Goal: Task Accomplishment & Management: Manage account settings

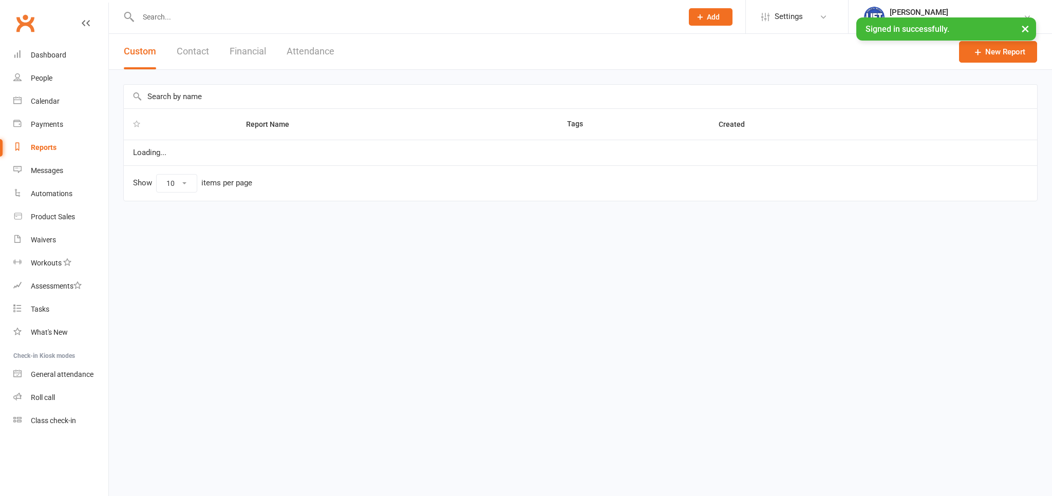
select select "100"
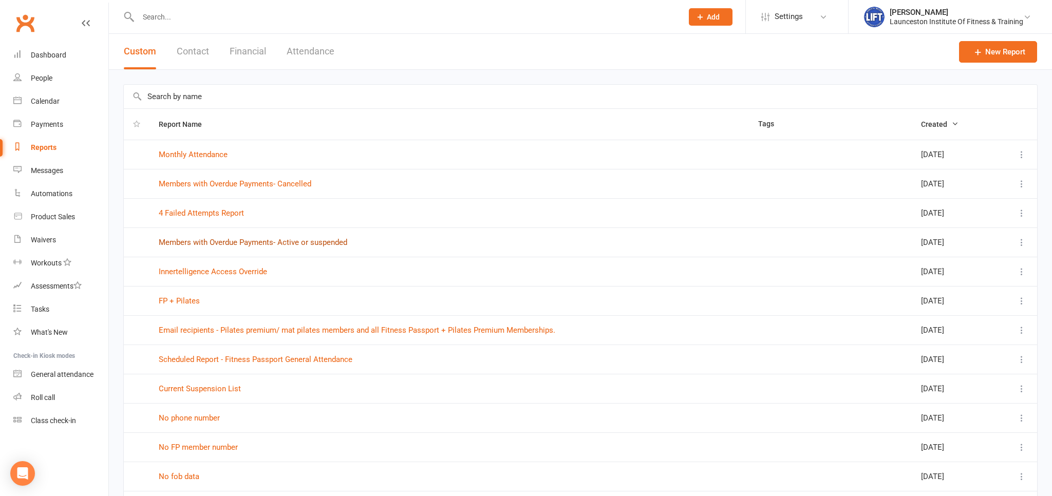
click at [275, 243] on link "Members with Overdue Payments- Active or suspended" at bounding box center [253, 242] width 189 height 9
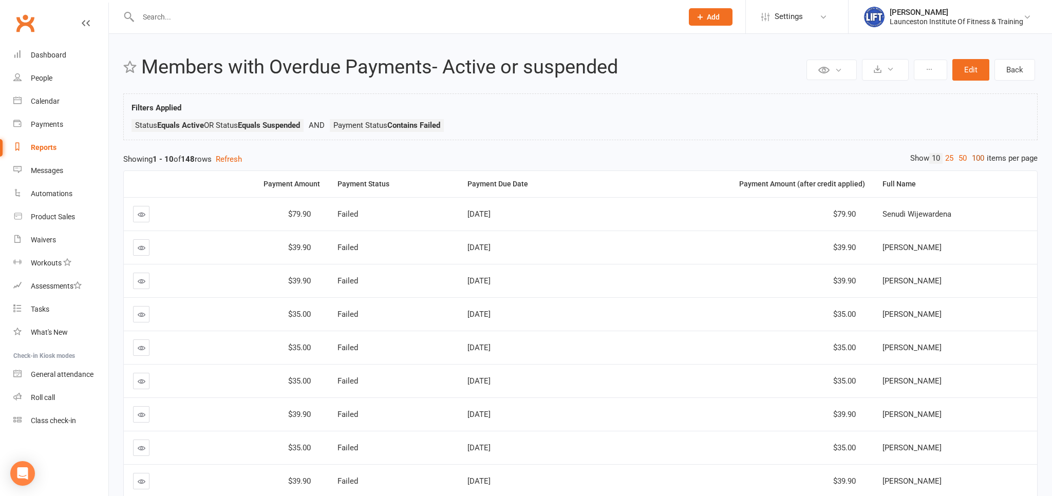
click at [980, 153] on link "100" at bounding box center [977, 158] width 17 height 11
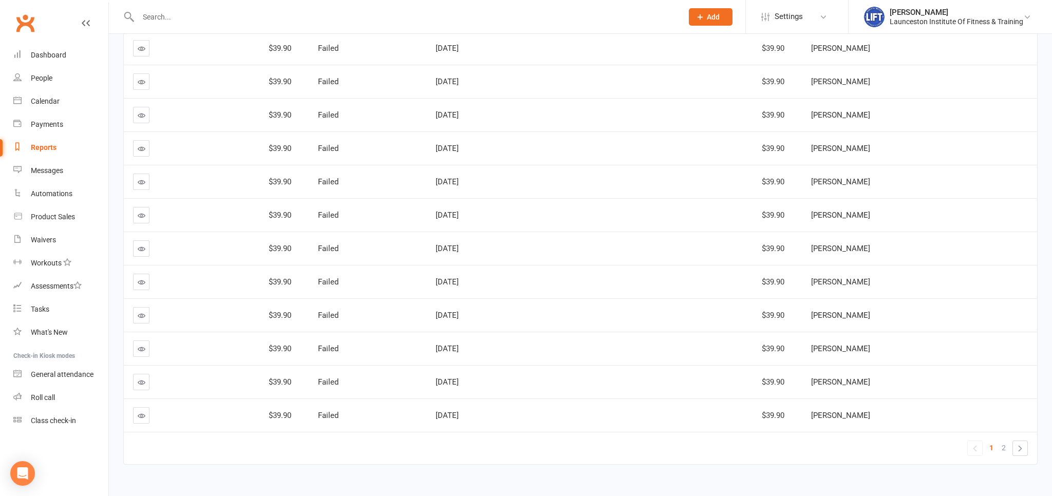
scroll to position [3110, 0]
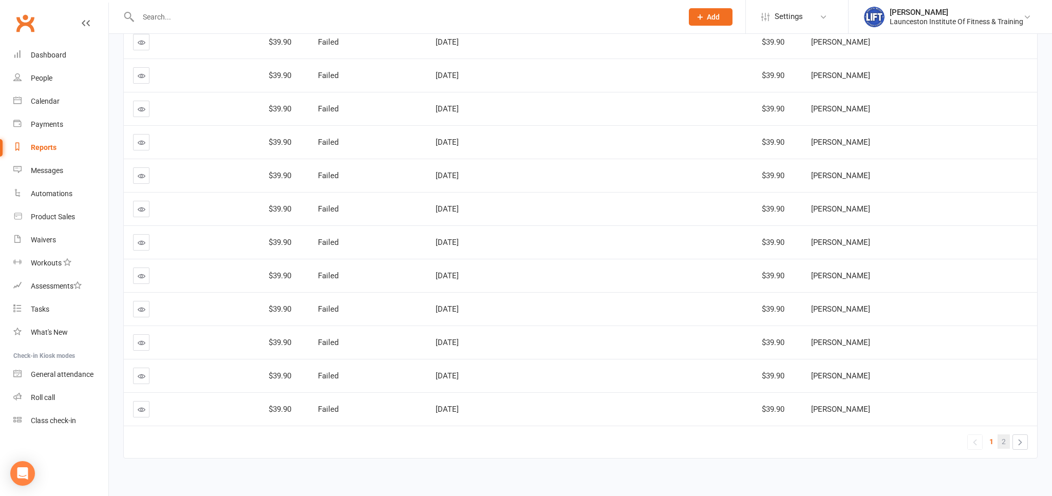
click at [1004, 435] on span "2" at bounding box center [1004, 442] width 4 height 14
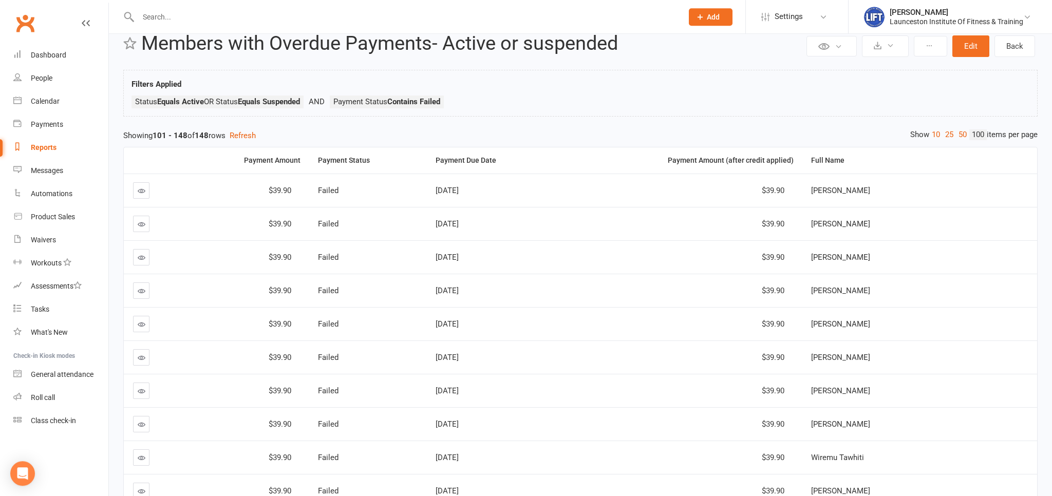
scroll to position [23, 0]
click at [213, 14] on input "text" at bounding box center [405, 17] width 540 height 14
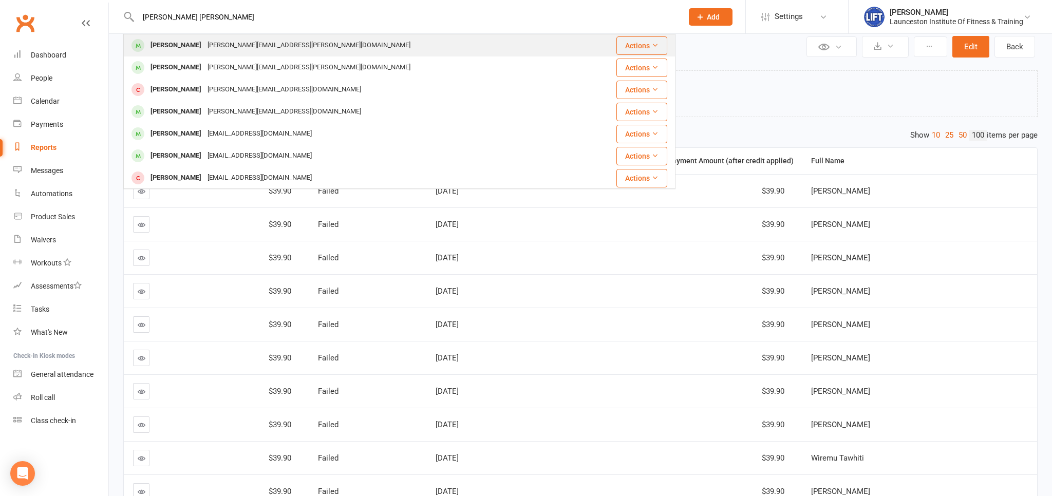
type input "angela sl"
click at [229, 38] on div "Angela Slaney Angela.slaney@outlook.com" at bounding box center [353, 45] width 458 height 21
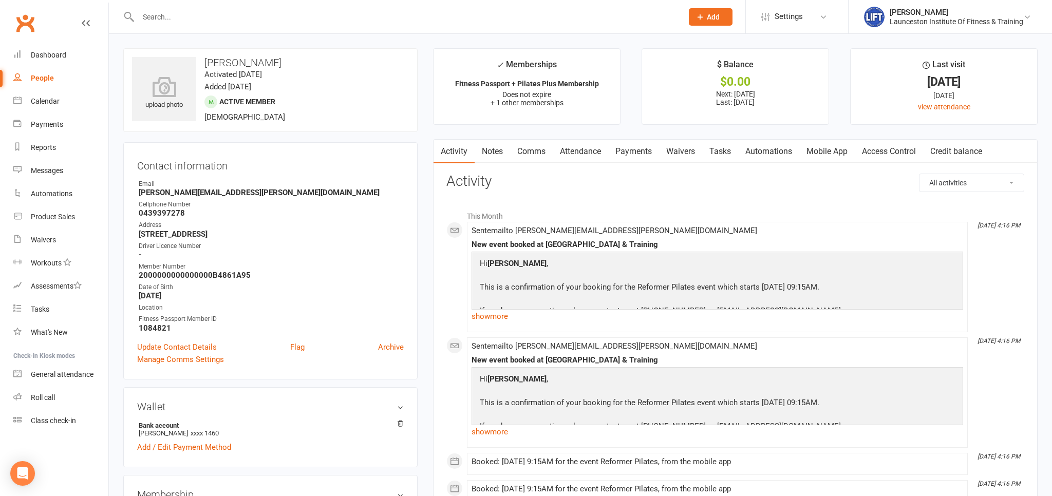
scroll to position [271, 0]
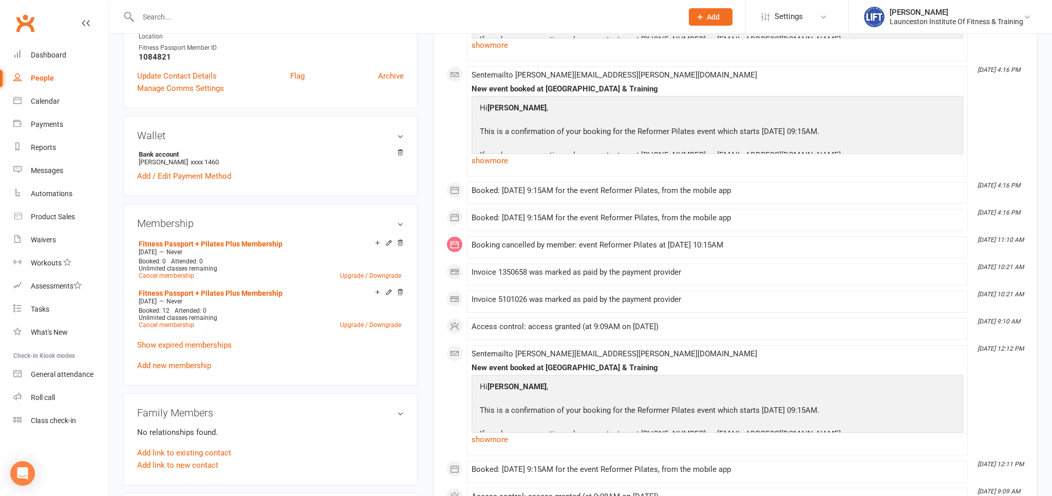
click at [254, 203] on aside "upload photo Angela Slaney Activated 29 January, 2025 Added 18 November, 2024 A…" at bounding box center [270, 397] width 294 height 1240
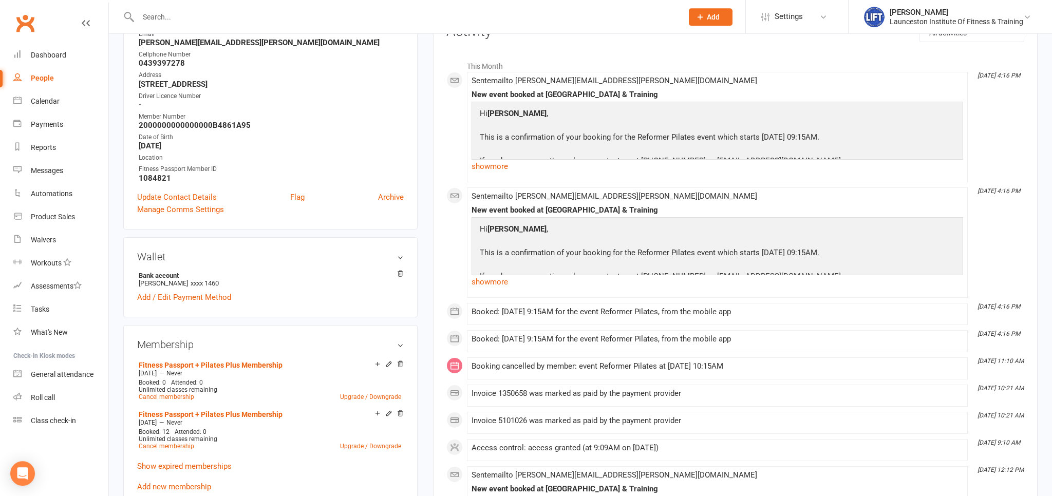
scroll to position [0, 0]
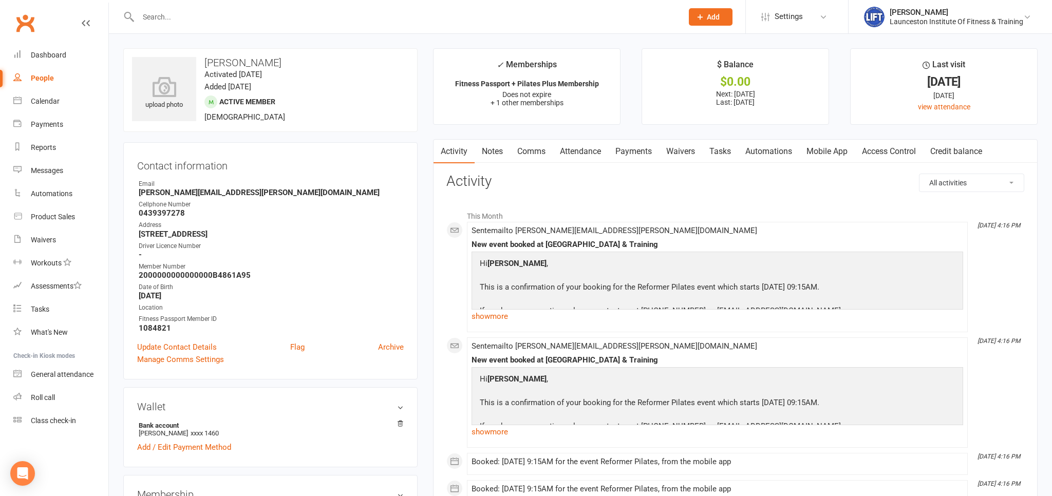
click at [638, 149] on link "Payments" at bounding box center [633, 152] width 51 height 24
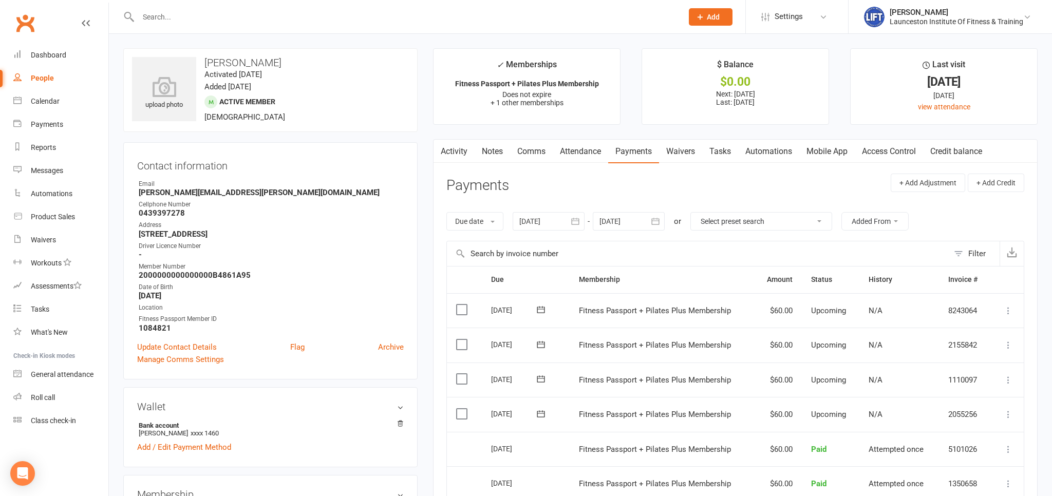
drag, startPoint x: 531, startPoint y: 217, endPoint x: 526, endPoint y: 219, distance: 5.5
click at [531, 216] on div at bounding box center [549, 221] width 72 height 18
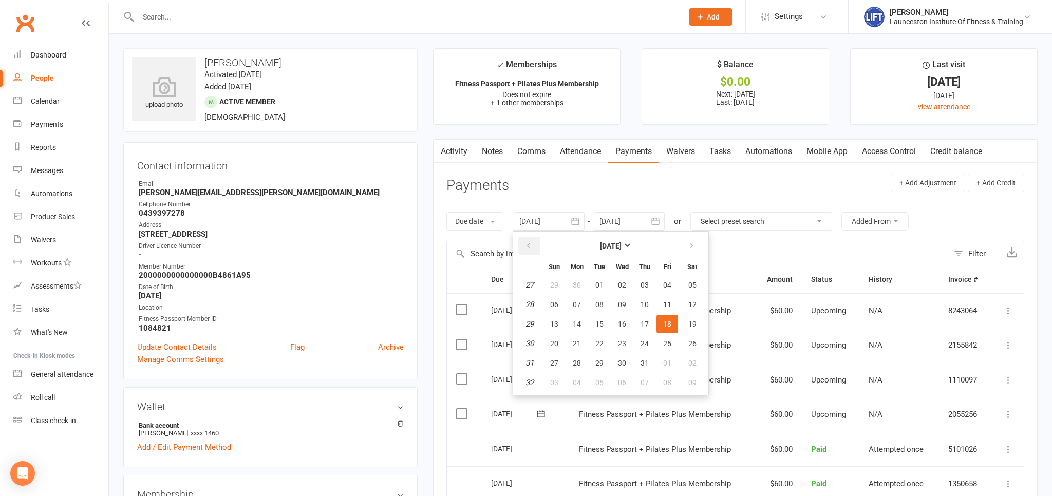
click at [531, 238] on button "button" at bounding box center [529, 246] width 22 height 18
click at [564, 297] on button "04" at bounding box center [554, 304] width 22 height 18
type input "04 May 2025"
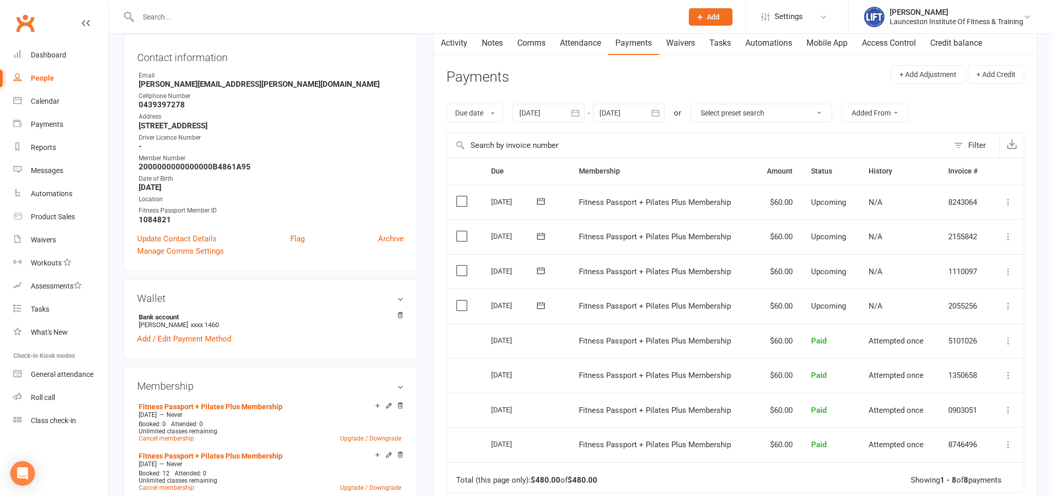
scroll to position [162, 0]
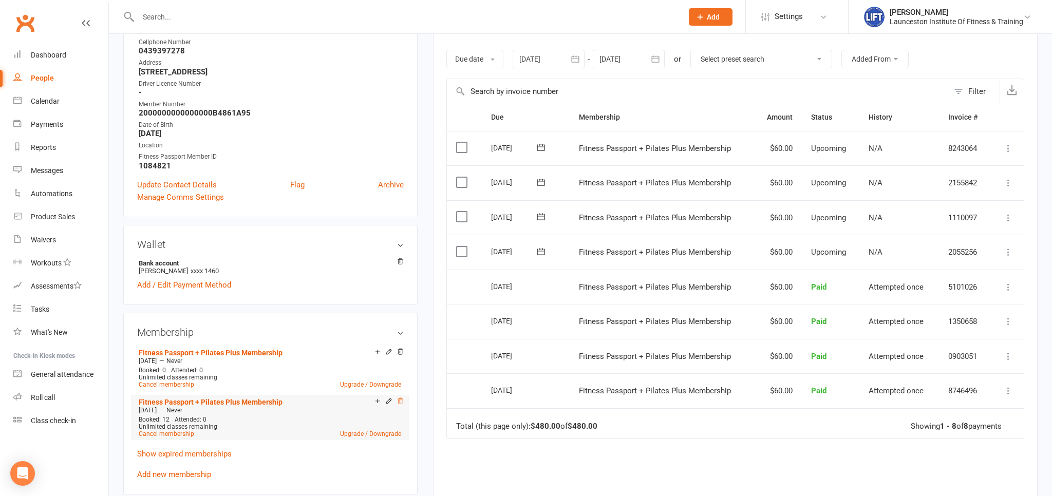
click at [401, 402] on icon at bounding box center [400, 401] width 7 height 7
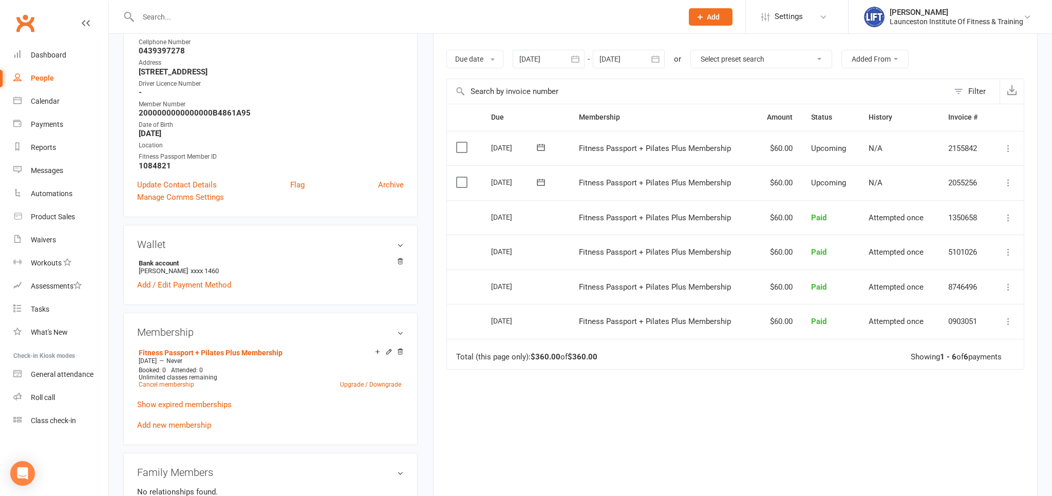
click at [1008, 316] on icon at bounding box center [1008, 321] width 10 height 10
click at [968, 332] on link "Refund" at bounding box center [963, 341] width 102 height 21
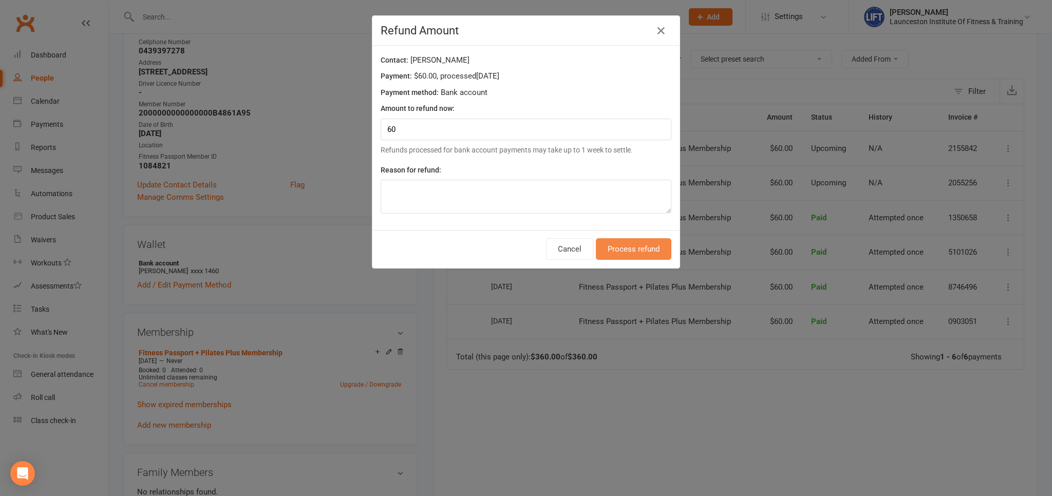
click at [636, 246] on button "Process refund" at bounding box center [634, 249] width 76 height 22
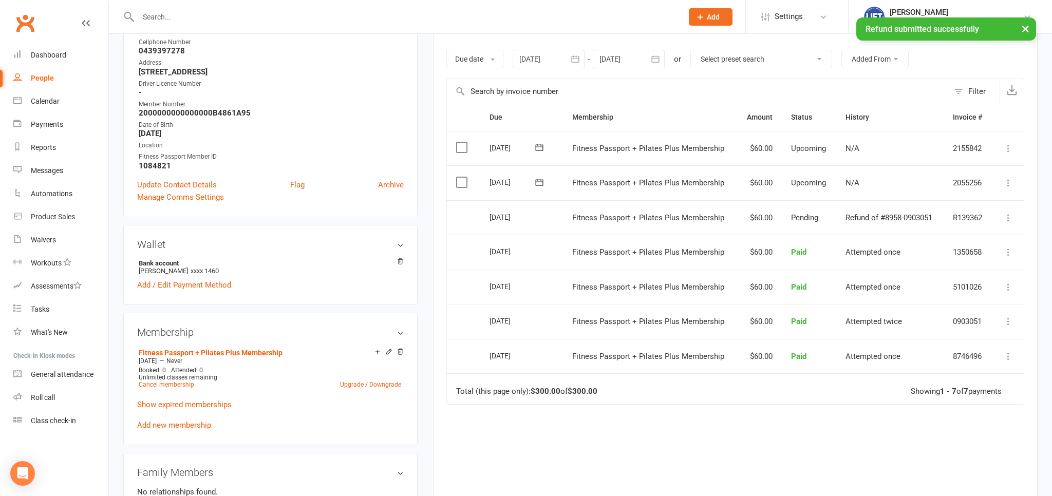
click at [1011, 282] on icon at bounding box center [1008, 287] width 10 height 10
click at [955, 303] on link "Refund" at bounding box center [963, 307] width 102 height 21
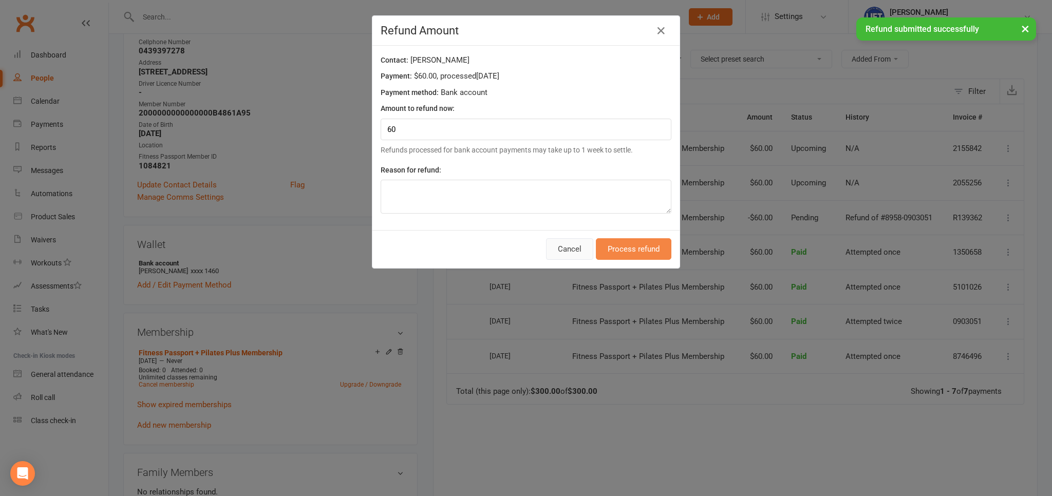
click at [601, 241] on button "Process refund" at bounding box center [634, 249] width 76 height 22
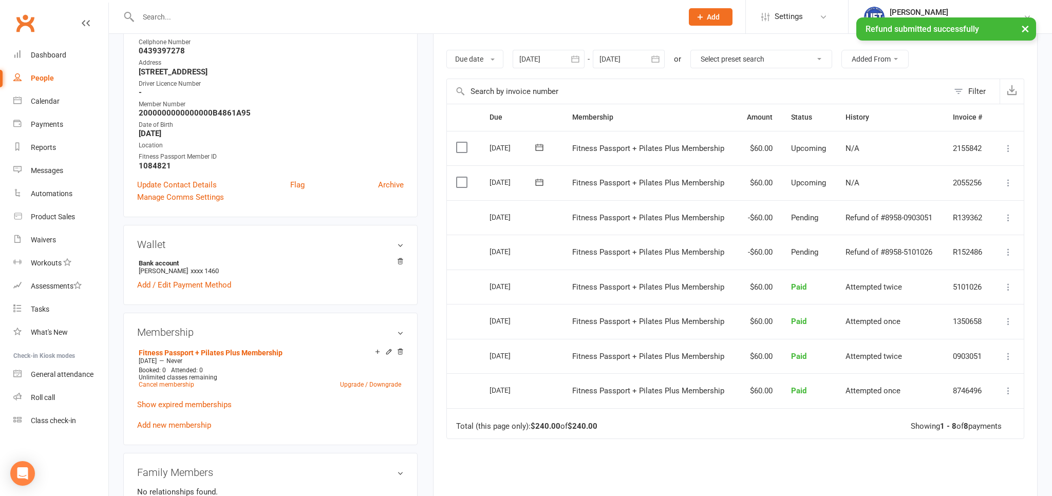
scroll to position [0, 0]
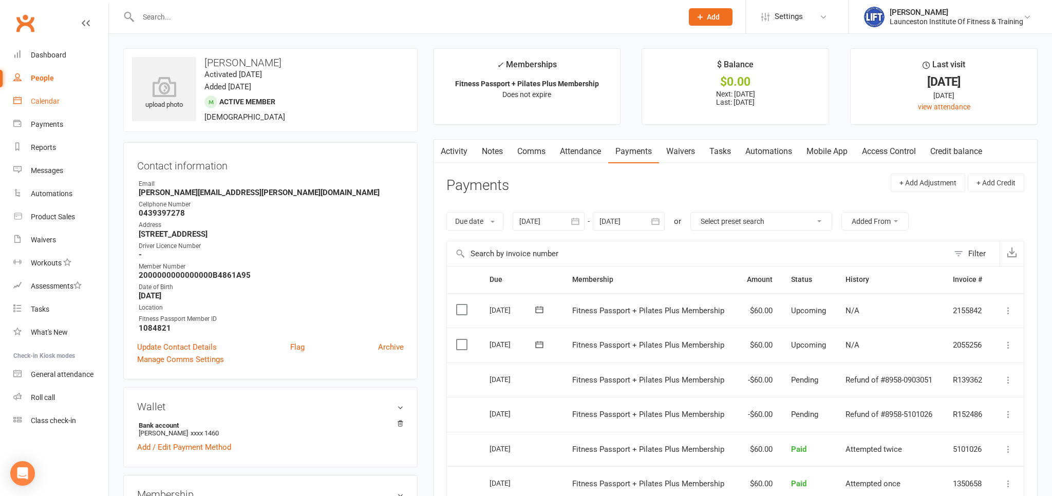
click at [51, 104] on div "Calendar" at bounding box center [45, 101] width 29 height 8
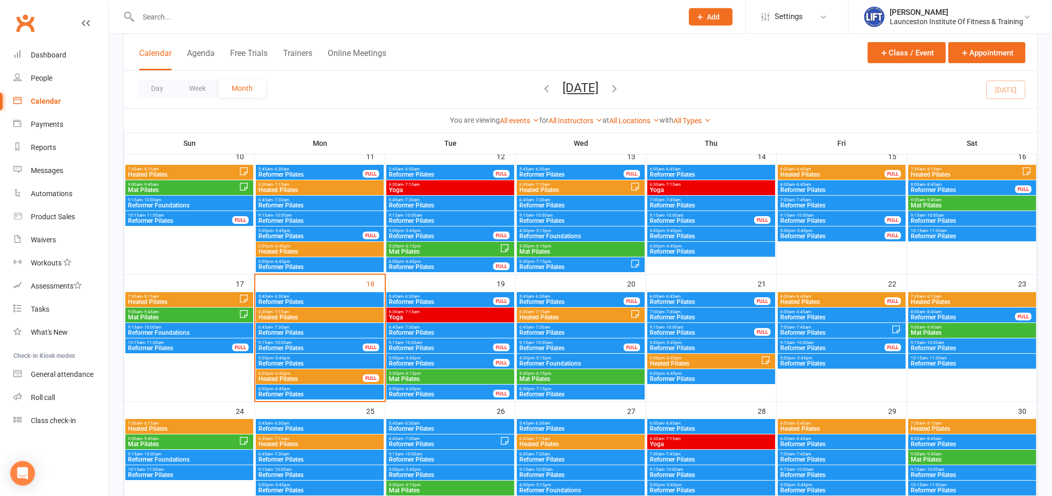
scroll to position [325, 0]
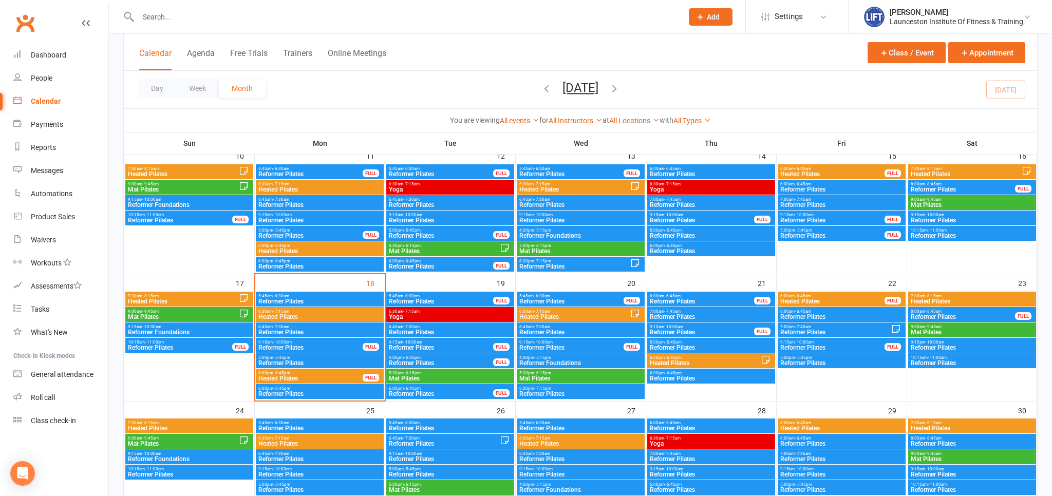
click at [529, 57] on div "Calendar Agenda Free Trials Trainers Online Meetings Class / Event Appointment" at bounding box center [580, 52] width 913 height 37
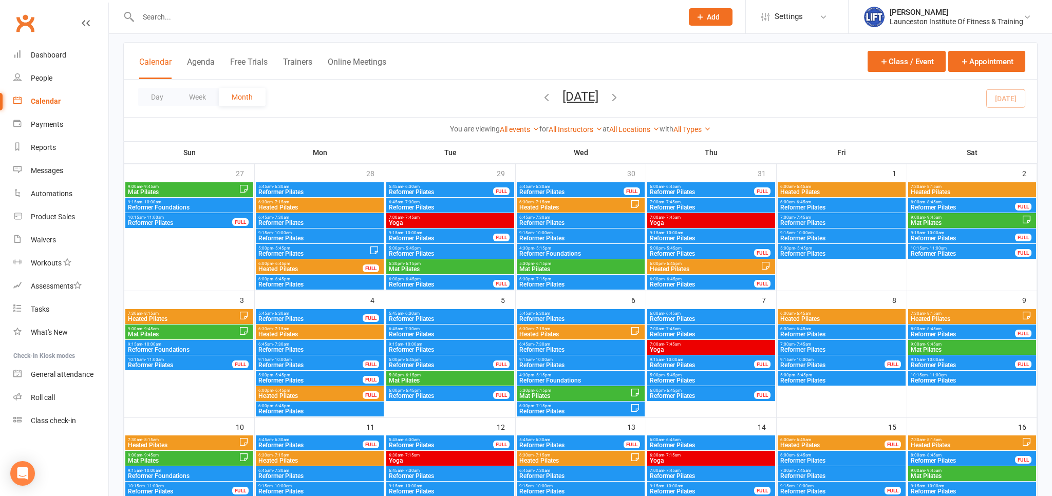
scroll to position [0, 0]
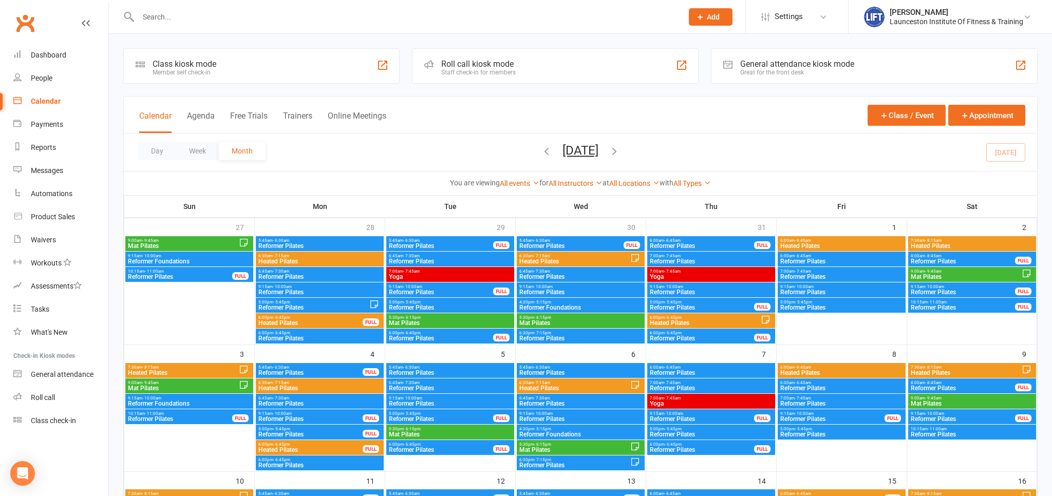
click at [204, 11] on input "text" at bounding box center [405, 17] width 540 height 14
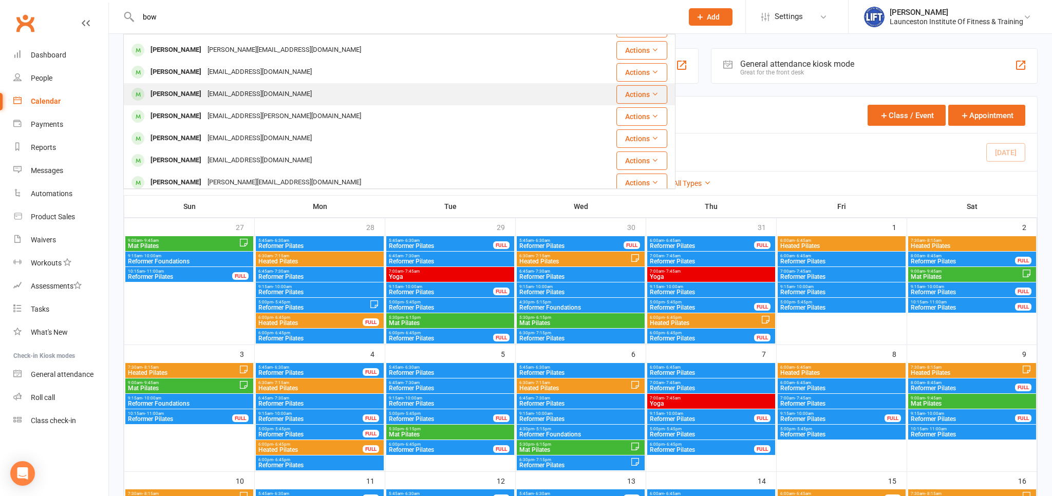
scroll to position [170, 0]
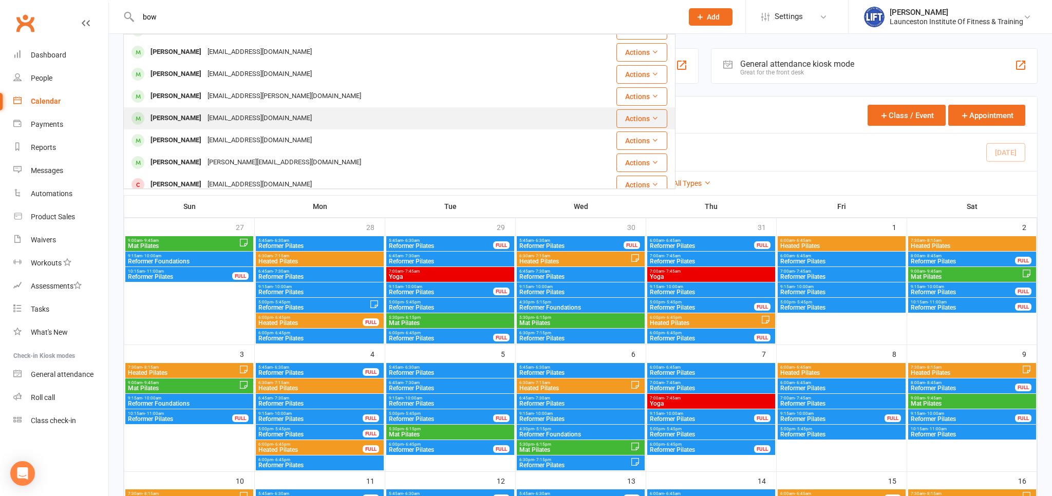
type input "bow"
click at [200, 120] on div "Mackenzie Bowman" at bounding box center [175, 118] width 57 height 15
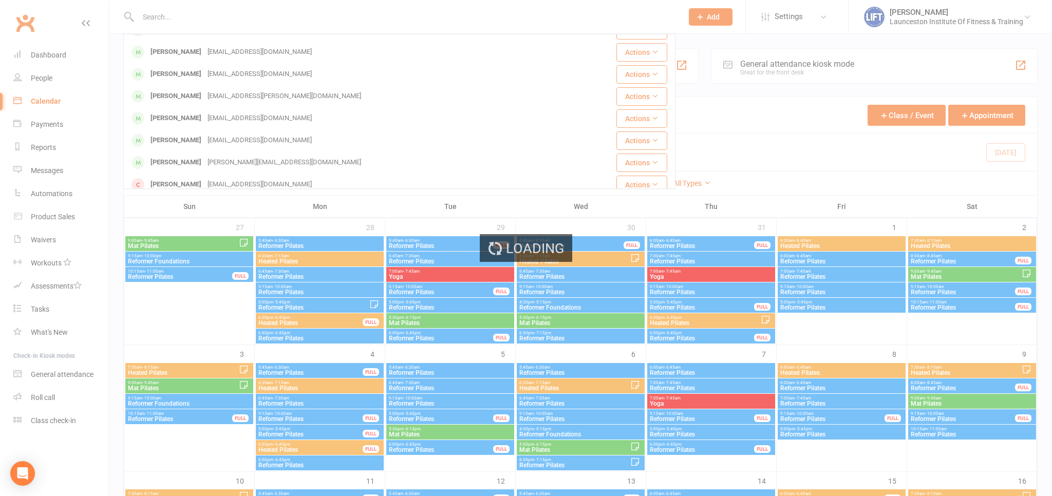
scroll to position [0, 0]
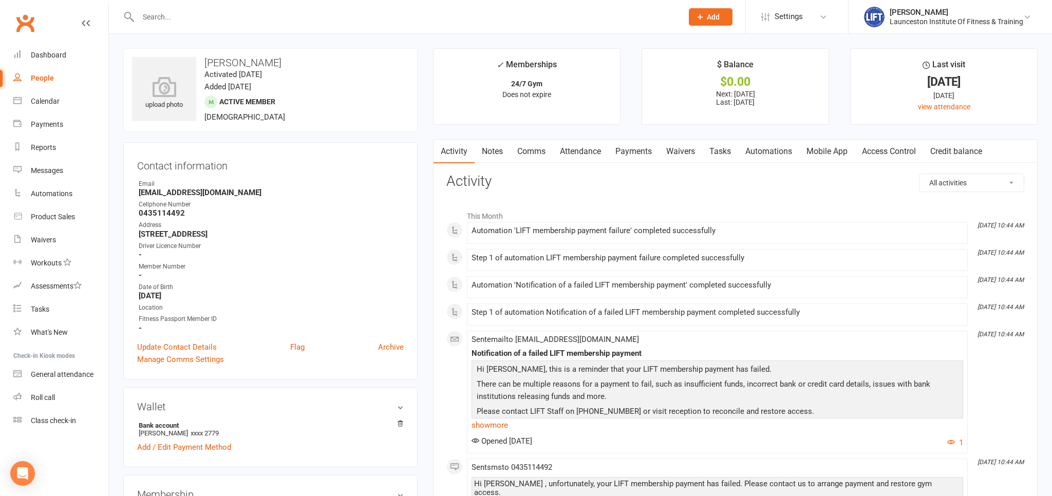
click at [637, 153] on link "Payments" at bounding box center [633, 152] width 51 height 24
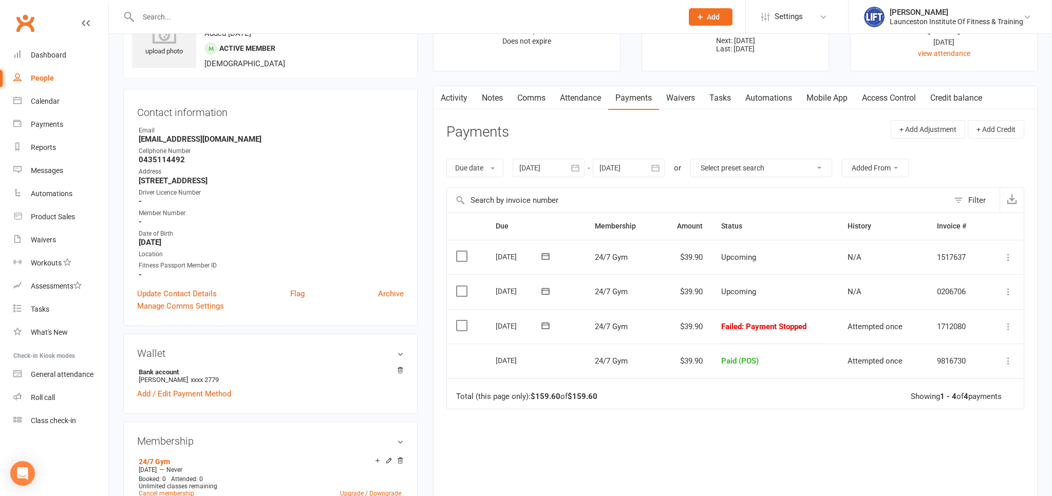
scroll to position [54, 0]
drag, startPoint x: 710, startPoint y: 326, endPoint x: 818, endPoint y: 326, distance: 107.9
click at [818, 326] on td "Failed : Payment Stopped" at bounding box center [775, 326] width 126 height 35
click at [702, 416] on div "Due Contact Membership Amount Status History Invoice # Select this 09 Sep 2025 …" at bounding box center [735, 376] width 578 height 329
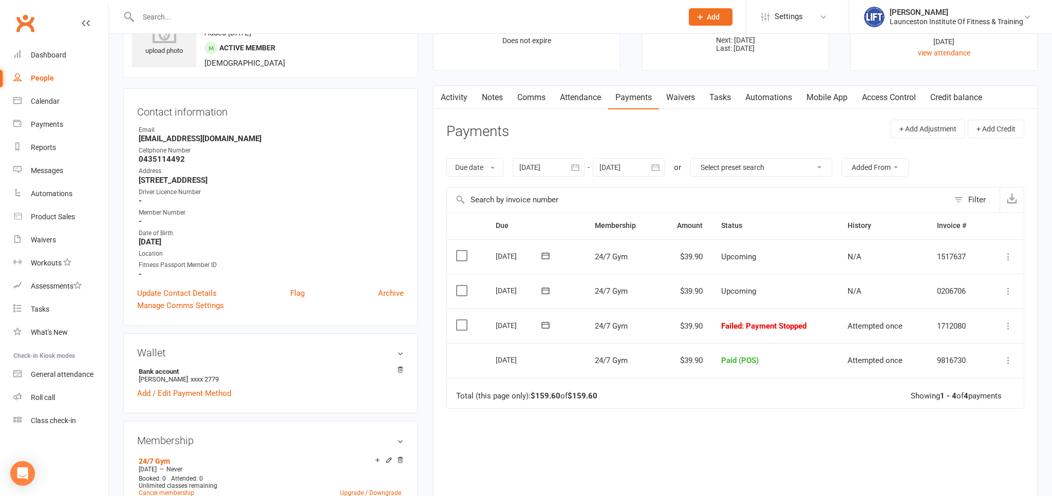
click at [558, 151] on div "Due date Due date Date paid Date failed Date settled 18 Jul 2025 July 2025 Sun …" at bounding box center [735, 167] width 578 height 39
click at [541, 162] on div at bounding box center [549, 167] width 72 height 18
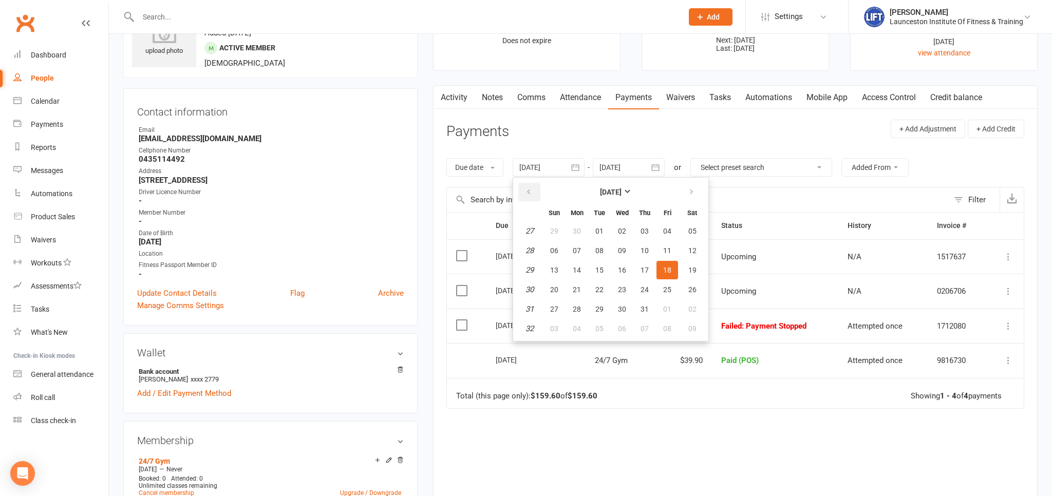
click at [528, 189] on icon "button" at bounding box center [528, 192] width 7 height 8
click at [574, 250] on button "05" at bounding box center [577, 250] width 22 height 18
type input "[DATE]"
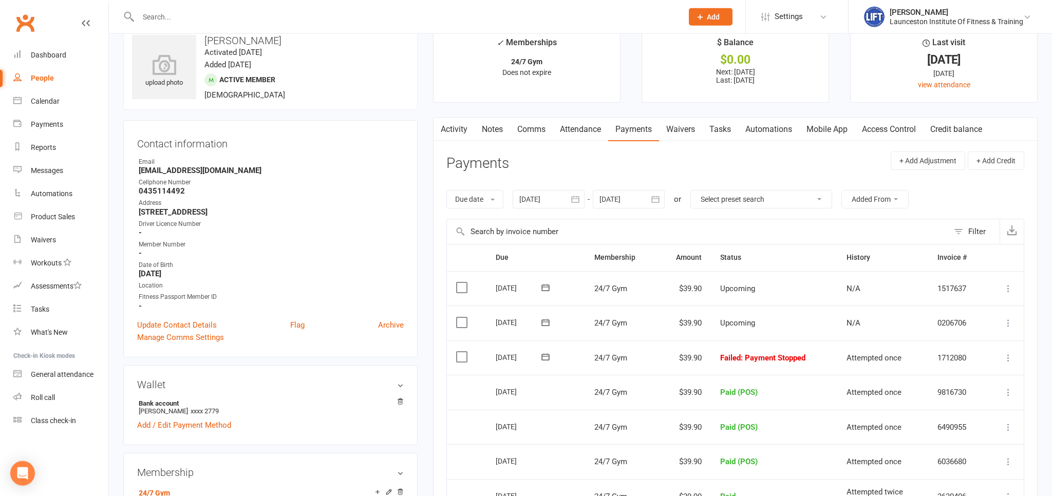
scroll to position [0, 0]
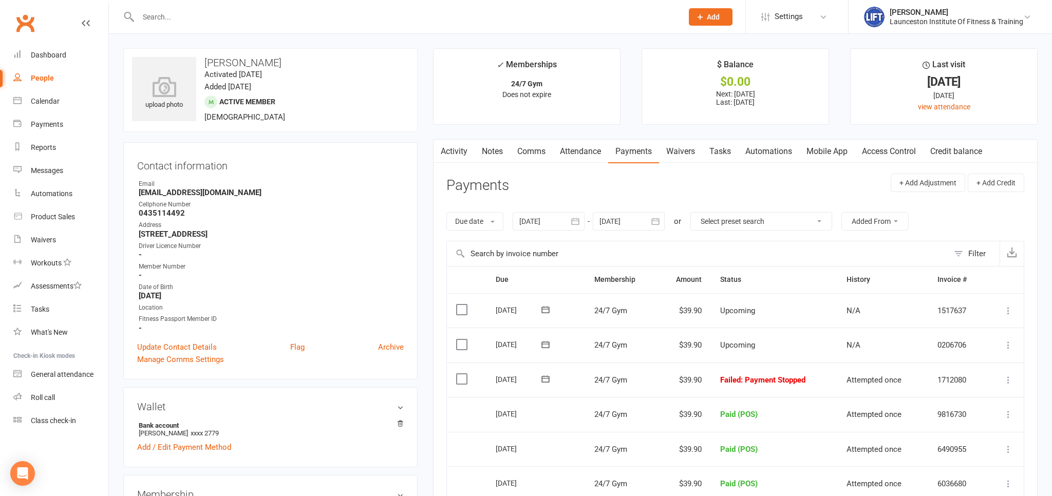
drag, startPoint x: 810, startPoint y: 381, endPoint x: 712, endPoint y: 377, distance: 97.7
click at [712, 377] on td "Failed : Payment Stopped" at bounding box center [774, 380] width 126 height 35
drag, startPoint x: 821, startPoint y: 384, endPoint x: 720, endPoint y: 379, distance: 101.8
click at [720, 379] on td "Failed : Payment Stopped" at bounding box center [774, 380] width 126 height 35
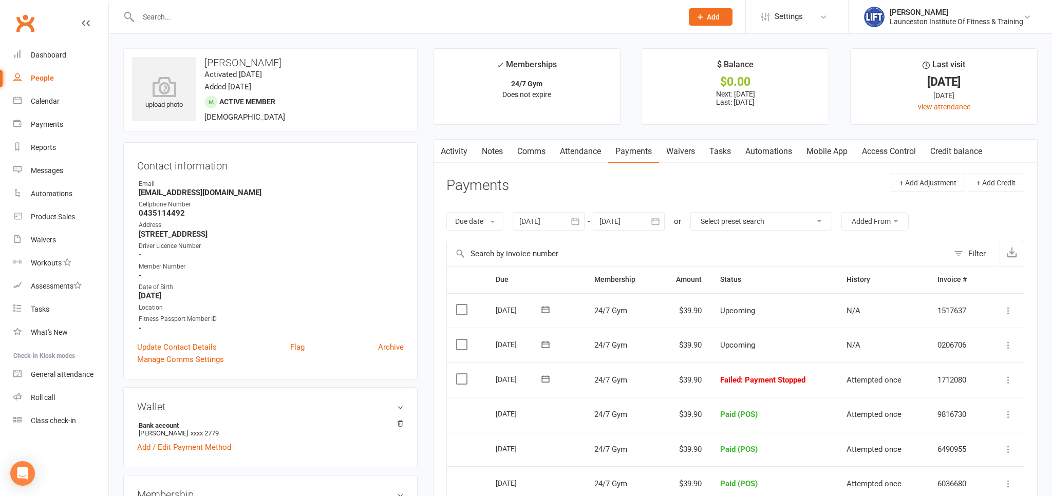
click at [712, 385] on td "Failed : Payment Stopped" at bounding box center [774, 380] width 126 height 35
drag, startPoint x: 546, startPoint y: 184, endPoint x: 438, endPoint y: 191, distance: 108.0
click at [438, 191] on div "Activity Notes Comms Attendance Payments Waivers Tasks Automations Mobile App A…" at bounding box center [735, 479] width 605 height 680
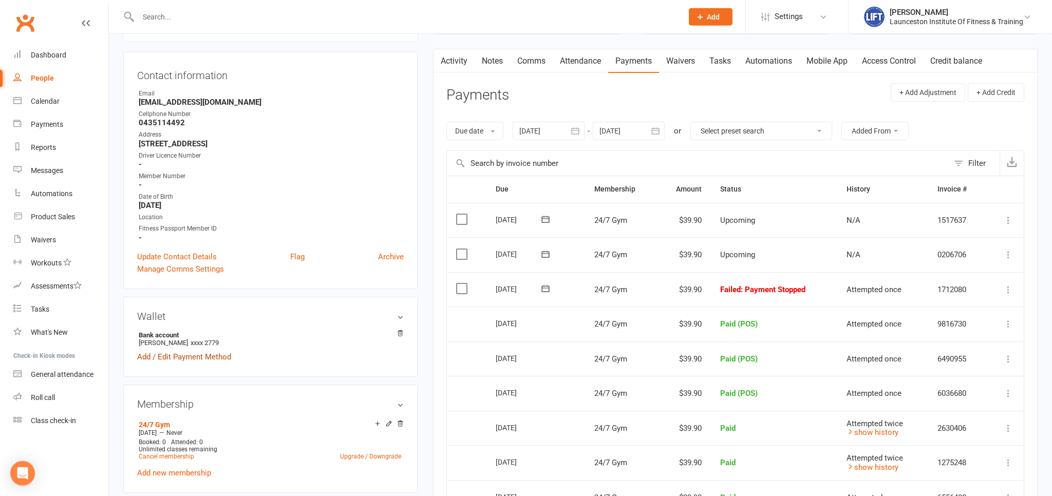
scroll to position [108, 0]
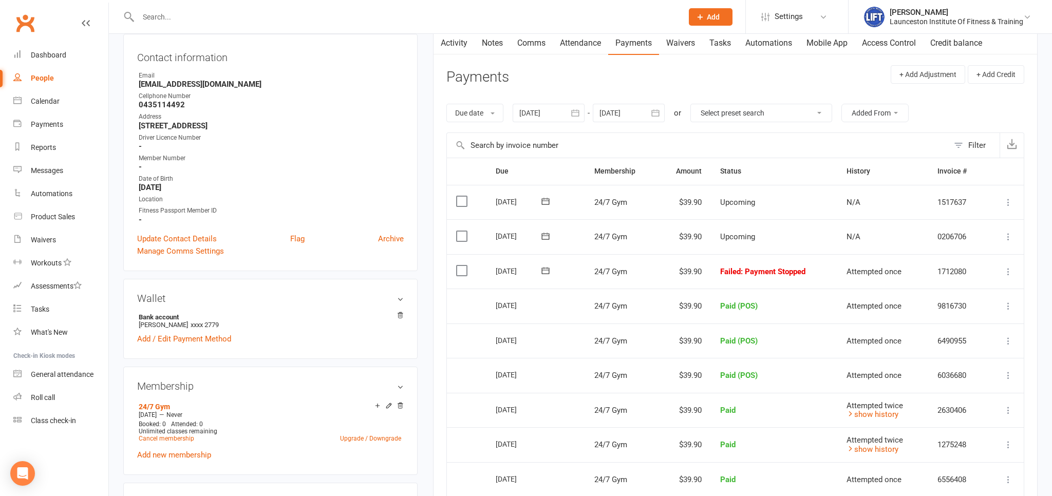
click at [273, 271] on div "Contact information Owner Email Kenzieebo@icloud.com Cellphone Number 043511449…" at bounding box center [270, 152] width 294 height 237
click at [260, 271] on div "Contact information Owner Email Kenzieebo@icloud.com Cellphone Number 043511449…" at bounding box center [270, 152] width 294 height 237
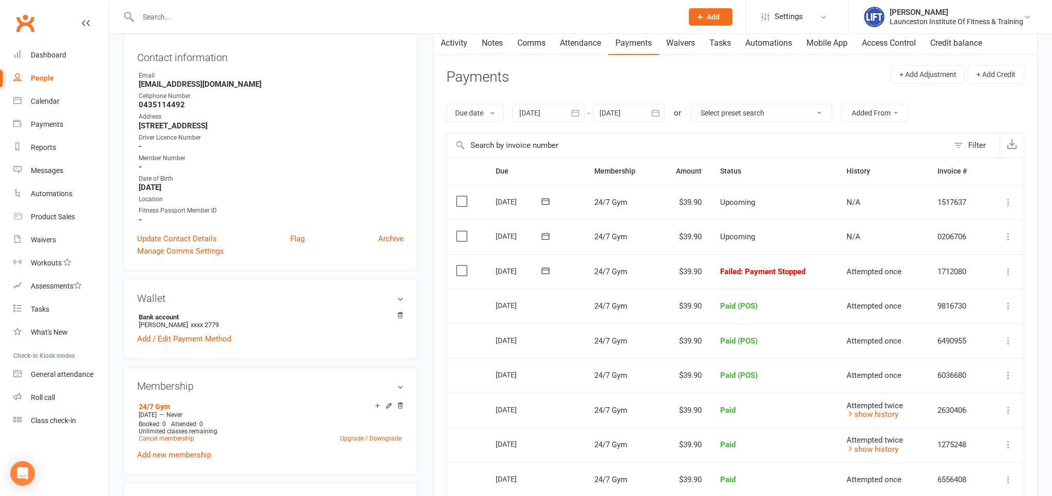
drag, startPoint x: 813, startPoint y: 271, endPoint x: 636, endPoint y: 273, distance: 176.2
click at [636, 273] on tr "Select this 12 Aug 2025 Mackenzie Bowman 24/7 Gym $39.90 Failed : Payment Stopp…" at bounding box center [735, 271] width 577 height 35
click at [272, 269] on div "Contact information Owner Email Kenzieebo@icloud.com Cellphone Number 043511449…" at bounding box center [270, 152] width 294 height 237
click at [266, 271] on div "Contact information Owner Email Kenzieebo@icloud.com Cellphone Number 043511449…" at bounding box center [270, 152] width 294 height 237
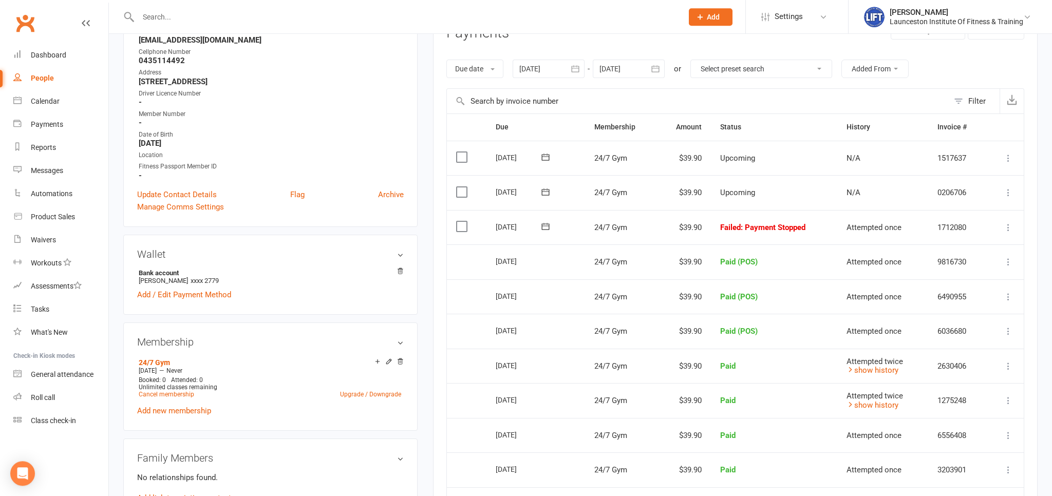
scroll to position [162, 0]
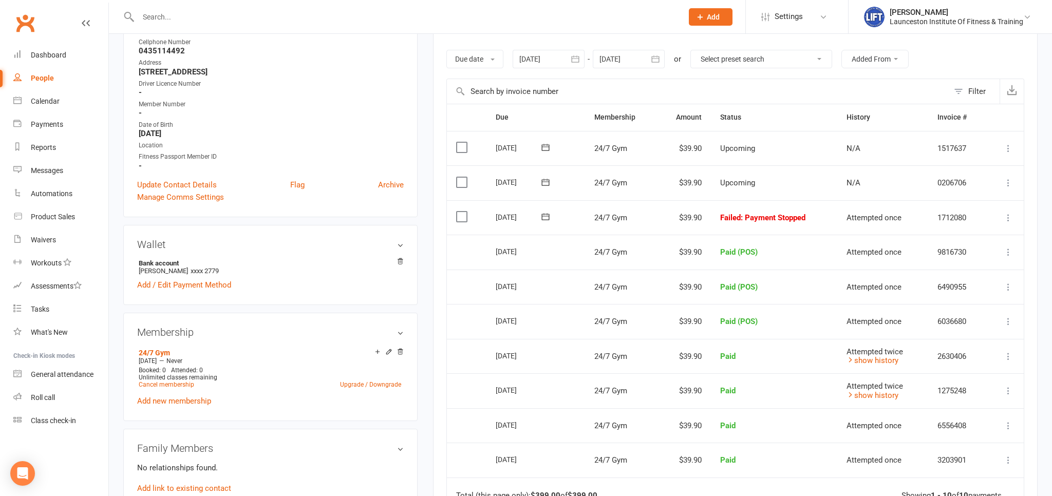
drag, startPoint x: 706, startPoint y: 213, endPoint x: 818, endPoint y: 216, distance: 111.5
click at [818, 216] on tr "Select this 12 Aug 2025 Mackenzie Bowman 24/7 Gym $39.90 Failed : Payment Stopp…" at bounding box center [735, 217] width 577 height 35
click at [259, 225] on aside "upload photo Mackenzie Bowman Activated 2 December, 2024 Added 2 December, 2024…" at bounding box center [270, 469] width 294 height 1167
drag, startPoint x: 716, startPoint y: 218, endPoint x: 820, endPoint y: 216, distance: 104.3
click at [820, 216] on td "Failed : Payment Stopped" at bounding box center [774, 217] width 126 height 35
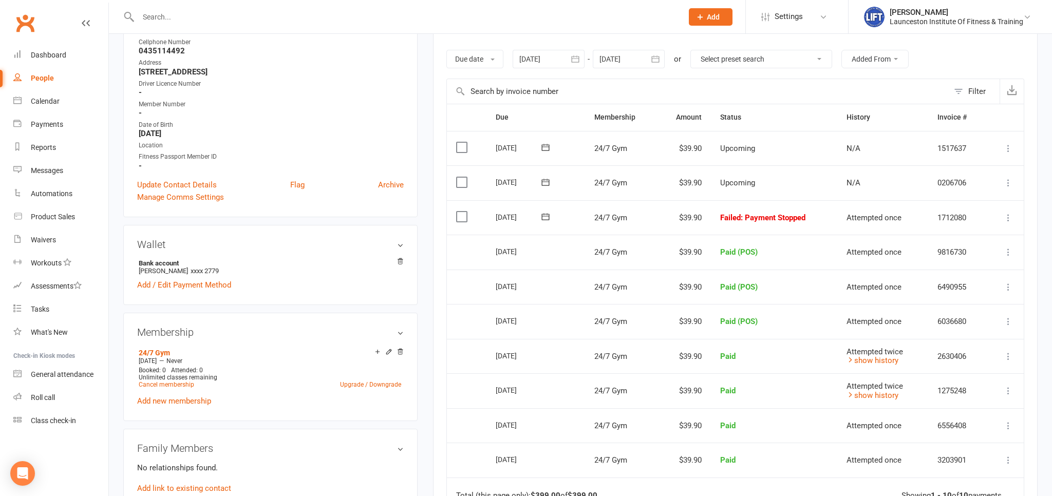
click at [260, 227] on div "Wallet Bank account Mackenzie xxxx 2779 Add / Edit Payment Method" at bounding box center [270, 265] width 294 height 80
click at [203, 285] on link "Add / Edit Payment Method" at bounding box center [184, 285] width 94 height 12
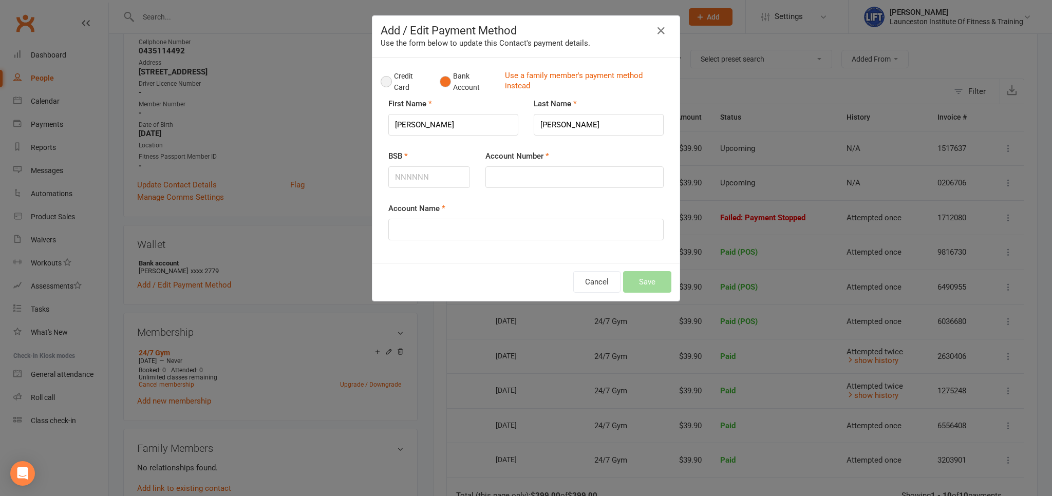
click at [386, 81] on button "Credit Card" at bounding box center [405, 81] width 48 height 31
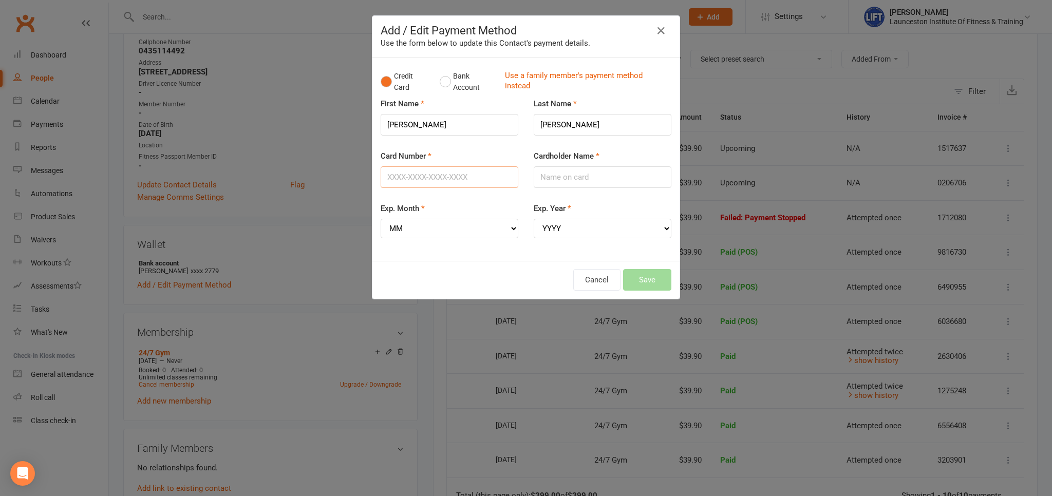
click at [409, 176] on input "Card Number" at bounding box center [450, 177] width 138 height 22
click at [444, 151] on div "Card Number" at bounding box center [450, 169] width 138 height 38
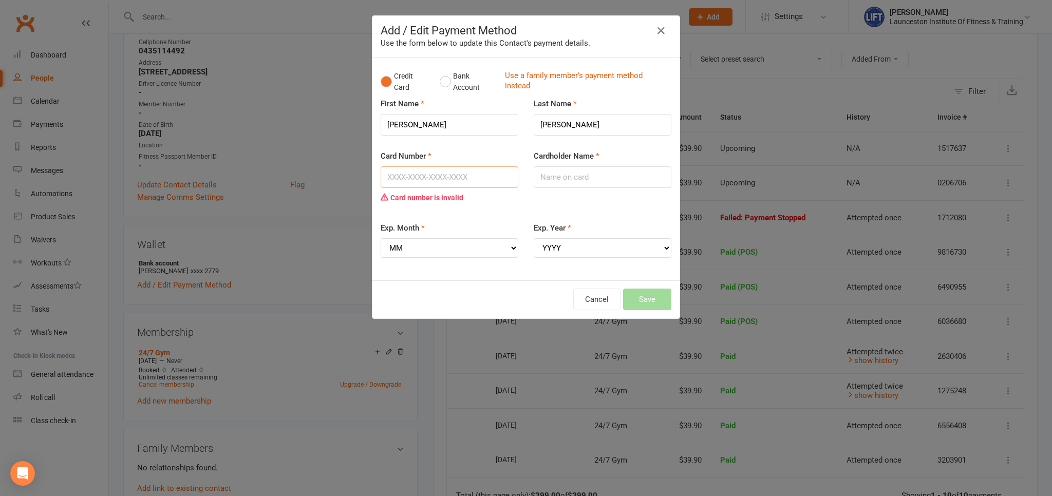
click at [441, 178] on input "Card Number" at bounding box center [450, 177] width 138 height 22
click at [438, 150] on div "Card Number Card number is invalid" at bounding box center [450, 179] width 138 height 58
drag, startPoint x: 437, startPoint y: 149, endPoint x: 380, endPoint y: 155, distance: 57.4
click at [381, 155] on fieldset "First Name Mackenzie Last Name Bowman Card Number Card number is invalid Cardho…" at bounding box center [526, 185] width 291 height 175
click at [490, 151] on div "Card Number Card number is invalid" at bounding box center [450, 179] width 138 height 58
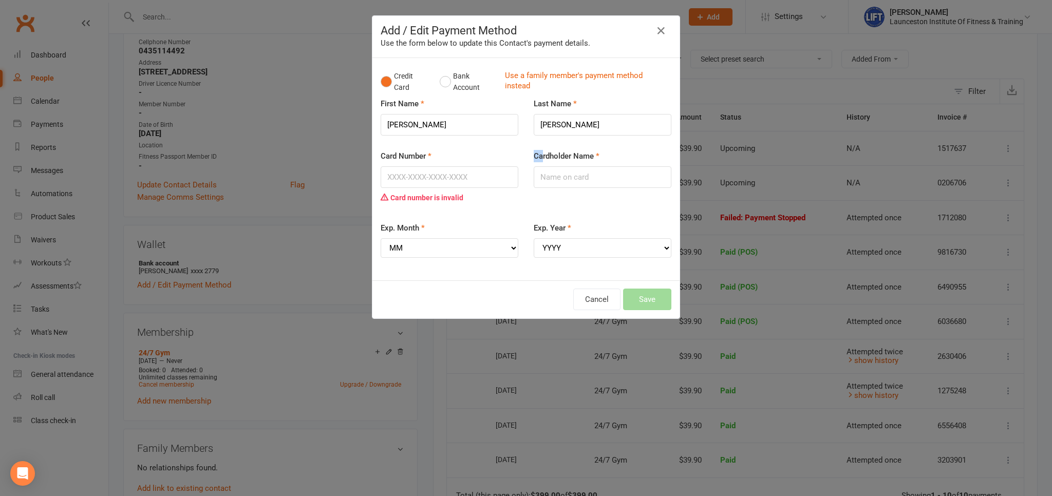
drag, startPoint x: 597, startPoint y: 149, endPoint x: 414, endPoint y: 161, distance: 183.3
click at [541, 151] on fieldset "First Name Mackenzie Last Name Bowman Card Number Card number is invalid Cardho…" at bounding box center [526, 185] width 291 height 175
drag, startPoint x: 436, startPoint y: 142, endPoint x: 438, endPoint y: 147, distance: 5.7
click at [436, 142] on div "First Name Mackenzie" at bounding box center [449, 124] width 153 height 52
drag, startPoint x: 442, startPoint y: 157, endPoint x: 383, endPoint y: 151, distance: 59.4
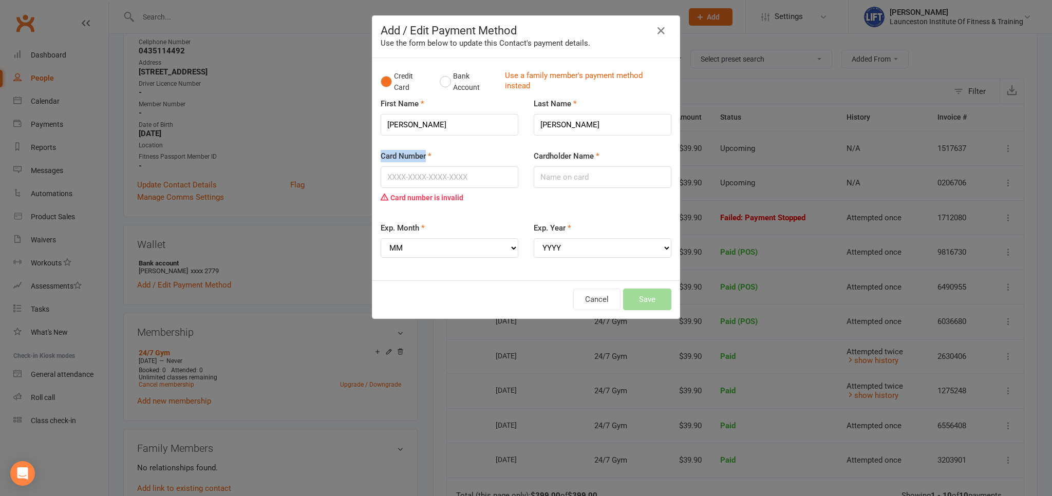
click at [383, 151] on div "Card Number Card number is invalid" at bounding box center [450, 179] width 138 height 58
click at [424, 146] on div "First Name Mackenzie" at bounding box center [449, 124] width 153 height 52
click at [412, 181] on input "Card Number" at bounding box center [450, 177] width 138 height 22
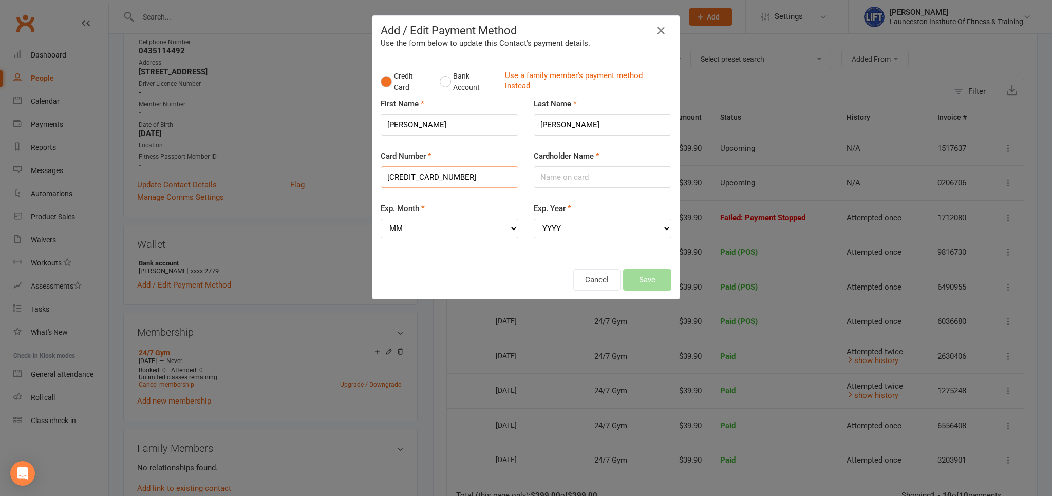
type input "5163610099004036"
click at [470, 147] on div "First Name Mackenzie" at bounding box center [449, 124] width 153 height 52
click at [381, 219] on select "MM 01 02 03 04 05 06 07 08 09 10 11 12" at bounding box center [450, 229] width 138 height 20
select select "08"
click option "08" at bounding box center [0, 0] width 0 height 0
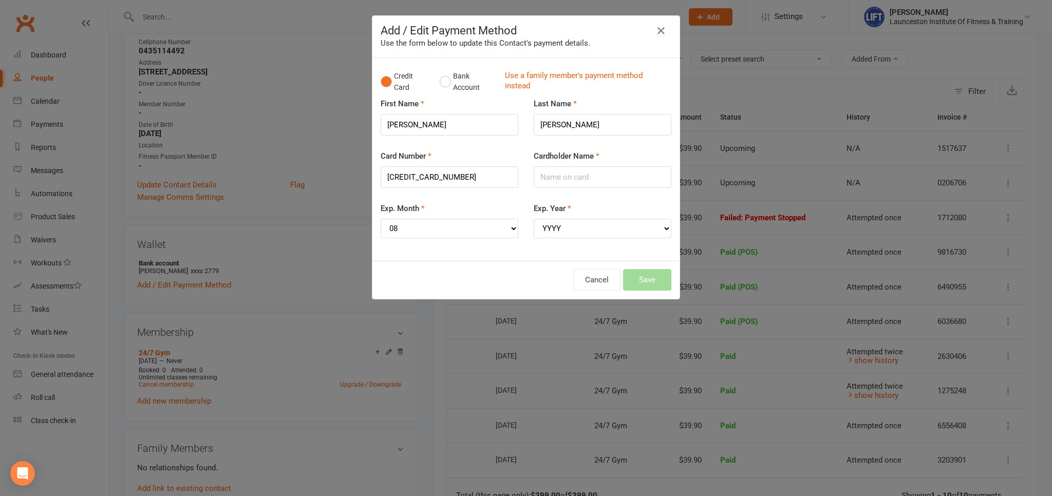
click at [570, 214] on div "Exp. Year YYYY 2025 2026 2027 2028 2029 2030 2031 2032 2033 2034" at bounding box center [603, 220] width 138 height 36
click at [534, 219] on select "YYYY 2025 2026 2027 2028 2029 2030 2031 2032 2033 2034" at bounding box center [603, 229] width 138 height 20
select select "2028"
click option "2028" at bounding box center [0, 0] width 0 height 0
click at [581, 174] on input "Cardholder Name" at bounding box center [603, 177] width 138 height 22
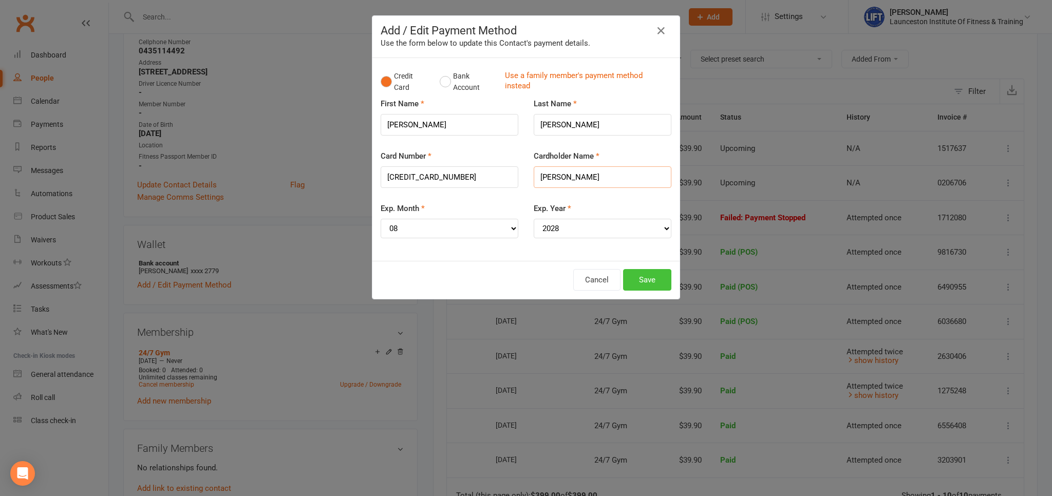
type input "[PERSON_NAME]"
click at [650, 274] on button "Save" at bounding box center [647, 280] width 48 height 22
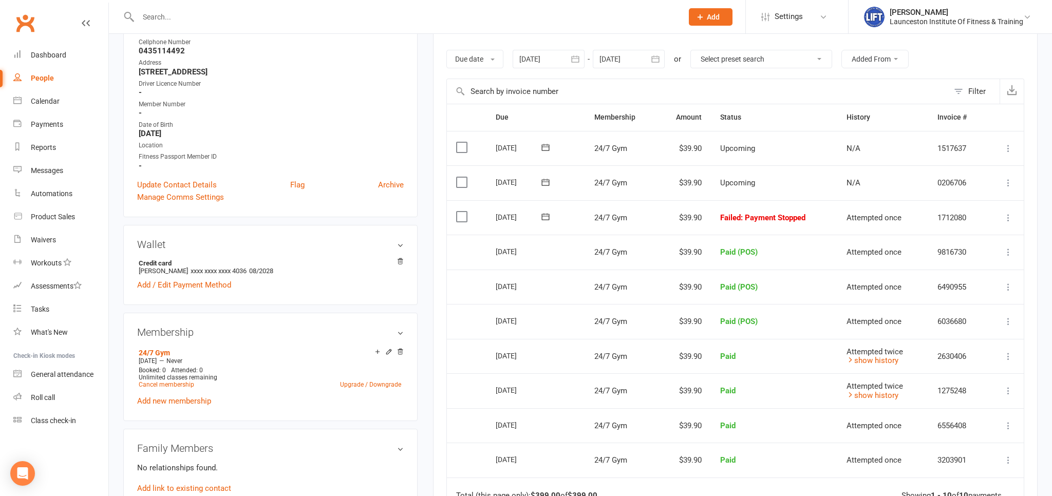
scroll to position [0, 0]
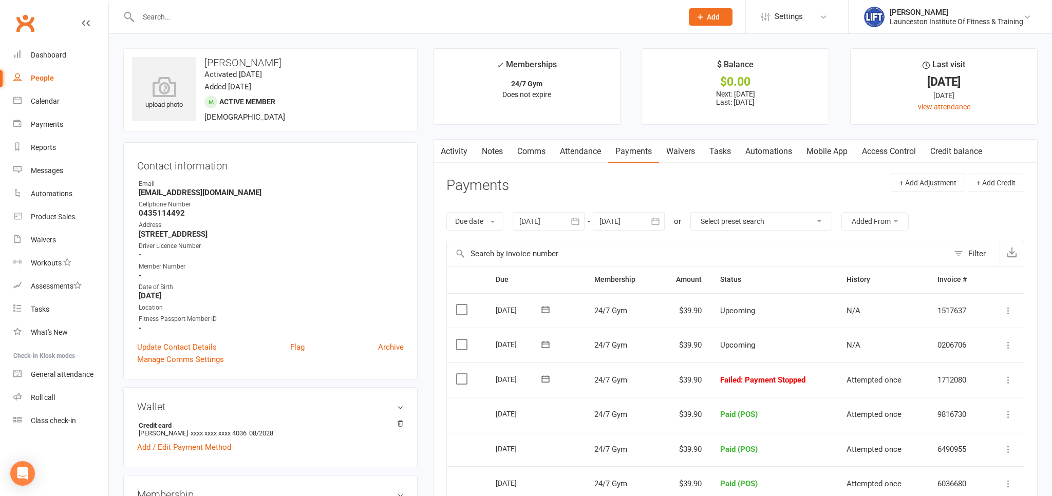
click at [1008, 375] on icon at bounding box center [1008, 380] width 10 height 10
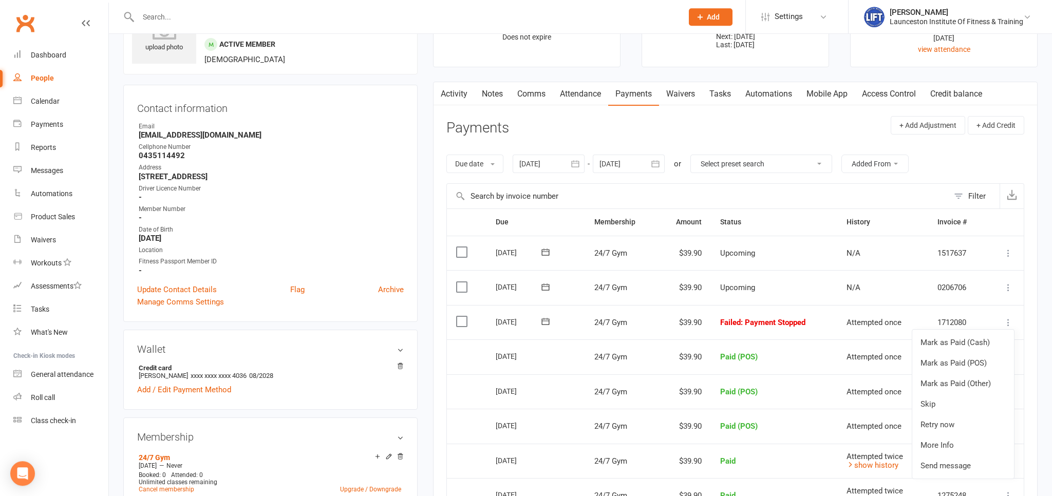
scroll to position [108, 0]
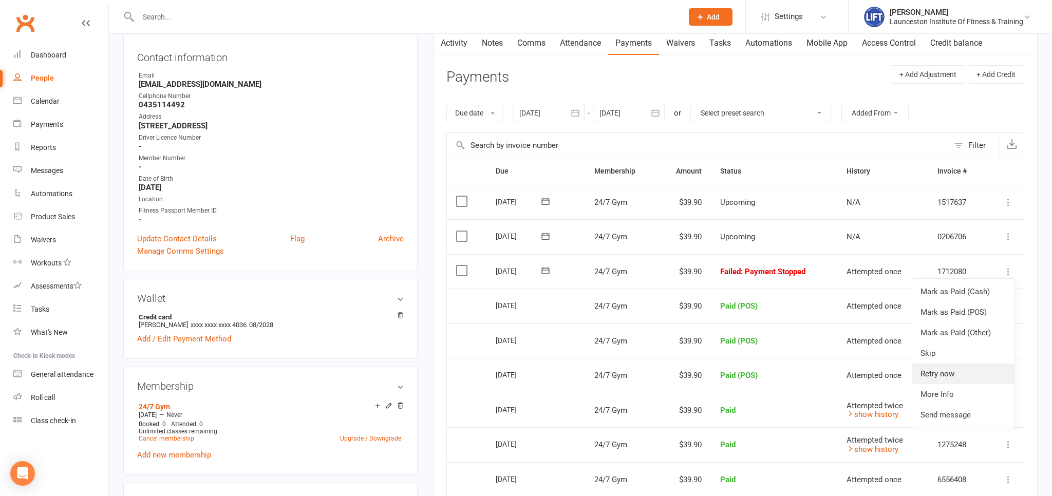
click at [941, 377] on link "Retry now" at bounding box center [963, 374] width 102 height 21
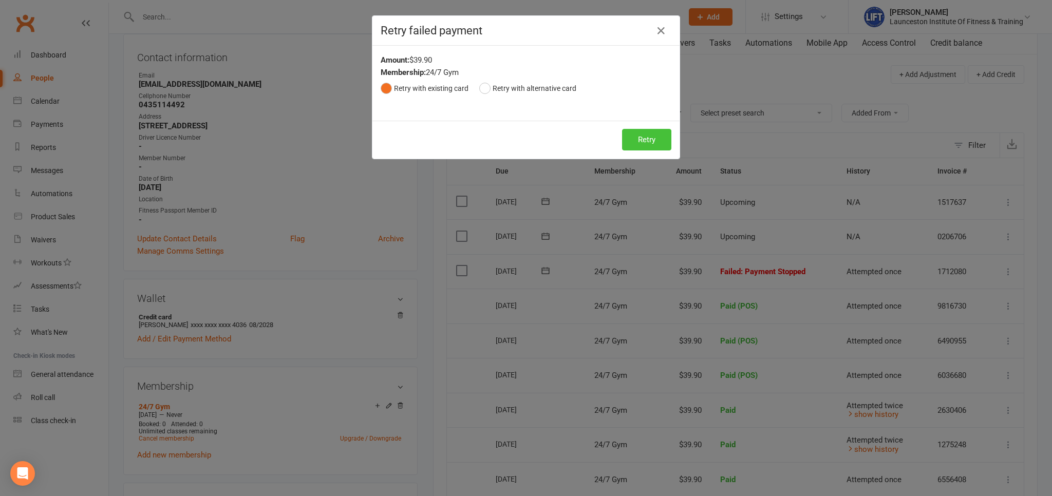
click at [649, 141] on button "Retry" at bounding box center [646, 140] width 49 height 22
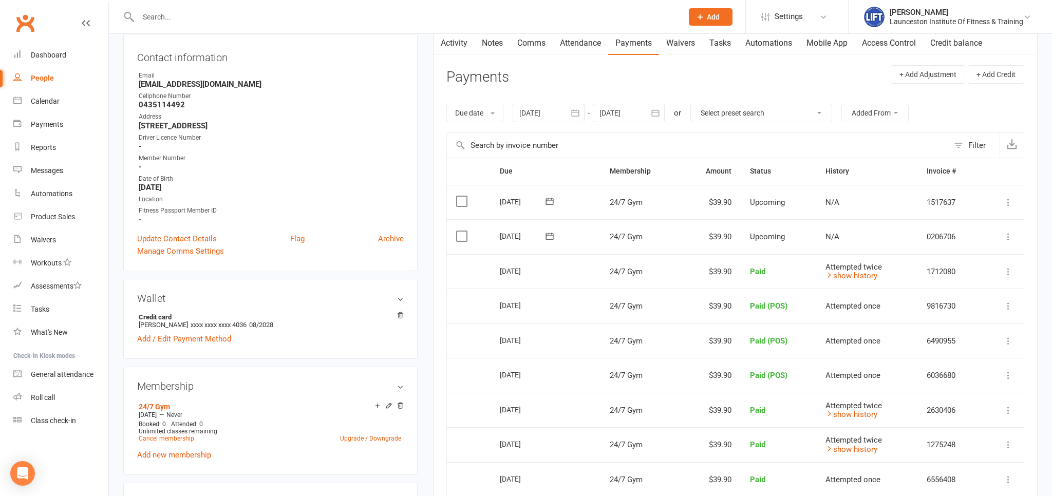
drag, startPoint x: 480, startPoint y: 267, endPoint x: 1038, endPoint y: 270, distance: 557.3
click at [1024, 266] on div "Due Contact Membership Amount Status History Invoice # Select this 09 Sep 2025 …" at bounding box center [735, 426] width 578 height 537
click at [1039, 271] on main "✓ Memberships 24/7 Gym Does not expire $ Balance $0.00 Next: 26 Aug 2025 Last: …" at bounding box center [735, 330] width 620 height 781
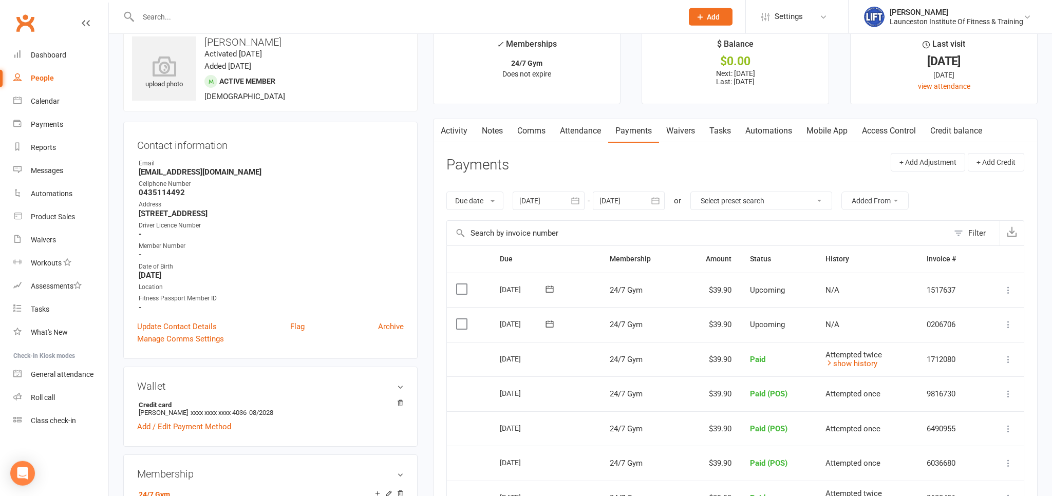
scroll to position [0, 0]
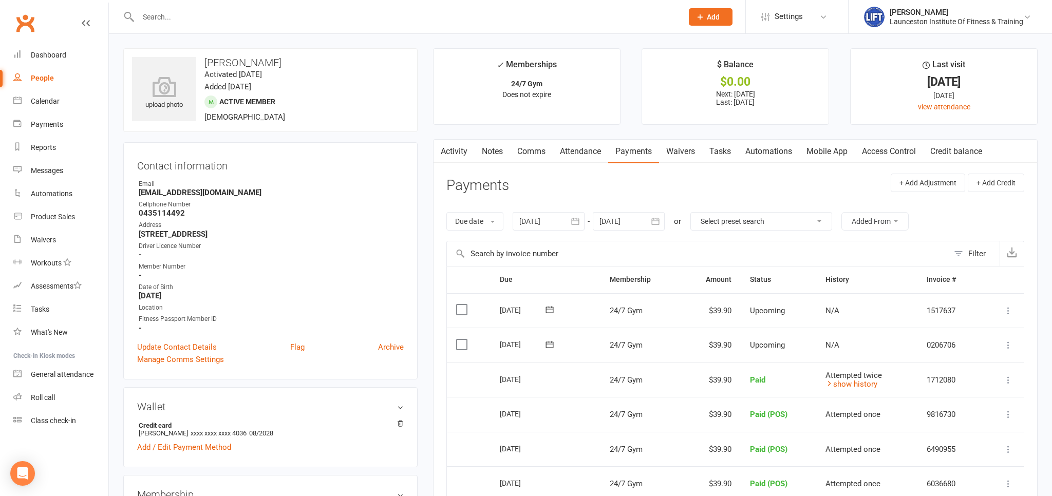
drag, startPoint x: 333, startPoint y: 235, endPoint x: 124, endPoint y: 168, distance: 219.5
click at [124, 168] on div "Contact information Owner Email Kenzieebo@icloud.com Cellphone Number 043511449…" at bounding box center [270, 260] width 294 height 237
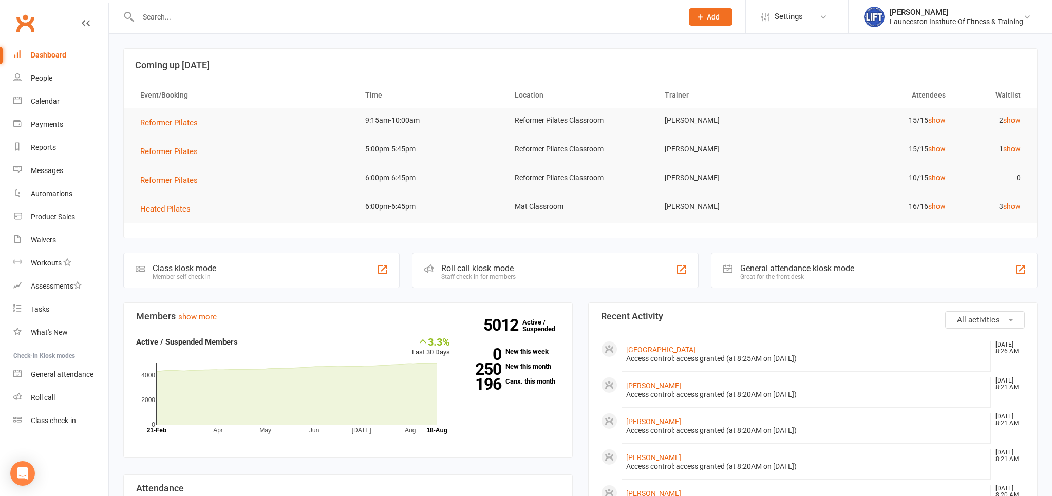
click at [227, 23] on input "text" at bounding box center [405, 17] width 540 height 14
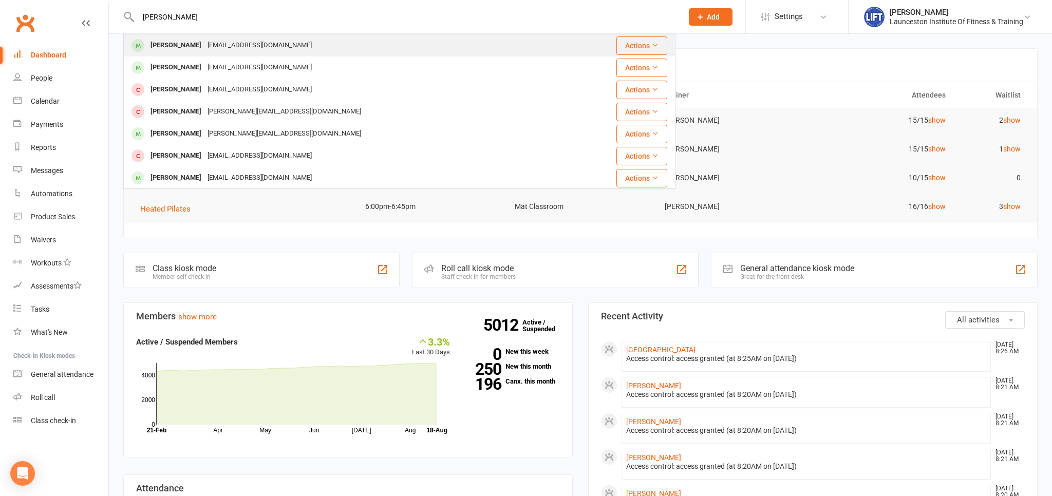
type input "[PERSON_NAME]"
click at [222, 38] on div "danrichardfitness@hotmail.com" at bounding box center [259, 45] width 110 height 15
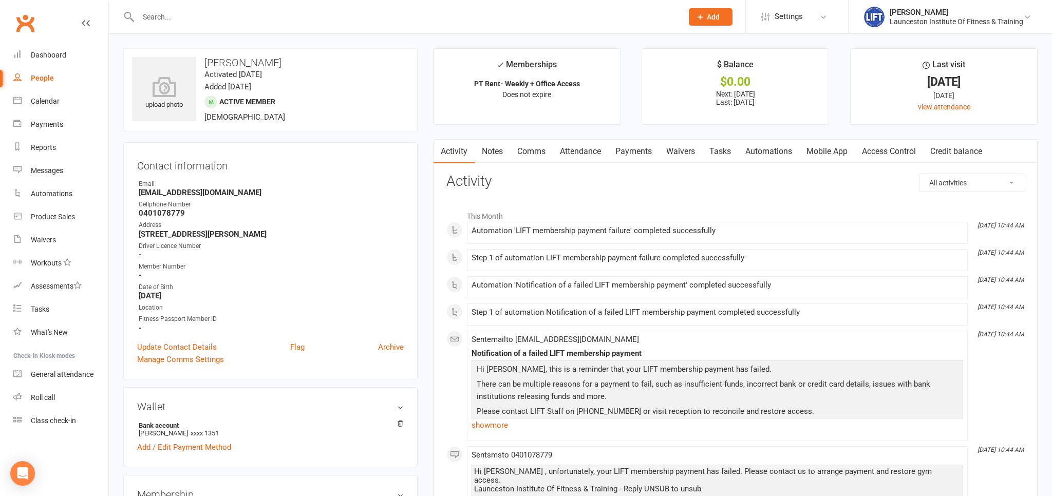
click at [642, 154] on link "Payments" at bounding box center [633, 152] width 51 height 24
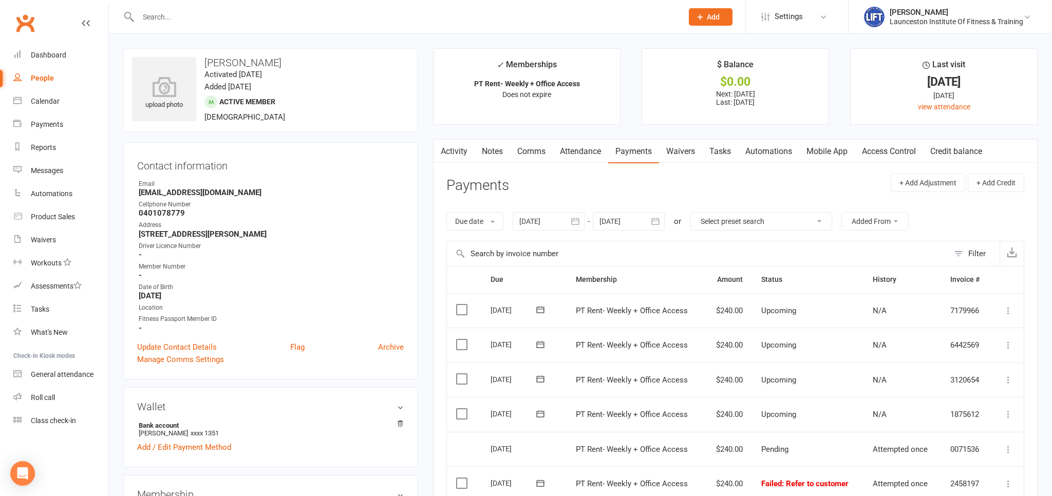
click at [307, 15] on input "text" at bounding box center [405, 17] width 540 height 14
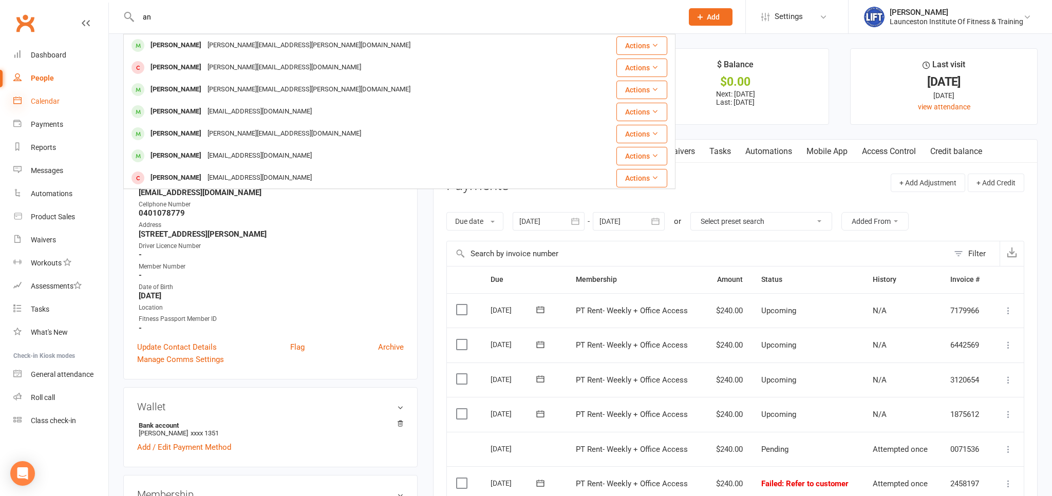
type input "a"
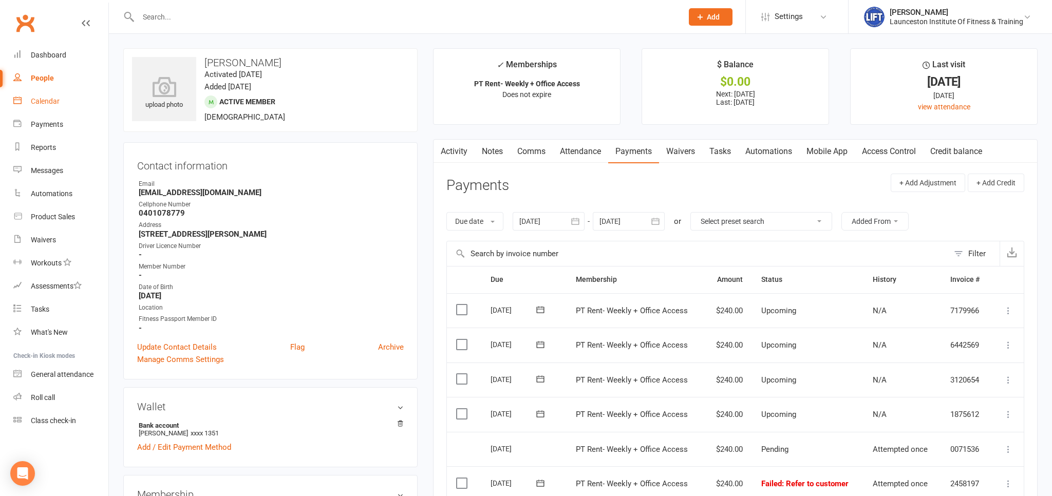
drag, startPoint x: 20, startPoint y: 99, endPoint x: 27, endPoint y: 100, distance: 6.8
click at [20, 98] on icon at bounding box center [17, 100] width 8 height 8
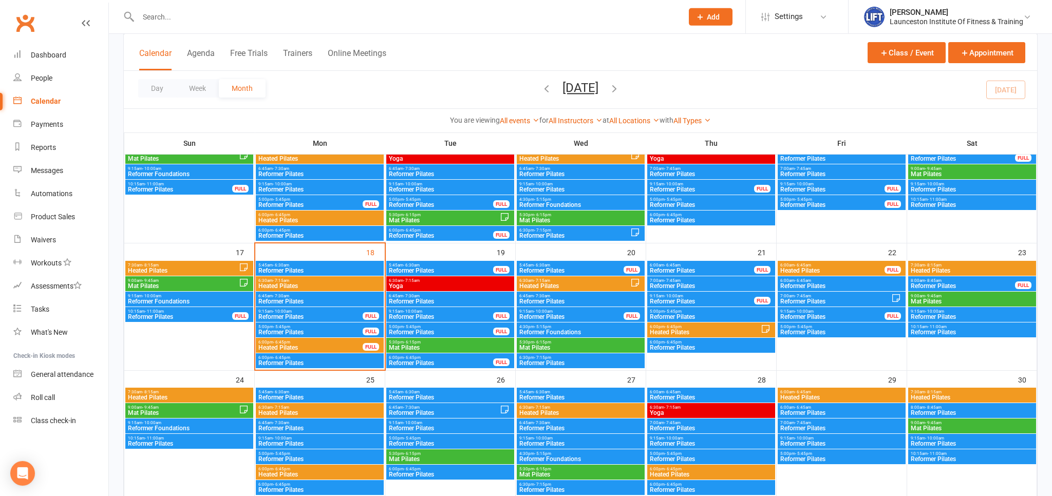
scroll to position [380, 0]
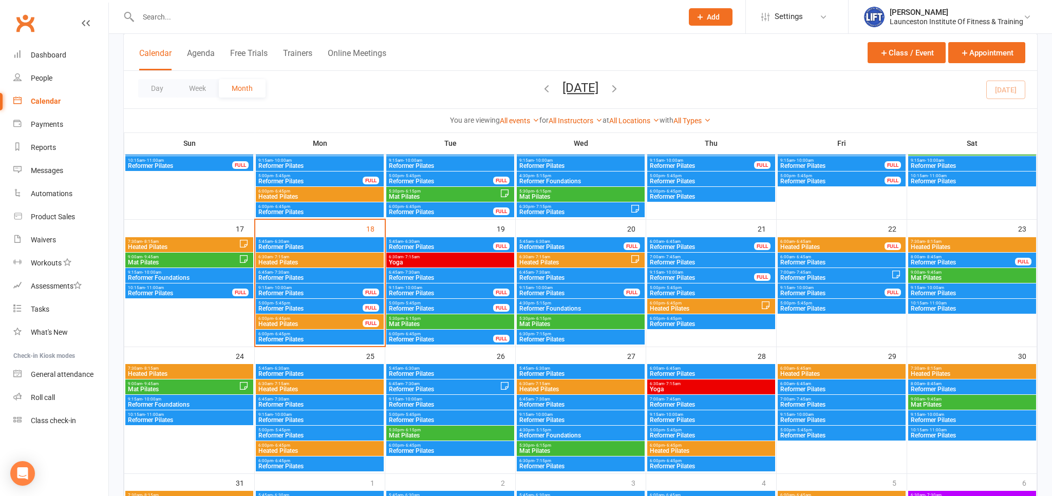
click at [291, 291] on span "Reformer Pilates" at bounding box center [310, 293] width 105 height 6
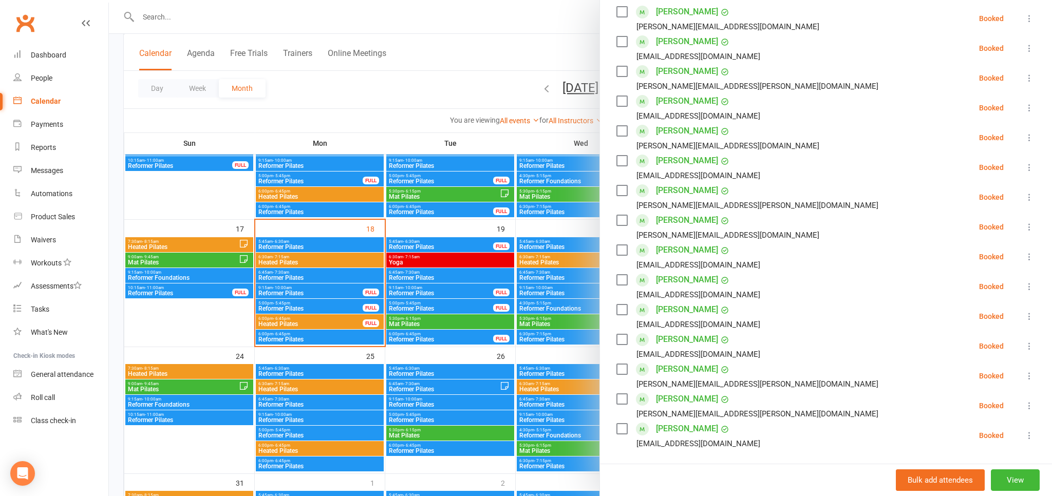
scroll to position [227, 0]
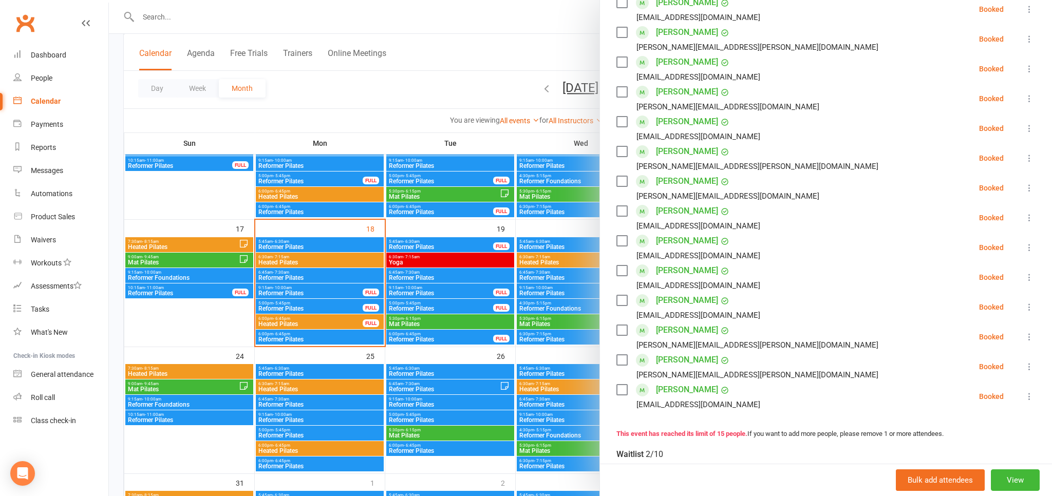
click at [1029, 366] on icon at bounding box center [1029, 367] width 10 height 10
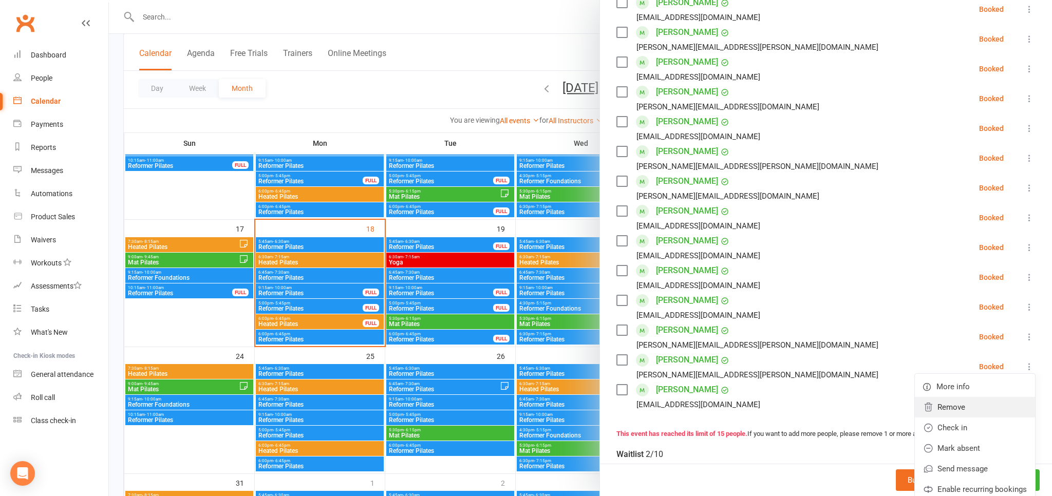
click at [976, 406] on link "Remove" at bounding box center [975, 407] width 120 height 21
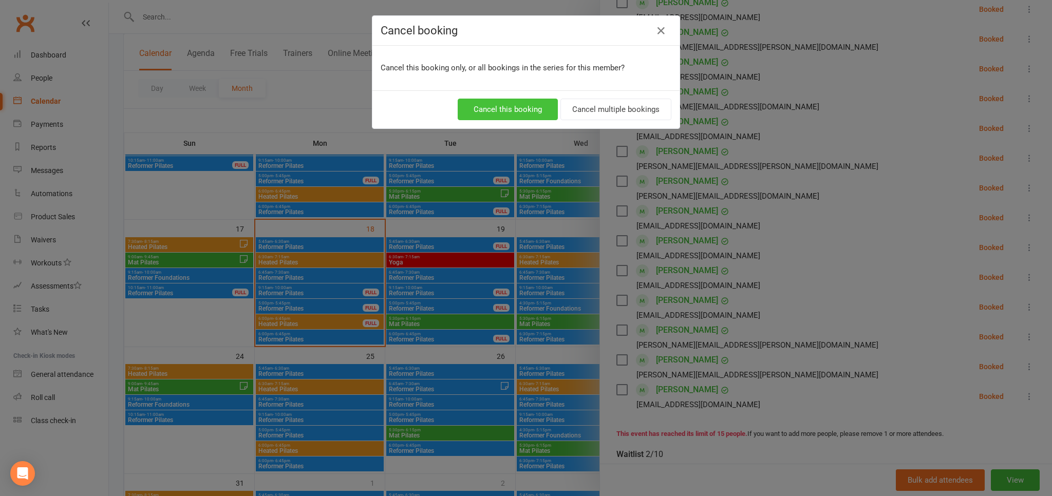
click at [523, 109] on button "Cancel this booking" at bounding box center [508, 110] width 100 height 22
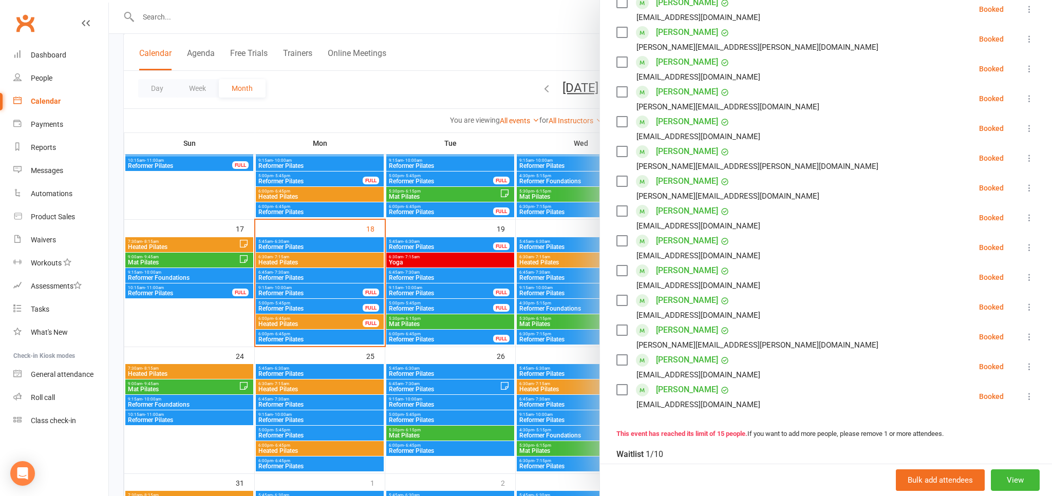
click at [485, 53] on div at bounding box center [580, 248] width 943 height 496
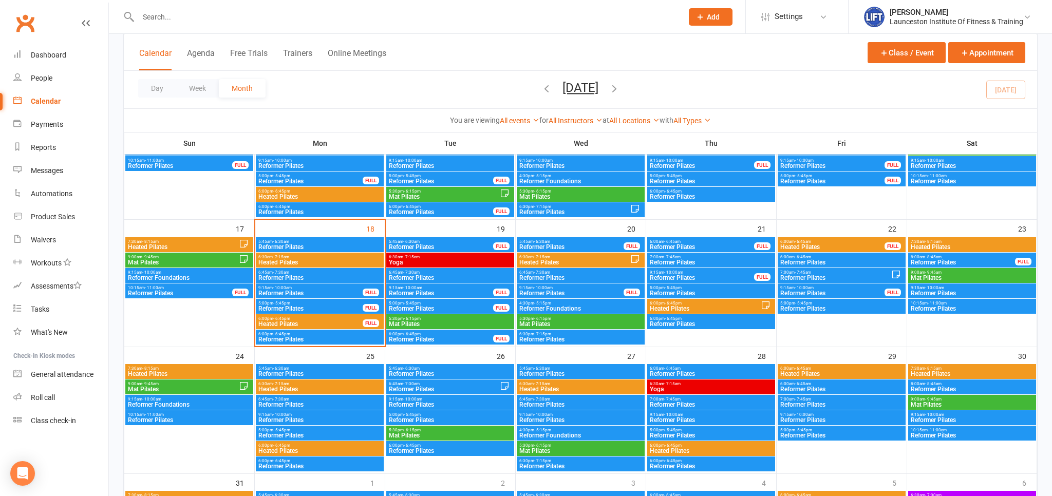
click at [302, 26] on div at bounding box center [399, 16] width 552 height 33
click at [186, 15] on input "text" at bounding box center [405, 17] width 540 height 14
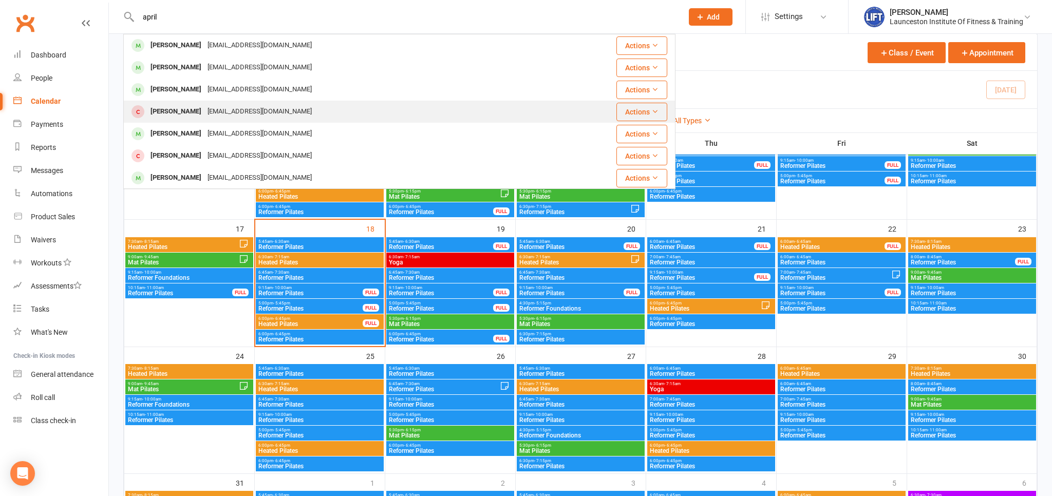
type input "april"
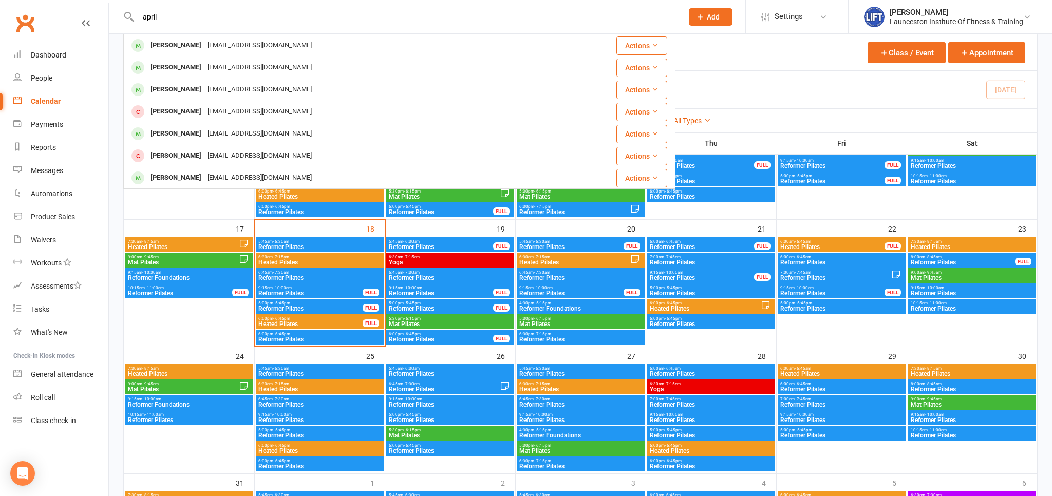
click at [204, 118] on div "Aprilmcwatters@outlook.com" at bounding box center [259, 111] width 110 height 15
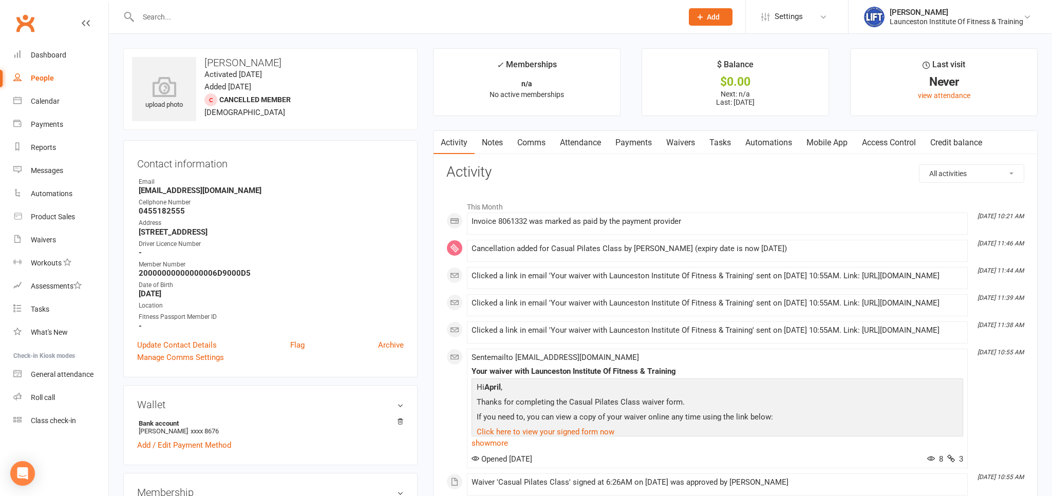
click at [645, 146] on link "Payments" at bounding box center [633, 143] width 51 height 24
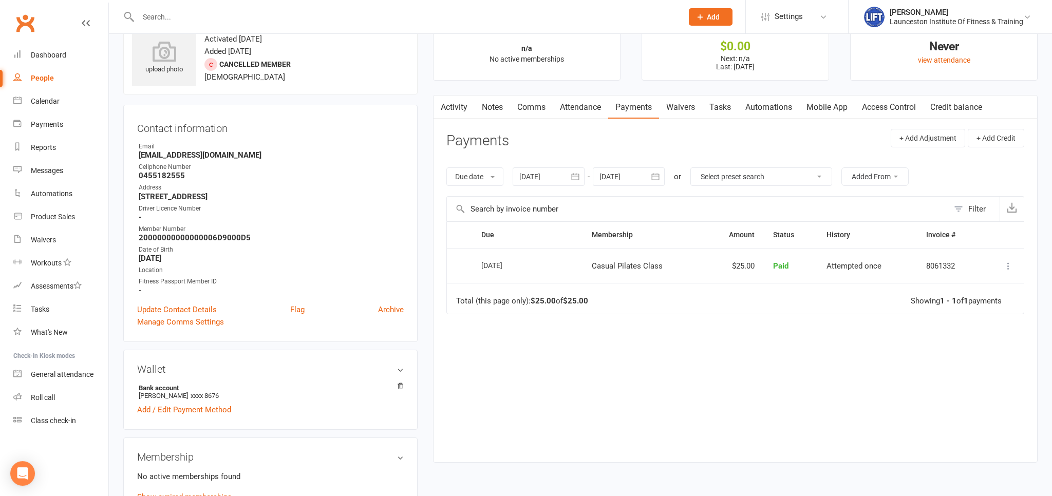
scroll to position [54, 0]
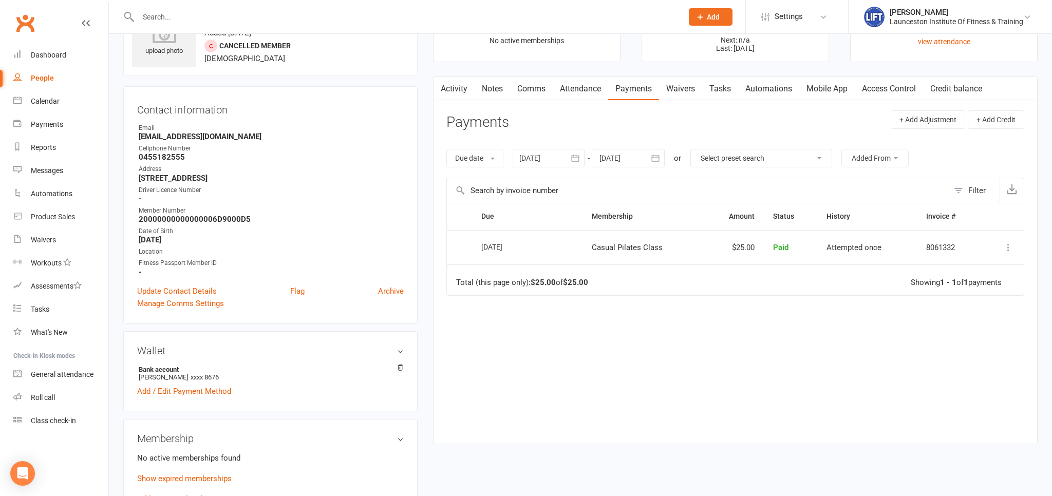
click at [1008, 244] on icon at bounding box center [1008, 247] width 10 height 10
click at [1000, 265] on link "Refund" at bounding box center [963, 267] width 102 height 21
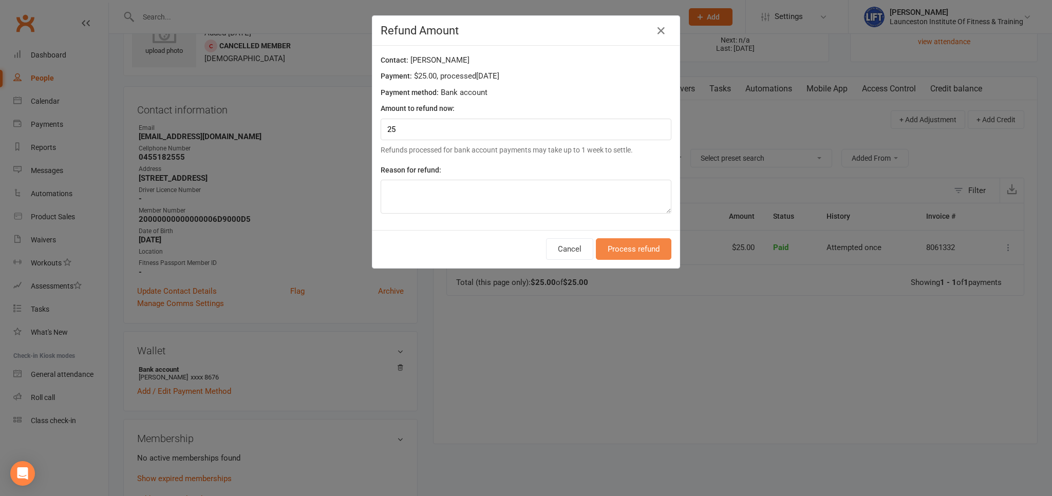
click at [630, 256] on button "Process refund" at bounding box center [634, 249] width 76 height 22
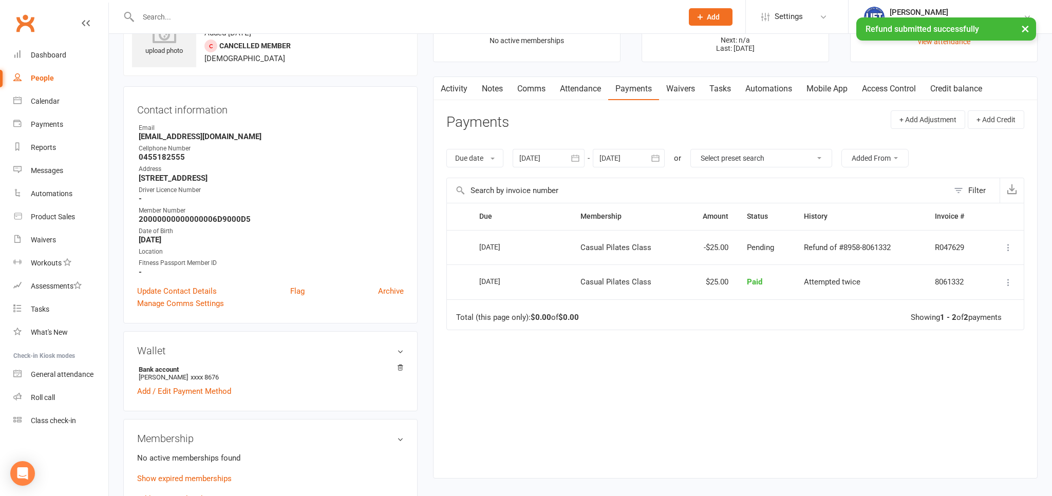
click at [591, 318] on td "Total (this page only): $0.00 of $0.00 Showing 1 - 2 of 2 payments" at bounding box center [735, 314] width 577 height 31
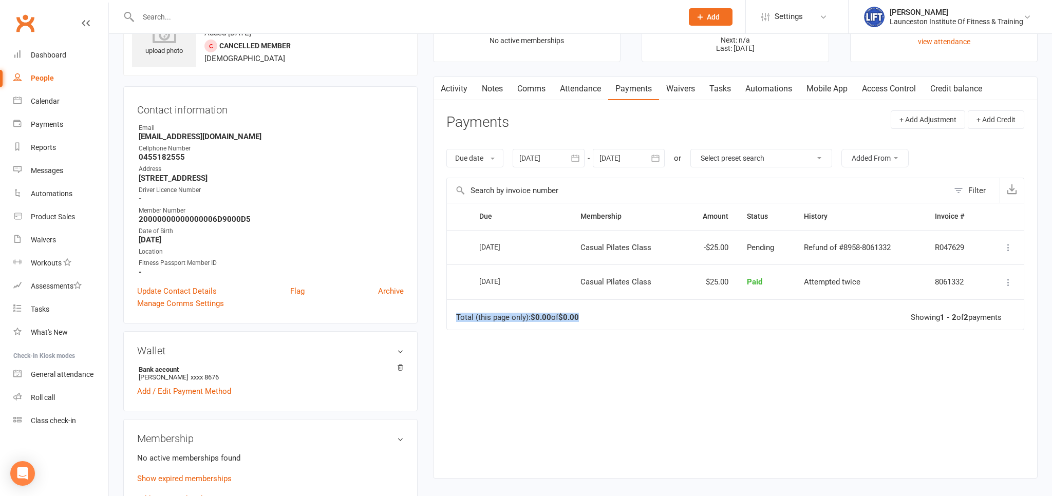
drag, startPoint x: 590, startPoint y: 319, endPoint x: 583, endPoint y: 313, distance: 9.1
click at [583, 313] on td "Total (this page only): $0.00 of $0.00 Showing 1 - 2 of 2 payments" at bounding box center [735, 314] width 577 height 31
click at [411, 148] on div "Contact information Owner Email Aprilmcwatters@outlook.com Cellphone Number 045…" at bounding box center [270, 204] width 294 height 237
click at [433, 190] on main "✓ Memberships n/a No active memberships $ Balance $0.00 Next: n/a Last: 13 Aug …" at bounding box center [735, 241] width 620 height 495
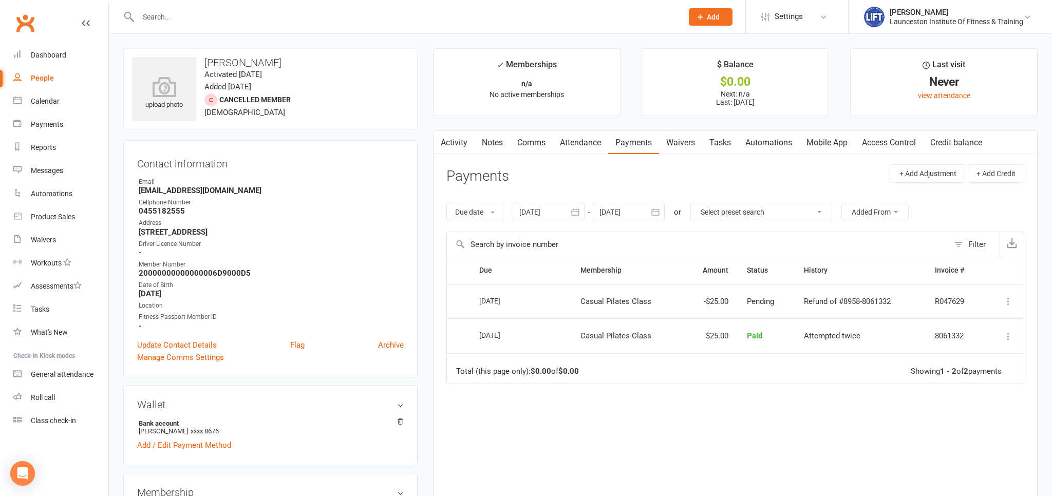
click at [29, 172] on link "Messages" at bounding box center [60, 170] width 95 height 23
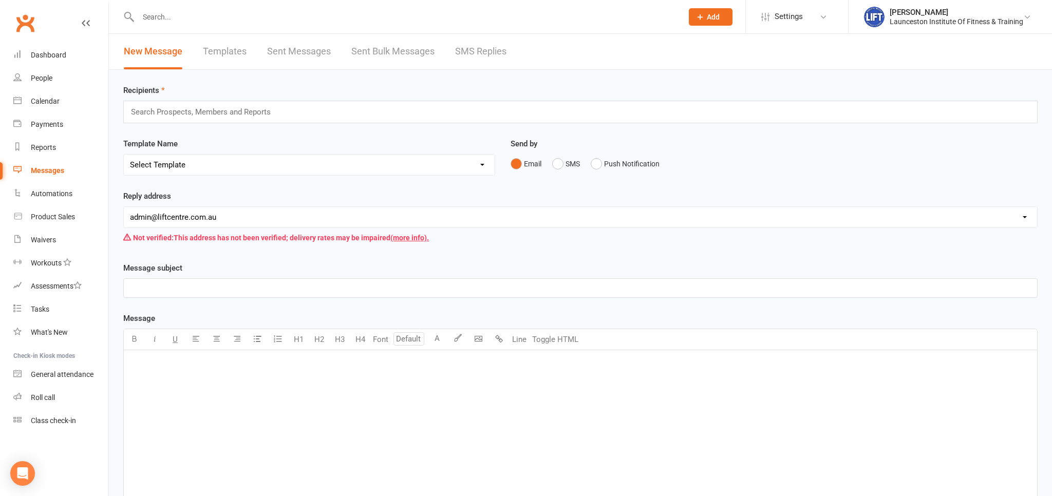
click at [521, 263] on div "Message subject ﻿" at bounding box center [580, 280] width 914 height 36
click at [477, 340] on body "Prospect Member Non-attending contact Class / event Appointment Task Membership…" at bounding box center [526, 323] width 1052 height 641
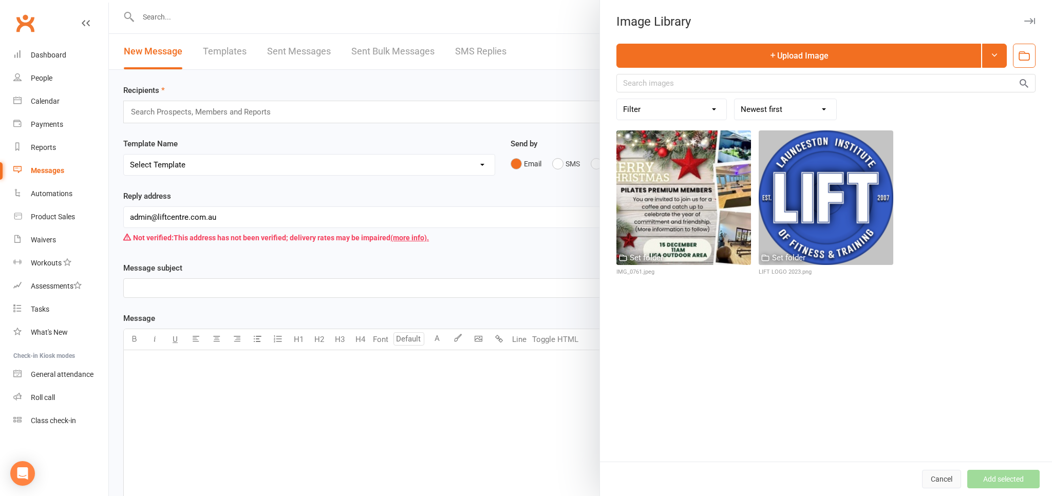
click at [942, 487] on button "Cancel" at bounding box center [941, 479] width 39 height 18
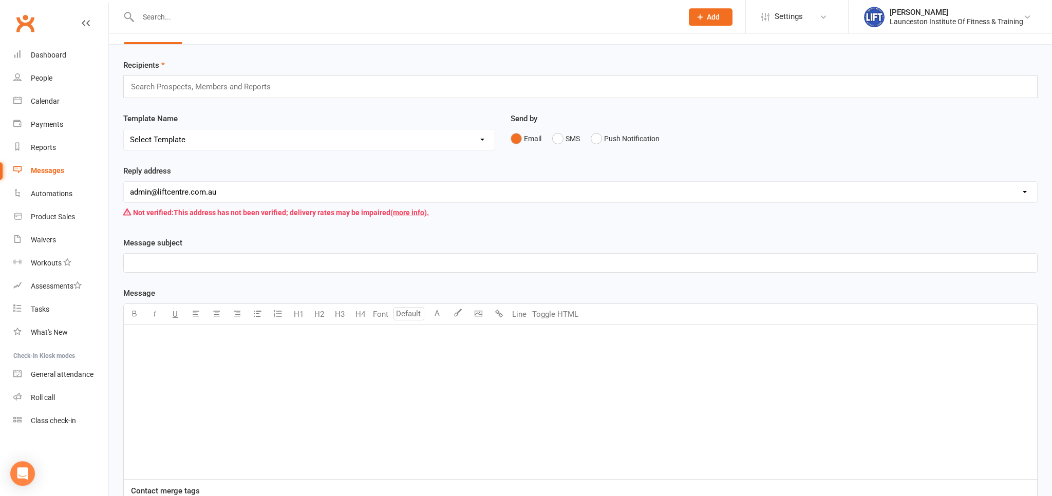
scroll to position [54, 0]
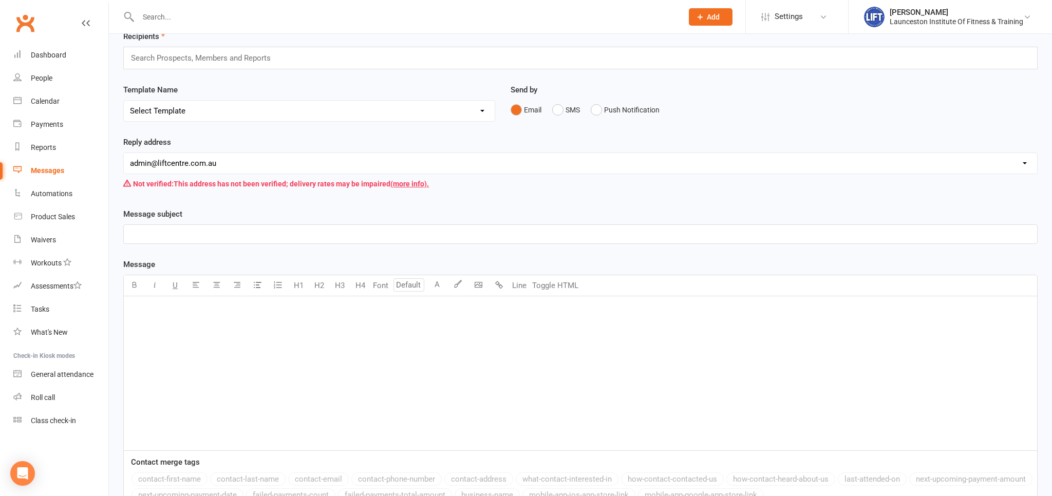
click at [124, 153] on select "hello@clubworx.com admin@liftcentre.com.au sarah@tassie1.com manager@liftcentre…" at bounding box center [580, 163] width 913 height 21
drag, startPoint x: 384, startPoint y: 153, endPoint x: 373, endPoint y: 124, distance: 31.4
click at [373, 124] on div "Template Name Select Template [SMS] [Default template - review before using] Ap…" at bounding box center [309, 110] width 387 height 52
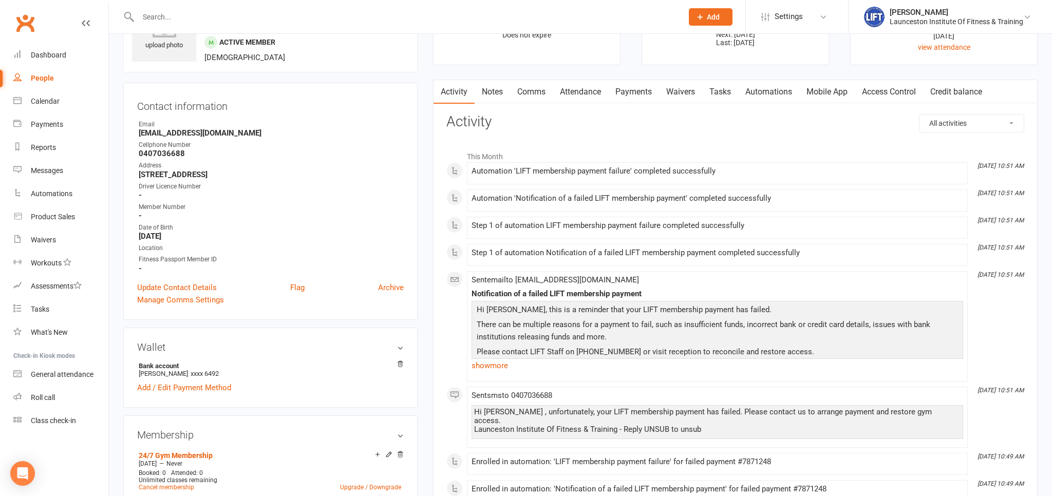
scroll to position [54, 0]
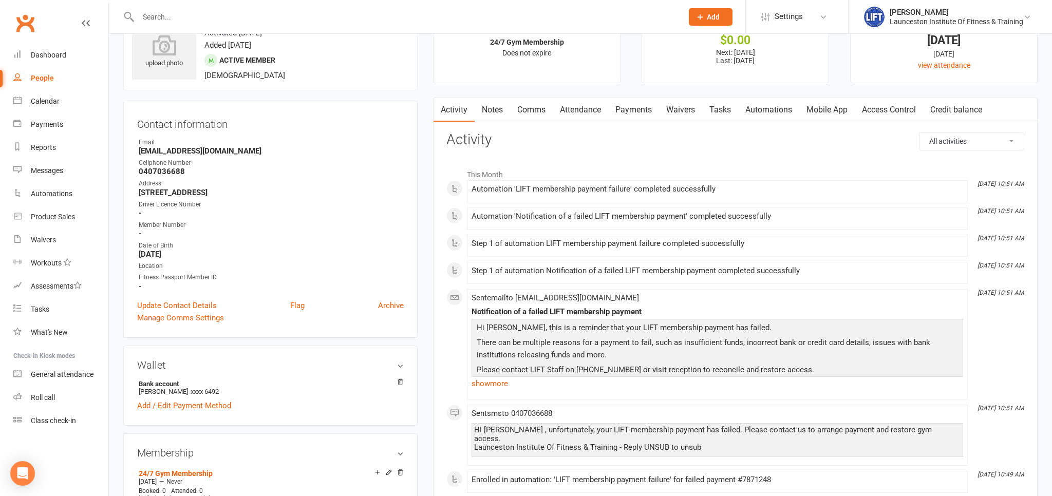
click at [638, 108] on link "Payments" at bounding box center [633, 110] width 51 height 24
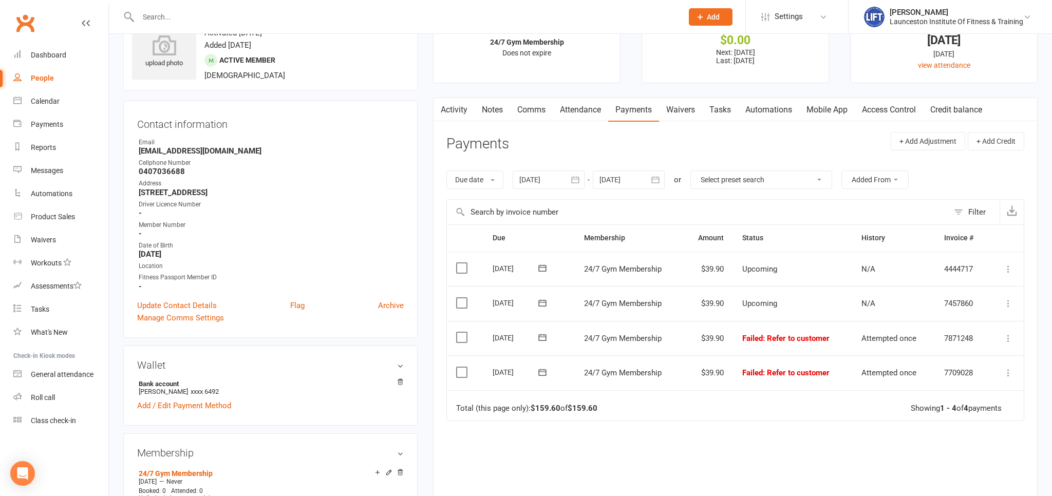
click at [537, 186] on div at bounding box center [549, 180] width 72 height 18
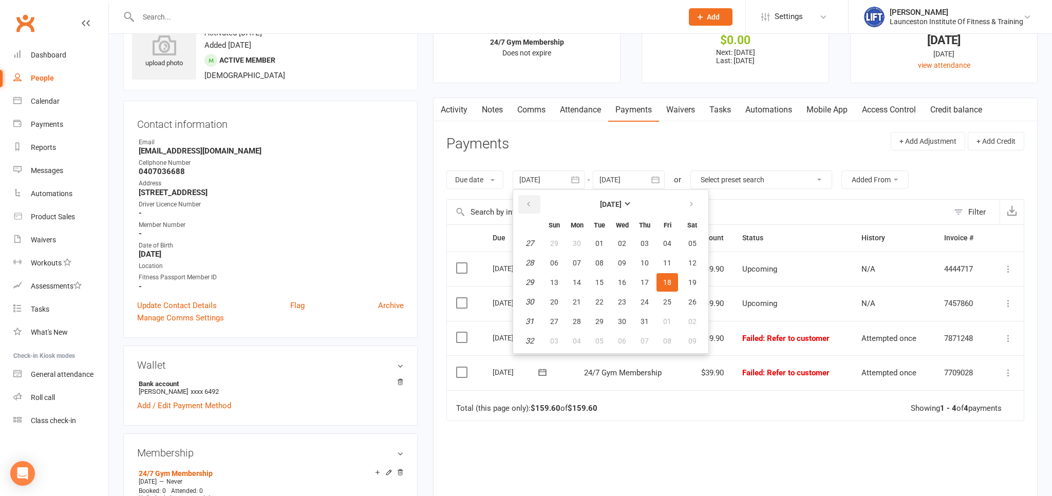
click at [526, 206] on button "button" at bounding box center [529, 204] width 22 height 18
drag, startPoint x: 526, startPoint y: 206, endPoint x: 556, endPoint y: 253, distance: 55.3
click at [527, 206] on button "button" at bounding box center [529, 204] width 22 height 18
click at [564, 265] on button "04" at bounding box center [554, 263] width 22 height 18
type input "[DATE]"
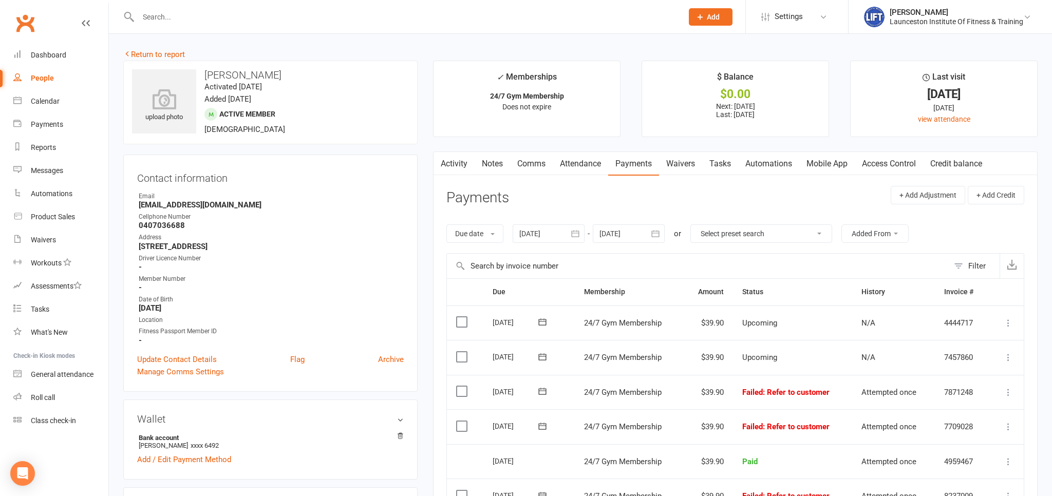
click at [546, 165] on link "Comms" at bounding box center [531, 164] width 43 height 24
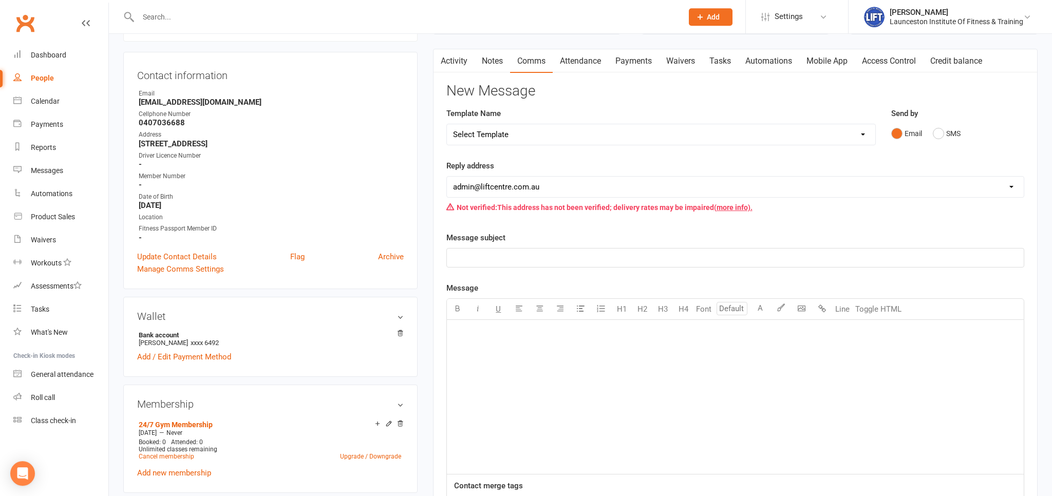
scroll to position [108, 0]
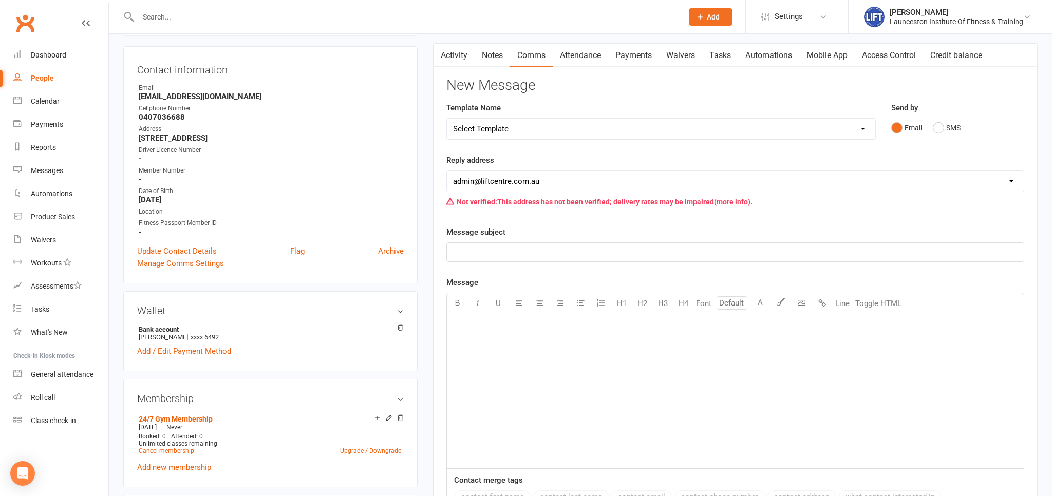
click at [503, 253] on p "﻿" at bounding box center [735, 252] width 565 height 12
click at [209, 22] on input "text" at bounding box center [405, 17] width 540 height 14
click at [483, 332] on div "﻿" at bounding box center [735, 391] width 577 height 154
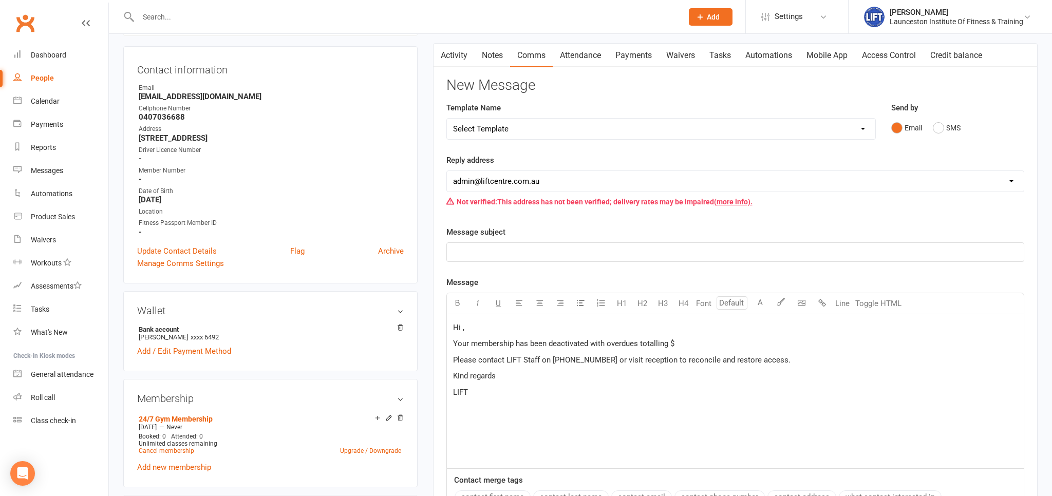
click at [487, 250] on p "﻿" at bounding box center [735, 252] width 565 height 12
drag, startPoint x: 461, startPoint y: 330, endPoint x: 493, endPoint y: 354, distance: 40.3
click at [462, 330] on span "Hi ," at bounding box center [458, 327] width 11 height 9
click at [460, 330] on span "Hi ," at bounding box center [458, 327] width 11 height 9
click at [462, 330] on span "Hi ," at bounding box center [458, 327] width 11 height 9
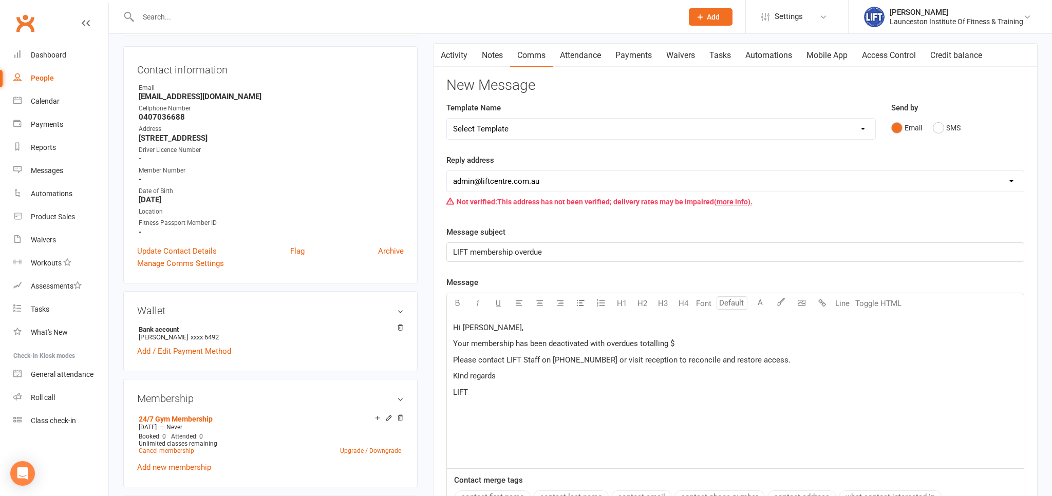
click at [452, 337] on div "Hi Evelyn, Your membership has been deactivated with overdues totalling $ Pleas…" at bounding box center [735, 391] width 577 height 154
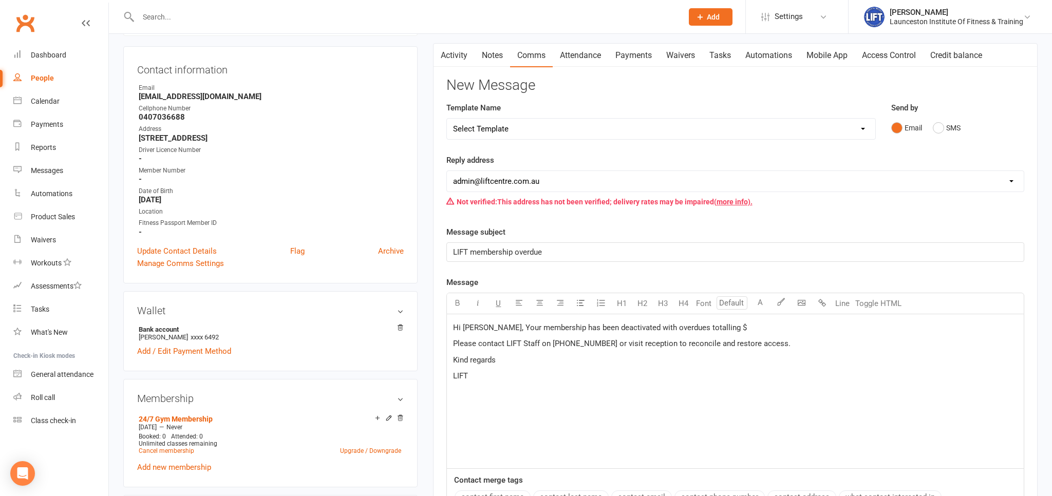
drag, startPoint x: 707, startPoint y: 325, endPoint x: 763, endPoint y: 341, distance: 58.1
click at [707, 326] on span "Hi Evelyn, Your membership has been deactivated with overdues totalling $" at bounding box center [600, 327] width 294 height 9
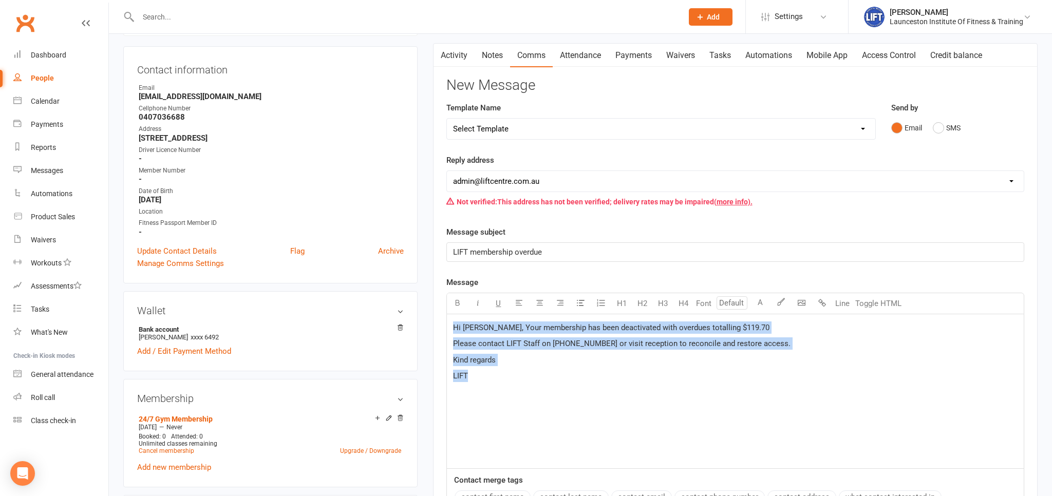
drag, startPoint x: 608, startPoint y: 374, endPoint x: 429, endPoint y: 315, distance: 187.6
click at [446, 315] on div "Hi Evelyn, Your membership has been deactivated with overdues totalling $119.70…" at bounding box center [735, 391] width 578 height 155
copy div "Hi Evelyn, Your membership has been deactivated with overdues totalling $119.70…"
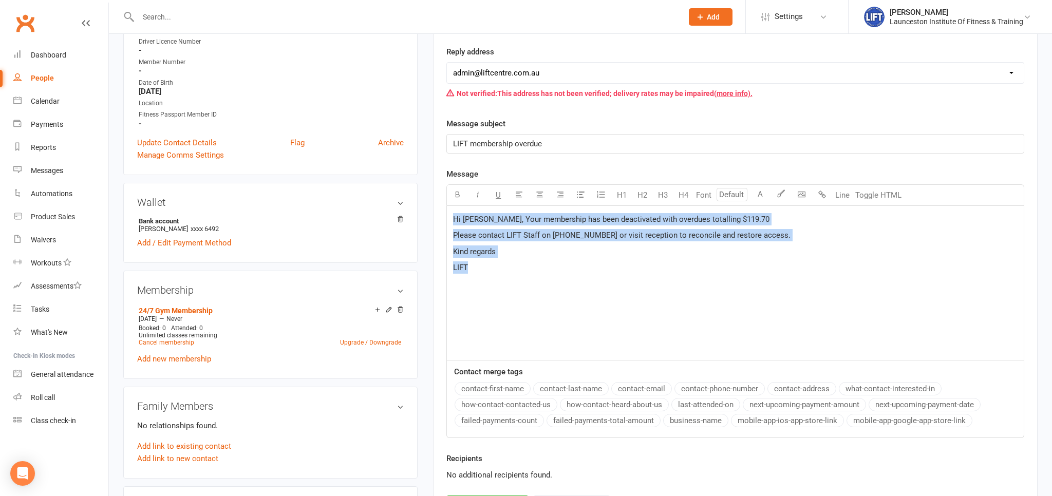
scroll to position [271, 0]
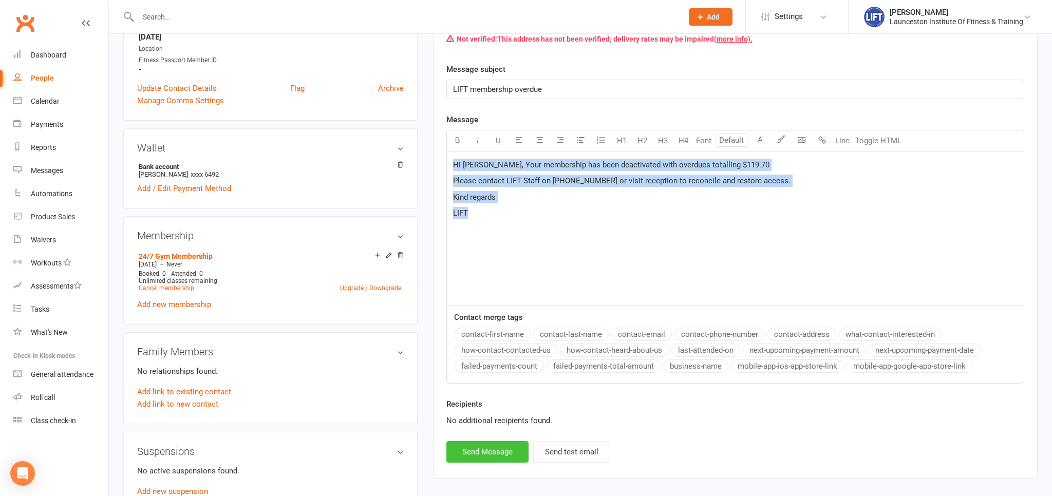
click at [478, 446] on button "Send Message" at bounding box center [487, 452] width 82 height 22
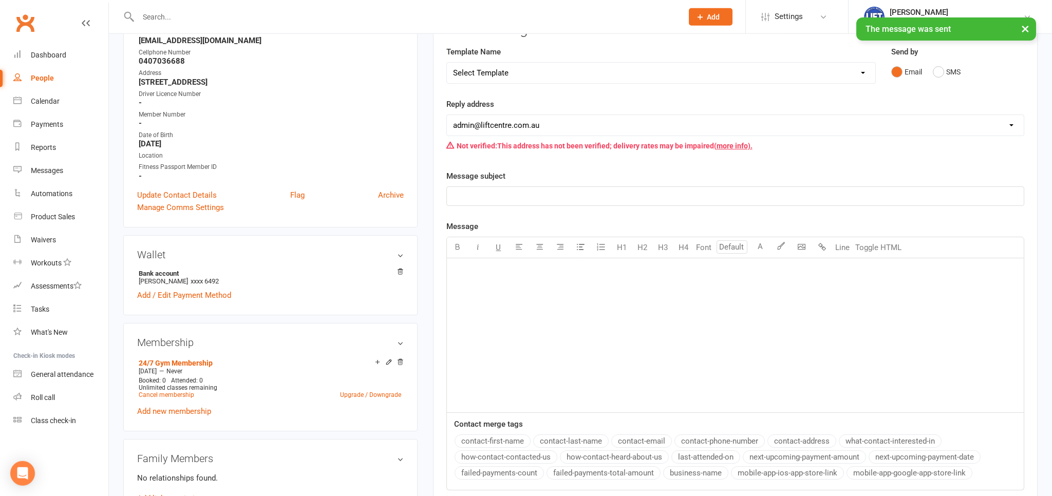
scroll to position [0, 0]
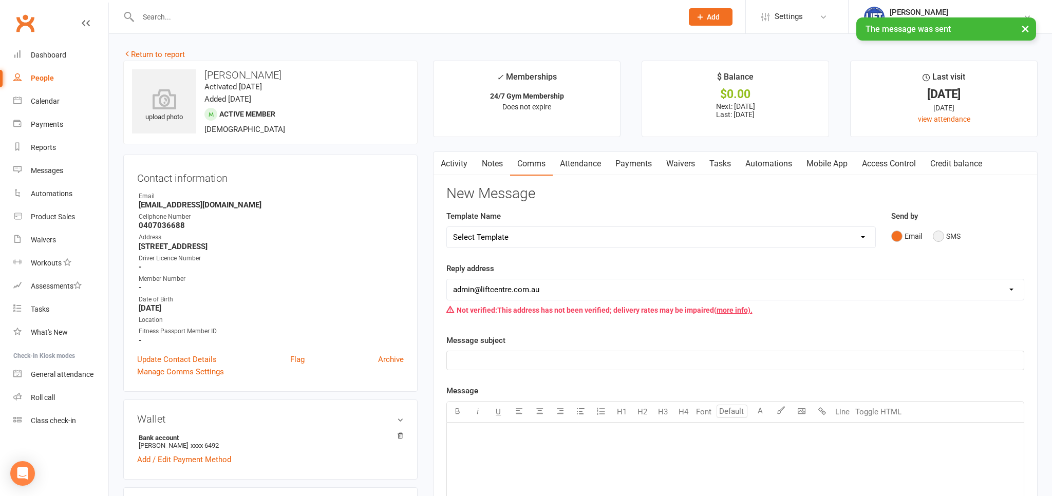
click at [937, 241] on button "SMS" at bounding box center [947, 237] width 28 height 20
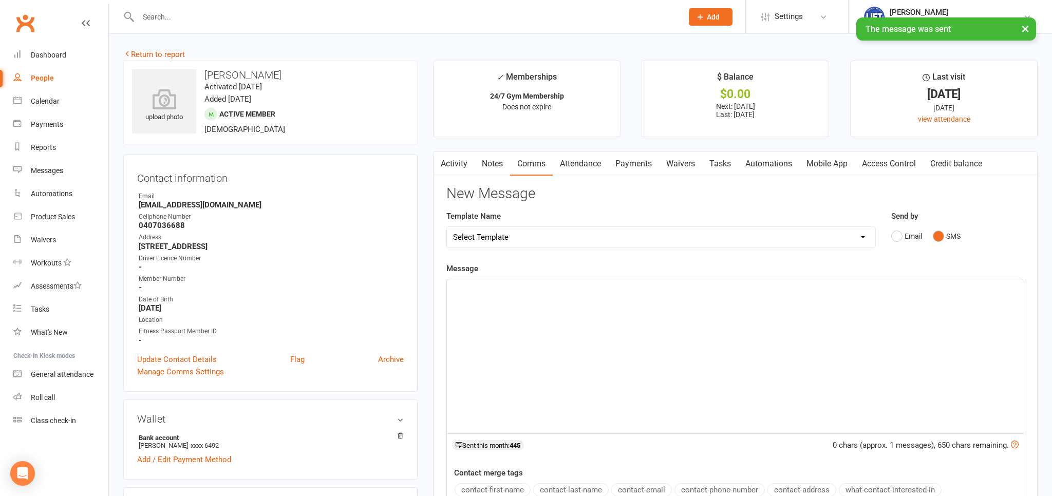
click at [517, 312] on div "﻿" at bounding box center [735, 356] width 577 height 154
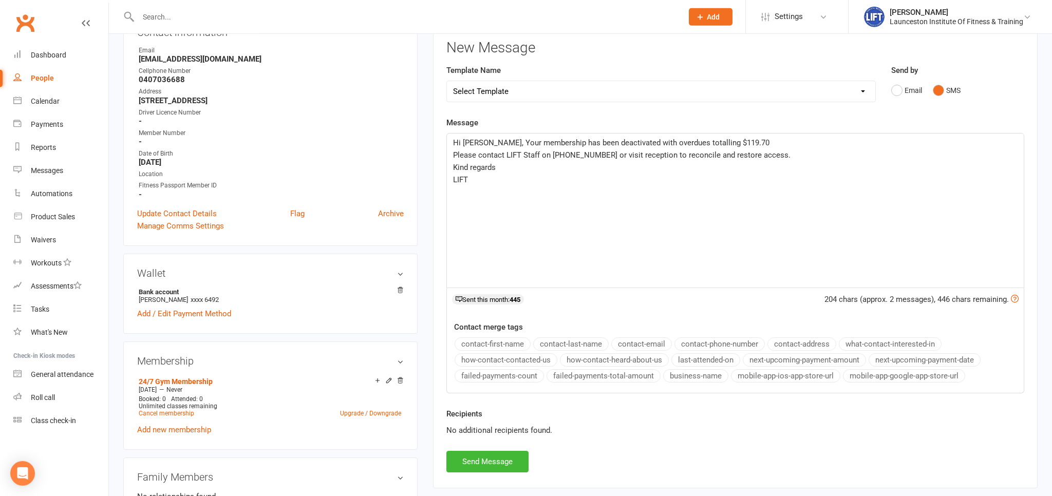
scroll to position [162, 0]
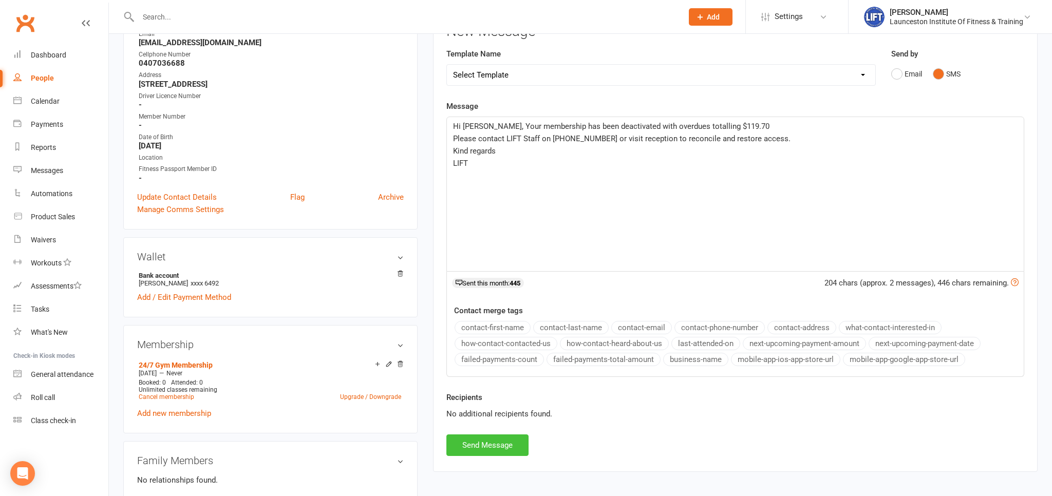
click at [470, 448] on button "Send Message" at bounding box center [487, 446] width 82 height 22
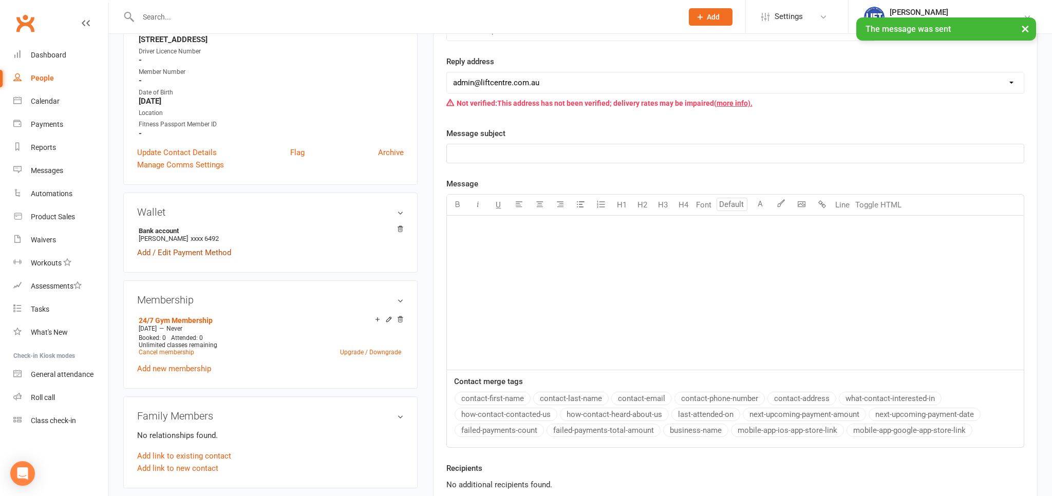
scroll to position [271, 0]
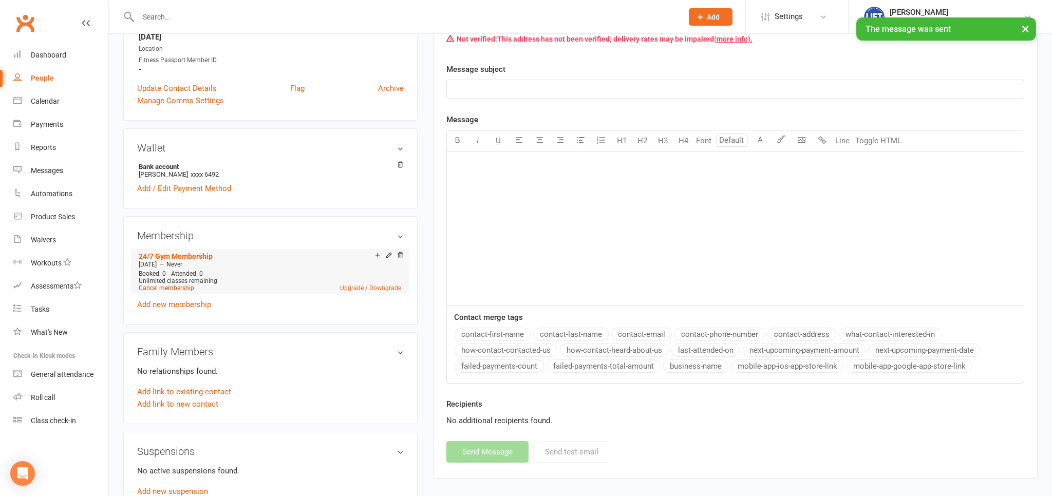
click at [165, 291] on link "Cancel membership" at bounding box center [166, 288] width 55 height 7
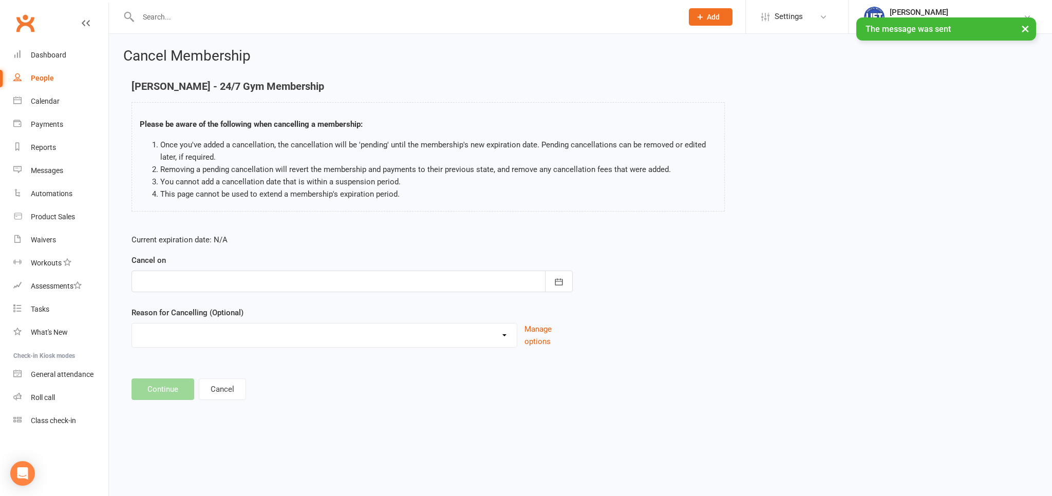
click at [255, 285] on div at bounding box center [352, 282] width 441 height 22
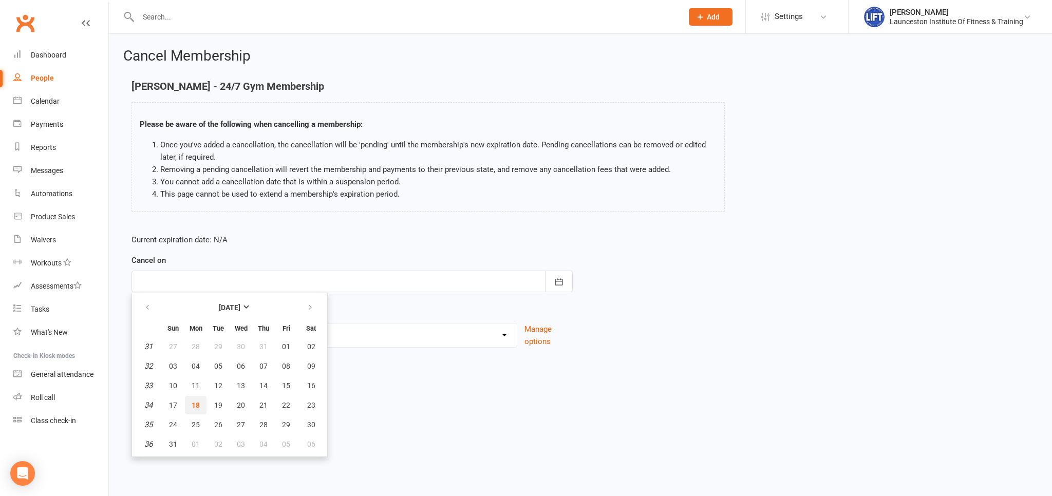
click at [199, 400] on button "18" at bounding box center [196, 405] width 22 height 18
type input "[DATE]"
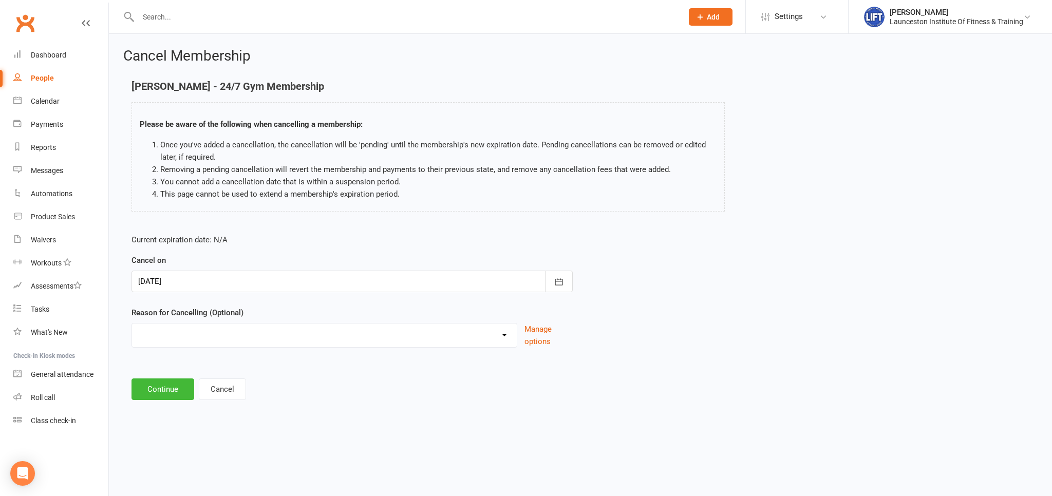
drag, startPoint x: 203, startPoint y: 317, endPoint x: 203, endPoint y: 334, distance: 17.0
click at [203, 316] on label "Reason for Cancelling (Optional)" at bounding box center [188, 313] width 112 height 12
click at [132, 324] on select "Cancelled by staff (overdues) Change to Fitness Passport Changing gyms Injury M…" at bounding box center [324, 334] width 385 height 21
select select "0"
click option "Cancelled by staff (overdues)" at bounding box center [0, 0] width 0 height 0
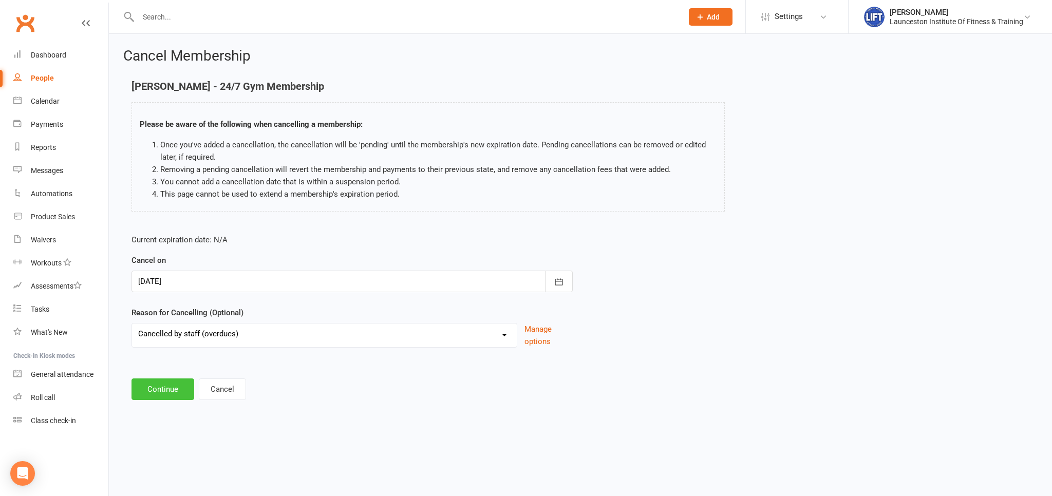
click at [183, 379] on button "Continue" at bounding box center [163, 390] width 63 height 22
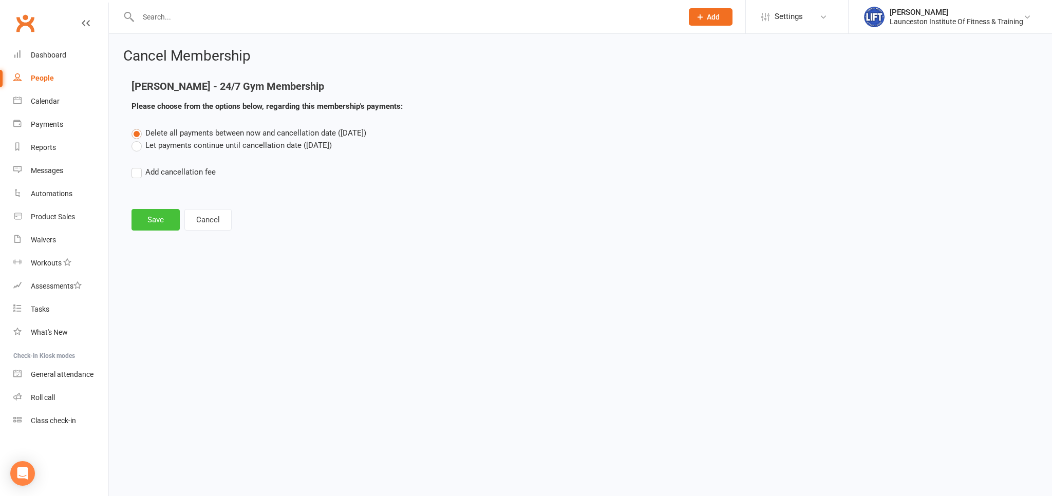
click at [147, 218] on button "Save" at bounding box center [156, 220] width 48 height 22
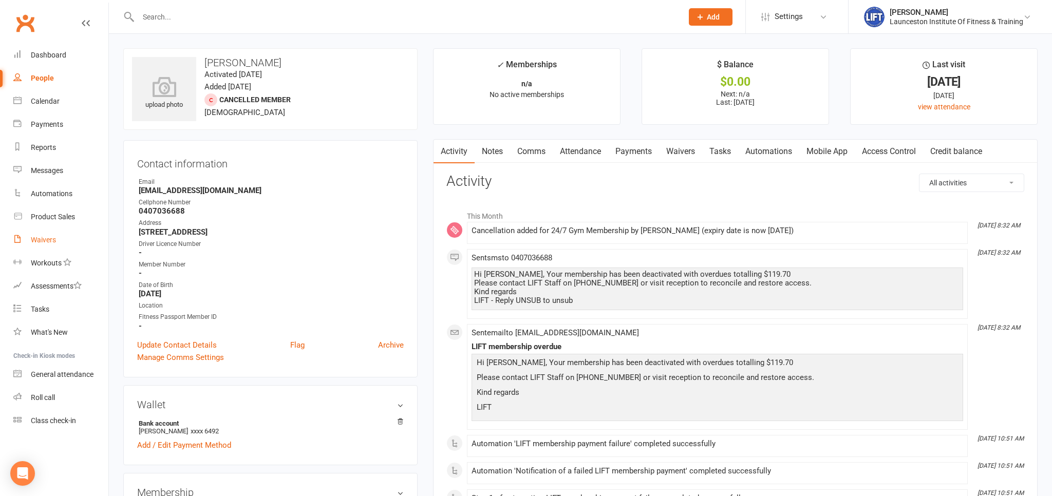
click at [46, 238] on div "Waivers" at bounding box center [43, 240] width 25 height 8
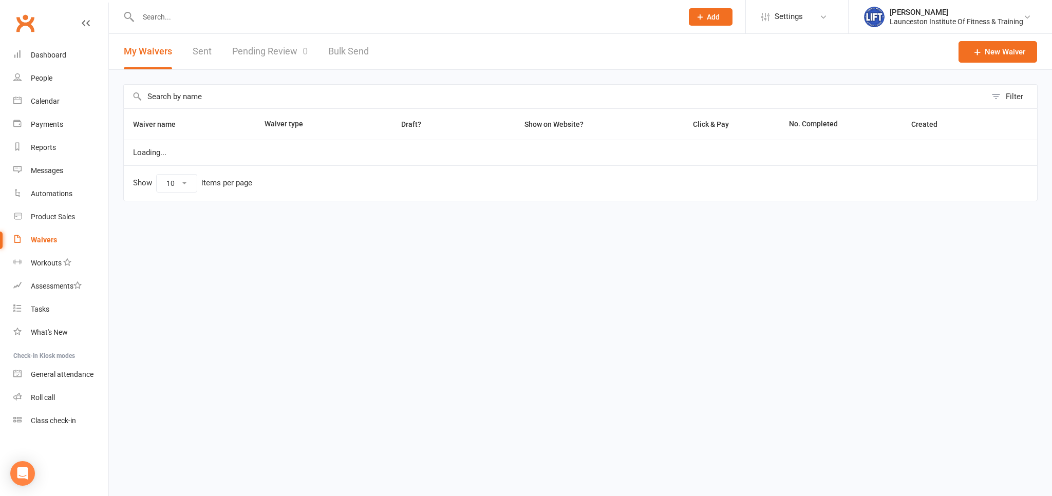
select select "100"
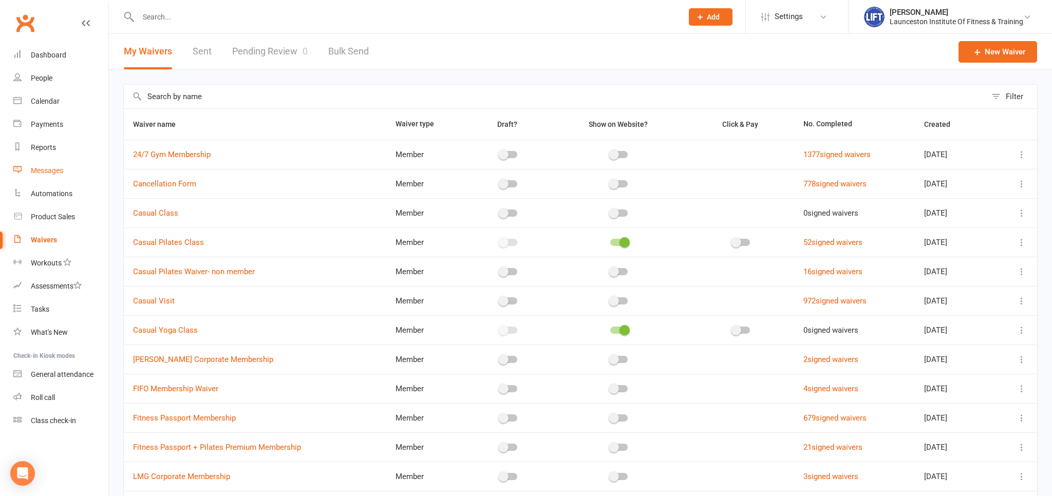
drag, startPoint x: 43, startPoint y: 240, endPoint x: 97, endPoint y: 172, distance: 87.8
click at [44, 240] on div "Waivers" at bounding box center [44, 240] width 26 height 8
click at [284, 57] on link "Pending Review 0" at bounding box center [270, 51] width 76 height 35
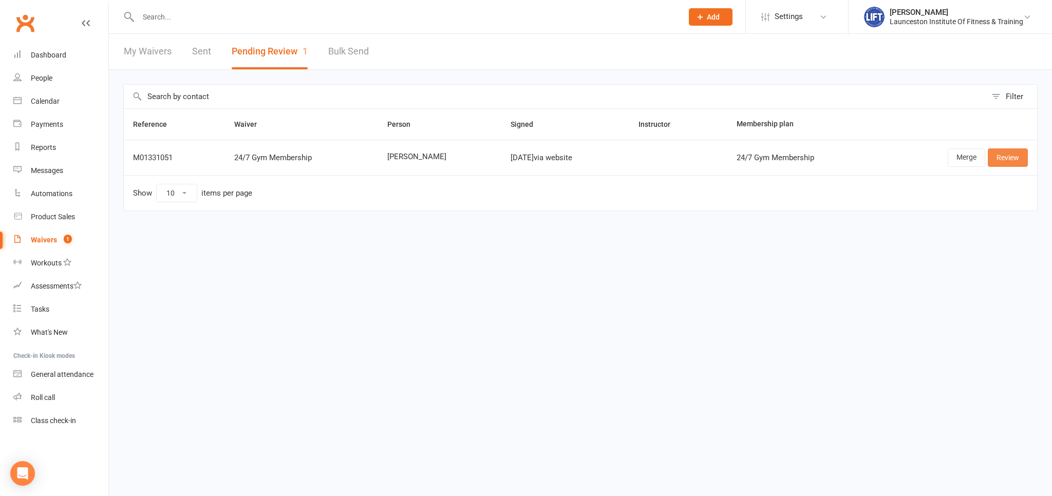
click at [1004, 160] on link "Review" at bounding box center [1008, 157] width 40 height 18
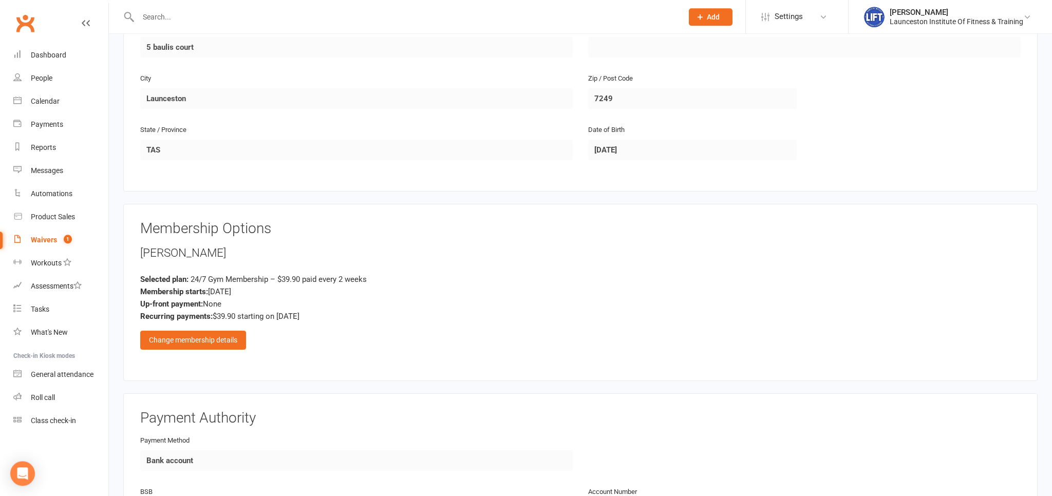
scroll to position [325, 0]
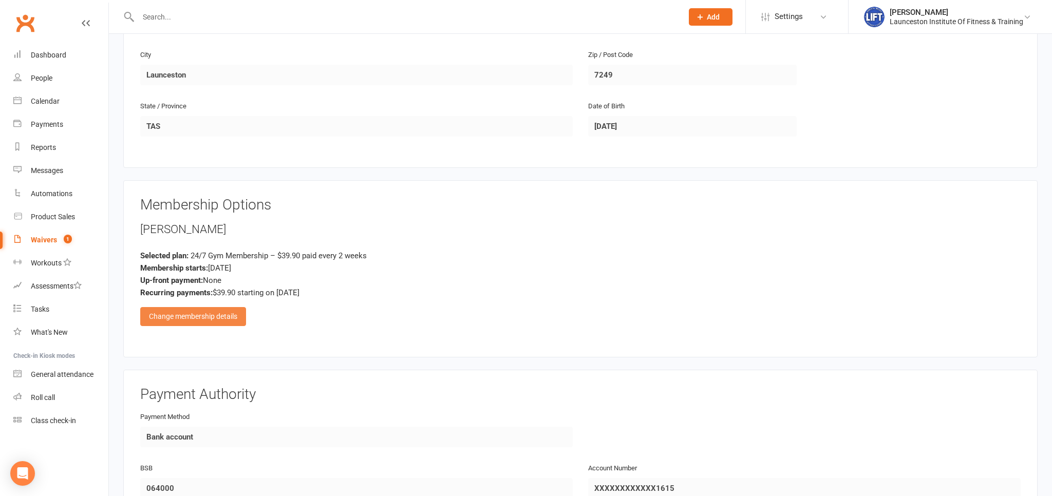
click at [170, 317] on div "Change membership details" at bounding box center [193, 316] width 106 height 18
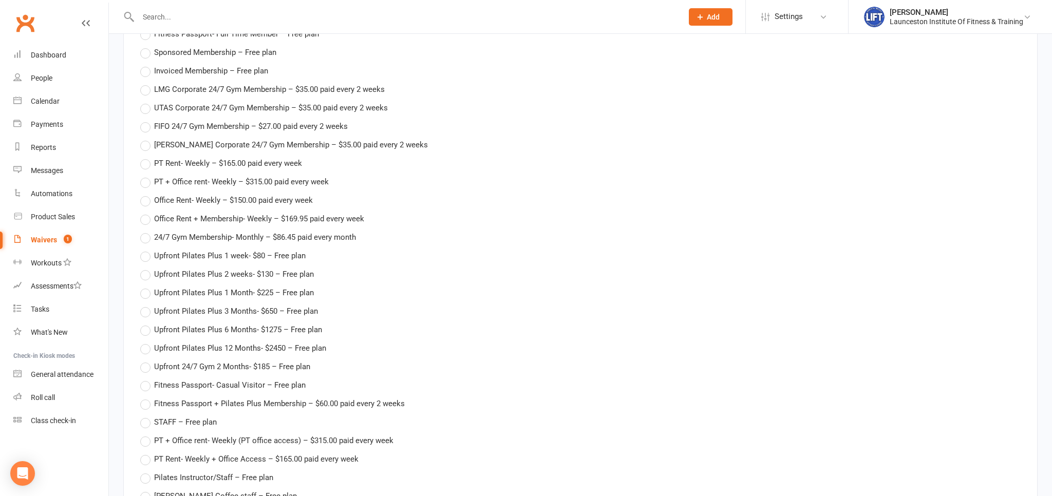
scroll to position [1139, 0]
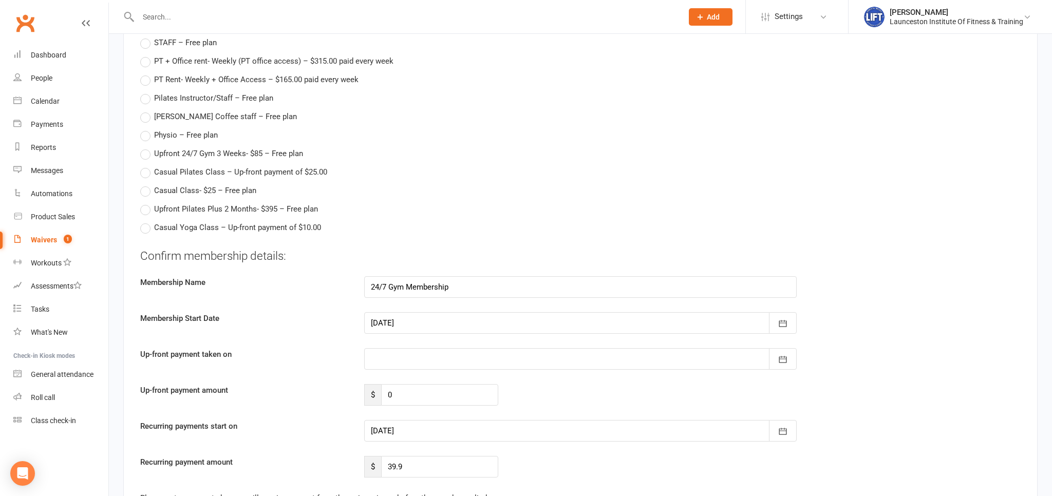
click at [372, 317] on div at bounding box center [580, 323] width 433 height 22
click at [517, 448] on span "22" at bounding box center [519, 447] width 8 height 8
type input "[DATE]"
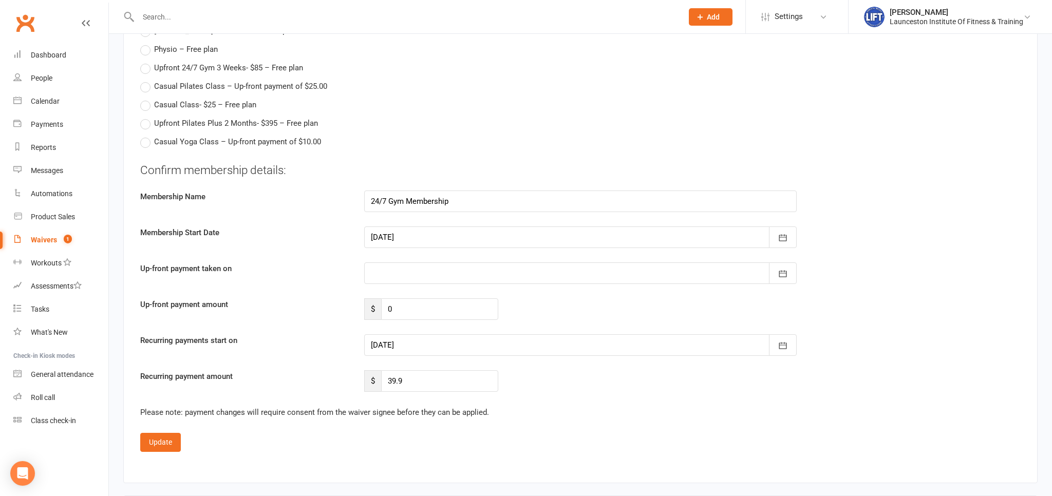
scroll to position [1302, 0]
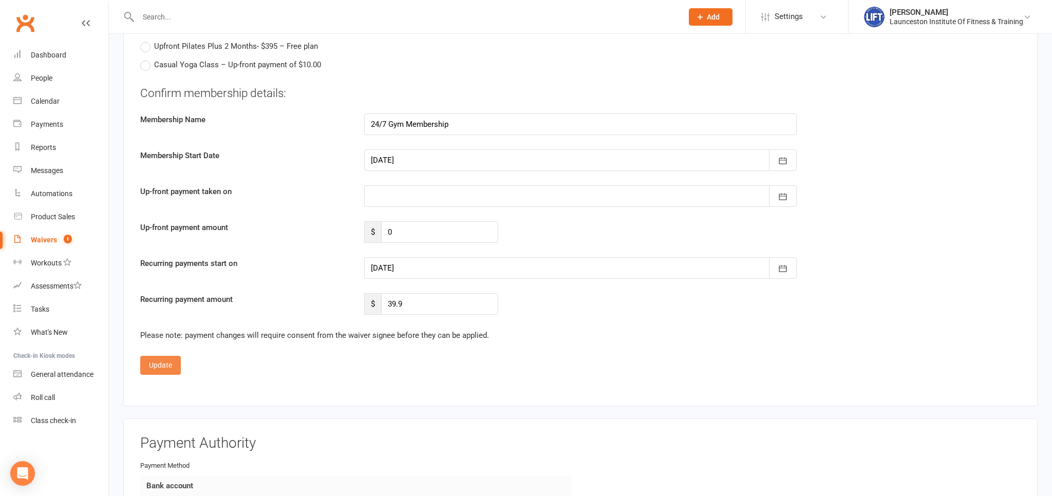
click at [161, 356] on button "Update" at bounding box center [160, 365] width 41 height 18
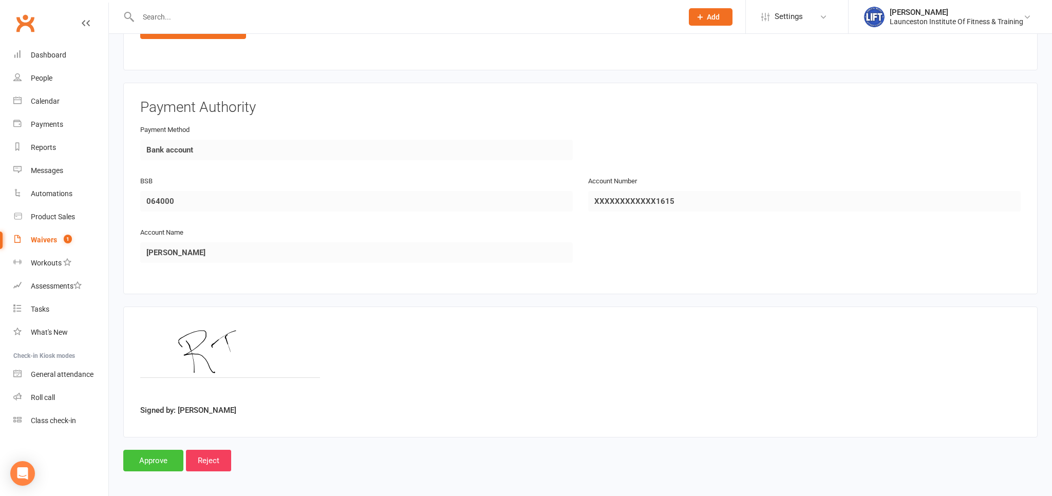
click at [163, 453] on input "Approve" at bounding box center [153, 461] width 60 height 22
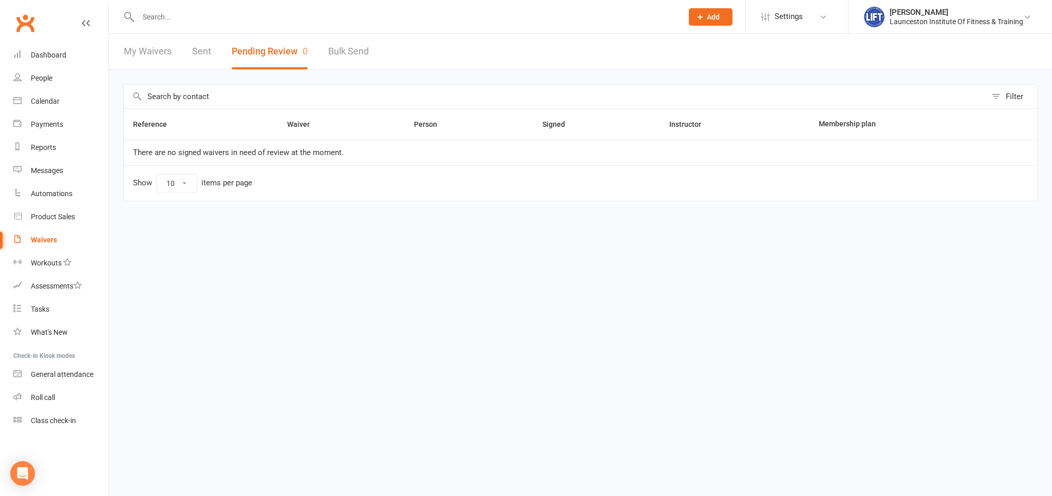
click at [138, 52] on link "My Waivers" at bounding box center [148, 51] width 48 height 35
select select "100"
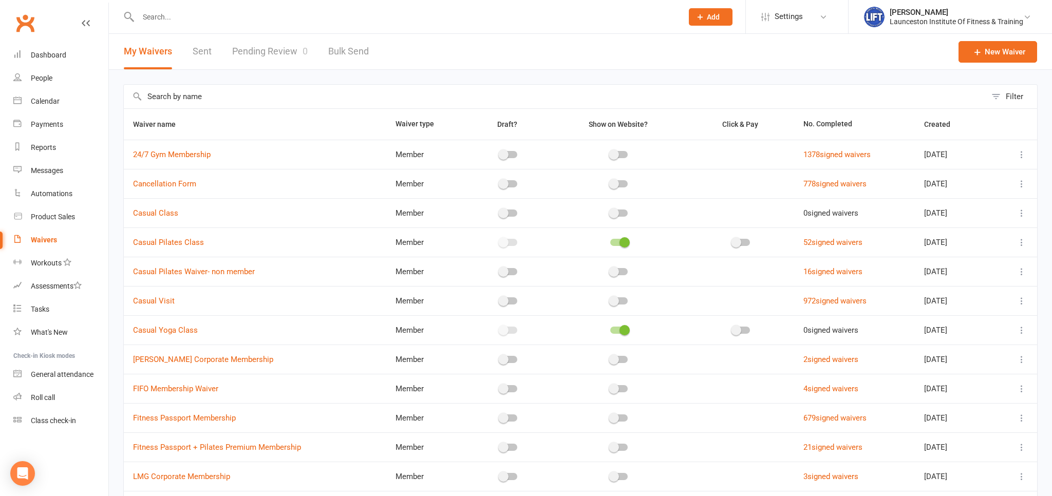
click at [814, 147] on td "1378 signed waivers" at bounding box center [854, 154] width 121 height 29
click at [816, 154] on link "1378 signed waivers" at bounding box center [836, 154] width 67 height 9
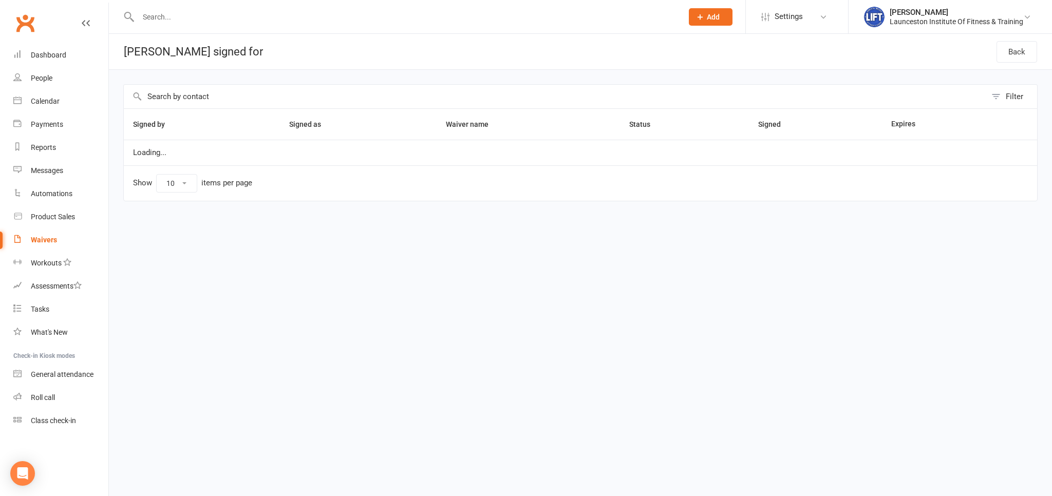
select select "100"
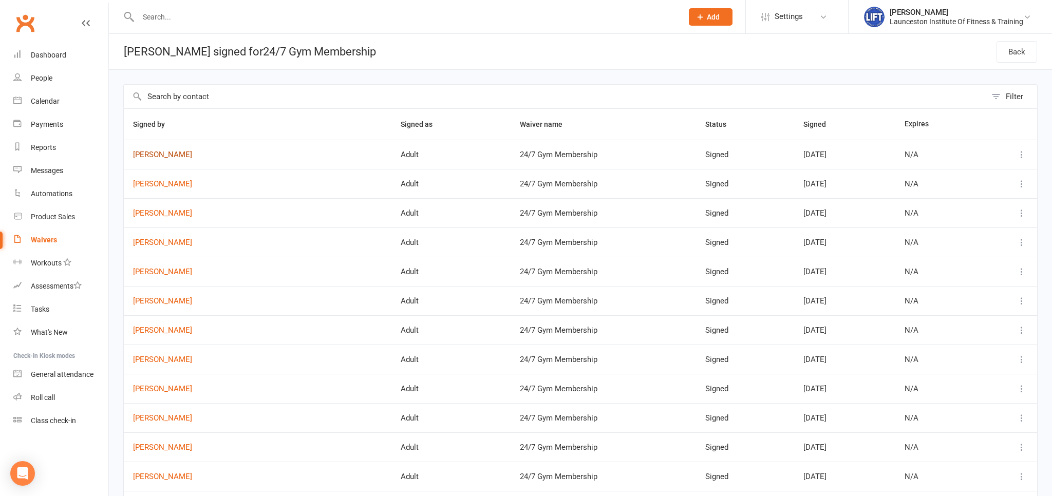
click at [164, 154] on link "Rashika Thapa" at bounding box center [257, 155] width 249 height 9
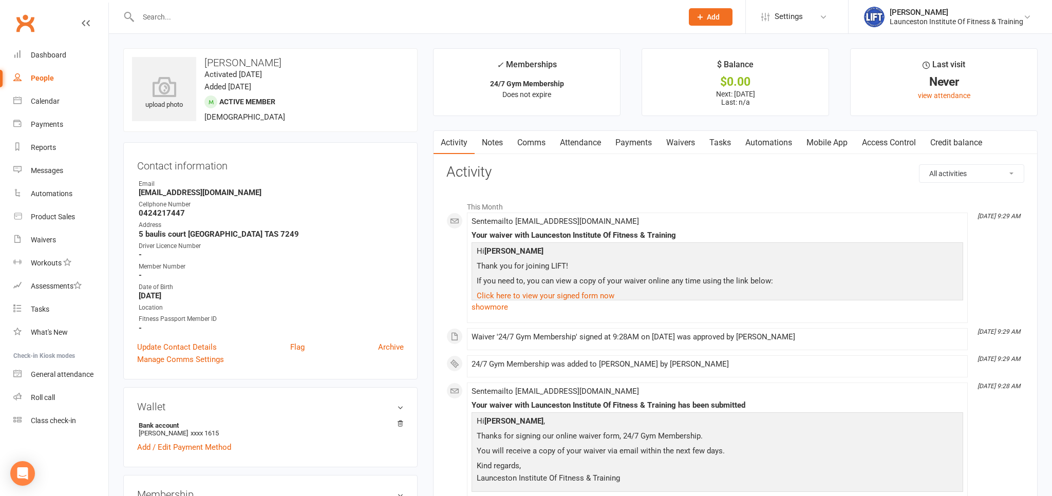
click at [901, 140] on link "Access Control" at bounding box center [889, 143] width 68 height 24
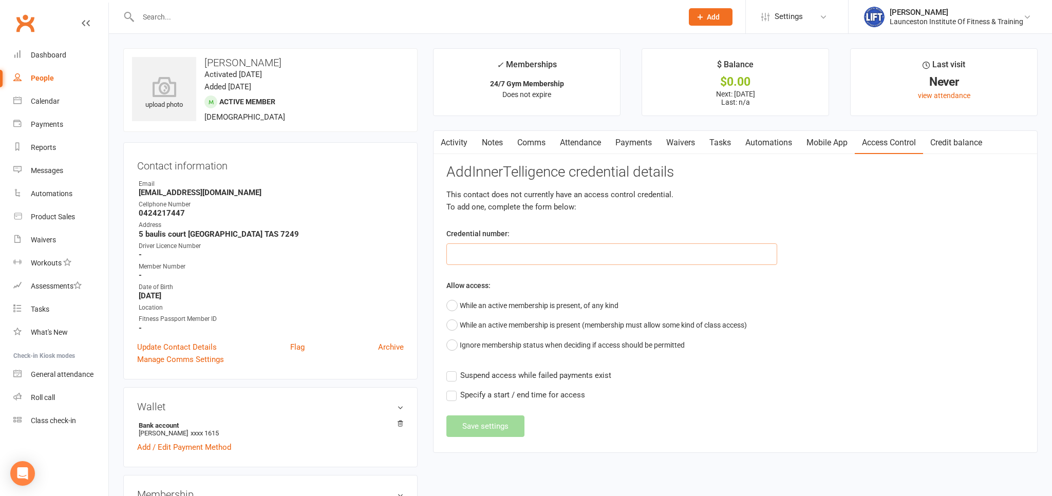
click at [515, 247] on input "text" at bounding box center [611, 254] width 331 height 22
paste input "20000000000000004C80223E"
type input "20000000000000004C80223E"
click at [488, 301] on button "While an active membership is present, of any kind" at bounding box center [532, 306] width 172 height 20
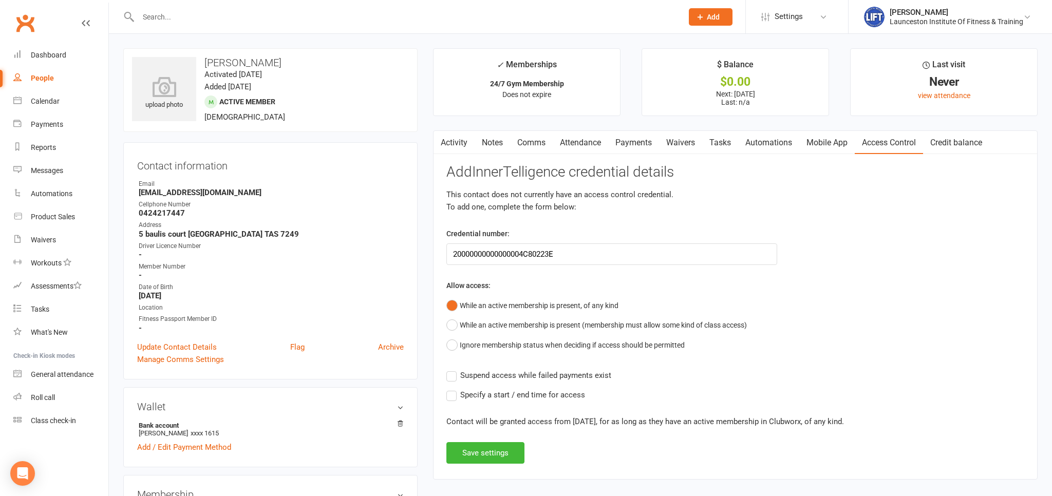
click at [490, 381] on label "Suspend access while failed payments exist" at bounding box center [528, 375] width 165 height 12
click at [490, 369] on input "Suspend access while failed payments exist" at bounding box center [528, 369] width 165 height 0
click at [492, 457] on button "Save settings" at bounding box center [485, 453] width 78 height 22
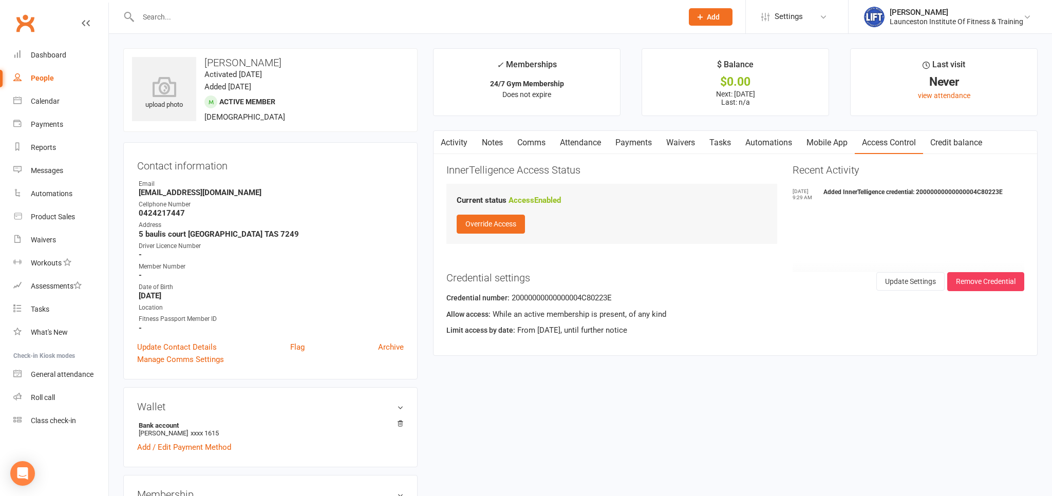
click at [330, 200] on ul "Owner Email Rasikathapa6@gmail.com Cellphone Number 0424217447 Address 5 baulis…" at bounding box center [270, 256] width 267 height 154
click at [328, 194] on strong "Rasikathapa6@gmail.com" at bounding box center [271, 192] width 265 height 9
click at [18, 104] on icon at bounding box center [17, 100] width 8 height 8
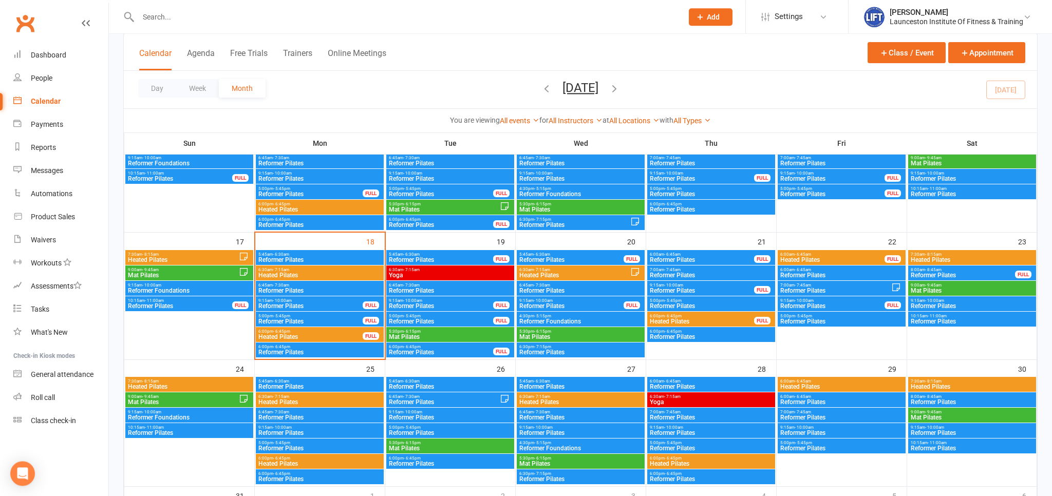
scroll to position [380, 0]
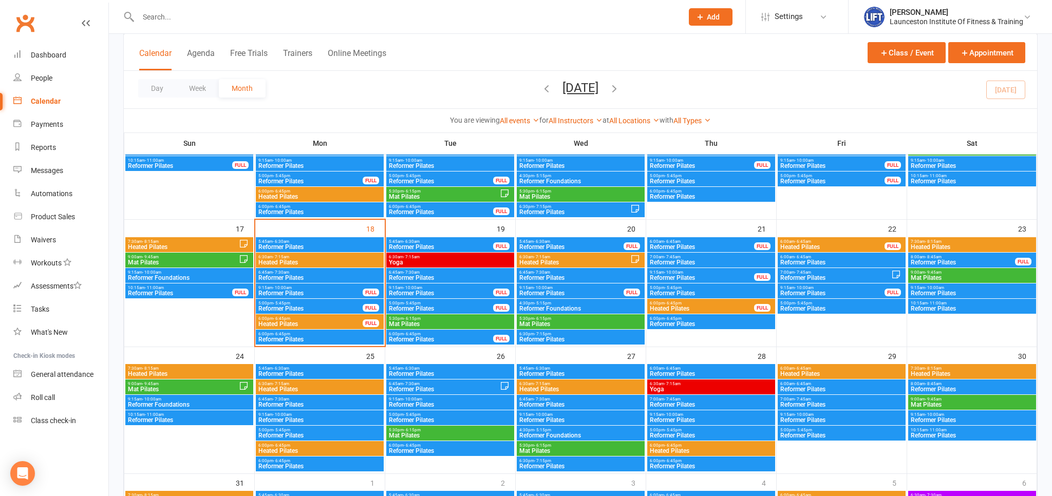
click at [301, 240] on span "5:45am - 6:30am" at bounding box center [320, 241] width 124 height 5
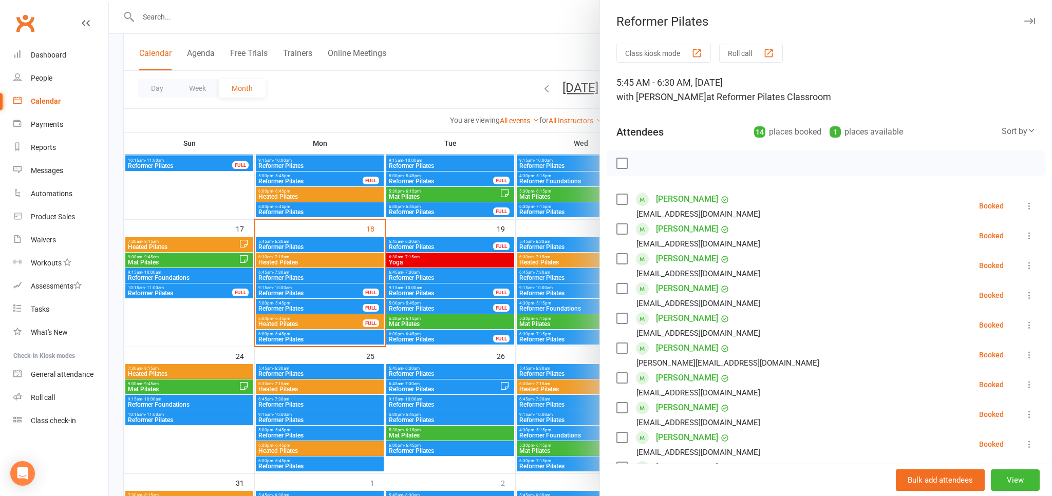
click at [313, 265] on div at bounding box center [580, 248] width 943 height 496
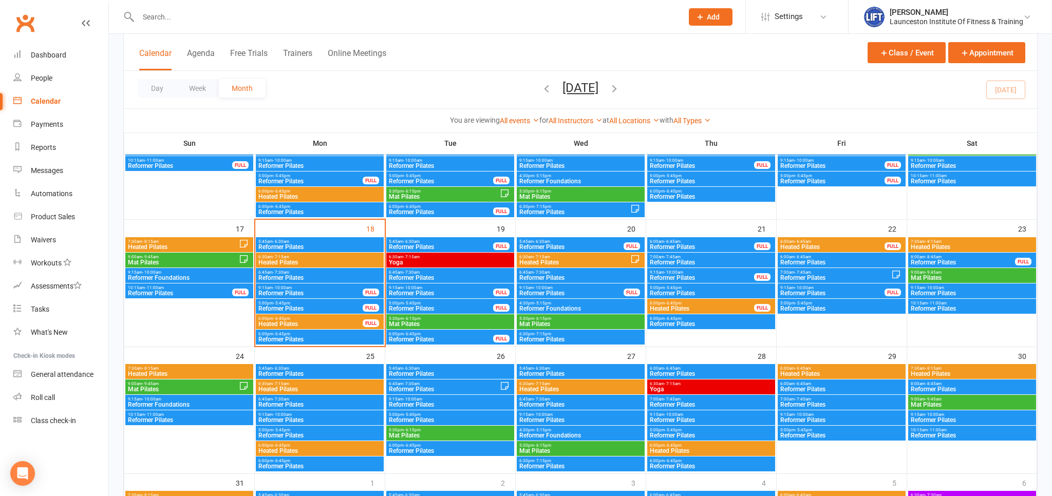
click at [311, 257] on span "6:30am - 7:15am" at bounding box center [320, 257] width 124 height 5
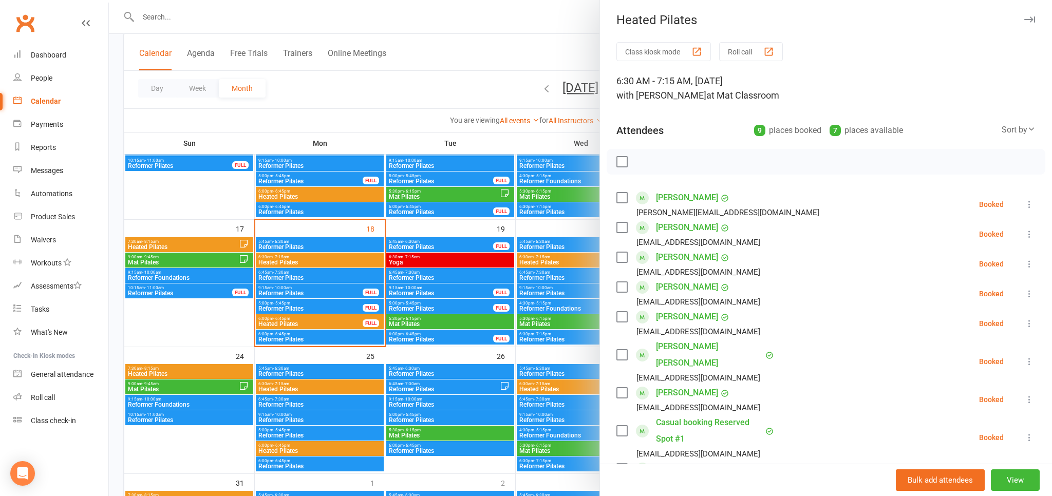
scroll to position [0, 0]
click at [275, 21] on div at bounding box center [580, 248] width 943 height 496
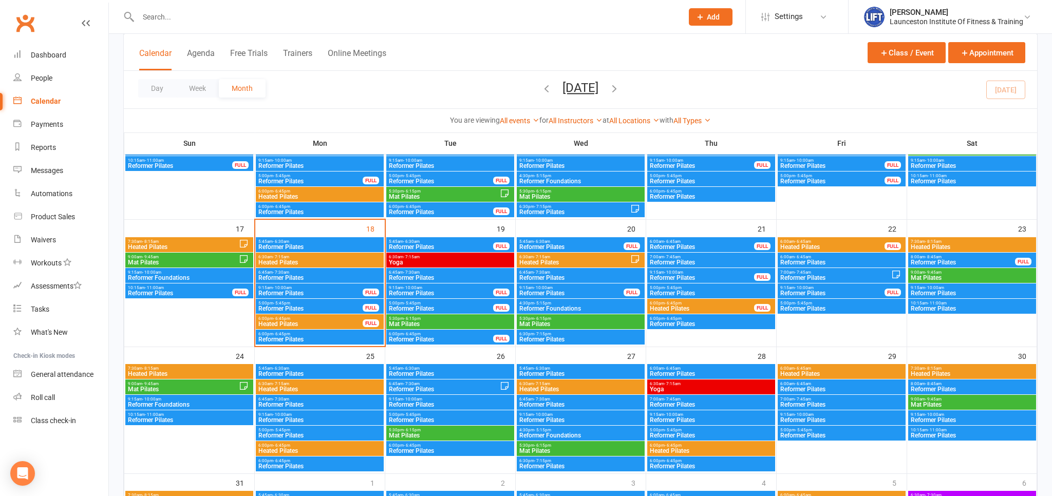
click at [271, 18] on input "text" at bounding box center [405, 17] width 540 height 14
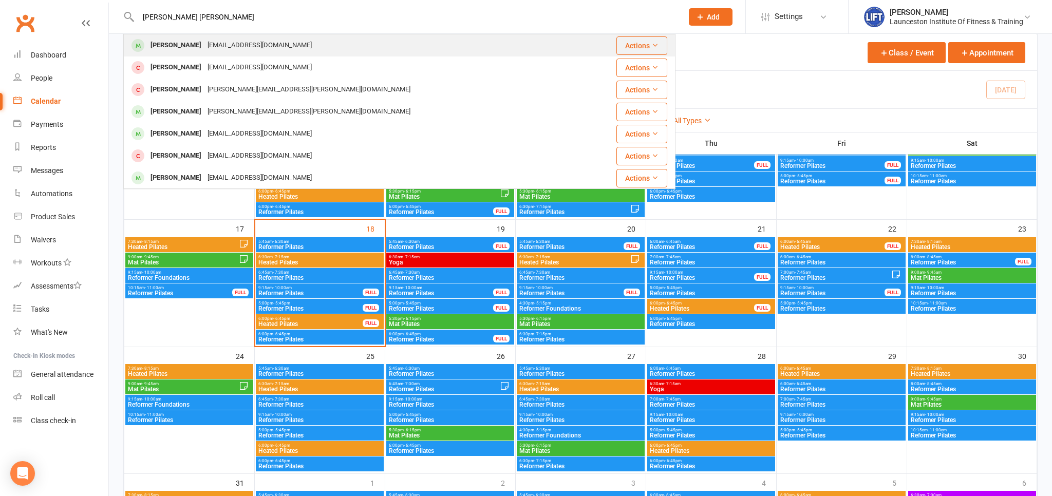
type input "amelia hugh"
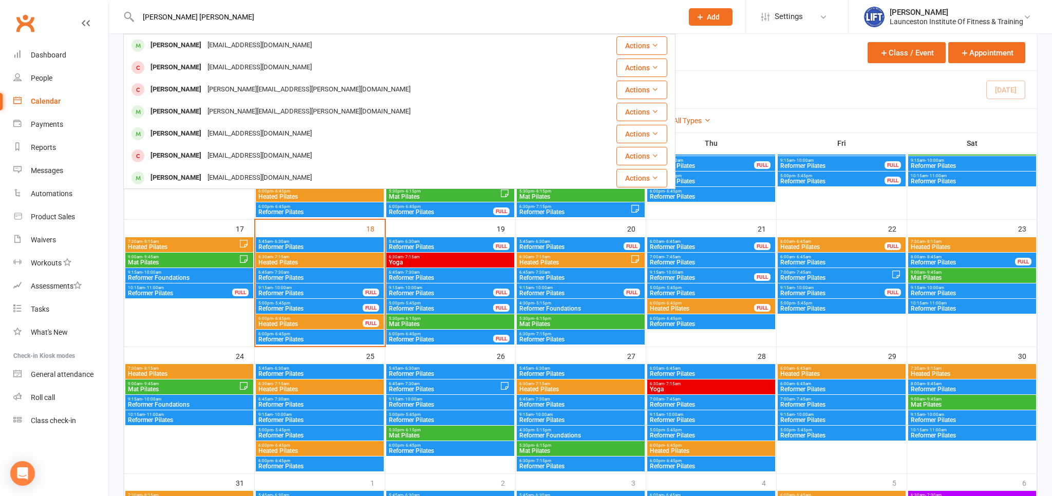
click at [238, 42] on div "Ameliajane@gmail.com" at bounding box center [259, 45] width 110 height 15
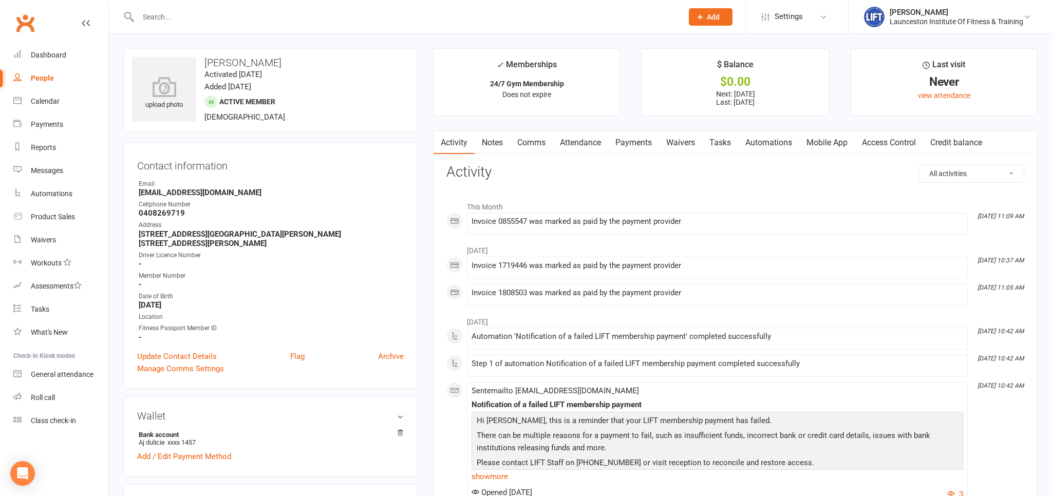
click at [627, 144] on link "Payments" at bounding box center [633, 143] width 51 height 24
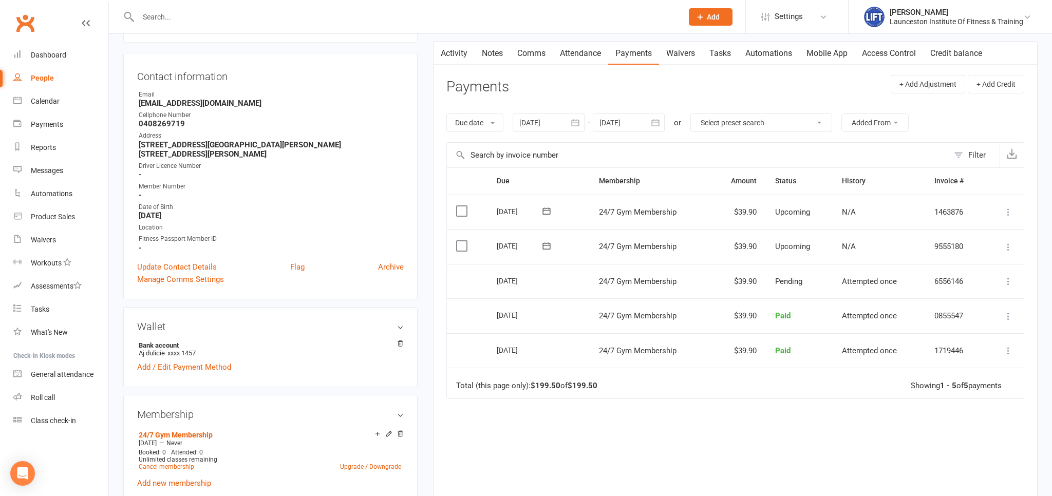
scroll to position [108, 0]
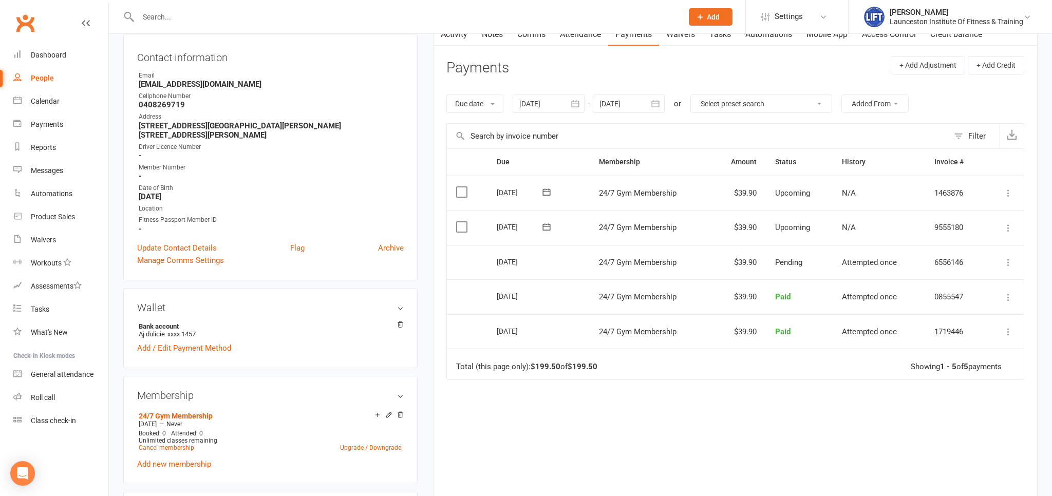
click at [553, 99] on div at bounding box center [549, 104] width 72 height 18
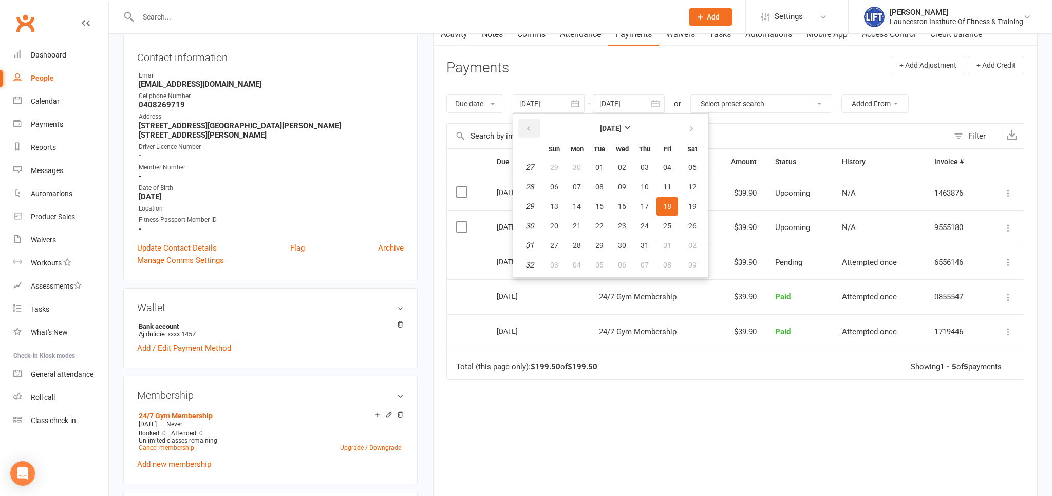
click at [532, 132] on icon "button" at bounding box center [528, 129] width 7 height 8
click at [565, 192] on button "04" at bounding box center [554, 187] width 22 height 18
type input "04 May 2025"
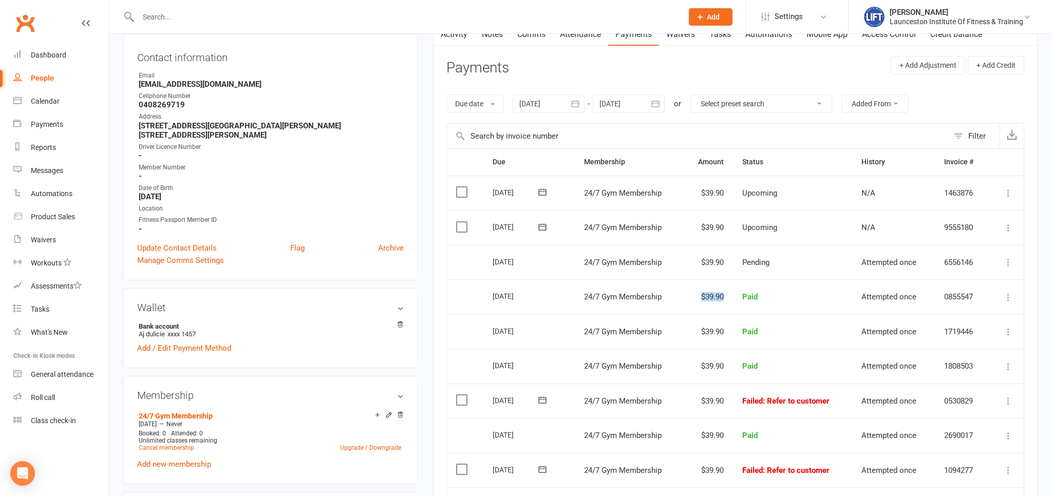
drag, startPoint x: 694, startPoint y: 297, endPoint x: 729, endPoint y: 297, distance: 34.4
click at [729, 297] on td "$39.90" at bounding box center [708, 296] width 50 height 35
drag, startPoint x: 698, startPoint y: 259, endPoint x: 734, endPoint y: 262, distance: 36.6
click at [734, 262] on tr "Select this 18 Aug 2025 Amelia Hughes 24/7 Gym Membership $39.90 Pending Attemp…" at bounding box center [735, 262] width 577 height 35
click at [426, 251] on main "✓ Memberships 24/7 Gym Membership Does not expire $ Balance $0.00 Next: 1 Sep 2…" at bounding box center [735, 326] width 620 height 772
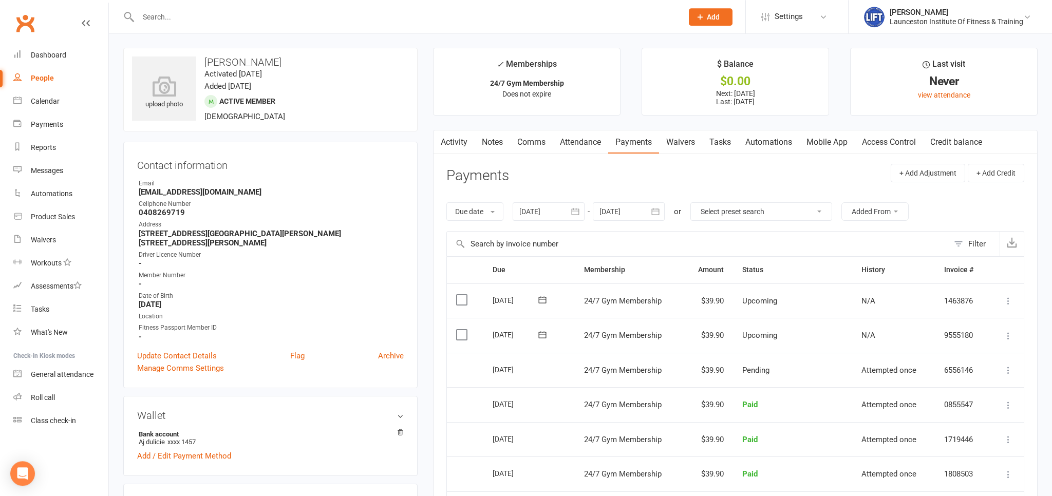
scroll to position [0, 0]
drag, startPoint x: 134, startPoint y: 213, endPoint x: 283, endPoint y: 200, distance: 149.6
click at [283, 200] on div "Contact information Owner Email Ameliajane@gmail.com Cellphone Number 040826971…" at bounding box center [270, 265] width 294 height 247
click at [317, 136] on contact-information "upload photo Amelia Hughes Activated 17 March, 2025 Added 17 March, 2025 Active…" at bounding box center [270, 218] width 294 height 341
click at [320, 152] on div "Contact information Owner Email Ameliajane@gmail.com Cellphone Number 040826971…" at bounding box center [270, 265] width 294 height 247
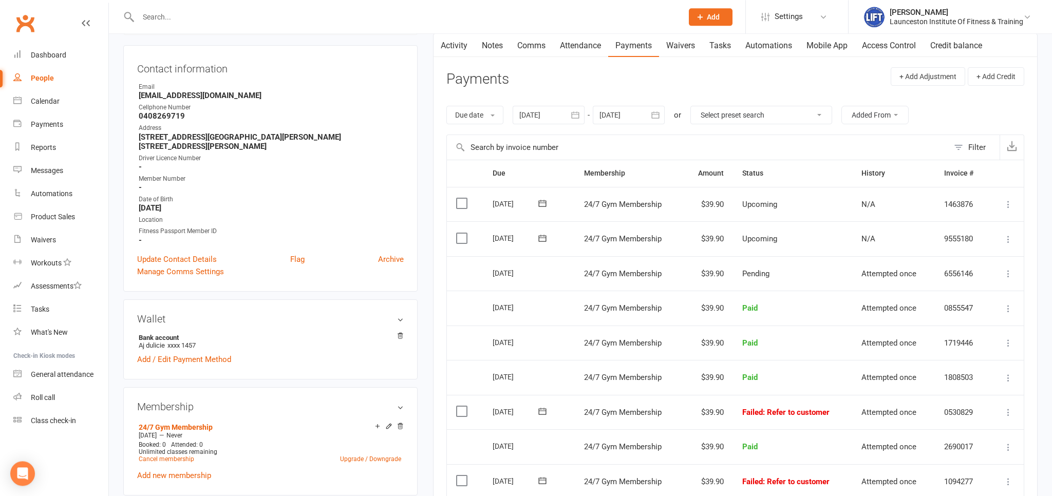
scroll to position [162, 0]
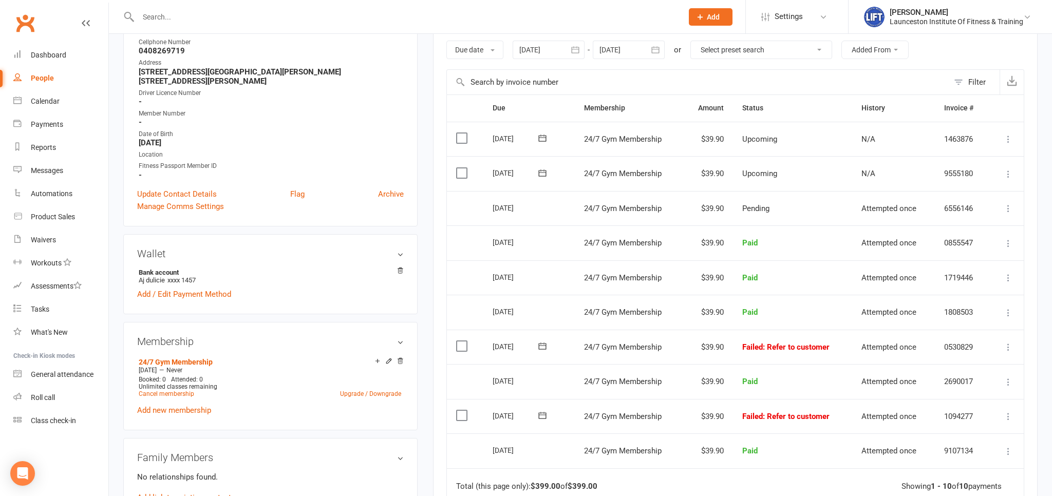
drag, startPoint x: 546, startPoint y: 420, endPoint x: 584, endPoint y: 424, distance: 38.2
click at [584, 424] on tr "Select this 26 May 2025 Amelia Hughes 24/7 Gym Membership $39.90 Failed : Refer…" at bounding box center [735, 416] width 577 height 35
drag, startPoint x: 581, startPoint y: 405, endPoint x: 851, endPoint y: 410, distance: 269.2
click at [851, 410] on tr "Select this 26 May 2025 Amelia Hughes 24/7 Gym Membership $39.90 Failed : Refer…" at bounding box center [735, 416] width 577 height 35
click at [852, 414] on td "Failed : Refer to customer" at bounding box center [792, 416] width 119 height 35
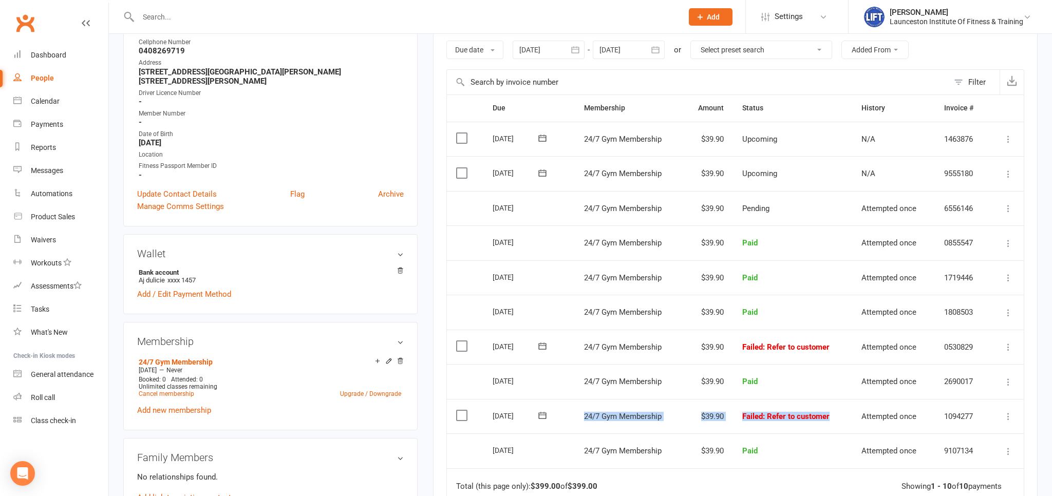
drag, startPoint x: 848, startPoint y: 413, endPoint x: 554, endPoint y: 404, distance: 293.4
click at [554, 404] on tr "Select this 26 May 2025 Amelia Hughes 24/7 Gym Membership $39.90 Failed : Refer…" at bounding box center [735, 416] width 577 height 35
click at [580, 347] on td "24/7 Gym Membership" at bounding box center [629, 347] width 108 height 35
drag, startPoint x: 578, startPoint y: 348, endPoint x: 839, endPoint y: 346, distance: 261.5
click at [839, 346] on tr "Select this 23 Jun 2025 Amelia Hughes 24/7 Gym Membership $39.90 Failed : Refer…" at bounding box center [735, 347] width 577 height 35
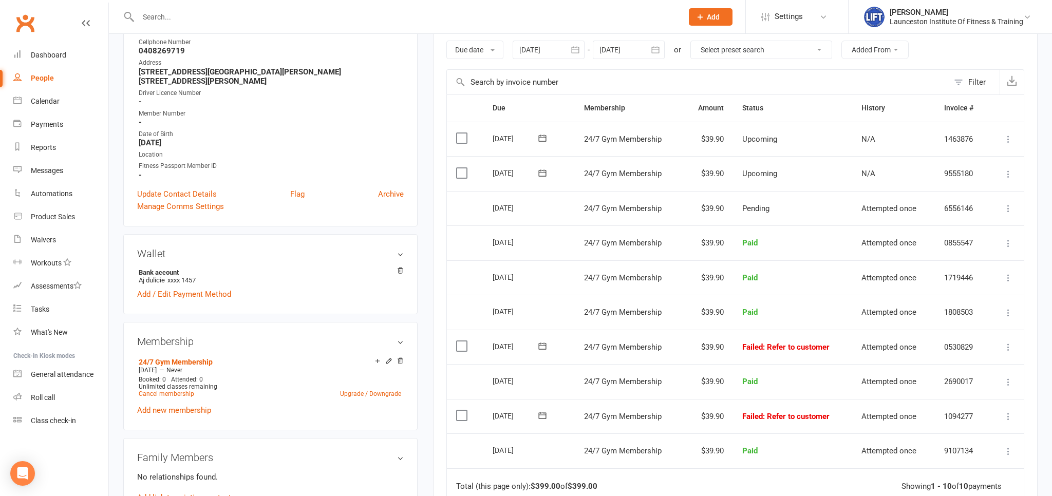
click at [841, 413] on td "Failed : Refer to customer" at bounding box center [792, 416] width 119 height 35
drag, startPoint x: 841, startPoint y: 413, endPoint x: 568, endPoint y: 414, distance: 273.3
click at [537, 406] on tr "Select this 26 May 2025 Amelia Hughes 24/7 Gym Membership $39.90 Failed : Refer…" at bounding box center [735, 416] width 577 height 35
click at [578, 412] on td "24/7 Gym Membership" at bounding box center [629, 416] width 108 height 35
drag, startPoint x: 580, startPoint y: 412, endPoint x: 850, endPoint y: 415, distance: 269.7
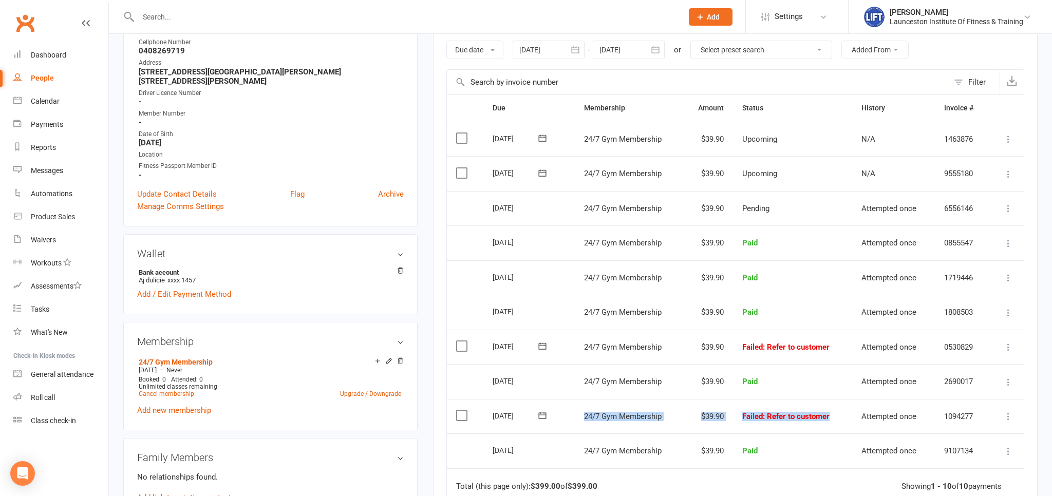
click at [850, 415] on tr "Select this 26 May 2025 Amelia Hughes 24/7 Gym Membership $39.90 Failed : Refer…" at bounding box center [735, 416] width 577 height 35
click at [850, 415] on td "Failed : Refer to customer" at bounding box center [792, 416] width 119 height 35
drag, startPoint x: 840, startPoint y: 346, endPoint x: 580, endPoint y: 358, distance: 260.2
click at [580, 358] on tr "Select this 23 Jun 2025 Amelia Hughes 24/7 Gym Membership $39.90 Failed : Refer…" at bounding box center [735, 347] width 577 height 35
click at [576, 350] on td "24/7 Gym Membership" at bounding box center [629, 347] width 108 height 35
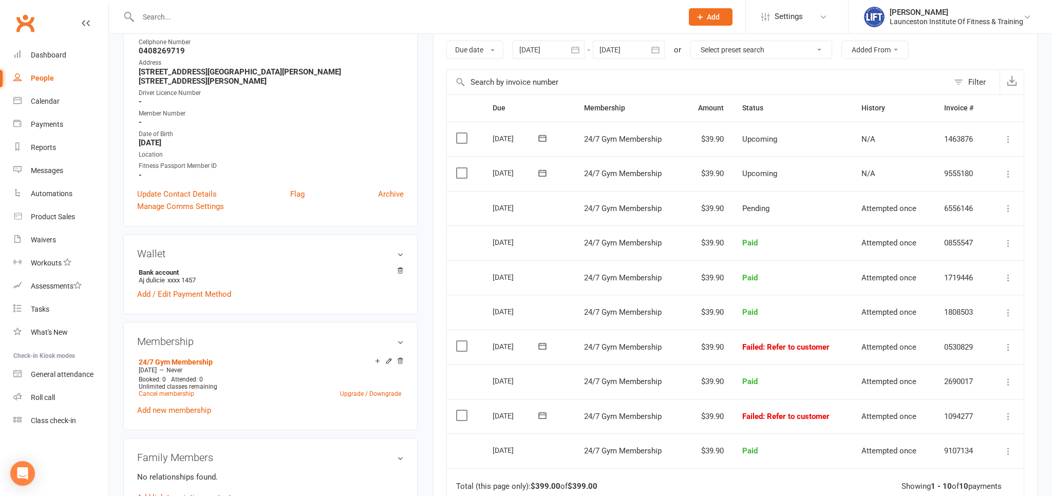
click at [470, 269] on td "Select this" at bounding box center [465, 277] width 36 height 35
drag, startPoint x: 841, startPoint y: 414, endPoint x: 729, endPoint y: 420, distance: 112.2
click at [729, 420] on tr "Select this 26 May 2025 Amelia Hughes 24/7 Gym Membership $39.90 Failed : Refer…" at bounding box center [735, 416] width 577 height 35
click at [837, 340] on td "Failed : Refer to customer" at bounding box center [792, 347] width 119 height 35
drag, startPoint x: 836, startPoint y: 343, endPoint x: 738, endPoint y: 348, distance: 98.2
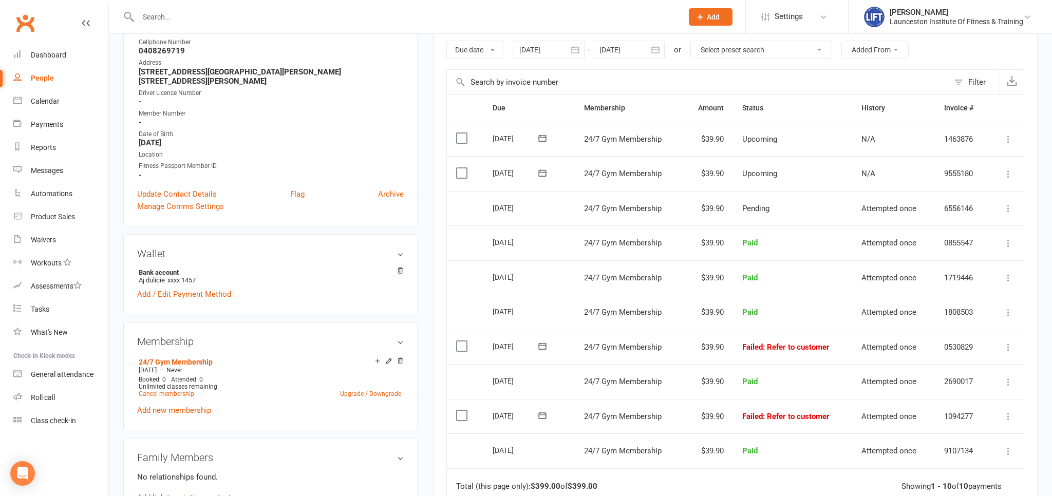
click at [738, 348] on td "Failed : Refer to customer" at bounding box center [792, 347] width 119 height 35
click at [738, 347] on td "Failed : Refer to customer" at bounding box center [792, 347] width 119 height 35
drag, startPoint x: 738, startPoint y: 346, endPoint x: 828, endPoint y: 344, distance: 89.9
click at [828, 344] on td "Failed : Refer to customer" at bounding box center [792, 347] width 119 height 35
click at [842, 342] on td "Failed : Refer to customer" at bounding box center [792, 347] width 119 height 35
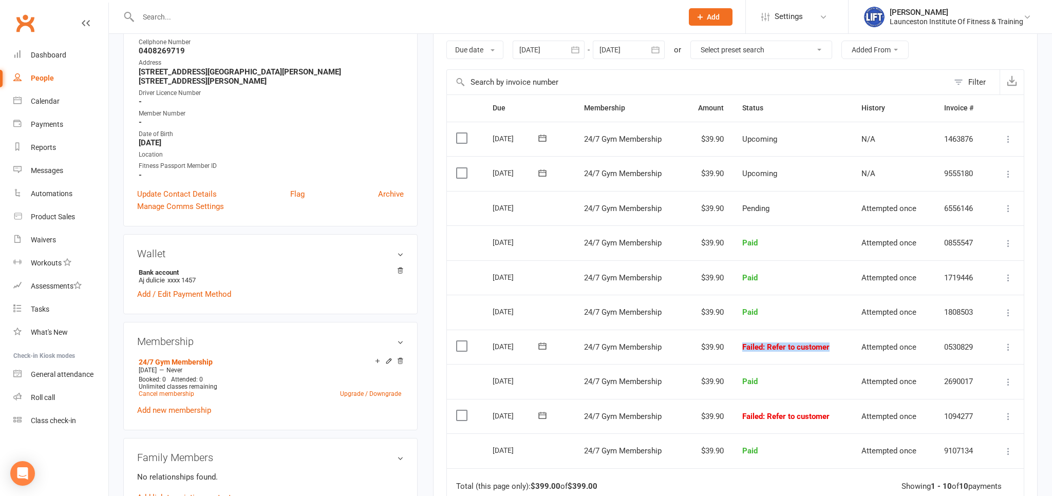
drag, startPoint x: 841, startPoint y: 342, endPoint x: 746, endPoint y: 346, distance: 95.6
click at [746, 346] on td "Failed : Refer to customer" at bounding box center [792, 347] width 119 height 35
click at [837, 411] on td "Failed : Refer to customer" at bounding box center [792, 416] width 119 height 35
drag, startPoint x: 836, startPoint y: 411, endPoint x: 747, endPoint y: 418, distance: 88.6
click at [747, 418] on td "Failed : Refer to customer" at bounding box center [792, 416] width 119 height 35
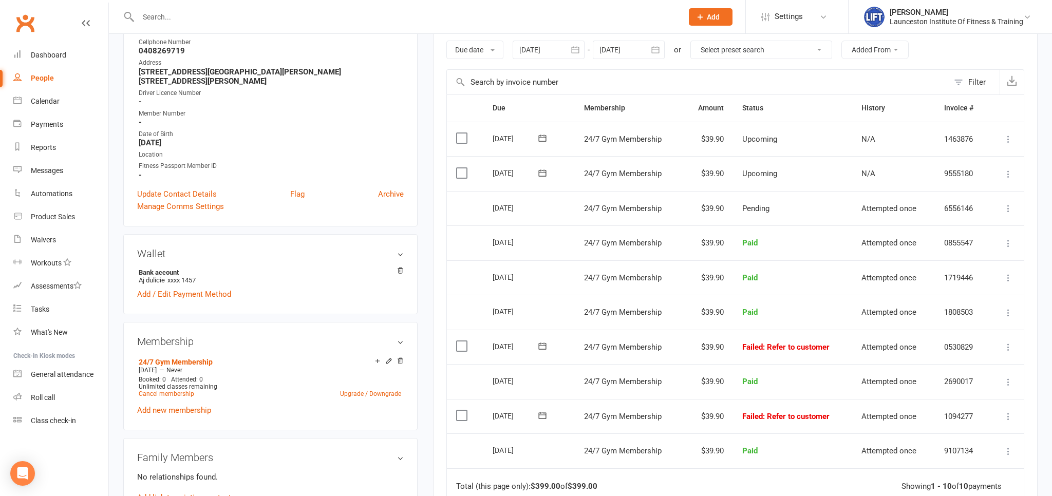
click at [828, 346] on span ": Refer to customer" at bounding box center [796, 347] width 67 height 9
drag, startPoint x: 834, startPoint y: 344, endPoint x: 745, endPoint y: 344, distance: 88.9
click at [745, 344] on td "Failed : Refer to customer" at bounding box center [792, 347] width 119 height 35
click at [731, 346] on td "$39.90" at bounding box center [708, 347] width 50 height 35
drag, startPoint x: 731, startPoint y: 346, endPoint x: 832, endPoint y: 345, distance: 101.2
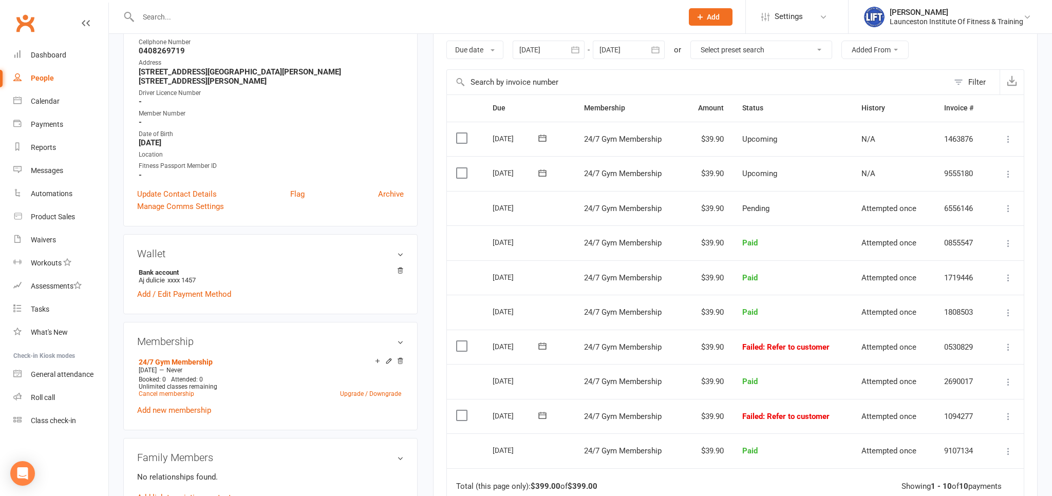
click at [832, 345] on tr "Select this 23 Jun 2025 Amelia Hughes 24/7 Gym Membership $39.90 Failed : Refer…" at bounding box center [735, 347] width 577 height 35
click at [841, 342] on td "Failed : Refer to customer" at bounding box center [792, 347] width 119 height 35
drag, startPoint x: 840, startPoint y: 341, endPoint x: 742, endPoint y: 347, distance: 97.8
click at [742, 347] on td "Failed : Refer to customer" at bounding box center [792, 347] width 119 height 35
click at [734, 342] on td "Failed : Refer to customer" at bounding box center [792, 347] width 119 height 35
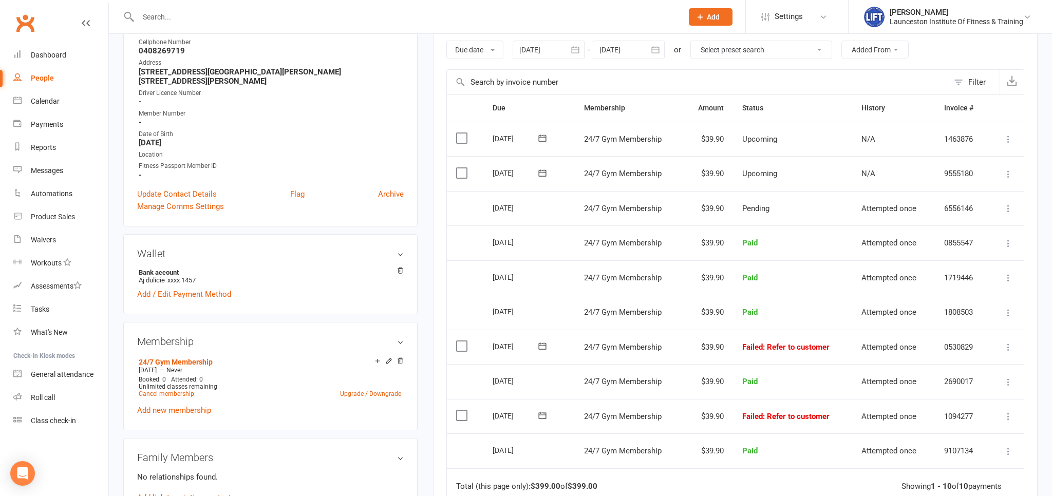
drag, startPoint x: 734, startPoint y: 342, endPoint x: 837, endPoint y: 350, distance: 103.5
click at [837, 350] on td "Failed : Refer to customer" at bounding box center [792, 347] width 119 height 35
click at [830, 346] on td "Failed : Refer to customer" at bounding box center [792, 347] width 119 height 35
drag, startPoint x: 840, startPoint y: 412, endPoint x: 733, endPoint y: 418, distance: 107.0
click at [733, 418] on tr "Select this 26 May 2025 Amelia Hughes 24/7 Gym Membership $39.90 Failed : Refer…" at bounding box center [735, 416] width 577 height 35
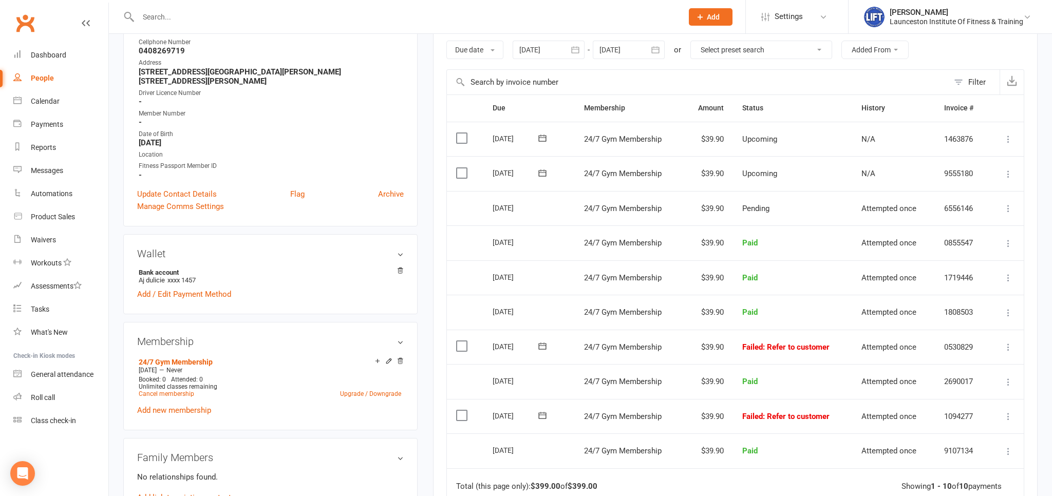
click at [832, 342] on td "Failed : Refer to customer" at bounding box center [792, 347] width 119 height 35
drag, startPoint x: 832, startPoint y: 342, endPoint x: 743, endPoint y: 348, distance: 89.6
click at [743, 348] on td "Failed : Refer to customer" at bounding box center [792, 347] width 119 height 35
drag, startPoint x: 735, startPoint y: 336, endPoint x: 750, endPoint y: 342, distance: 15.9
click at [735, 335] on td "Failed : Refer to customer" at bounding box center [792, 347] width 119 height 35
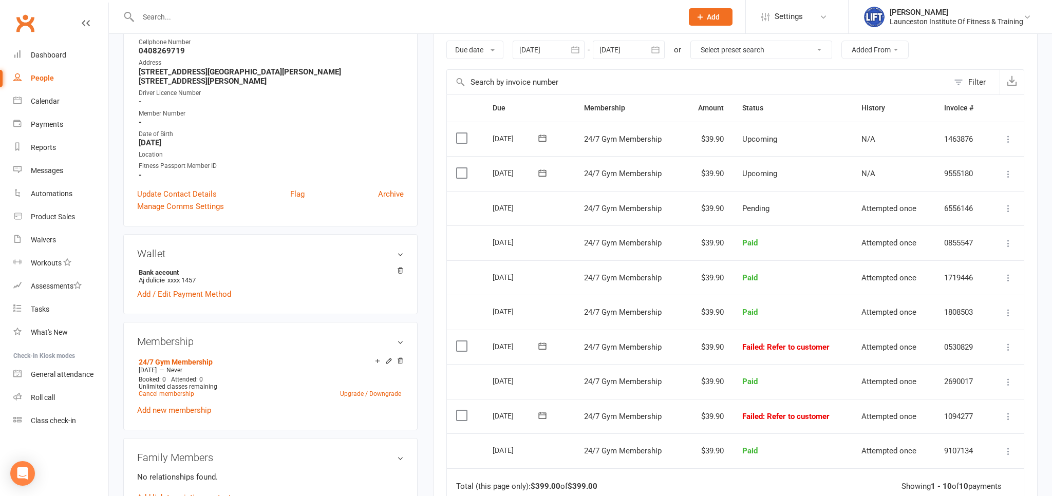
drag, startPoint x: 844, startPoint y: 342, endPoint x: 730, endPoint y: 343, distance: 114.0
click at [730, 343] on tr "Select this 23 Jun 2025 Amelia Hughes 24/7 Gym Membership $39.90 Failed : Refer…" at bounding box center [735, 347] width 577 height 35
click at [430, 239] on main "✓ Memberships 24/7 Gym Membership Does not expire $ Balance $0.00 Next: 1 Sep 2…" at bounding box center [735, 272] width 620 height 772
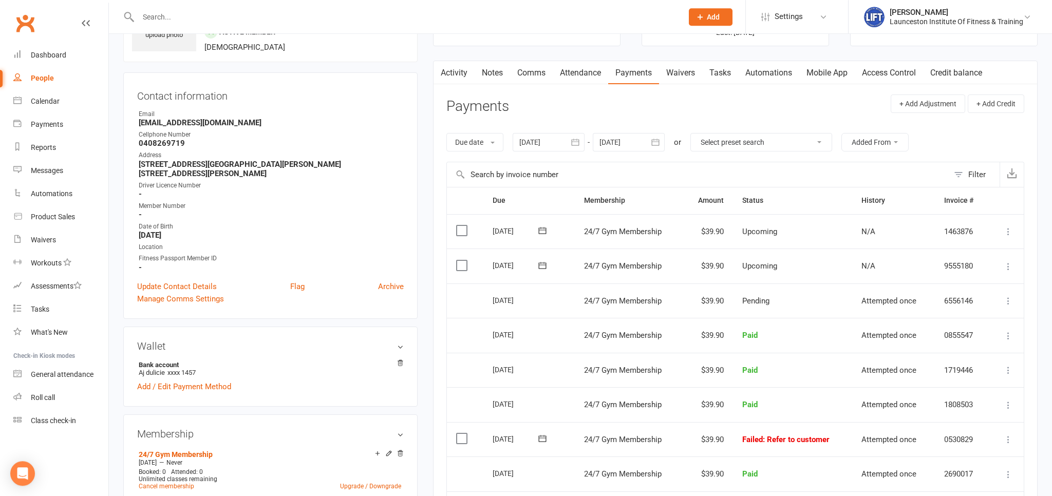
scroll to position [0, 0]
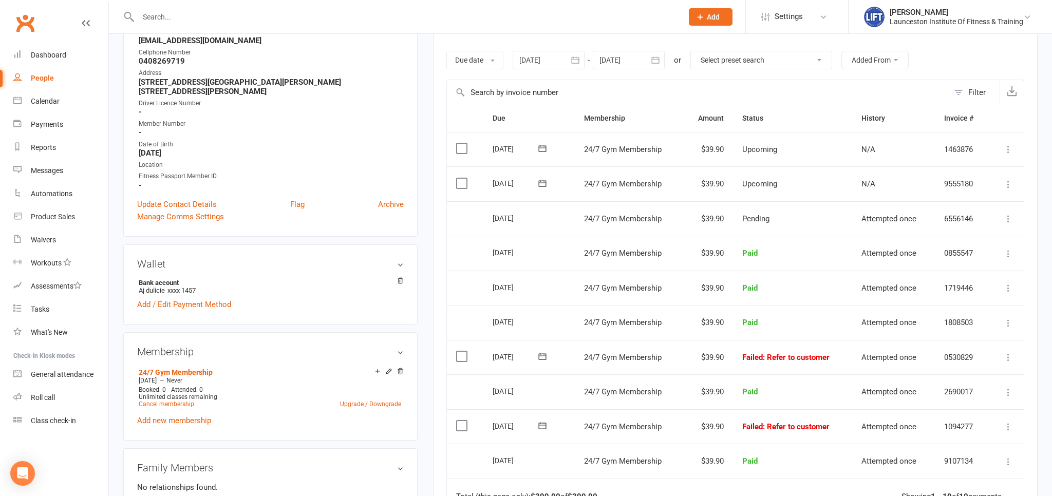
scroll to position [217, 0]
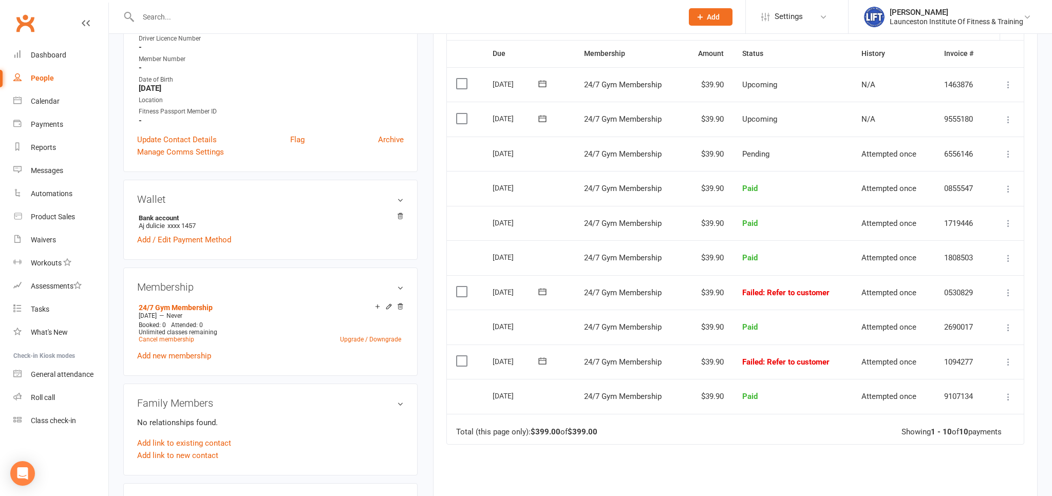
drag, startPoint x: 841, startPoint y: 358, endPoint x: 741, endPoint y: 363, distance: 100.8
click at [741, 363] on td "Failed : Refer to customer" at bounding box center [792, 362] width 119 height 35
click at [836, 286] on td "Failed : Refer to customer" at bounding box center [792, 292] width 119 height 35
drag, startPoint x: 837, startPoint y: 290, endPoint x: 737, endPoint y: 282, distance: 100.0
click at [737, 282] on td "Failed : Refer to customer" at bounding box center [792, 292] width 119 height 35
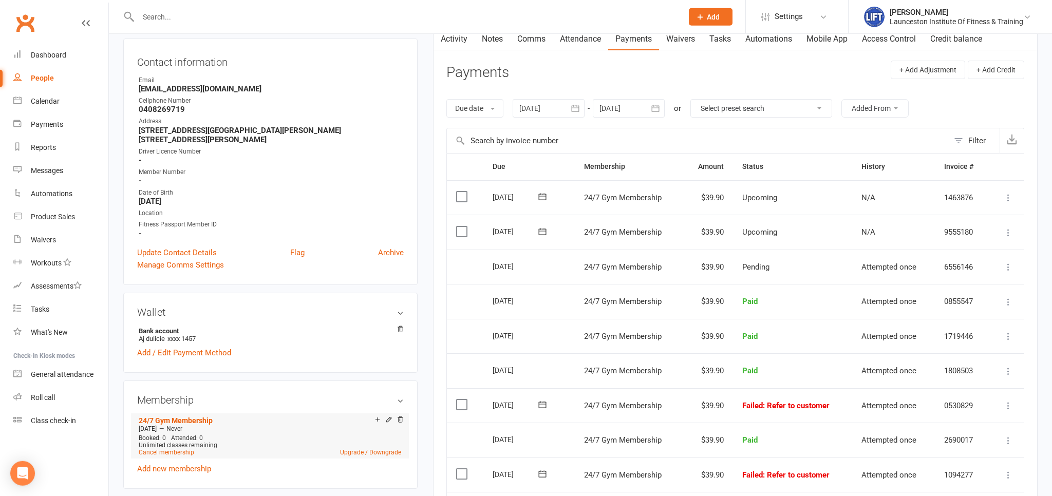
scroll to position [108, 0]
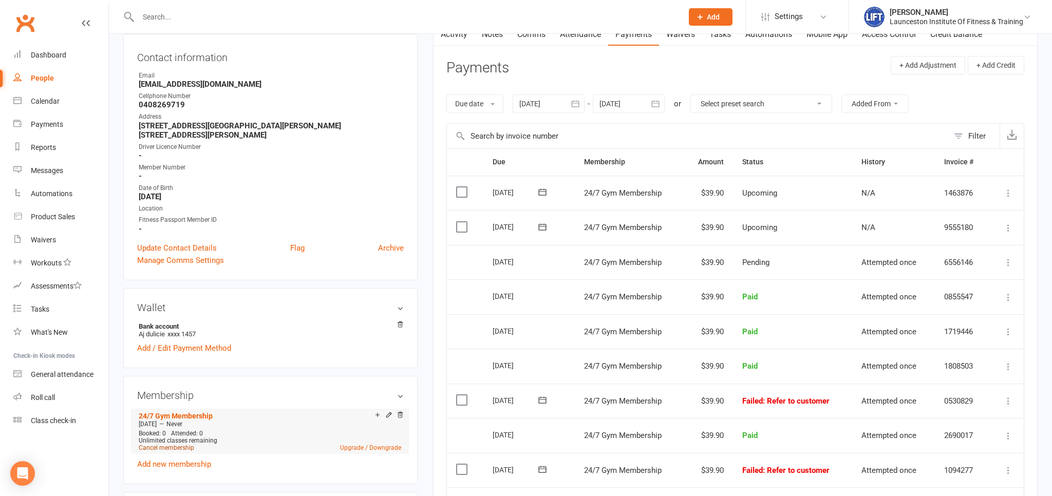
click at [186, 444] on link "Cancel membership" at bounding box center [166, 447] width 55 height 7
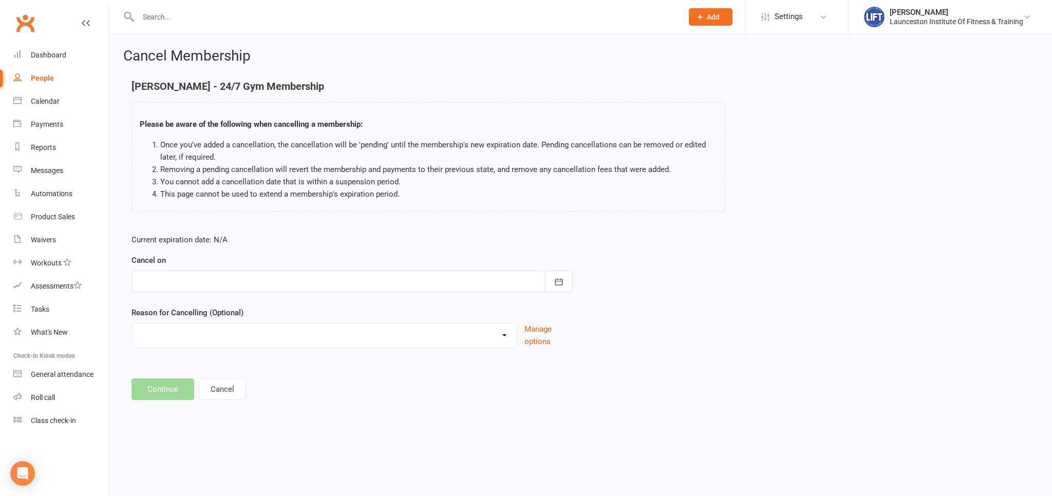
click at [194, 283] on div at bounding box center [352, 282] width 441 height 22
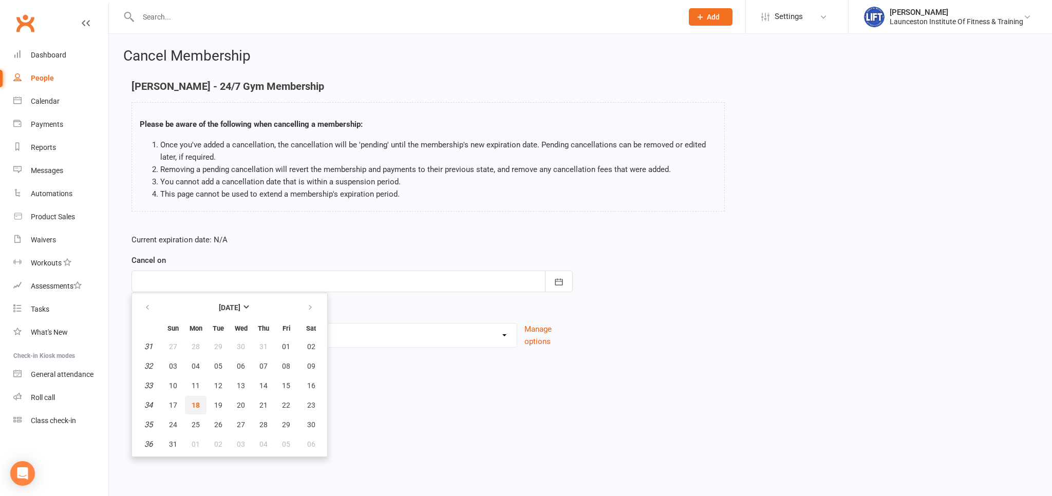
click at [200, 403] on button "18" at bounding box center [196, 405] width 22 height 18
type input "[DATE]"
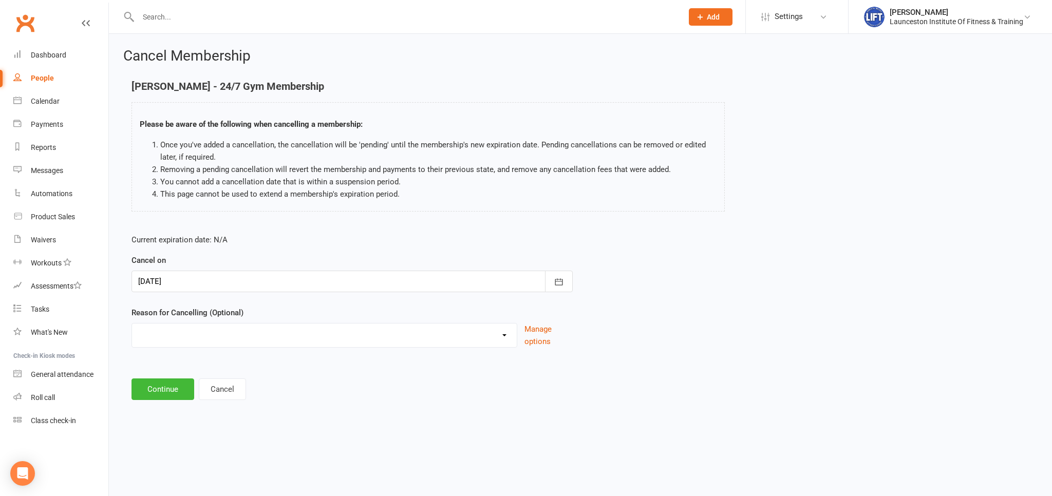
drag, startPoint x: 218, startPoint y: 357, endPoint x: 229, endPoint y: 342, distance: 18.8
click at [221, 351] on div "Current expiration date: N/A Cancel on 18 Aug 2025 August 2025 Sun Mon Tue Wed …" at bounding box center [352, 294] width 457 height 136
click at [132, 324] on select "Cancelled by staff (overdues) Change to Fitness Passport Changing gyms Injury M…" at bounding box center [324, 334] width 385 height 21
select select "6"
click option "Other reason" at bounding box center [0, 0] width 0 height 0
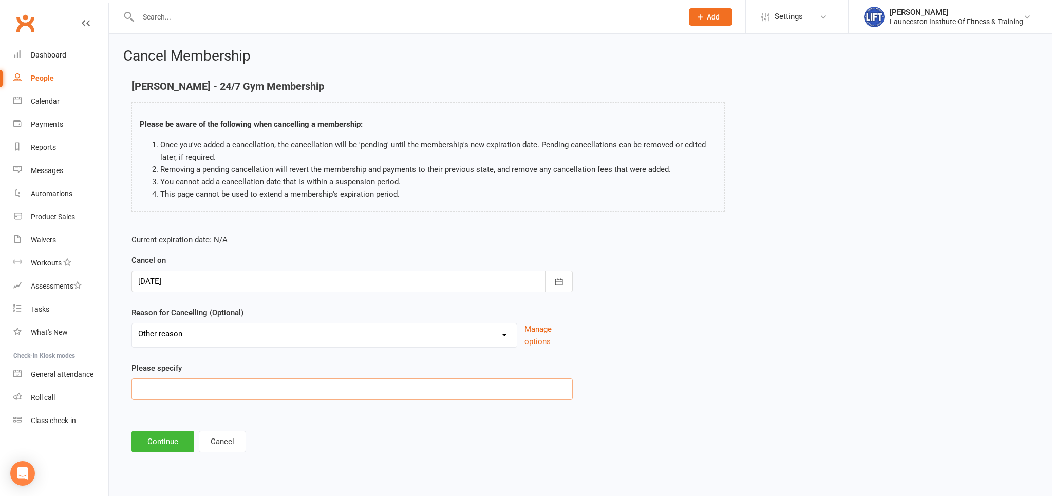
click at [211, 382] on input at bounding box center [352, 390] width 441 height 22
click at [200, 391] on input "Rude on phone, wsill not pay overdues" at bounding box center [352, 390] width 441 height 22
click at [287, 393] on input "Rude on phone, will not pay overdues" at bounding box center [352, 390] width 441 height 22
type input "Rude on phone, will not pay overdues. Get rid of them"
click at [158, 459] on div "Cancel Membership Amelia Hughes - 24/7 Gym Membership Please be aware of the fo…" at bounding box center [580, 251] width 943 height 435
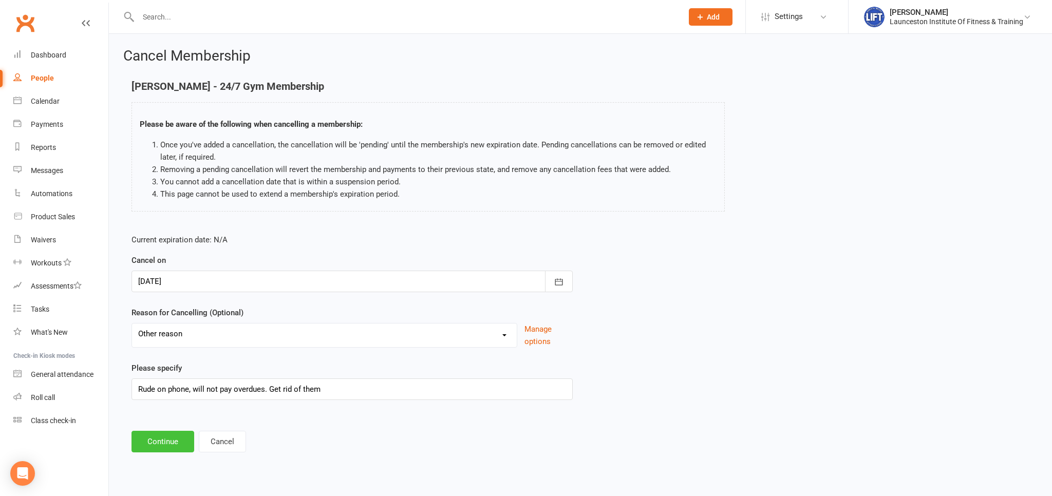
click at [158, 439] on button "Continue" at bounding box center [163, 442] width 63 height 22
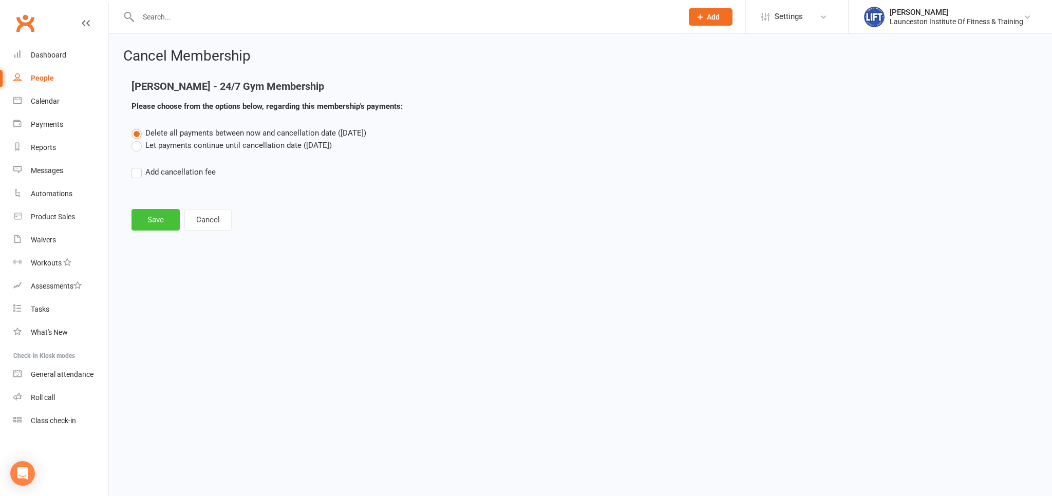
click at [165, 227] on button "Save" at bounding box center [156, 220] width 48 height 22
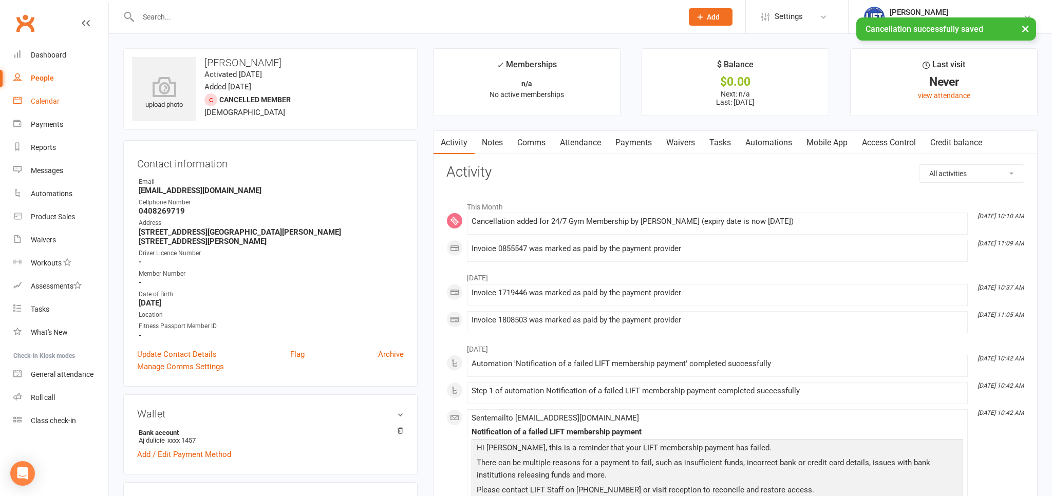
click at [45, 110] on link "Calendar" at bounding box center [60, 101] width 95 height 23
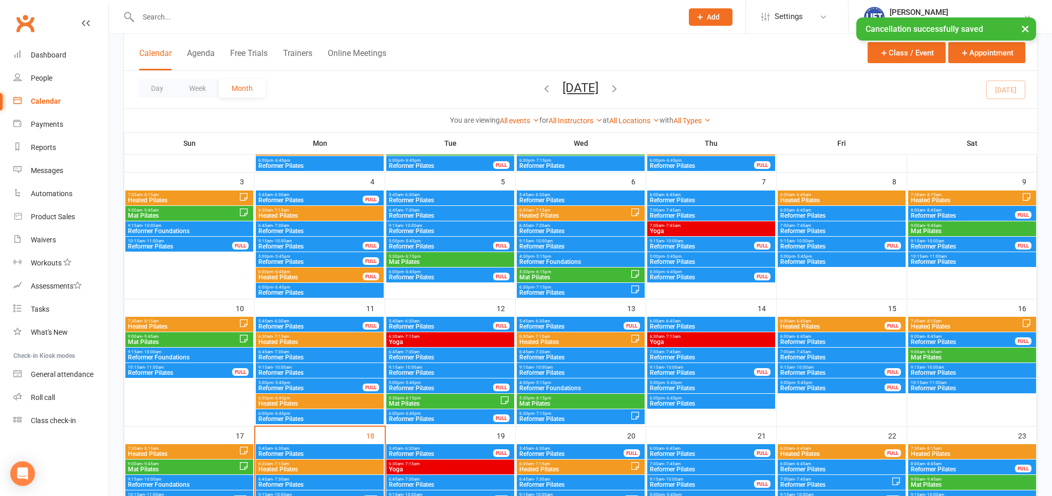
scroll to position [325, 0]
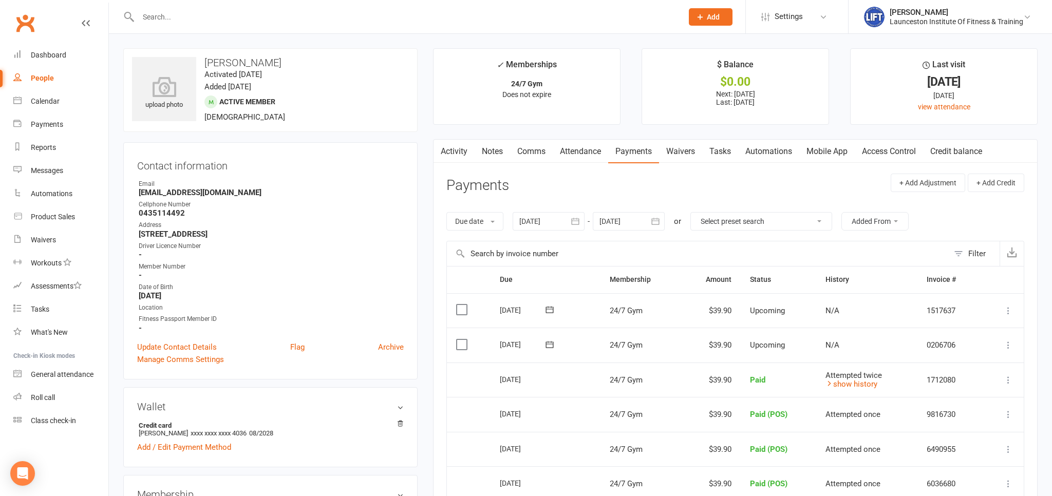
click at [186, 16] on input "text" at bounding box center [405, 17] width 540 height 14
type input "[PERSON_NAME]"
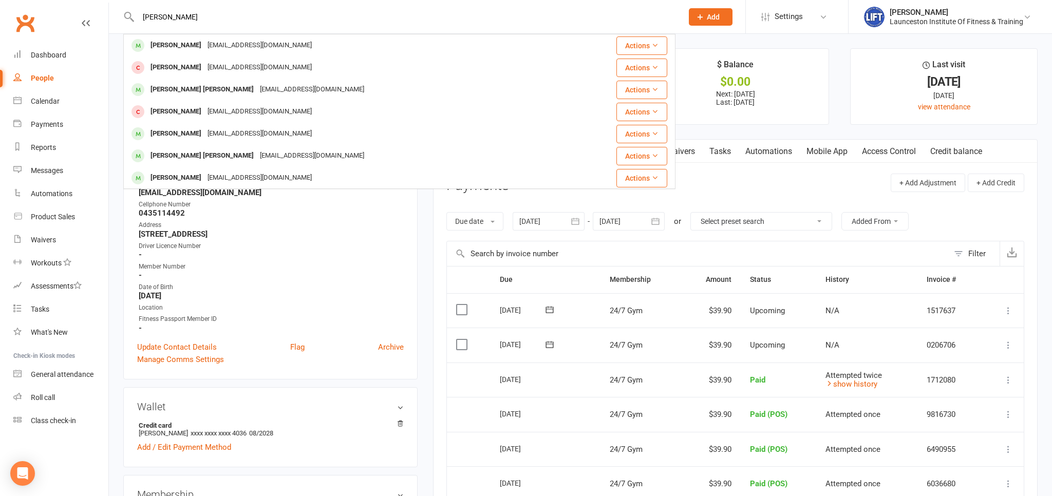
click at [176, 45] on div "[PERSON_NAME]" at bounding box center [175, 45] width 57 height 15
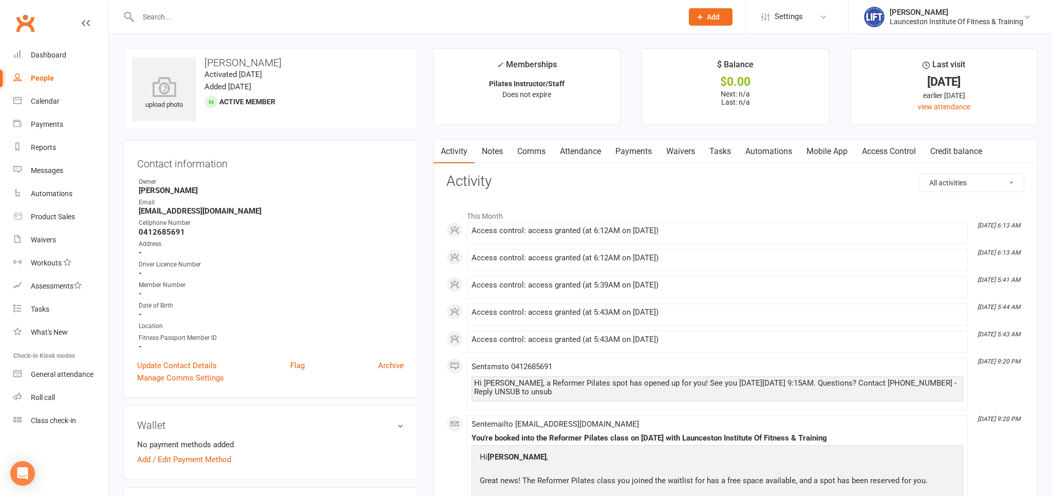
drag, startPoint x: 503, startPoint y: 228, endPoint x: 688, endPoint y: 227, distance: 184.4
click at [688, 227] on div "Access control: access granted (at 6:12AM on [DATE])" at bounding box center [718, 231] width 492 height 9
click at [586, 209] on li "This Month" at bounding box center [735, 213] width 578 height 16
click at [416, 85] on div "upload photo [PERSON_NAME] Activated [DATE] Added [DATE] Active member" at bounding box center [270, 89] width 294 height 82
click at [211, 13] on input "text" at bounding box center [405, 17] width 540 height 14
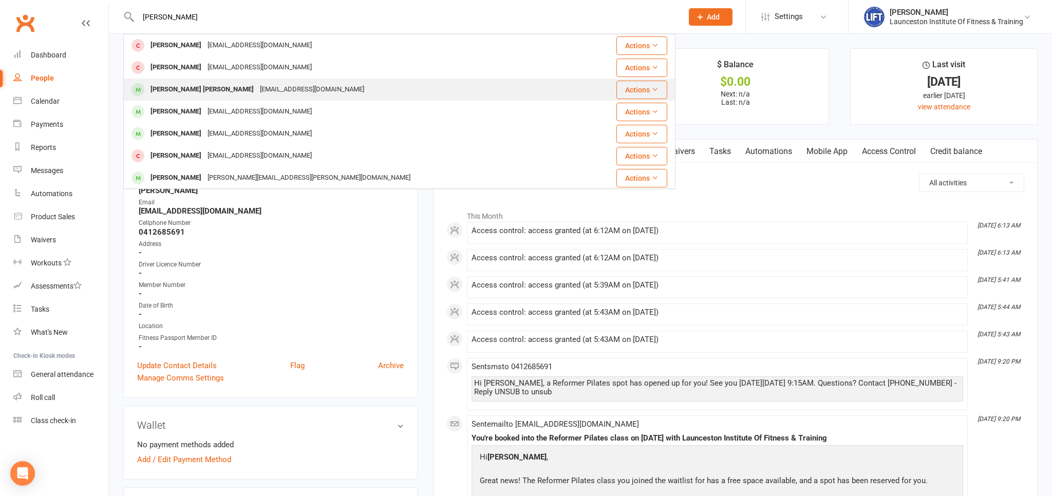
type input "[PERSON_NAME]"
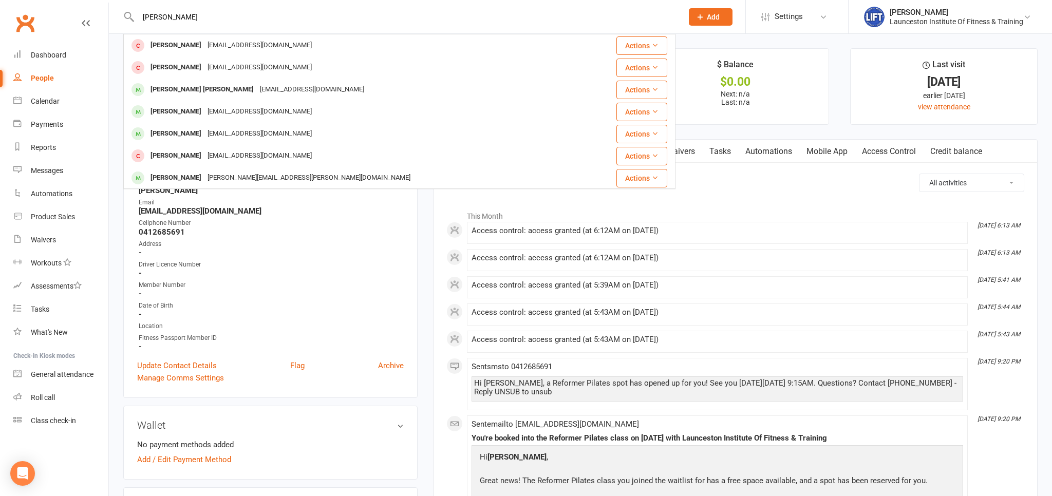
click at [257, 90] on div "[EMAIL_ADDRESS][DOMAIN_NAME]" at bounding box center [312, 89] width 110 height 15
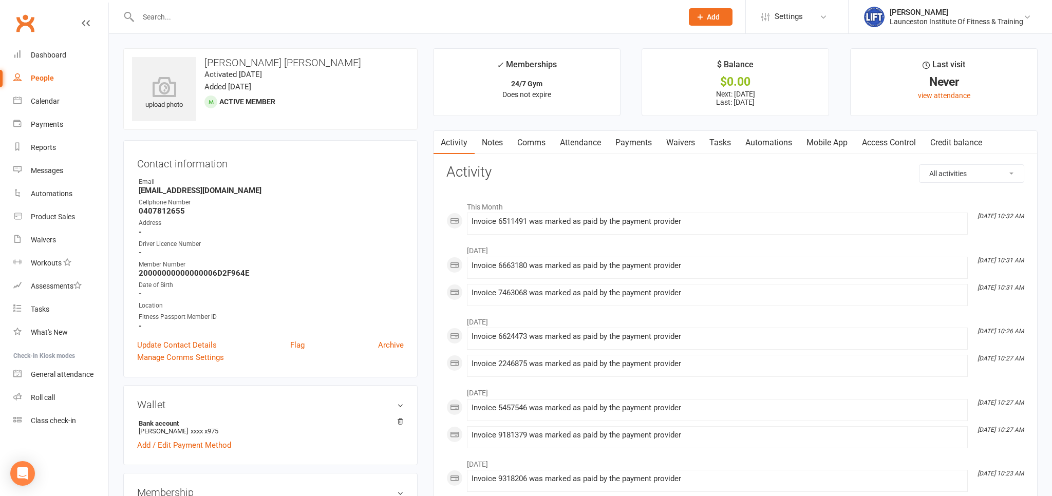
click at [589, 198] on li "This Month" at bounding box center [735, 204] width 578 height 16
drag, startPoint x: 250, startPoint y: 217, endPoint x: 130, endPoint y: 158, distance: 132.8
click at [130, 158] on div "Contact information Owner Email [EMAIL_ADDRESS][DOMAIN_NAME] Cellphone Number […" at bounding box center [270, 258] width 294 height 237
click at [303, 230] on strong "-" at bounding box center [271, 232] width 265 height 9
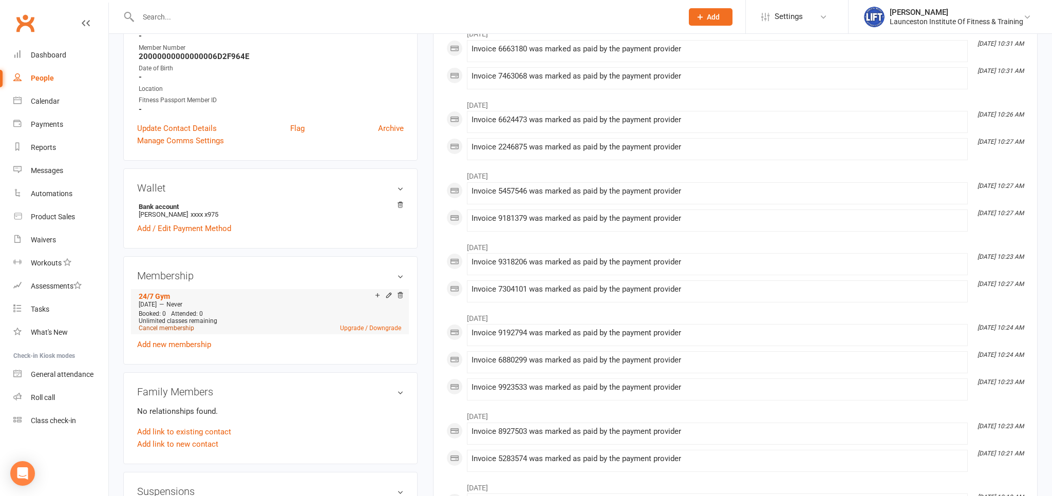
click at [164, 328] on link "Cancel membership" at bounding box center [166, 328] width 55 height 7
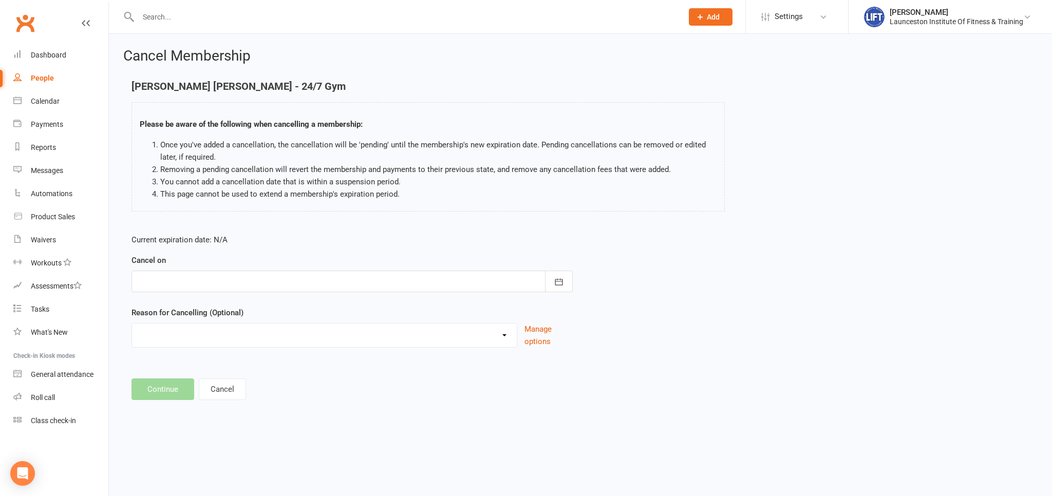
click at [229, 280] on div at bounding box center [352, 282] width 441 height 22
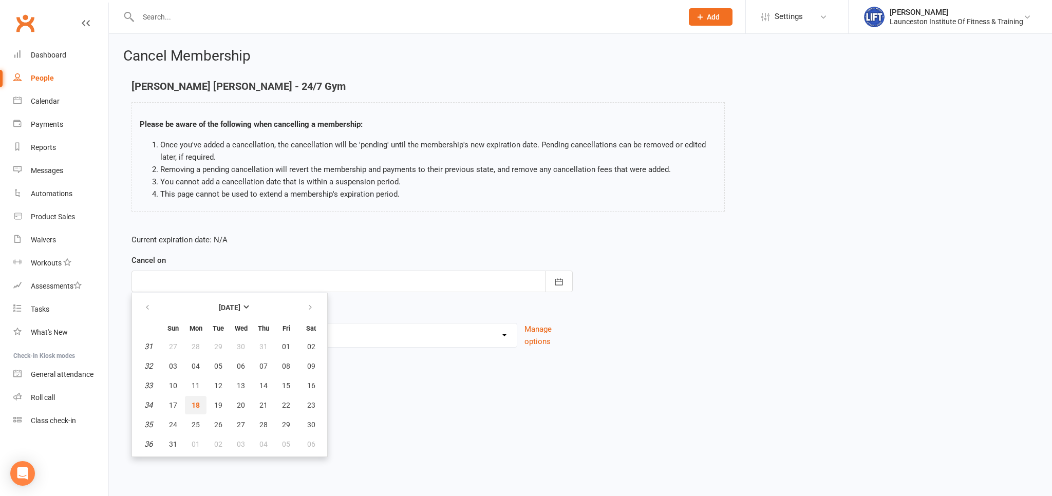
click at [199, 406] on span "18" at bounding box center [196, 405] width 8 height 8
type input "[DATE]"
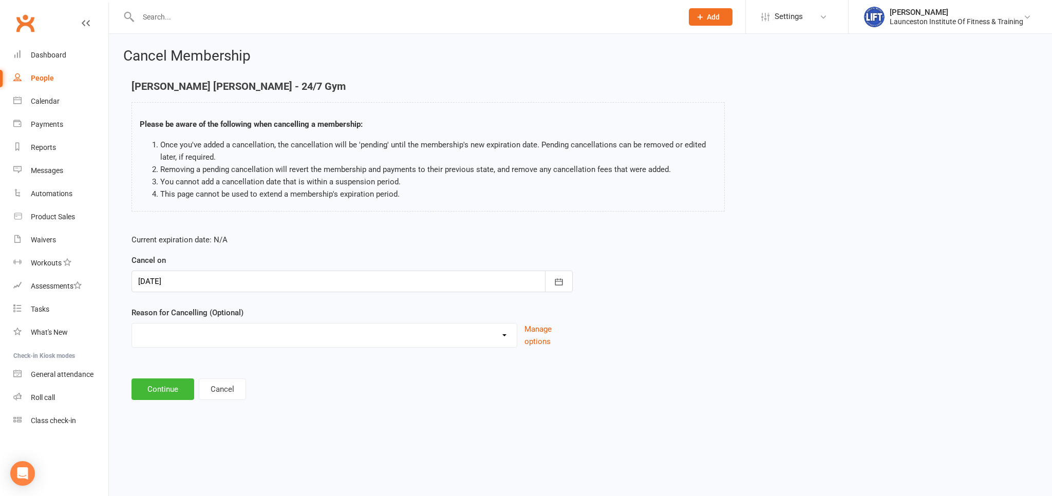
click at [132, 324] on select "Cancelled by staff (overdues) Change to Fitness Passport Changing gyms Injury M…" at bounding box center [324, 334] width 385 height 21
select select "5"
click option "Not using membership" at bounding box center [0, 0] width 0 height 0
click at [167, 381] on button "Continue" at bounding box center [163, 390] width 63 height 22
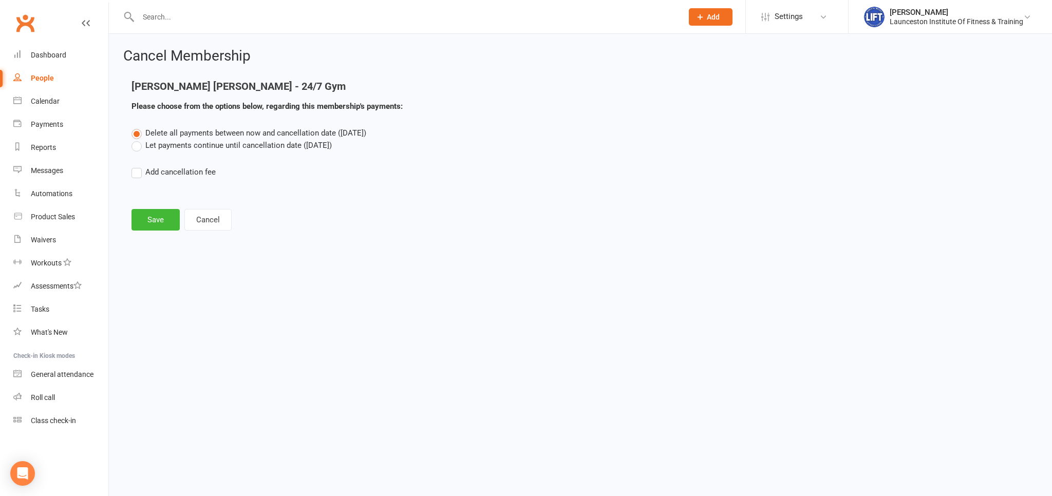
click at [153, 206] on main "[PERSON_NAME] [PERSON_NAME] - 24/7 Gym Please choose from the options below, re…" at bounding box center [580, 156] width 914 height 150
click at [156, 217] on button "Save" at bounding box center [156, 220] width 48 height 22
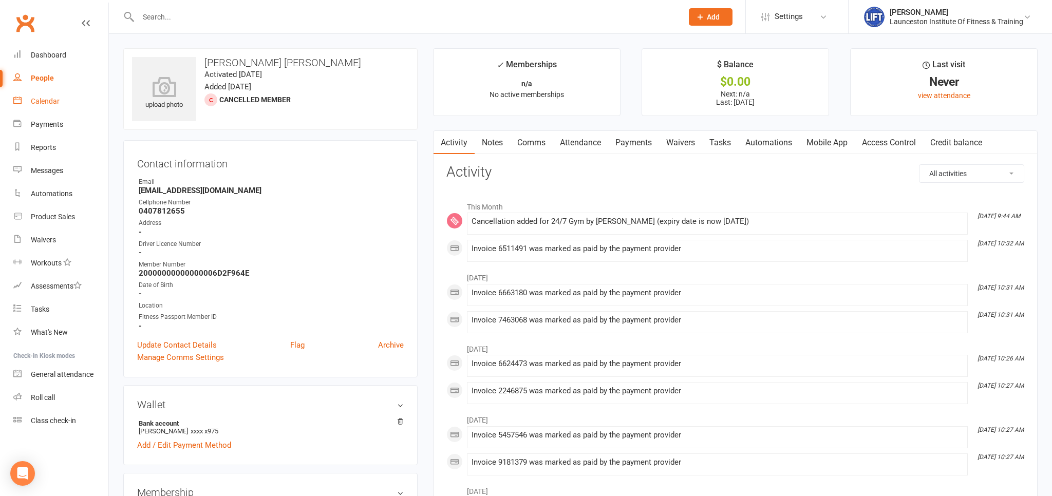
click at [44, 108] on link "Calendar" at bounding box center [60, 101] width 95 height 23
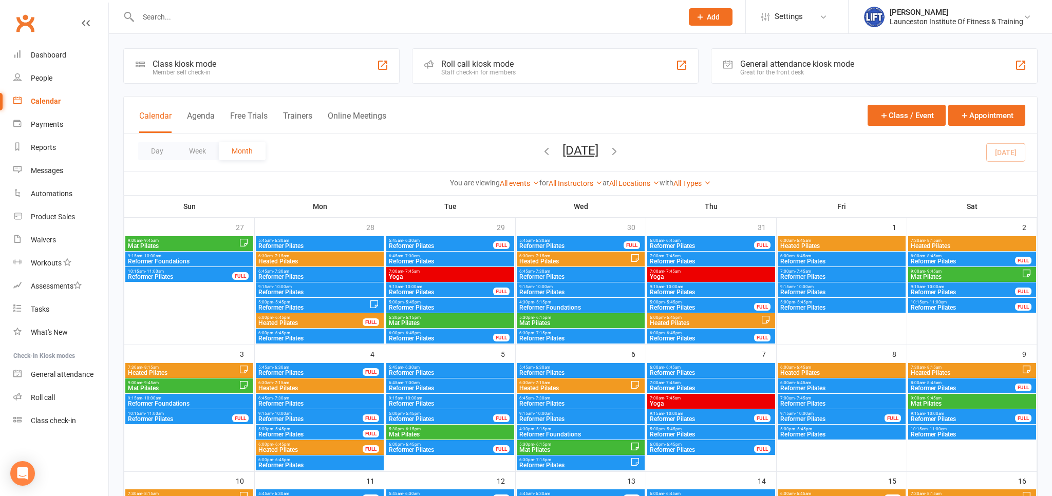
click at [274, 15] on input "text" at bounding box center [405, 17] width 540 height 14
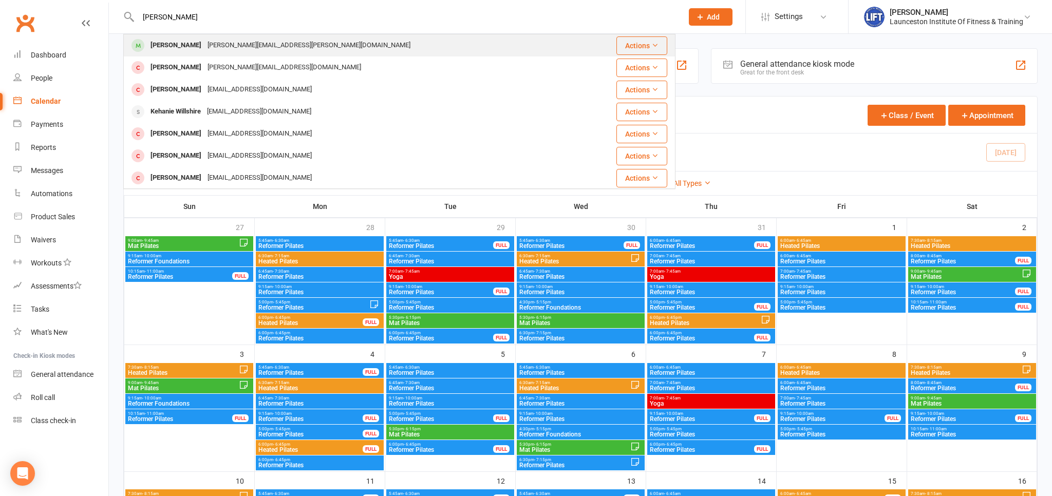
type input "[PERSON_NAME]"
click at [269, 45] on div "[PERSON_NAME][EMAIL_ADDRESS][PERSON_NAME][DOMAIN_NAME]" at bounding box center [308, 45] width 209 height 15
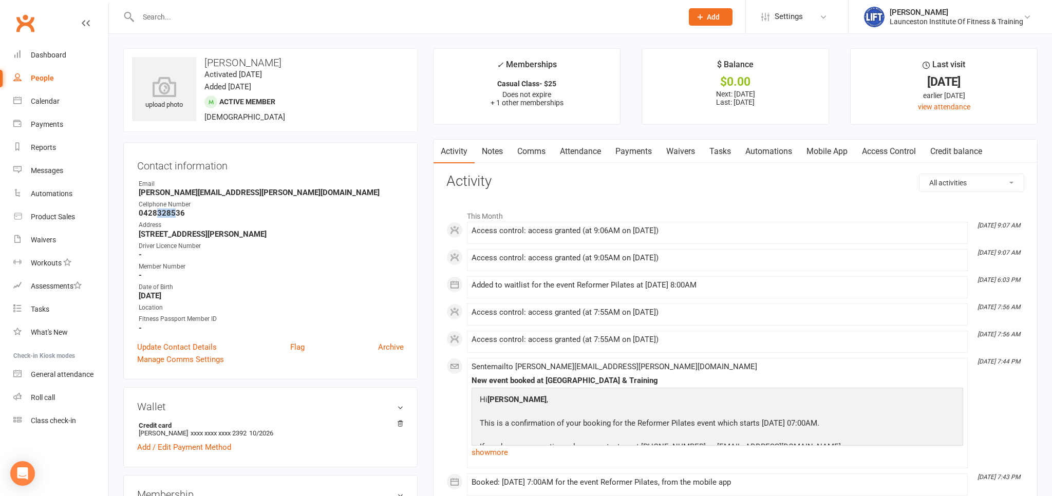
drag, startPoint x: 156, startPoint y: 215, endPoint x: 172, endPoint y: 216, distance: 16.5
click at [172, 216] on strong "0428328536" at bounding box center [271, 213] width 265 height 9
click at [259, 174] on div "Contact information Owner Email [PERSON_NAME][EMAIL_ADDRESS][PERSON_NAME][DOMAI…" at bounding box center [270, 260] width 294 height 237
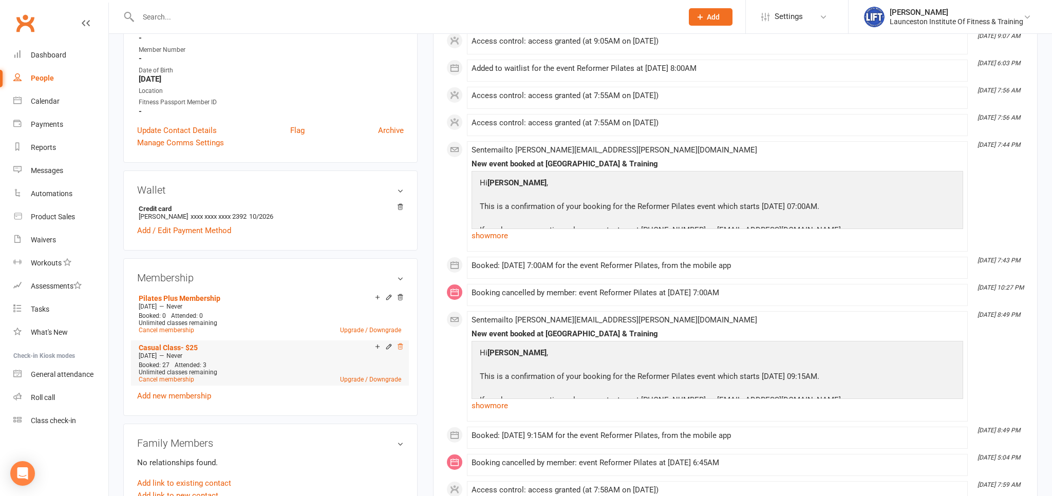
click at [402, 346] on icon at bounding box center [400, 346] width 7 height 7
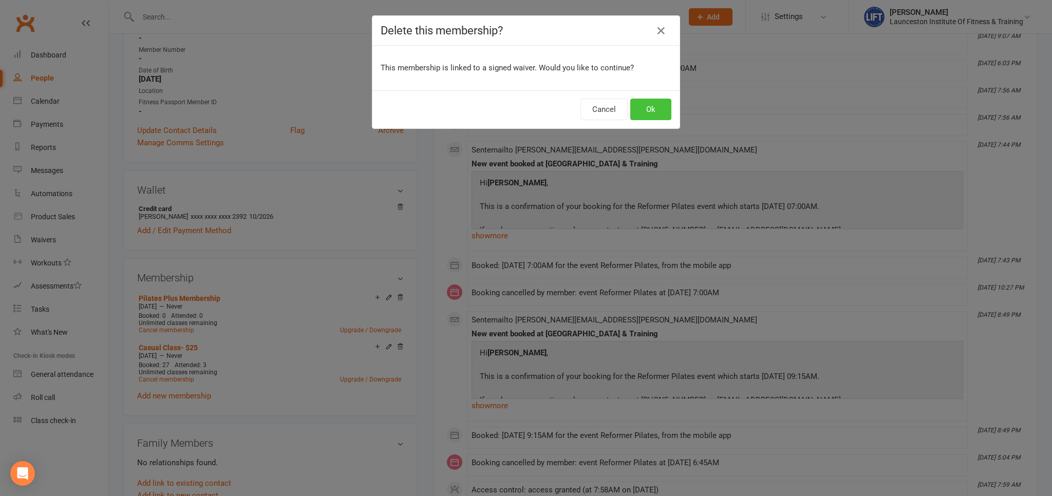
click at [648, 115] on button "Ok" at bounding box center [650, 110] width 41 height 22
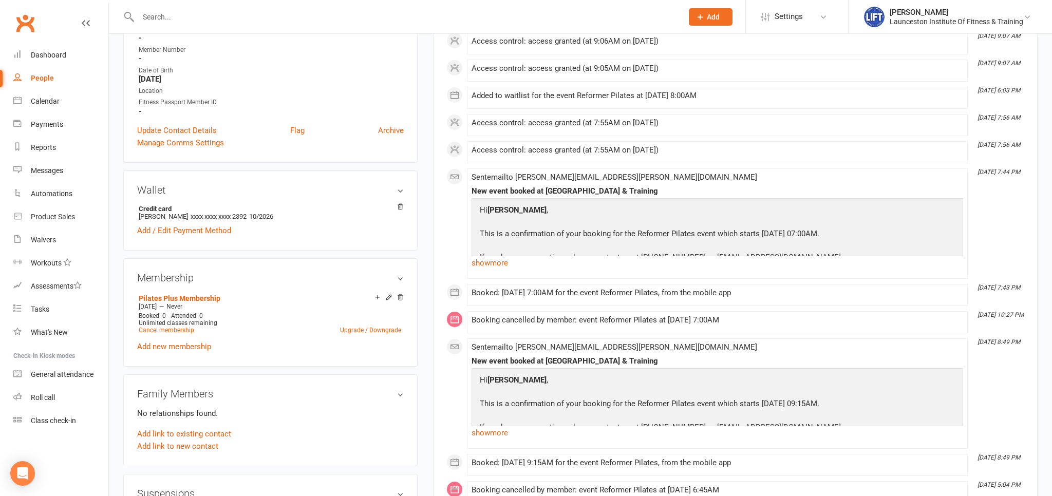
scroll to position [0, 0]
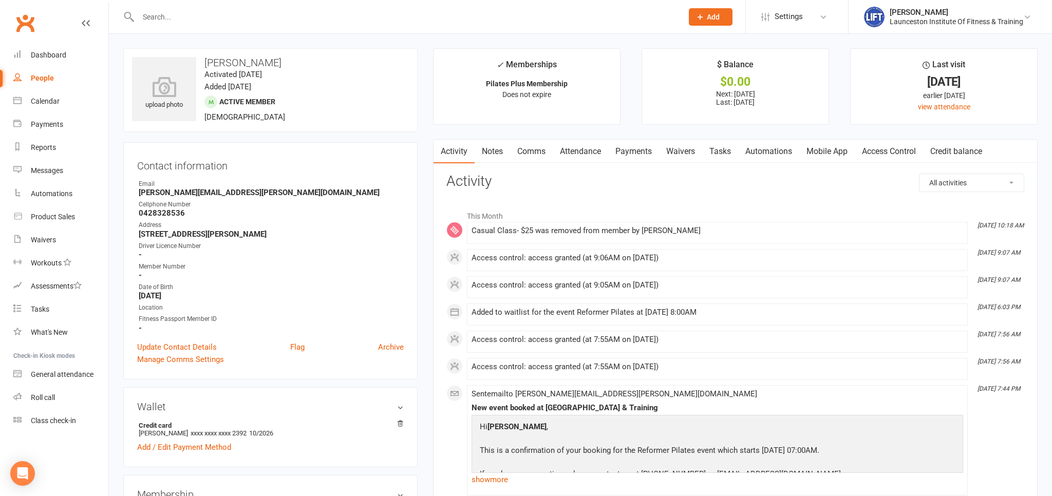
drag, startPoint x: 466, startPoint y: 262, endPoint x: 707, endPoint y: 263, distance: 240.9
click at [703, 188] on h3 "Activity" at bounding box center [735, 182] width 578 height 16
drag, startPoint x: 261, startPoint y: 190, endPoint x: 122, endPoint y: 175, distance: 139.5
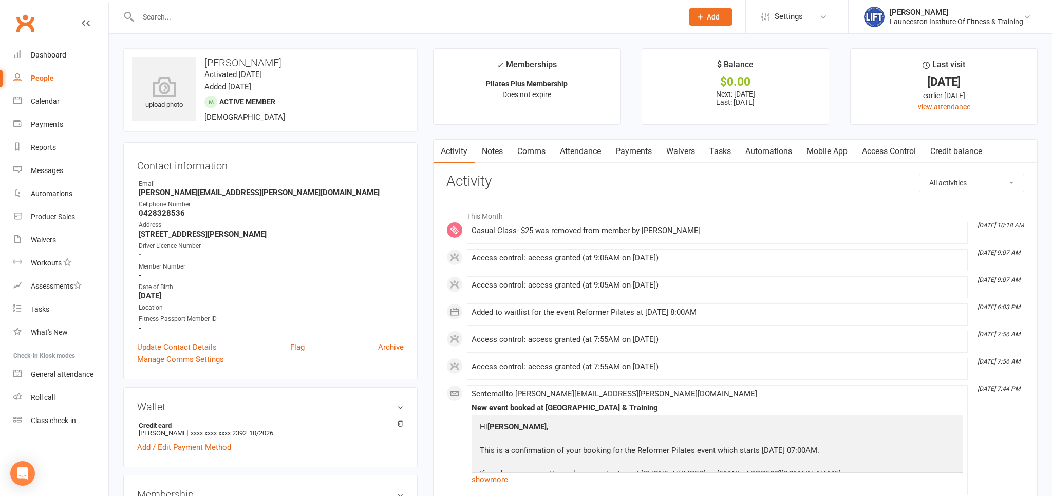
click at [302, 236] on strong "[STREET_ADDRESS][PERSON_NAME]" at bounding box center [271, 234] width 265 height 9
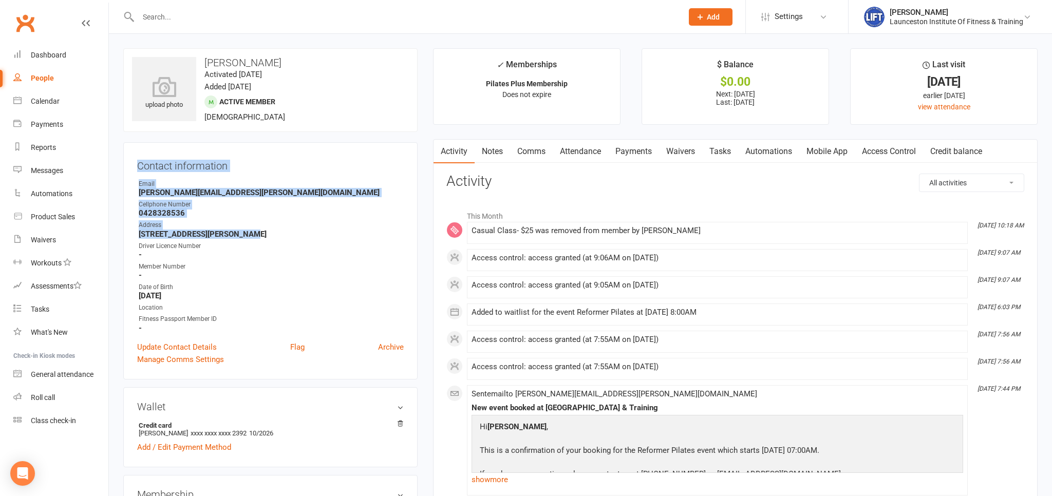
drag, startPoint x: 298, startPoint y: 236, endPoint x: 135, endPoint y: 172, distance: 176.2
click at [135, 172] on div "Contact information Owner Email [PERSON_NAME][EMAIL_ADDRESS][PERSON_NAME][DOMAI…" at bounding box center [270, 260] width 294 height 237
click at [249, 178] on div "Contact information Owner Email [PERSON_NAME][EMAIL_ADDRESS][PERSON_NAME][DOMAI…" at bounding box center [270, 260] width 294 height 237
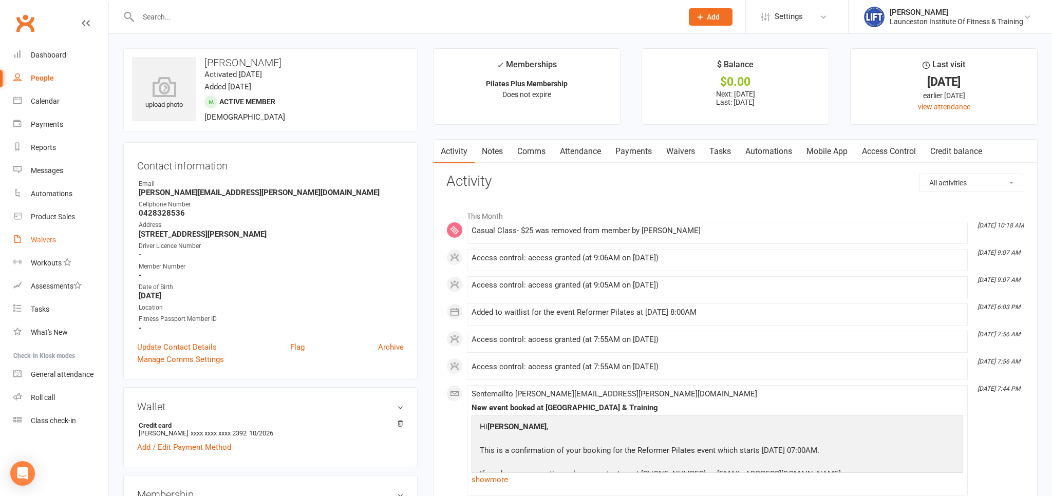
click at [46, 234] on link "Waivers" at bounding box center [60, 240] width 95 height 23
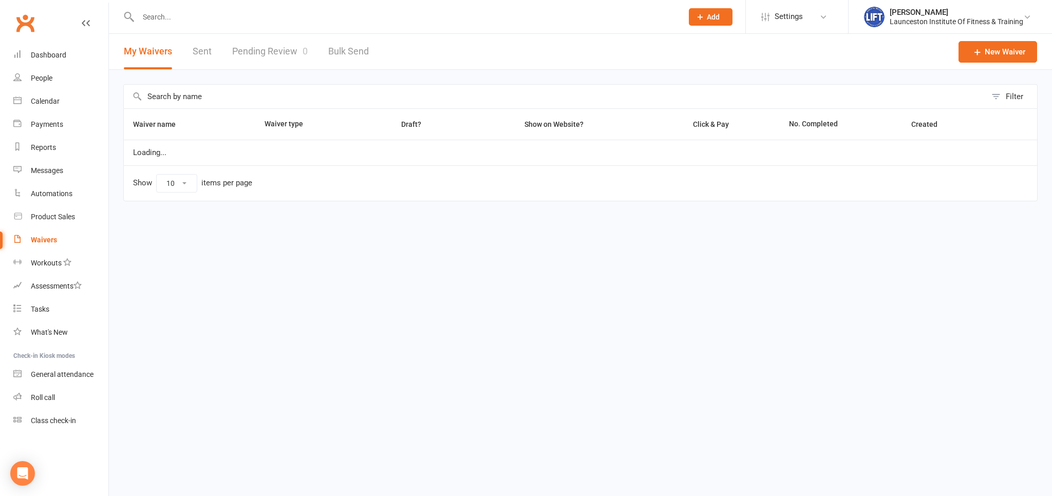
select select "100"
click at [276, 55] on link "Pending Review 0" at bounding box center [270, 51] width 76 height 35
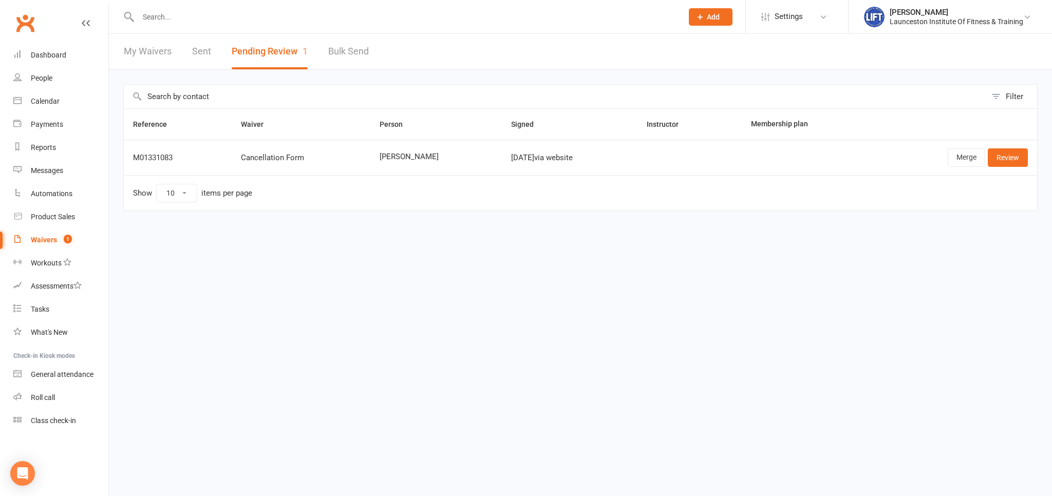
click at [359, 199] on td "Show 10 25 50 100 items per page" at bounding box center [580, 192] width 913 height 35
drag, startPoint x: 362, startPoint y: 161, endPoint x: 424, endPoint y: 157, distance: 62.3
click at [425, 154] on td "[PERSON_NAME]" at bounding box center [436, 157] width 132 height 35
drag, startPoint x: 400, startPoint y: 199, endPoint x: 230, endPoint y: 29, distance: 240.5
click at [400, 200] on td "Show 10 25 50 100 items per page" at bounding box center [580, 192] width 913 height 35
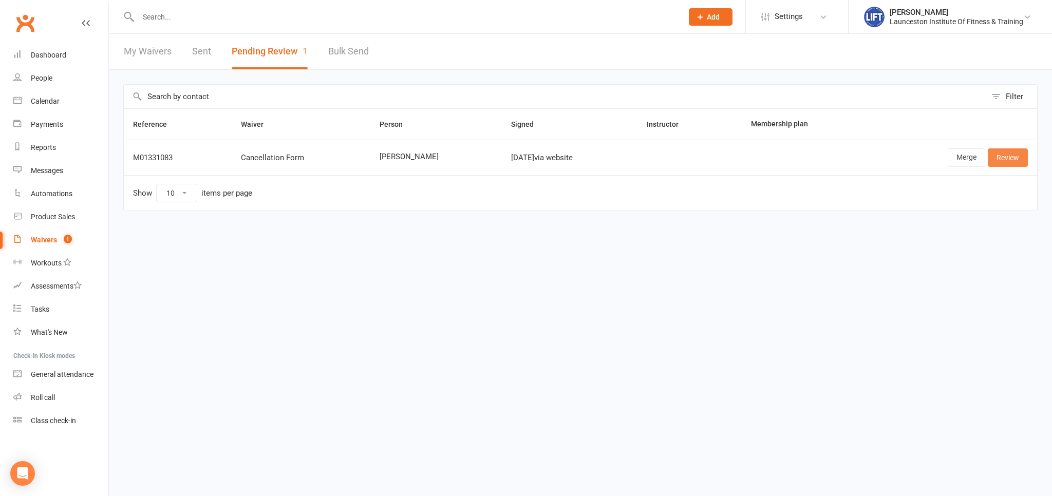
click at [1008, 157] on link "Review" at bounding box center [1008, 157] width 40 height 18
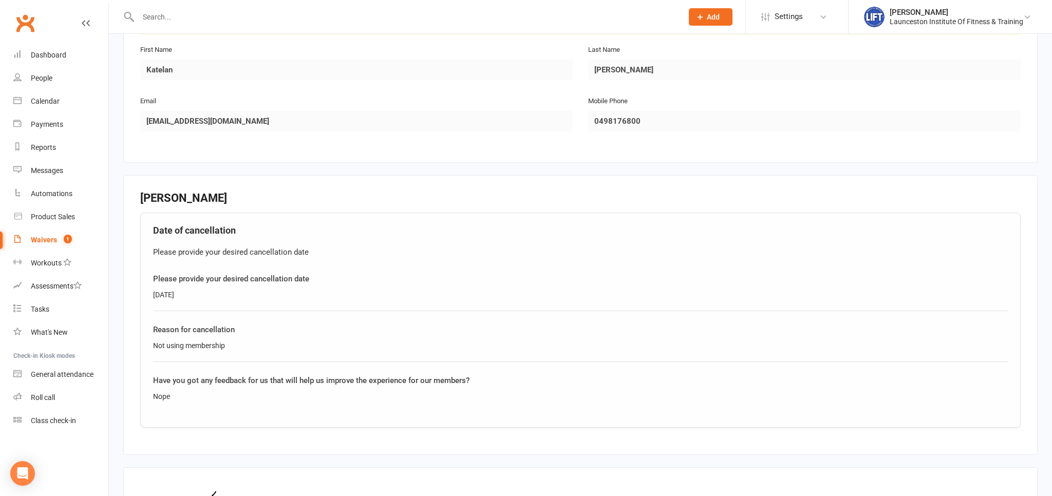
scroll to position [402, 0]
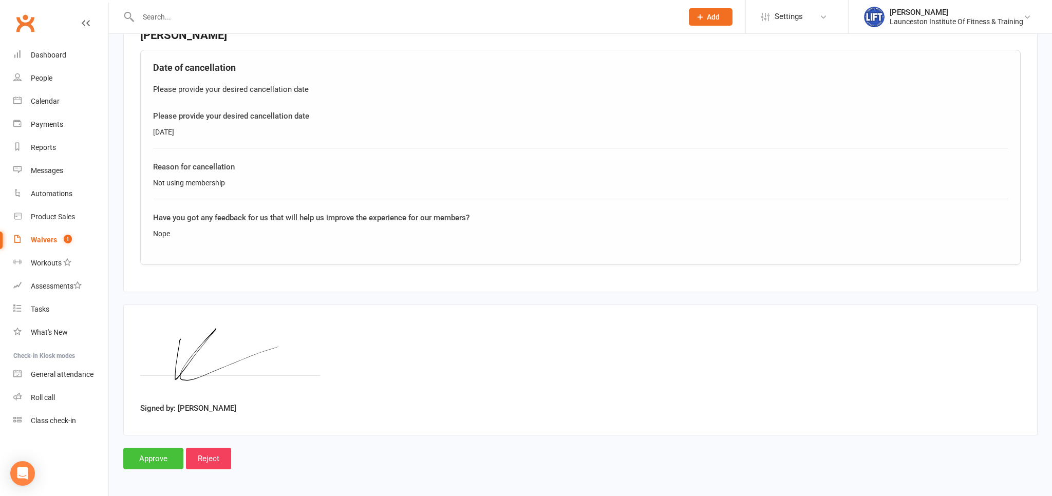
drag, startPoint x: 138, startPoint y: 454, endPoint x: 147, endPoint y: 439, distance: 17.5
click at [138, 454] on input "Approve" at bounding box center [153, 459] width 60 height 22
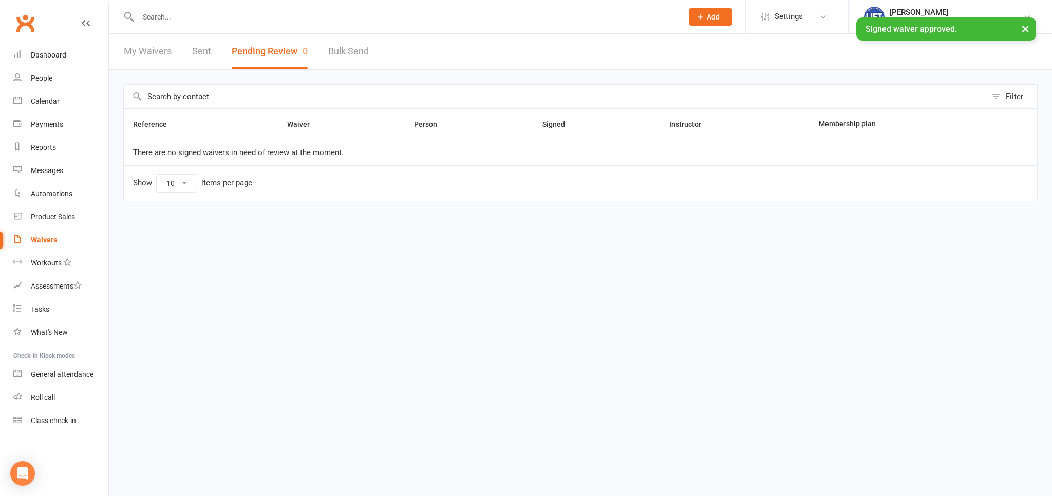
click at [171, 15] on input "text" at bounding box center [405, 17] width 540 height 14
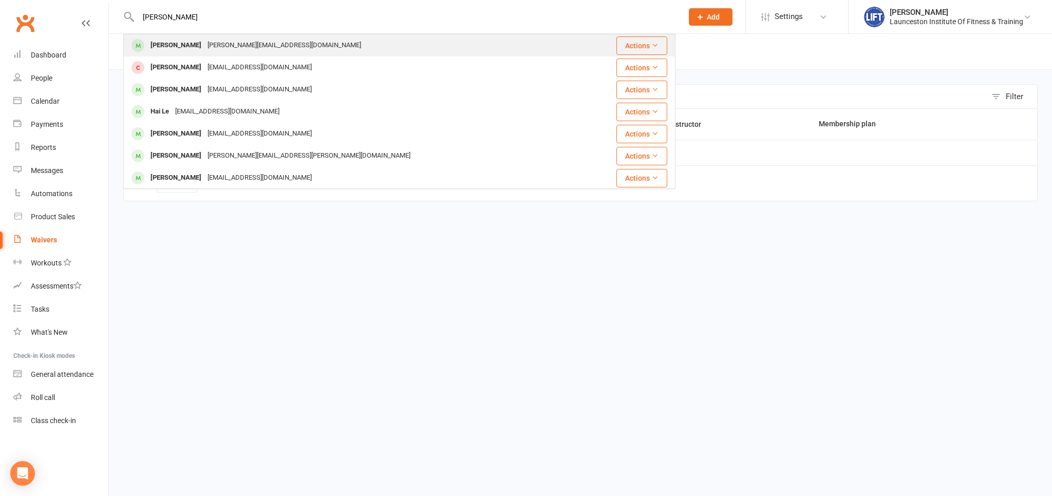
type input "[PERSON_NAME]"
click at [204, 46] on div "[PERSON_NAME][EMAIL_ADDRESS][DOMAIN_NAME]" at bounding box center [284, 45] width 160 height 15
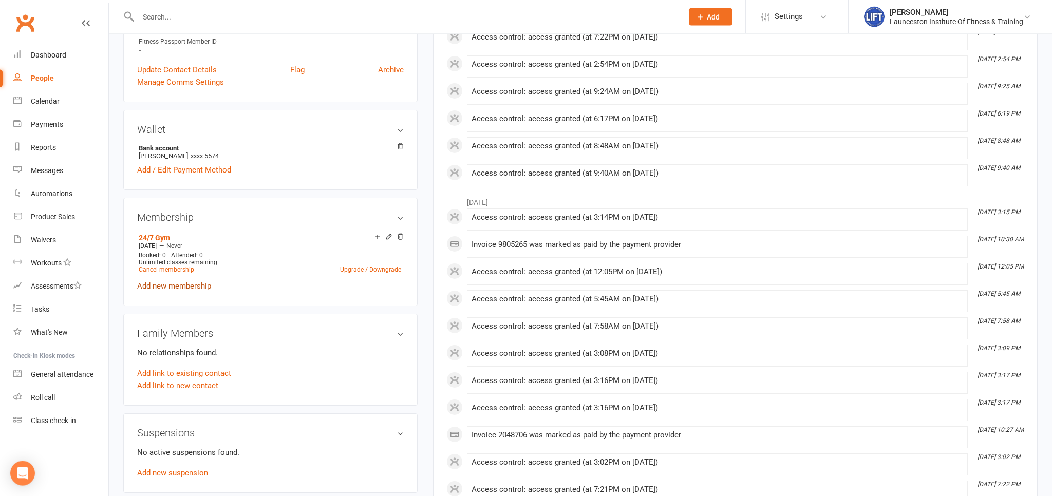
scroll to position [325, 0]
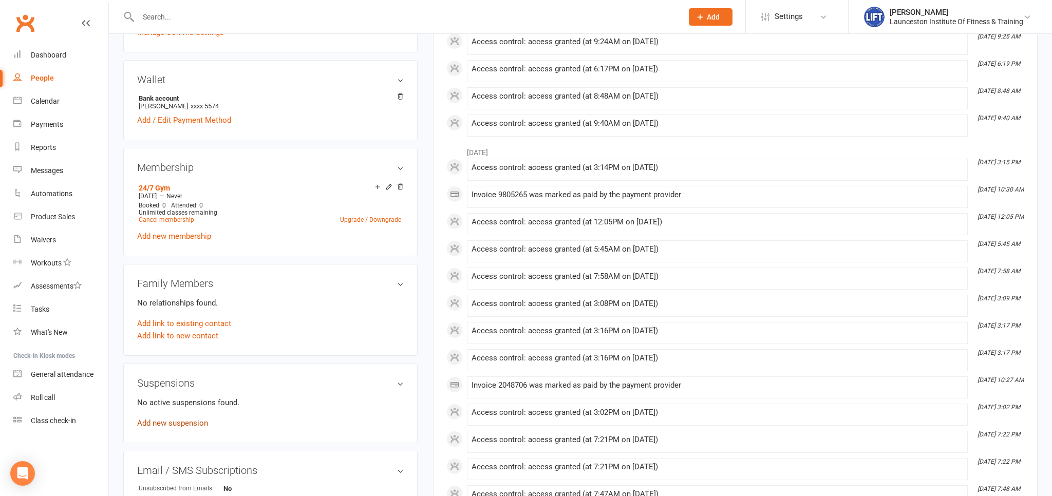
click at [168, 421] on link "Add new suspension" at bounding box center [172, 423] width 71 height 9
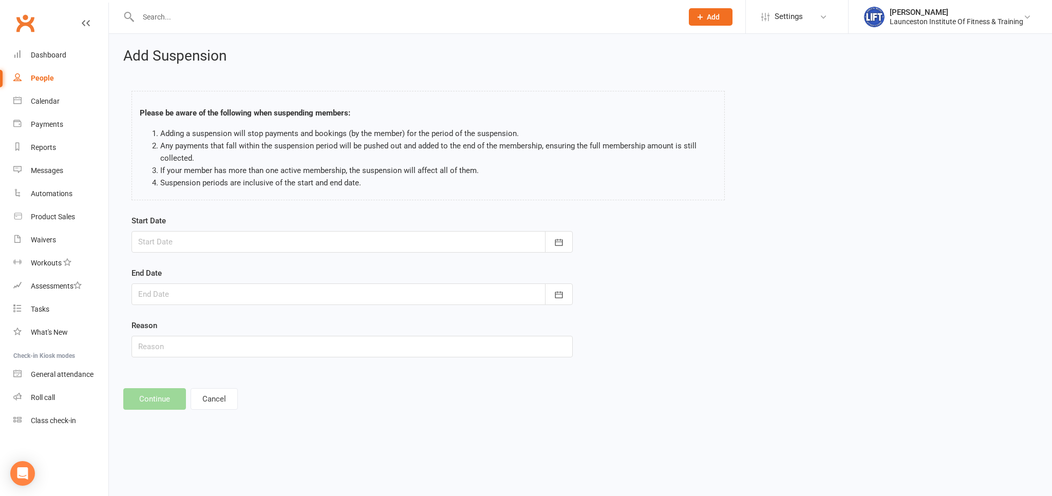
click at [221, 223] on div "Start Date [DATE] Sun Mon Tue Wed Thu Fri Sat 31 27 28 29 30 31 01 02 32 03 04 …" at bounding box center [352, 234] width 441 height 38
drag, startPoint x: 213, startPoint y: 250, endPoint x: 211, endPoint y: 262, distance: 13.1
click at [213, 250] on div at bounding box center [352, 242] width 441 height 22
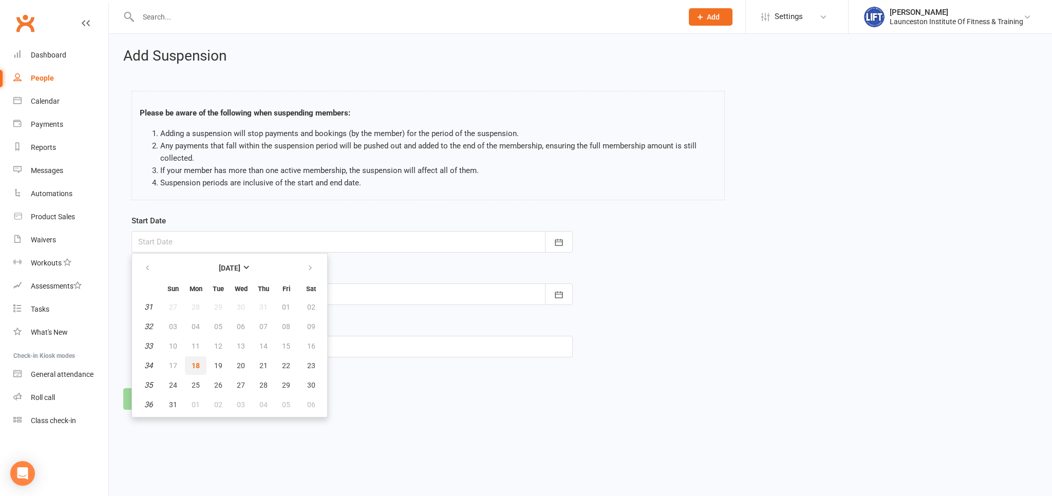
click at [194, 367] on span "18" at bounding box center [196, 366] width 8 height 8
type input "[DATE]"
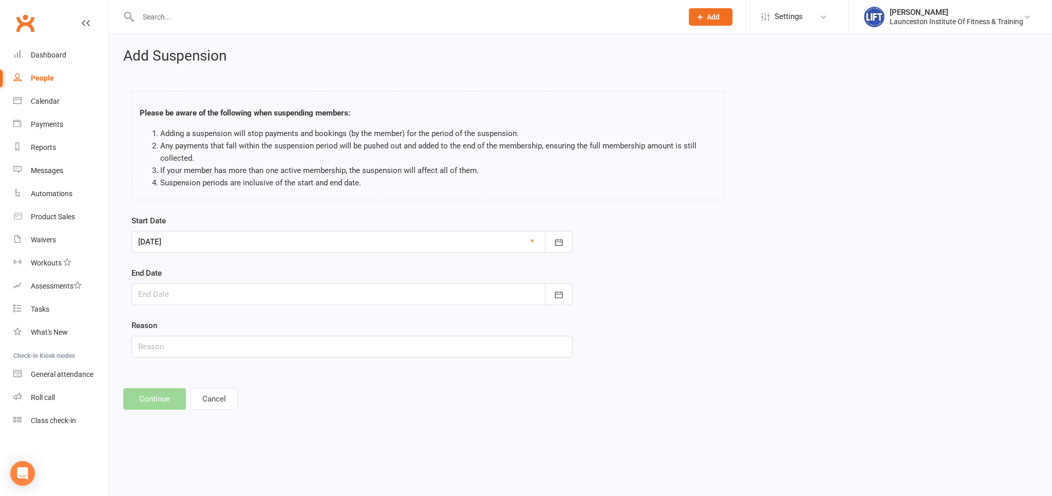
drag, startPoint x: 182, startPoint y: 292, endPoint x: 183, endPoint y: 306, distance: 13.9
click at [181, 297] on div at bounding box center [352, 295] width 441 height 22
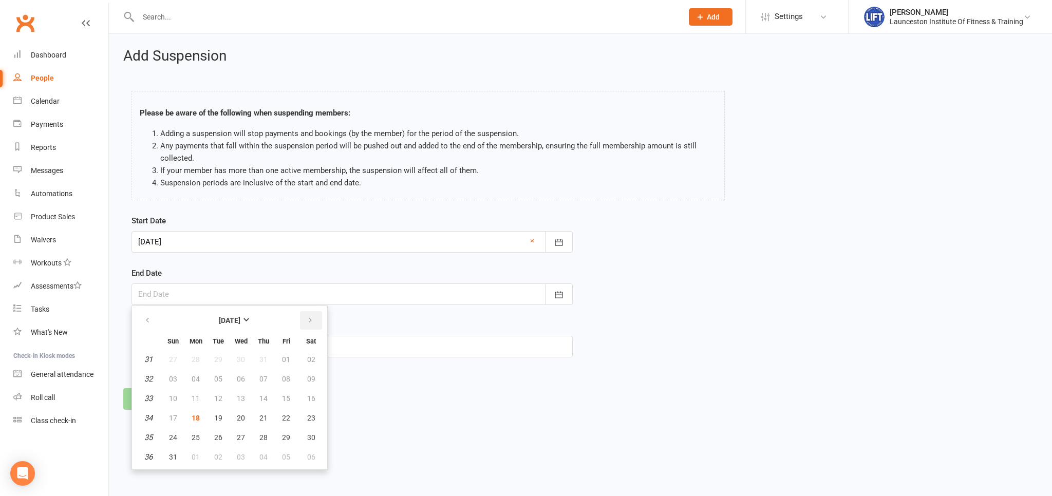
click at [314, 317] on button "button" at bounding box center [311, 320] width 22 height 18
click at [310, 321] on icon "button" at bounding box center [310, 320] width 7 height 8
click at [243, 359] on span "01" at bounding box center [241, 359] width 8 height 8
type input "[DATE]"
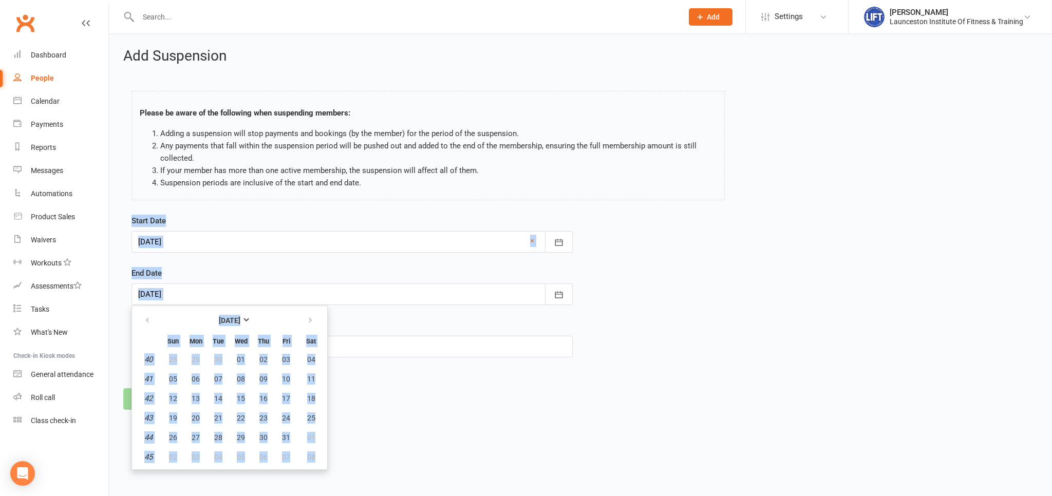
click at [177, 373] on div "Add Suspension Please be aware of the following when suspending members: Adding…" at bounding box center [580, 229] width 943 height 390
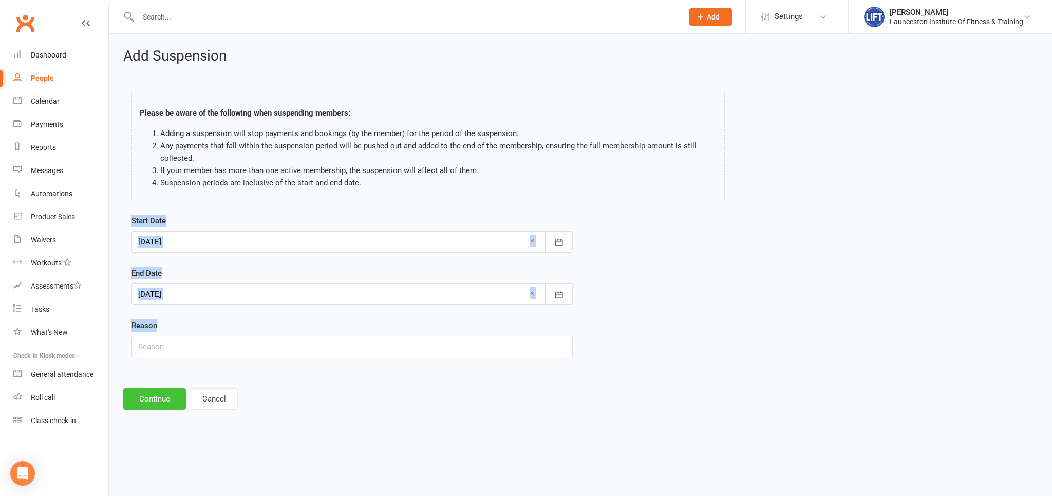
click at [146, 397] on button "Continue" at bounding box center [154, 399] width 63 height 22
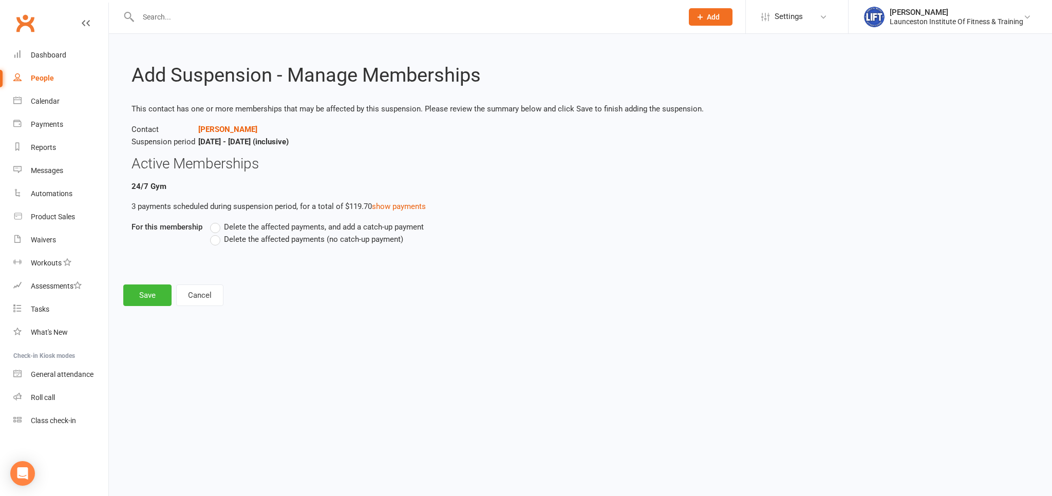
click at [397, 211] on p "3 payments scheduled during suspension period, for a total of $119.70 show paym…" at bounding box center [581, 206] width 898 height 12
click at [400, 202] on link "show payments" at bounding box center [399, 206] width 54 height 9
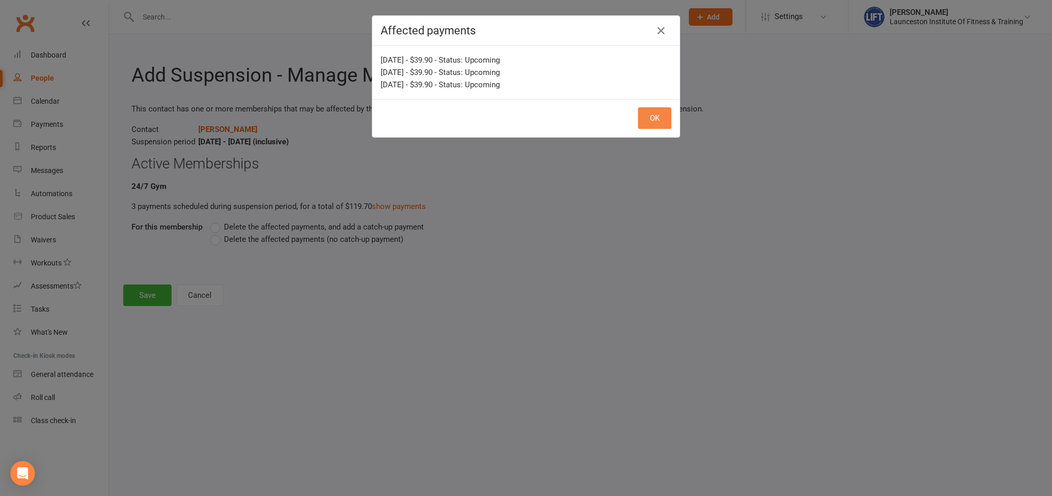
click at [655, 119] on button "OK" at bounding box center [654, 118] width 33 height 22
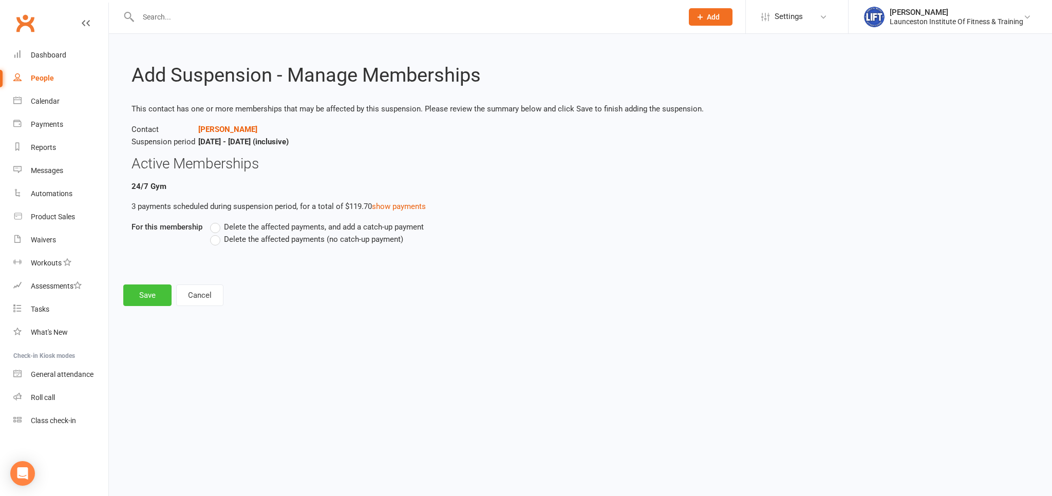
click at [157, 301] on button "Save" at bounding box center [147, 296] width 48 height 22
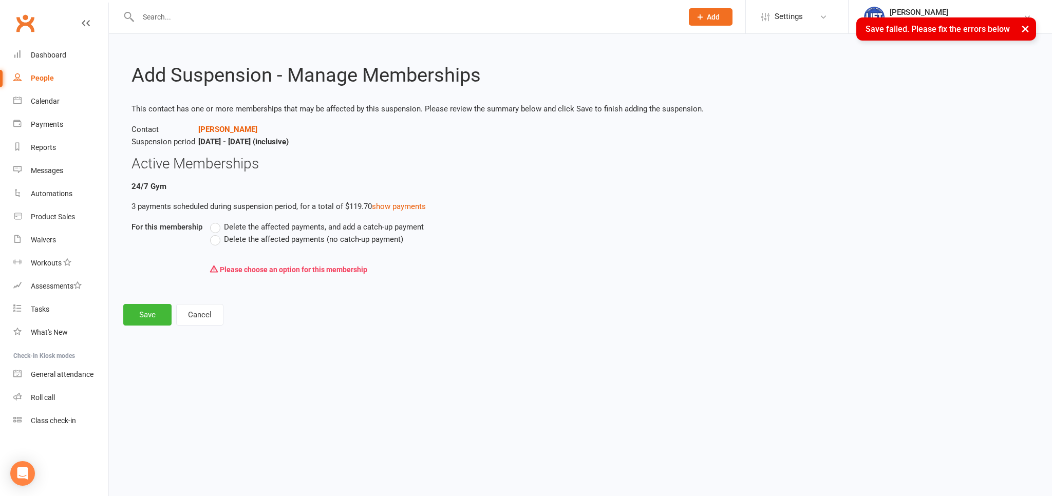
click at [215, 240] on label "Delete the affected payments (no catch-up payment)" at bounding box center [306, 239] width 193 height 12
click at [215, 233] on input "Delete the affected payments (no catch-up payment)" at bounding box center [213, 233] width 7 height 0
click at [145, 314] on button "Save" at bounding box center [147, 315] width 48 height 22
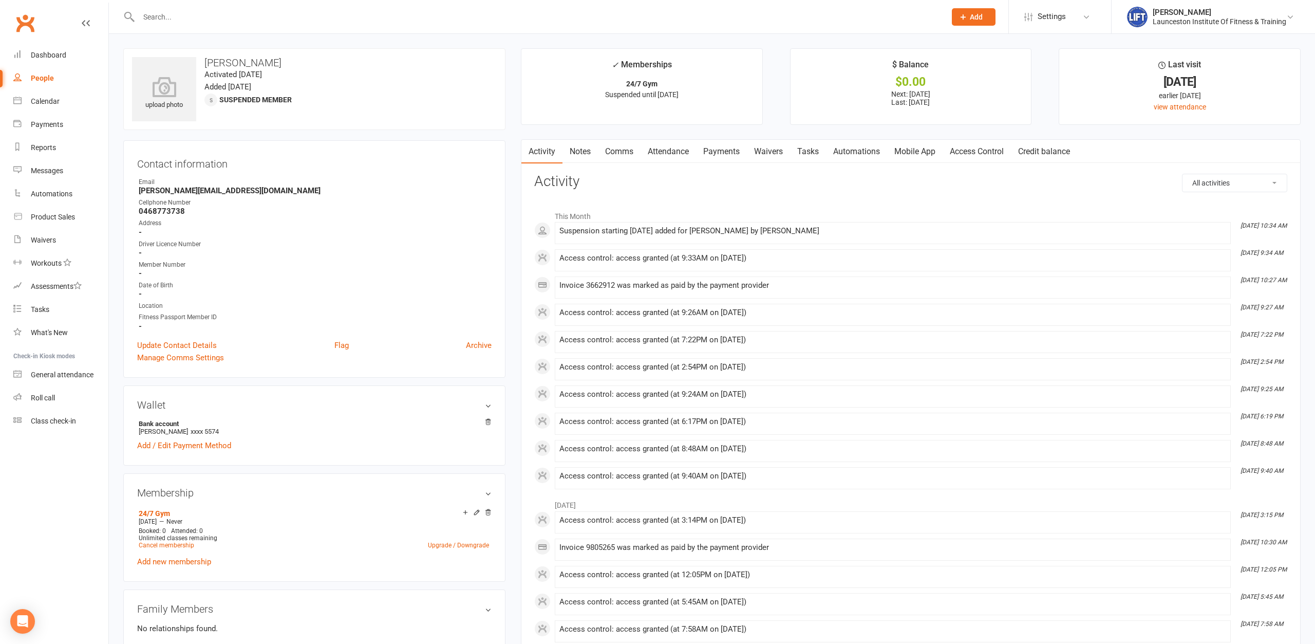
click at [211, 18] on input "text" at bounding box center [537, 17] width 803 height 14
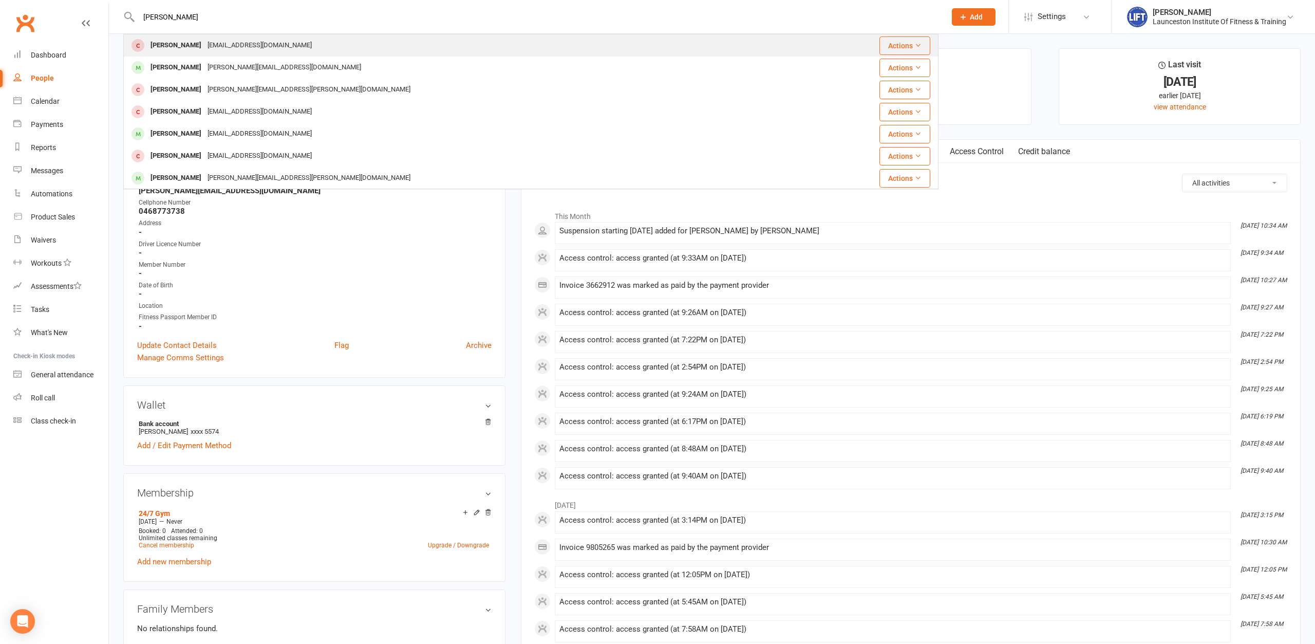
type input "[PERSON_NAME]"
drag, startPoint x: 295, startPoint y: 48, endPoint x: 307, endPoint y: 59, distance: 16.0
click at [295, 47] on div "[PERSON_NAME] [EMAIL_ADDRESS][DOMAIN_NAME]" at bounding box center [462, 45] width 677 height 21
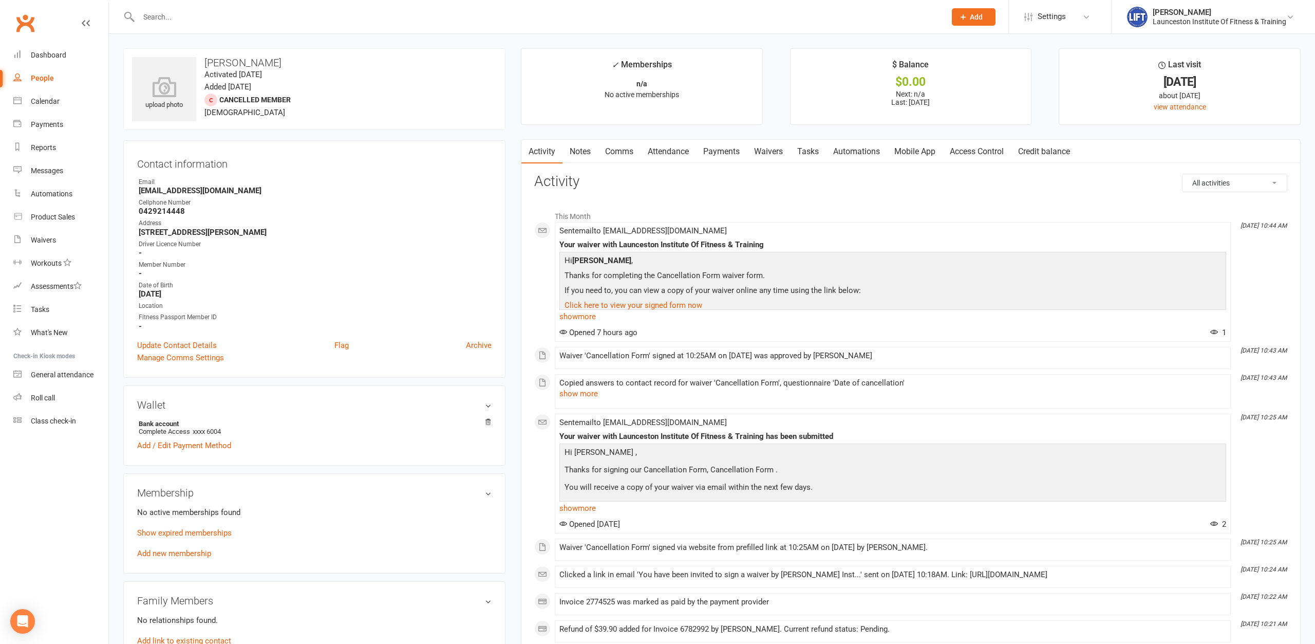
click at [726, 157] on link "Payments" at bounding box center [721, 152] width 51 height 24
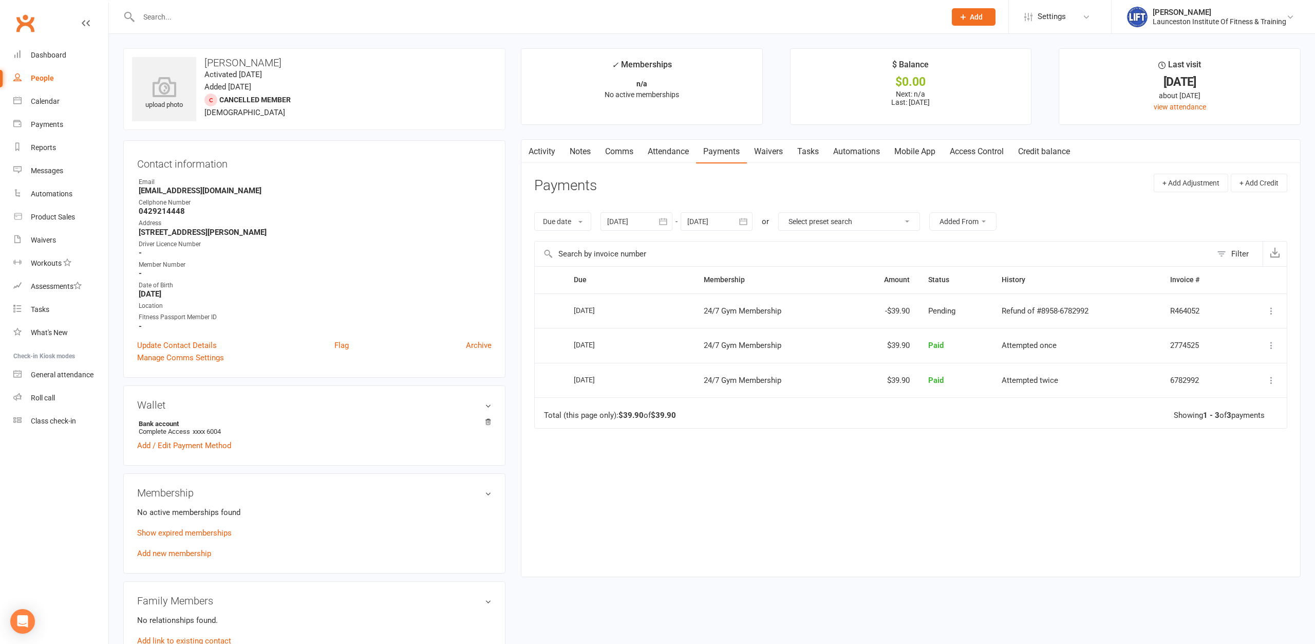
click at [165, 15] on input "text" at bounding box center [537, 17] width 803 height 14
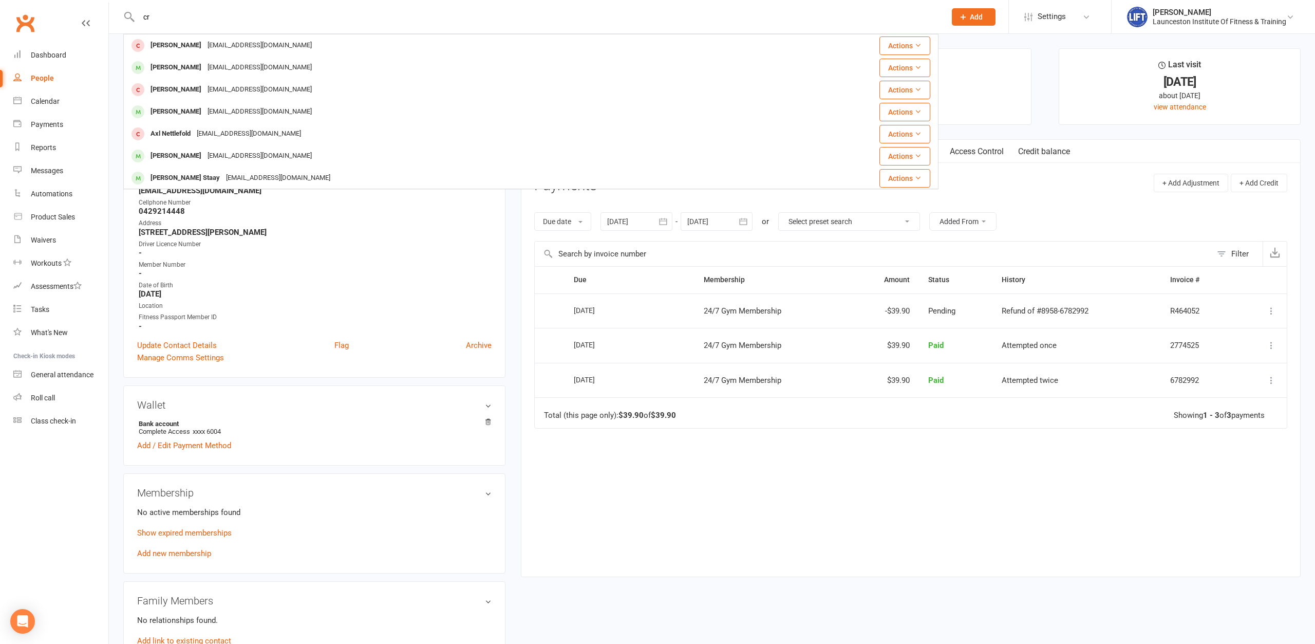
type input "c"
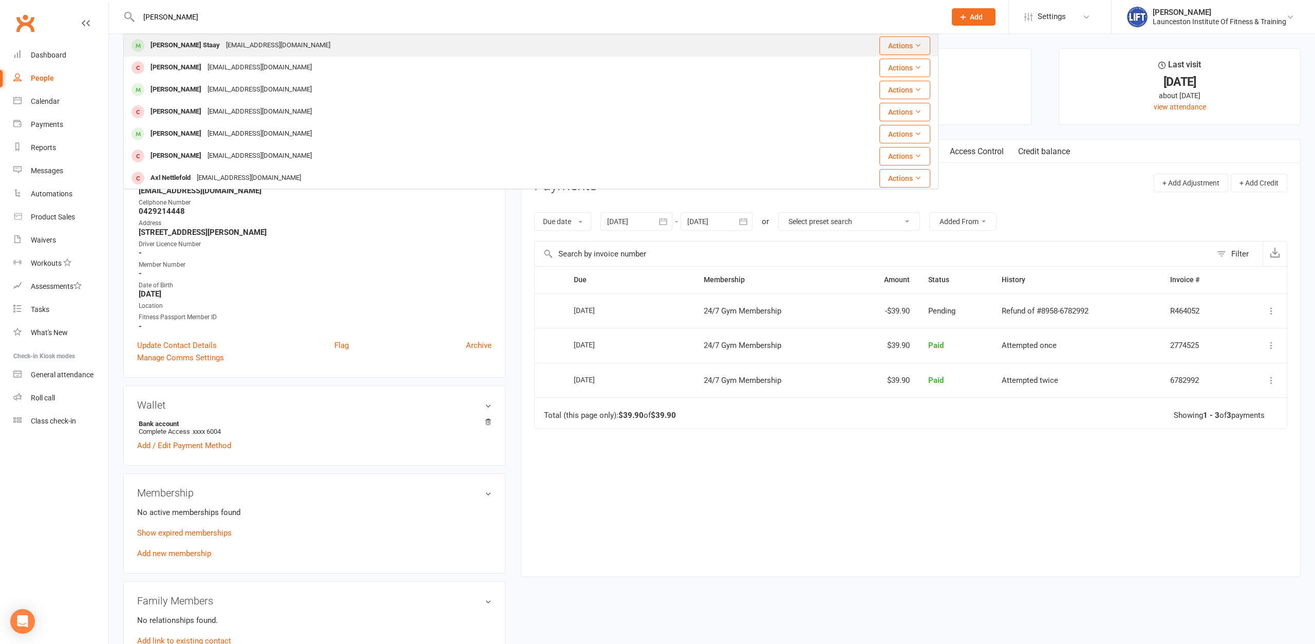
type input "[PERSON_NAME]"
drag, startPoint x: 152, startPoint y: 36, endPoint x: 159, endPoint y: 34, distance: 6.9
click at [153, 36] on div "[PERSON_NAME] Staay [EMAIL_ADDRESS][DOMAIN_NAME]" at bounding box center [442, 45] width 637 height 21
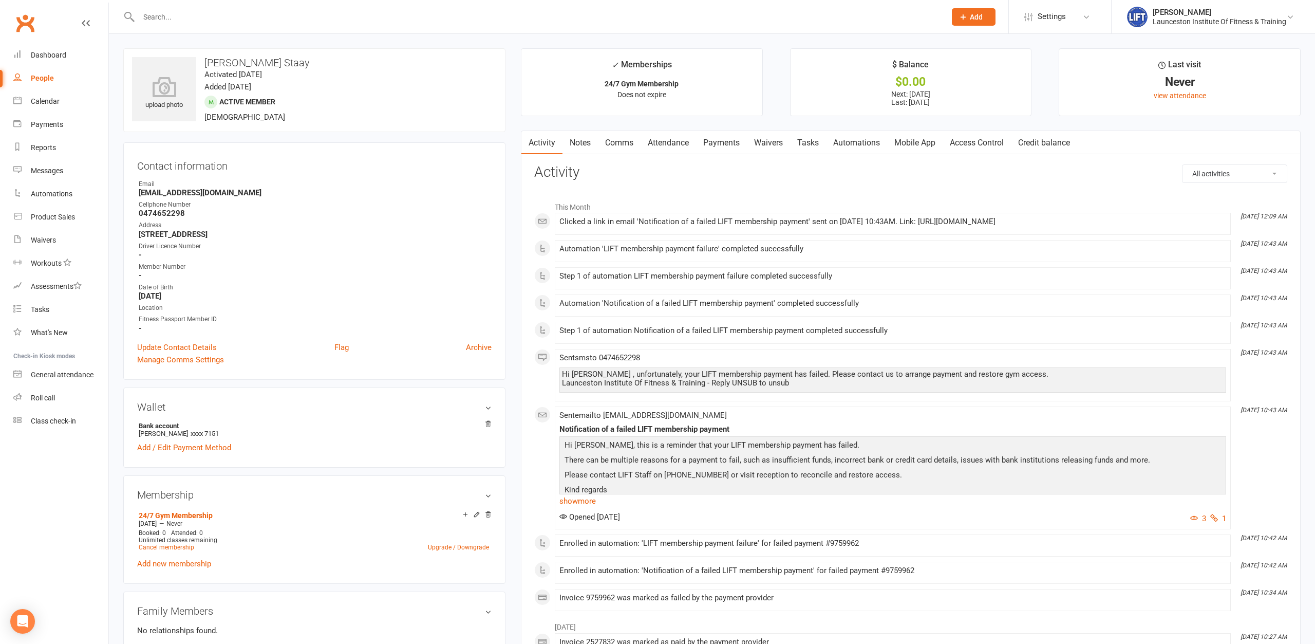
drag, startPoint x: 745, startPoint y: 165, endPoint x: 737, endPoint y: 160, distance: 9.3
click at [732, 152] on link "Payments" at bounding box center [721, 143] width 51 height 24
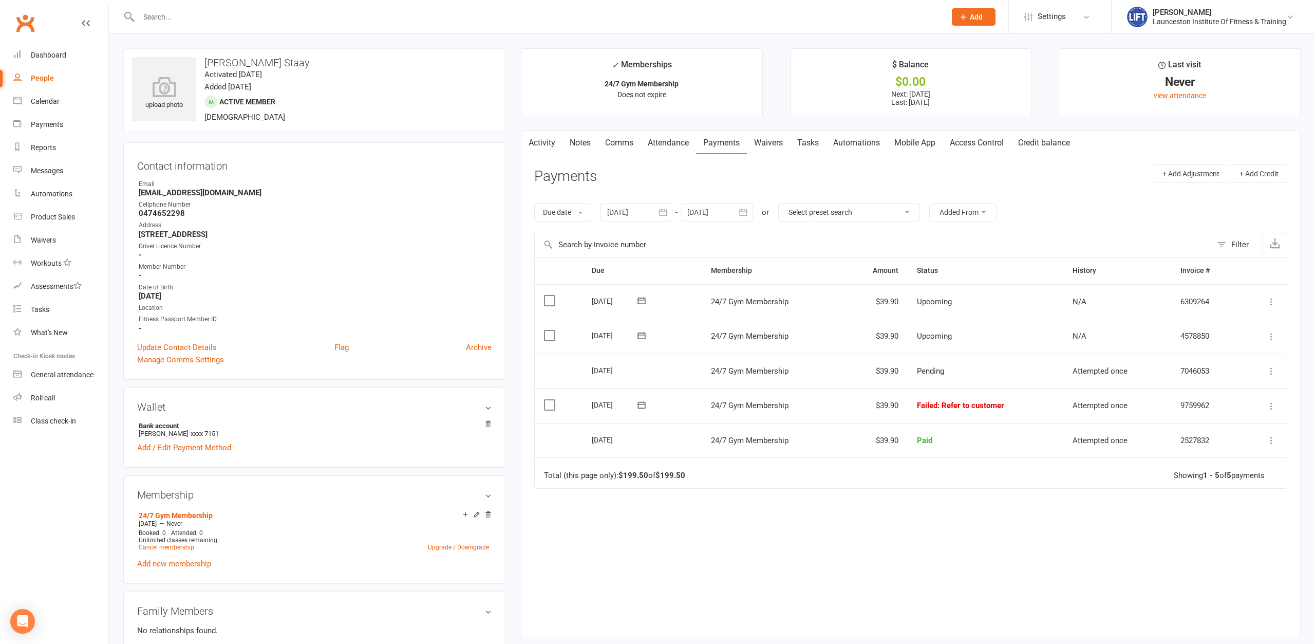
click at [646, 219] on div at bounding box center [636, 212] width 72 height 18
click at [603, 243] on ul "[DATE] Sun Mon Tue Wed Thu Fri Sat 27 29 30 01 02 03 04 05 28 06 07 08 09 10 11…" at bounding box center [698, 304] width 196 height 164
click at [614, 236] on button "button" at bounding box center [617, 237] width 22 height 18
click at [614, 237] on button "button" at bounding box center [617, 237] width 22 height 18
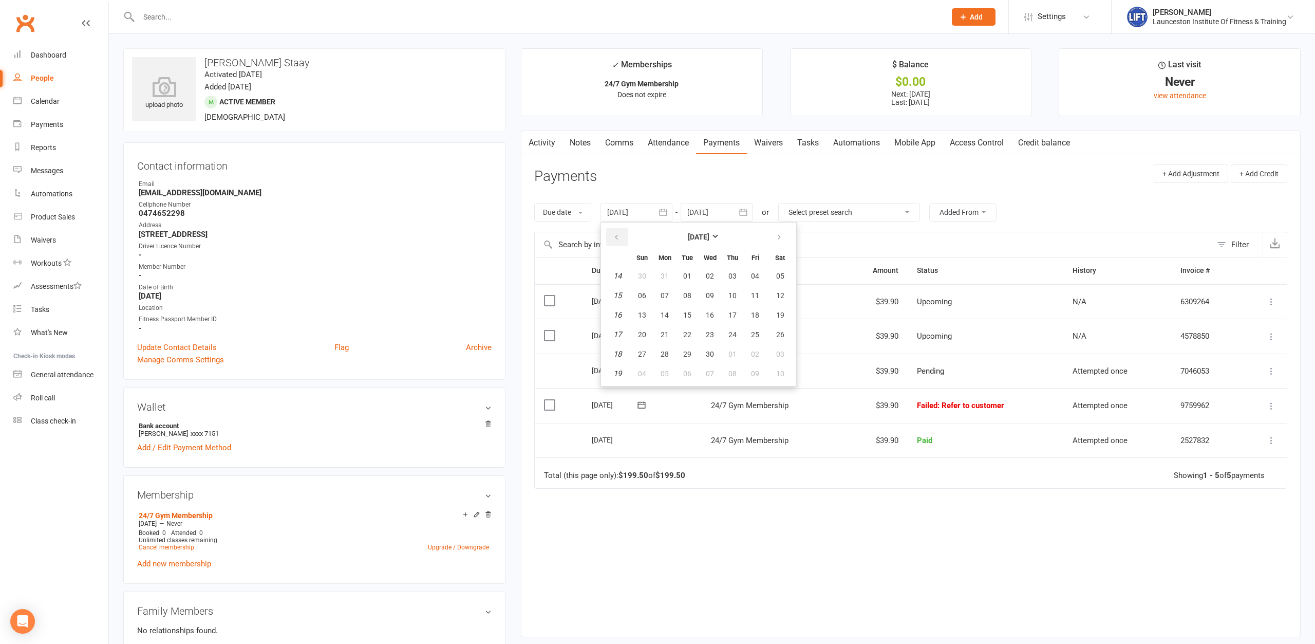
click at [614, 236] on button "button" at bounding box center [617, 237] width 22 height 18
click at [766, 270] on button "28" at bounding box center [755, 276] width 22 height 18
type input "[DATE]"
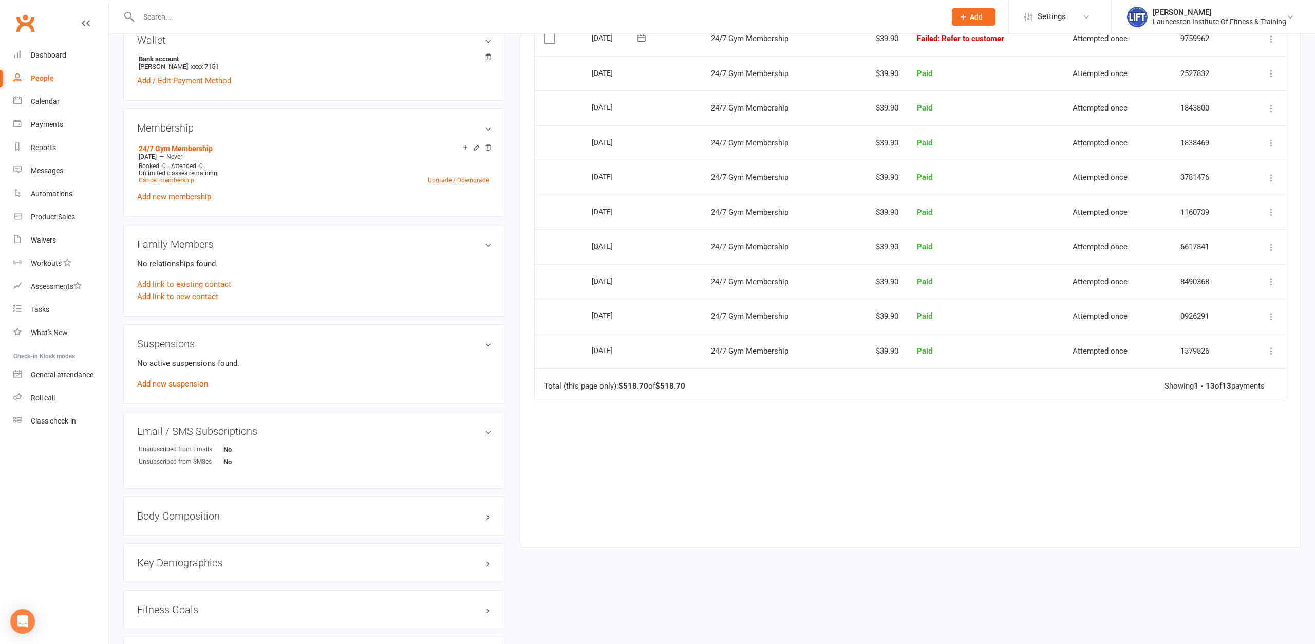
scroll to position [210, 0]
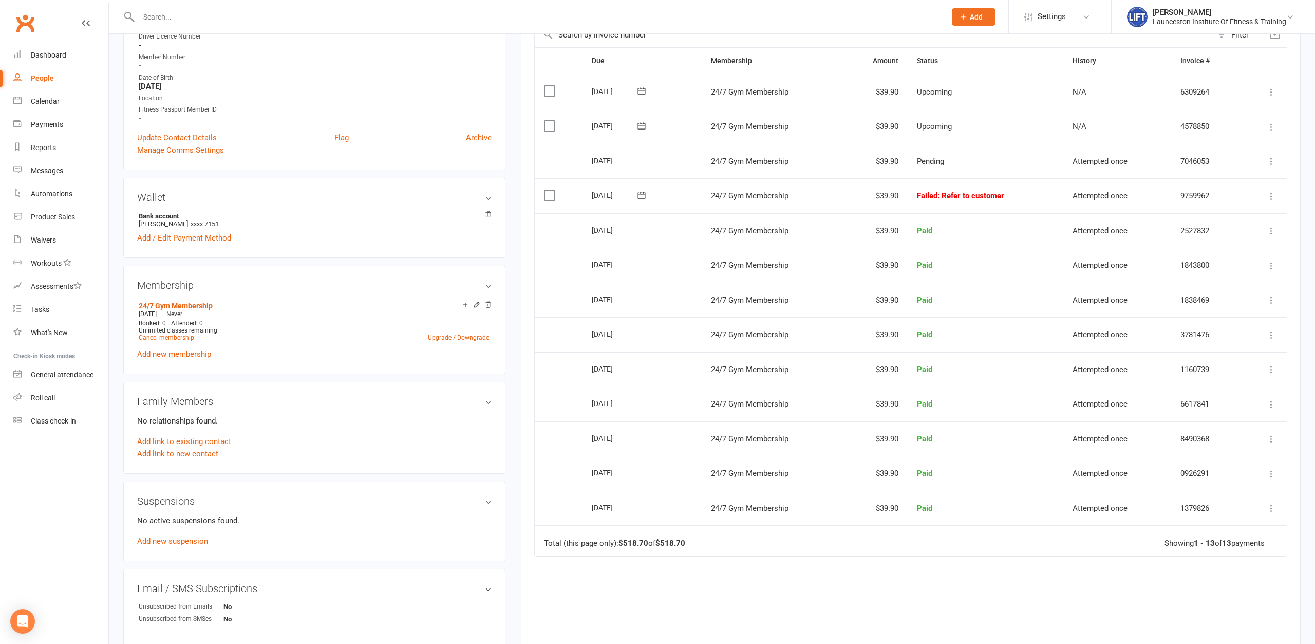
click at [1051, 198] on icon at bounding box center [1271, 196] width 10 height 10
click at [1051, 241] on link "Mark as Paid (POS)" at bounding box center [1226, 237] width 102 height 21
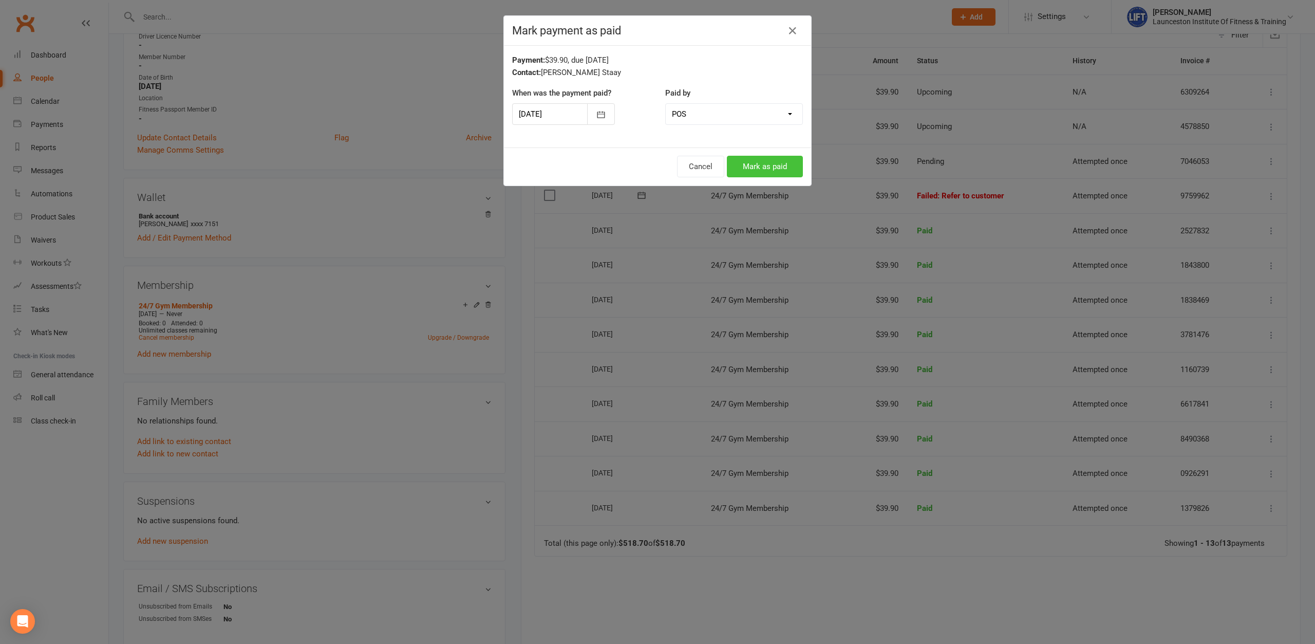
click at [764, 172] on button "Mark as paid" at bounding box center [765, 167] width 76 height 22
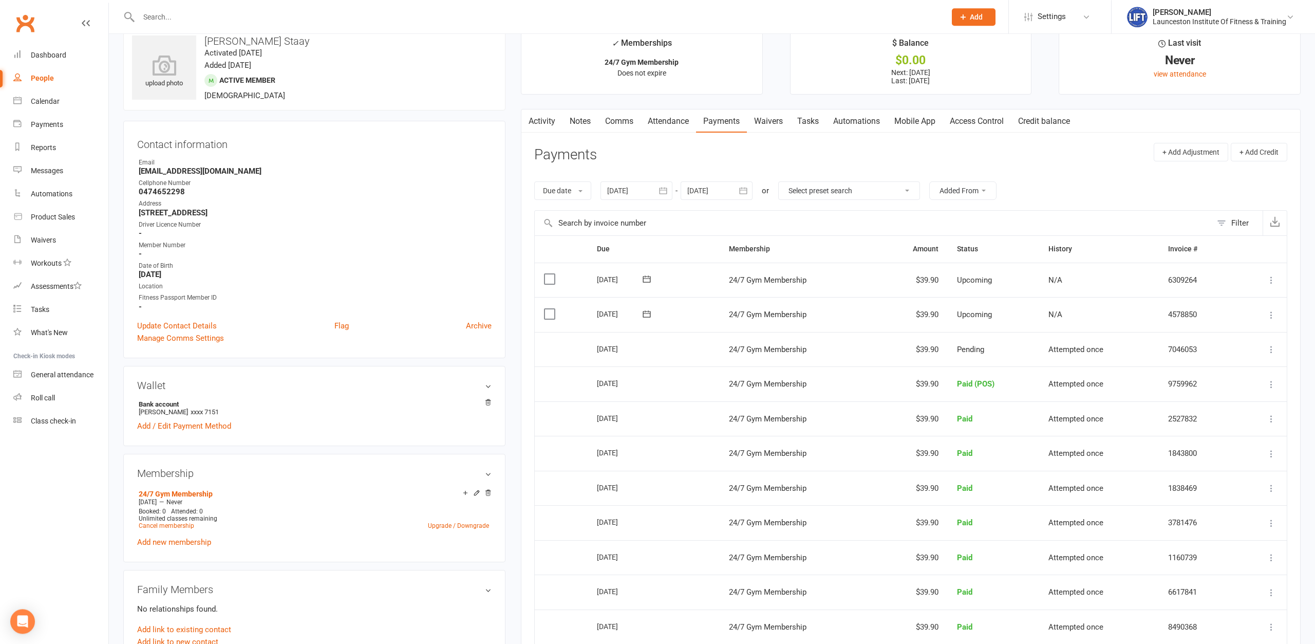
scroll to position [0, 0]
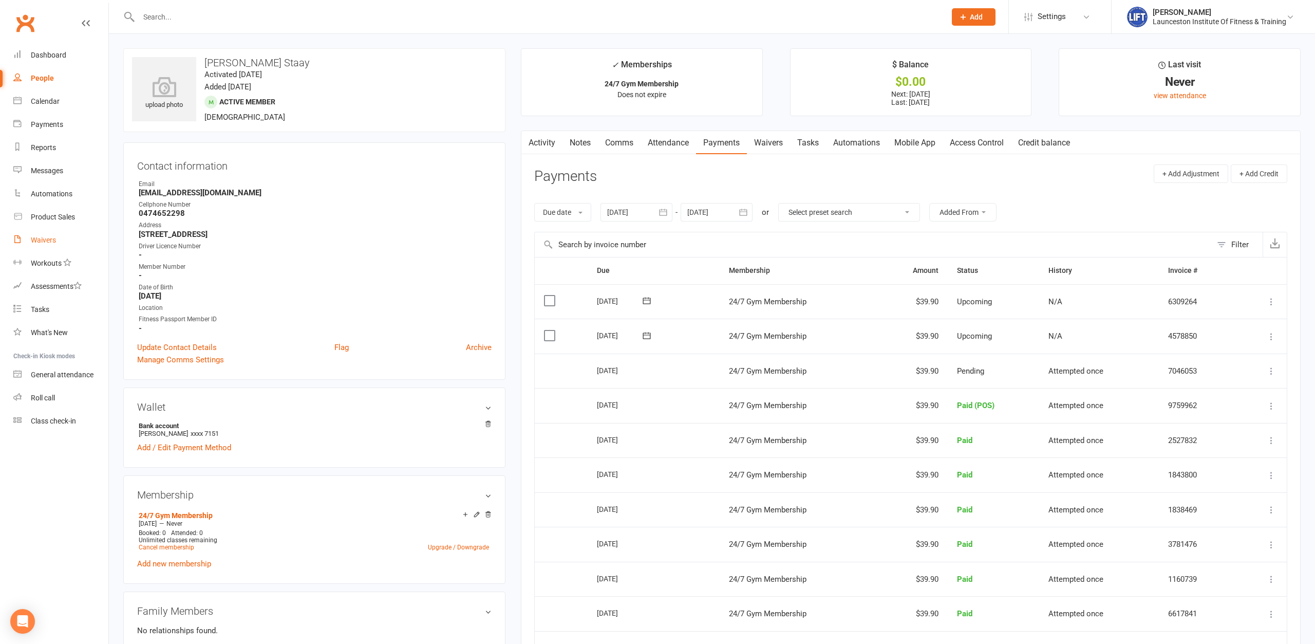
click at [43, 237] on div "Waivers" at bounding box center [43, 240] width 25 height 8
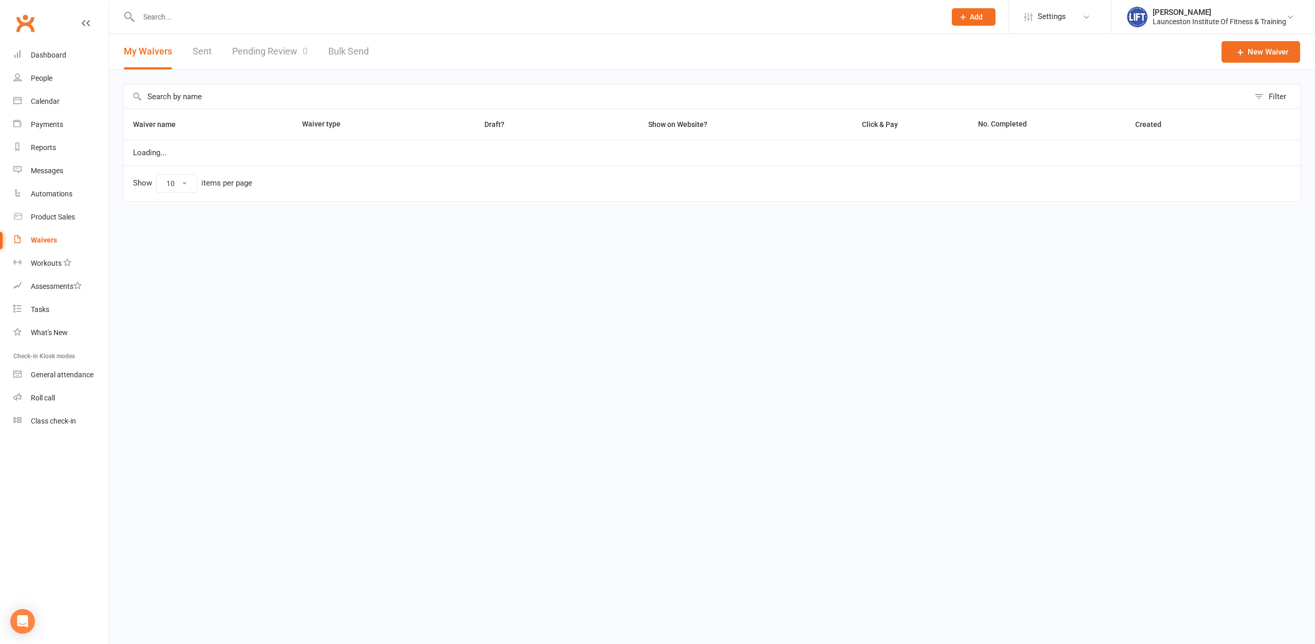
select select "100"
click at [277, 49] on link "Pending Review 0" at bounding box center [270, 51] width 76 height 35
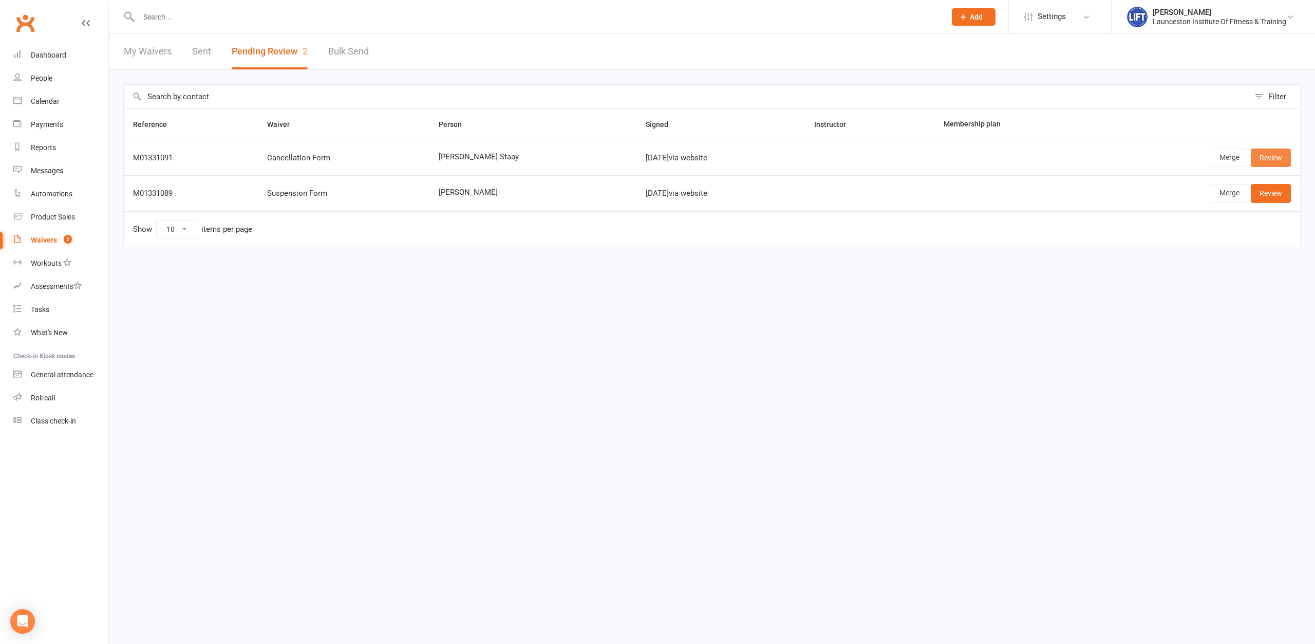
click at [1051, 160] on link "Review" at bounding box center [1271, 157] width 40 height 18
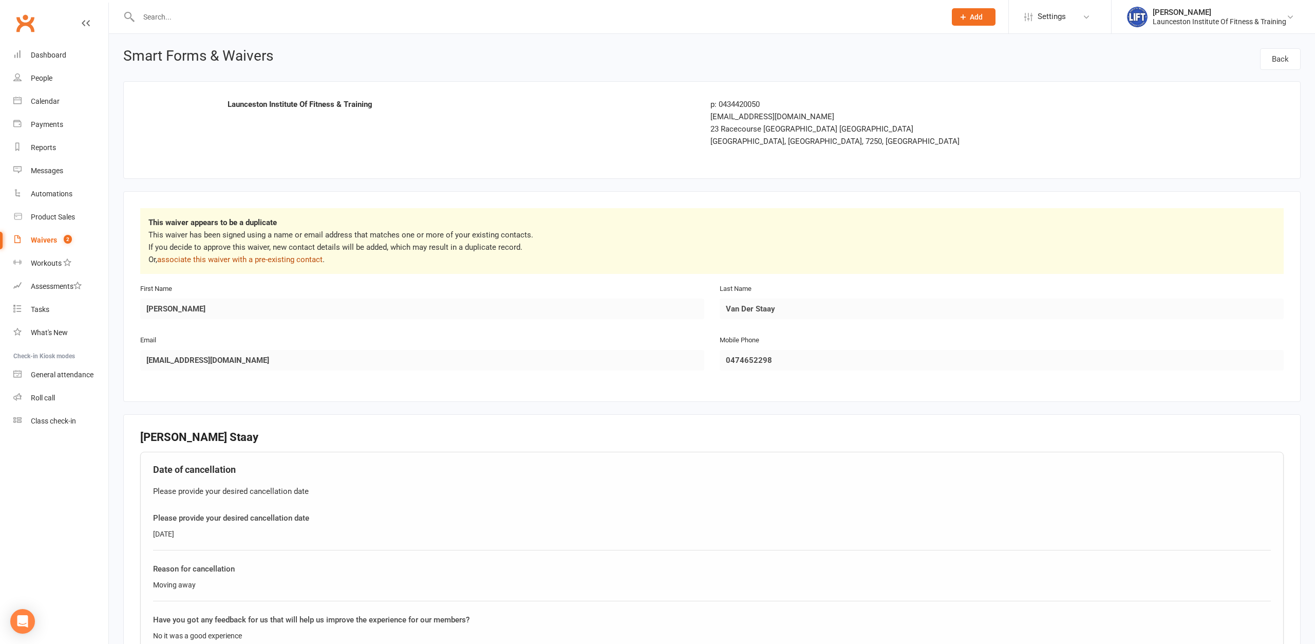
click at [293, 260] on link "associate this waiver with a pre-existing contact" at bounding box center [239, 259] width 165 height 9
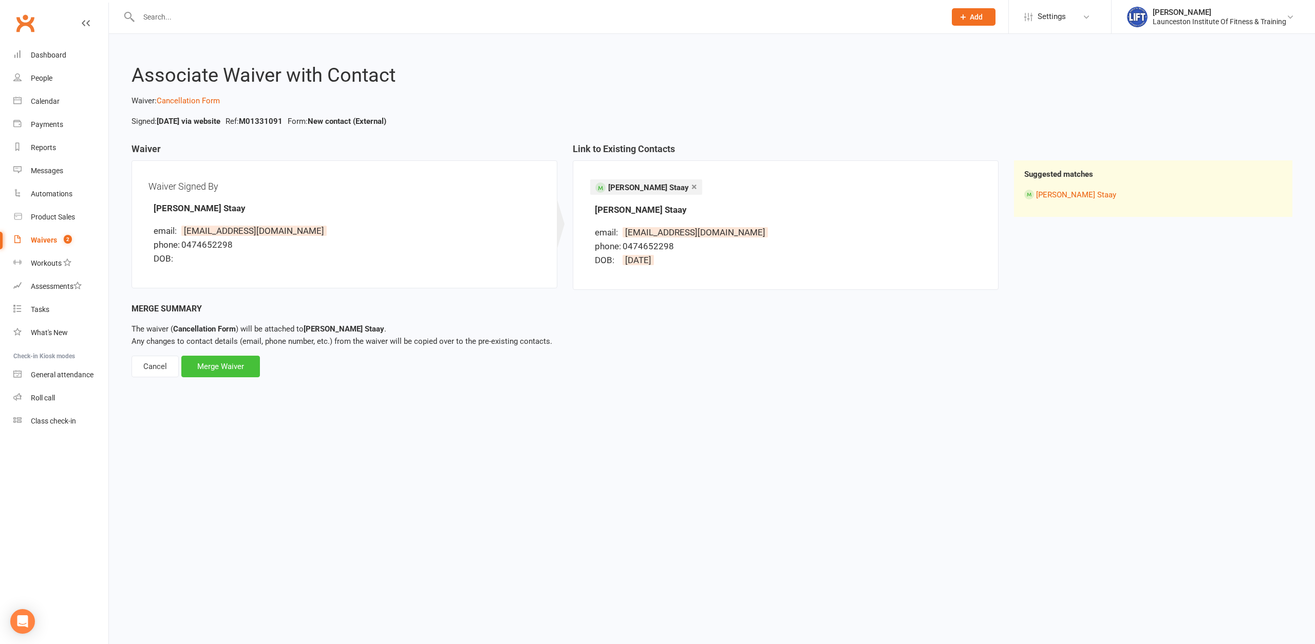
click at [233, 374] on div "Merge Waiver" at bounding box center [220, 366] width 79 height 22
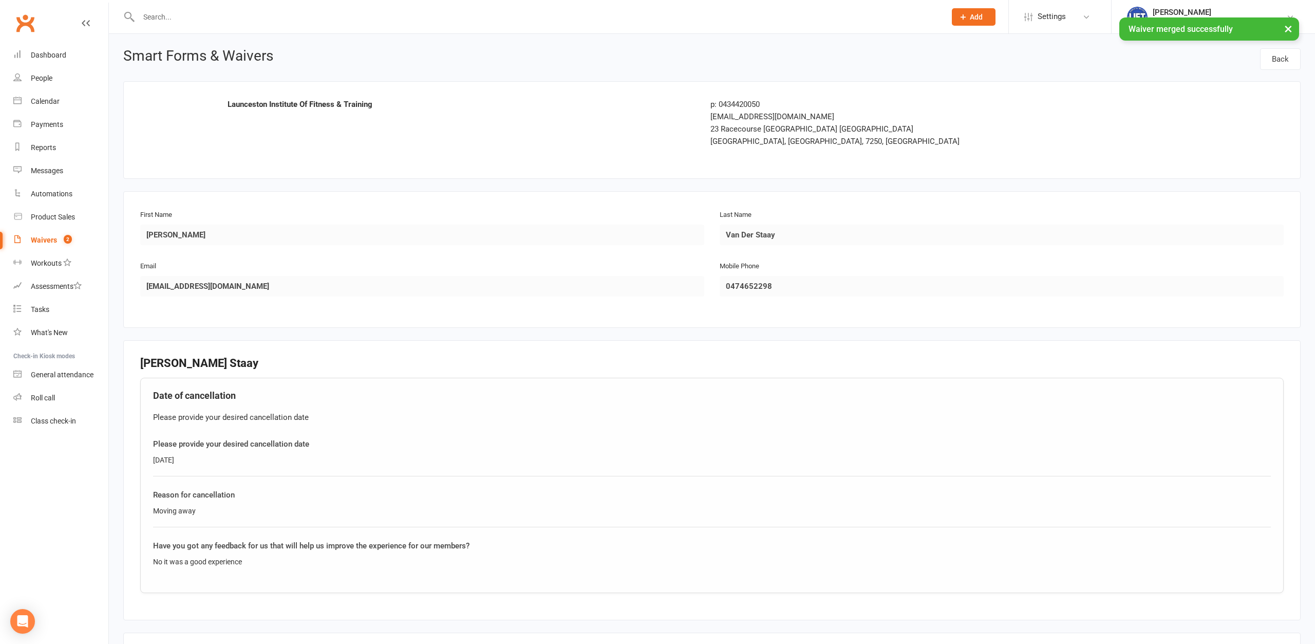
scroll to position [181, 0]
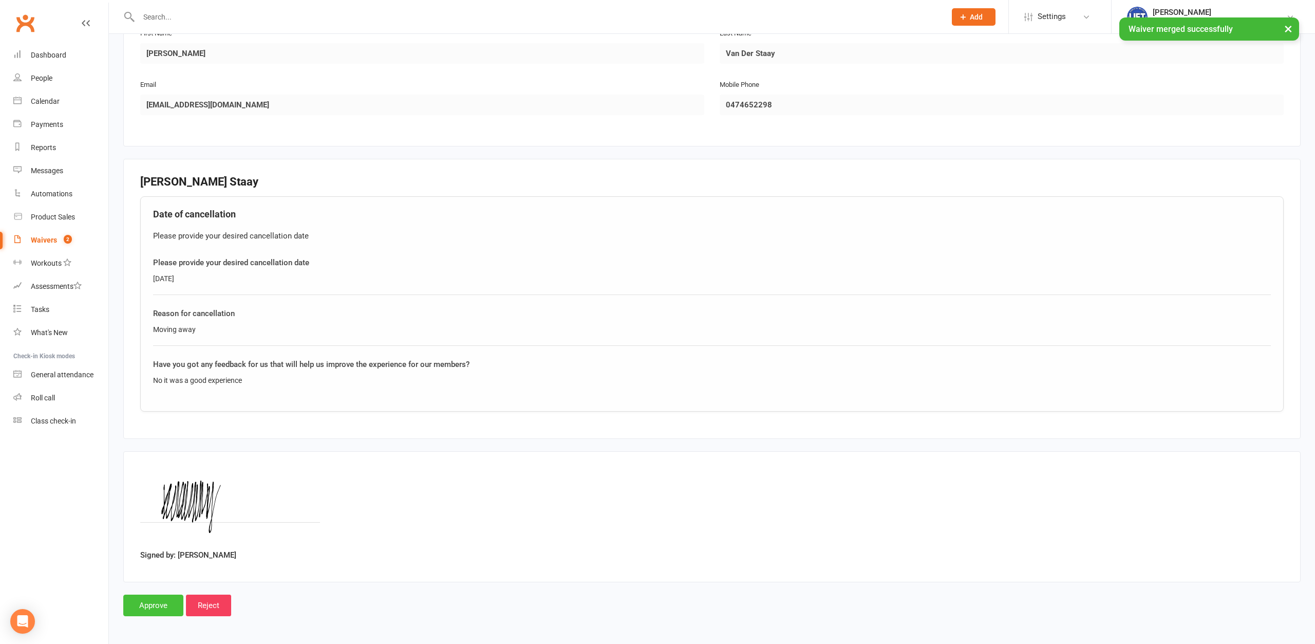
click at [160, 496] on input "Approve" at bounding box center [153, 605] width 60 height 22
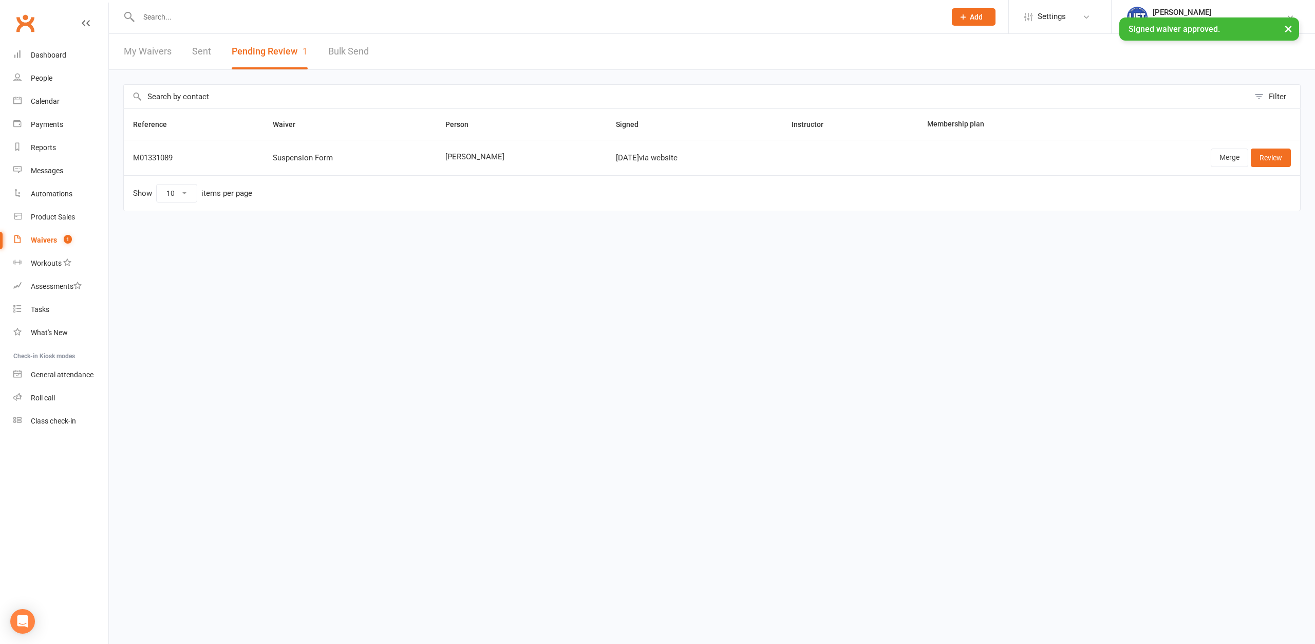
click at [217, 14] on input "text" at bounding box center [537, 17] width 803 height 14
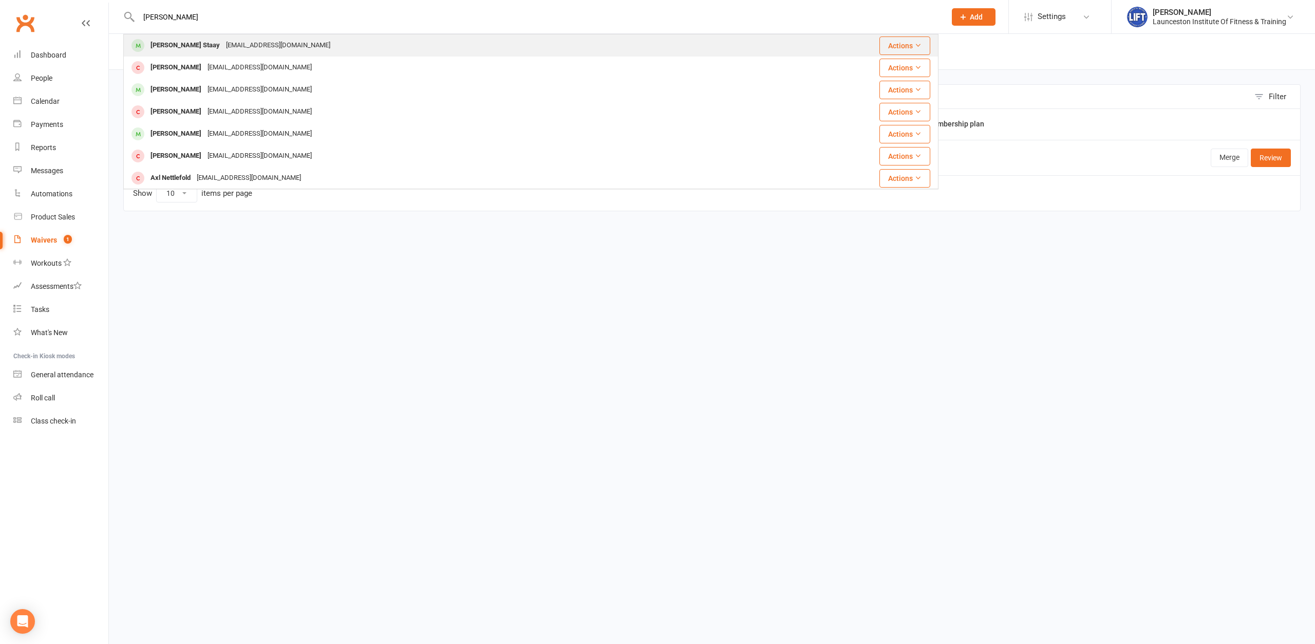
type input "[PERSON_NAME]"
click at [240, 48] on div "[EMAIL_ADDRESS][DOMAIN_NAME]" at bounding box center [278, 45] width 110 height 15
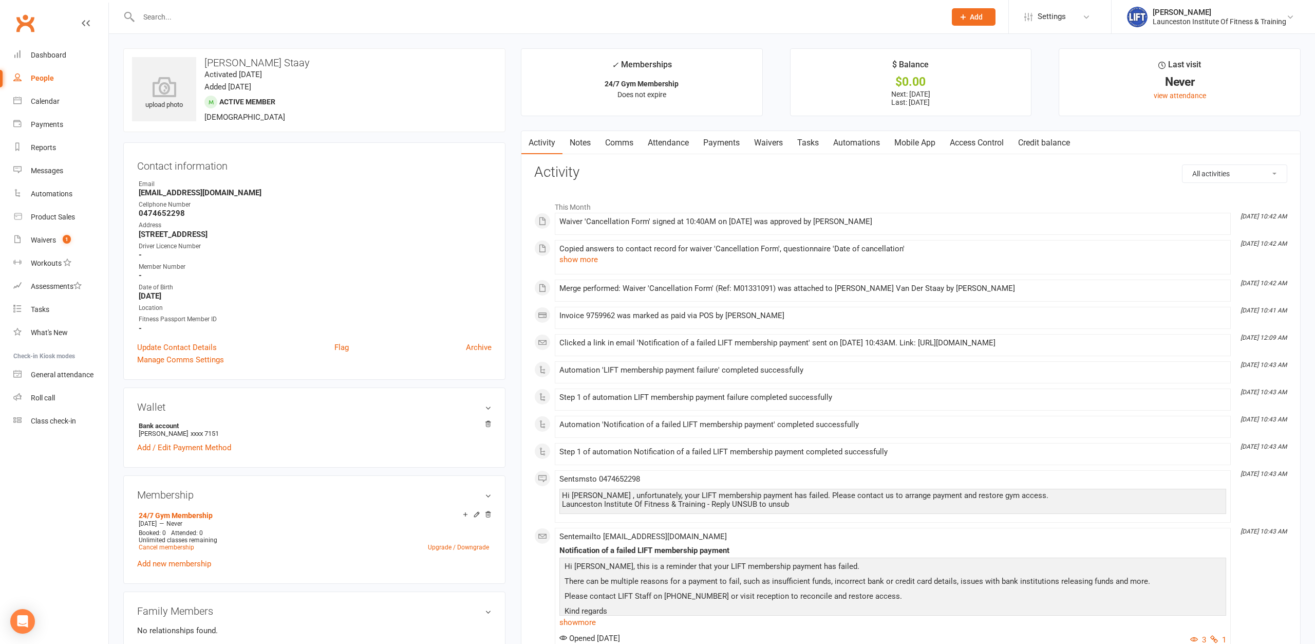
click at [742, 138] on link "Payments" at bounding box center [721, 143] width 51 height 24
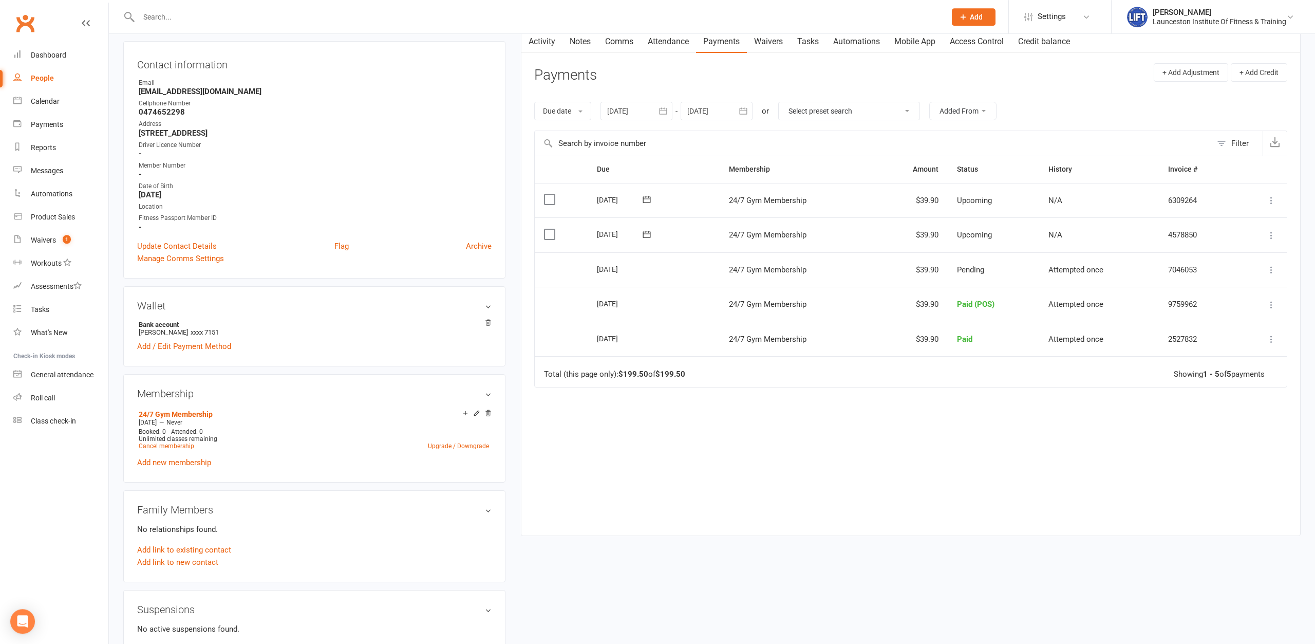
scroll to position [105, 0]
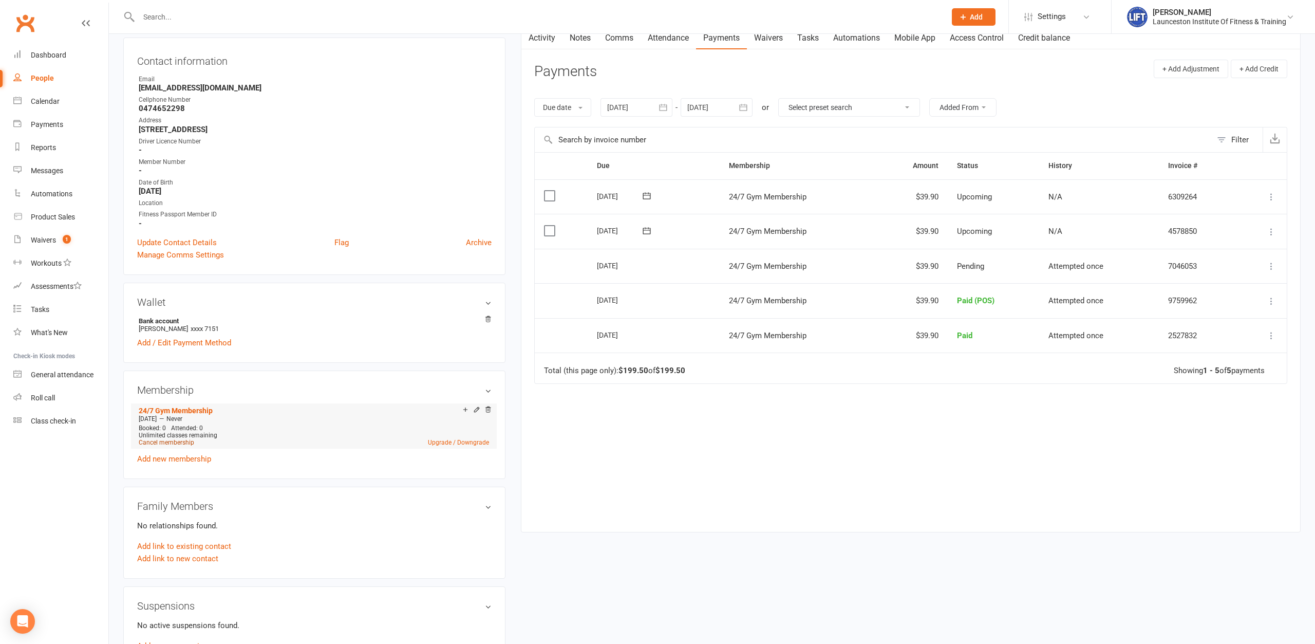
click at [173, 443] on link "Cancel membership" at bounding box center [166, 442] width 55 height 7
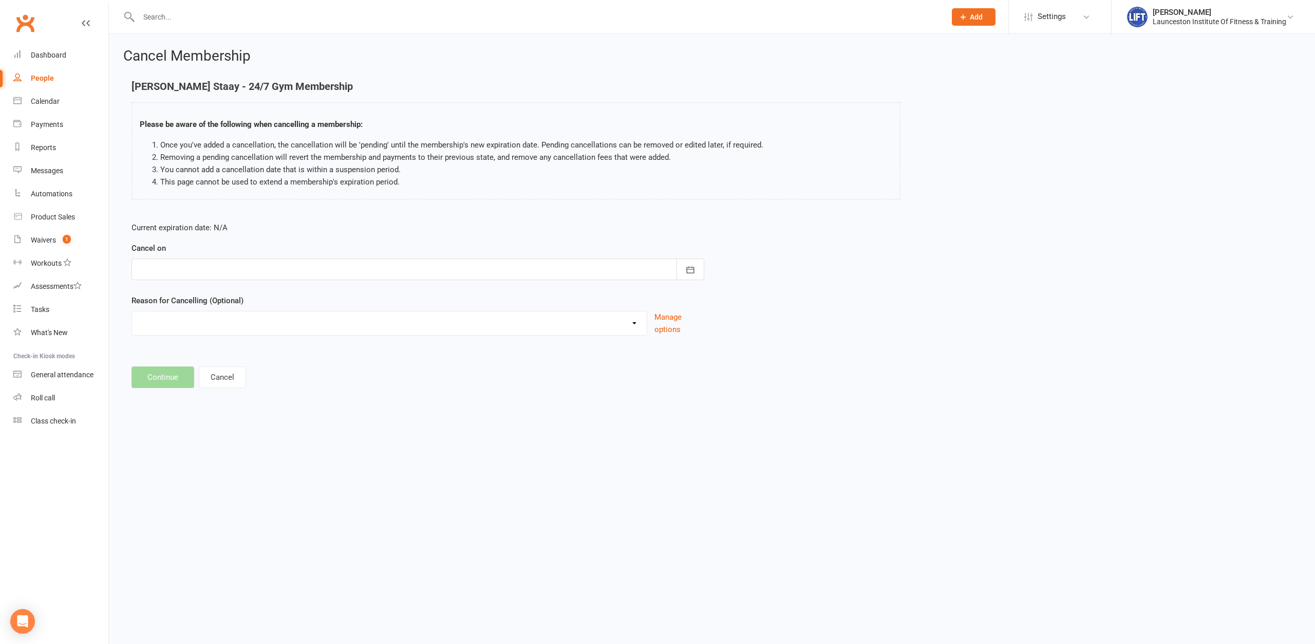
click at [299, 273] on div at bounding box center [418, 269] width 573 height 22
click at [197, 390] on span "18" at bounding box center [196, 393] width 8 height 8
type input "[DATE]"
click at [178, 382] on button "Continue" at bounding box center [163, 377] width 63 height 22
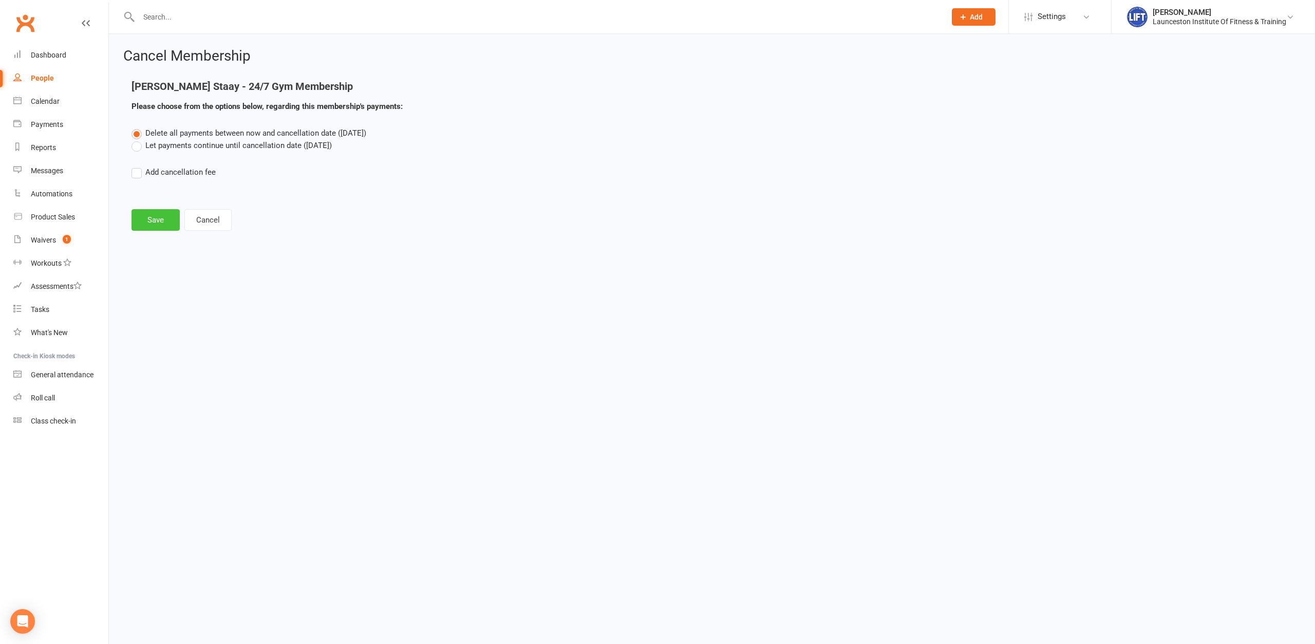
click at [173, 217] on button "Save" at bounding box center [156, 220] width 48 height 22
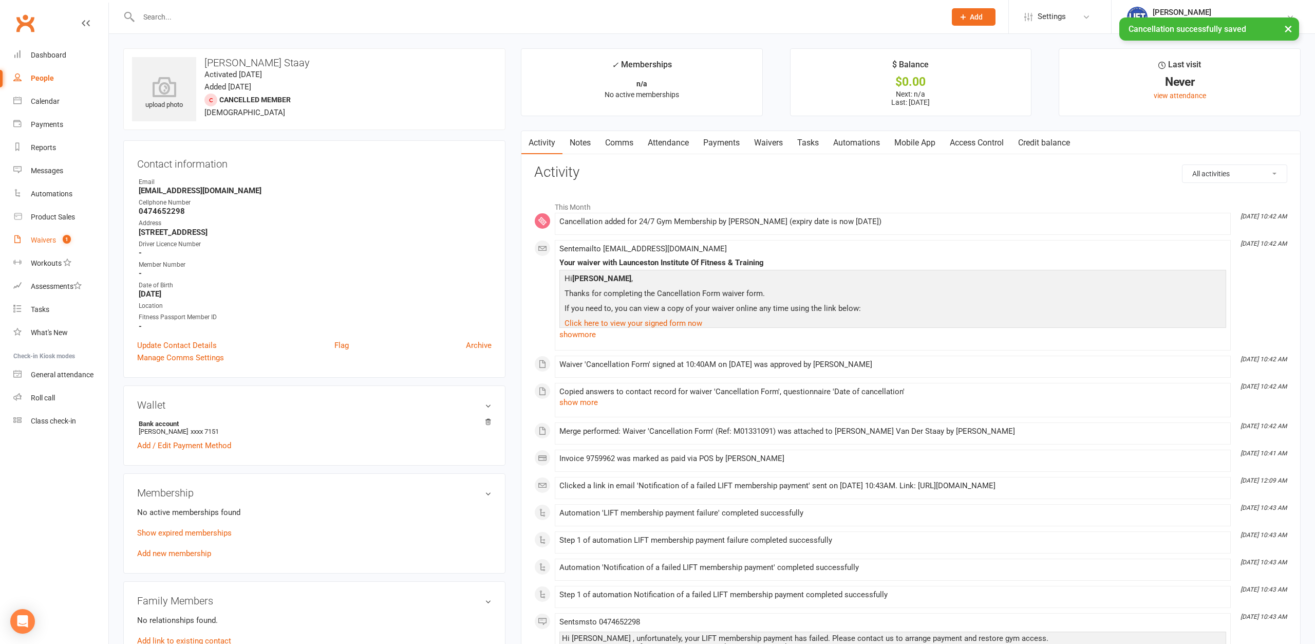
click at [49, 243] on div "Waivers" at bounding box center [43, 240] width 25 height 8
select select "100"
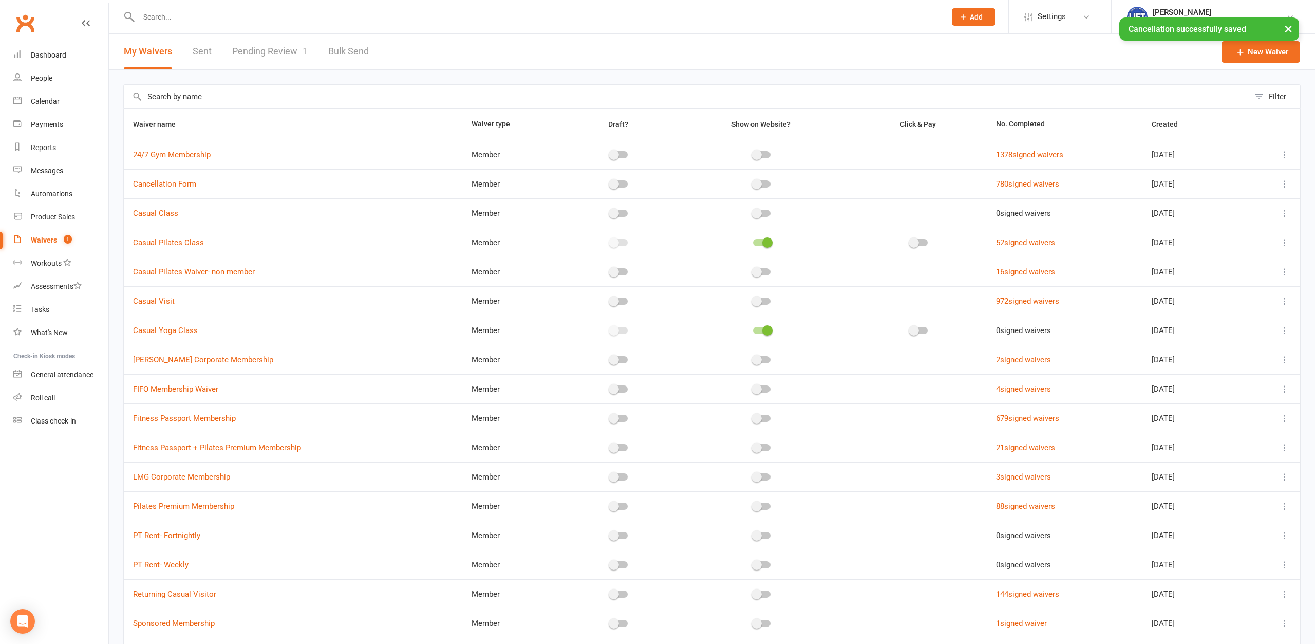
click at [259, 58] on link "Pending Review 1" at bounding box center [270, 51] width 76 height 35
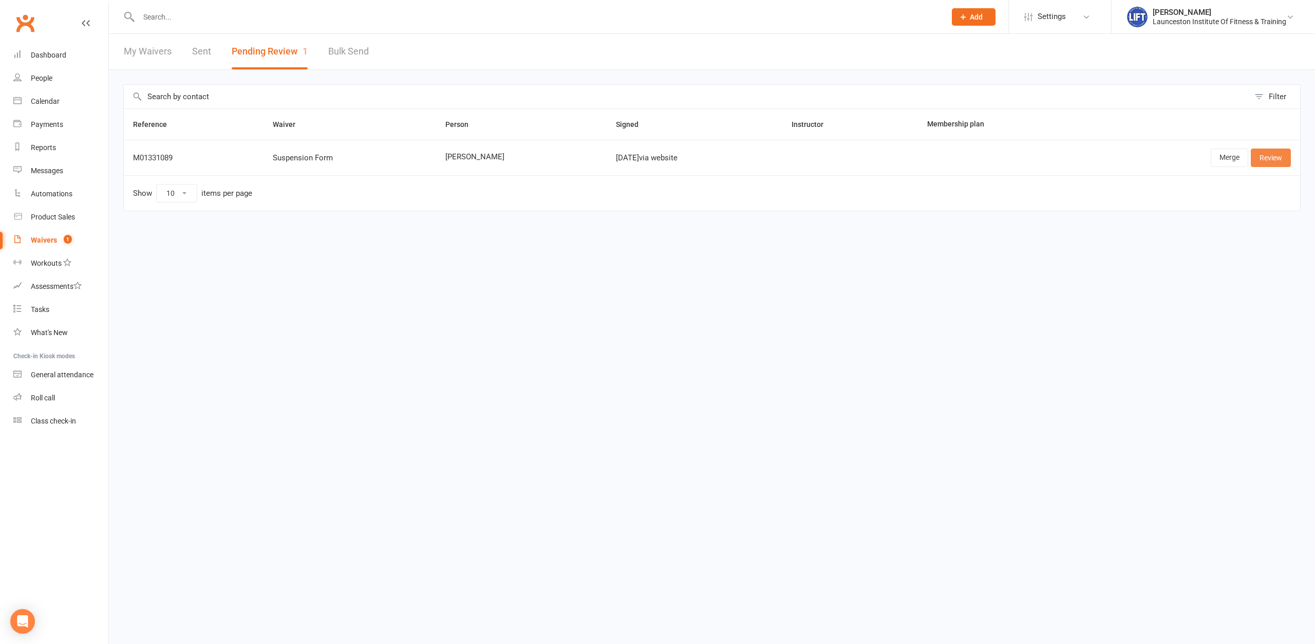
click at [1051, 161] on link "Review" at bounding box center [1271, 157] width 40 height 18
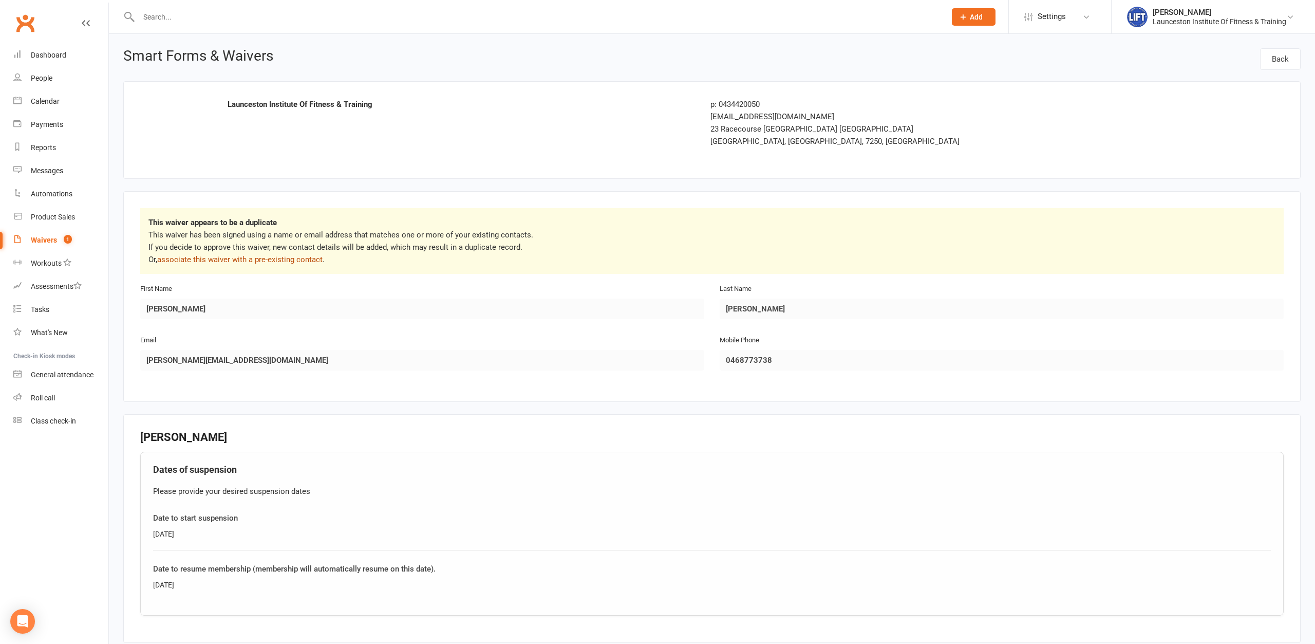
click at [280, 259] on link "associate this waiver with a pre-existing contact" at bounding box center [239, 259] width 165 height 9
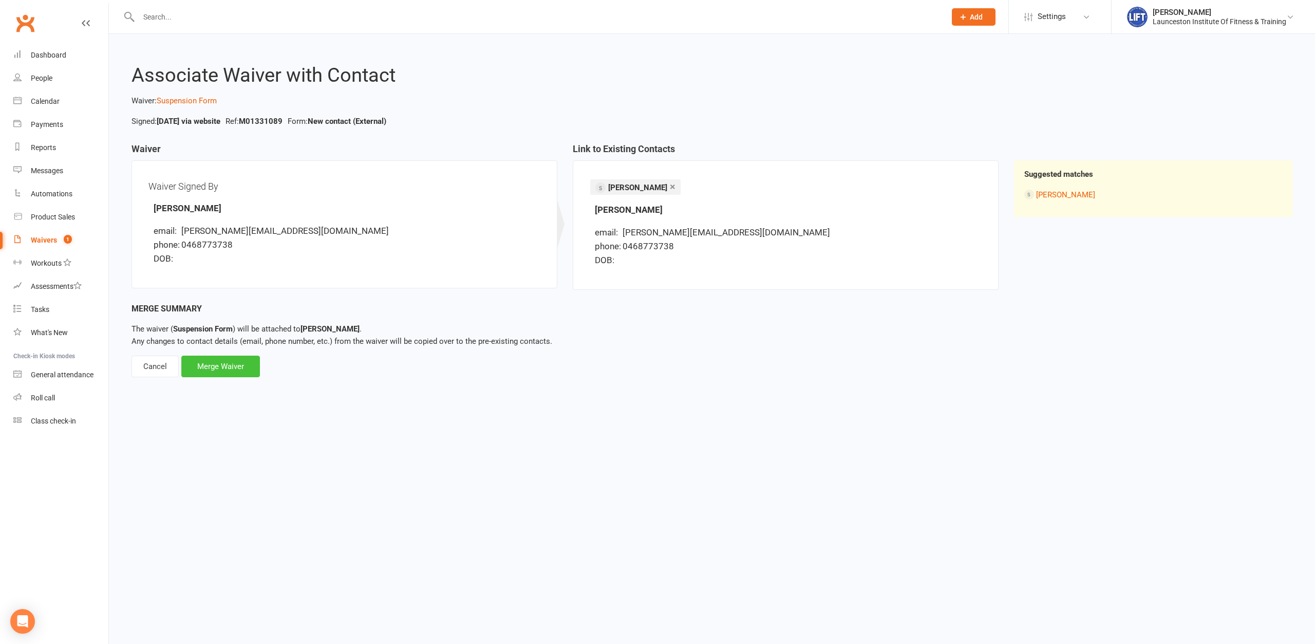
drag, startPoint x: 226, startPoint y: 371, endPoint x: 232, endPoint y: 360, distance: 12.4
click at [226, 371] on div "Merge Waiver" at bounding box center [220, 366] width 79 height 22
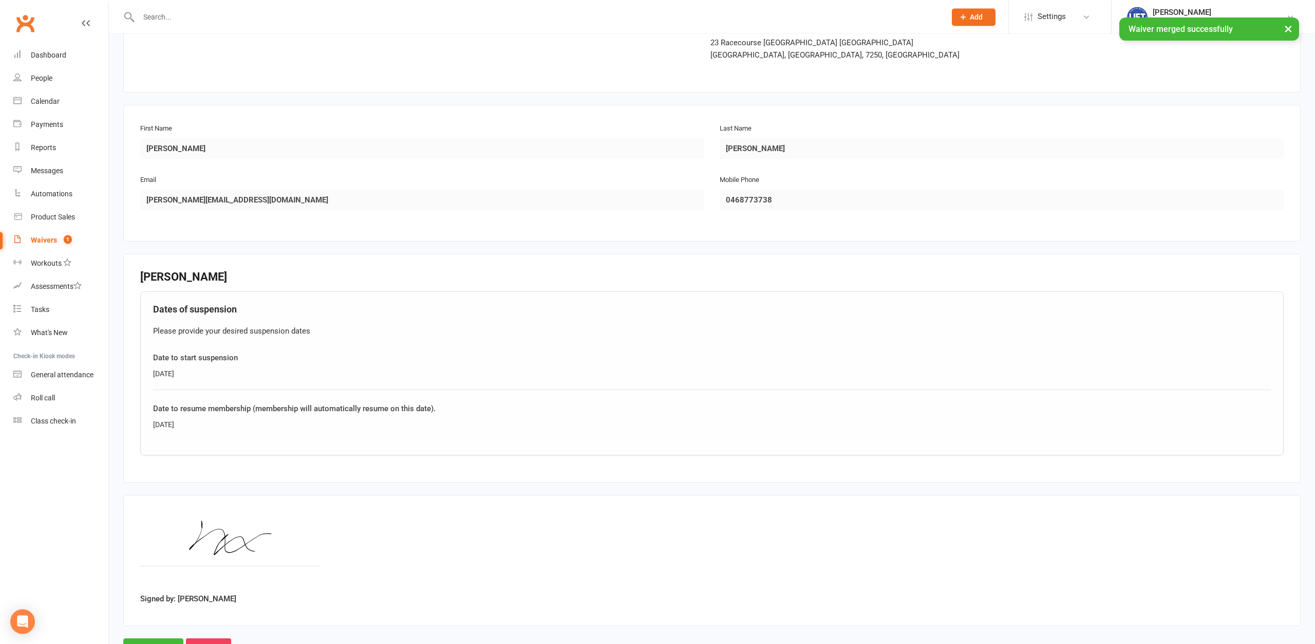
scroll to position [130, 0]
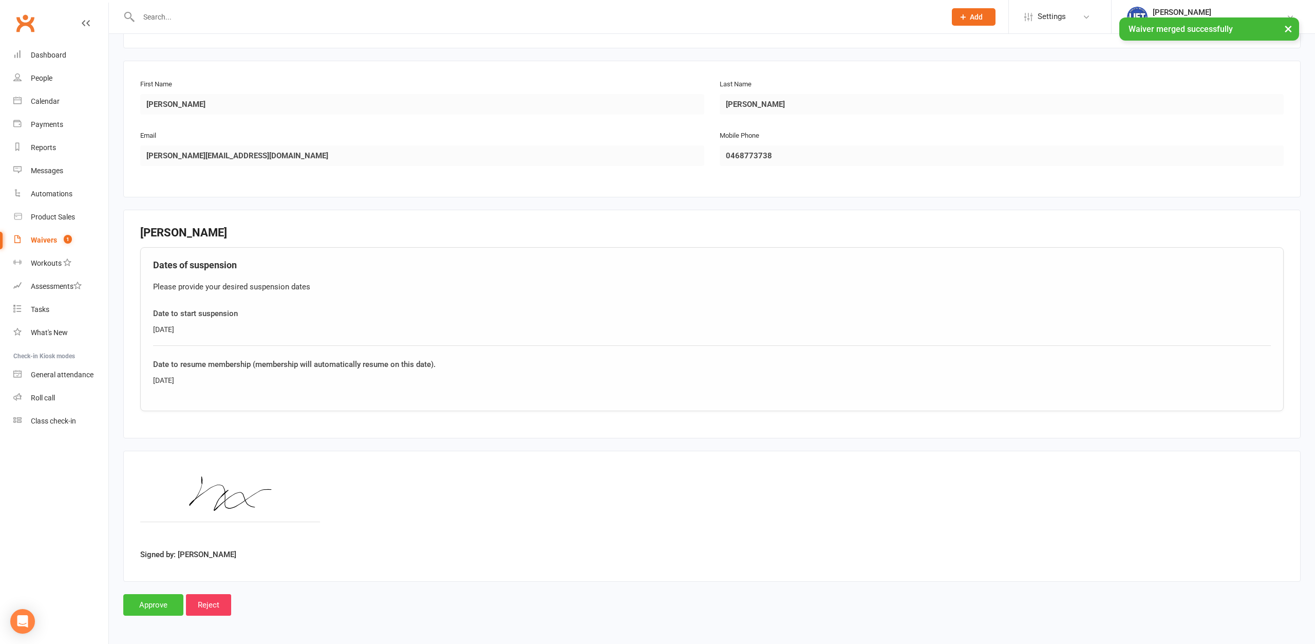
drag, startPoint x: 169, startPoint y: 599, endPoint x: 175, endPoint y: 599, distance: 6.2
click at [172, 496] on input "Approve" at bounding box center [153, 605] width 60 height 22
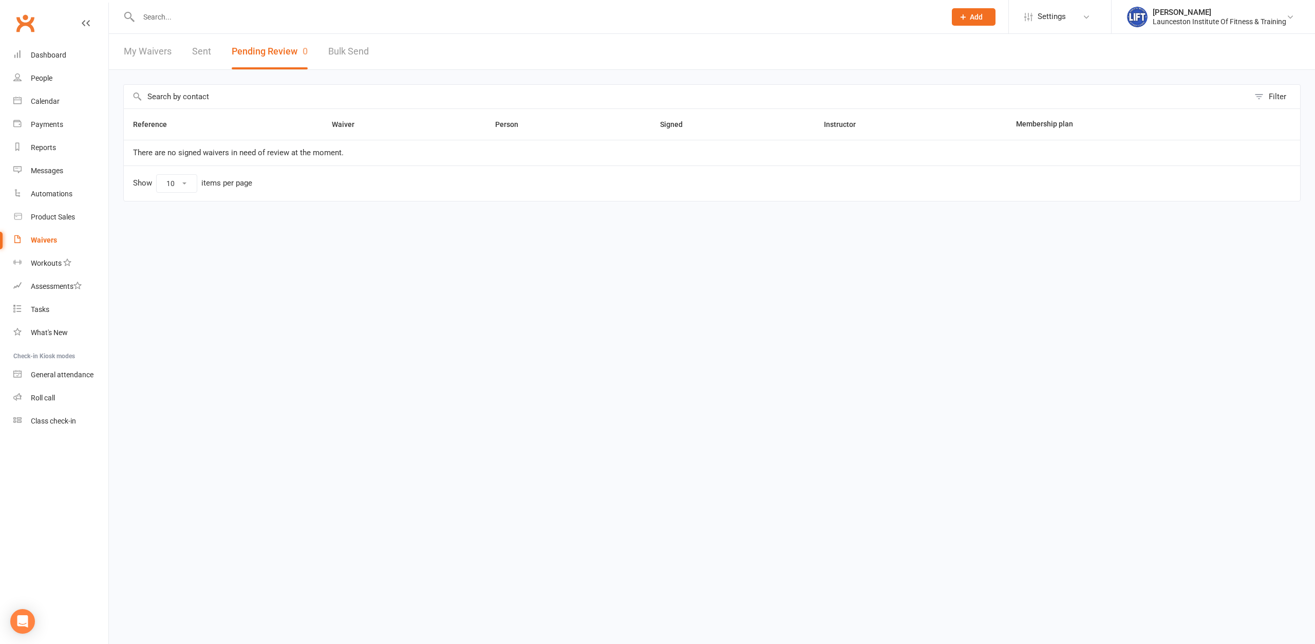
click at [302, 15] on input "text" at bounding box center [537, 17] width 803 height 14
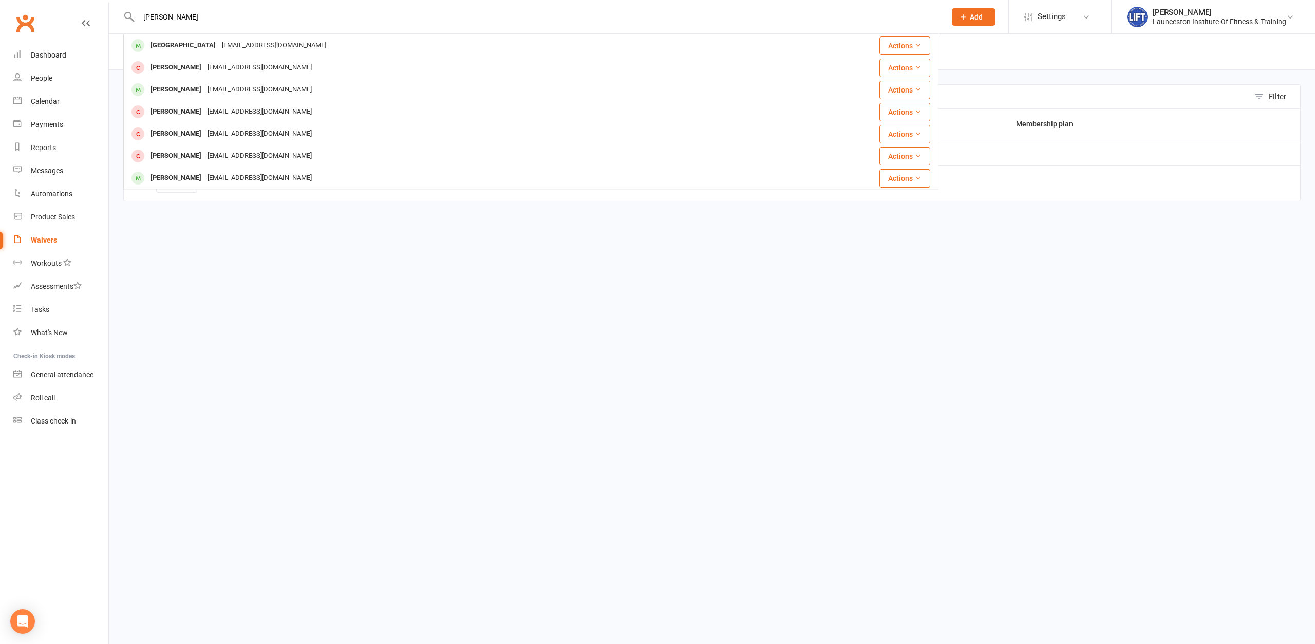
type input "[PERSON_NAME]"
click at [219, 46] on div "[EMAIL_ADDRESS][DOMAIN_NAME]" at bounding box center [274, 45] width 110 height 15
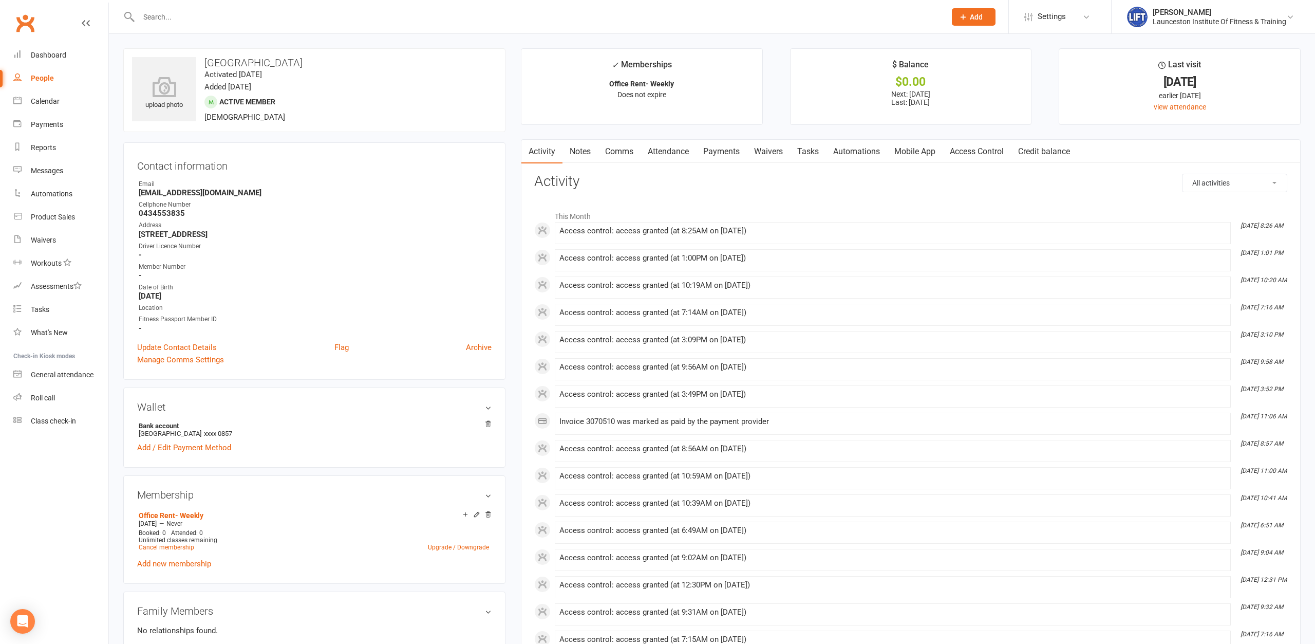
click at [730, 139] on main "✓ Memberships Office Rent- Weekly Does not expire $ Balance $0.00 Next: [DATE] …" at bounding box center [910, 490] width 795 height 884
click at [731, 144] on link "Payments" at bounding box center [721, 152] width 51 height 24
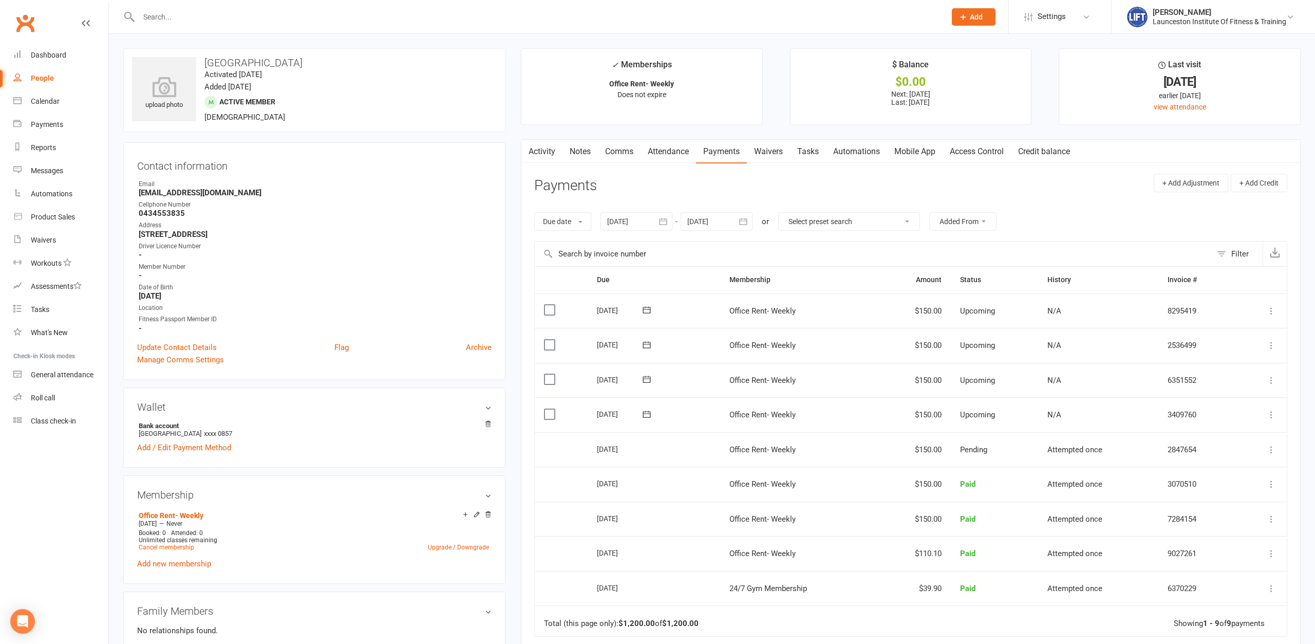
click at [650, 413] on icon at bounding box center [647, 413] width 8 height 7
click at [671, 412] on td "[DATE] [DATE]" at bounding box center [654, 414] width 133 height 35
click at [648, 419] on icon at bounding box center [647, 414] width 10 height 10
click at [672, 412] on td "[DATE] [DATE]" at bounding box center [654, 414] width 133 height 35
click at [648, 420] on span at bounding box center [646, 414] width 25 height 16
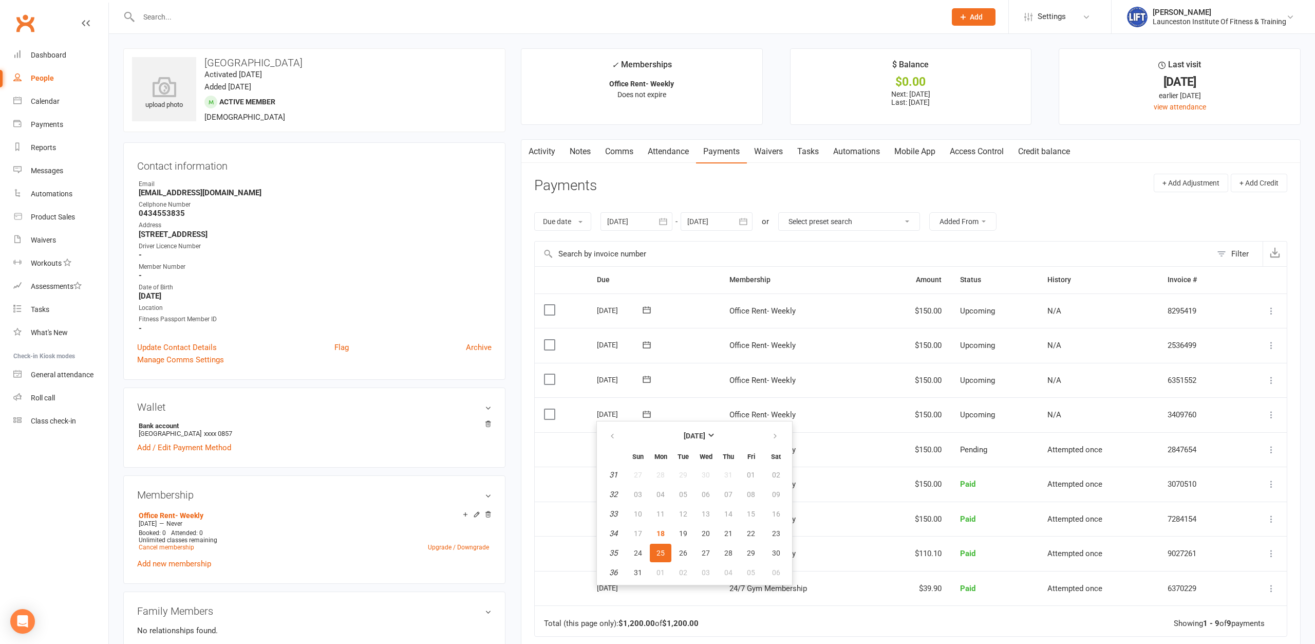
click at [662, 417] on td "[DATE] [DATE]" at bounding box center [654, 414] width 133 height 35
click at [649, 420] on span at bounding box center [646, 414] width 25 height 16
click at [690, 415] on td "[DATE] [DATE]" at bounding box center [654, 414] width 133 height 35
click at [1051, 413] on icon at bounding box center [1271, 414] width 10 height 10
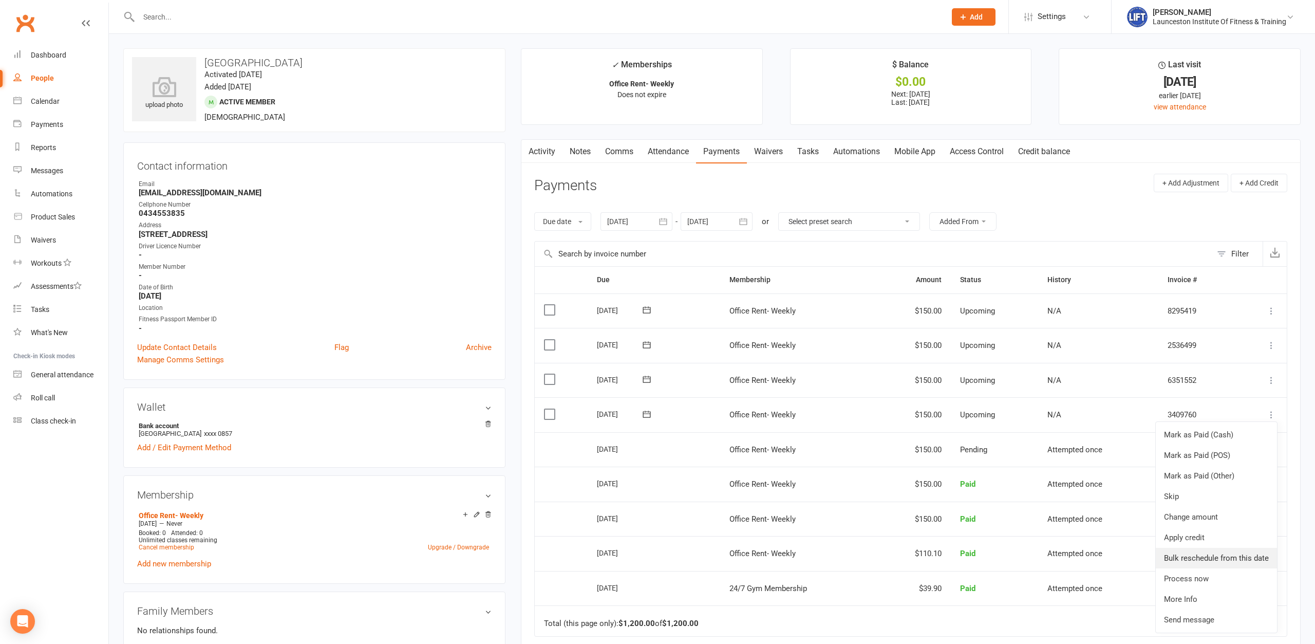
click at [1051, 496] on link "Bulk reschedule from this date" at bounding box center [1216, 558] width 121 height 21
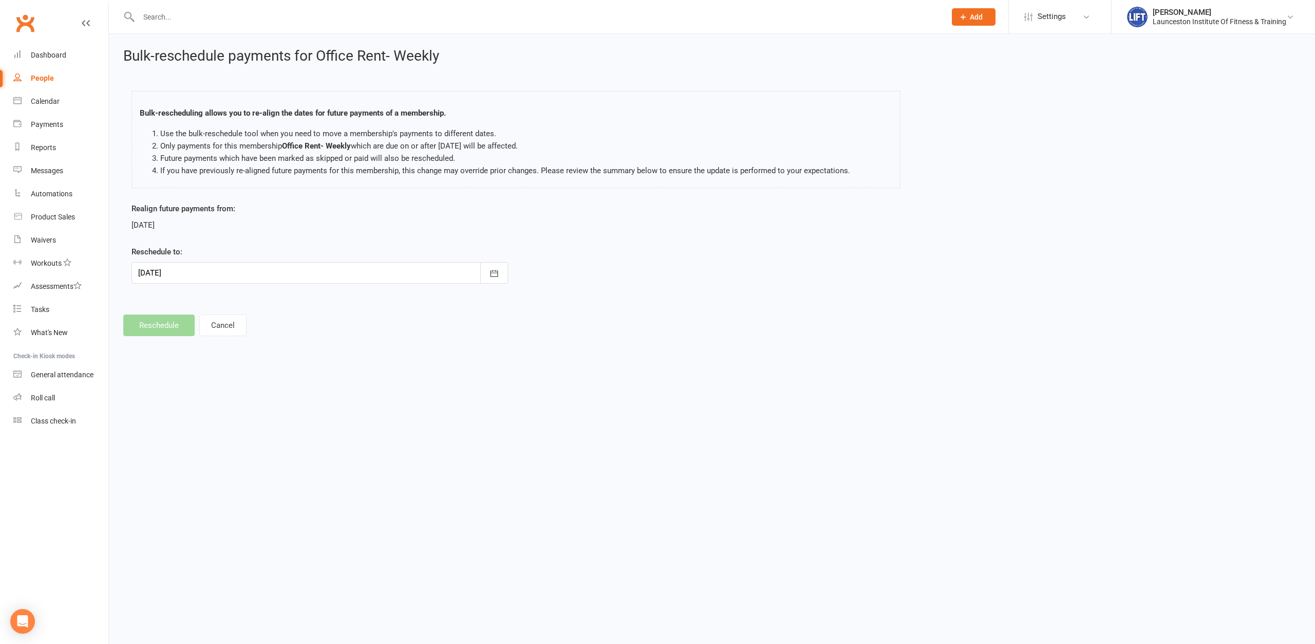
click at [363, 276] on div at bounding box center [320, 273] width 377 height 22
click at [241, 409] on button "27" at bounding box center [241, 416] width 22 height 18
type input "[DATE]"
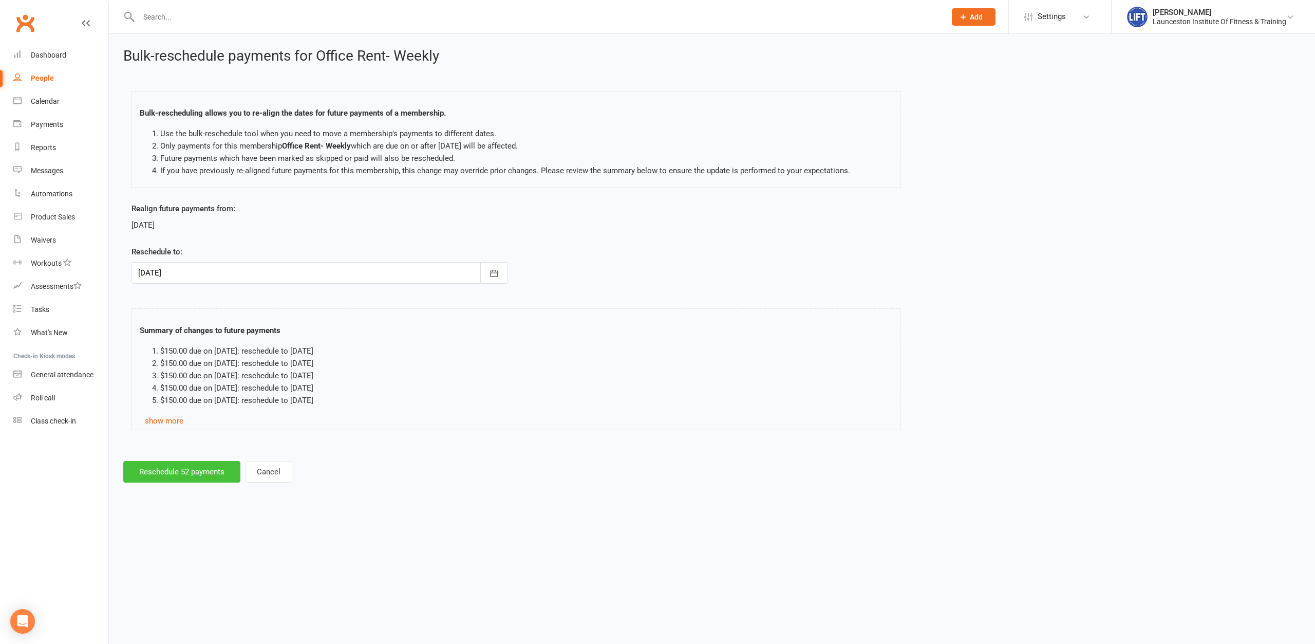
click at [185, 479] on button "Reschedule 52 payments" at bounding box center [181, 472] width 117 height 22
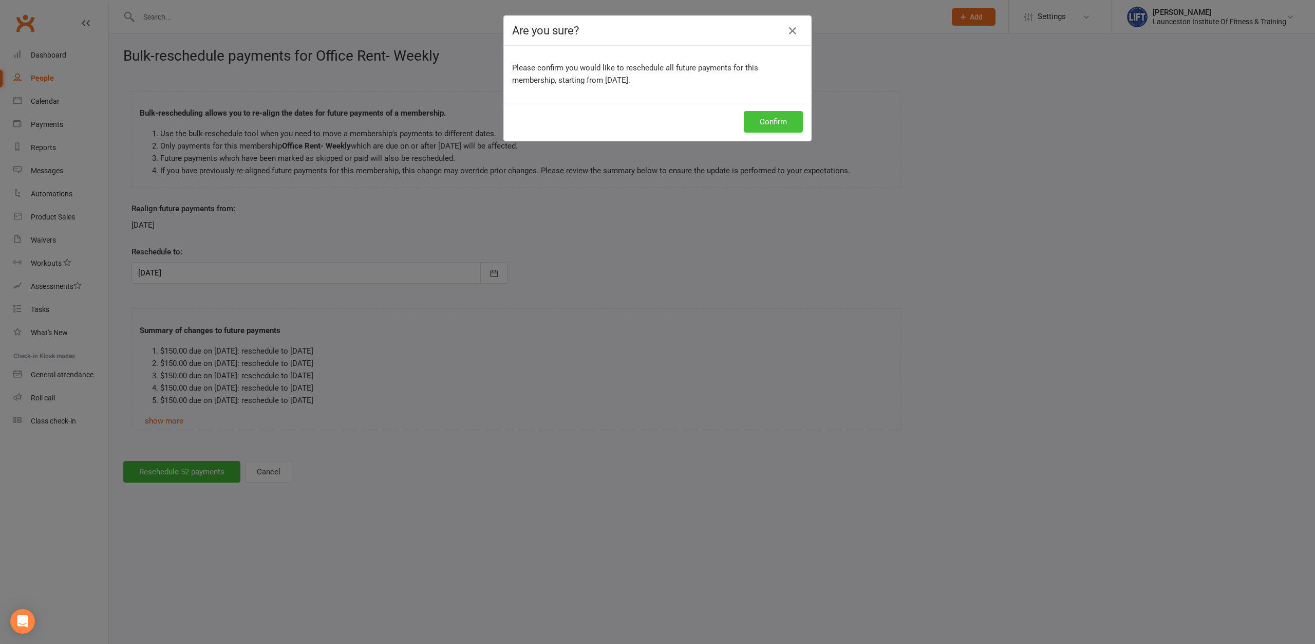
click at [757, 126] on button "Confirm" at bounding box center [773, 122] width 59 height 22
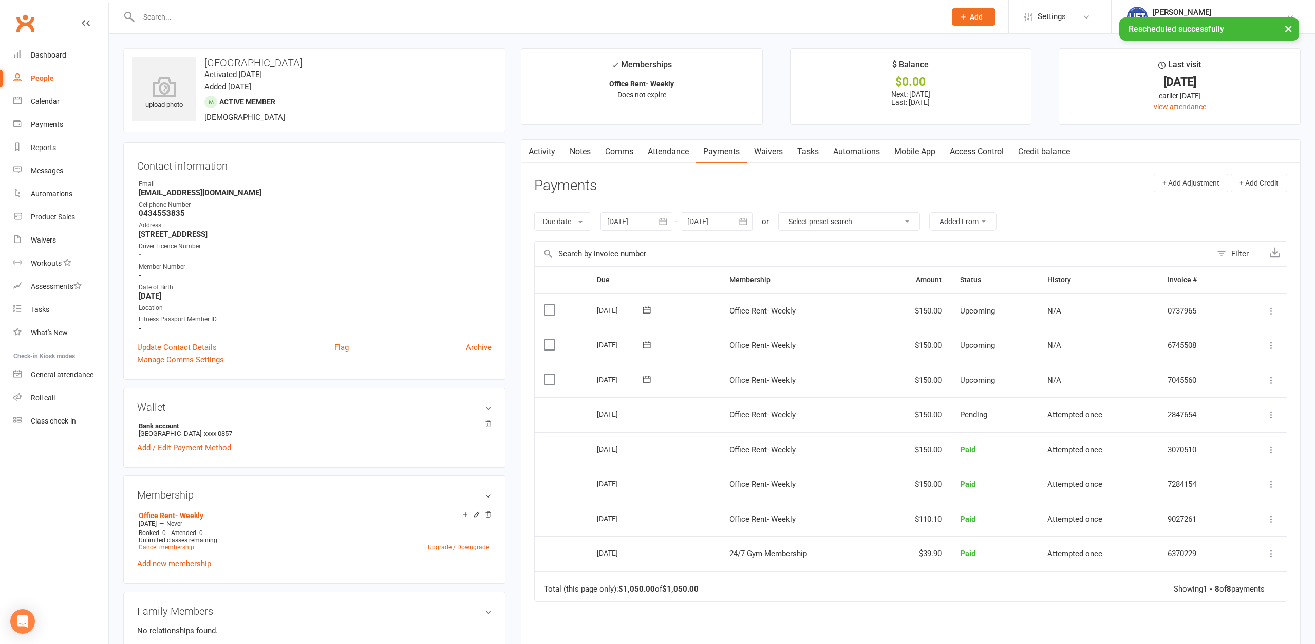
click at [1051, 24] on button "×" at bounding box center [1288, 28] width 18 height 22
click at [637, 380] on button at bounding box center [646, 379] width 21 height 11
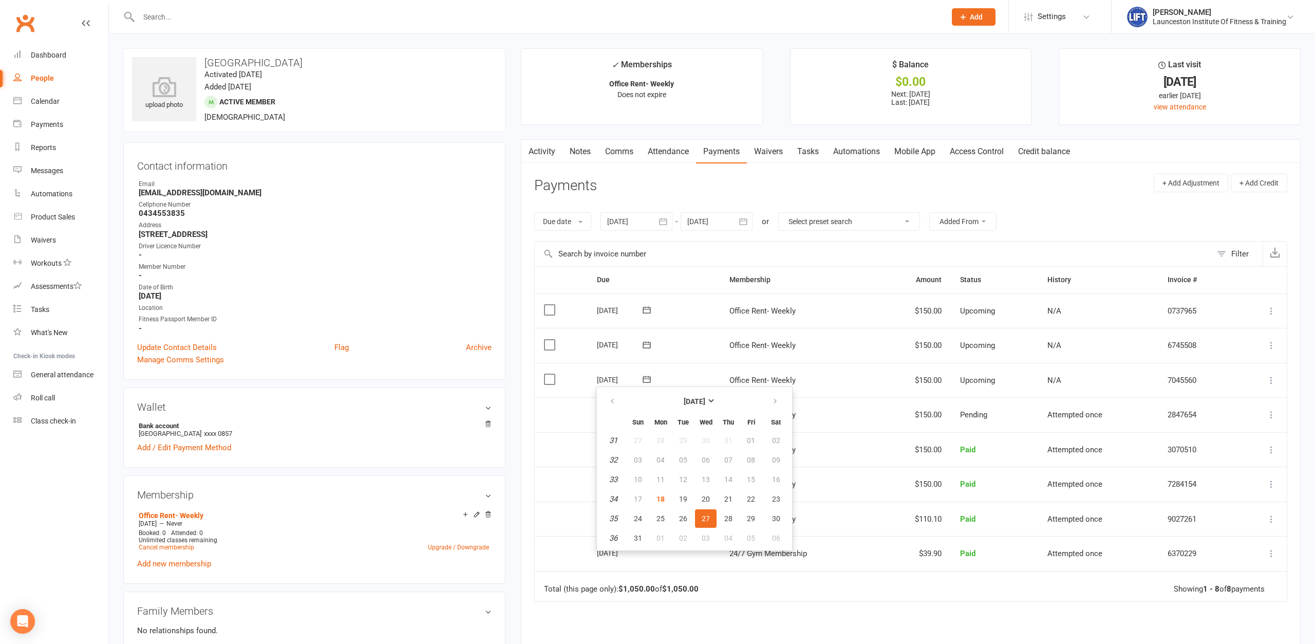
click at [651, 363] on td "[DATE] [DATE]" at bounding box center [654, 380] width 133 height 35
click at [645, 342] on icon at bounding box center [647, 344] width 8 height 7
click at [689, 333] on td "[DATE] [DATE]" at bounding box center [654, 345] width 133 height 35
click at [634, 311] on div "[DATE]" at bounding box center [620, 310] width 47 height 16
click at [648, 311] on icon at bounding box center [647, 310] width 10 height 10
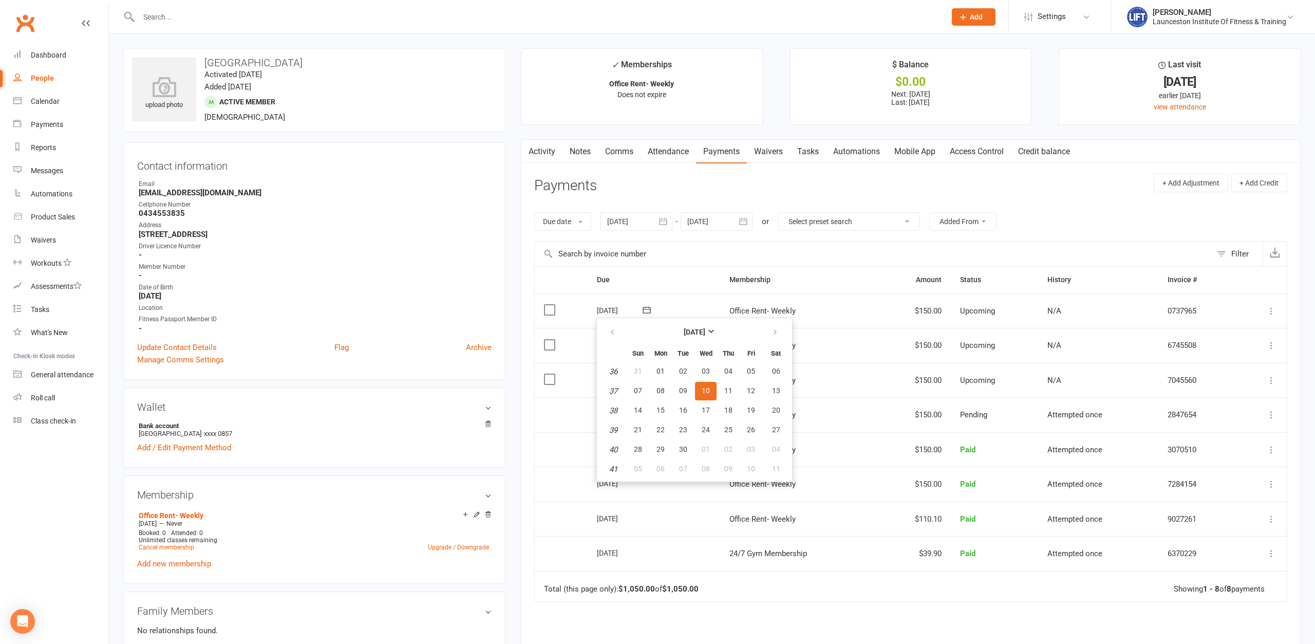
click at [684, 307] on td "[DATE] [DATE]" at bounding box center [654, 310] width 133 height 35
click at [643, 311] on icon at bounding box center [647, 309] width 8 height 7
click at [668, 308] on td "[DATE] [DATE]" at bounding box center [654, 310] width 133 height 35
click at [648, 345] on icon at bounding box center [647, 345] width 10 height 10
click at [670, 335] on td "[DATE] [DATE]" at bounding box center [654, 345] width 133 height 35
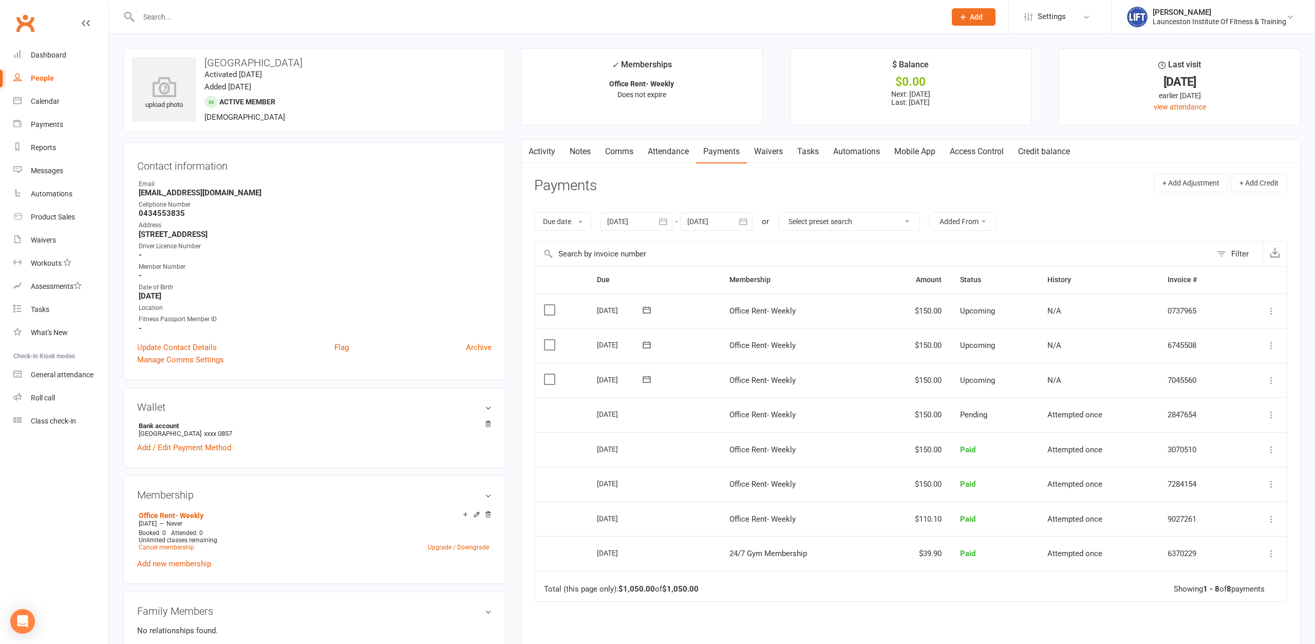
click at [649, 380] on icon at bounding box center [647, 379] width 10 height 10
click at [685, 364] on td "[DATE] [DATE]" at bounding box center [654, 380] width 133 height 35
click at [235, 12] on input "text" at bounding box center [537, 17] width 803 height 14
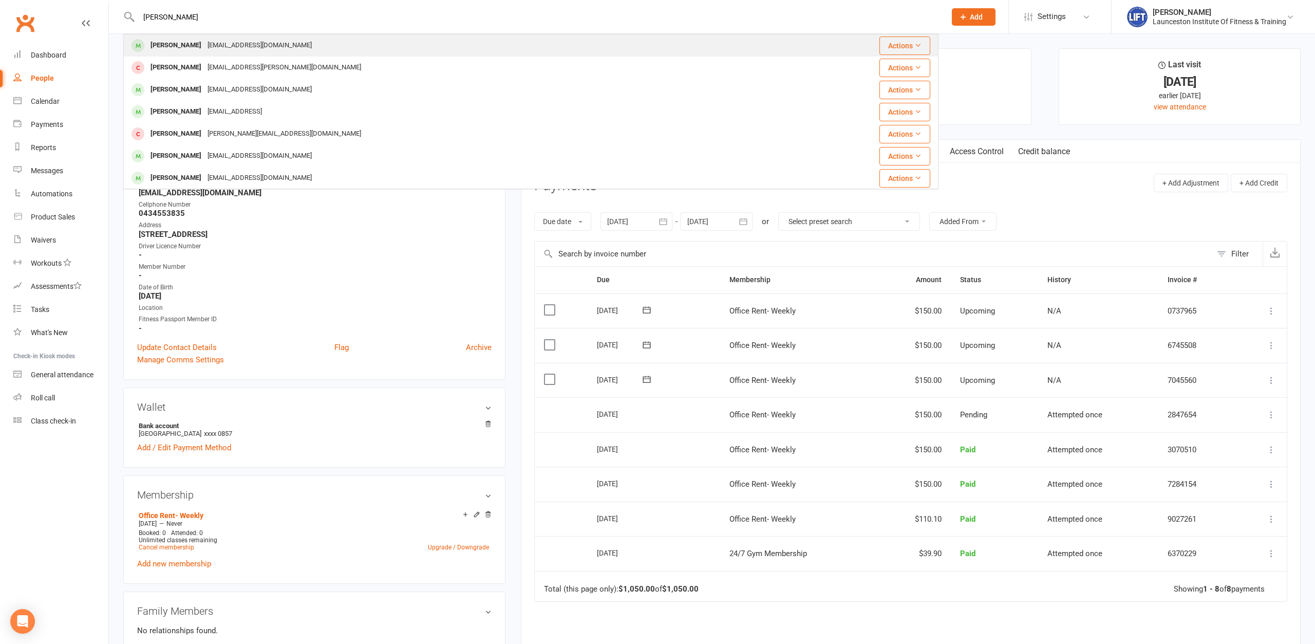
type input "[PERSON_NAME]"
click at [204, 43] on div "[EMAIL_ADDRESS][DOMAIN_NAME]" at bounding box center [259, 45] width 110 height 15
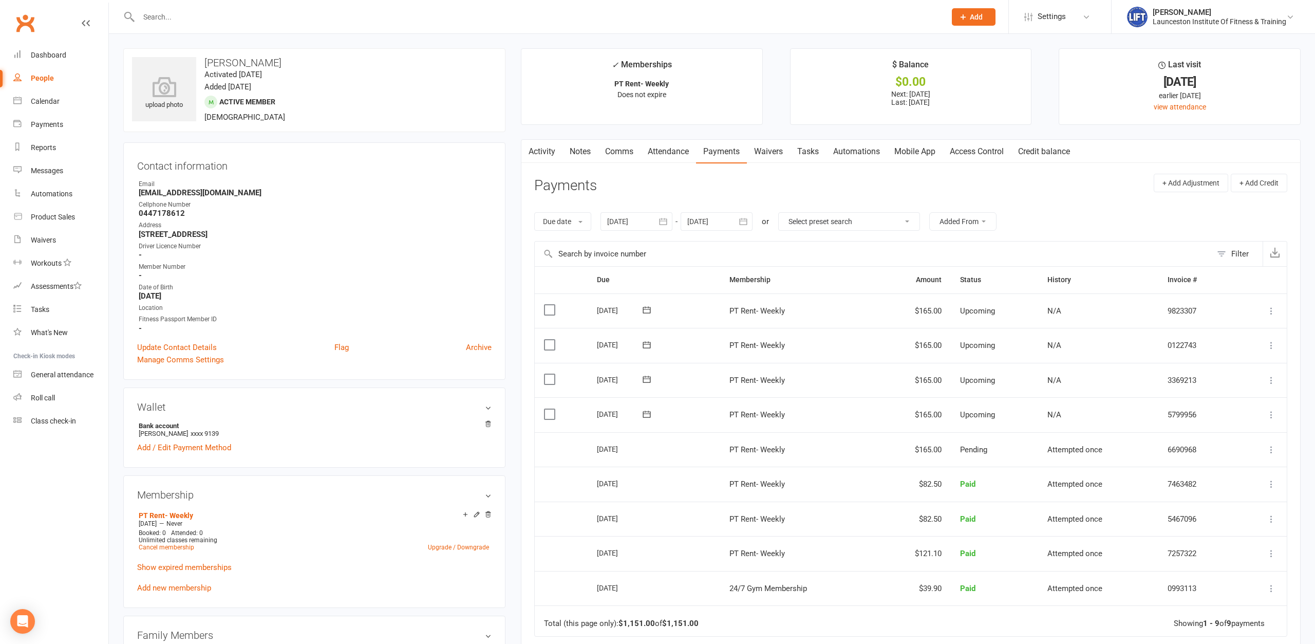
drag, startPoint x: 739, startPoint y: 152, endPoint x: 729, endPoint y: 160, distance: 12.4
click at [739, 152] on link "Payments" at bounding box center [721, 152] width 51 height 24
click at [1051, 410] on icon at bounding box center [1271, 414] width 10 height 10
click at [1051, 496] on link "Bulk reschedule from this date" at bounding box center [1216, 558] width 121 height 21
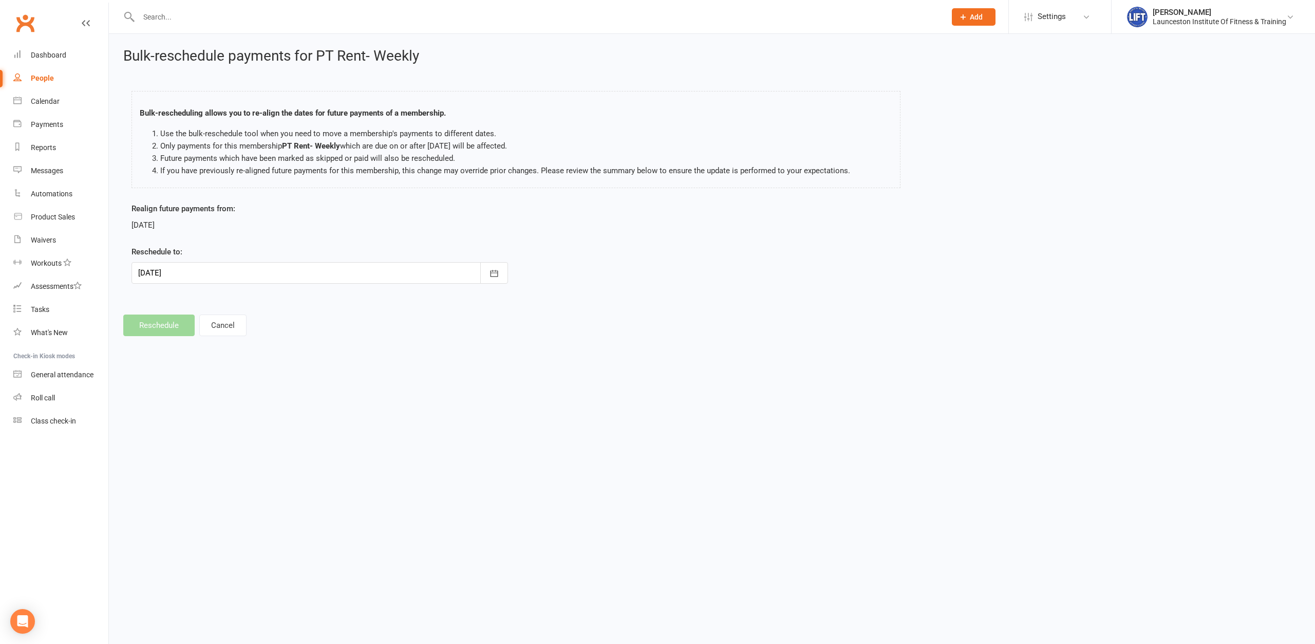
click at [252, 273] on div at bounding box center [320, 273] width 377 height 22
drag, startPoint x: 239, startPoint y: 413, endPoint x: 219, endPoint y: 399, distance: 24.7
click at [239, 412] on span "27" at bounding box center [241, 416] width 8 height 8
type input "[DATE]"
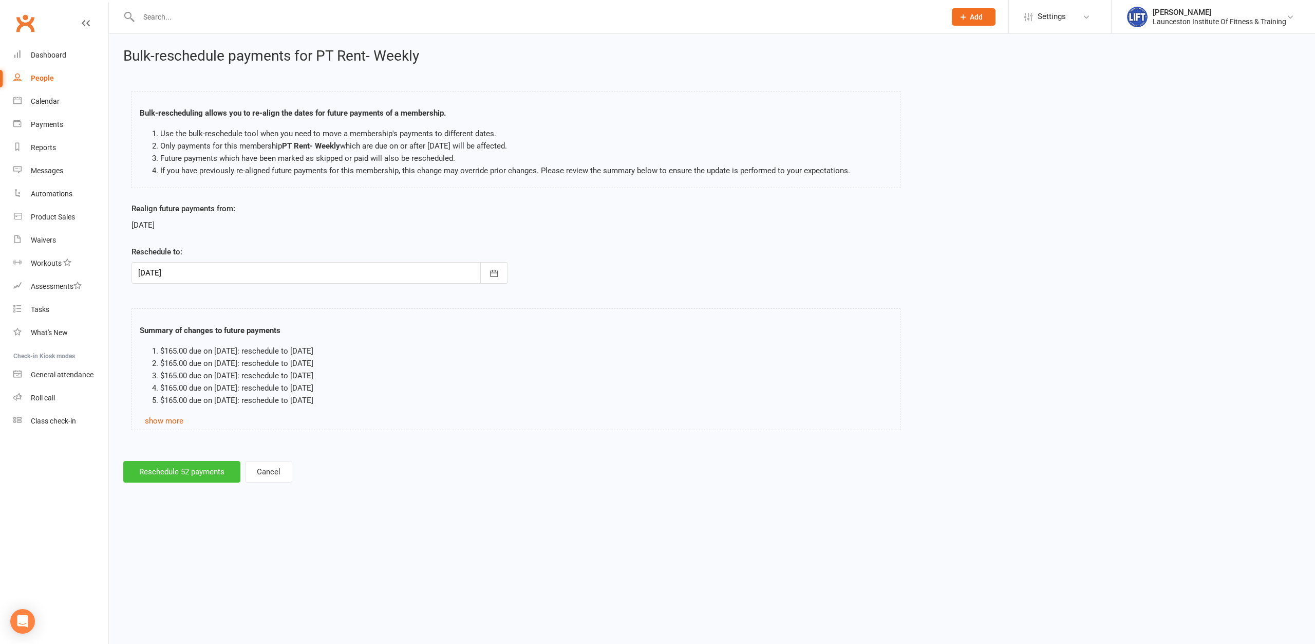
click at [173, 466] on button "Reschedule 52 payments" at bounding box center [181, 472] width 117 height 22
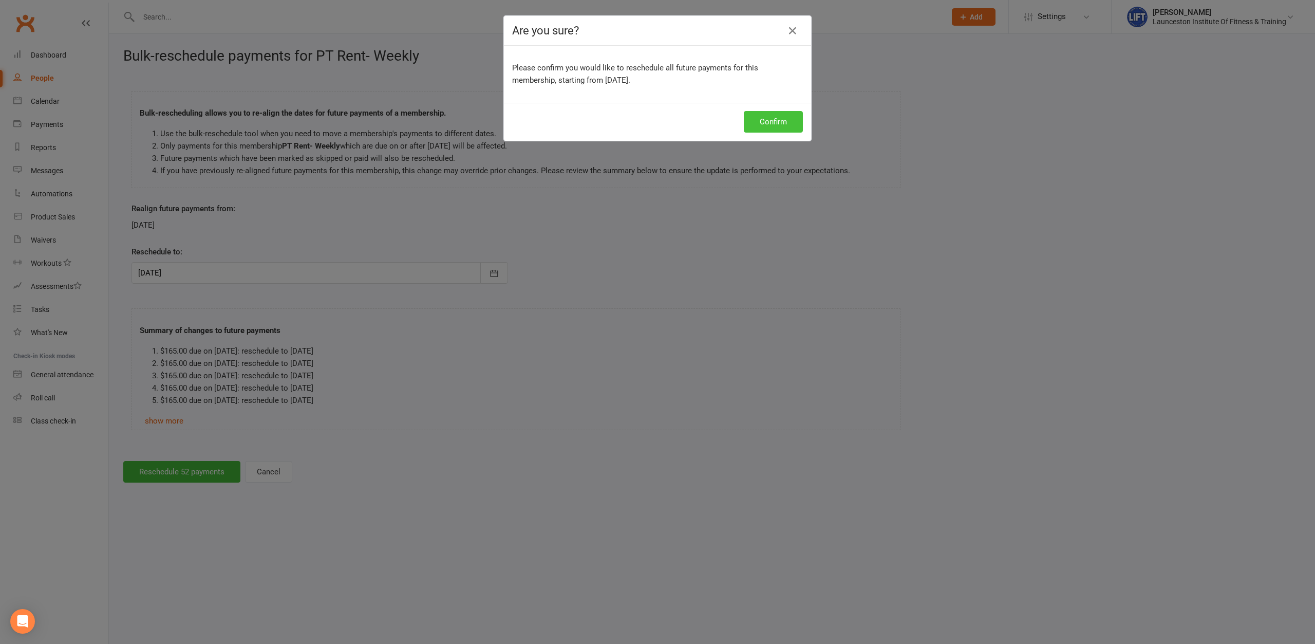
click at [767, 118] on button "Confirm" at bounding box center [773, 122] width 59 height 22
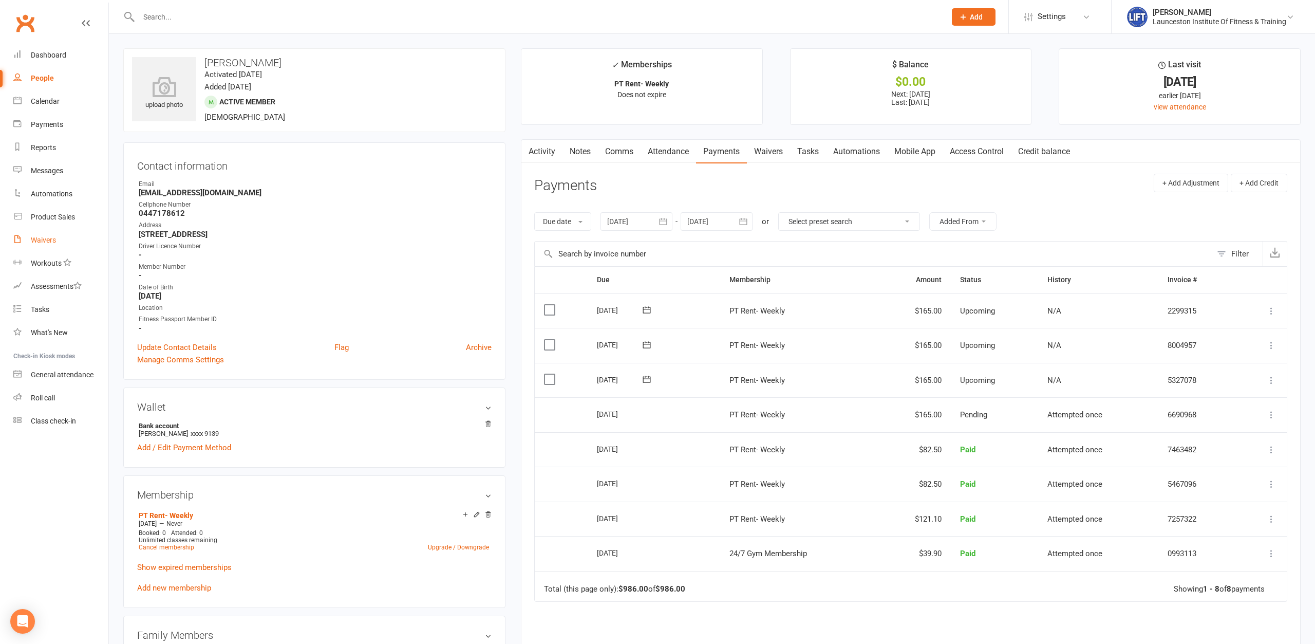
click at [52, 240] on div "Waivers" at bounding box center [43, 240] width 25 height 8
select select "100"
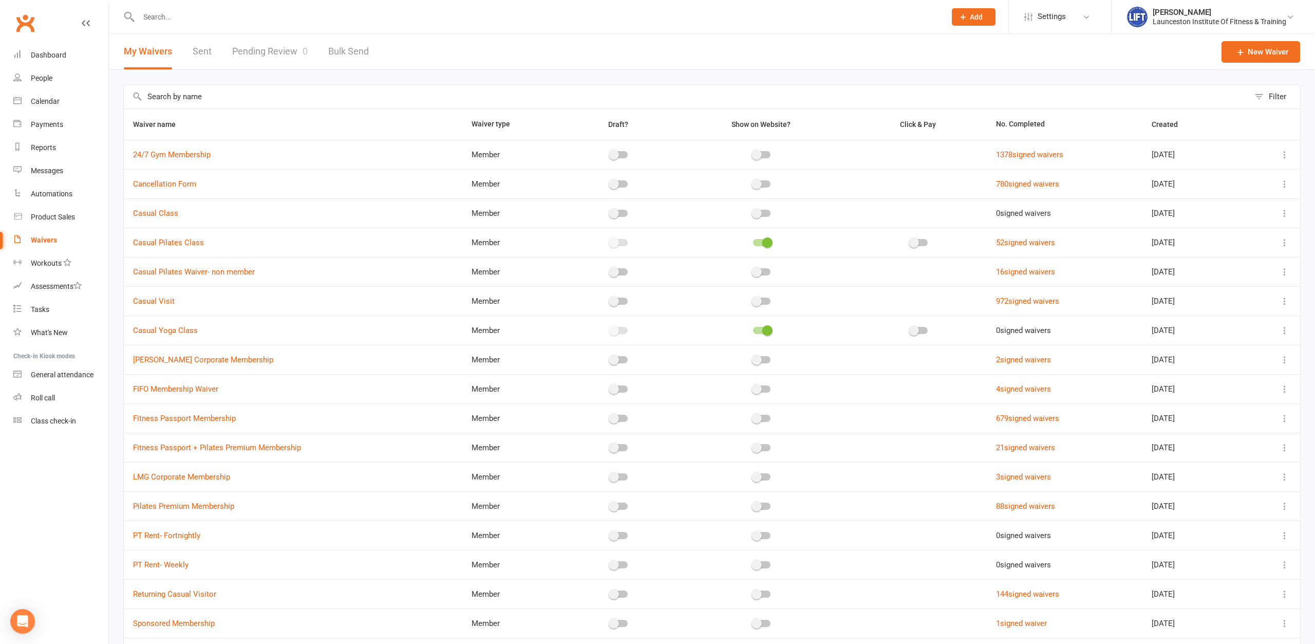
click at [178, 18] on input "text" at bounding box center [537, 17] width 803 height 14
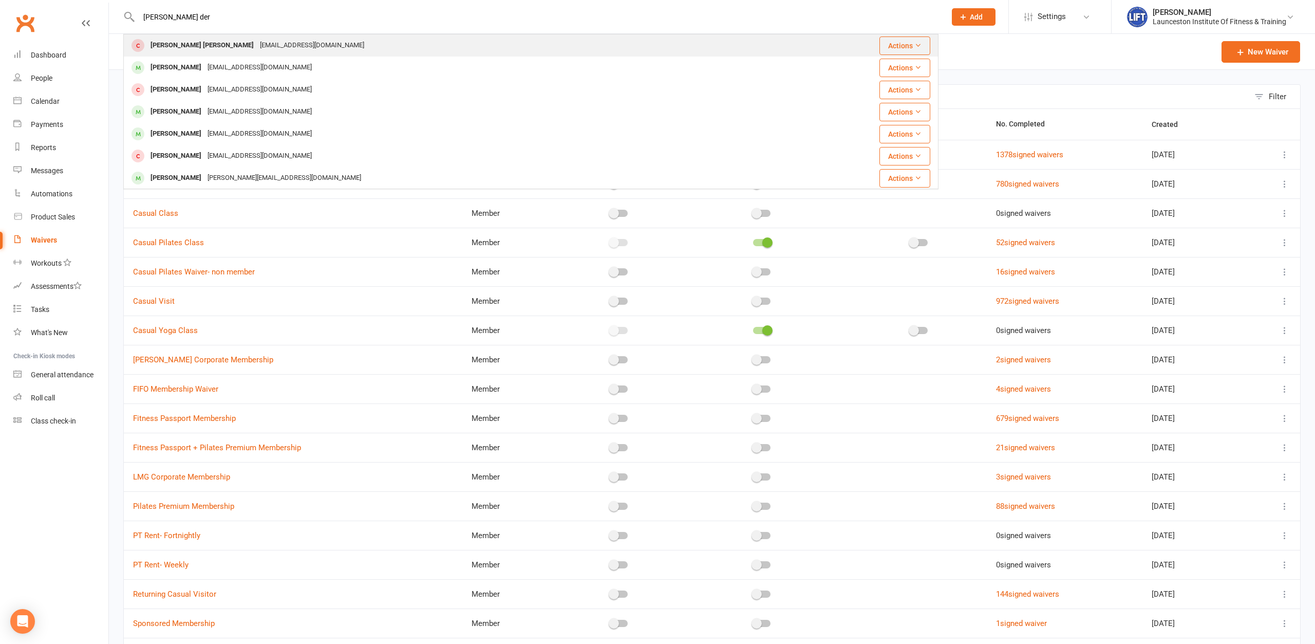
type input "[PERSON_NAME] der"
click at [199, 52] on div "[PERSON_NAME] [PERSON_NAME]" at bounding box center [201, 45] width 109 height 15
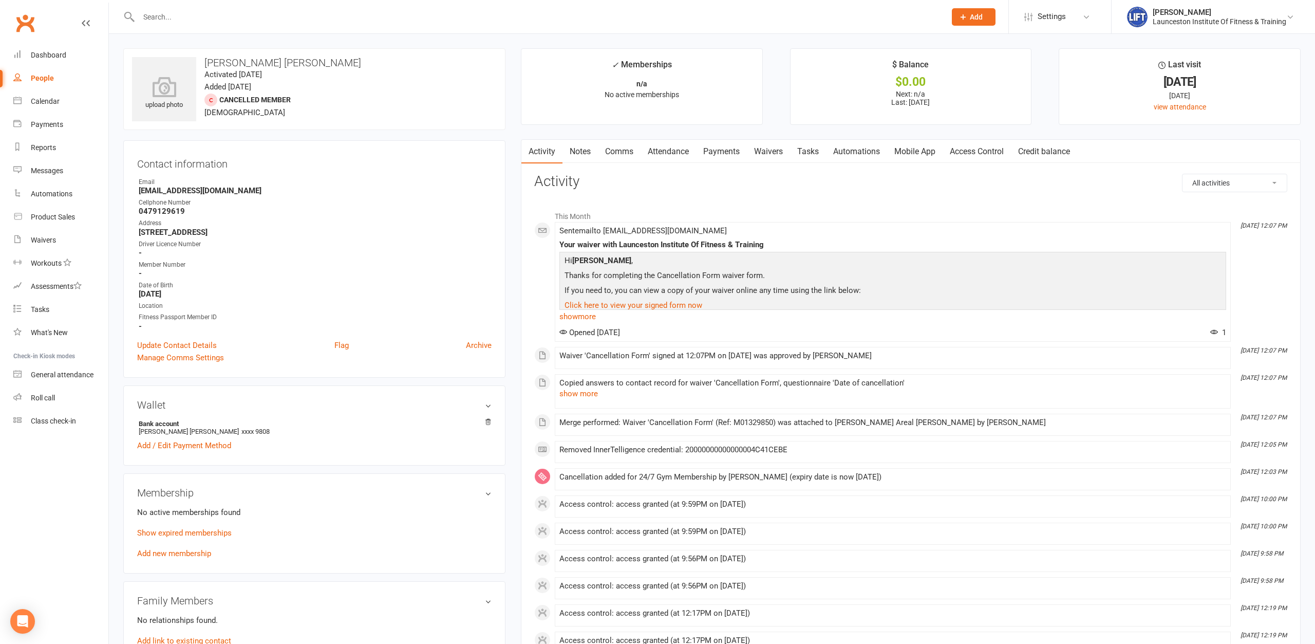
click at [741, 142] on link "Payments" at bounding box center [721, 152] width 51 height 24
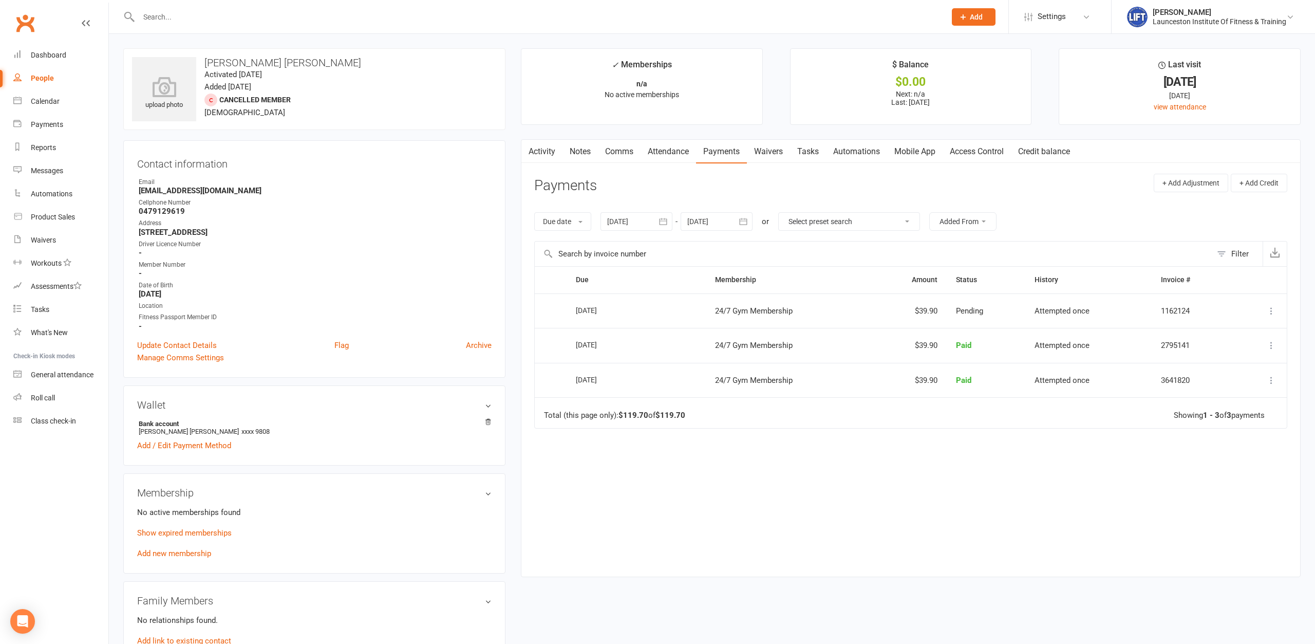
click at [547, 154] on link "Activity" at bounding box center [541, 152] width 41 height 24
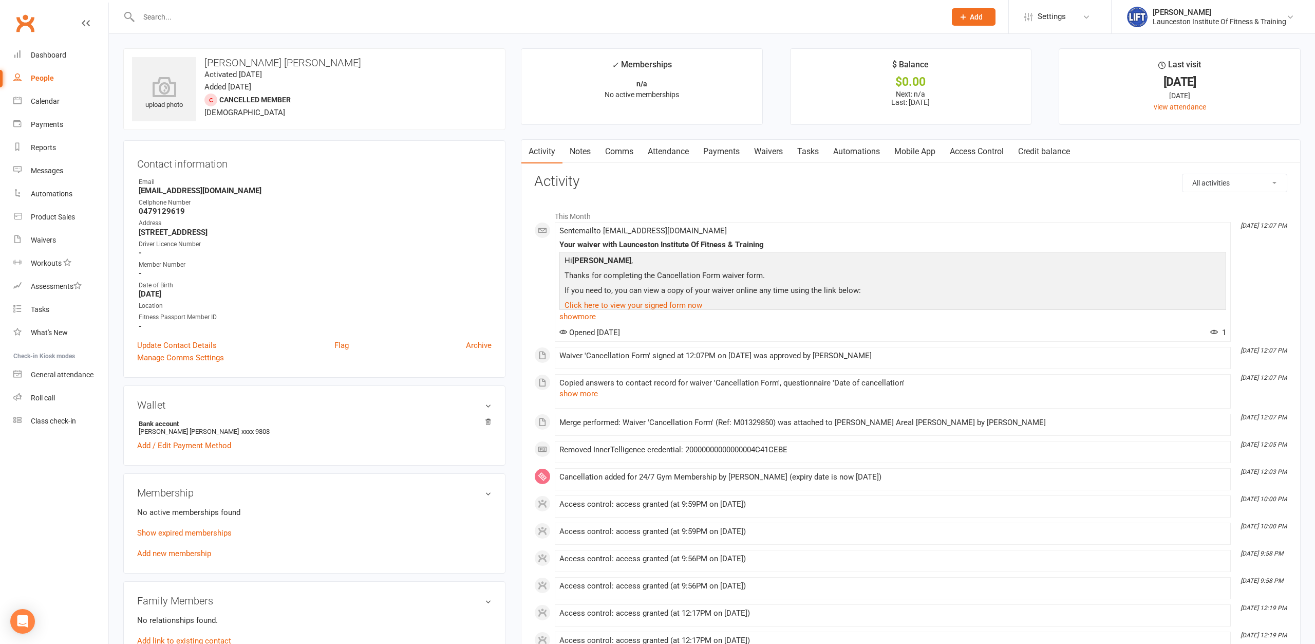
click at [710, 150] on link "Payments" at bounding box center [721, 152] width 51 height 24
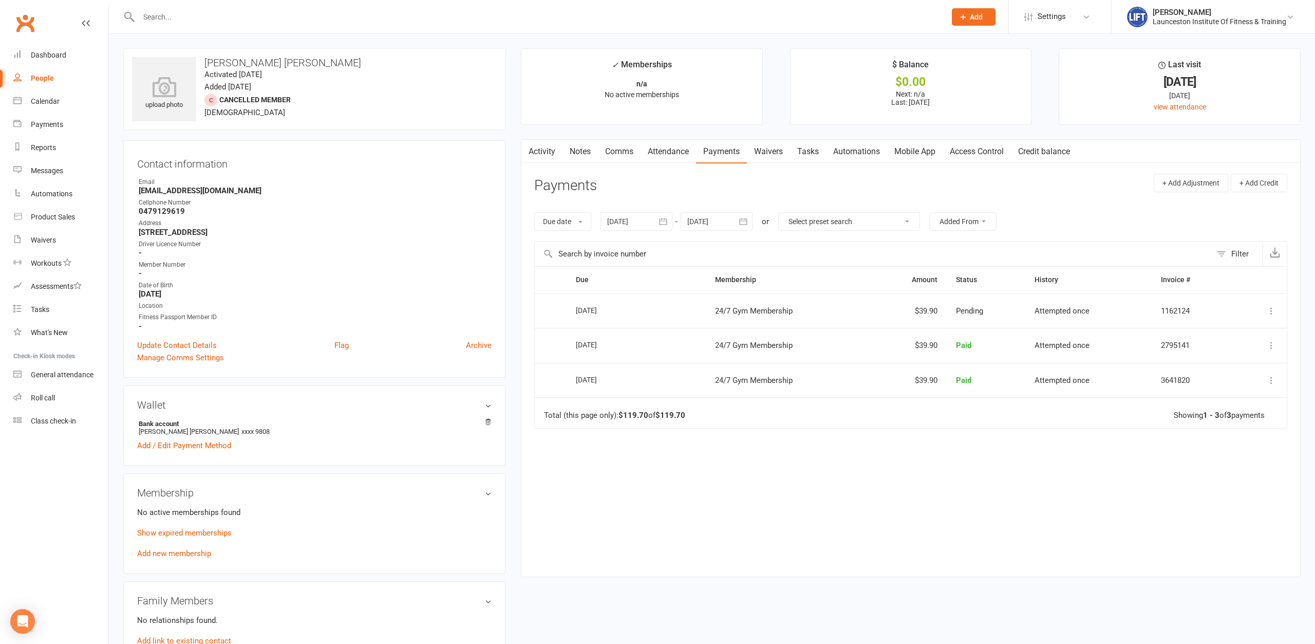
click at [552, 151] on link "Activity" at bounding box center [541, 152] width 41 height 24
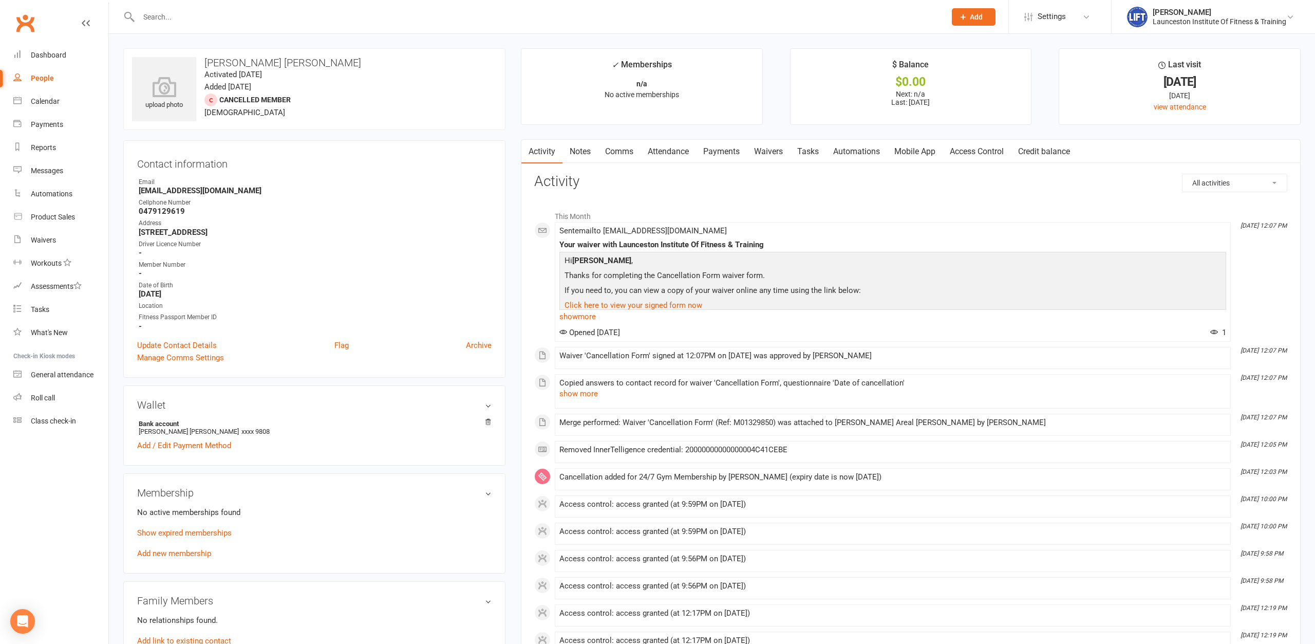
click at [711, 161] on link "Payments" at bounding box center [721, 152] width 51 height 24
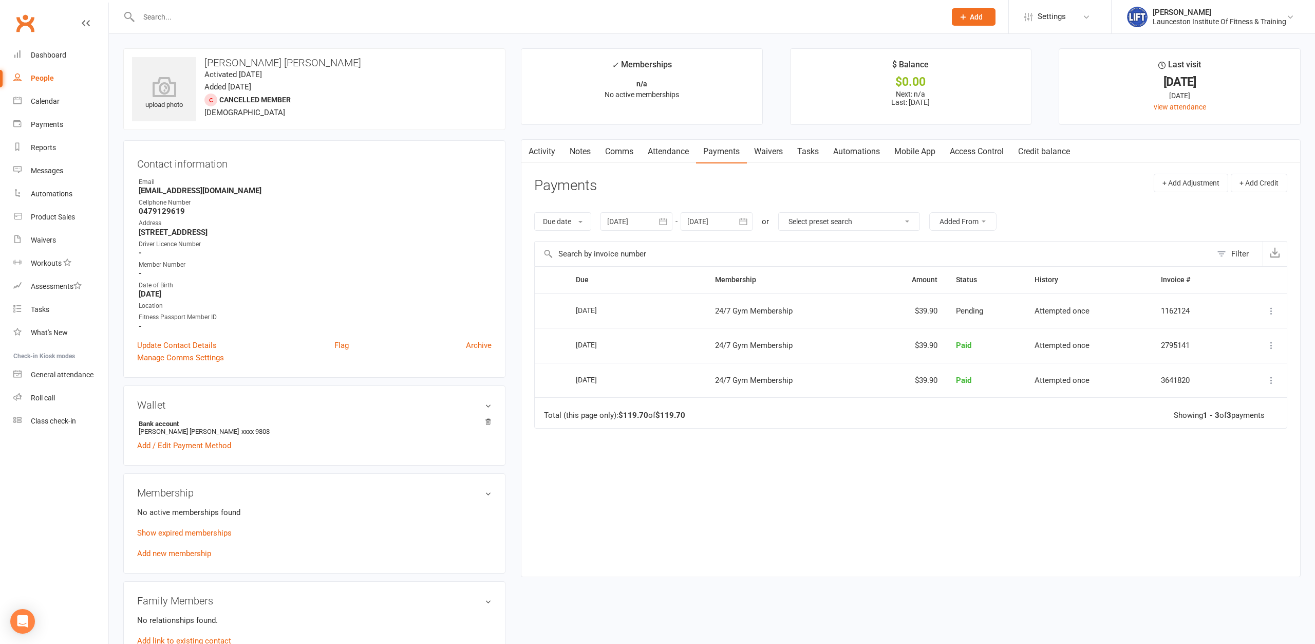
click at [1051, 345] on icon at bounding box center [1271, 345] width 10 height 10
click at [868, 360] on td "24/7 Gym Membership" at bounding box center [788, 345] width 165 height 35
drag, startPoint x: 1268, startPoint y: 341, endPoint x: 1271, endPoint y: 347, distance: 7.1
click at [1051, 341] on icon at bounding box center [1271, 345] width 10 height 10
click at [1051, 365] on link "Refund" at bounding box center [1226, 365] width 102 height 21
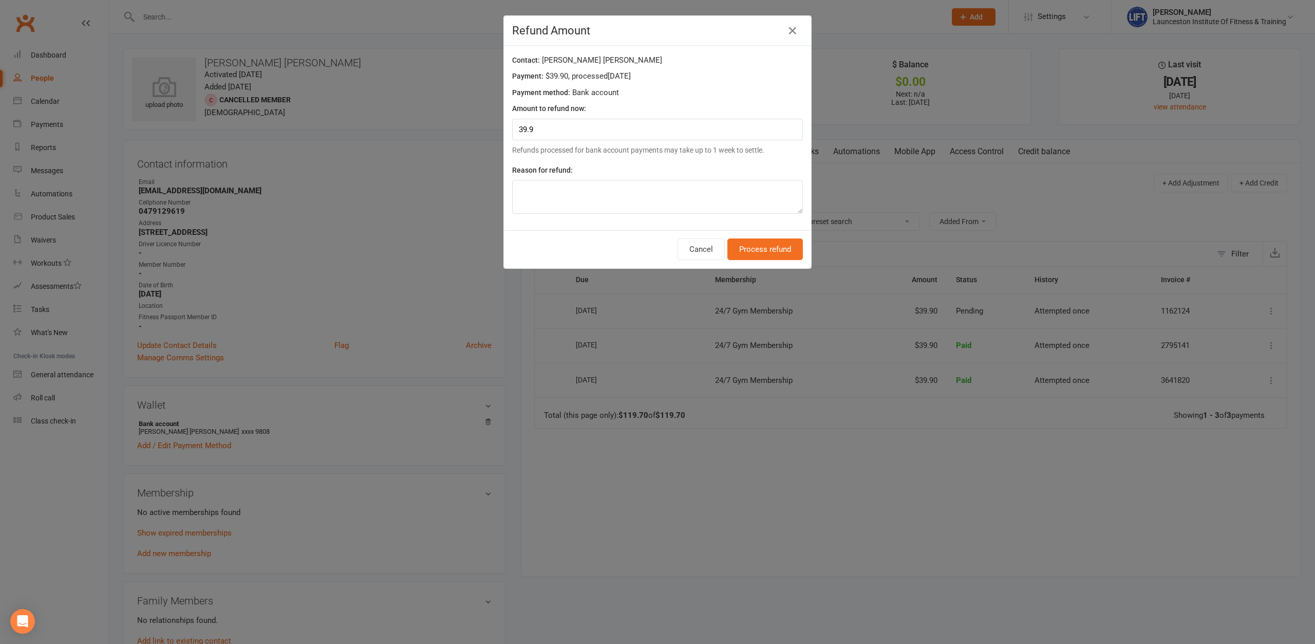
click at [742, 261] on div "Cancel Process refund" at bounding box center [657, 249] width 307 height 38
click at [744, 255] on button "Process refund" at bounding box center [765, 249] width 76 height 22
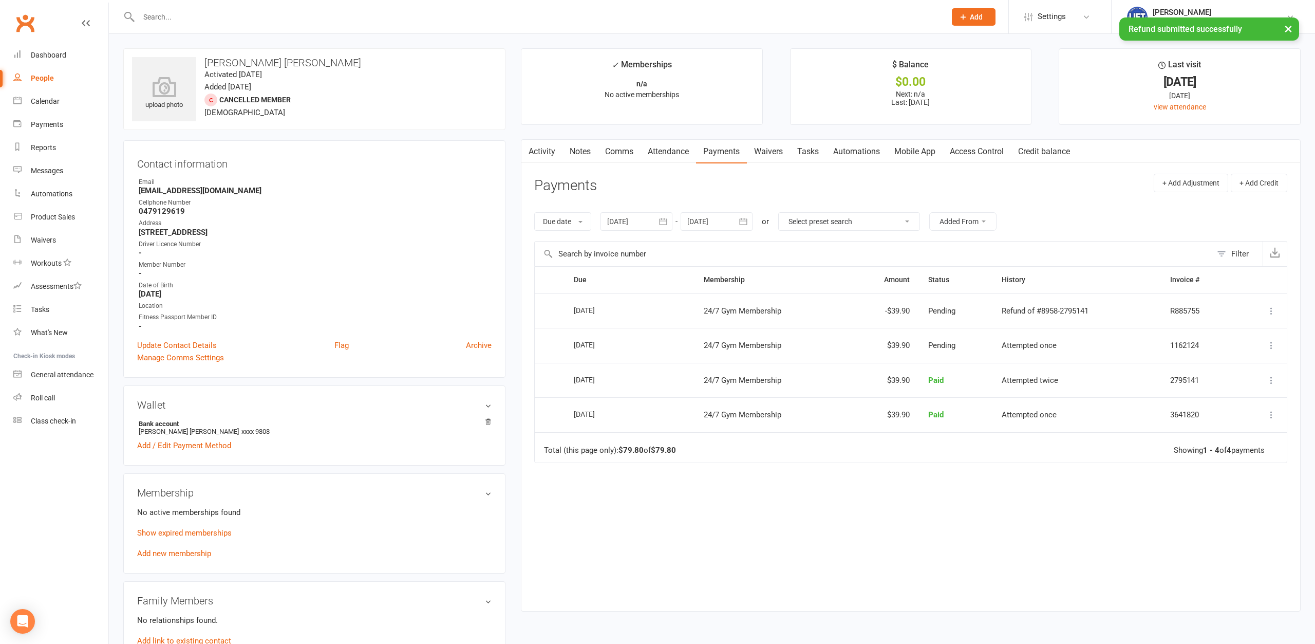
click at [537, 153] on link "Activity" at bounding box center [541, 152] width 41 height 24
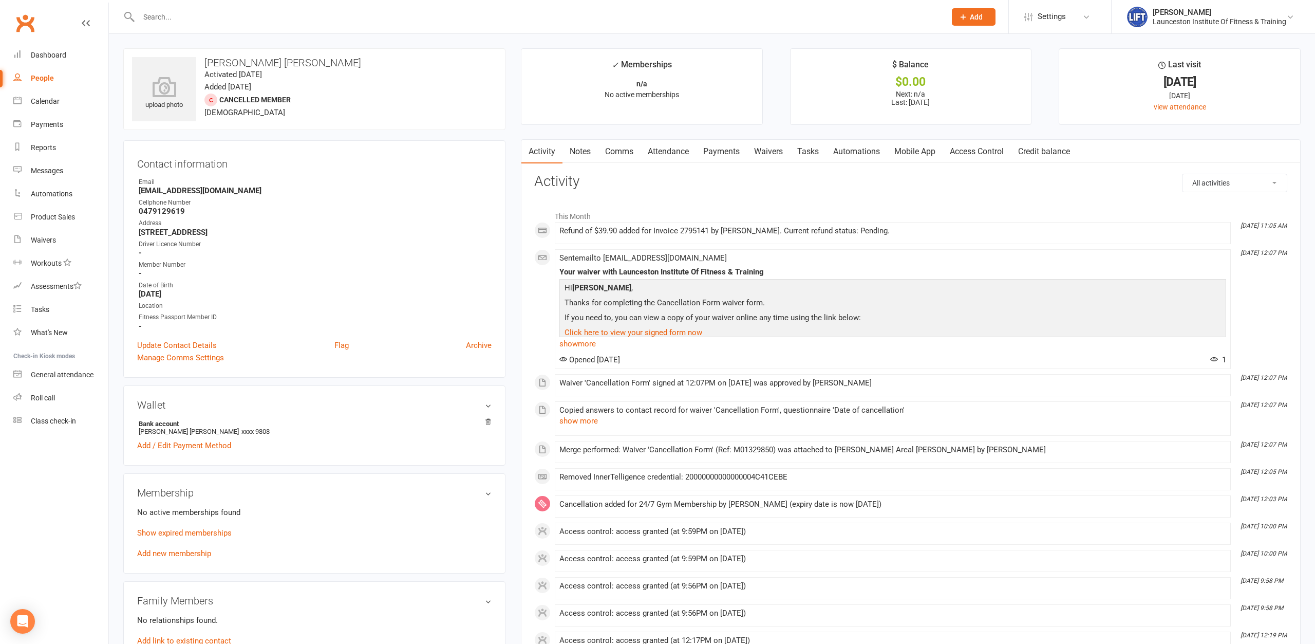
click at [721, 157] on link "Payments" at bounding box center [721, 152] width 51 height 24
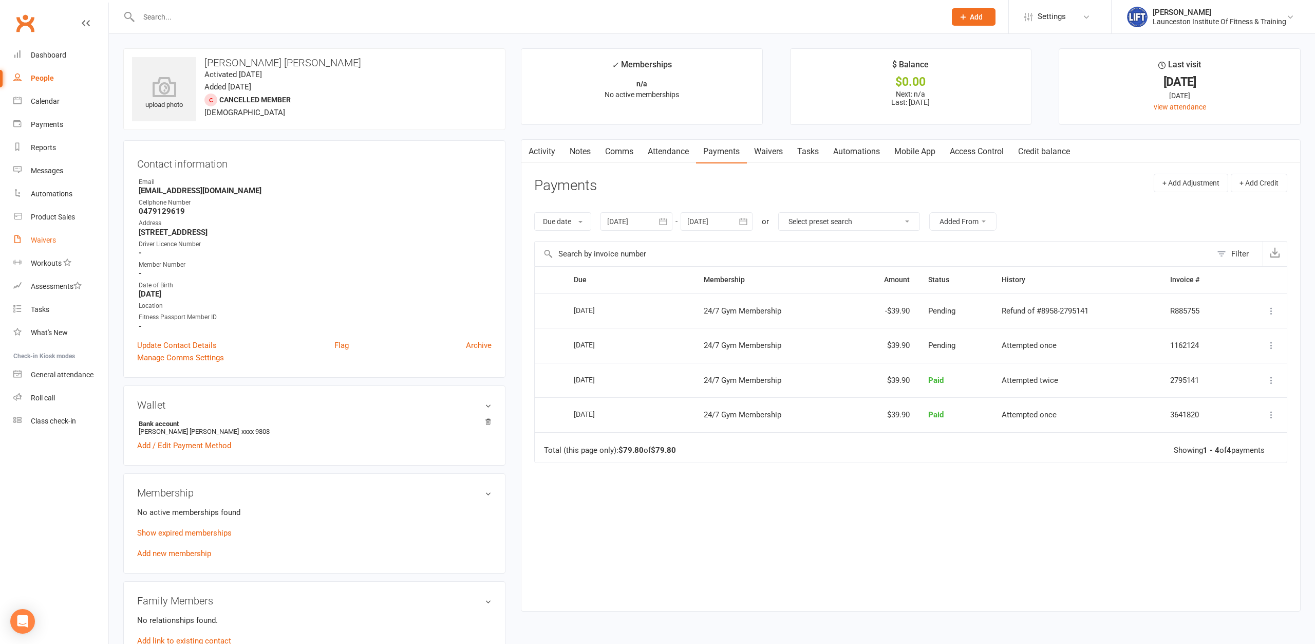
click at [33, 237] on div "Waivers" at bounding box center [43, 240] width 25 height 8
select select "100"
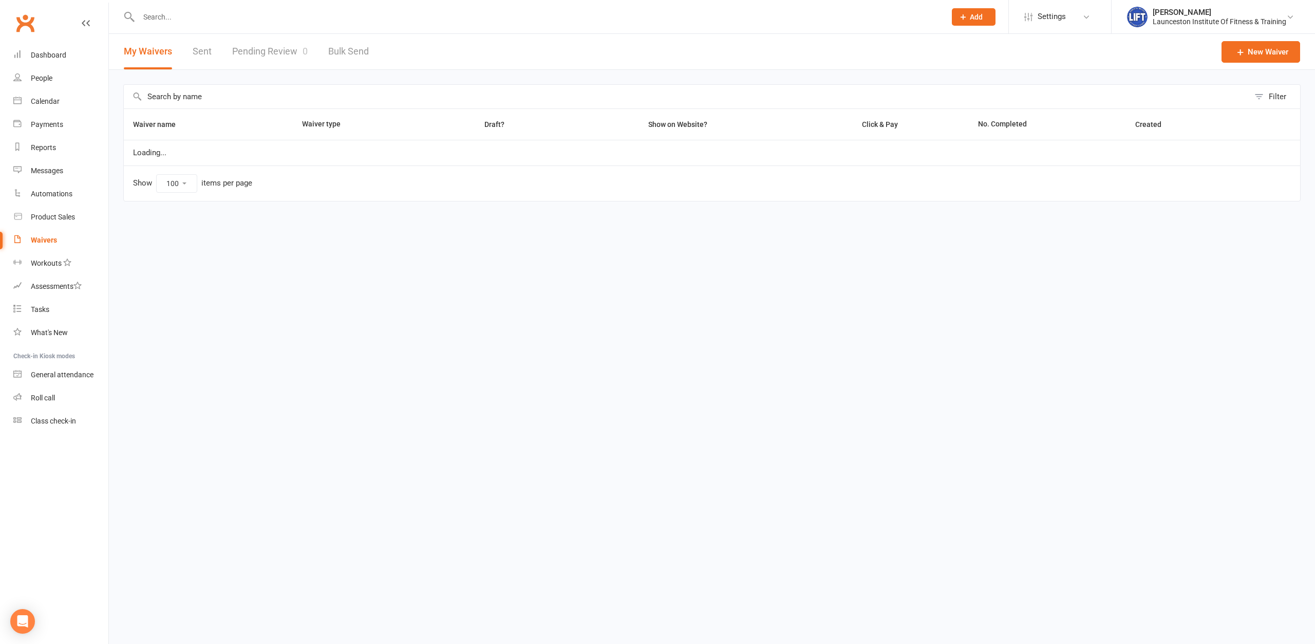
click at [255, 65] on link "Pending Review 0" at bounding box center [270, 51] width 76 height 35
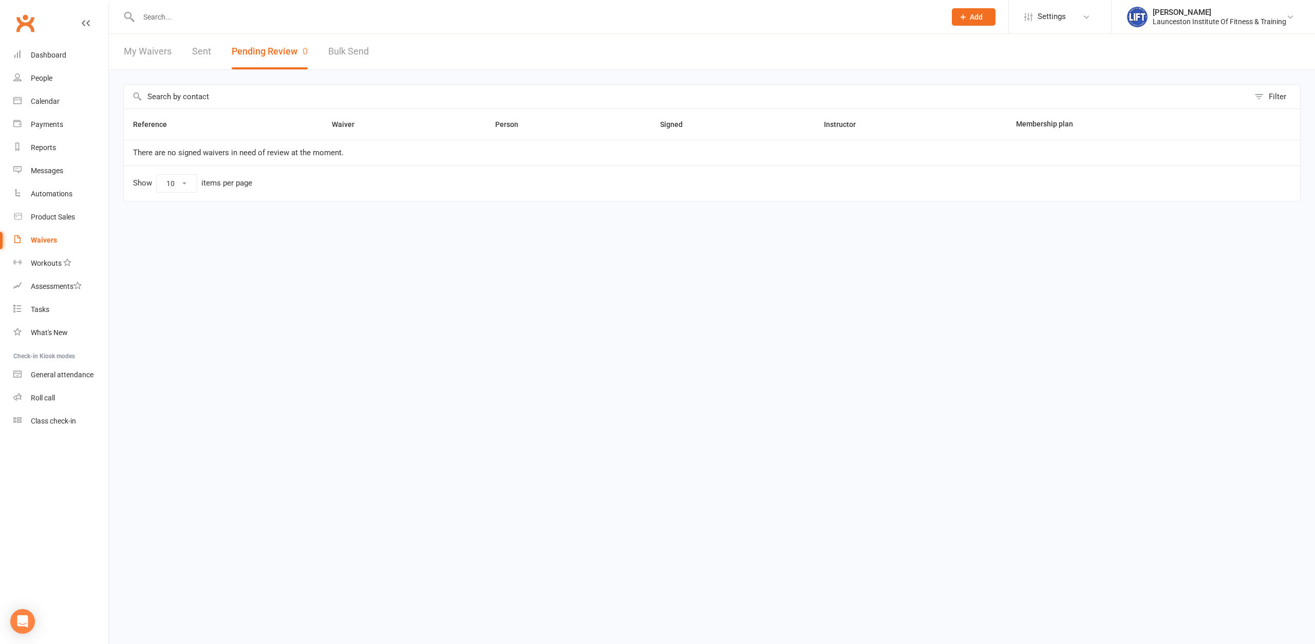
click at [387, 14] on input "text" at bounding box center [537, 17] width 803 height 14
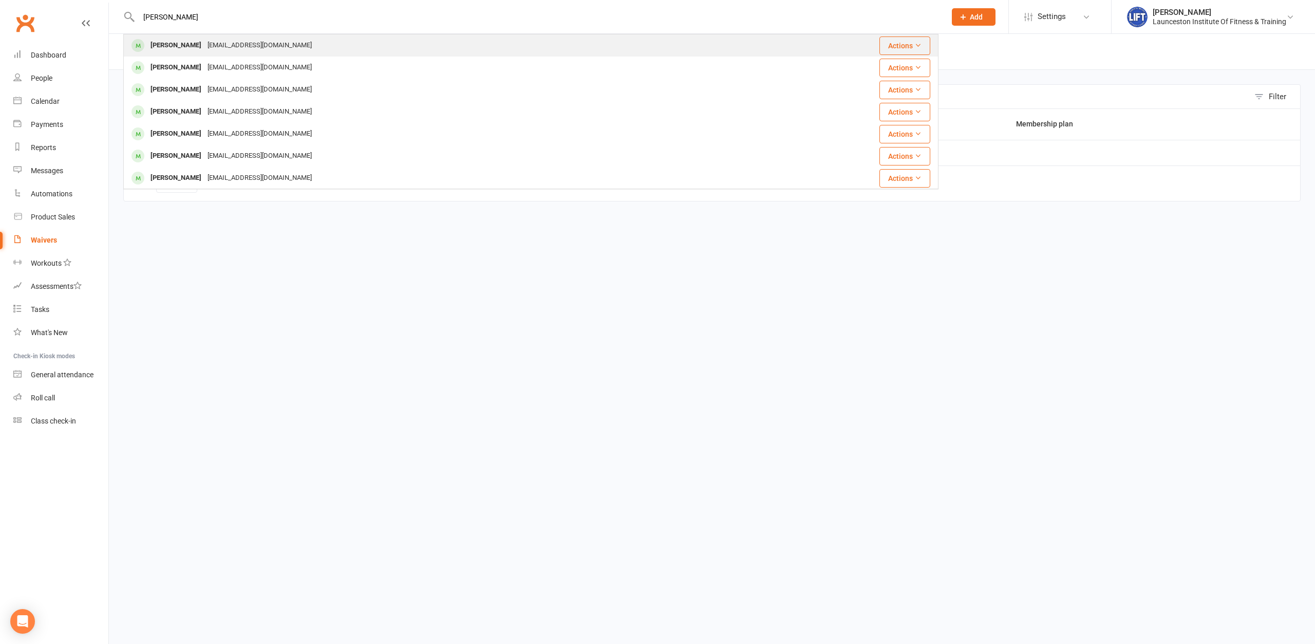
type input "[PERSON_NAME]"
click at [142, 48] on span at bounding box center [138, 45] width 13 height 13
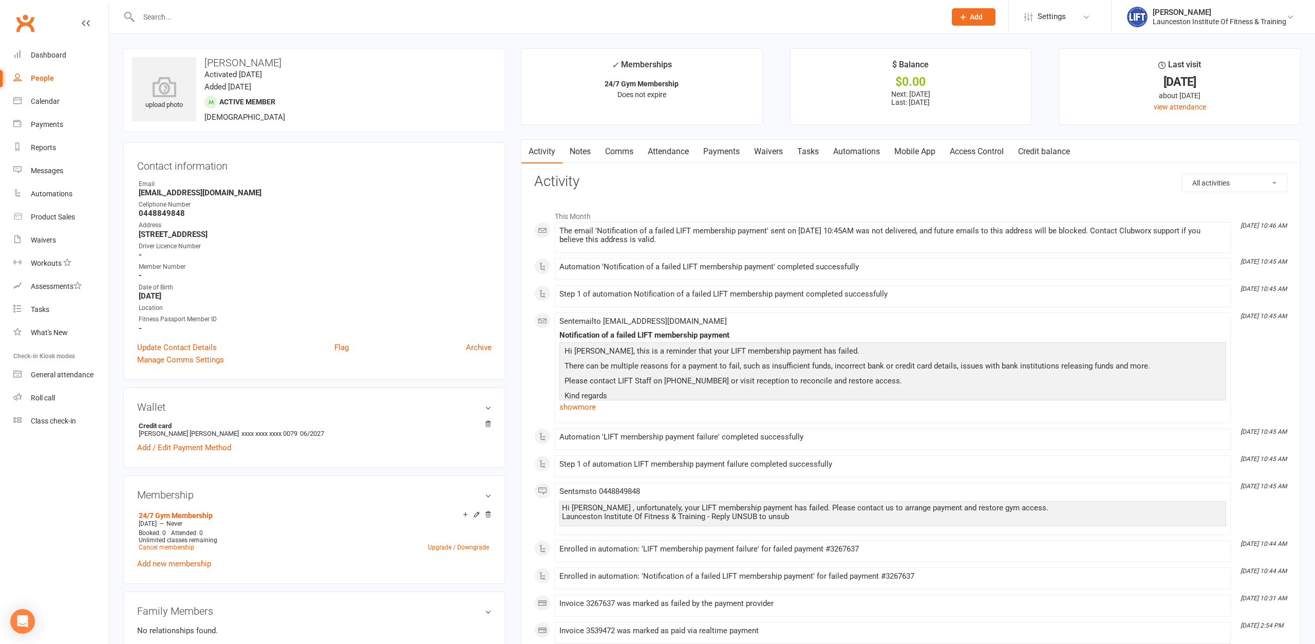
click at [702, 148] on link "Payments" at bounding box center [721, 152] width 51 height 24
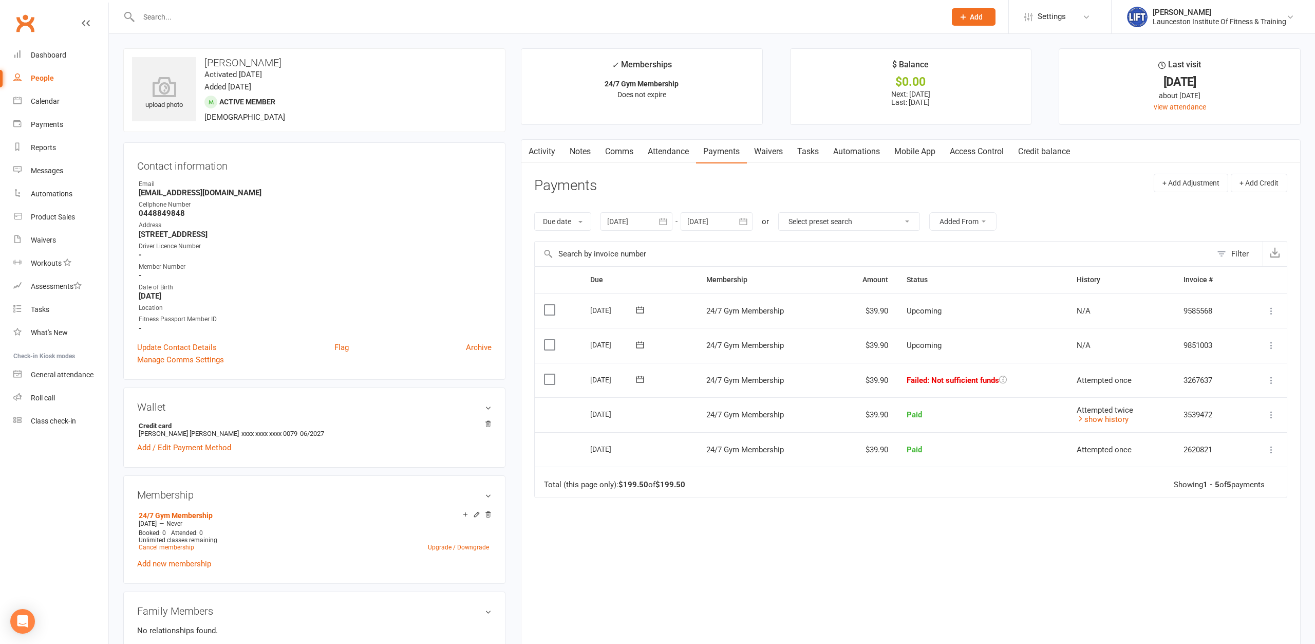
click at [623, 220] on div at bounding box center [636, 221] width 72 height 18
click at [619, 240] on button "button" at bounding box center [617, 246] width 22 height 18
click at [618, 240] on button "button" at bounding box center [617, 246] width 22 height 18
click at [691, 287] on span "01" at bounding box center [687, 285] width 8 height 8
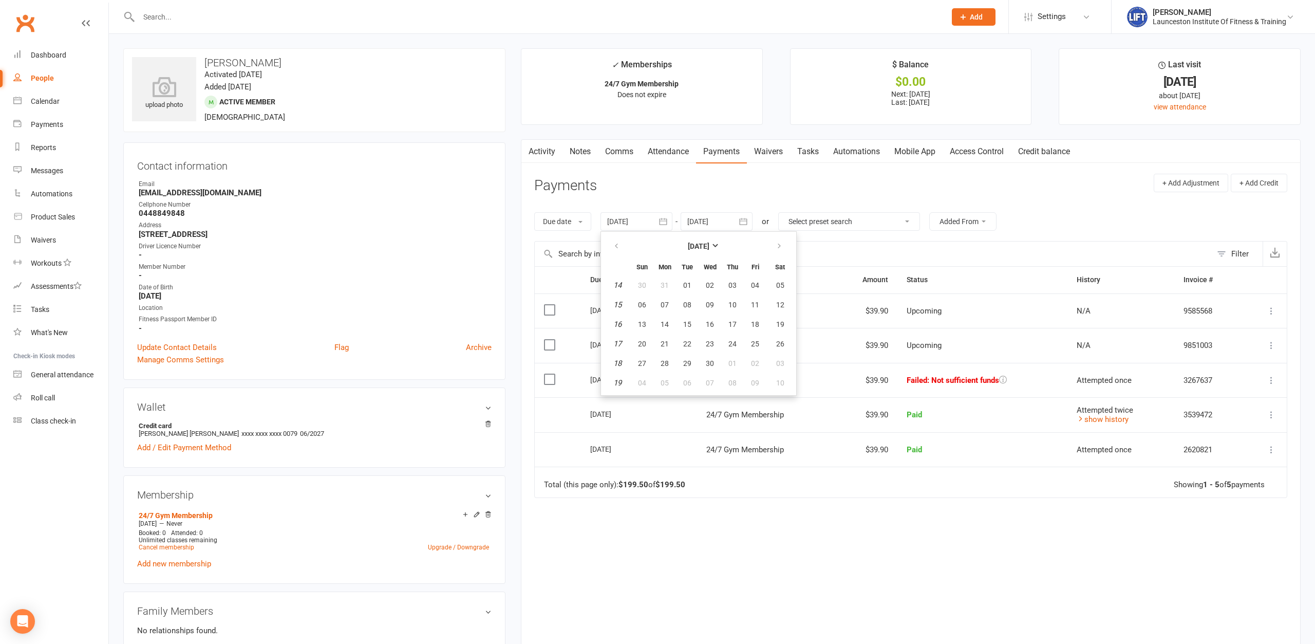
type input "[DATE]"
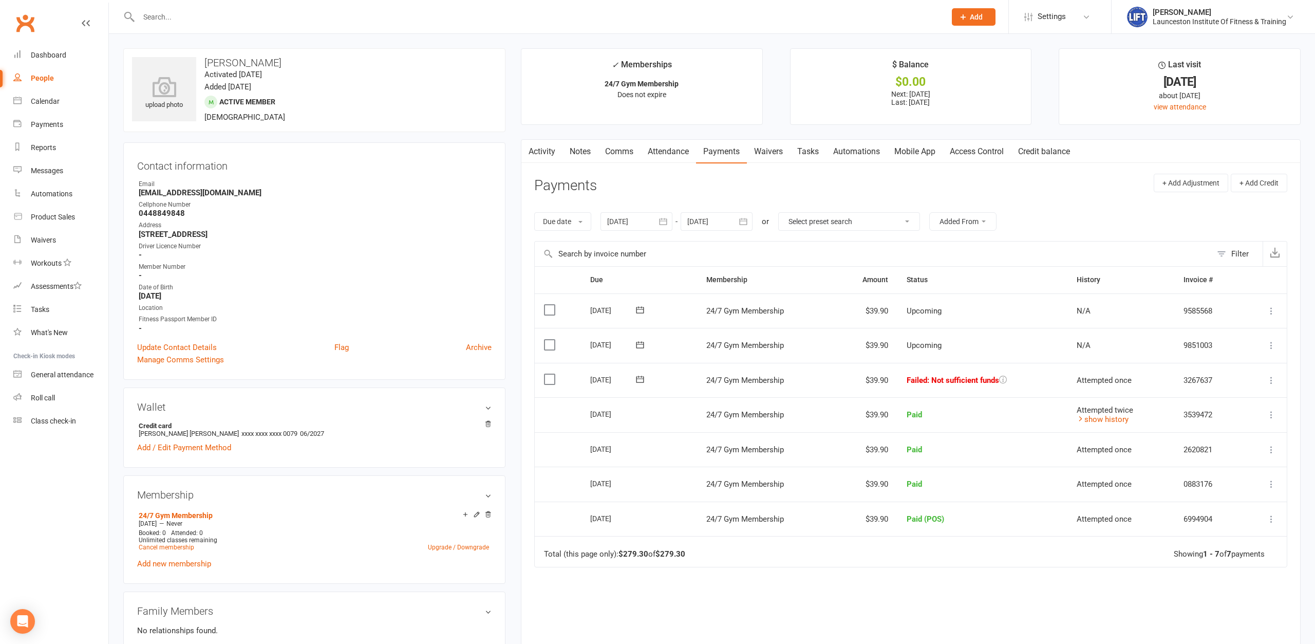
click at [1051, 380] on icon at bounding box center [1271, 380] width 10 height 10
click at [1051, 424] on link "Mark as Paid (POS)" at bounding box center [1226, 420] width 102 height 21
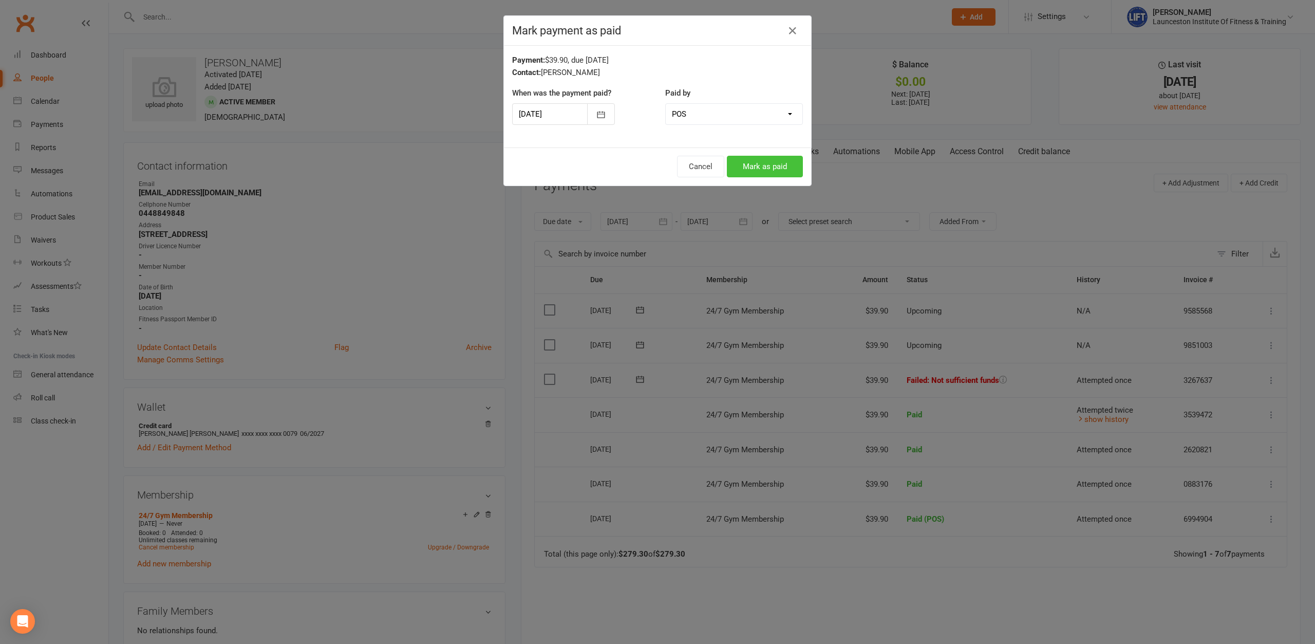
click at [766, 164] on button "Mark as paid" at bounding box center [765, 167] width 76 height 22
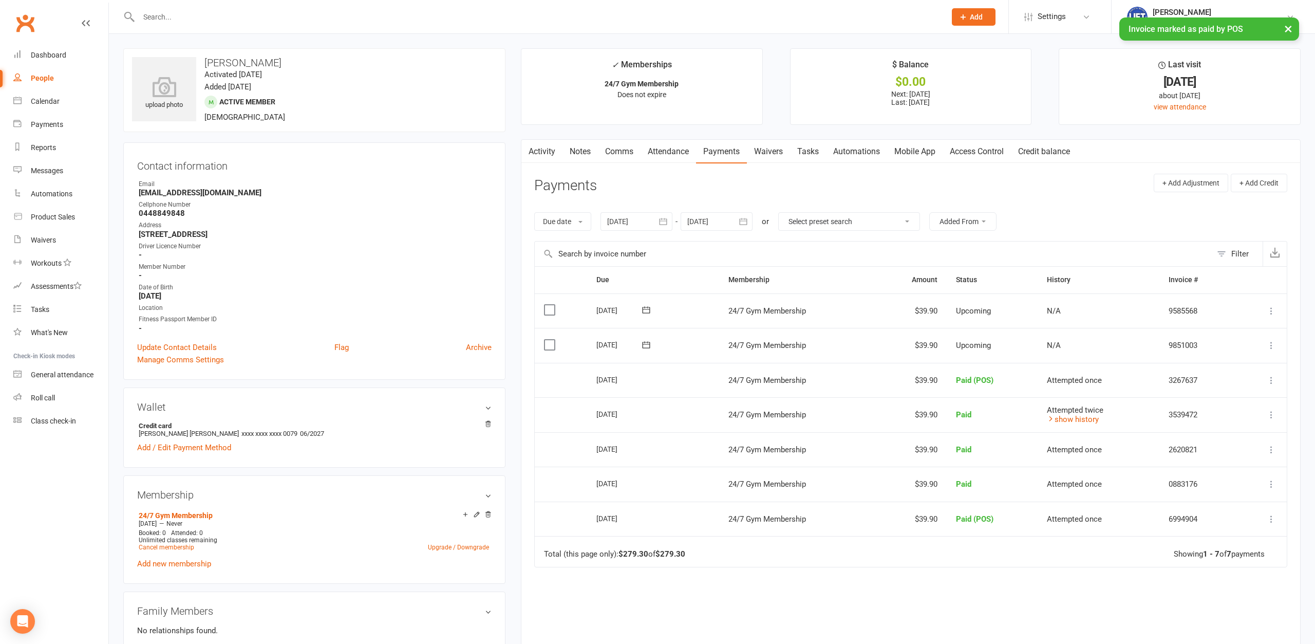
click at [197, 24] on input "text" at bounding box center [537, 17] width 803 height 14
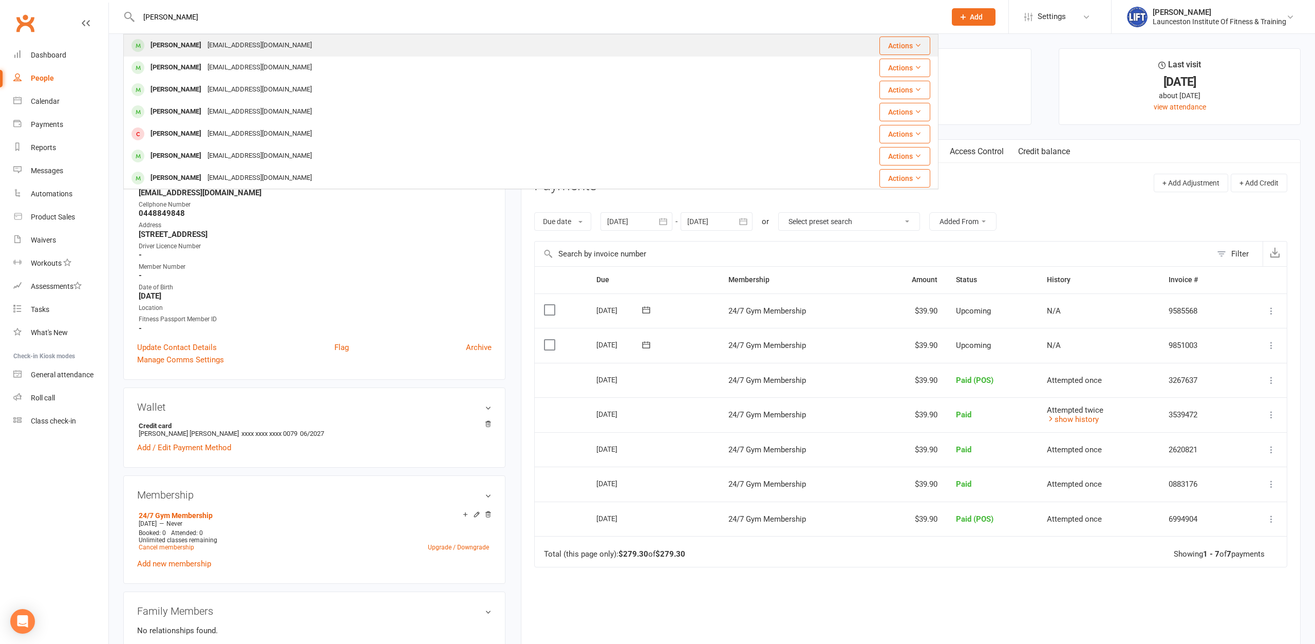
type input "[PERSON_NAME]"
click at [152, 40] on div "[PERSON_NAME]" at bounding box center [175, 45] width 57 height 15
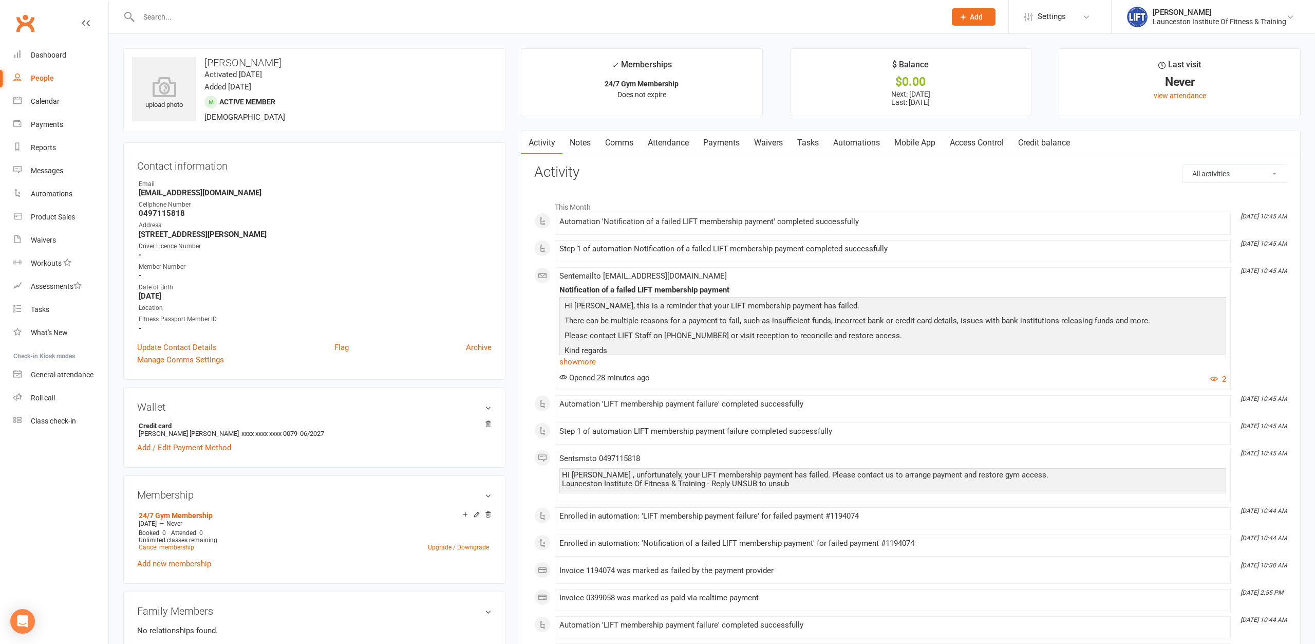
drag, startPoint x: 726, startPoint y: 137, endPoint x: 738, endPoint y: 144, distance: 13.8
click at [727, 137] on link "Payments" at bounding box center [721, 143] width 51 height 24
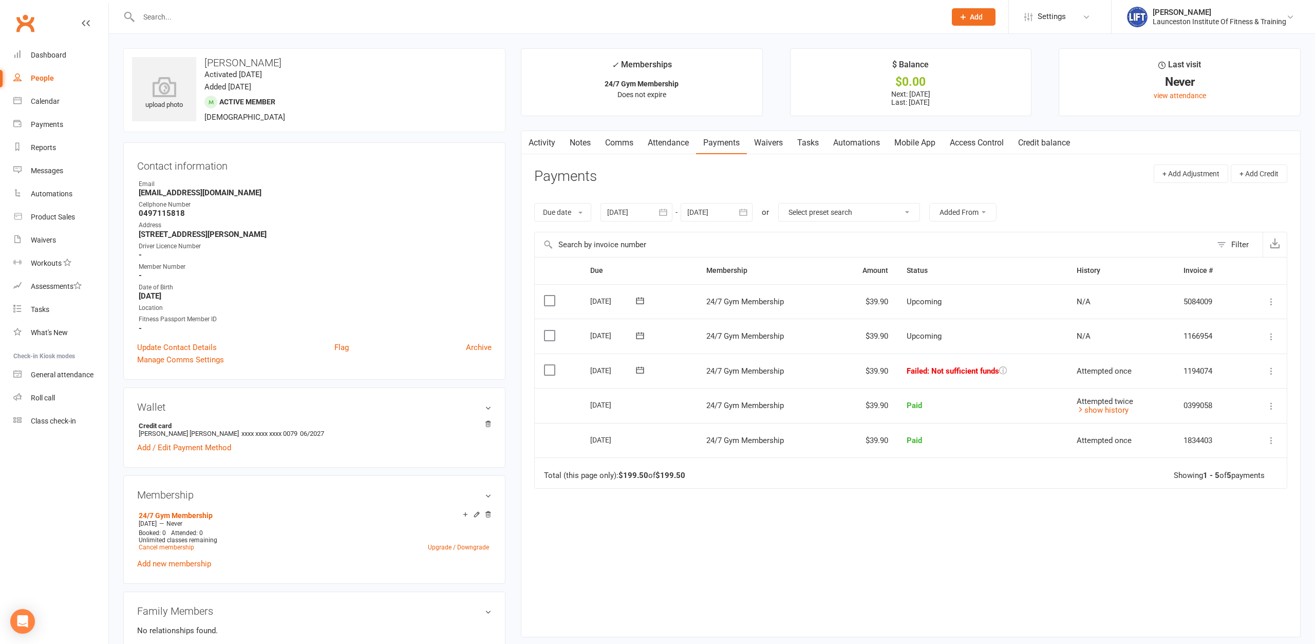
click at [1051, 371] on td "Mark as Paid (Cash) Mark as Paid (POS) Mark as Paid (Other) Skip Retry now More…" at bounding box center [1265, 370] width 44 height 35
click at [1051, 370] on icon at bounding box center [1271, 371] width 10 height 10
click at [1051, 408] on link "Mark as Paid (POS)" at bounding box center [1226, 411] width 102 height 21
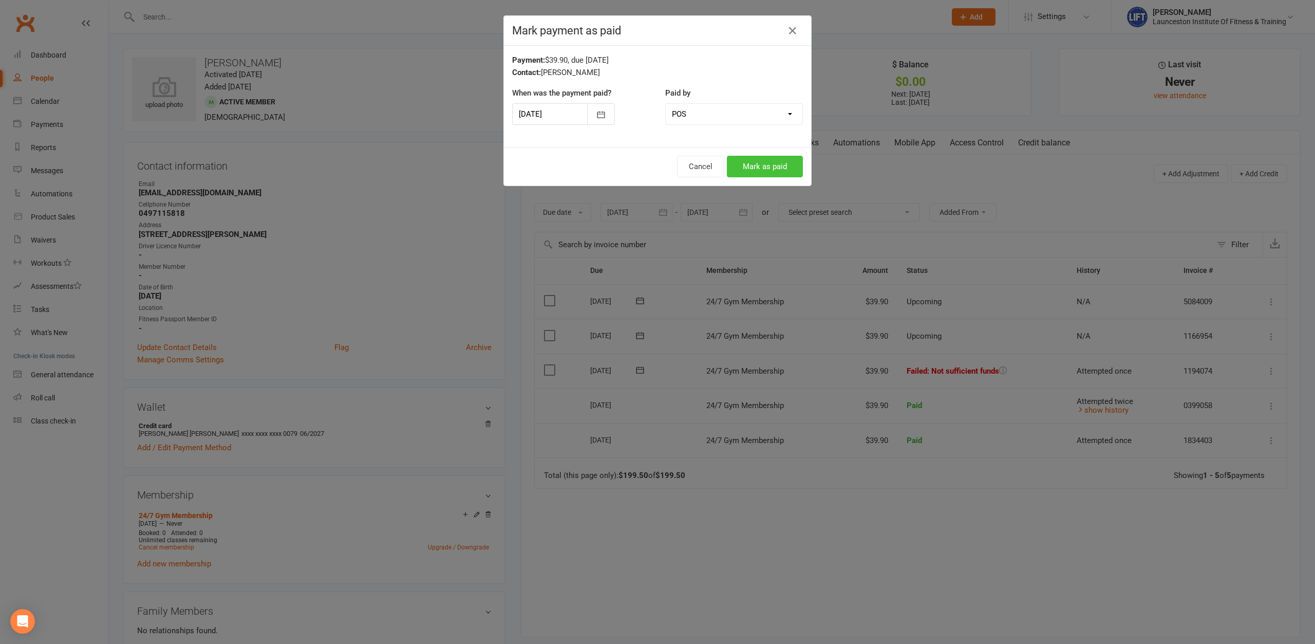
click at [740, 154] on div "Cancel Mark as paid" at bounding box center [657, 166] width 307 height 38
click at [755, 166] on button "Mark as paid" at bounding box center [765, 167] width 76 height 22
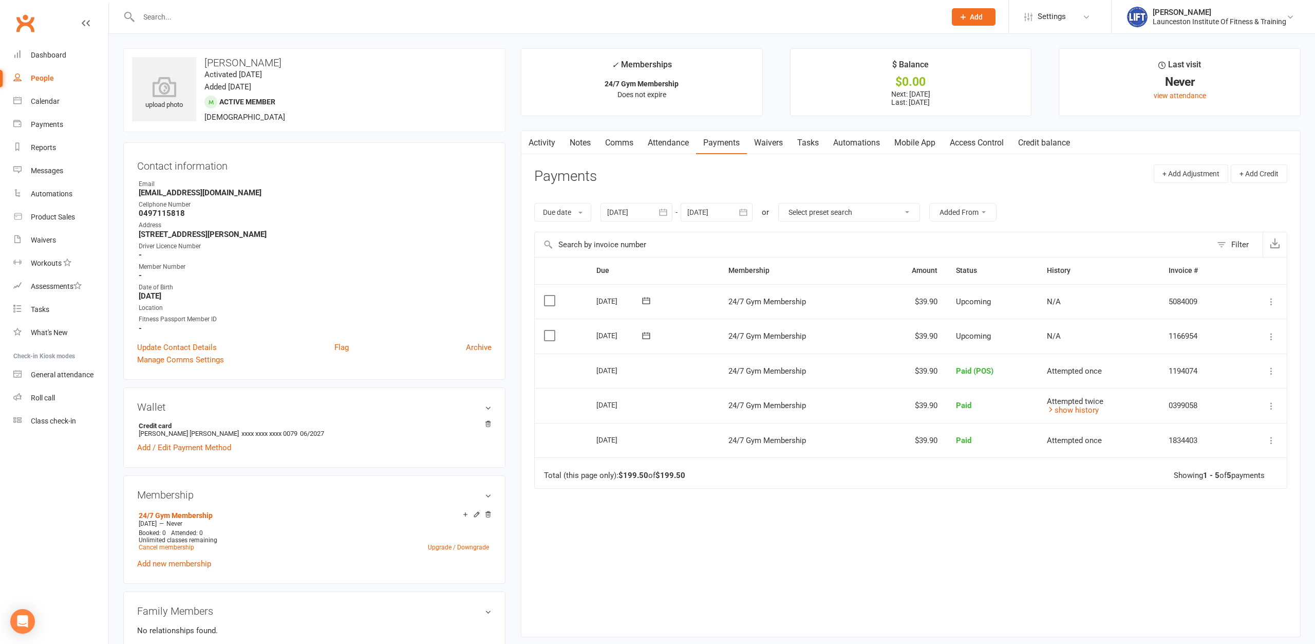
click at [646, 211] on div at bounding box center [636, 212] width 72 height 18
click at [611, 239] on button "button" at bounding box center [617, 237] width 22 height 18
click at [729, 274] on button "01" at bounding box center [733, 276] width 22 height 18
type input "[DATE]"
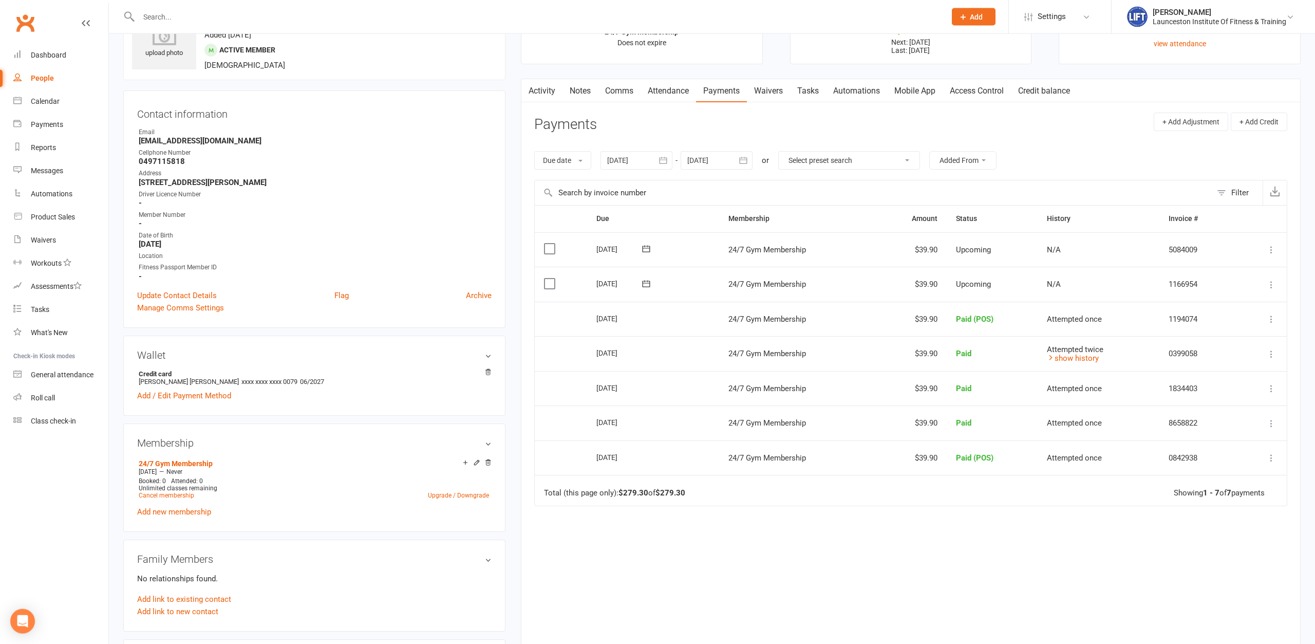
scroll to position [52, 0]
click at [49, 239] on div "Waivers" at bounding box center [43, 240] width 25 height 8
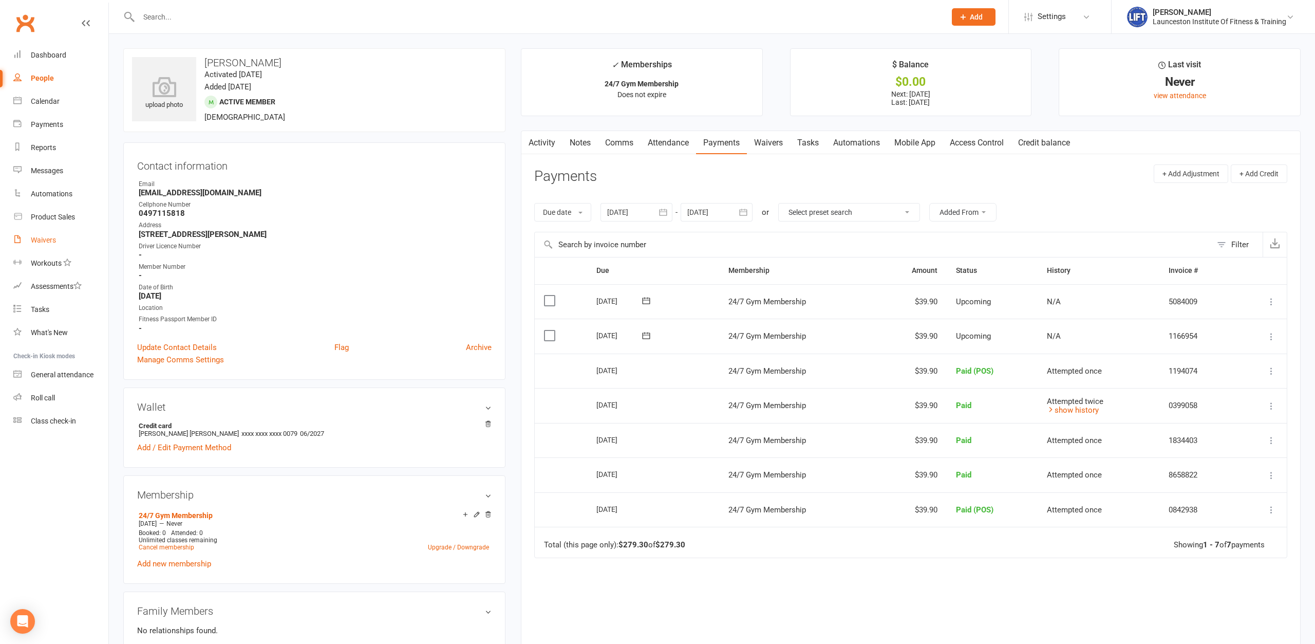
select select "100"
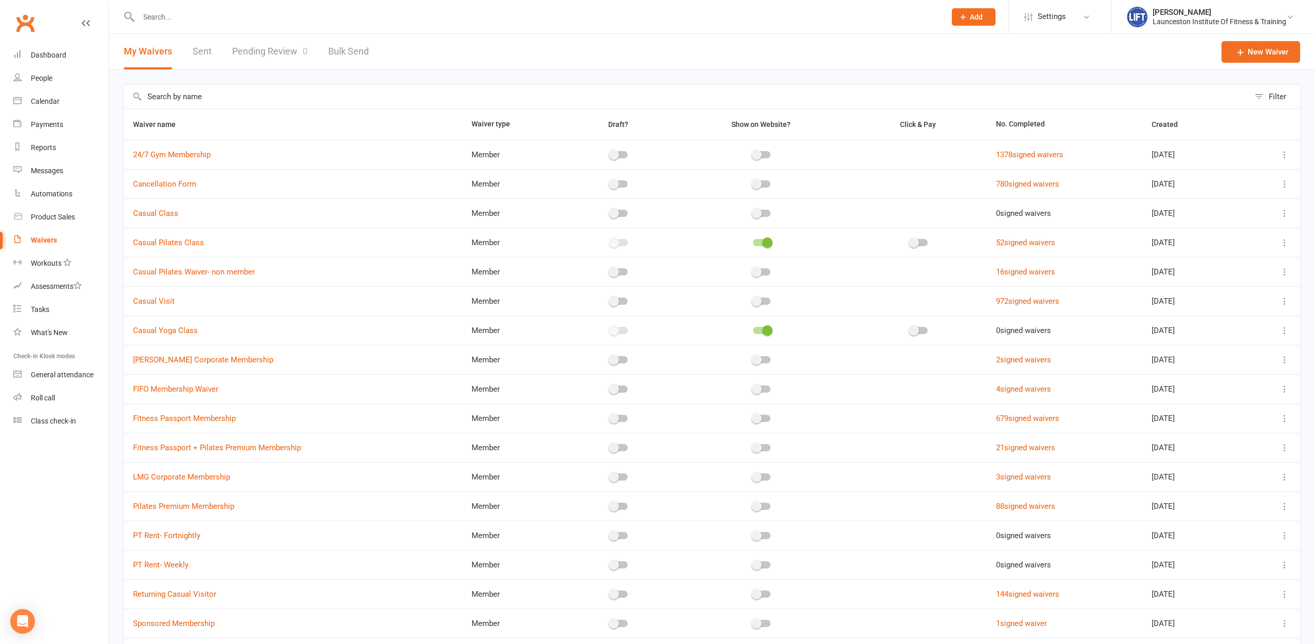
click at [246, 58] on link "Pending Review 0" at bounding box center [270, 51] width 76 height 35
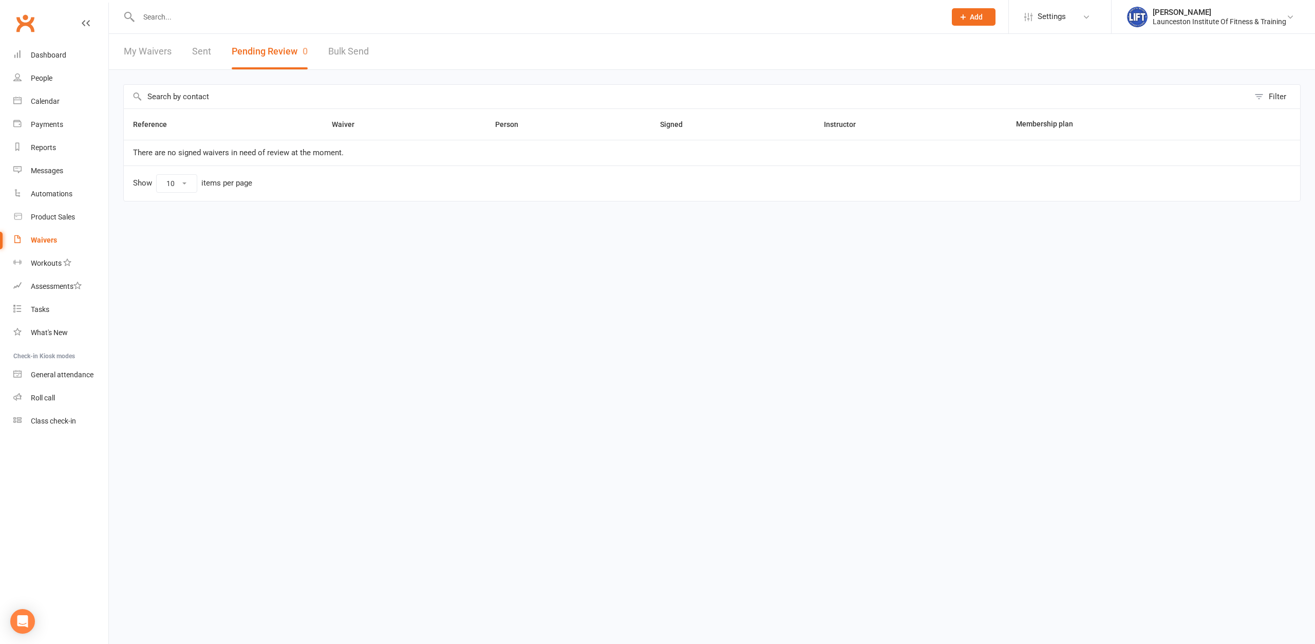
click at [249, 17] on input "text" at bounding box center [537, 17] width 803 height 14
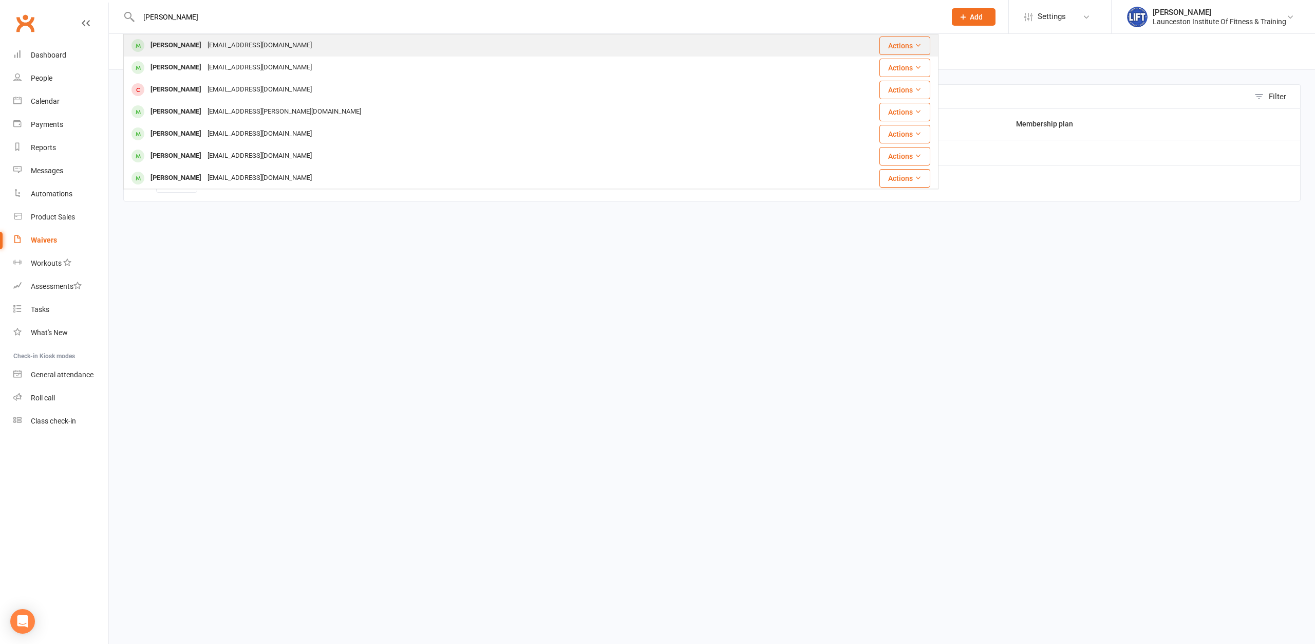
type input "[PERSON_NAME]"
click at [240, 42] on div "[EMAIL_ADDRESS][DOMAIN_NAME]" at bounding box center [259, 45] width 110 height 15
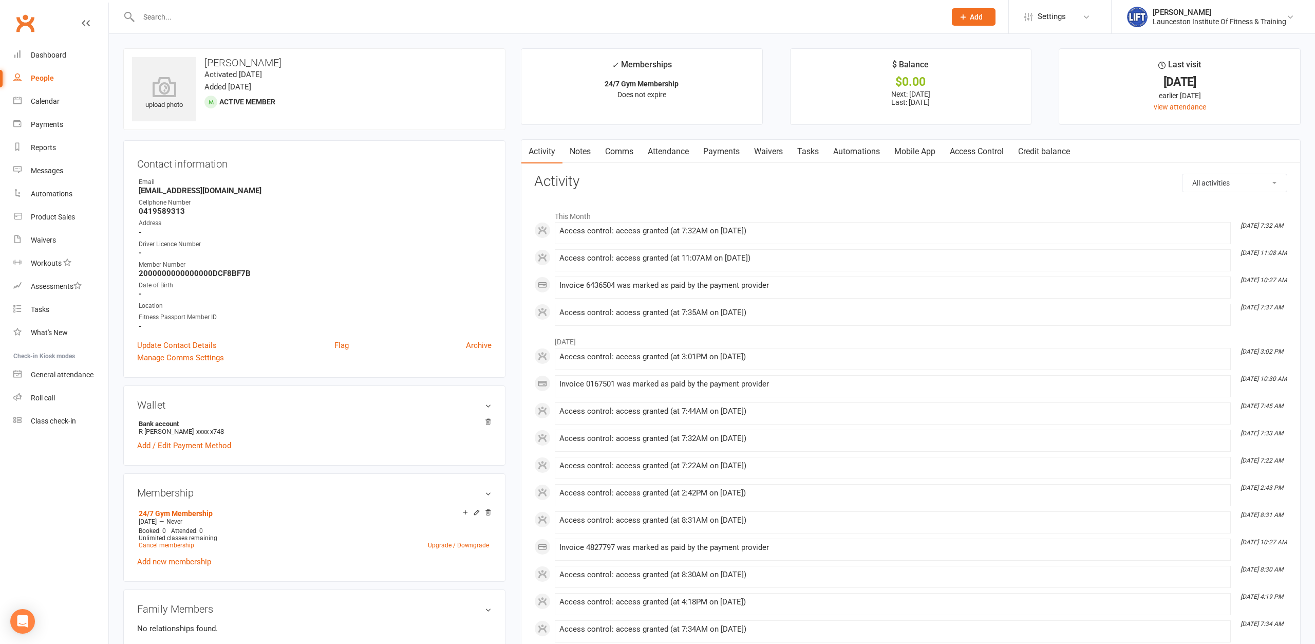
click at [179, 17] on input "text" at bounding box center [537, 17] width 803 height 14
type input "[PERSON_NAME]"
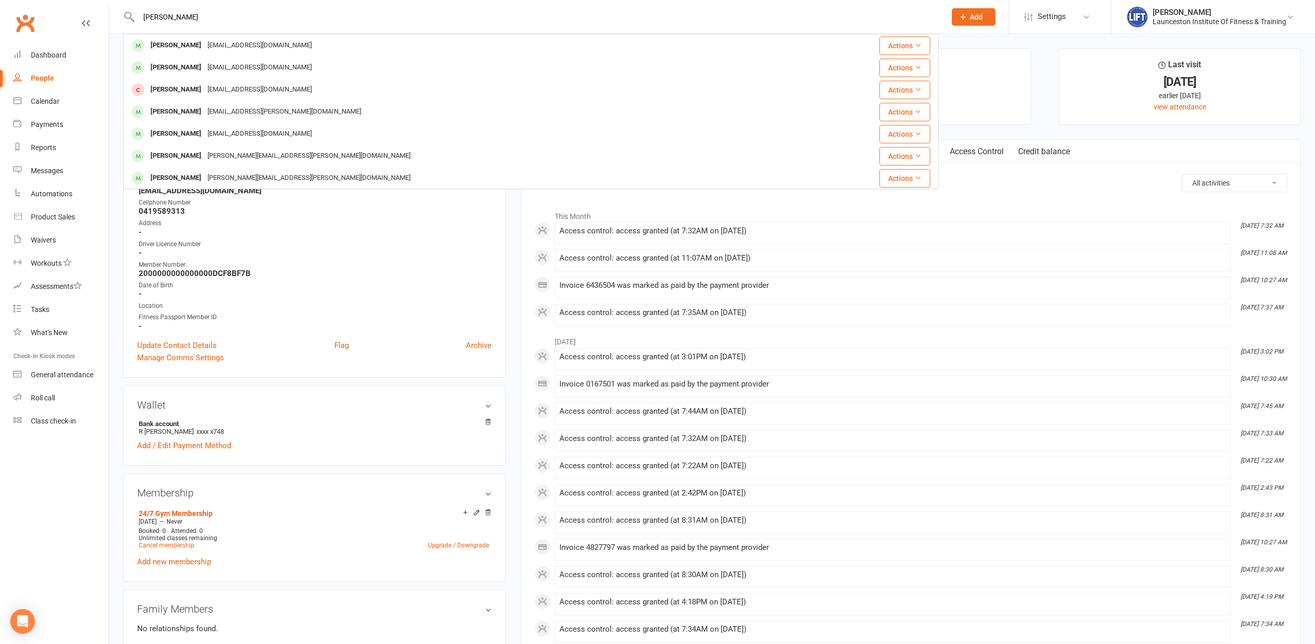
drag, startPoint x: 178, startPoint y: 17, endPoint x: 130, endPoint y: 14, distance: 48.4
click at [136, 14] on input "[PERSON_NAME]" at bounding box center [537, 17] width 803 height 14
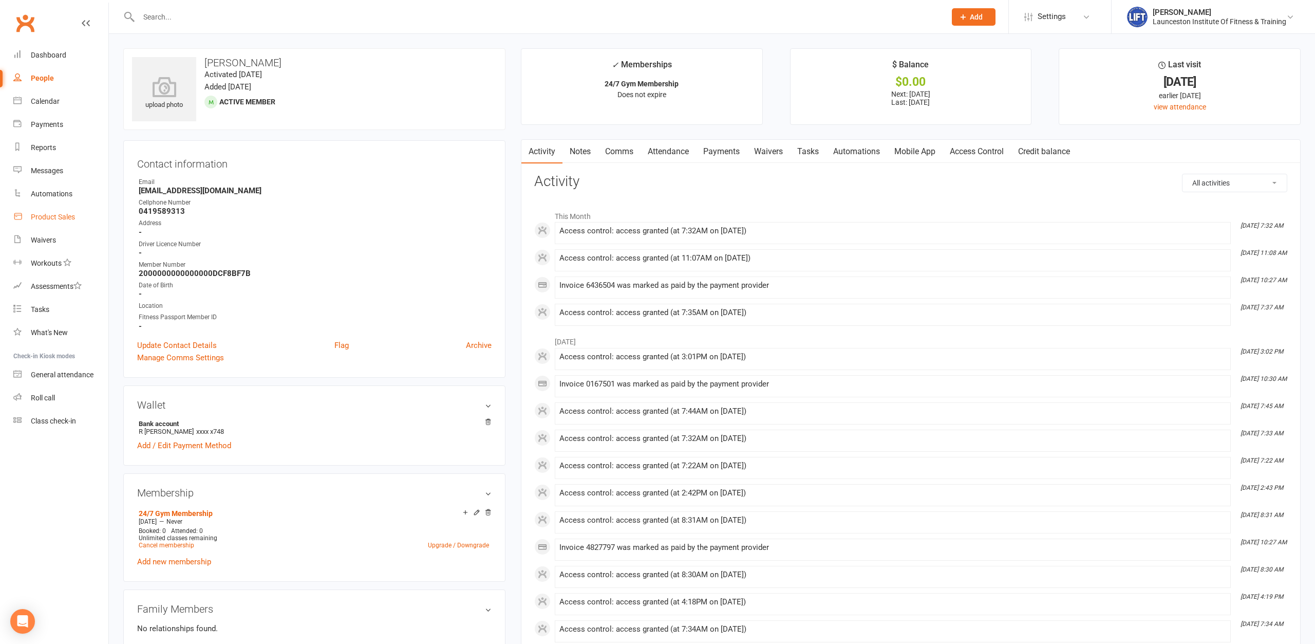
click at [35, 227] on link "Product Sales" at bounding box center [60, 216] width 95 height 23
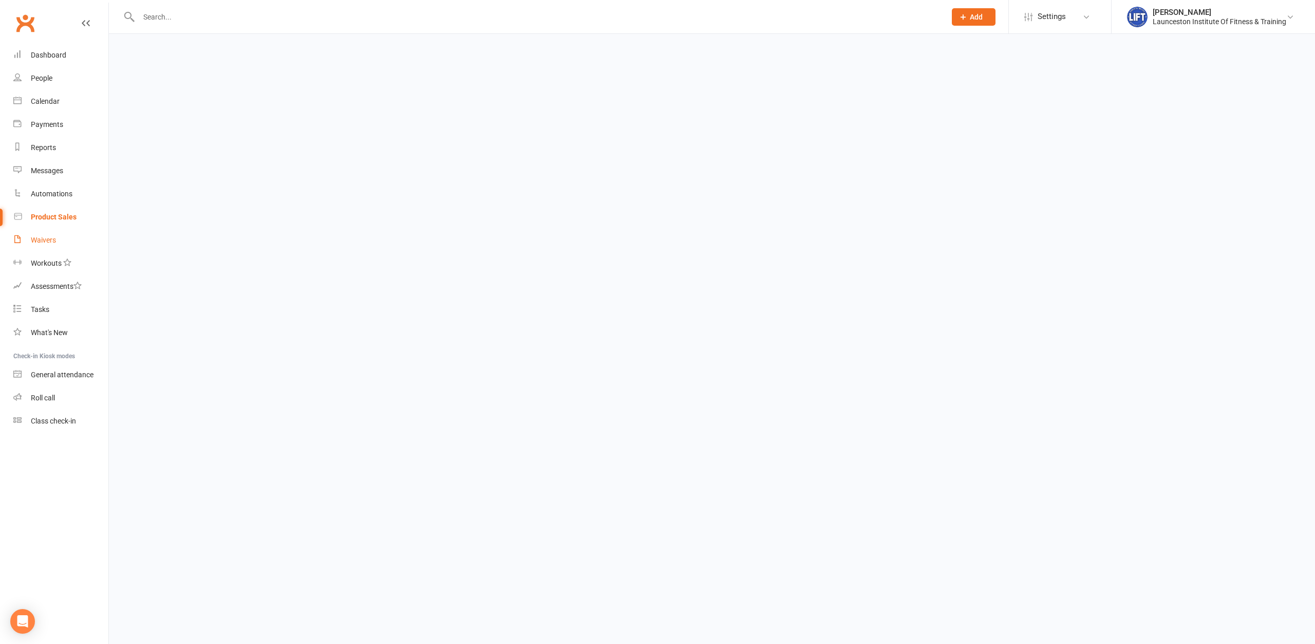
click at [36, 233] on link "Waivers" at bounding box center [60, 240] width 95 height 23
select select "100"
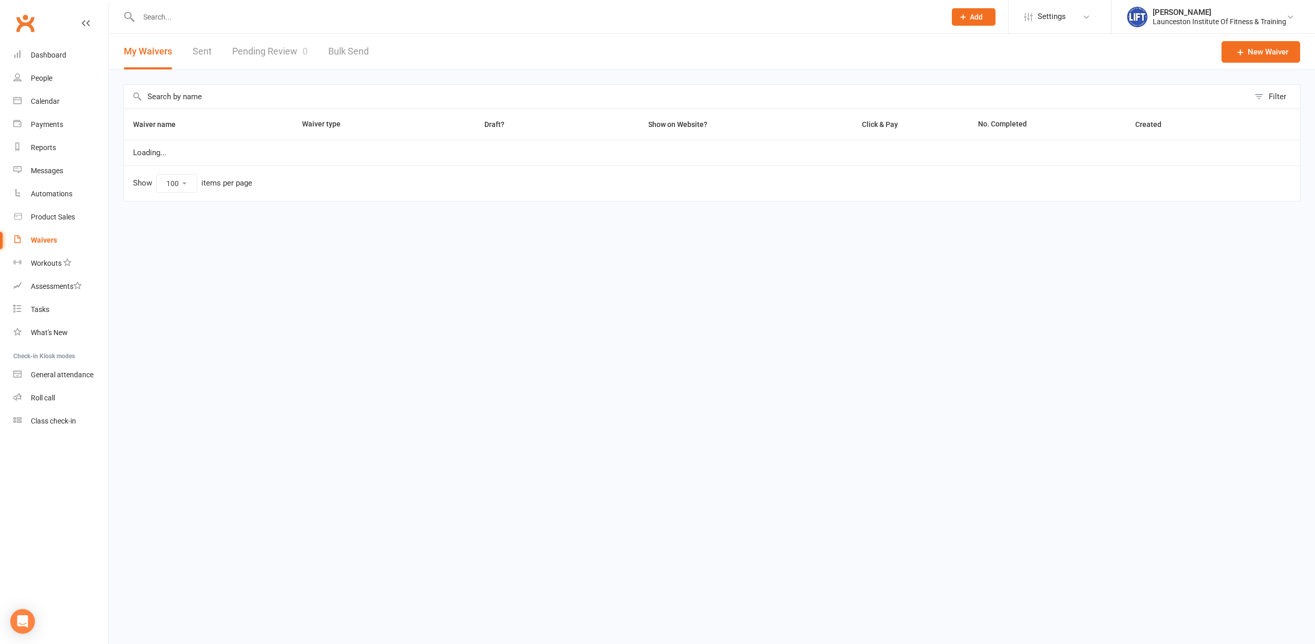
click at [253, 40] on link "Pending Review 0" at bounding box center [270, 51] width 76 height 35
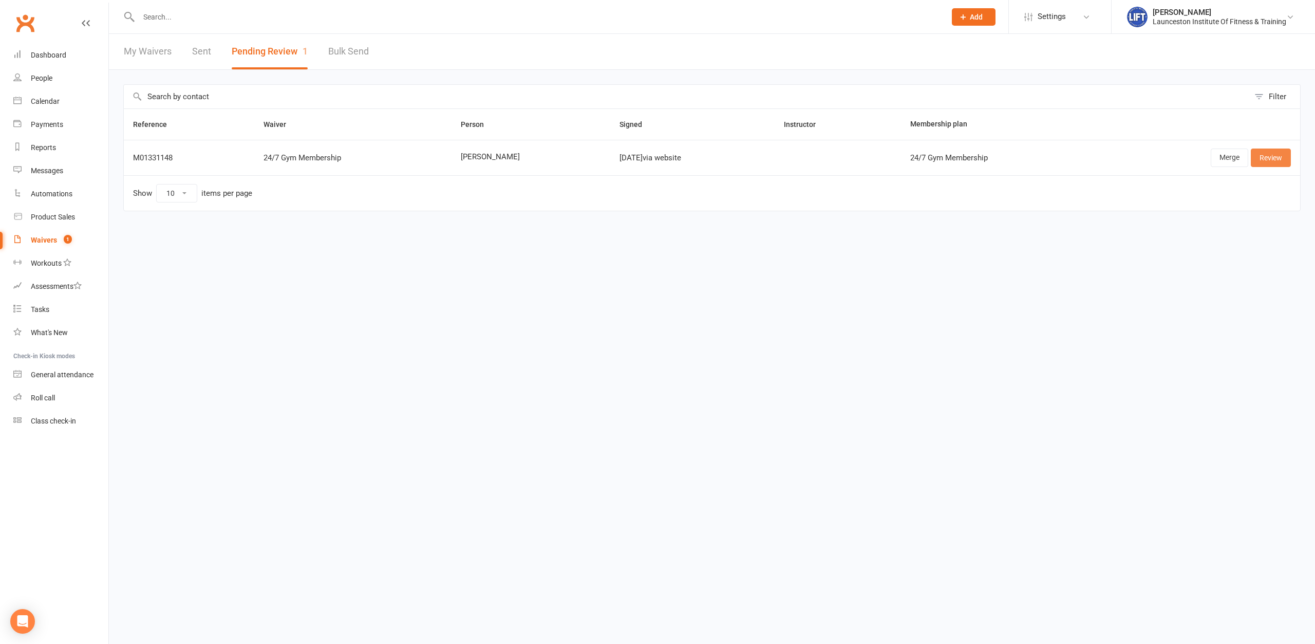
click at [1051, 157] on link "Review" at bounding box center [1271, 157] width 40 height 18
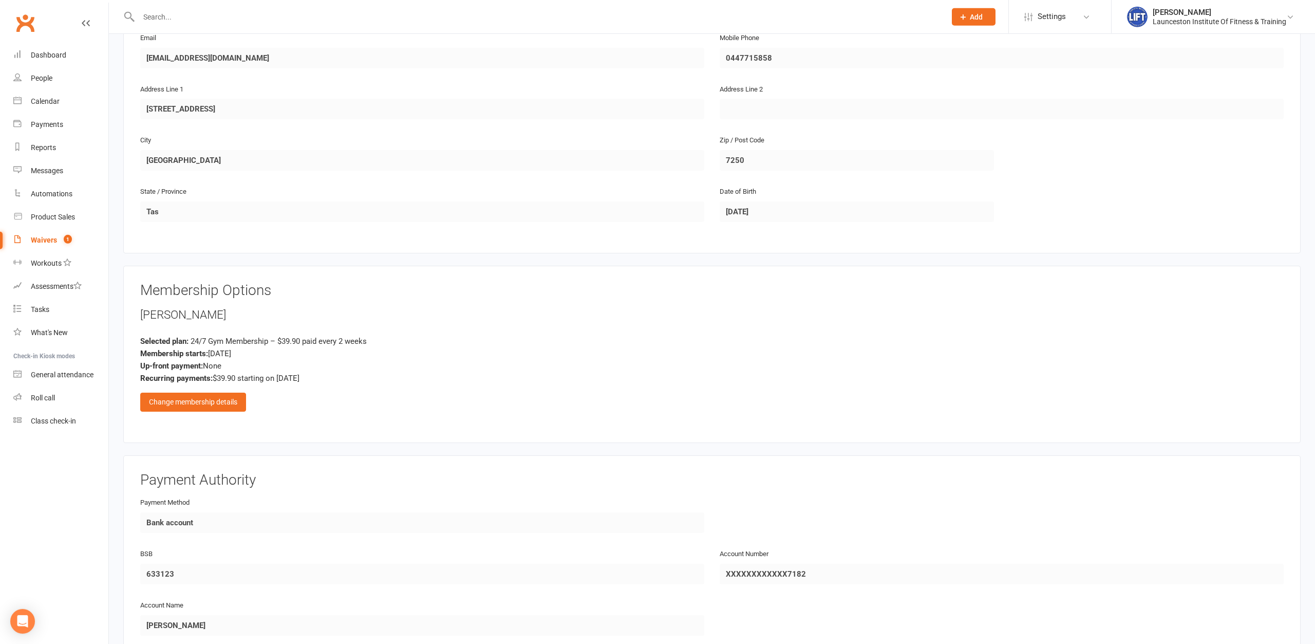
scroll to position [262, 0]
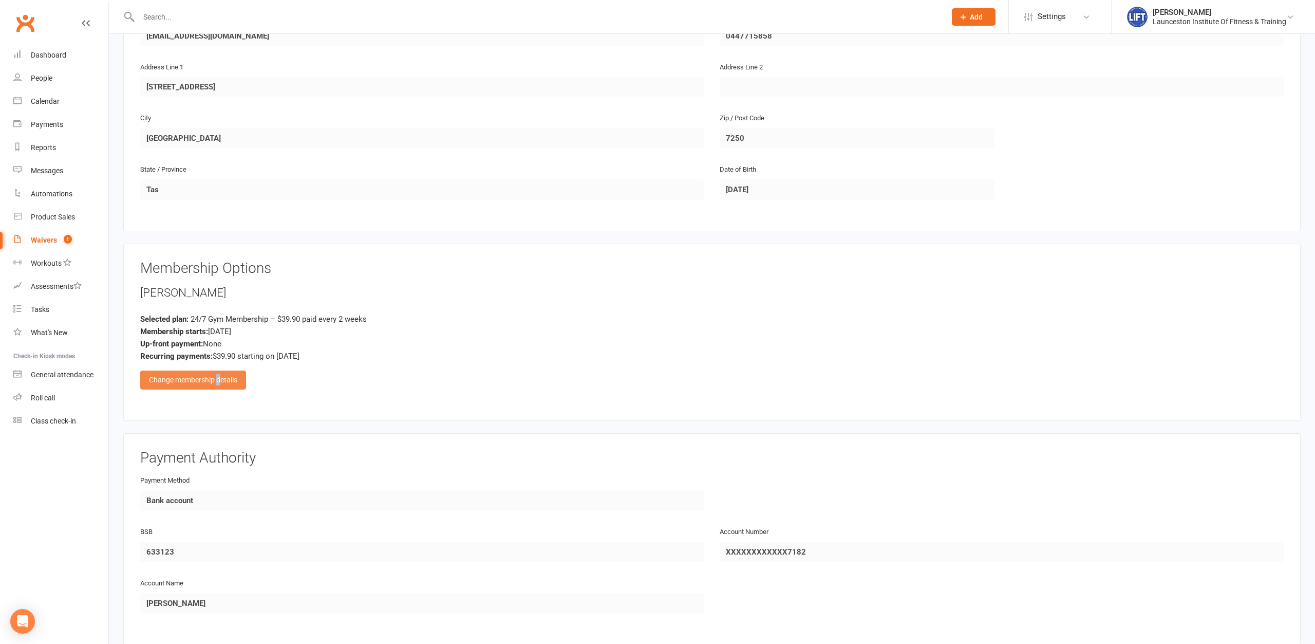
drag, startPoint x: 220, startPoint y: 380, endPoint x: 214, endPoint y: 379, distance: 6.2
click at [214, 379] on div "Change membership details" at bounding box center [193, 379] width 106 height 18
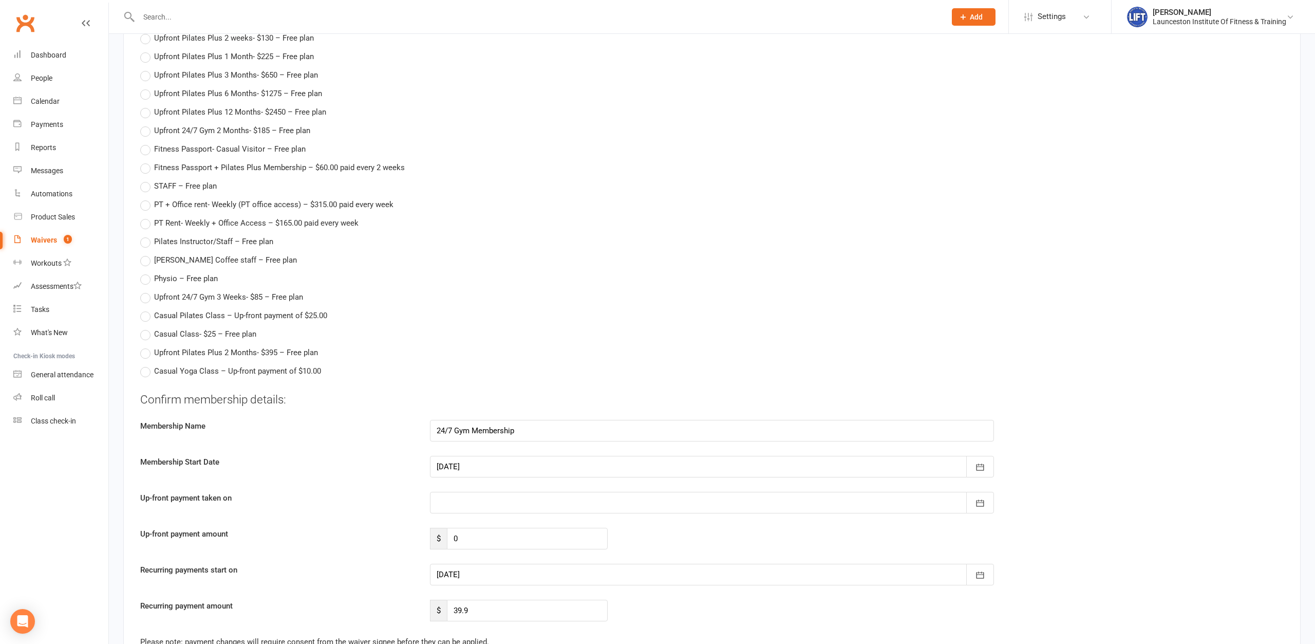
scroll to position [1205, 0]
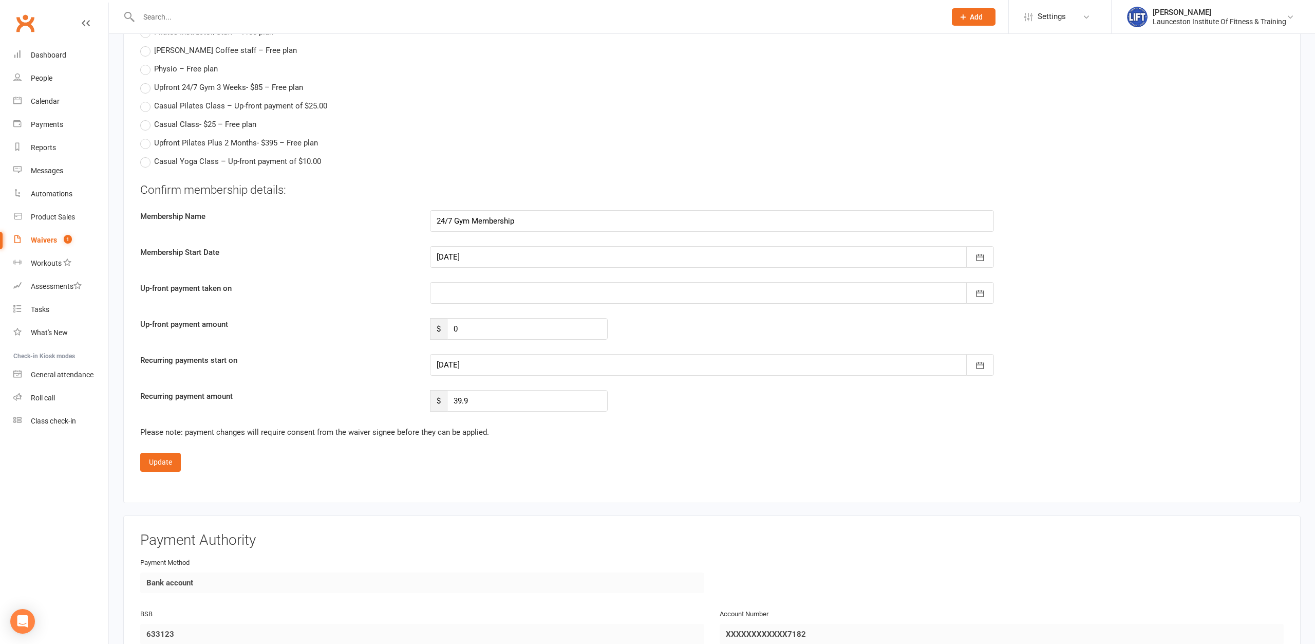
click at [467, 358] on div at bounding box center [712, 365] width 564 height 22
click at [494, 485] on span "18" at bounding box center [494, 488] width 8 height 8
click at [148, 458] on button "Update" at bounding box center [160, 462] width 41 height 18
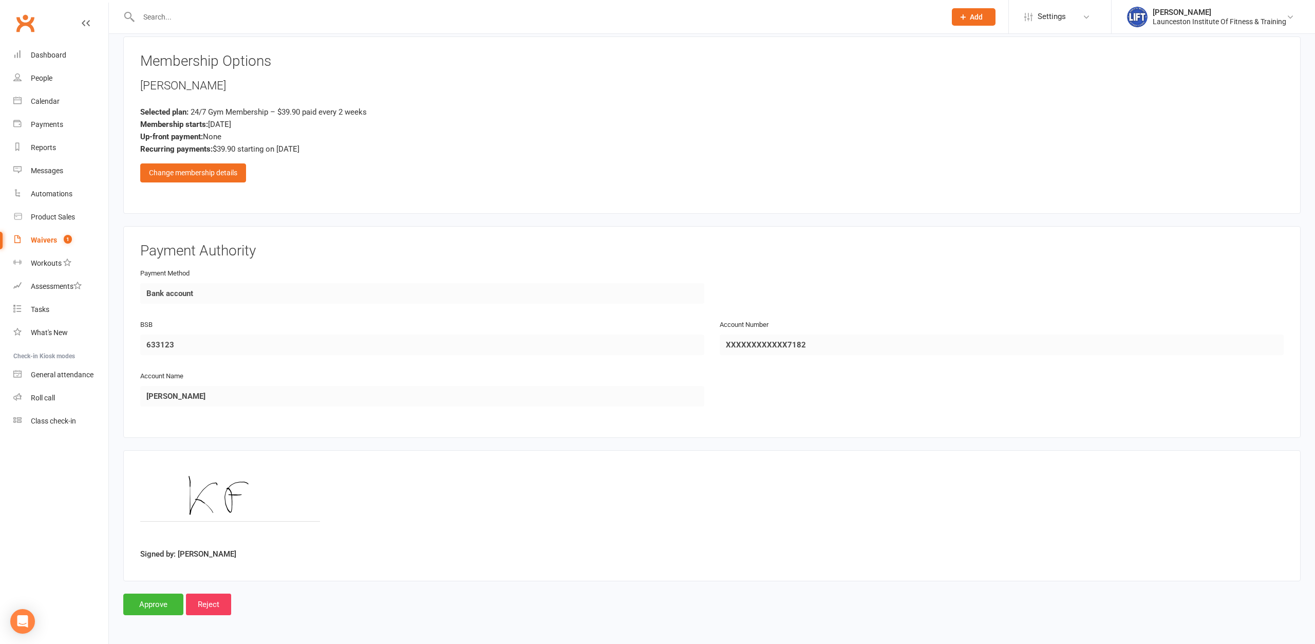
scroll to position [465, 0]
click at [152, 496] on input "Approve" at bounding box center [153, 608] width 60 height 22
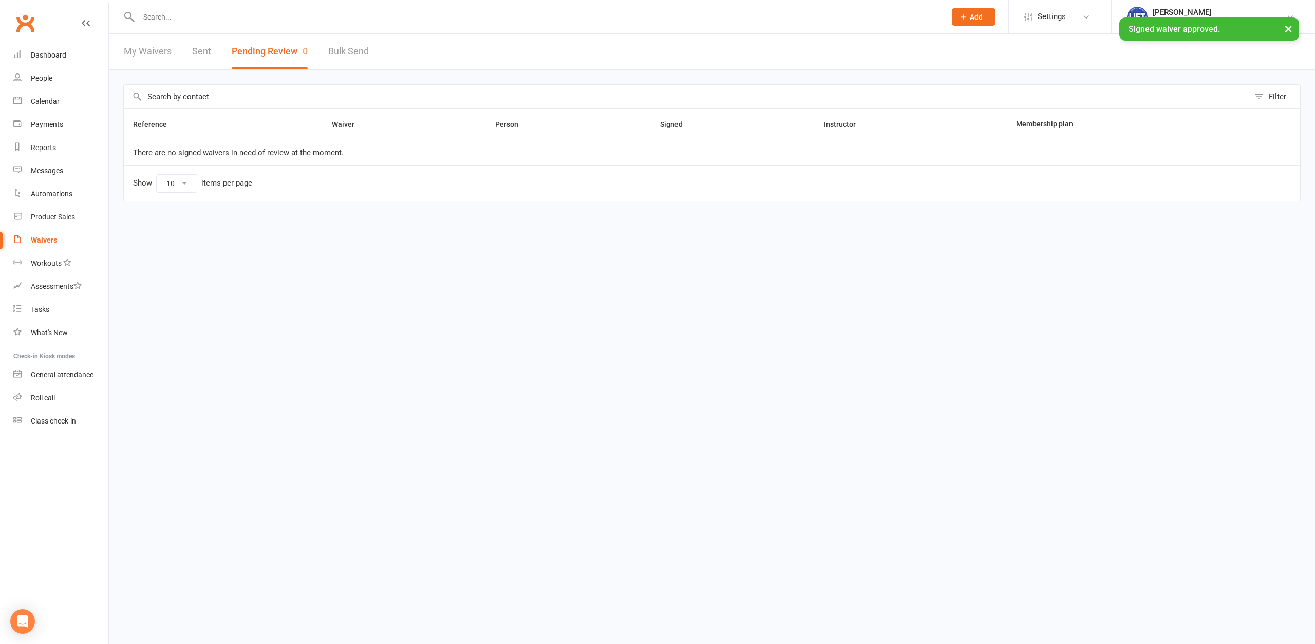
click at [260, 27] on div at bounding box center [530, 16] width 815 height 33
click at [256, 23] on input "text" at bounding box center [537, 17] width 803 height 14
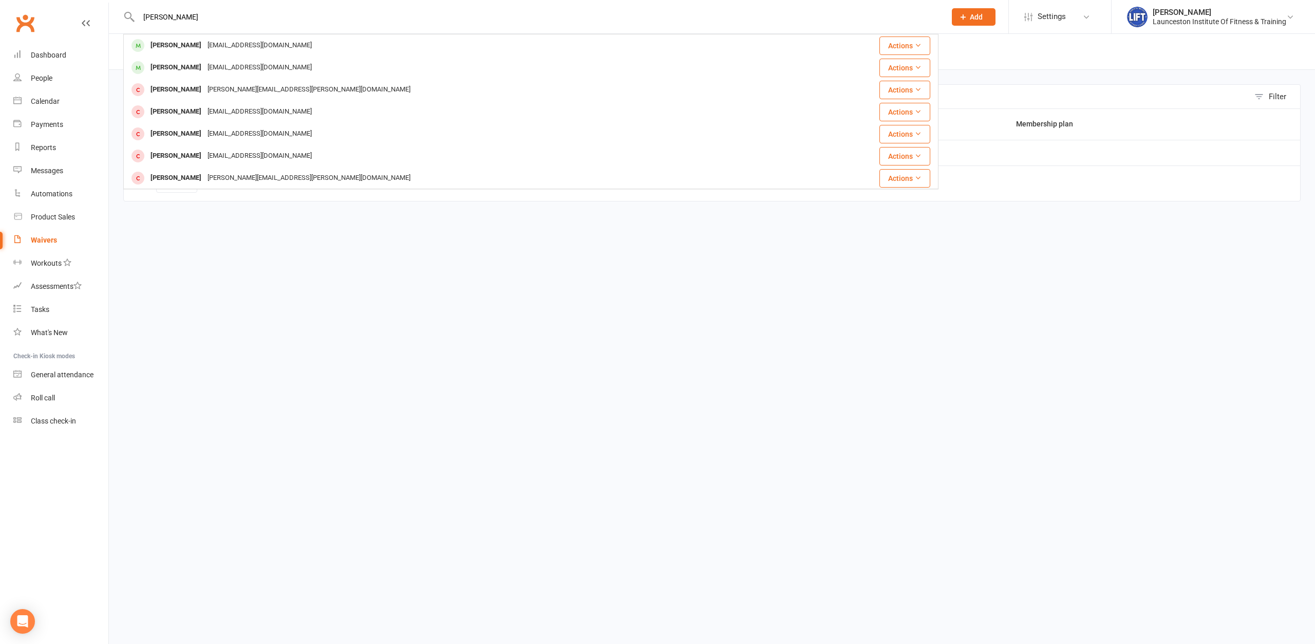
type input "[PERSON_NAME]"
click at [255, 35] on div "[PERSON_NAME] [EMAIL_ADDRESS][DOMAIN_NAME]" at bounding box center [462, 45] width 677 height 21
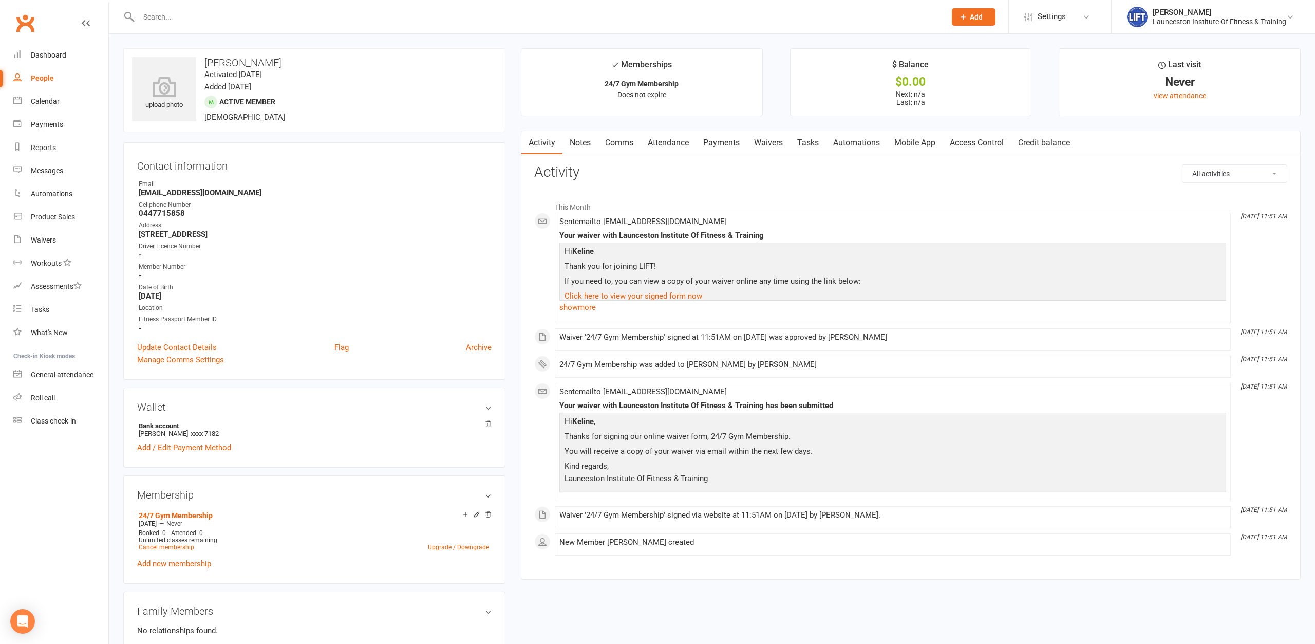
click at [980, 140] on link "Access Control" at bounding box center [977, 143] width 68 height 24
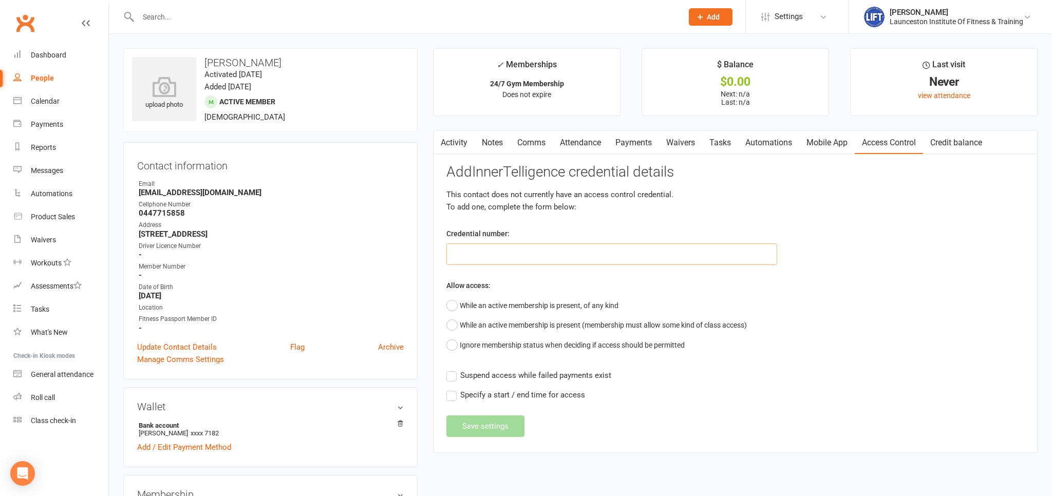
drag, startPoint x: 476, startPoint y: 260, endPoint x: 251, endPoint y: 243, distance: 225.1
click at [475, 258] on input "text" at bounding box center [611, 254] width 331 height 22
click at [502, 258] on input "text" at bounding box center [611, 254] width 331 height 22
paste input "2000000000000000DB94924E"
type input "2000000000000000DB94924E"
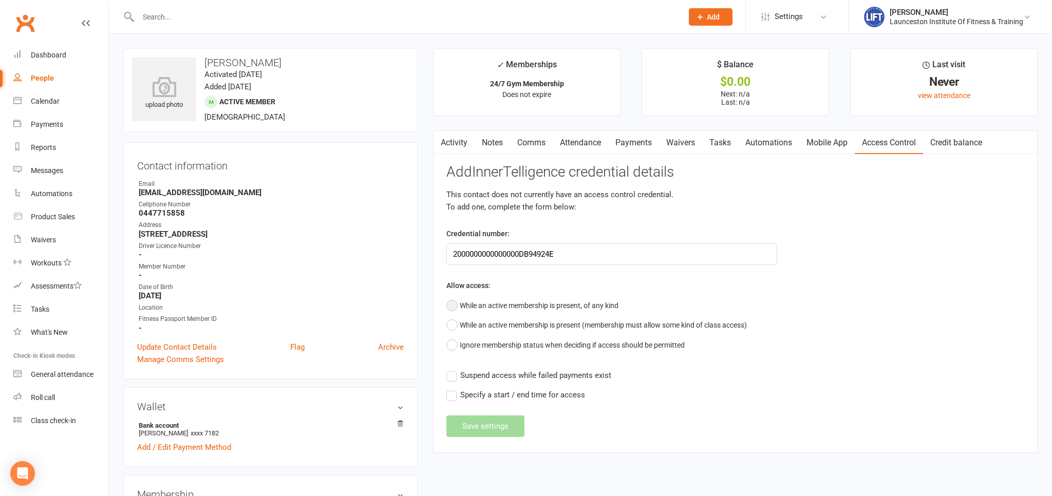
click at [493, 307] on button "While an active membership is present, of any kind" at bounding box center [532, 306] width 172 height 20
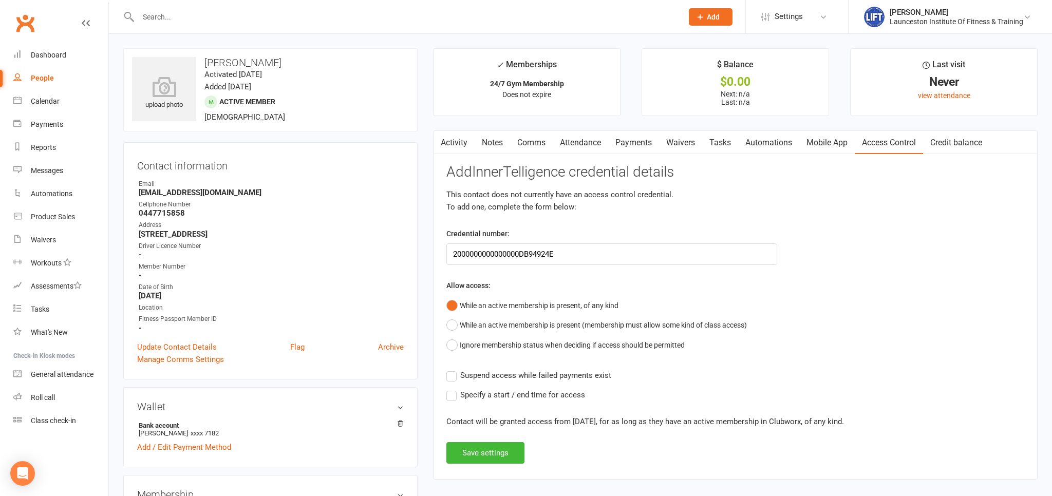
click at [447, 364] on div "Add InnerTelligence credential details This contact does not currently have an …" at bounding box center [735, 313] width 578 height 299
click at [450, 373] on label "Suspend access while failed payments exist" at bounding box center [528, 375] width 165 height 12
click at [450, 369] on input "Suspend access while failed payments exist" at bounding box center [528, 369] width 165 height 0
click at [485, 448] on button "Save settings" at bounding box center [485, 453] width 78 height 22
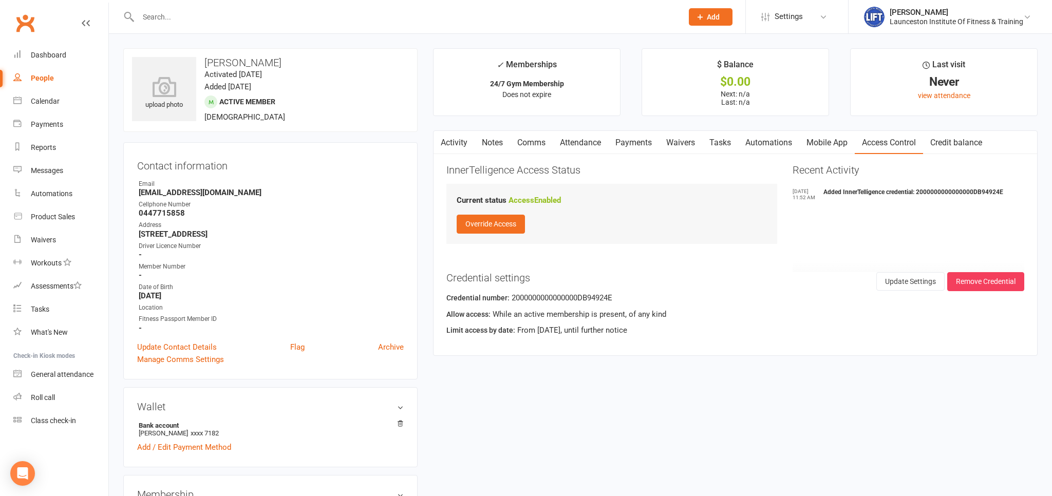
click at [158, 20] on input "text" at bounding box center [405, 17] width 540 height 14
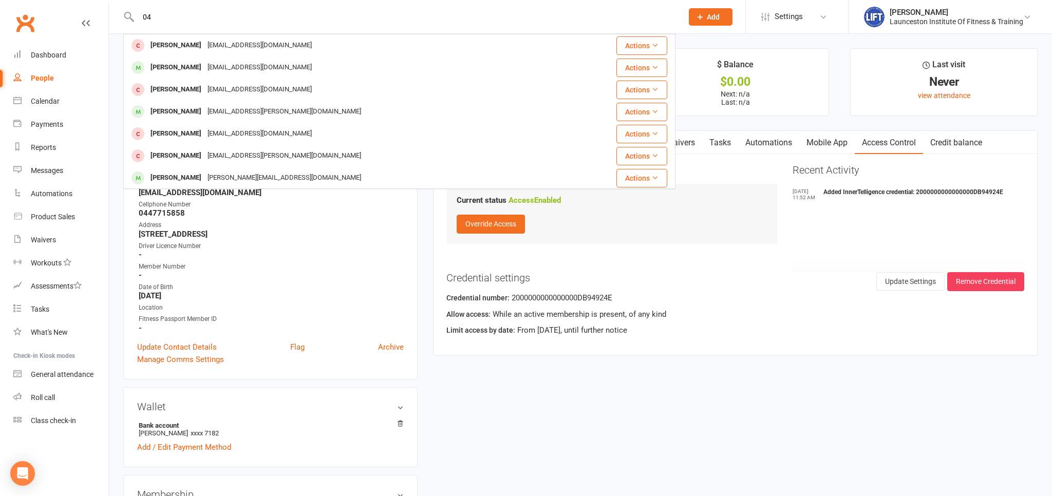
type input "0"
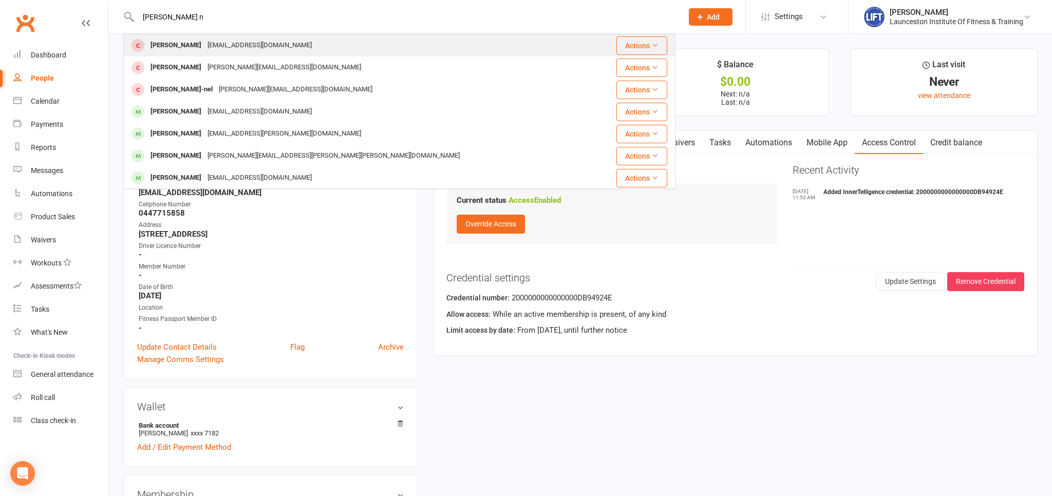
type input "[PERSON_NAME] n"
click at [223, 45] on div "[EMAIL_ADDRESS][DOMAIN_NAME]" at bounding box center [259, 45] width 110 height 15
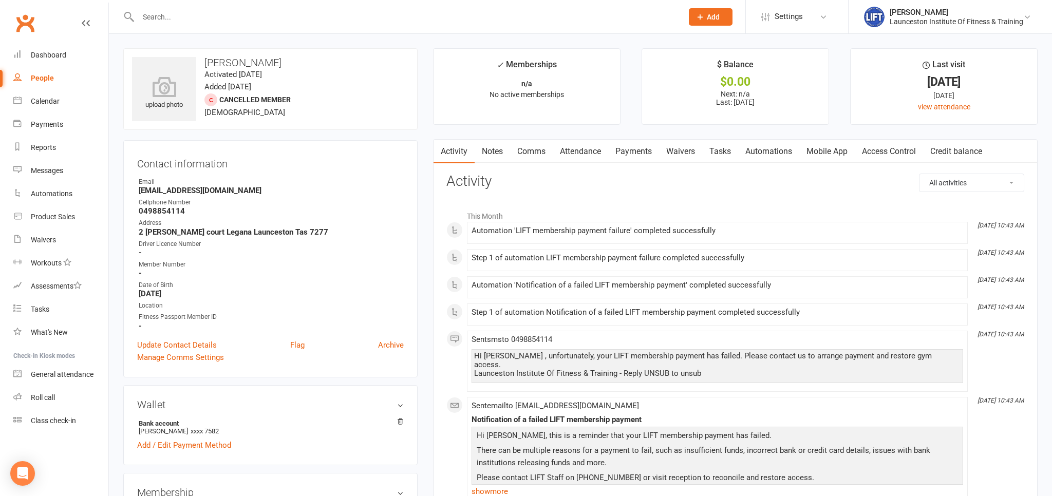
click at [626, 154] on link "Payments" at bounding box center [633, 152] width 51 height 24
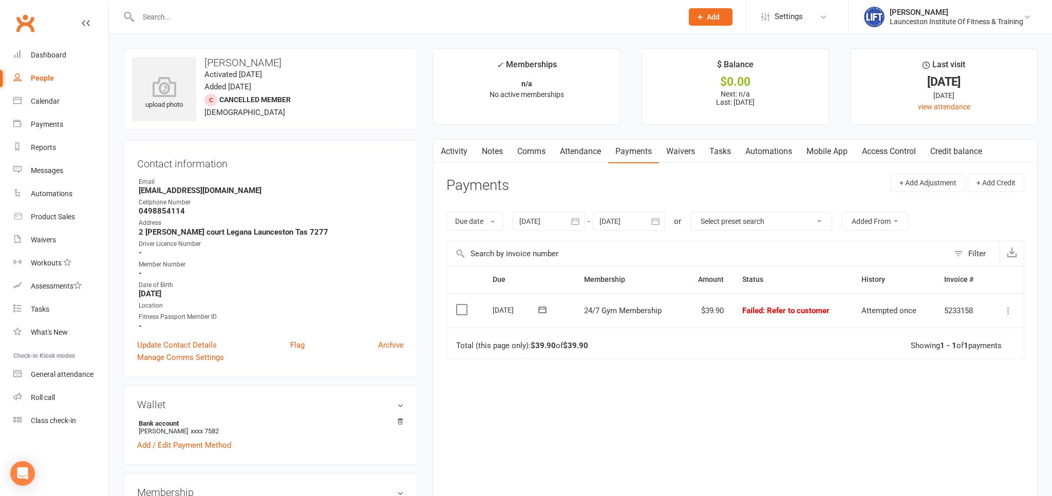
click at [568, 224] on button "button" at bounding box center [575, 221] width 18 height 18
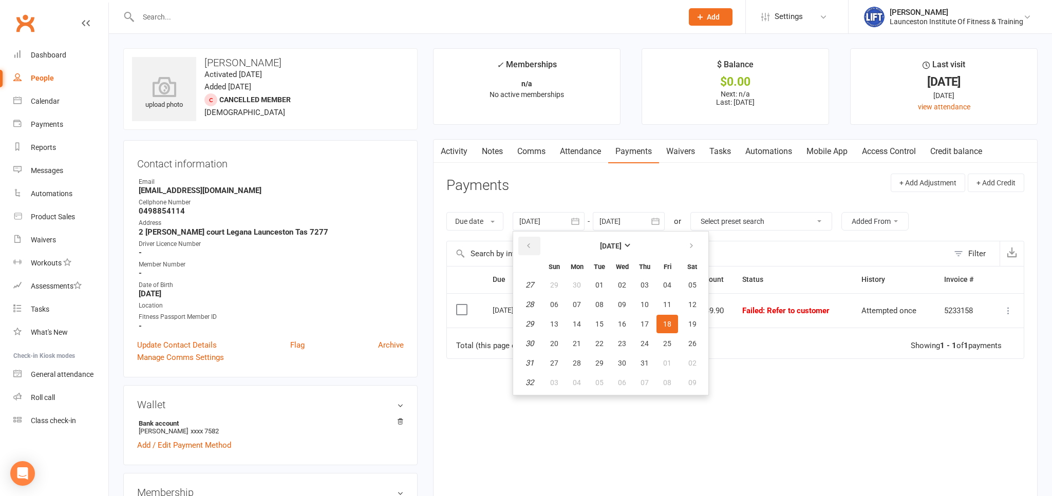
click at [532, 239] on button "button" at bounding box center [529, 246] width 22 height 18
click at [532, 238] on button "button" at bounding box center [529, 246] width 22 height 18
click at [532, 239] on button "button" at bounding box center [529, 246] width 22 height 18
click at [531, 240] on button "button" at bounding box center [529, 246] width 22 height 18
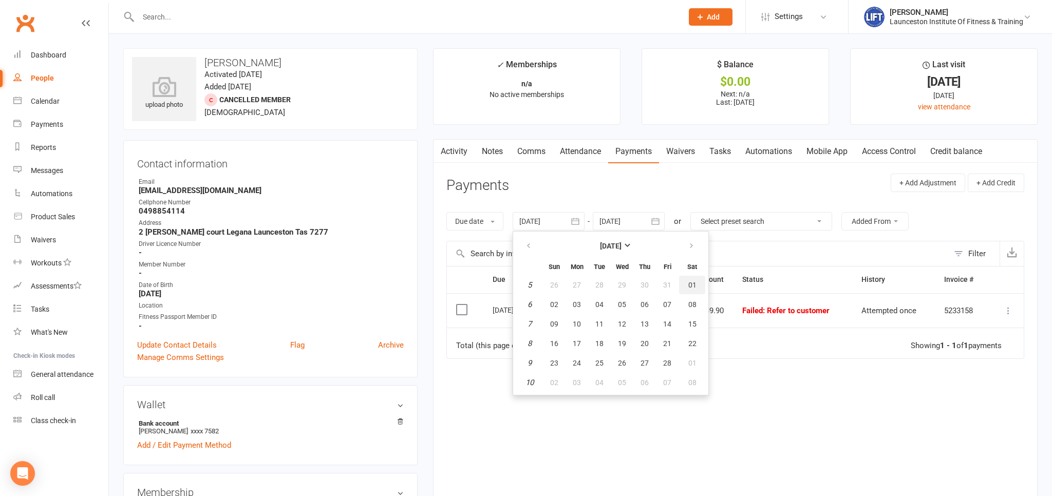
click at [690, 285] on span "01" at bounding box center [692, 285] width 8 height 8
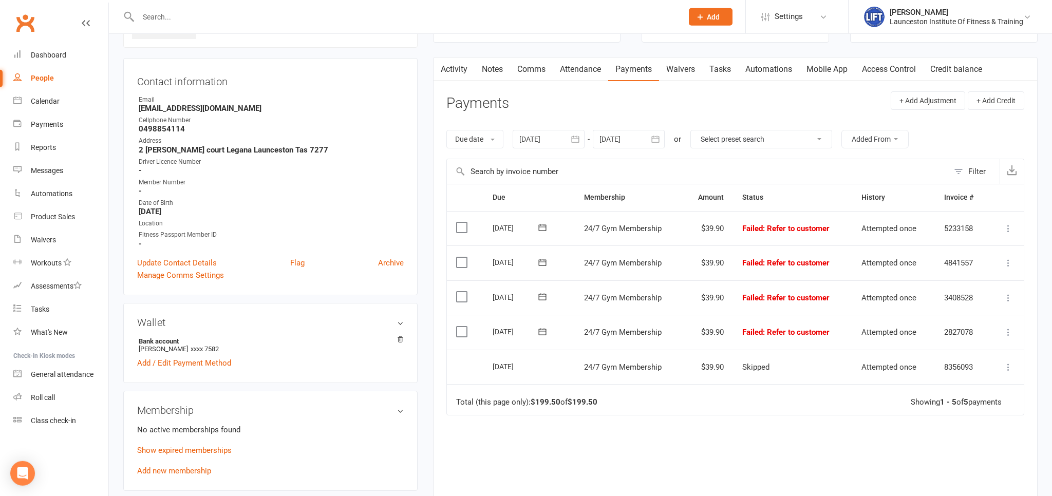
scroll to position [108, 0]
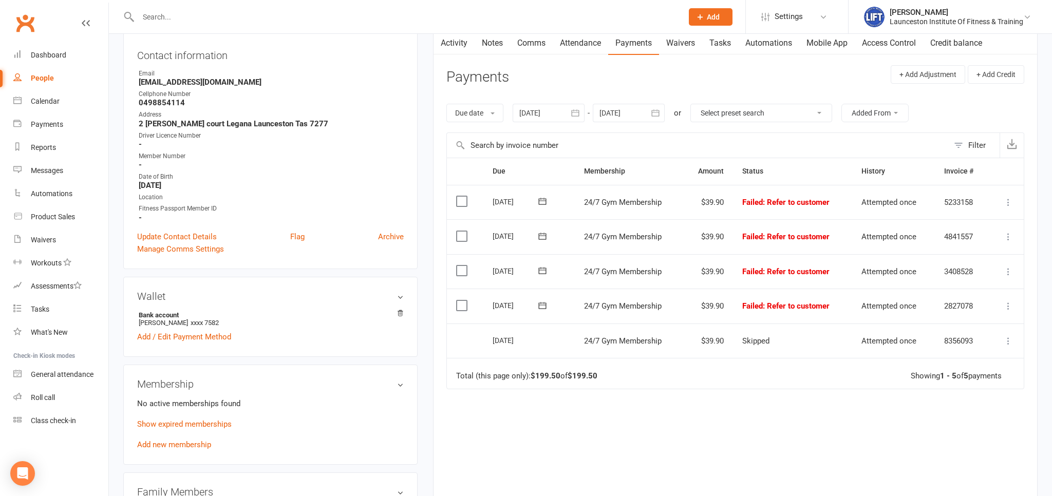
click at [550, 117] on div at bounding box center [549, 113] width 72 height 18
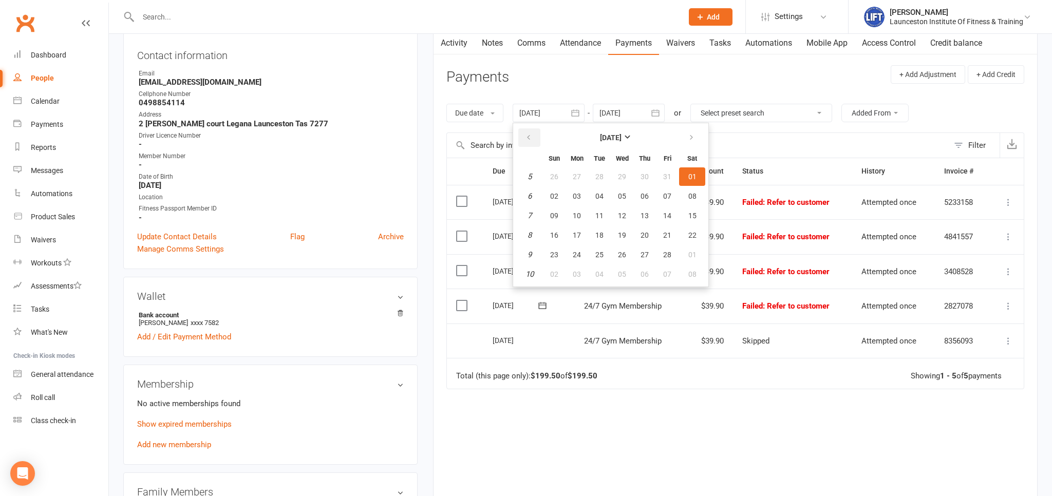
click at [529, 139] on icon "button" at bounding box center [528, 138] width 7 height 8
click at [592, 172] on button "01" at bounding box center [600, 176] width 22 height 18
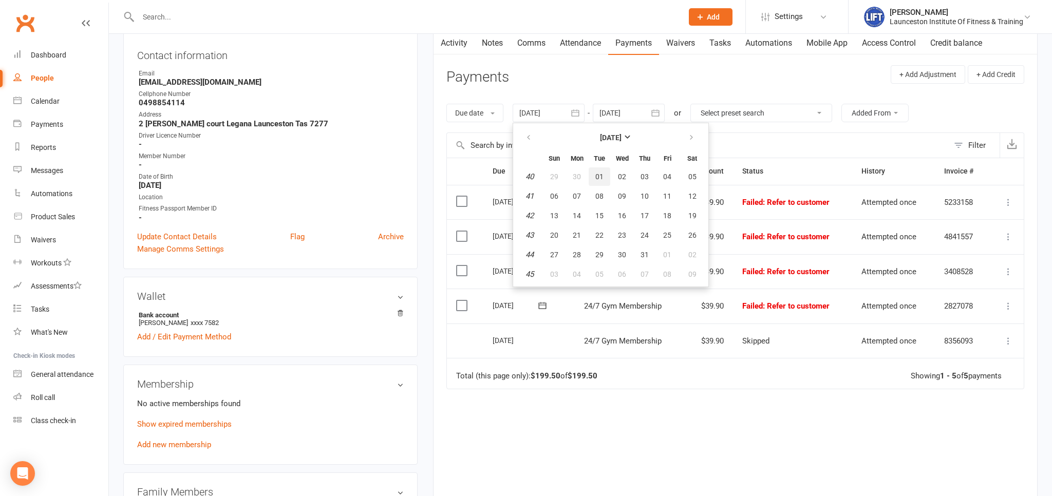
type input "[DATE]"
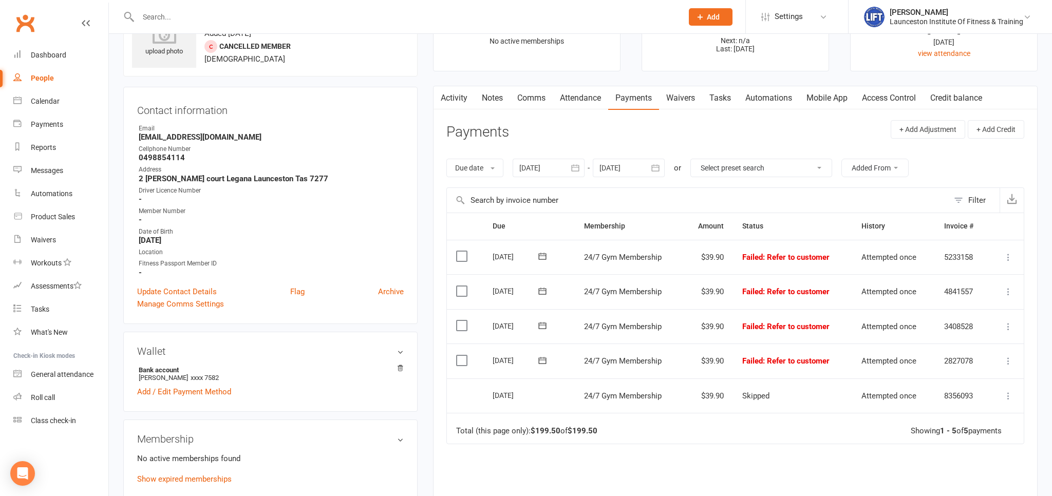
scroll to position [0, 0]
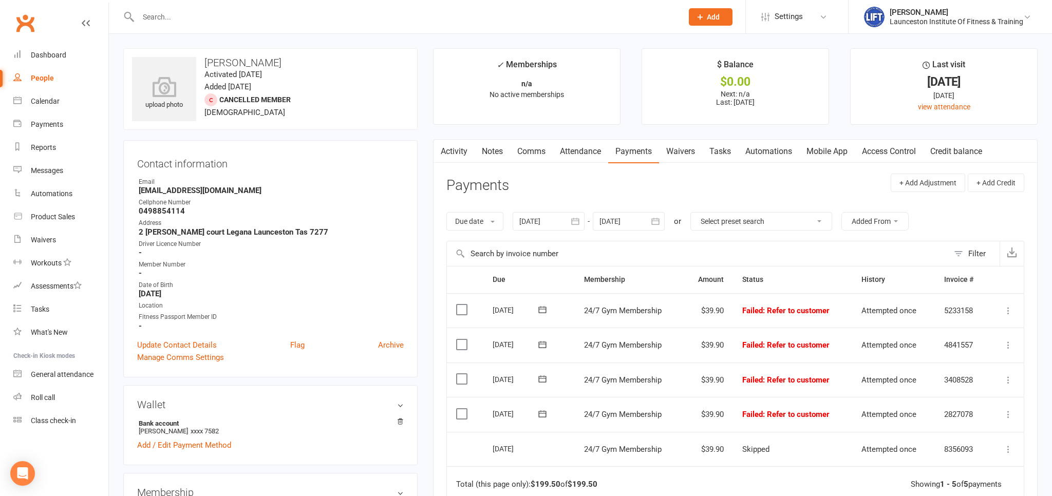
click at [207, 14] on input "text" at bounding box center [405, 17] width 540 height 14
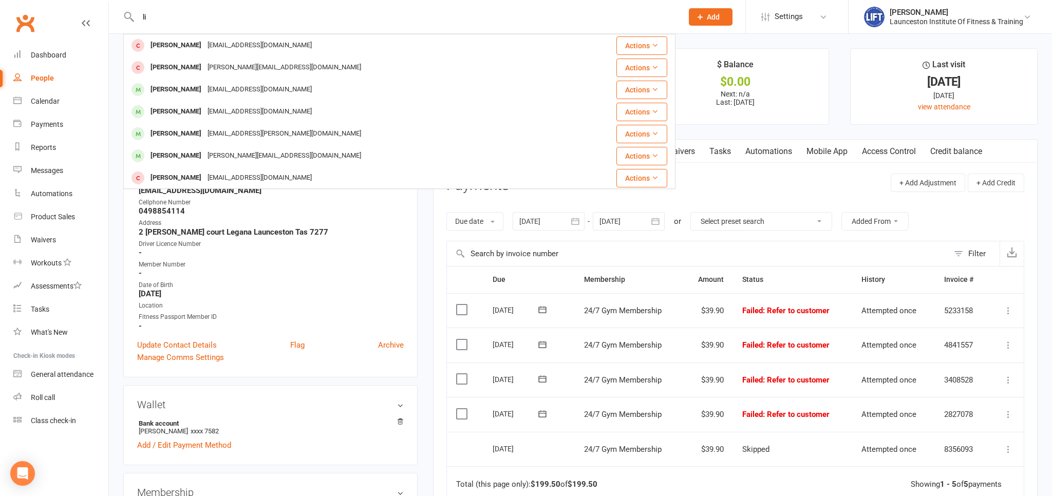
type input "l"
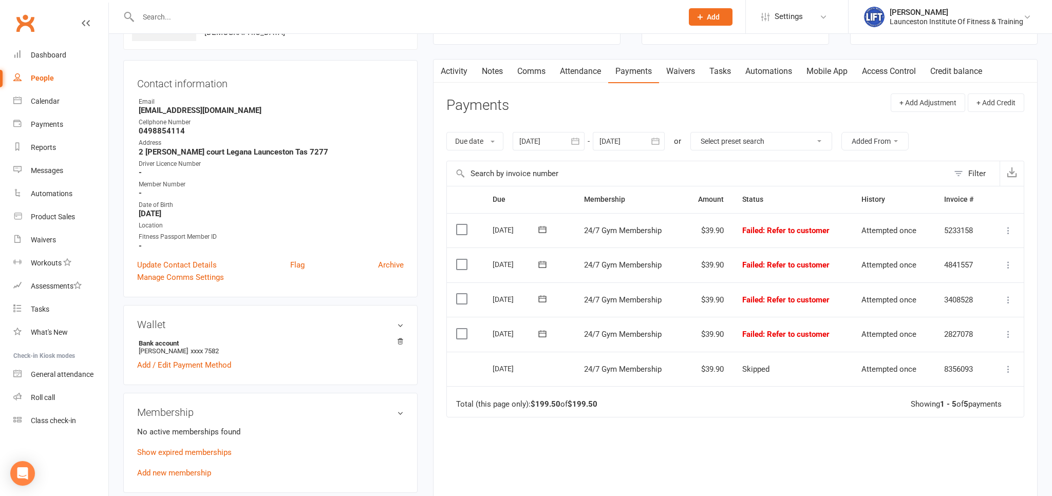
scroll to position [54, 0]
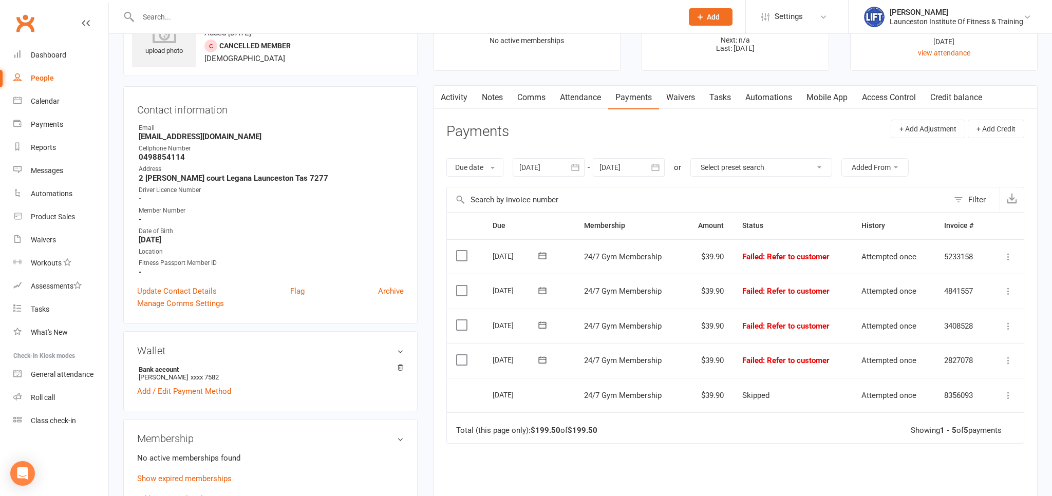
click at [560, 162] on div at bounding box center [549, 167] width 72 height 18
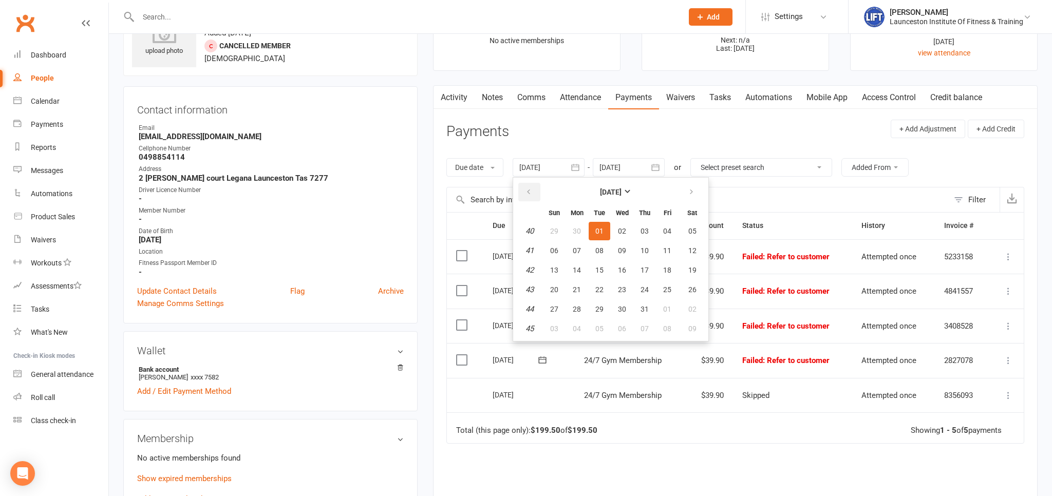
click at [532, 195] on icon "button" at bounding box center [528, 192] width 7 height 8
click at [577, 233] on span "01" at bounding box center [577, 231] width 8 height 8
type input "[DATE]"
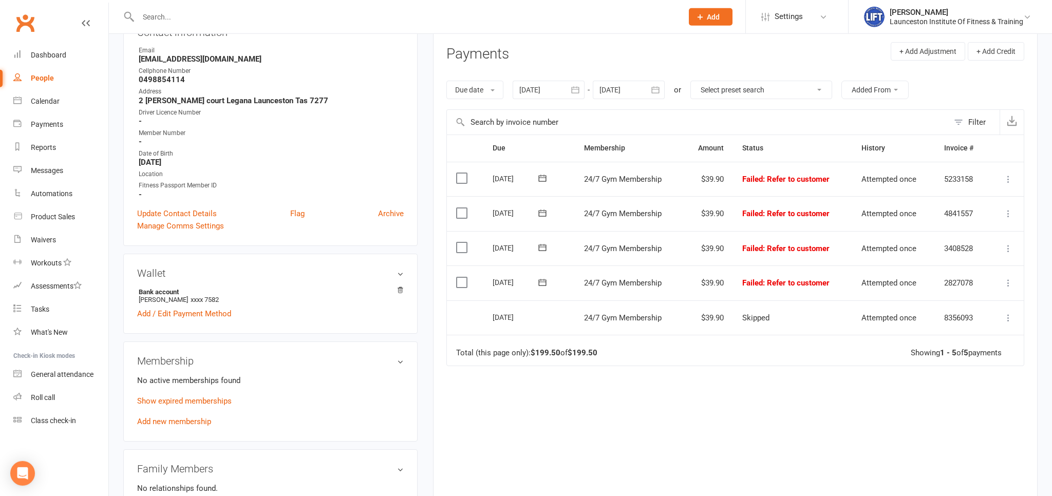
scroll to position [108, 0]
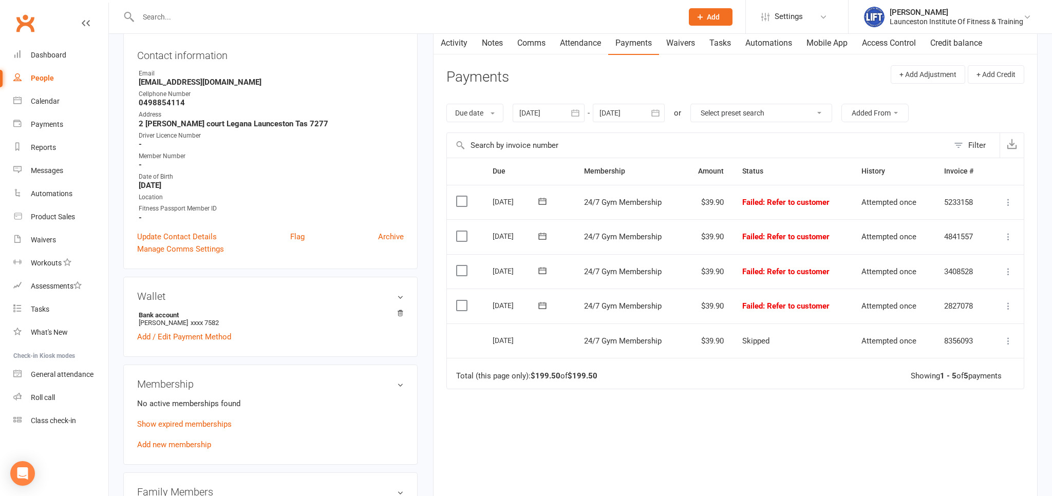
click at [1008, 308] on icon at bounding box center [1008, 306] width 10 height 10
click at [933, 390] on link "Skip" at bounding box center [963, 388] width 102 height 21
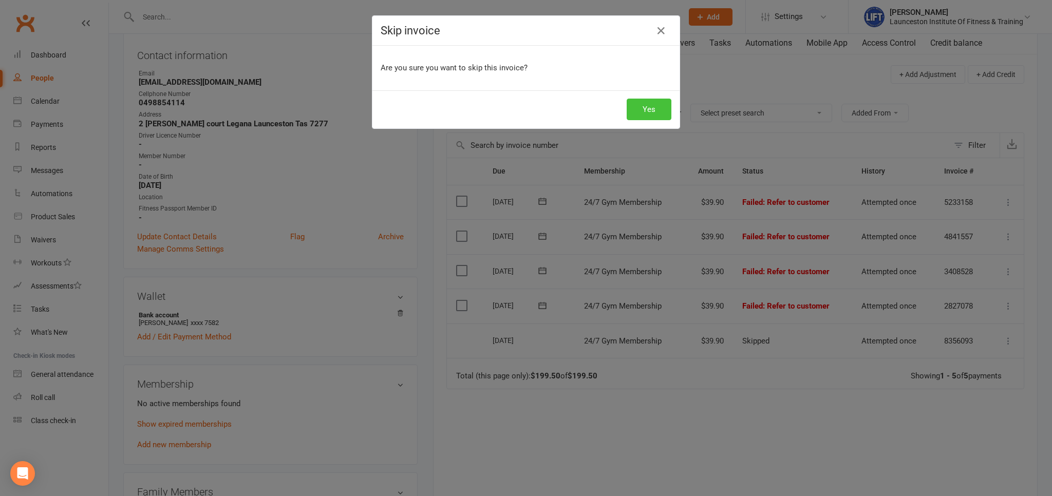
click at [662, 110] on button "Yes" at bounding box center [649, 110] width 45 height 22
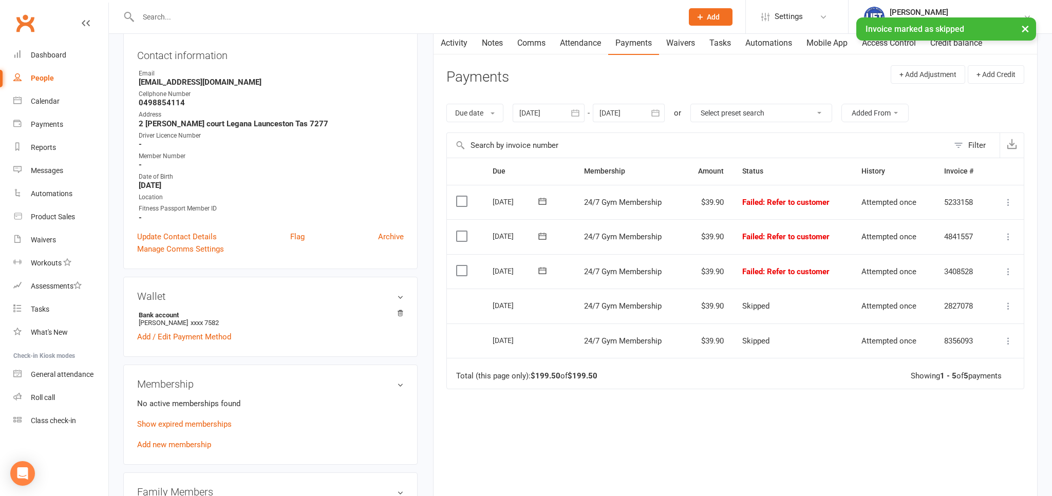
click at [1006, 267] on icon at bounding box center [1008, 272] width 10 height 10
click at [944, 311] on link "Mark as Paid (POS)" at bounding box center [963, 312] width 102 height 21
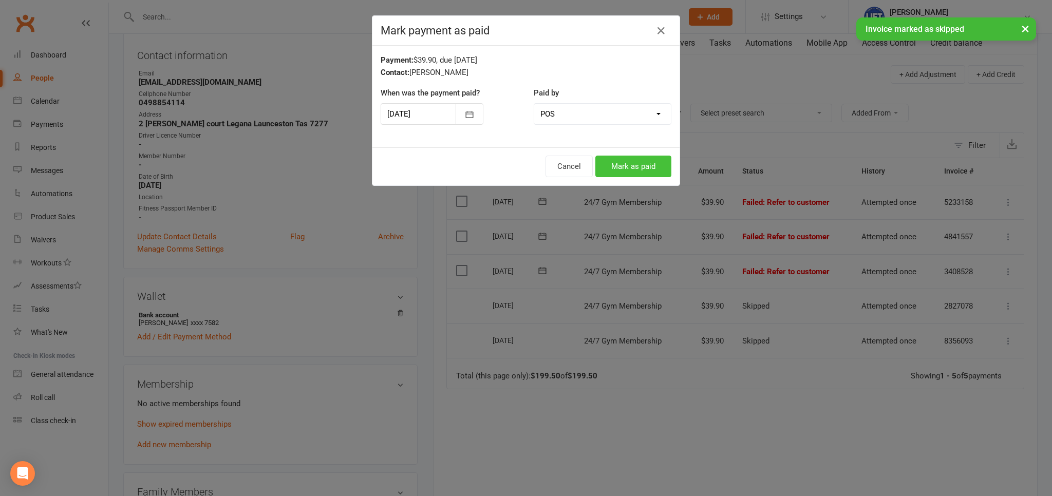
click at [650, 166] on button "Mark as paid" at bounding box center [633, 167] width 76 height 22
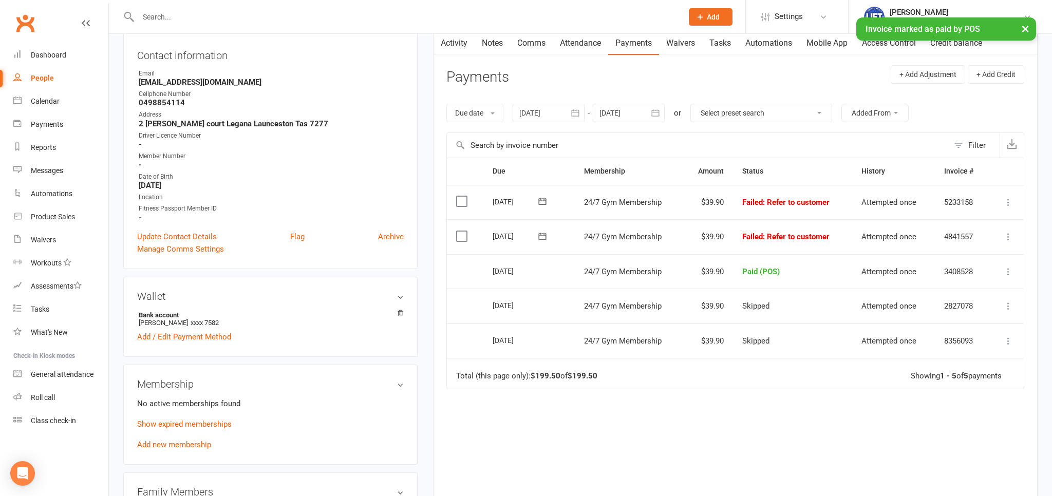
drag, startPoint x: 1007, startPoint y: 242, endPoint x: 1006, endPoint y: 237, distance: 5.2
click at [1006, 238] on td "Mark as Paid (Cash) Mark as Paid (POS) Mark as Paid (Other) Skip Retry now More…" at bounding box center [1006, 236] width 35 height 35
click at [1006, 237] on icon at bounding box center [1008, 237] width 10 height 10
click at [937, 278] on link "Mark as Paid (POS)" at bounding box center [963, 277] width 102 height 21
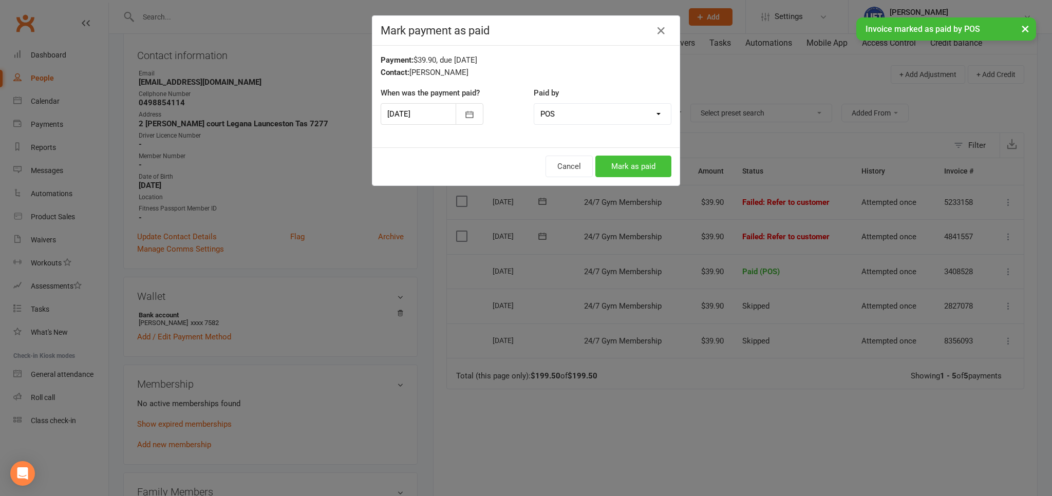
drag, startPoint x: 637, startPoint y: 166, endPoint x: 650, endPoint y: 157, distance: 15.7
click at [637, 166] on button "Mark as paid" at bounding box center [633, 167] width 76 height 22
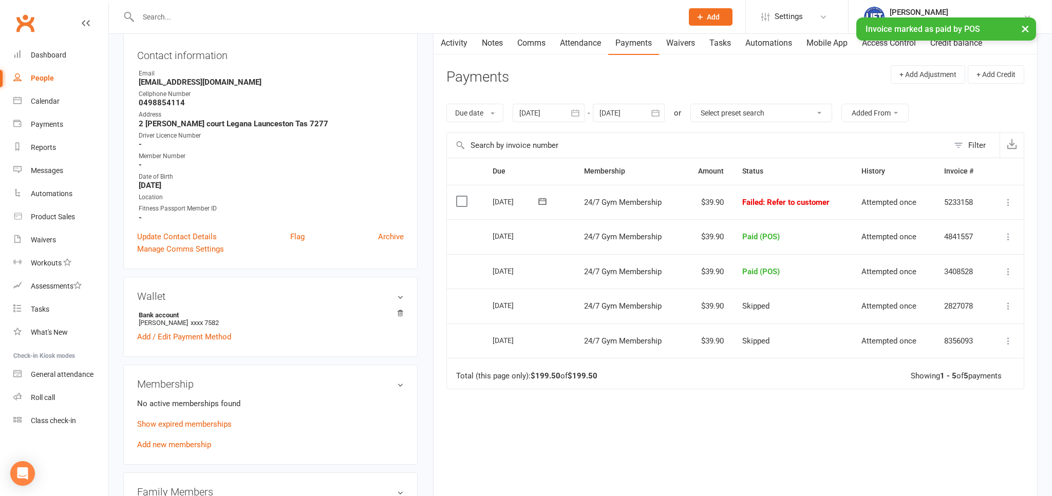
click at [1010, 202] on icon at bounding box center [1008, 202] width 10 height 10
click at [941, 242] on link "Mark as Paid (POS)" at bounding box center [963, 243] width 102 height 21
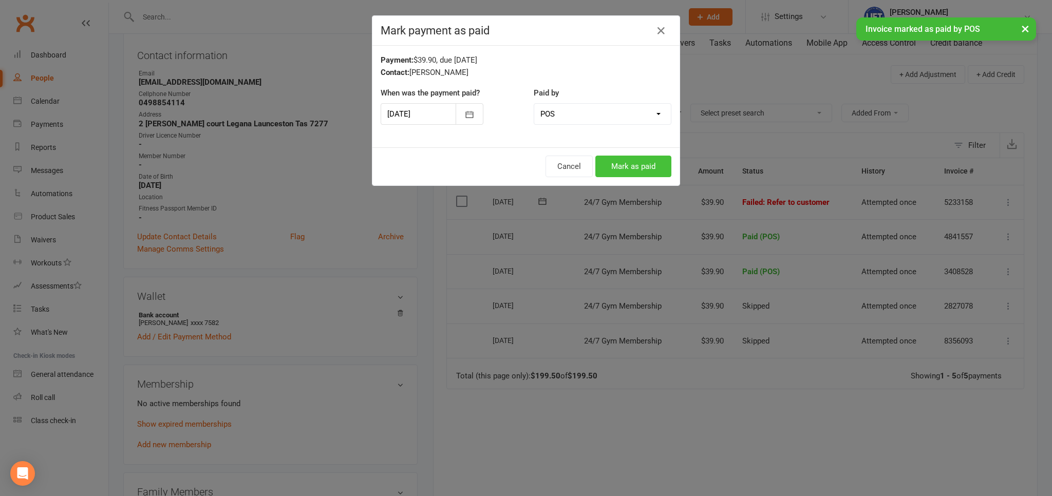
drag, startPoint x: 661, startPoint y: 177, endPoint x: 655, endPoint y: 166, distance: 11.7
click at [658, 171] on div "Cancel Mark as paid" at bounding box center [525, 166] width 307 height 38
click at [653, 167] on button "Mark as paid" at bounding box center [633, 167] width 76 height 22
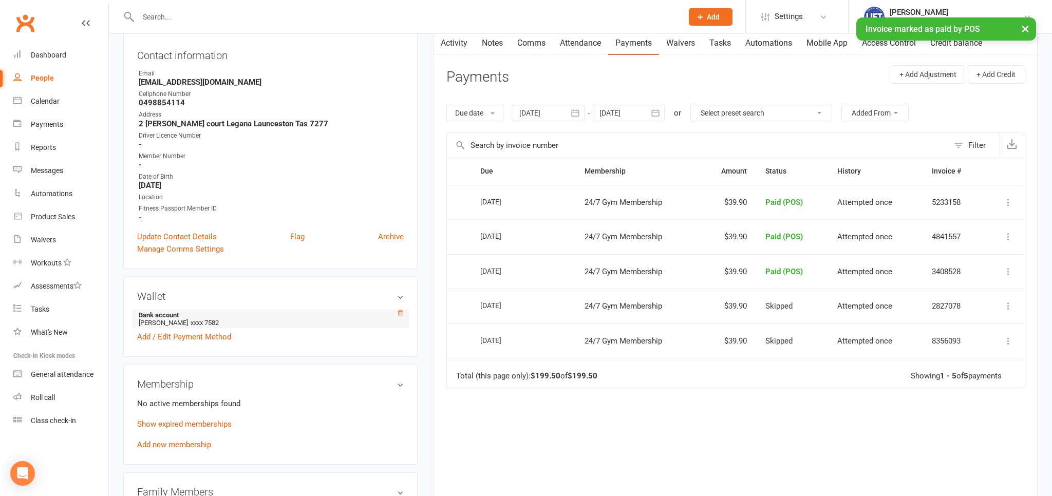
click at [401, 311] on icon at bounding box center [400, 313] width 7 height 7
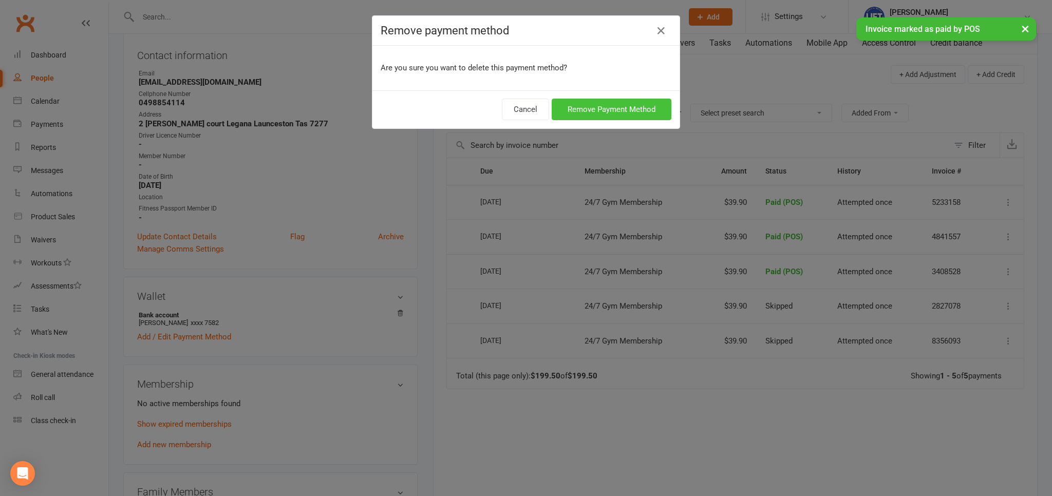
click at [569, 109] on button "Remove Payment Method" at bounding box center [612, 110] width 120 height 22
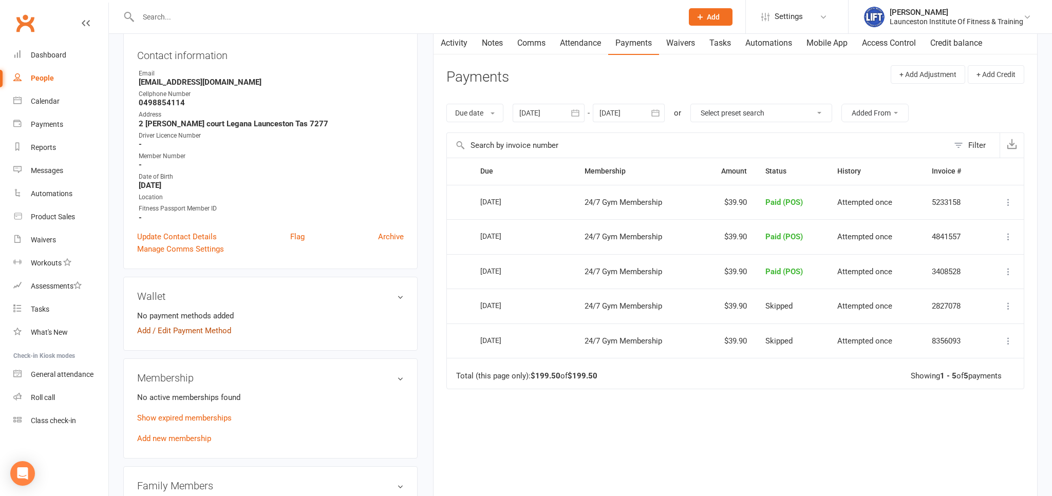
click at [154, 328] on link "Add / Edit Payment Method" at bounding box center [184, 331] width 94 height 12
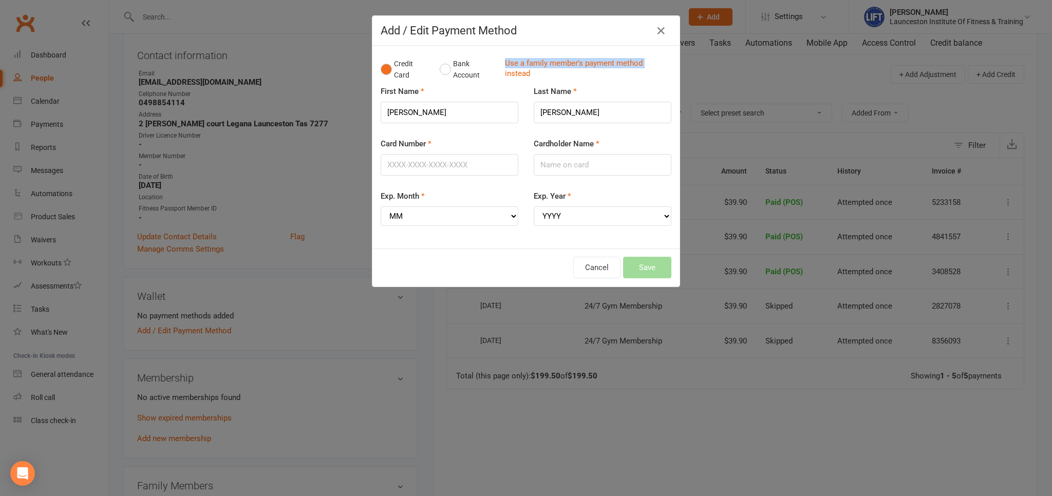
click at [440, 68] on div "Credit Card Bank Account Use a family member's payment method instead" at bounding box center [526, 69] width 291 height 31
click at [437, 75] on div "Credit Card Bank Account Use a family member's payment method instead" at bounding box center [526, 69] width 291 height 31
click at [441, 72] on button "Bank Account" at bounding box center [468, 69] width 57 height 31
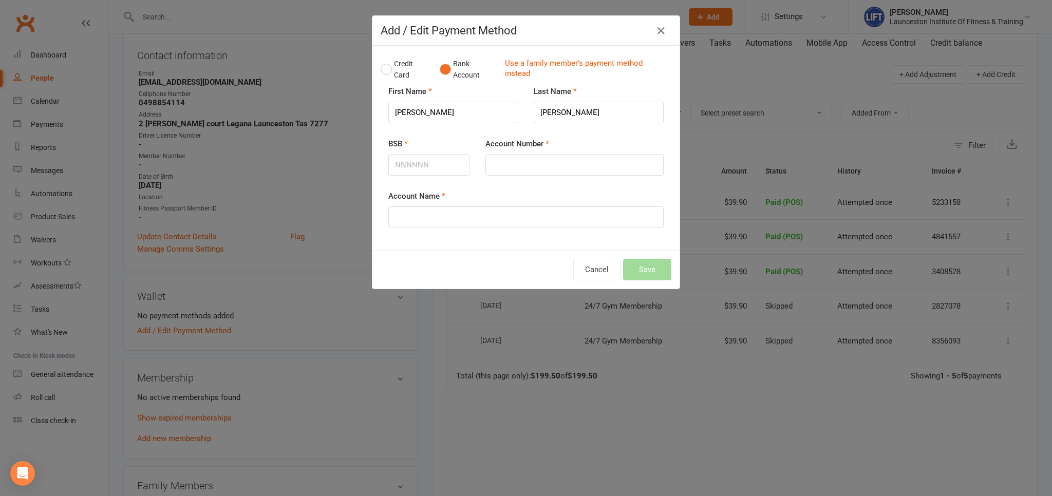
click at [418, 134] on div "First Name [PERSON_NAME]" at bounding box center [453, 111] width 145 height 52
click at [406, 151] on div "BSB" at bounding box center [429, 157] width 82 height 38
click at [410, 171] on input "BSB" at bounding box center [429, 165] width 82 height 22
type input "067600"
click at [514, 159] on input "Account Number" at bounding box center [574, 165] width 178 height 22
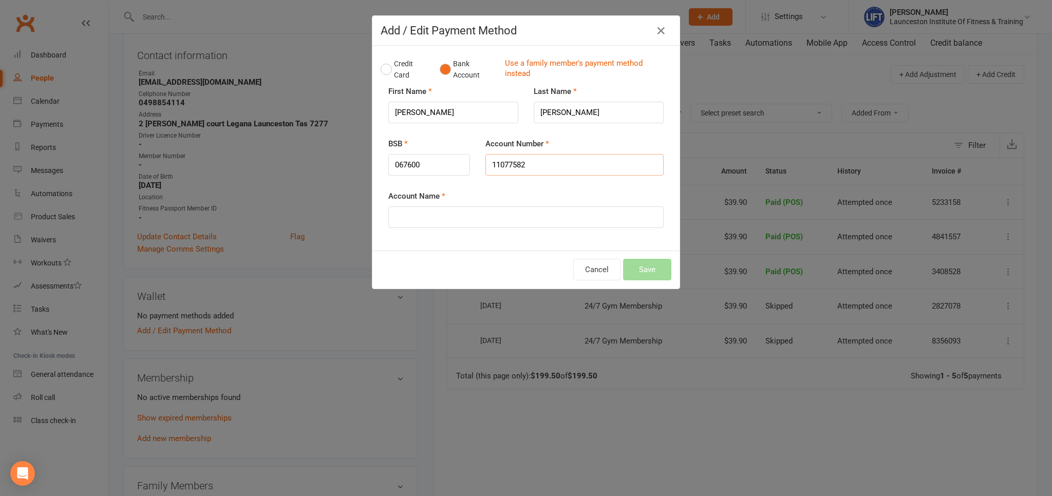
type input "11077582"
click at [480, 211] on input "Account Name" at bounding box center [525, 217] width 275 height 22
type input "[PERSON_NAME]"
click at [653, 266] on button "Save" at bounding box center [647, 270] width 48 height 22
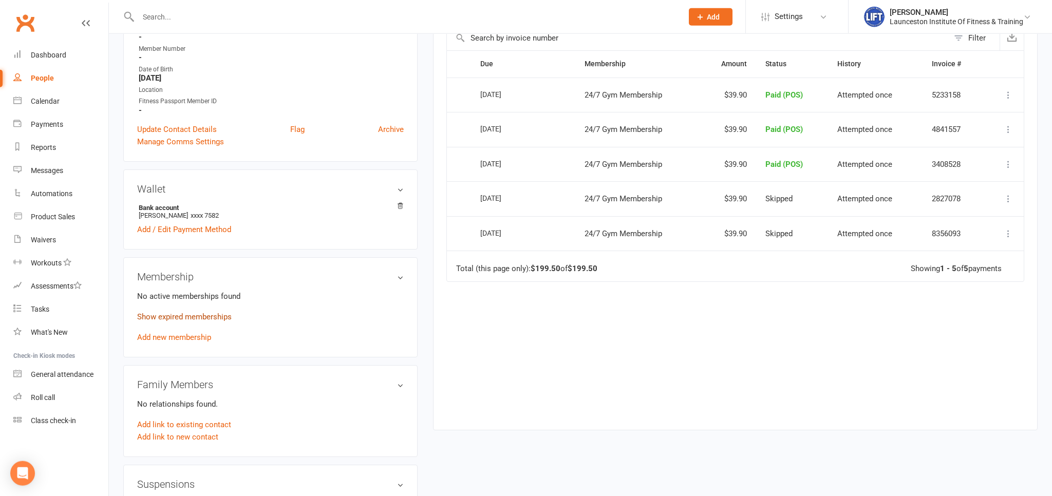
scroll to position [217, 0]
click at [171, 336] on link "Add new membership" at bounding box center [174, 336] width 74 height 9
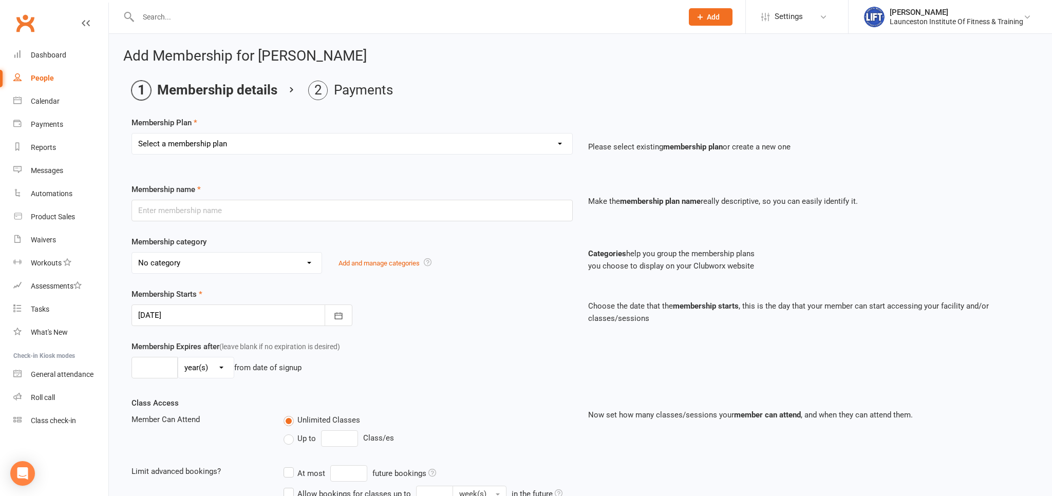
click at [132, 134] on select "Select a membership plan Create new Membership Plan 24/7 Gym Membership Pilates…" at bounding box center [352, 144] width 440 height 21
select select "1"
click option "24/7 Gym Membership" at bounding box center [0, 0] width 0 height 0
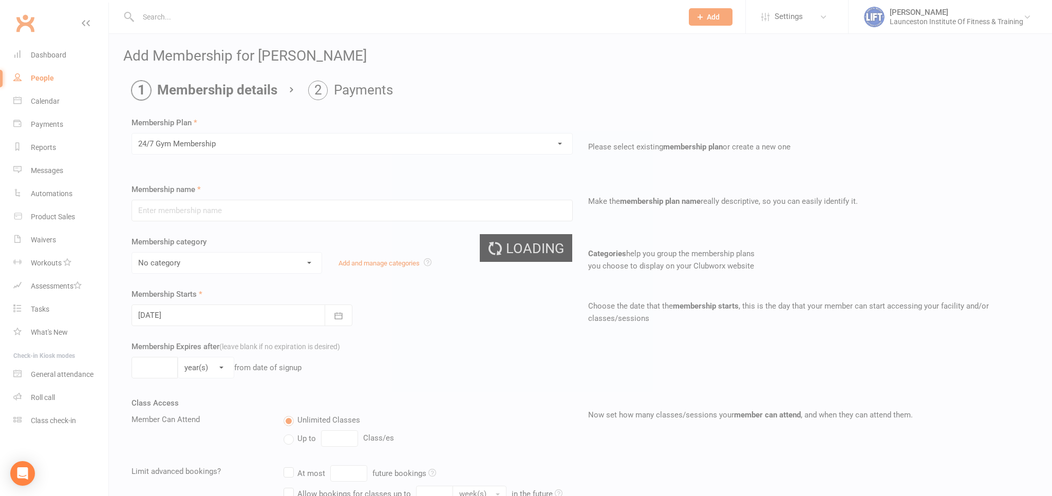
type input "24/7 Gym Membership"
select select "2"
type input "0"
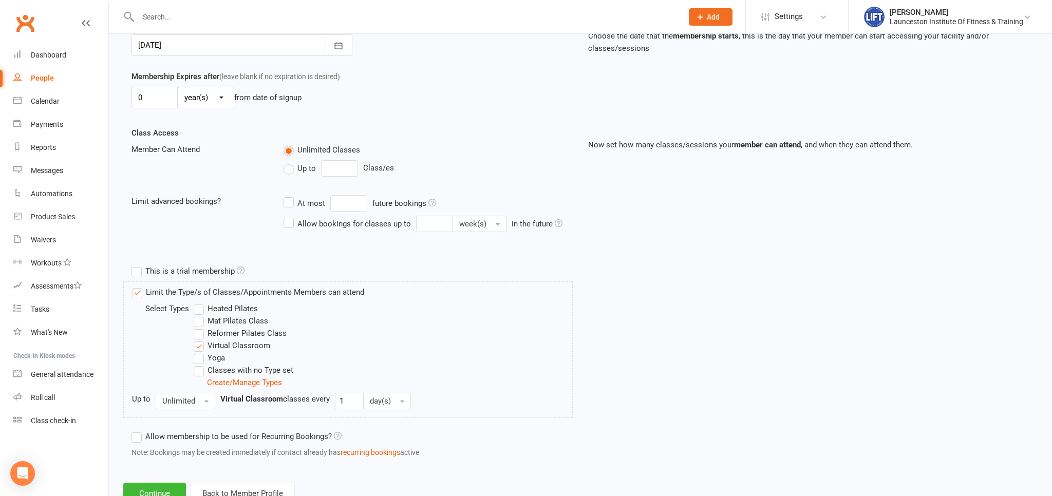
scroll to position [306, 0]
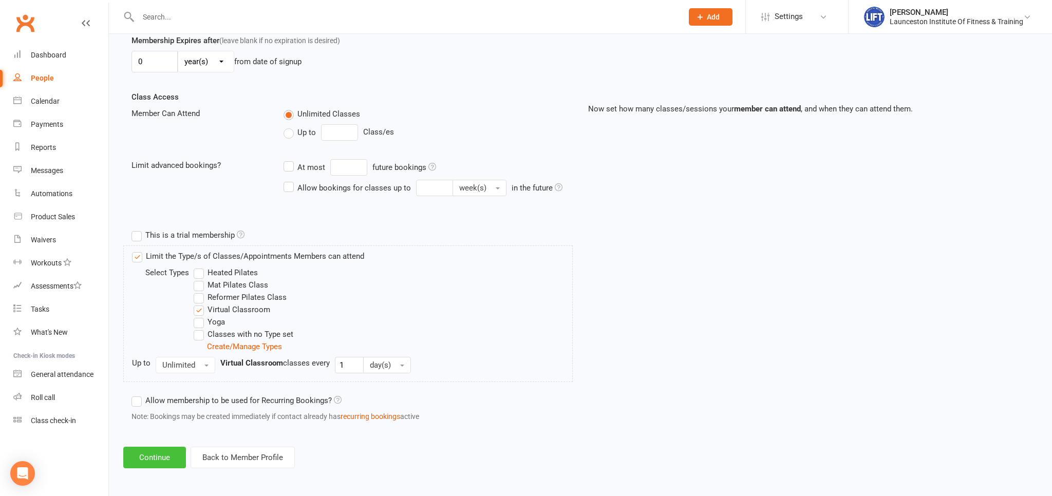
drag, startPoint x: 155, startPoint y: 450, endPoint x: 168, endPoint y: 416, distance: 37.6
click at [154, 450] on button "Continue" at bounding box center [154, 458] width 63 height 22
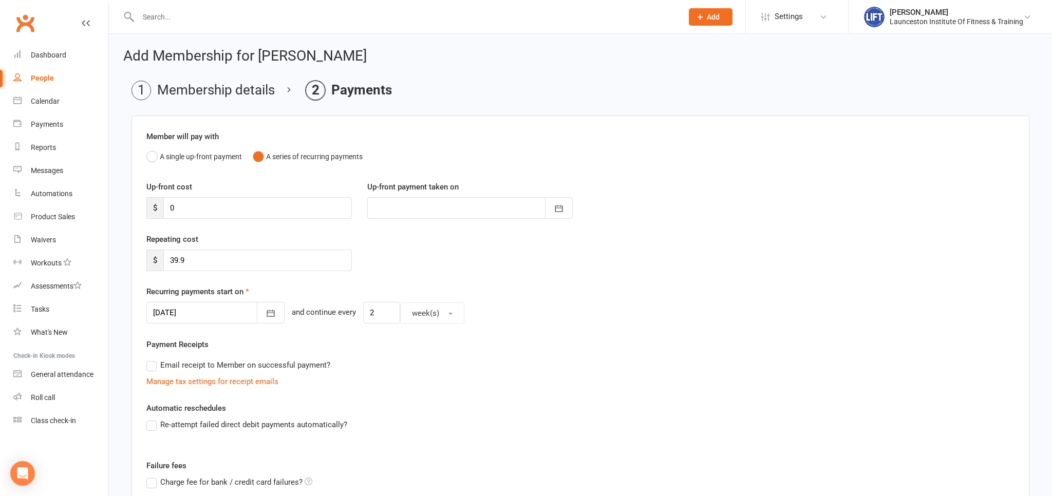
click at [248, 307] on div at bounding box center [215, 313] width 138 height 22
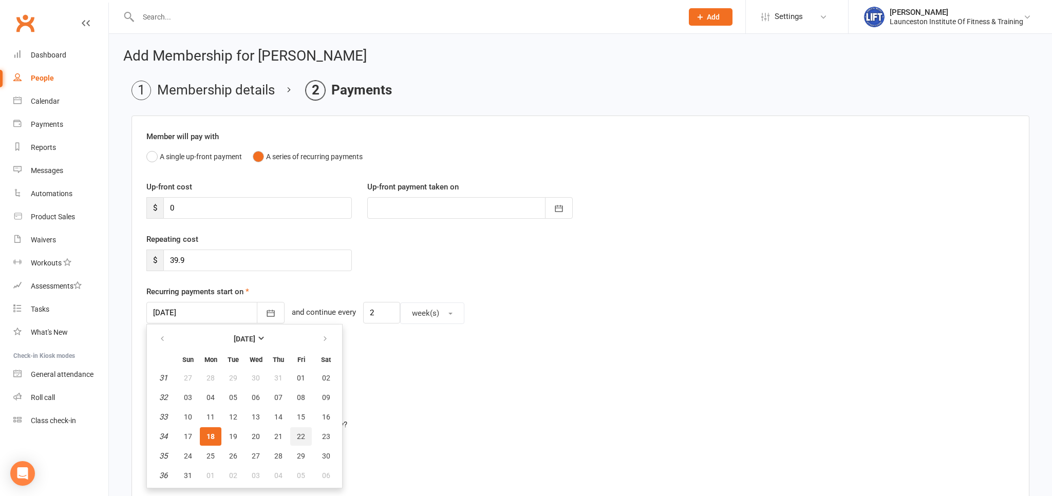
click at [297, 429] on button "22" at bounding box center [301, 436] width 22 height 18
type input "[DATE]"
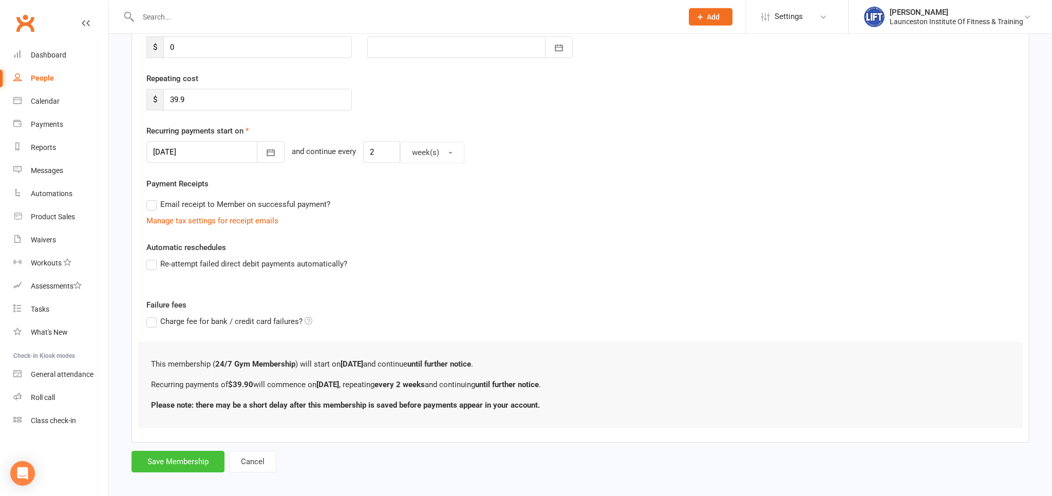
scroll to position [167, 0]
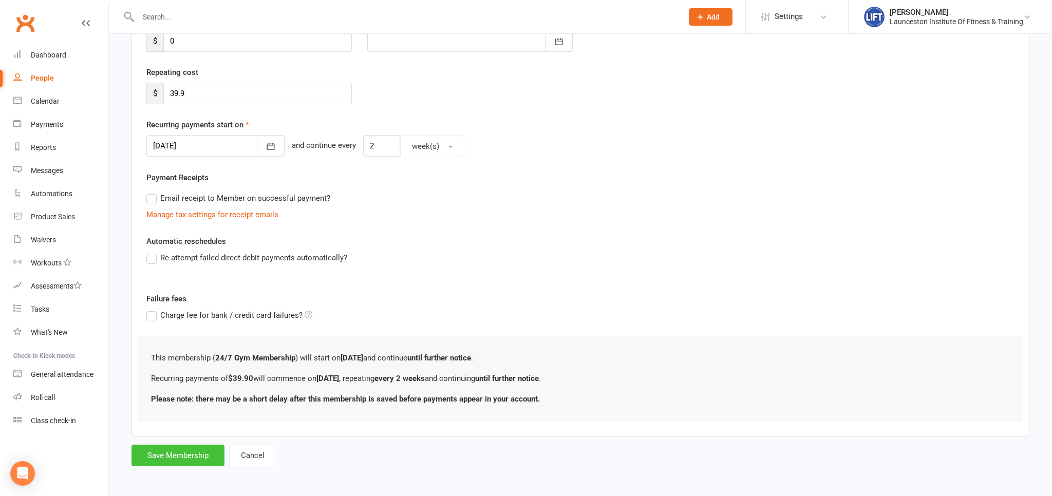
click at [180, 454] on button "Save Membership" at bounding box center [178, 456] width 93 height 22
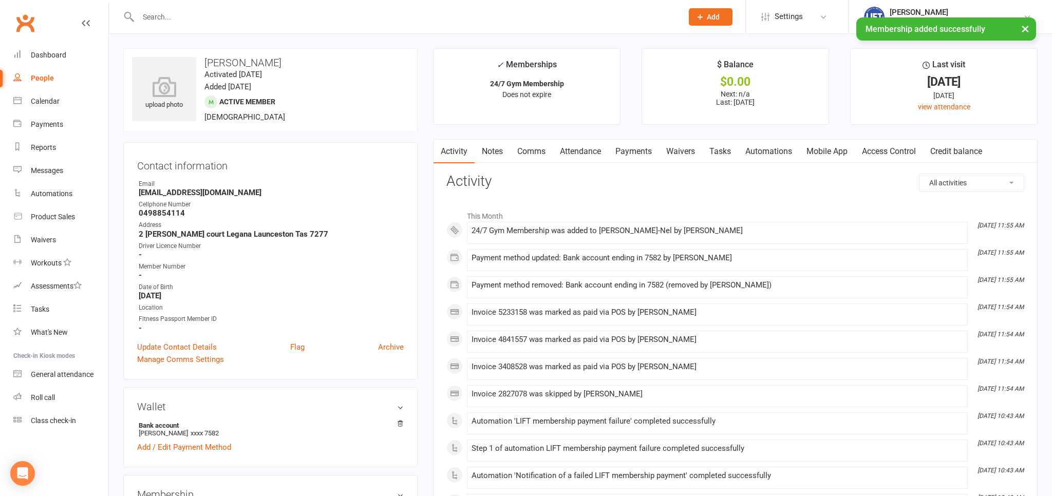
click at [625, 147] on link "Payments" at bounding box center [633, 152] width 51 height 24
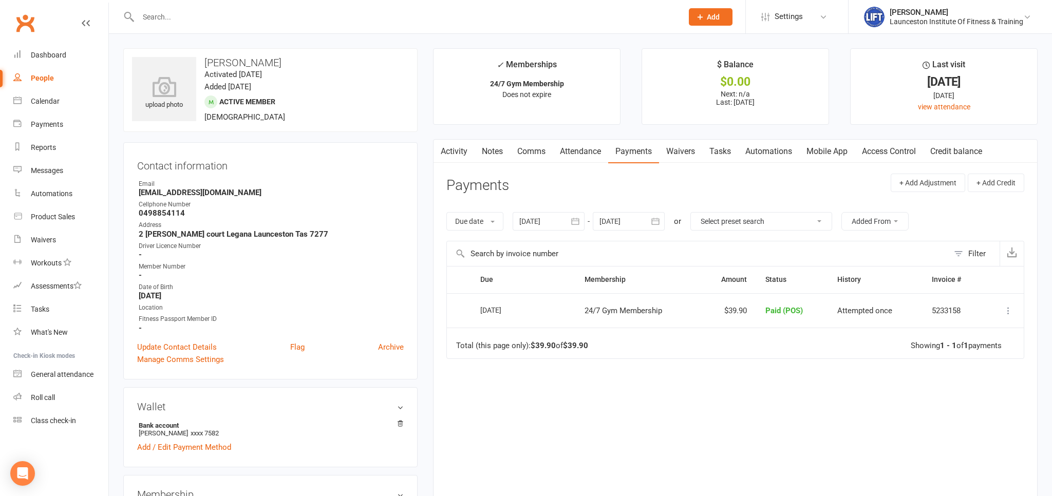
click at [572, 226] on icon "button" at bounding box center [575, 221] width 10 height 10
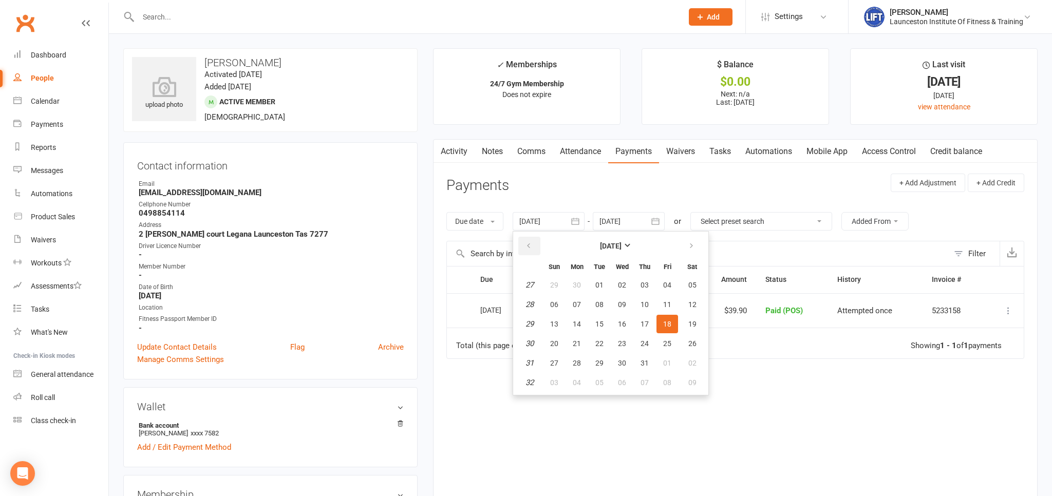
click at [530, 246] on icon "button" at bounding box center [528, 246] width 7 height 8
click at [688, 284] on button "01" at bounding box center [692, 285] width 26 height 18
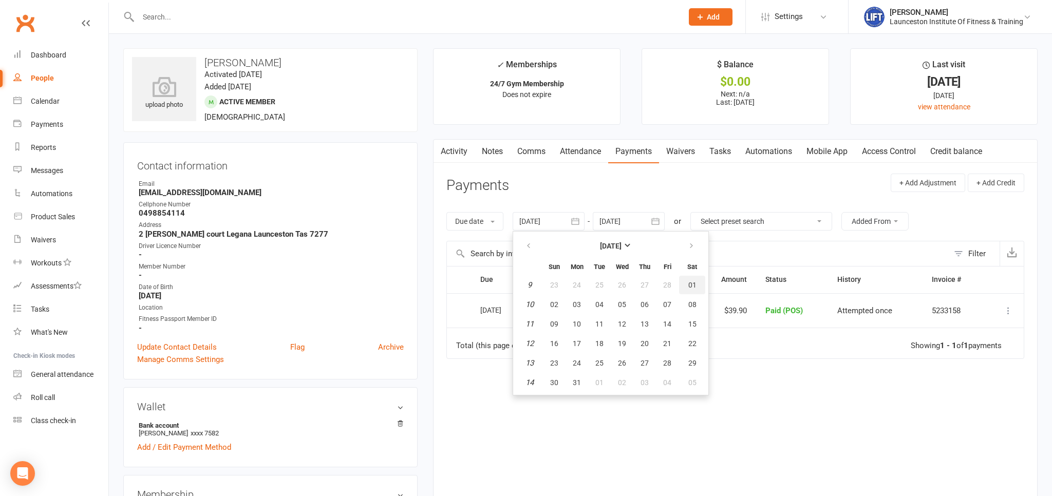
type input "[DATE]"
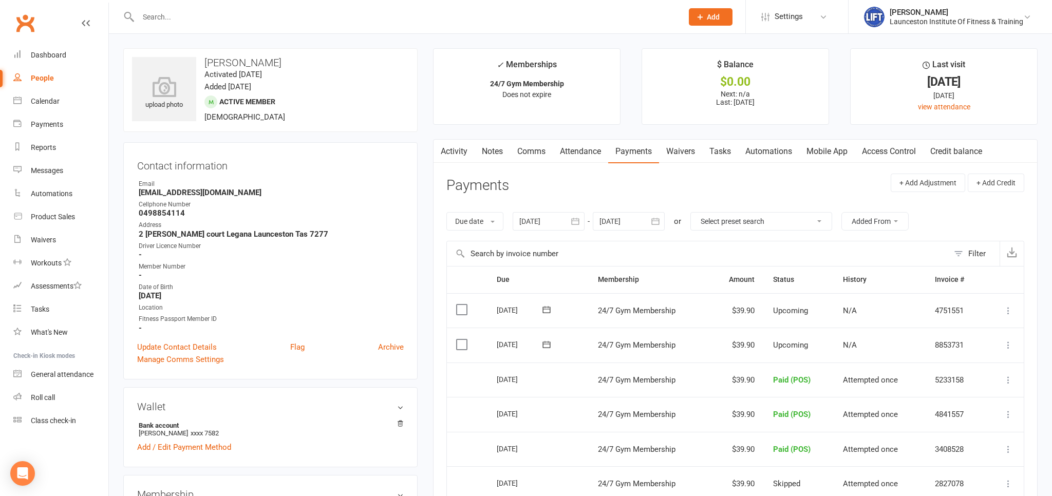
click at [874, 156] on link "Access Control" at bounding box center [889, 152] width 68 height 24
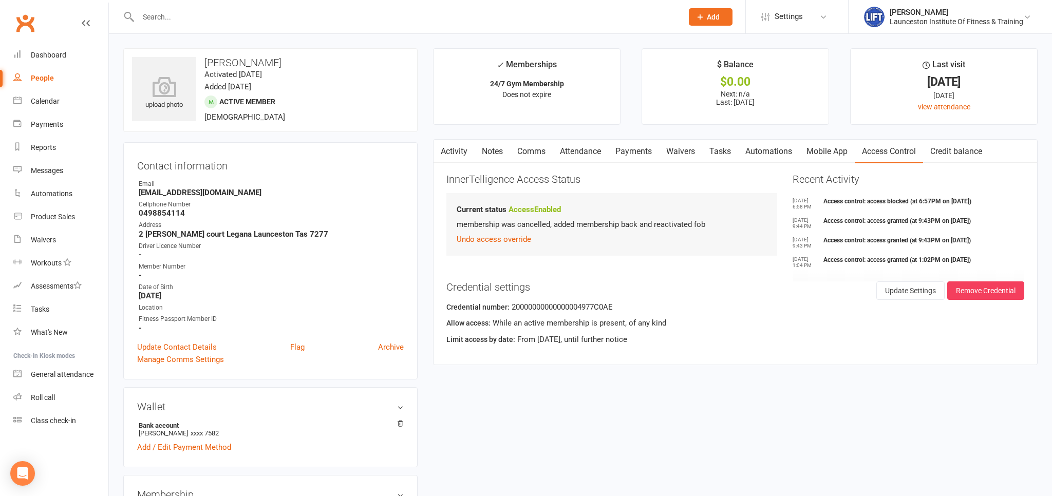
click at [641, 152] on link "Payments" at bounding box center [633, 152] width 51 height 24
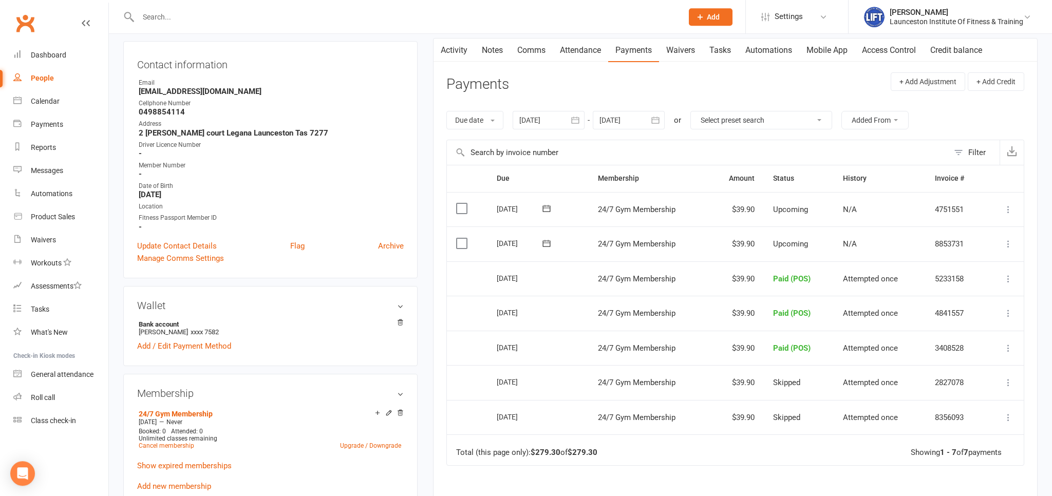
scroll to position [108, 0]
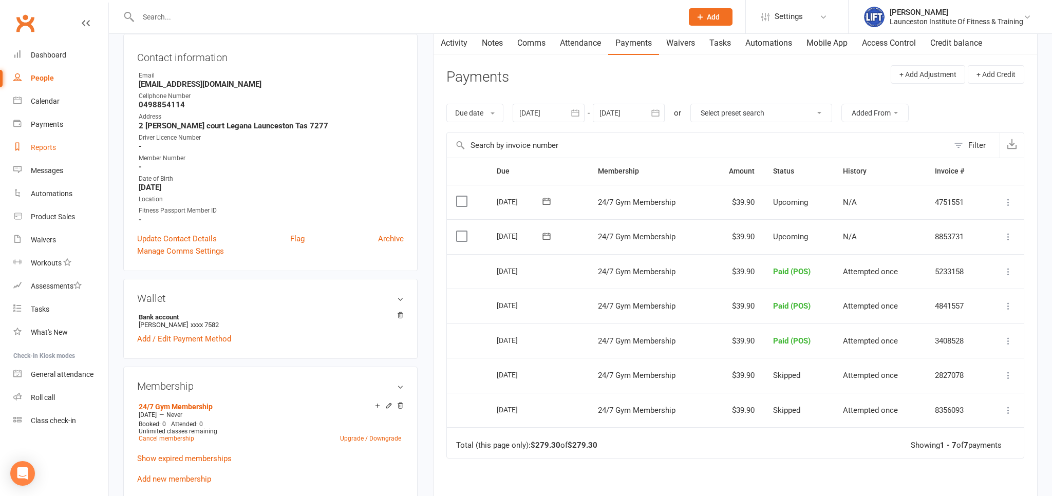
click at [53, 155] on link "Reports" at bounding box center [60, 147] width 95 height 23
select select "100"
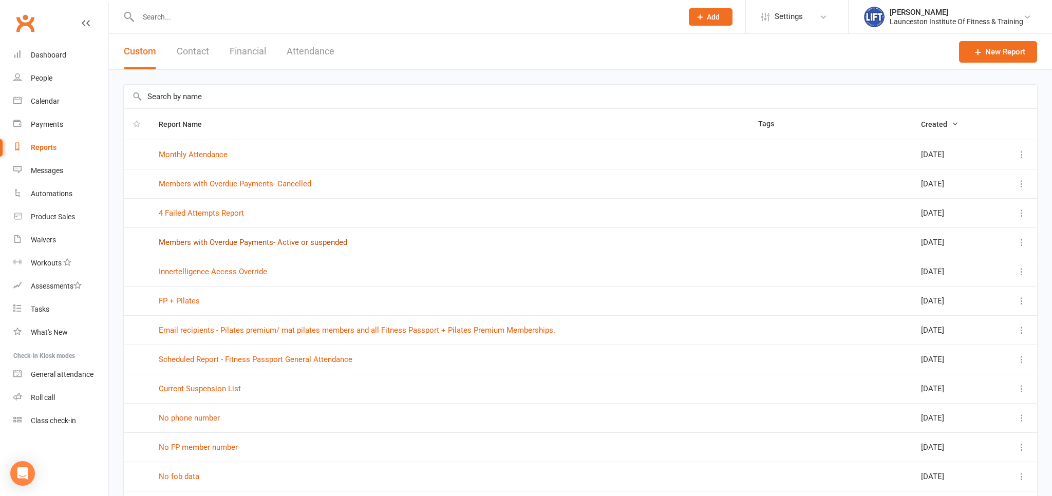
click at [301, 239] on link "Members with Overdue Payments- Active or suspended" at bounding box center [253, 242] width 189 height 9
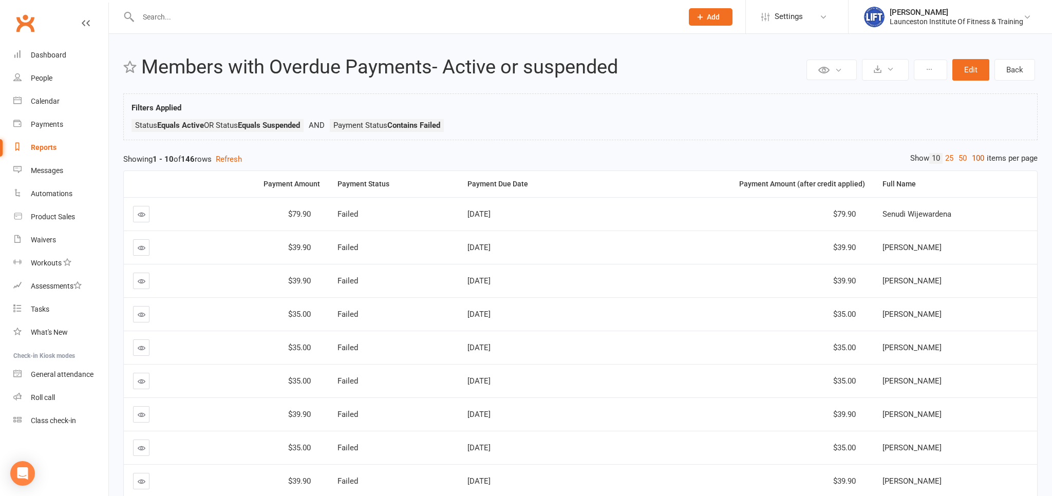
click at [973, 159] on link "100" at bounding box center [977, 158] width 17 height 11
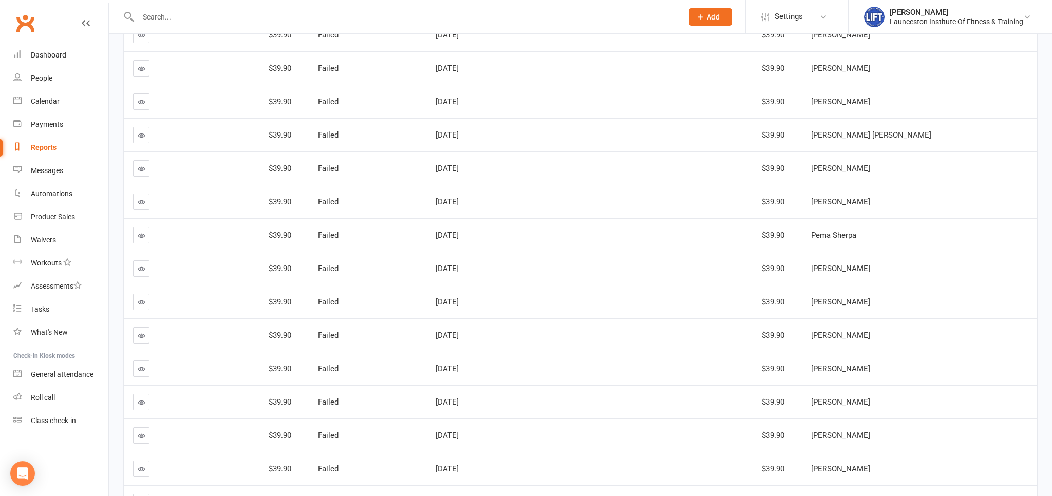
scroll to position [1030, 0]
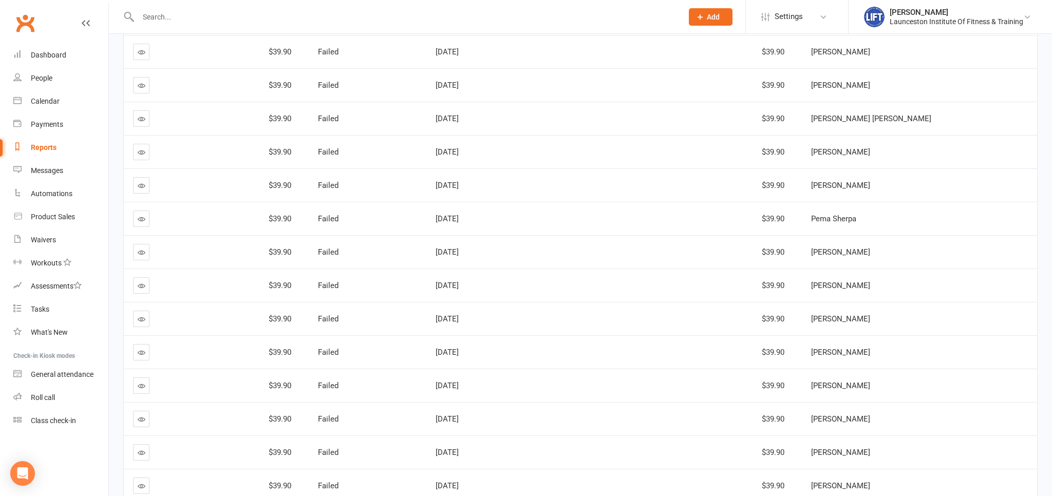
click at [159, 19] on input "text" at bounding box center [405, 17] width 540 height 14
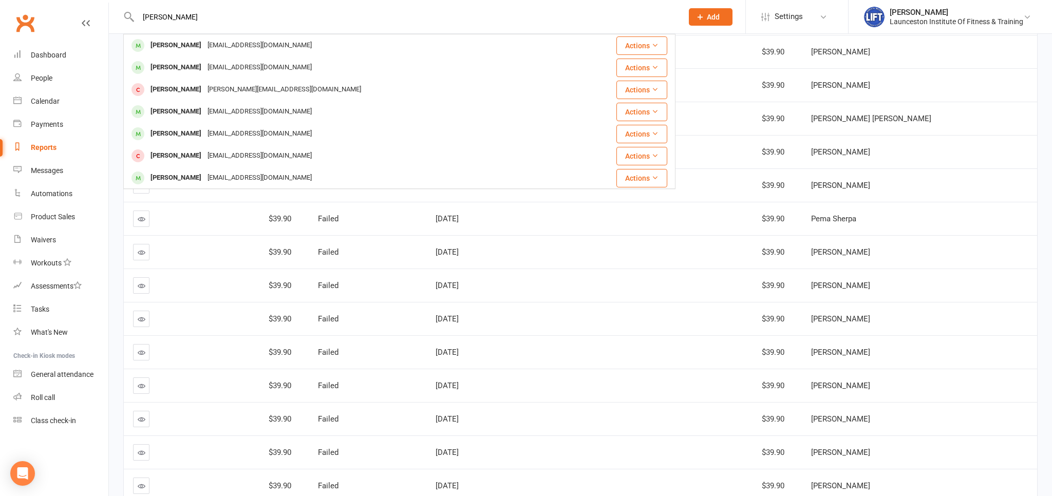
type input "[PERSON_NAME]"
drag, startPoint x: 243, startPoint y: 22, endPoint x: 140, endPoint y: 20, distance: 103.8
click at [140, 20] on input "[PERSON_NAME]" at bounding box center [405, 17] width 540 height 14
type input "m"
type input "j"
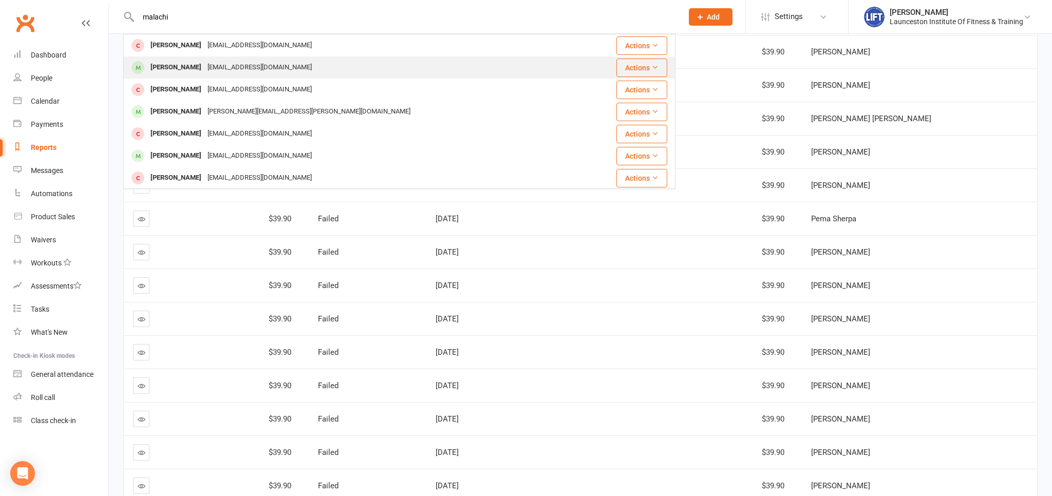
type input "malachi"
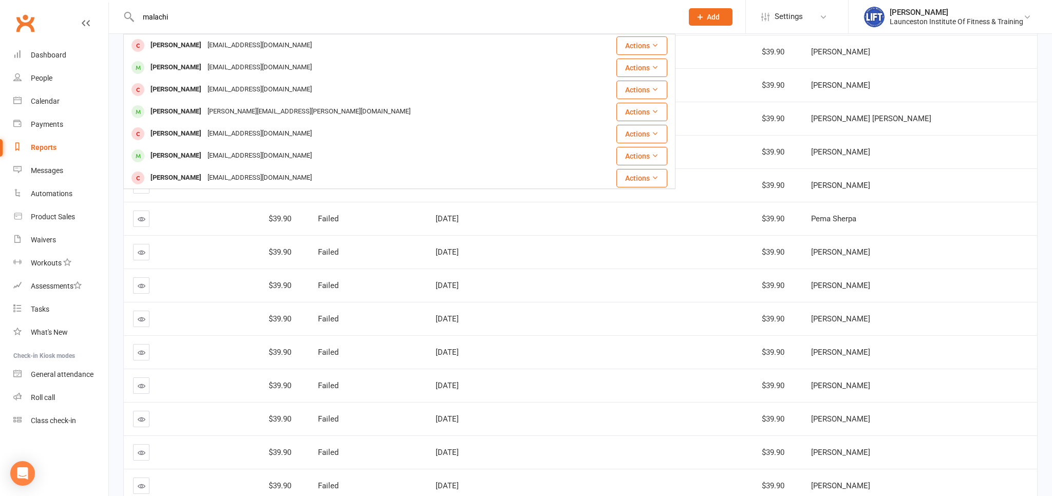
click at [204, 64] on div "[EMAIL_ADDRESS][DOMAIN_NAME]" at bounding box center [259, 67] width 110 height 15
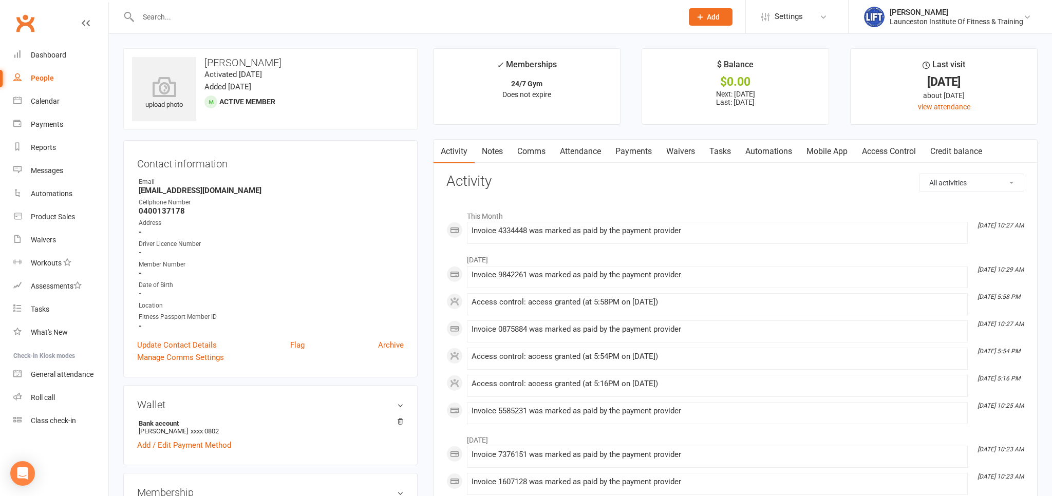
click at [176, 12] on input "text" at bounding box center [405, 17] width 540 height 14
type input "malachi"
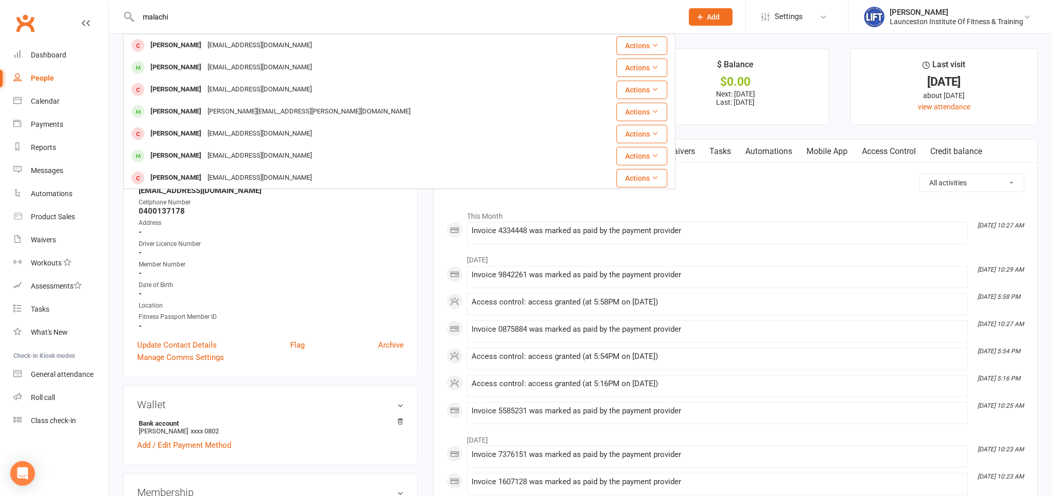
drag, startPoint x: 211, startPoint y: 14, endPoint x: 120, endPoint y: 17, distance: 91.0
click at [135, 17] on input "malachi" at bounding box center [405, 17] width 540 height 14
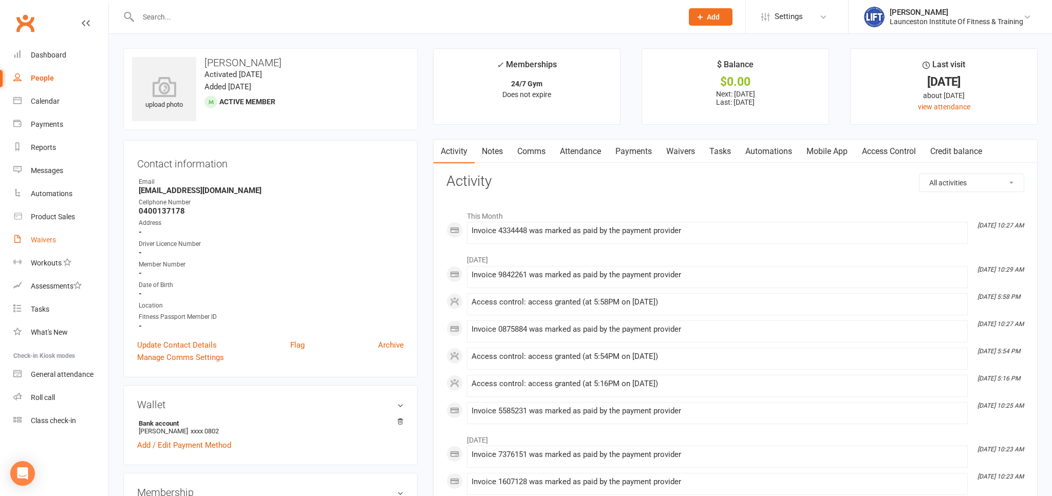
click at [45, 246] on link "Waivers" at bounding box center [60, 240] width 95 height 23
select select "100"
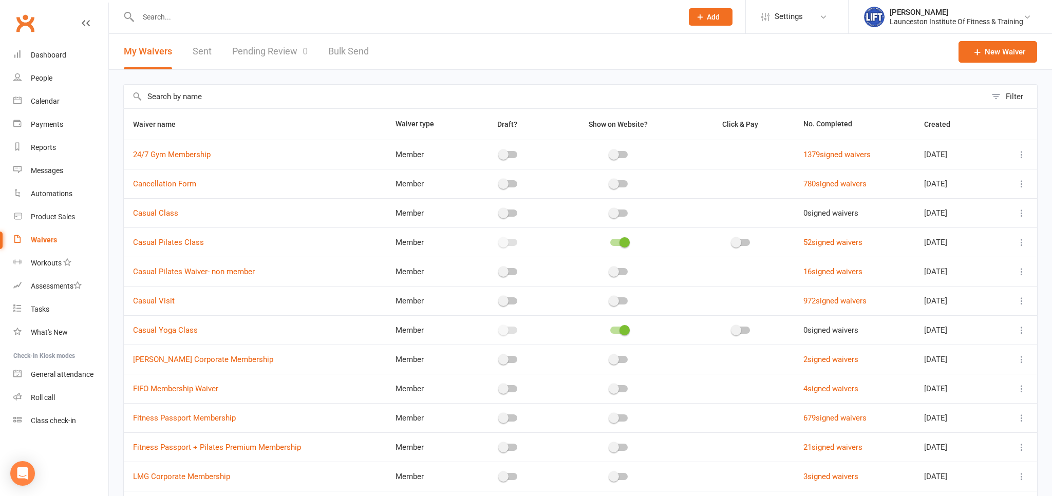
click at [279, 57] on link "Pending Review 0" at bounding box center [270, 51] width 76 height 35
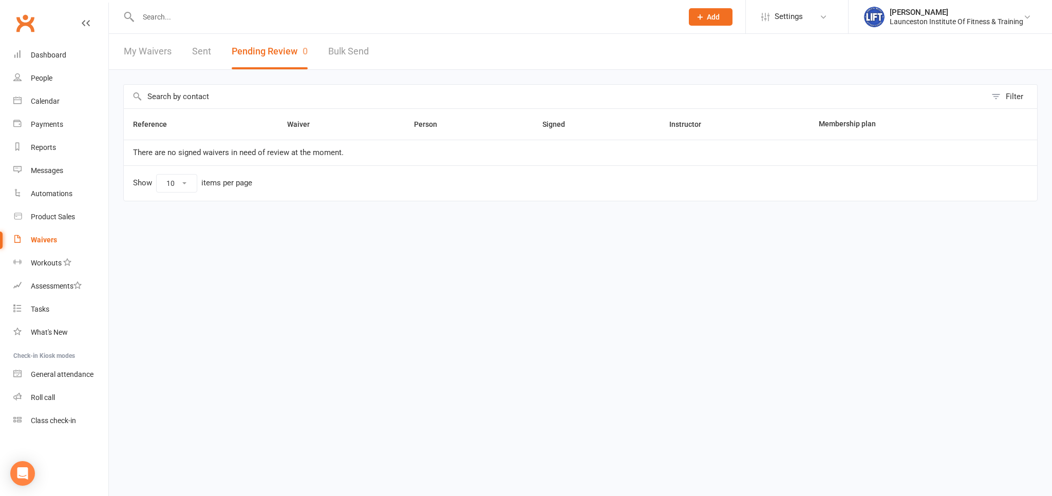
click at [354, 61] on link "Bulk Send" at bounding box center [348, 51] width 41 height 35
select select "active_members"
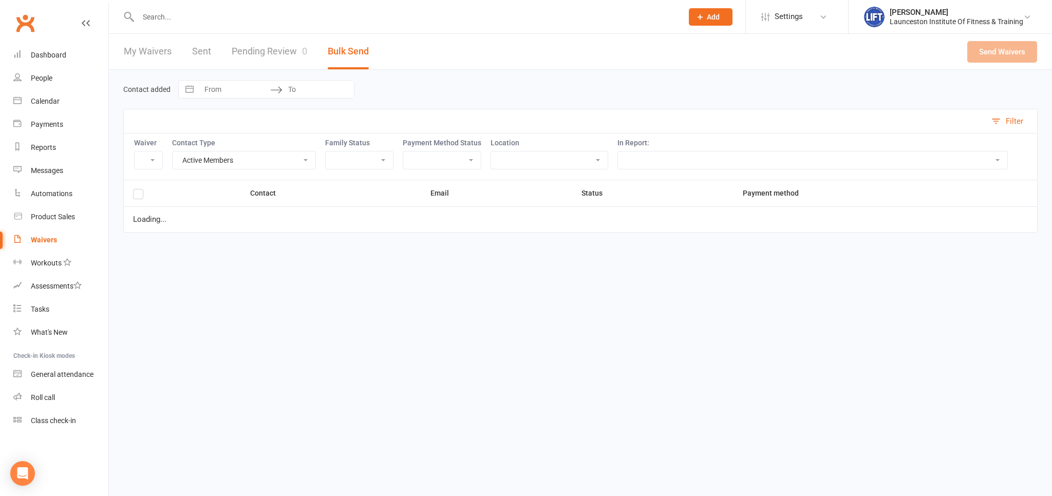
click at [296, 62] on link "Pending Review 0" at bounding box center [270, 51] width 76 height 35
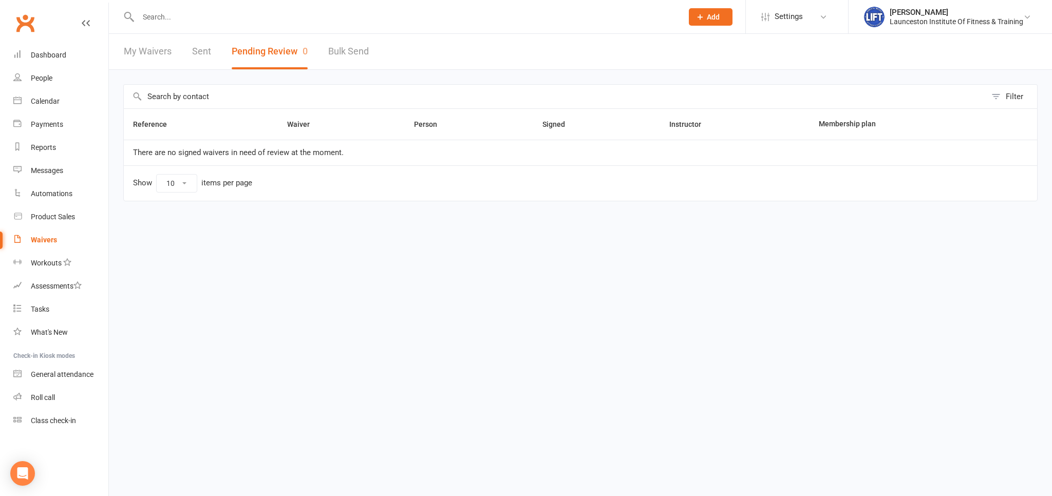
click at [348, 59] on link "Bulk Send" at bounding box center [348, 51] width 41 height 35
select select "active_members"
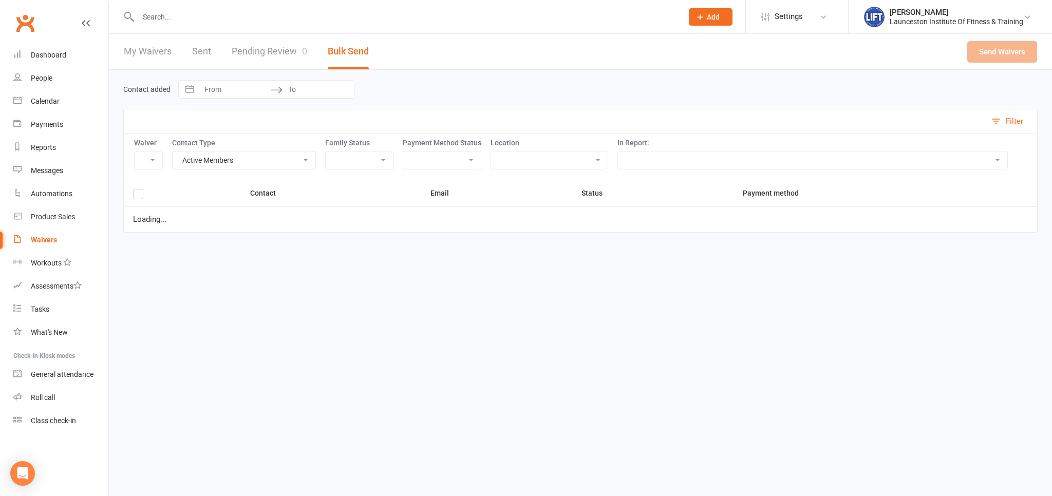
click at [256, 67] on link "Pending Review 0" at bounding box center [270, 51] width 76 height 35
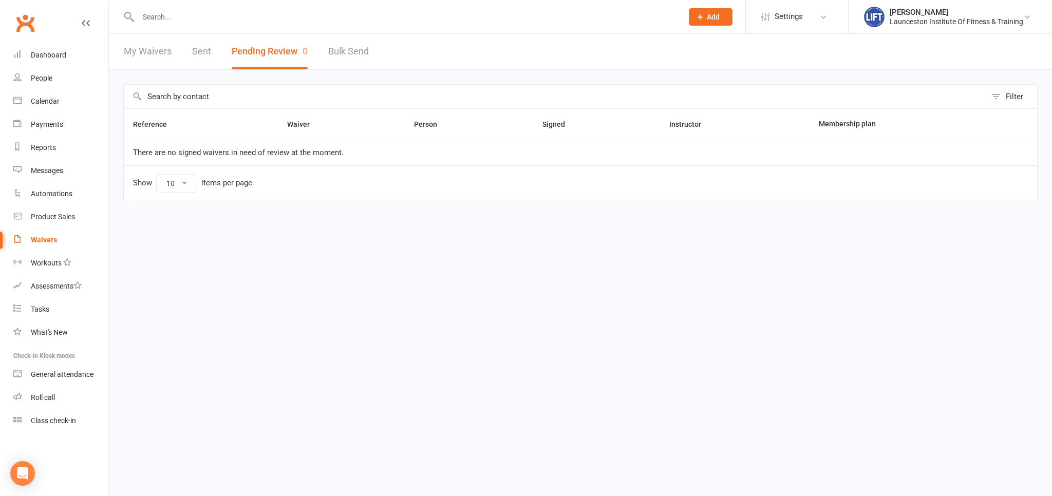
click at [37, 250] on link "Waivers" at bounding box center [60, 240] width 95 height 23
select select "100"
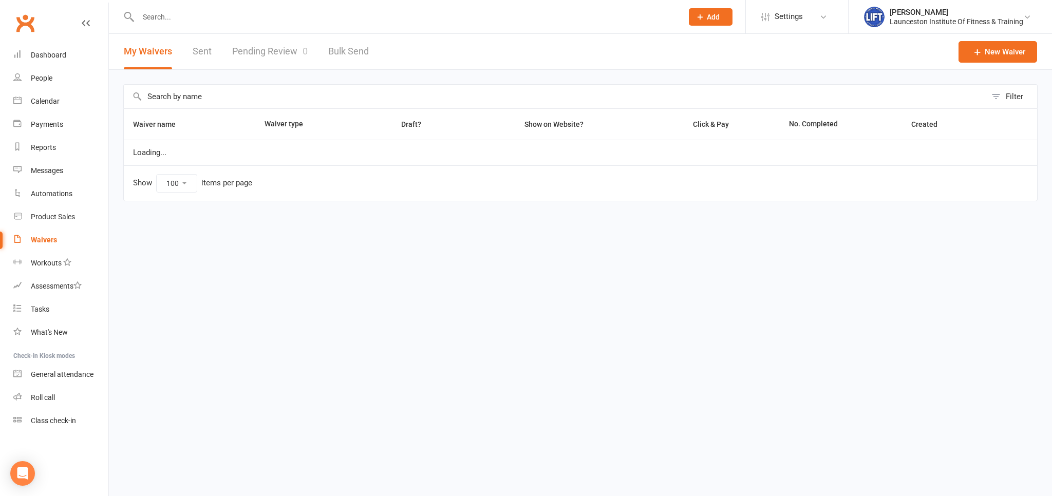
click at [278, 35] on link "Pending Review 0" at bounding box center [270, 51] width 76 height 35
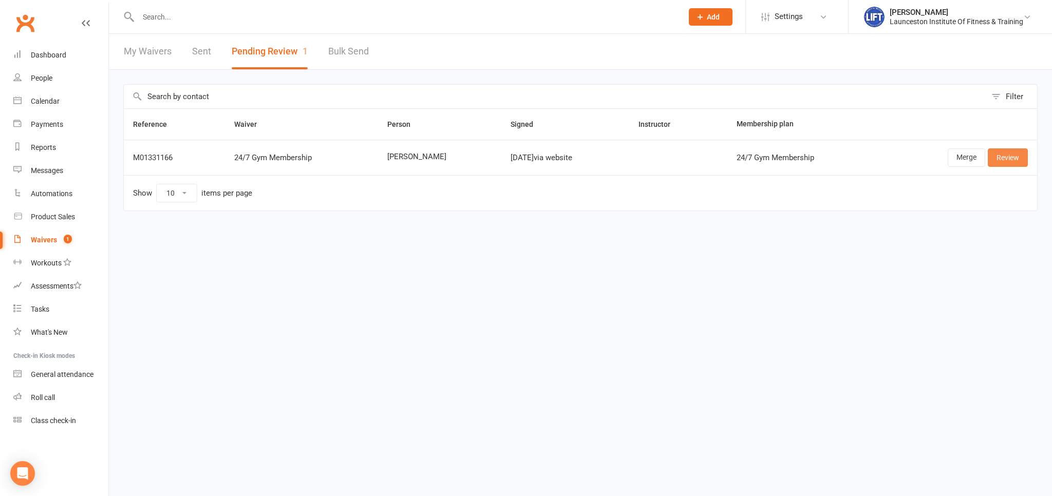
click at [1006, 159] on link "Review" at bounding box center [1008, 157] width 40 height 18
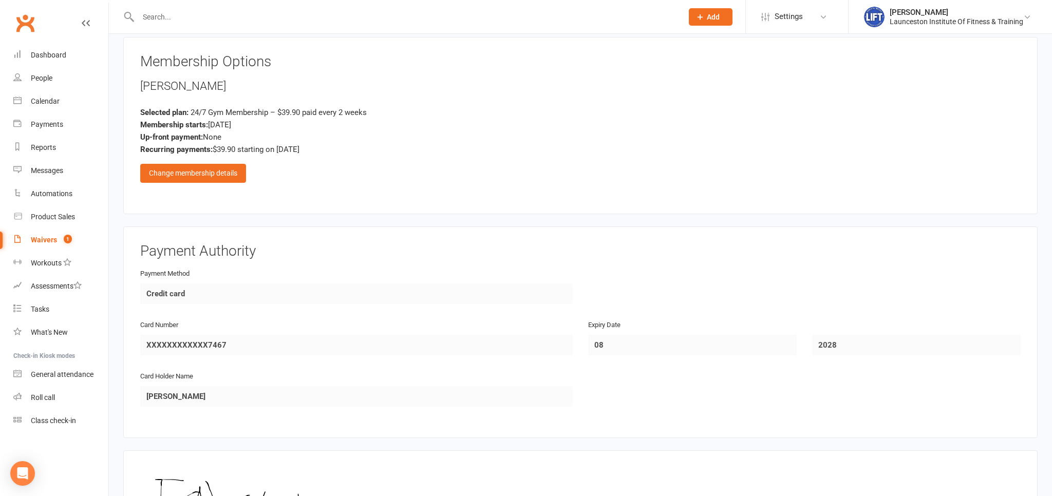
scroll to position [686, 0]
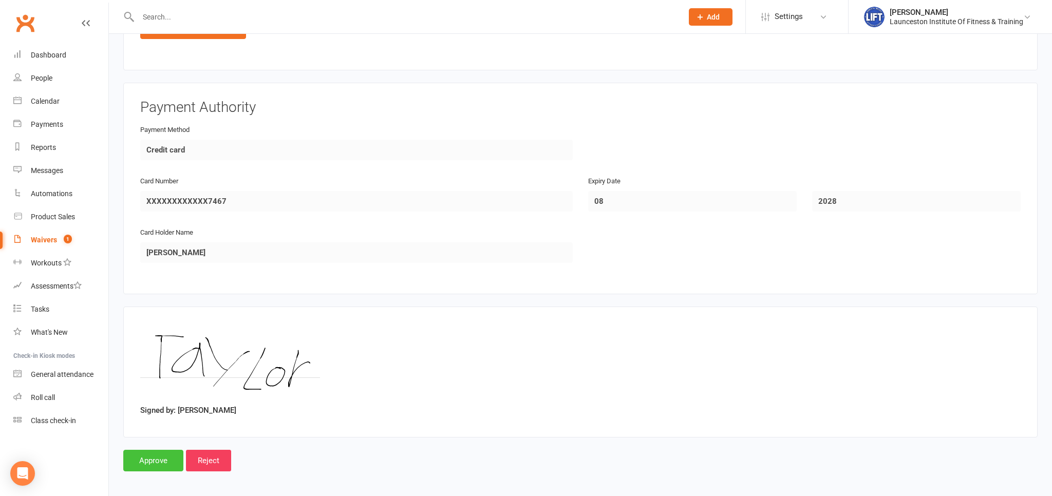
click at [149, 457] on input "Approve" at bounding box center [153, 461] width 60 height 22
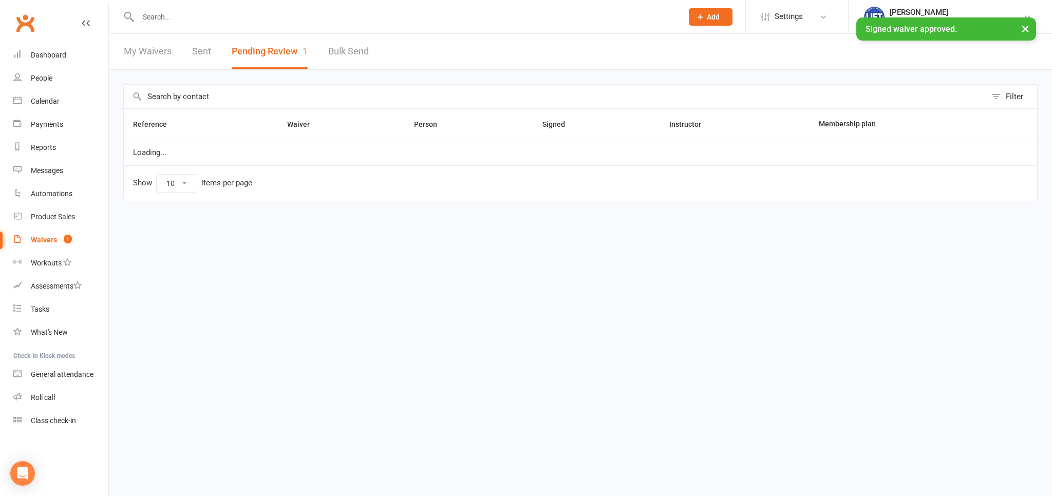
click at [161, 21] on input "text" at bounding box center [405, 17] width 540 height 14
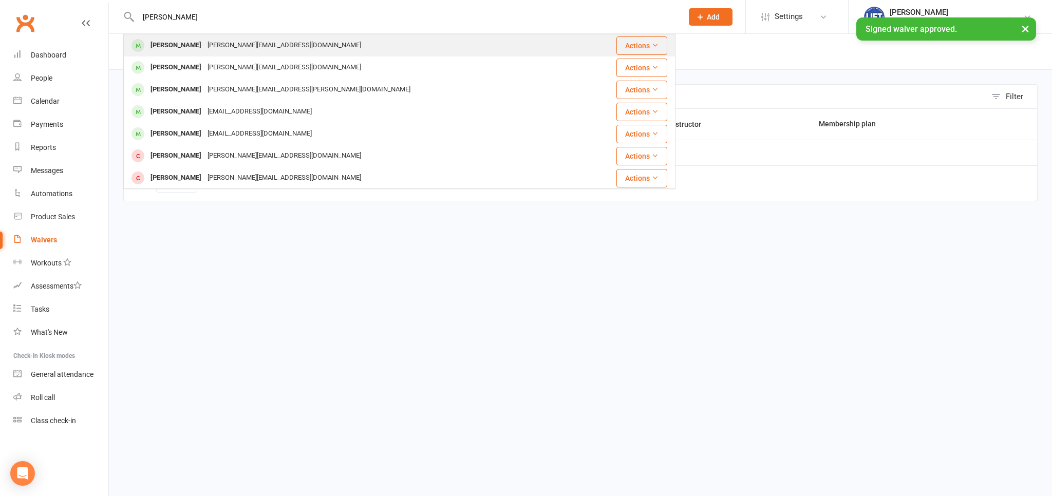
type input "[PERSON_NAME]"
click at [204, 46] on div "[PERSON_NAME][EMAIL_ADDRESS][DOMAIN_NAME]" at bounding box center [284, 45] width 160 height 15
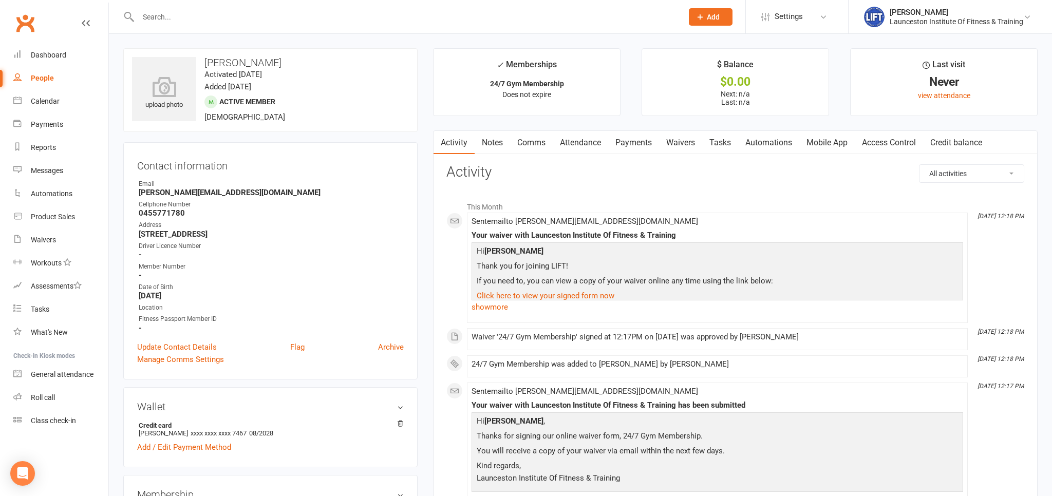
click at [881, 142] on link "Access Control" at bounding box center [889, 143] width 68 height 24
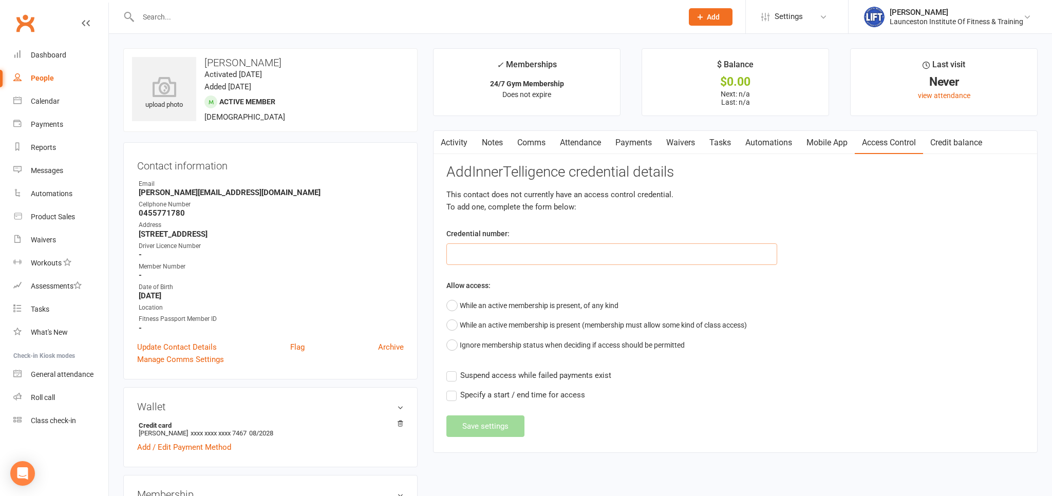
click at [517, 258] on input "text" at bounding box center [611, 254] width 331 height 22
paste input "2000000000000000DB9C4BAE"
type input "2000000000000000DB9C4BAE"
click at [475, 297] on button "While an active membership is present, of any kind" at bounding box center [532, 306] width 172 height 20
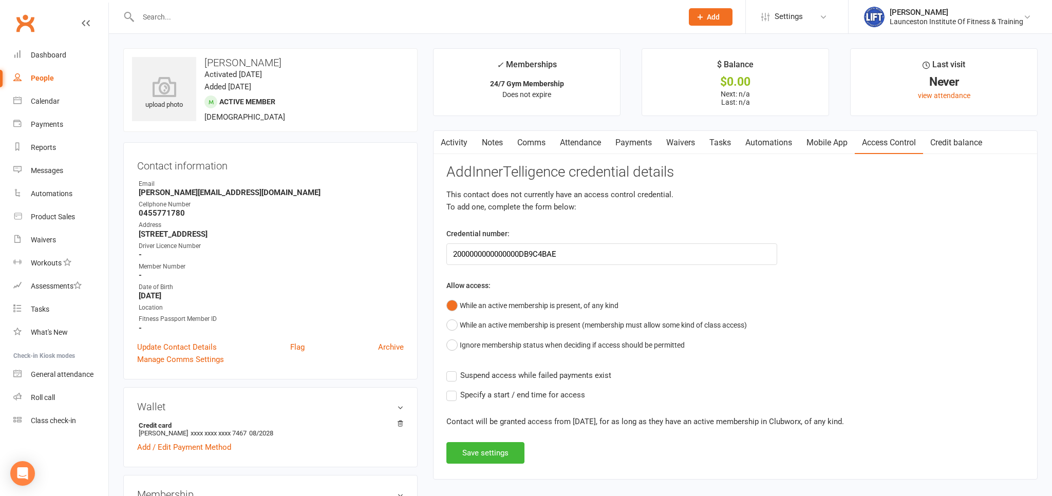
click at [453, 371] on label "Suspend access while failed payments exist" at bounding box center [528, 375] width 165 height 12
click at [453, 369] on input "Suspend access while failed payments exist" at bounding box center [528, 369] width 165 height 0
click at [473, 449] on button "Save settings" at bounding box center [485, 453] width 78 height 22
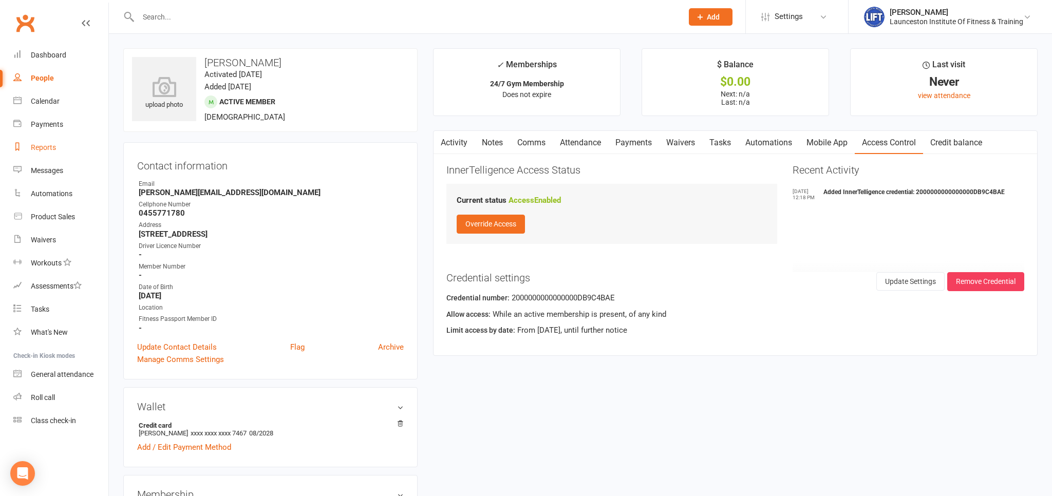
click at [42, 151] on div "Reports" at bounding box center [43, 147] width 25 height 8
select select "100"
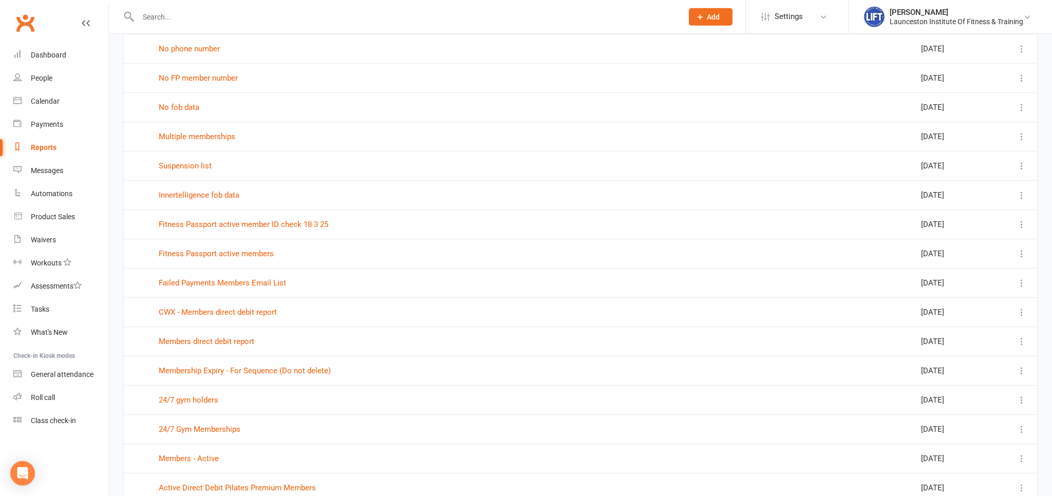
scroll to position [380, 0]
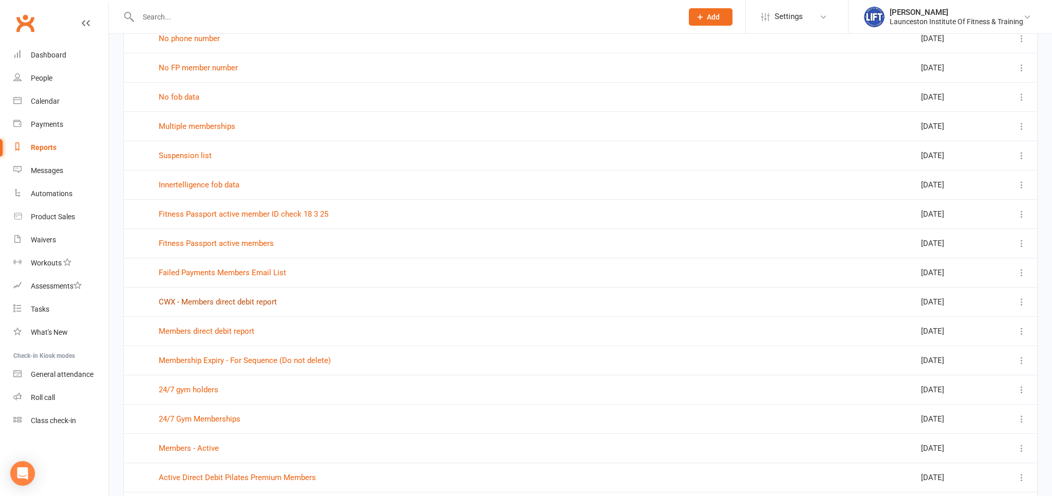
click at [241, 297] on link "CWX - Members direct debit report" at bounding box center [218, 301] width 118 height 9
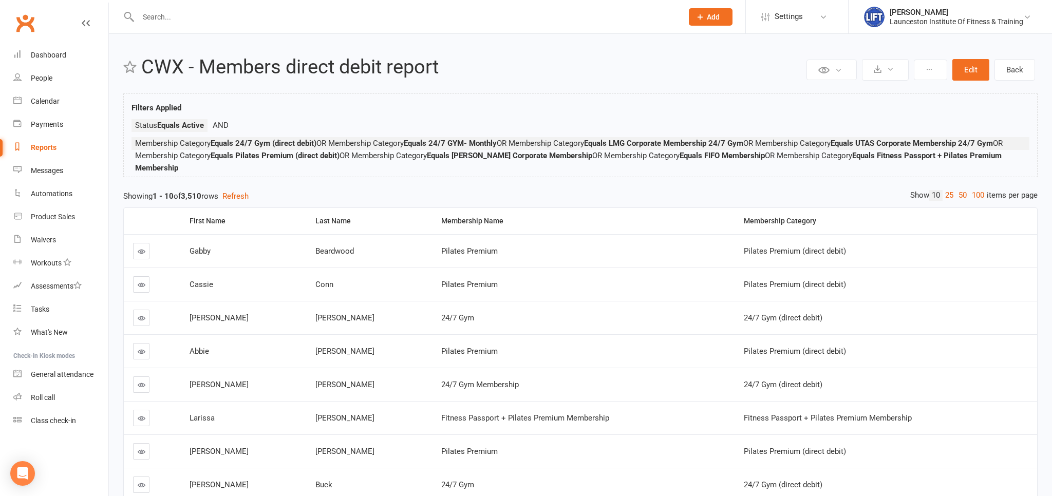
select select "100"
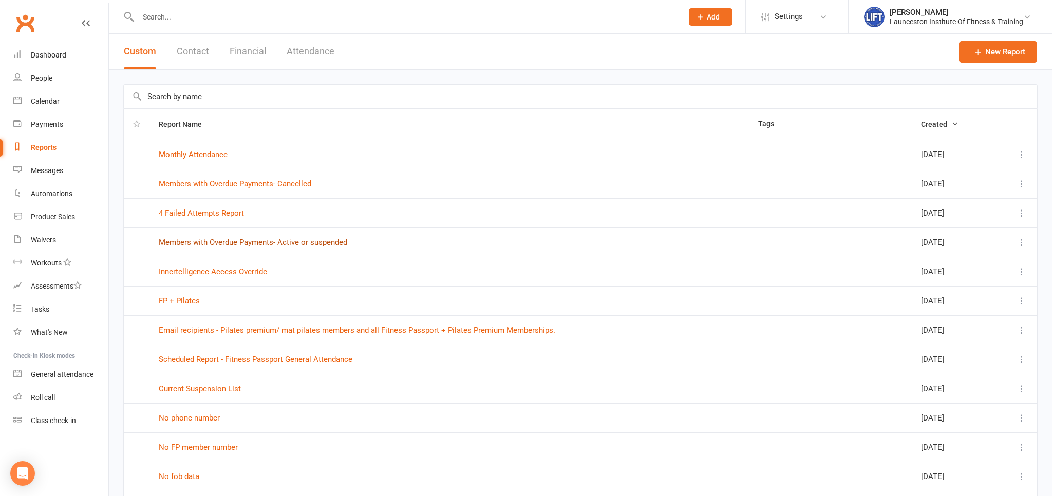
click at [283, 239] on link "Members with Overdue Payments- Active or suspended" at bounding box center [253, 242] width 189 height 9
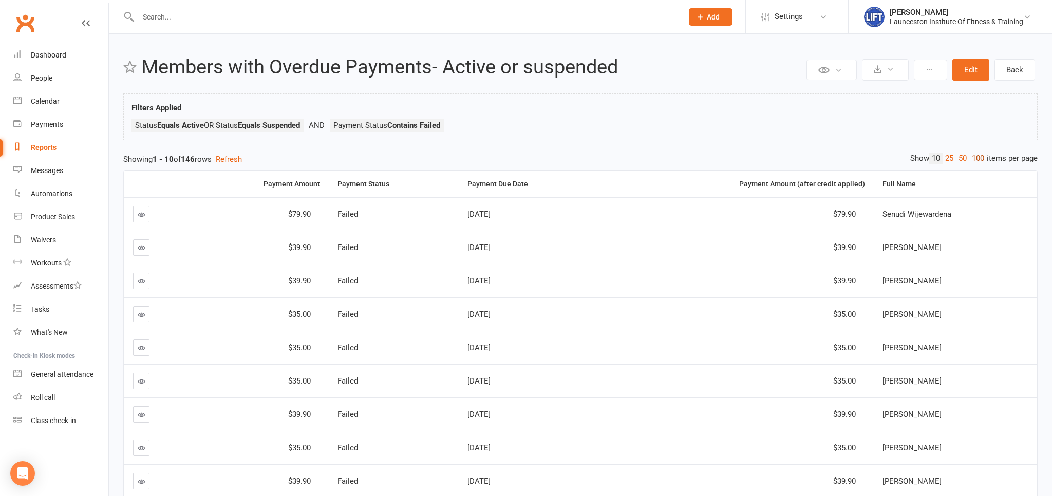
click at [981, 156] on link "100" at bounding box center [977, 158] width 17 height 11
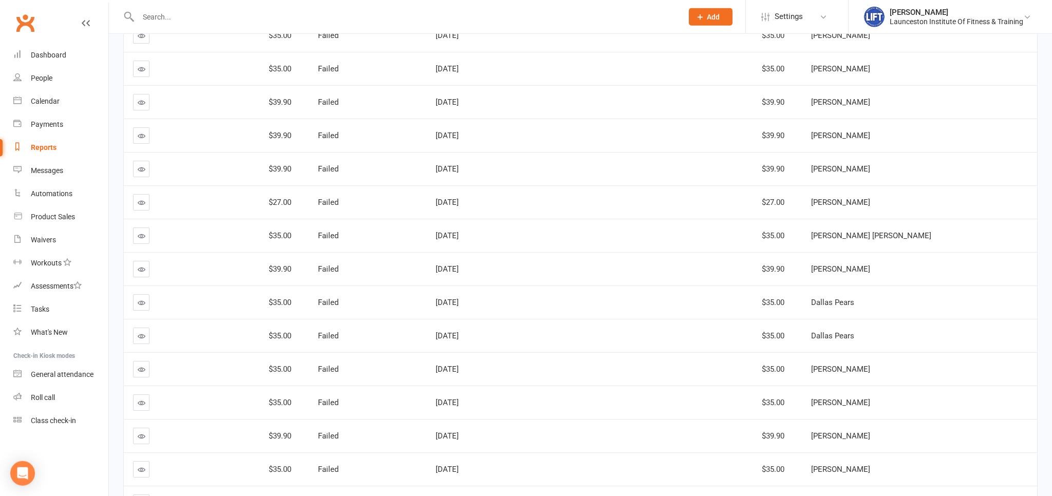
scroll to position [1899, 0]
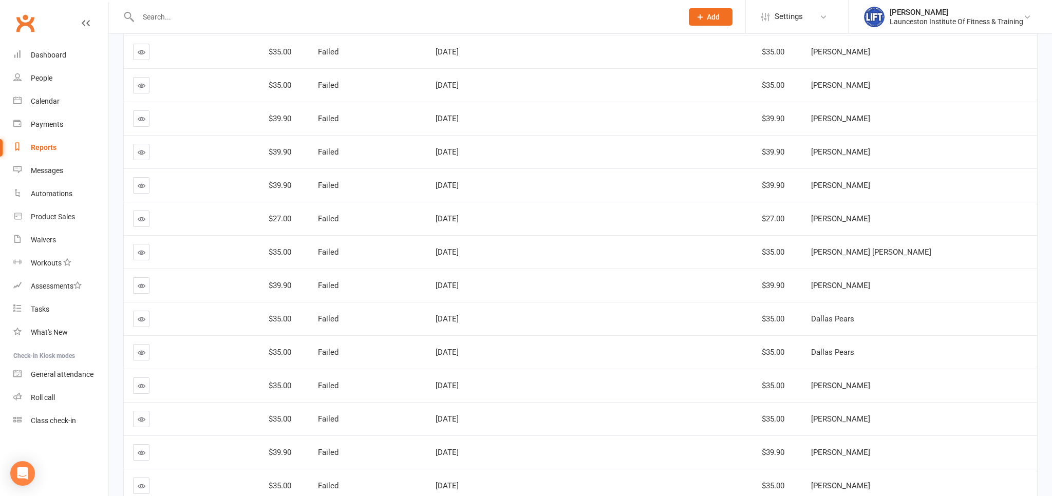
click at [274, 14] on input "text" at bounding box center [405, 17] width 540 height 14
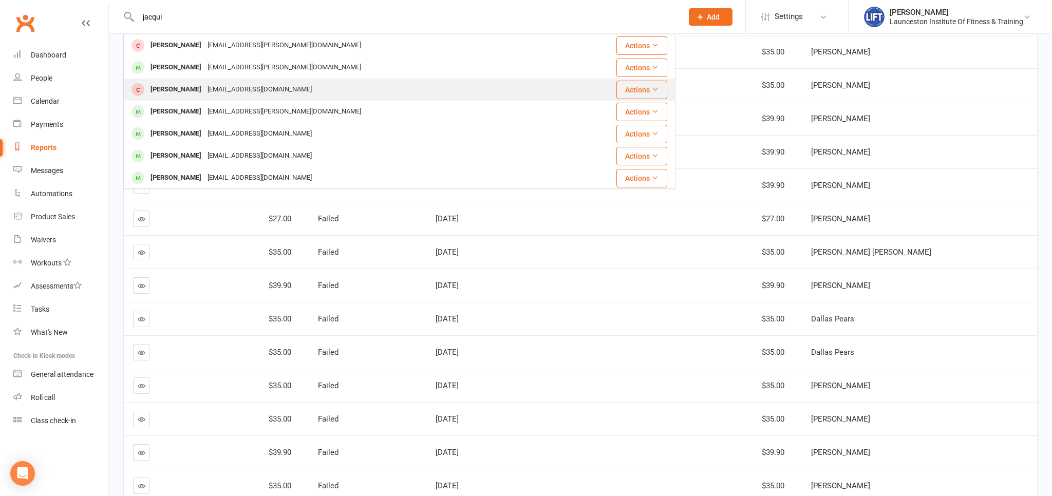
type input "jacqui"
click at [265, 91] on div "[EMAIL_ADDRESS][DOMAIN_NAME]" at bounding box center [259, 89] width 110 height 15
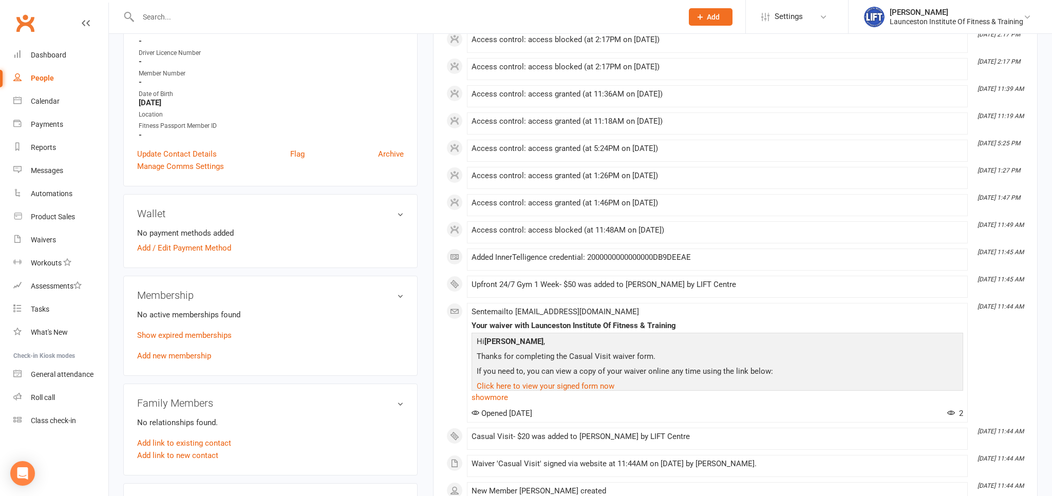
scroll to position [217, 0]
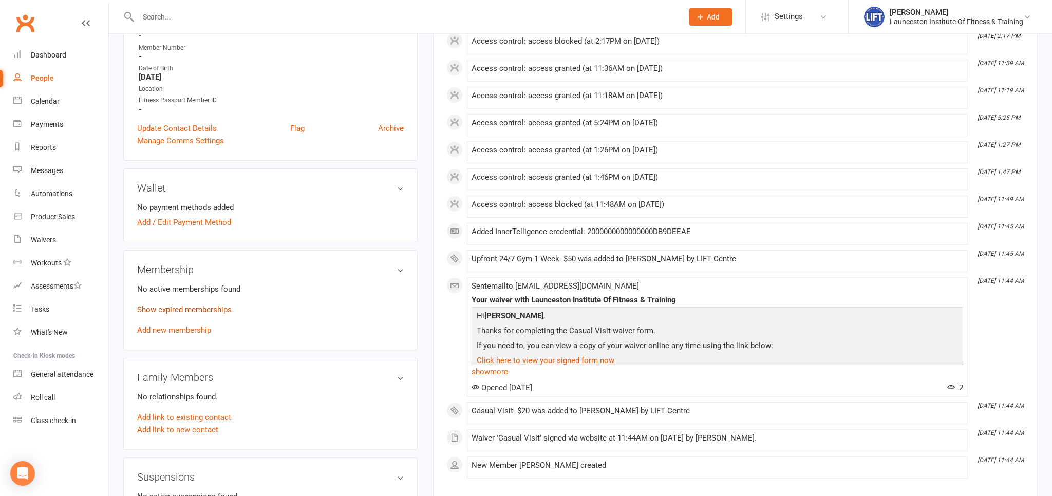
click at [176, 309] on link "Show expired memberships" at bounding box center [184, 309] width 95 height 9
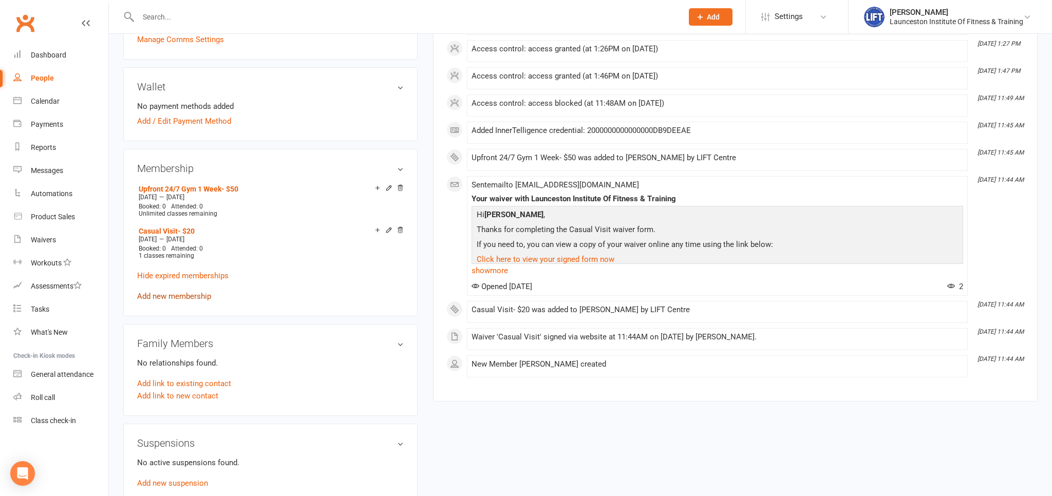
scroll to position [325, 0]
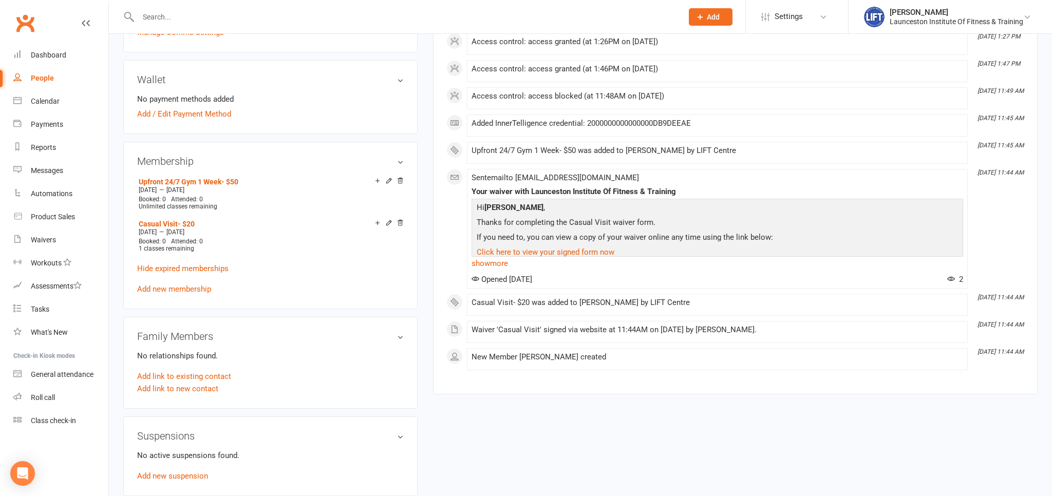
click at [250, 130] on div "Wallet No payment methods added Add / Edit Payment Method" at bounding box center [270, 97] width 294 height 74
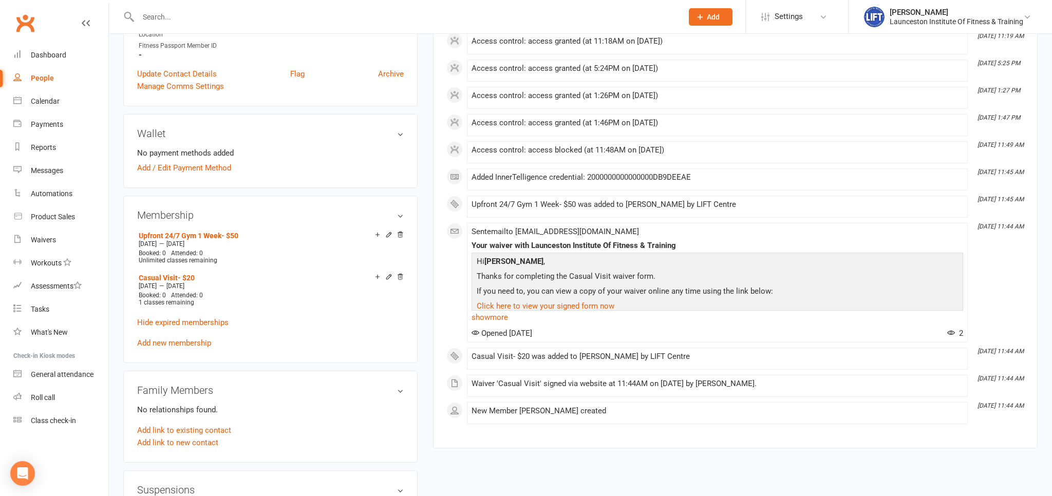
scroll to position [0, 0]
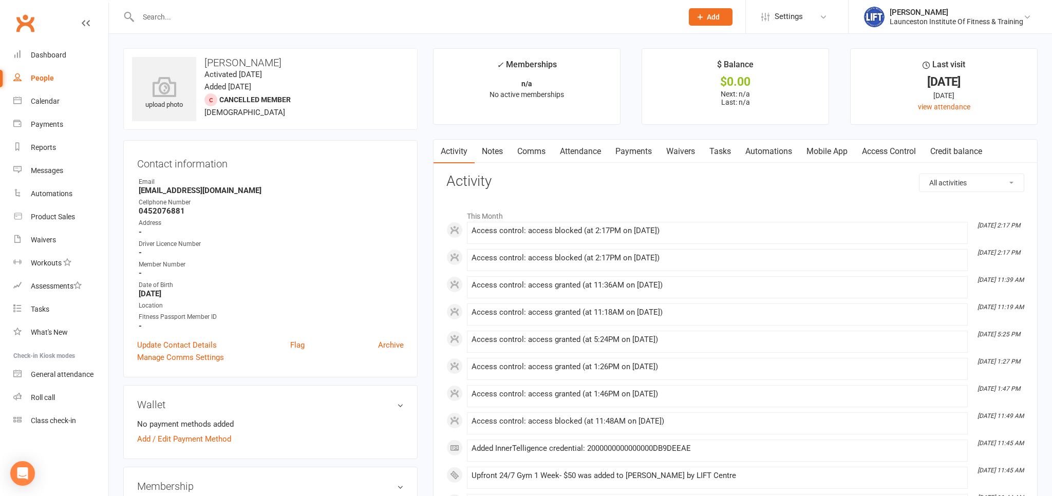
click at [881, 158] on link "Access Control" at bounding box center [889, 152] width 68 height 24
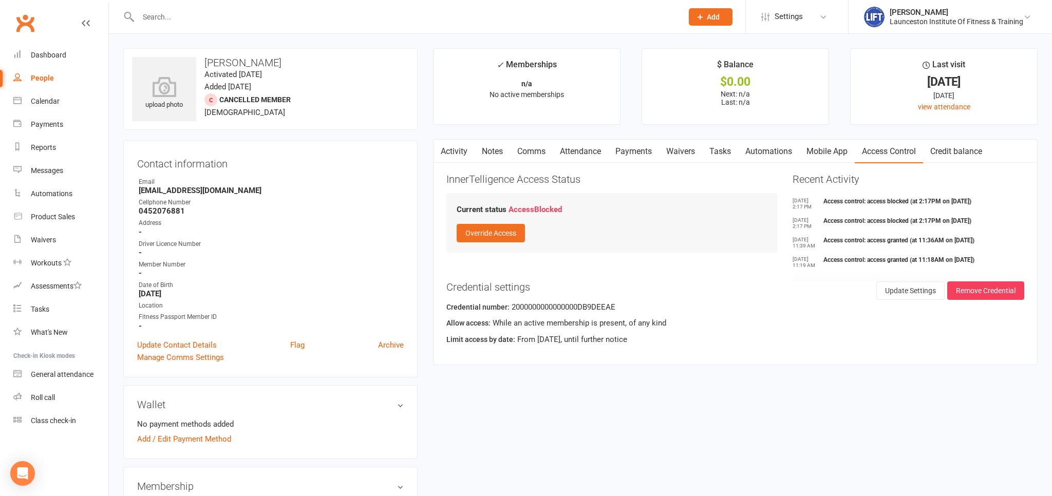
click at [473, 151] on link "Activity" at bounding box center [454, 152] width 41 height 24
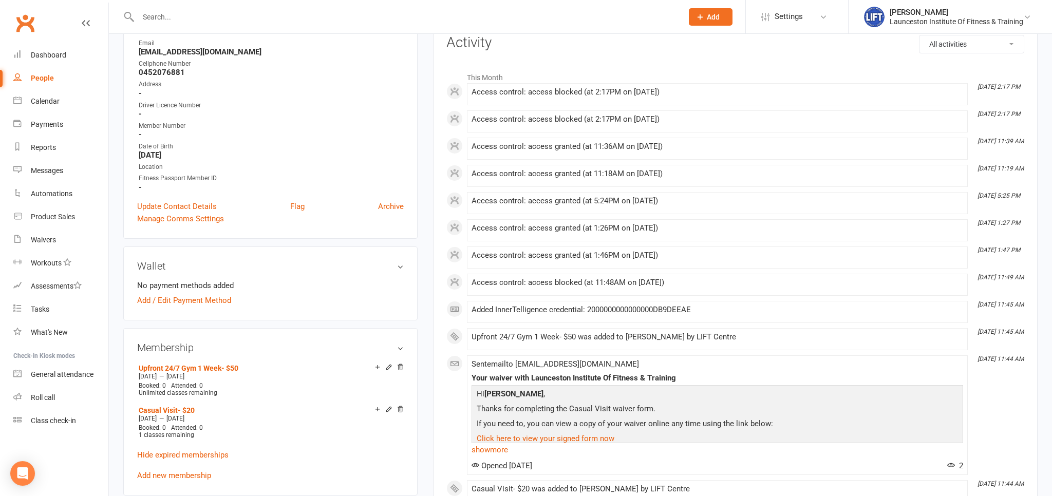
scroll to position [217, 0]
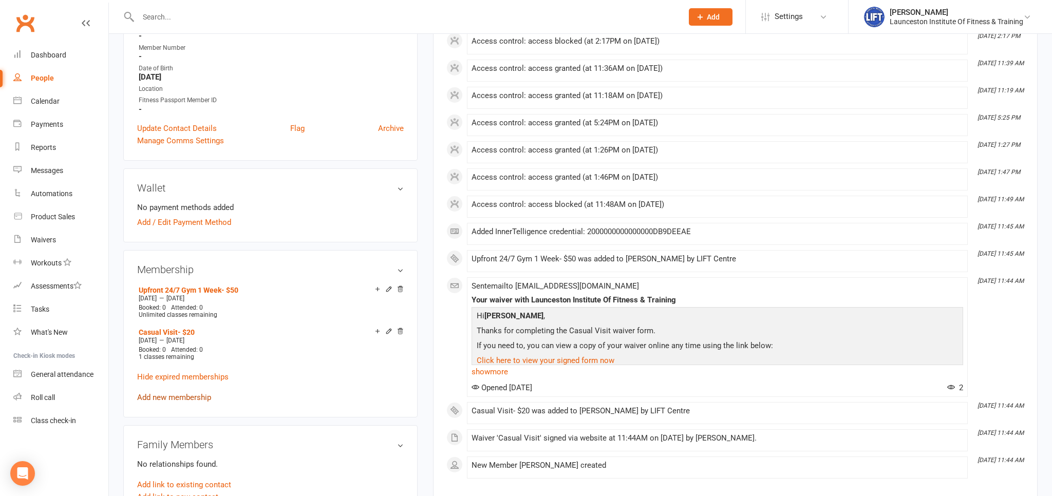
click at [159, 400] on link "Add new membership" at bounding box center [174, 397] width 74 height 9
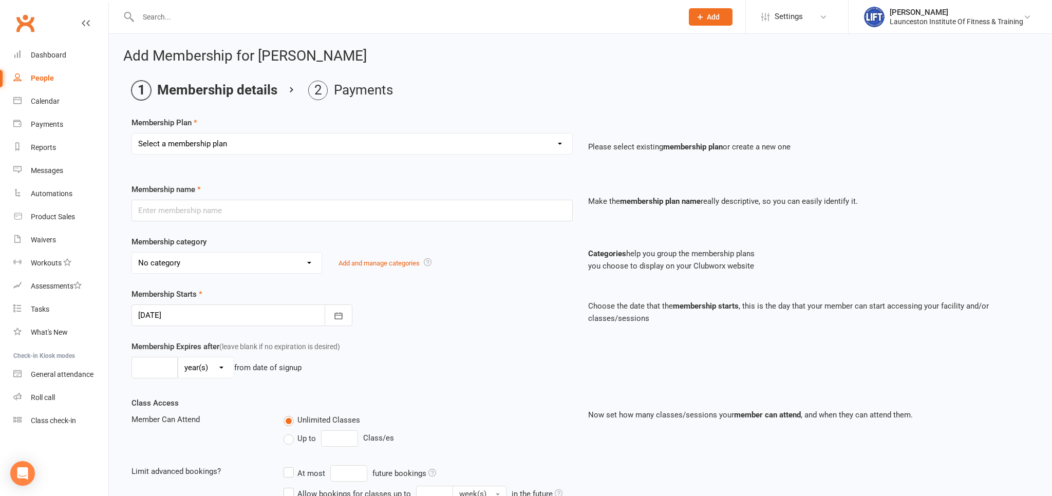
click at [132, 134] on select "Select a membership plan Create new Membership Plan 24/7 Gym Membership Pilates…" at bounding box center [352, 144] width 440 height 21
select select "1"
click option "24/7 Gym Membership" at bounding box center [0, 0] width 0 height 0
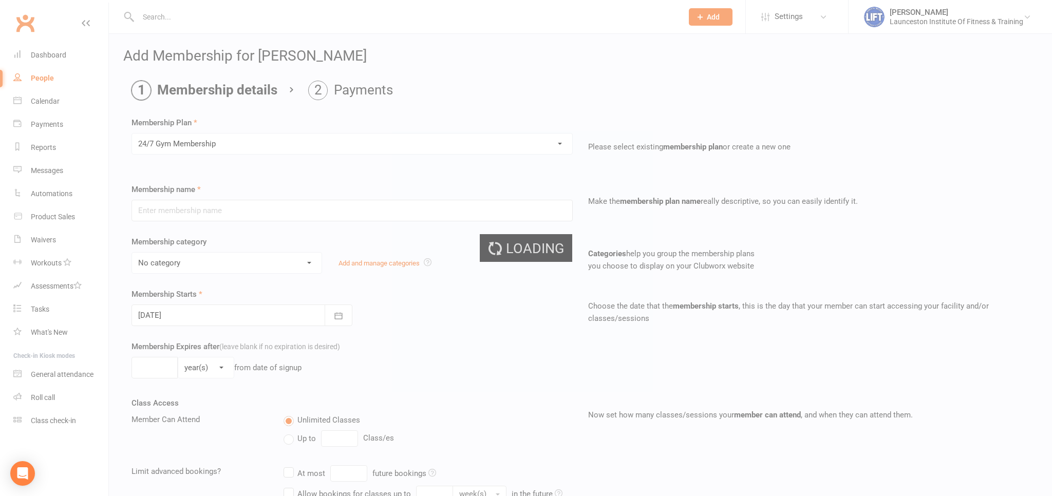
type input "24/7 Gym Membership"
select select "2"
type input "0"
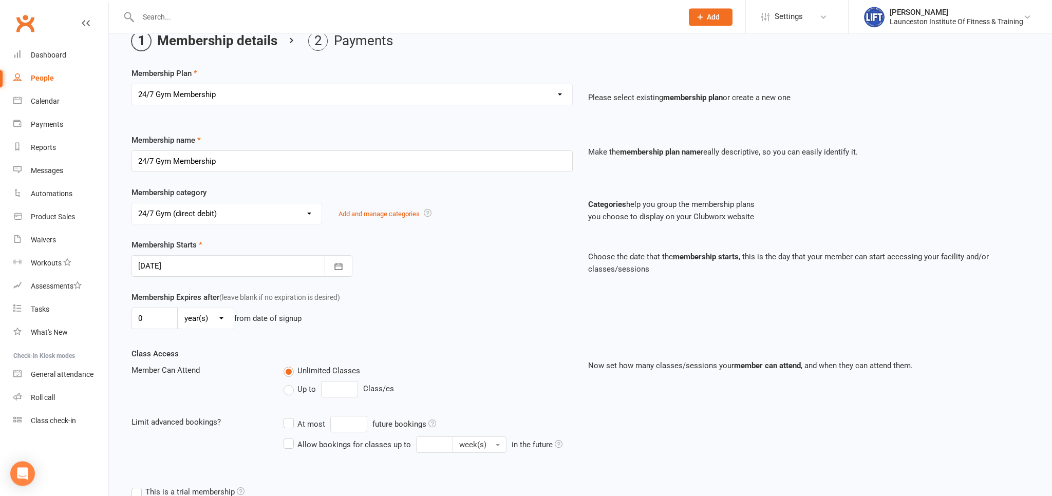
scroll to position [306, 0]
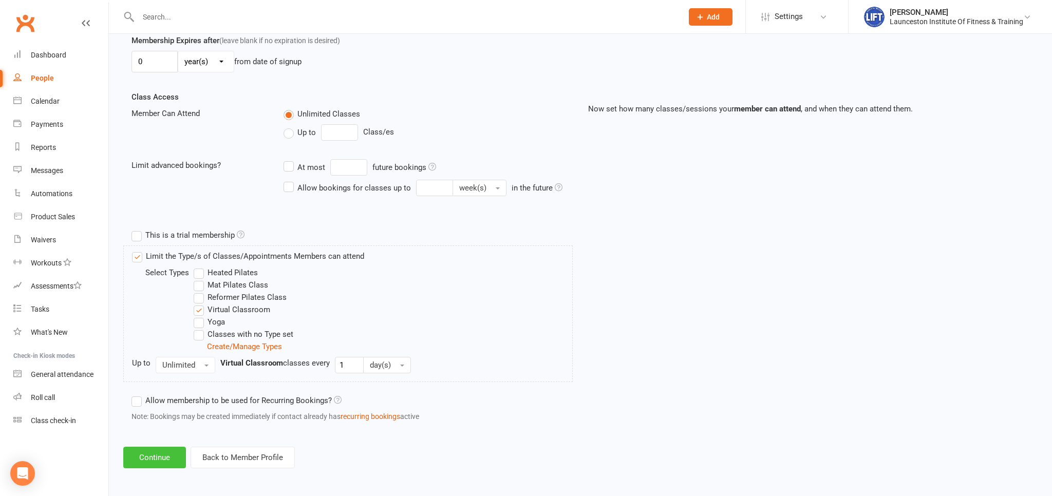
click at [149, 455] on button "Continue" at bounding box center [154, 458] width 63 height 22
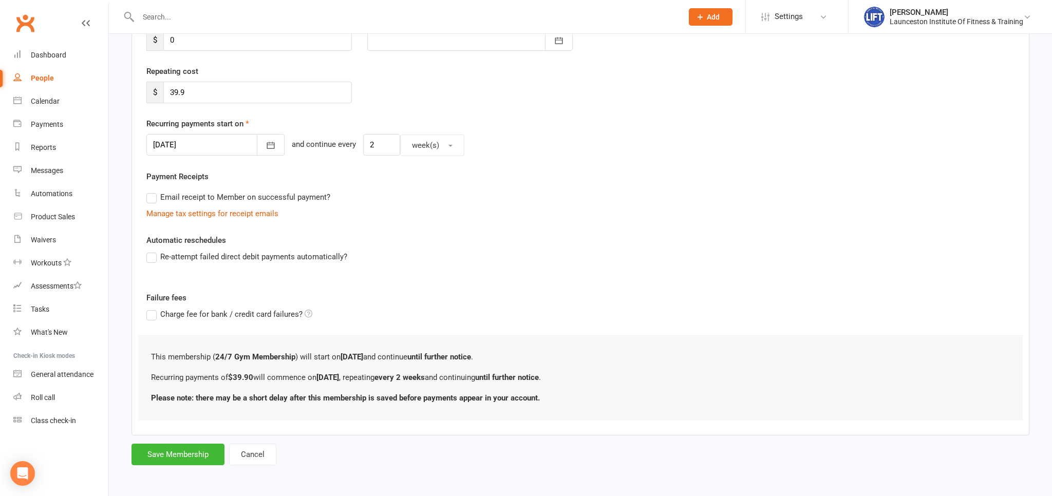
scroll to position [0, 0]
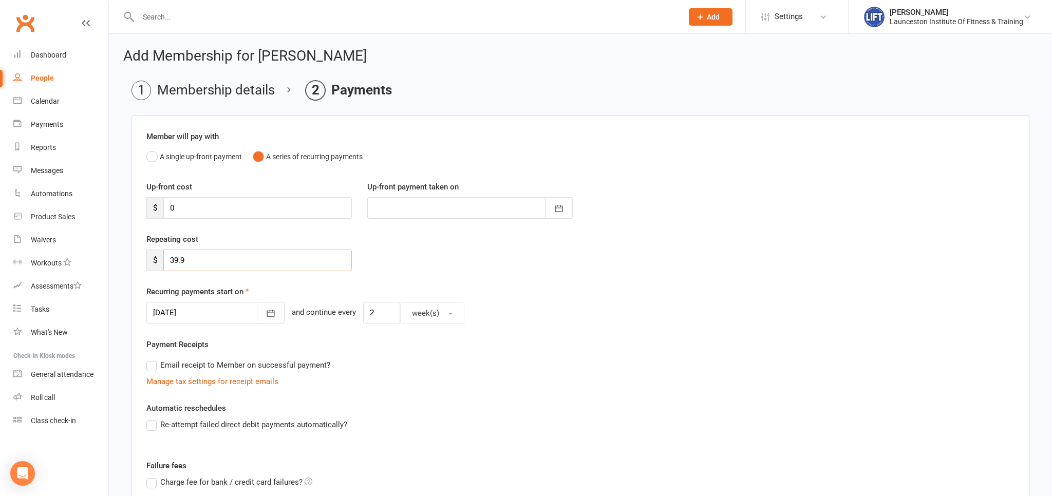
click at [224, 257] on input "39.9" at bounding box center [257, 261] width 189 height 22
type input "35"
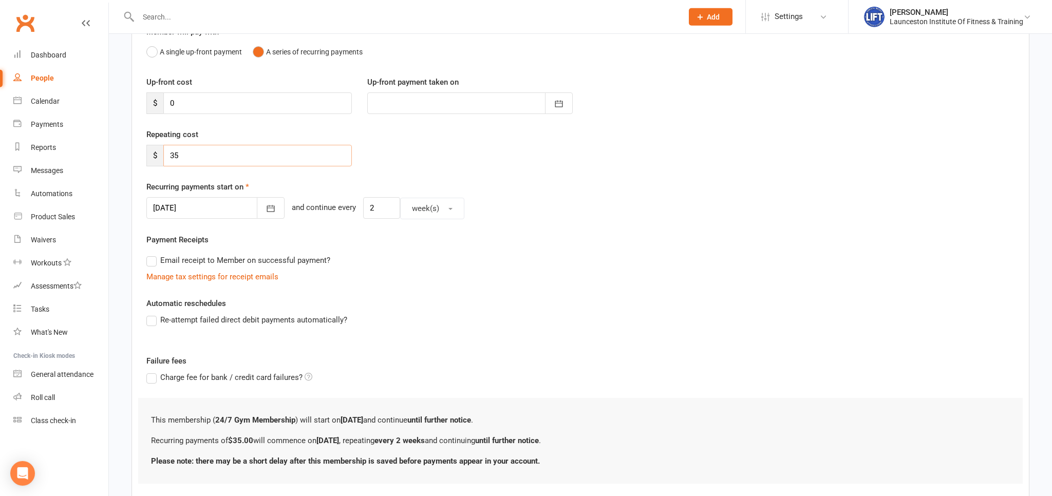
scroll to position [108, 0]
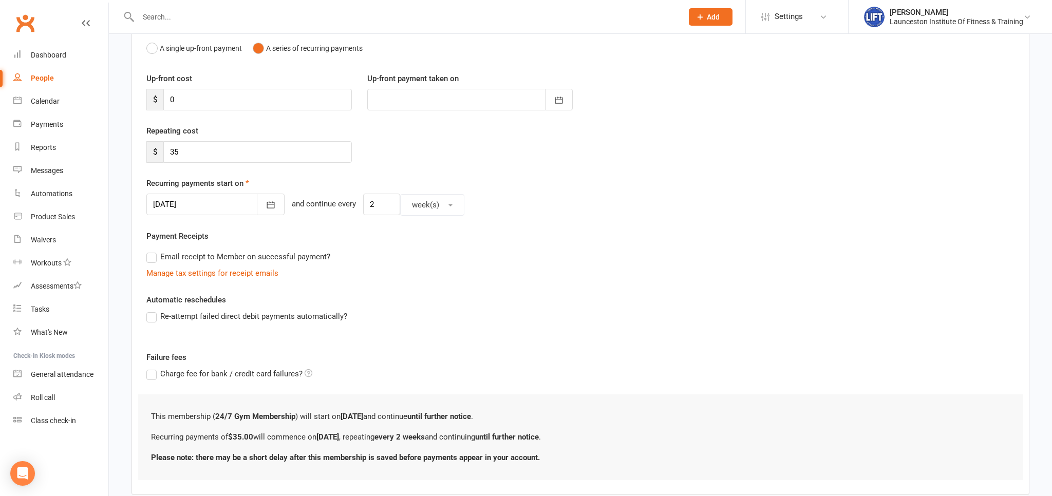
click at [233, 207] on div at bounding box center [215, 205] width 138 height 22
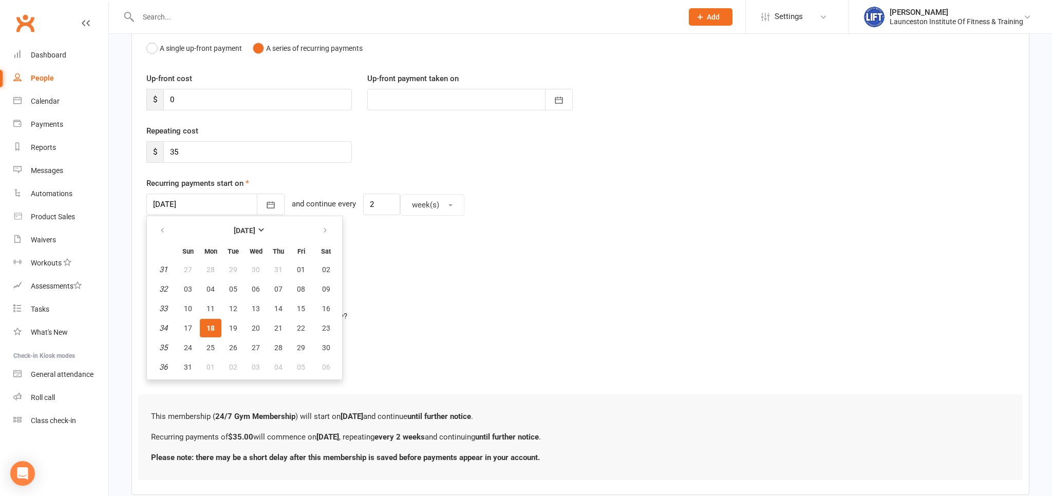
click at [528, 330] on div "Re-attempt failed direct debit payments automatically?" at bounding box center [581, 323] width 884 height 27
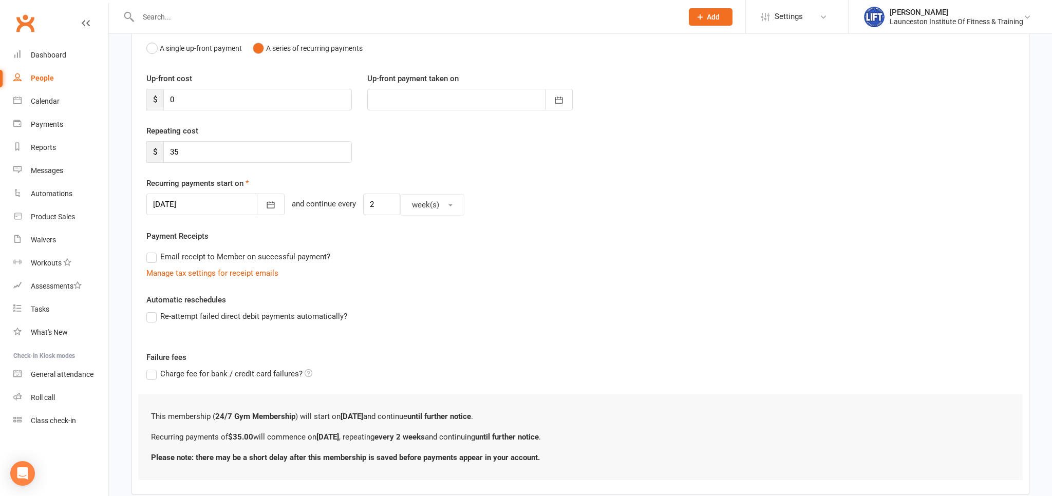
click at [222, 201] on div at bounding box center [215, 205] width 138 height 22
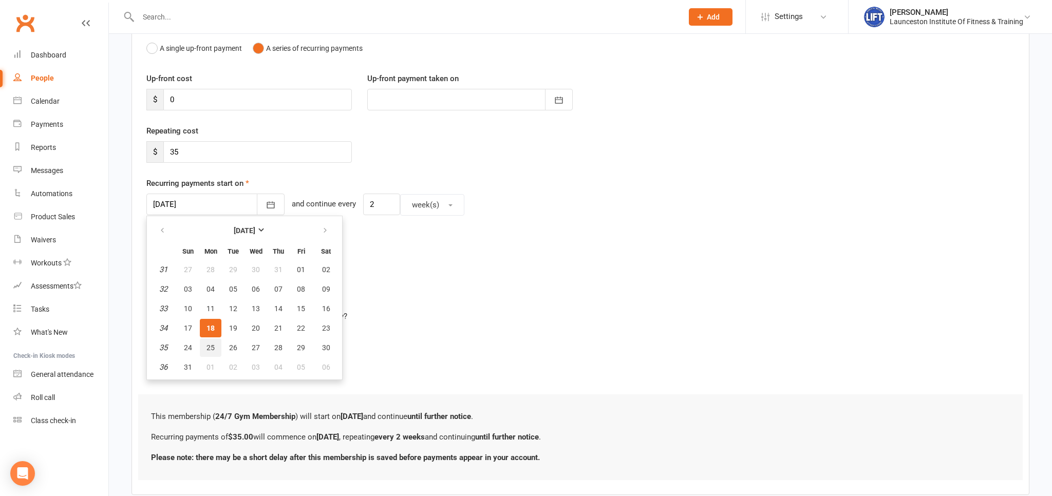
click at [212, 348] on span "25" at bounding box center [210, 348] width 8 height 8
type input "[DATE]"
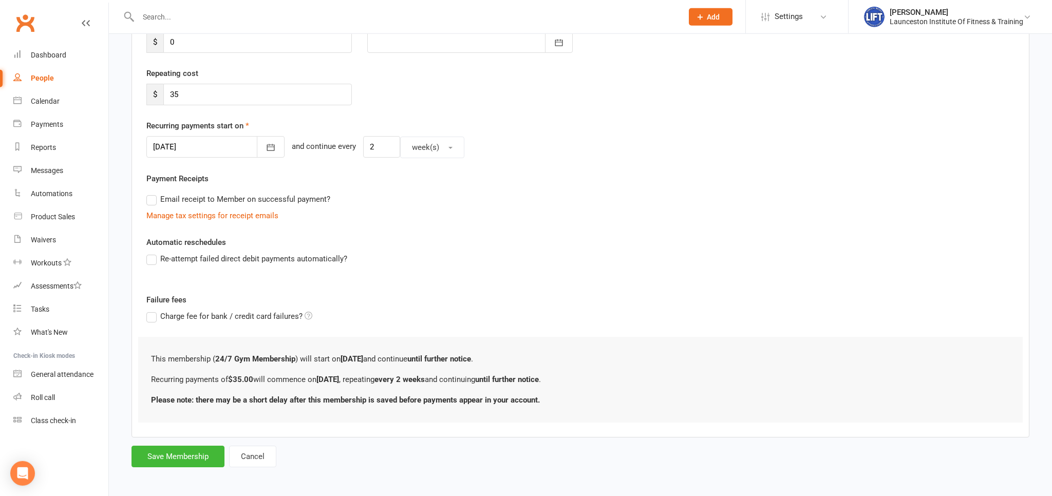
scroll to position [167, 0]
click at [157, 456] on button "Save Membership" at bounding box center [178, 456] width 93 height 22
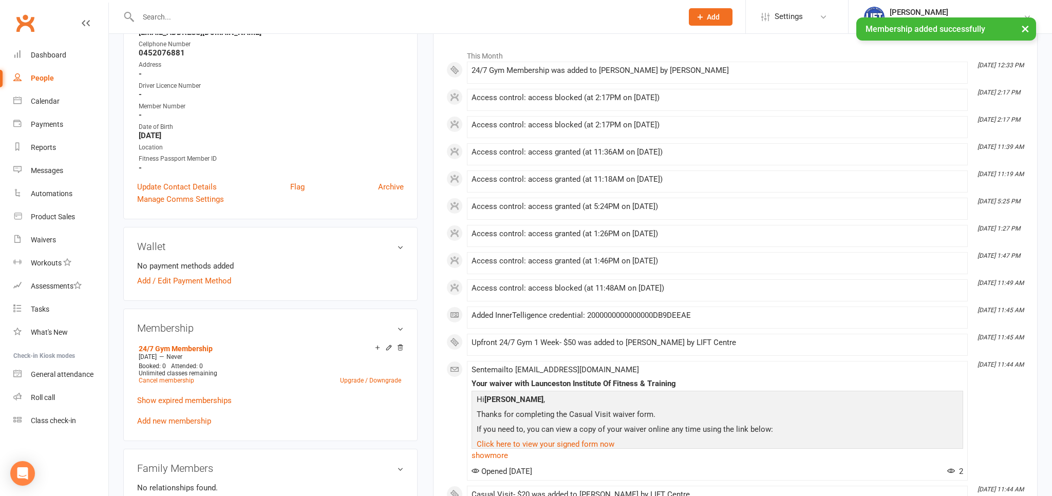
scroll to position [217, 0]
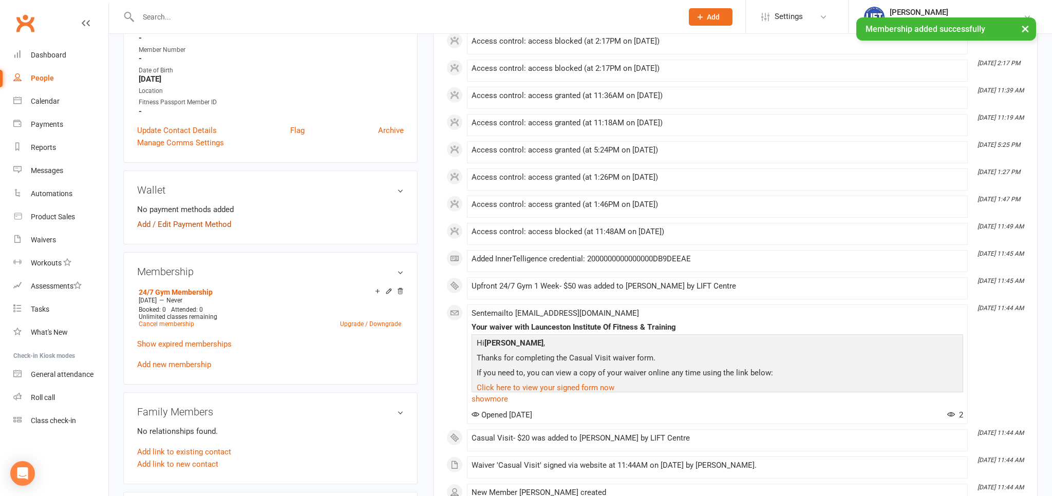
click at [166, 227] on link "Add / Edit Payment Method" at bounding box center [184, 224] width 94 height 12
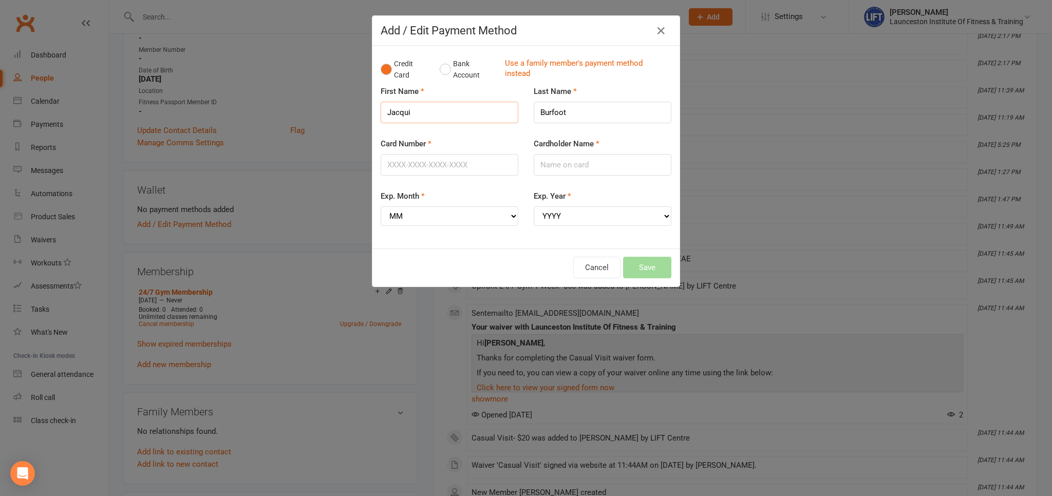
drag, startPoint x: 481, startPoint y: 114, endPoint x: 254, endPoint y: 100, distance: 227.5
click at [381, 102] on input "Jacqui" at bounding box center [450, 113] width 138 height 22
type input "[PERSON_NAME]"
drag, startPoint x: 611, startPoint y: 114, endPoint x: 492, endPoint y: 123, distance: 119.5
click at [534, 122] on input "Burfoot" at bounding box center [603, 113] width 138 height 22
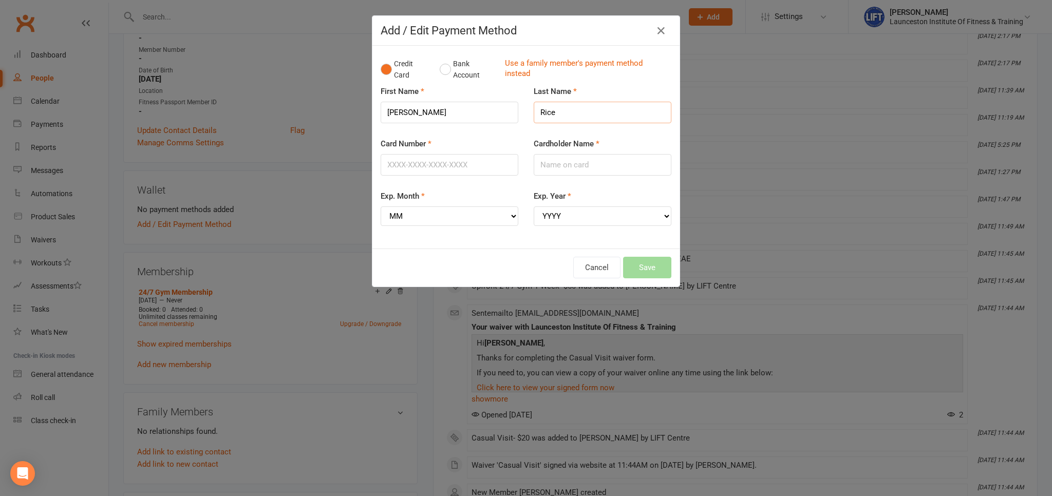
type input "Rice"
click at [437, 158] on input "Card Number" at bounding box center [450, 165] width 138 height 22
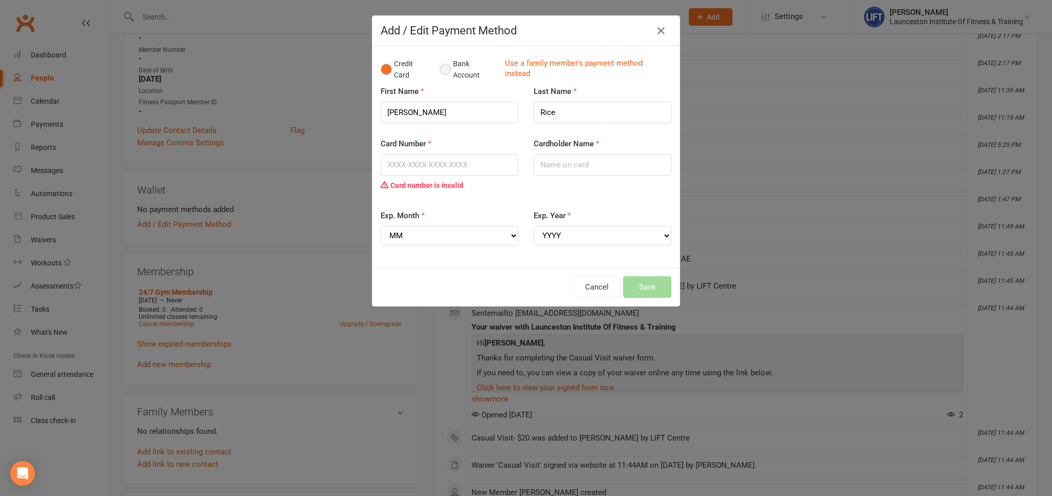
click at [447, 71] on button "Bank Account" at bounding box center [468, 69] width 57 height 31
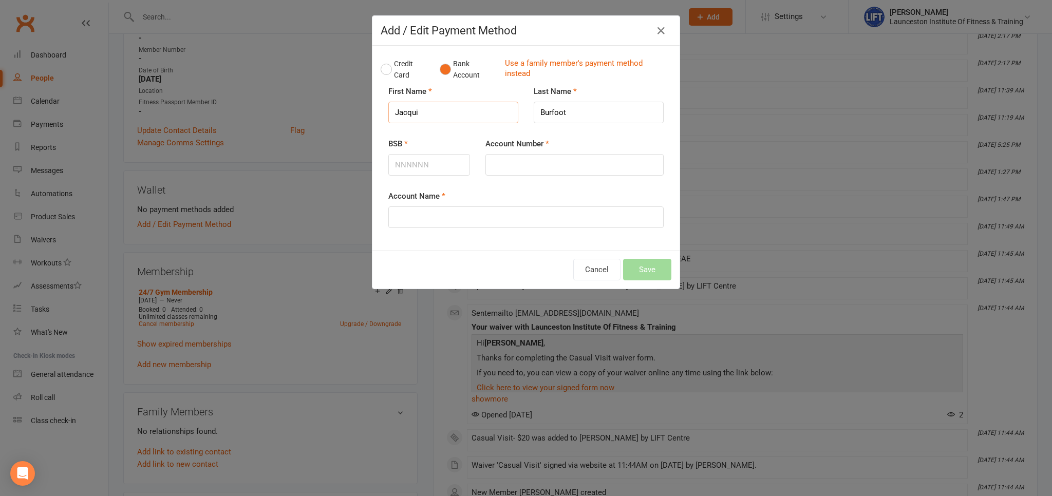
drag, startPoint x: 431, startPoint y: 117, endPoint x: 327, endPoint y: 122, distance: 104.9
click at [388, 122] on input "Jacqui" at bounding box center [453, 113] width 130 height 22
type input "[PERSON_NAME]"
drag, startPoint x: 647, startPoint y: 115, endPoint x: 332, endPoint y: 157, distance: 318.2
click at [534, 123] on input "Burfoot" at bounding box center [599, 113] width 130 height 22
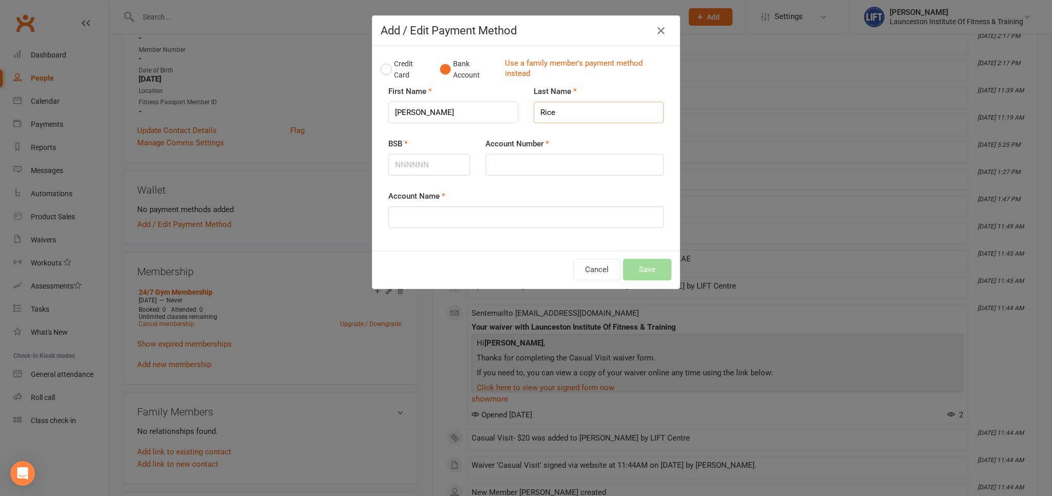
type input "Rice"
click at [404, 168] on input "BSB" at bounding box center [429, 165] width 82 height 22
type input "063000"
click at [511, 162] on input "Account Number" at bounding box center [574, 165] width 178 height 22
type input "13027928"
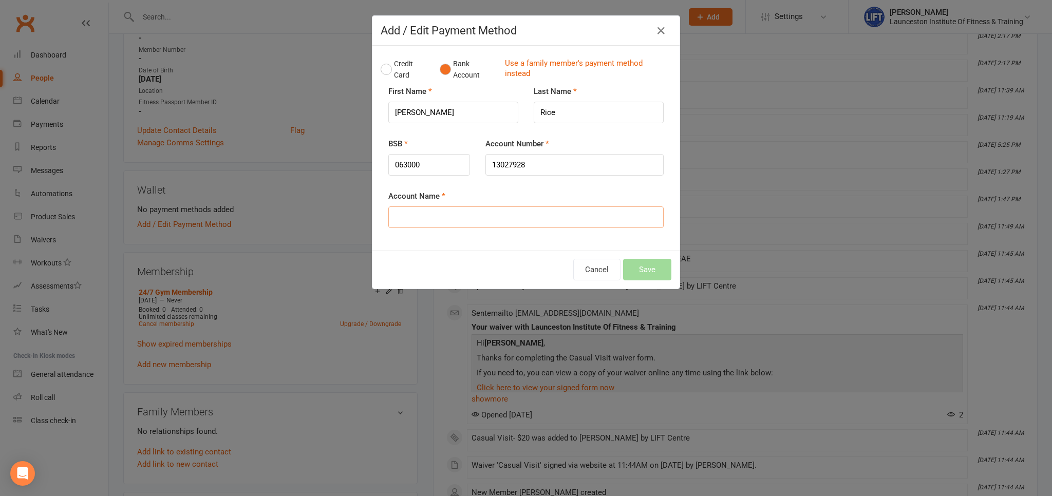
click at [474, 211] on input "Account Name" at bounding box center [525, 217] width 275 height 22
type input "[PERSON_NAME]"
click at [661, 253] on div "Cancel Save" at bounding box center [525, 270] width 307 height 38
click at [658, 279] on button "Save" at bounding box center [647, 270] width 48 height 22
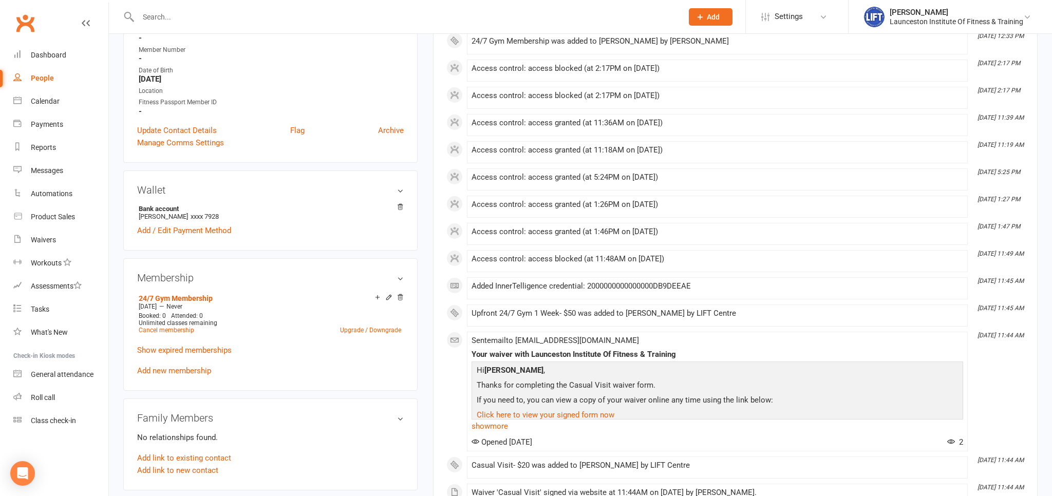
scroll to position [0, 0]
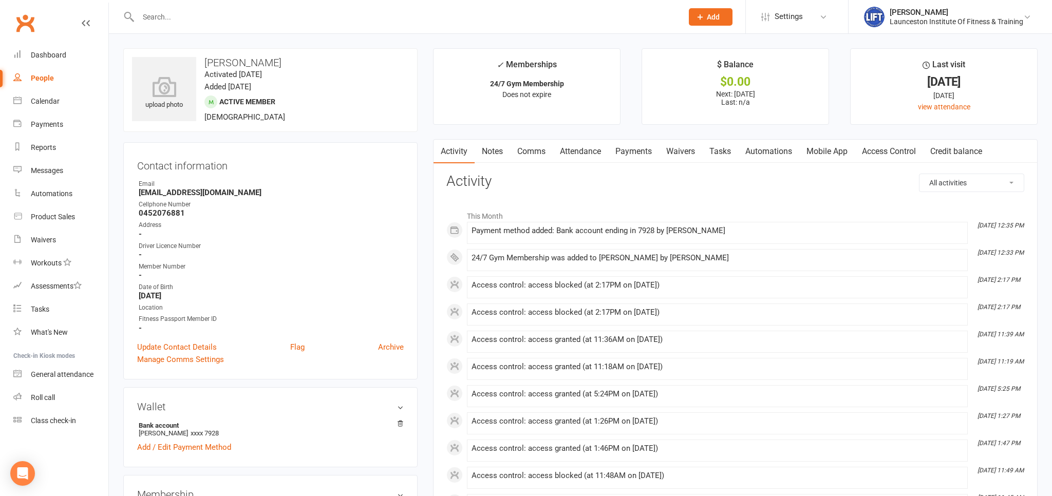
click at [892, 142] on link "Access Control" at bounding box center [889, 152] width 68 height 24
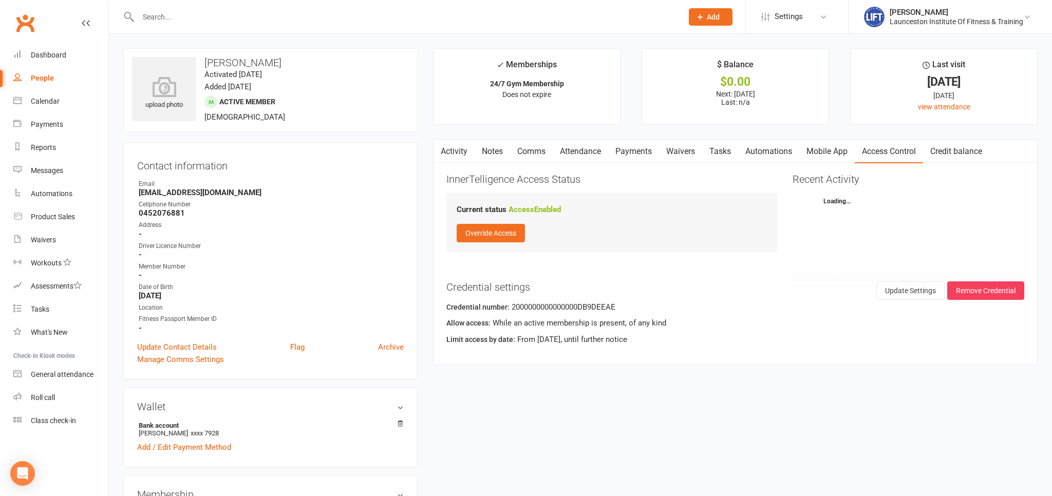
click at [892, 162] on link "Access Control" at bounding box center [889, 152] width 68 height 24
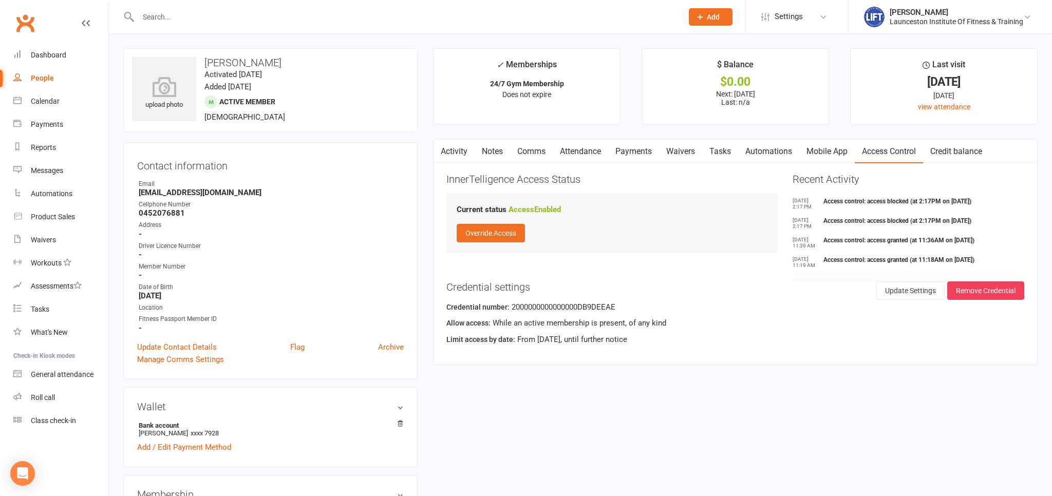
click at [163, 12] on input "text" at bounding box center [405, 17] width 540 height 14
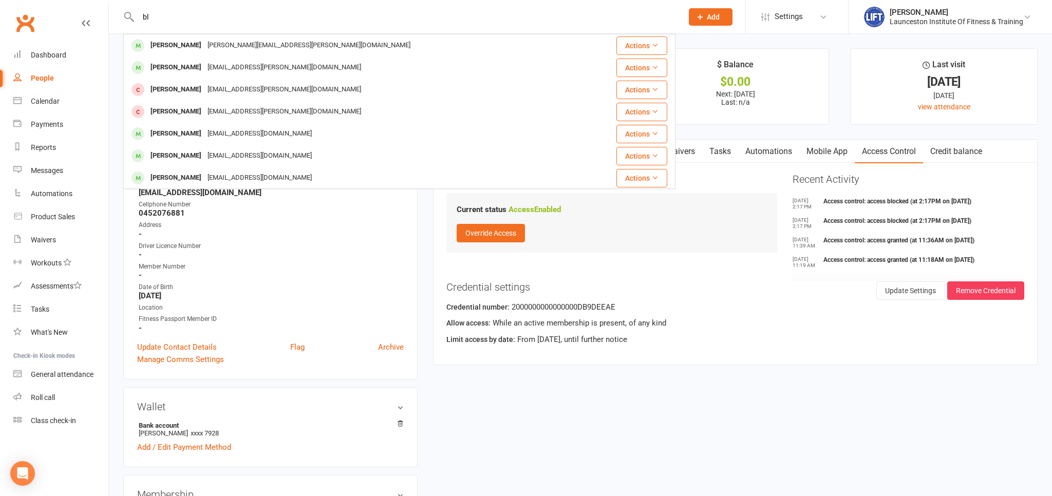
type input "b"
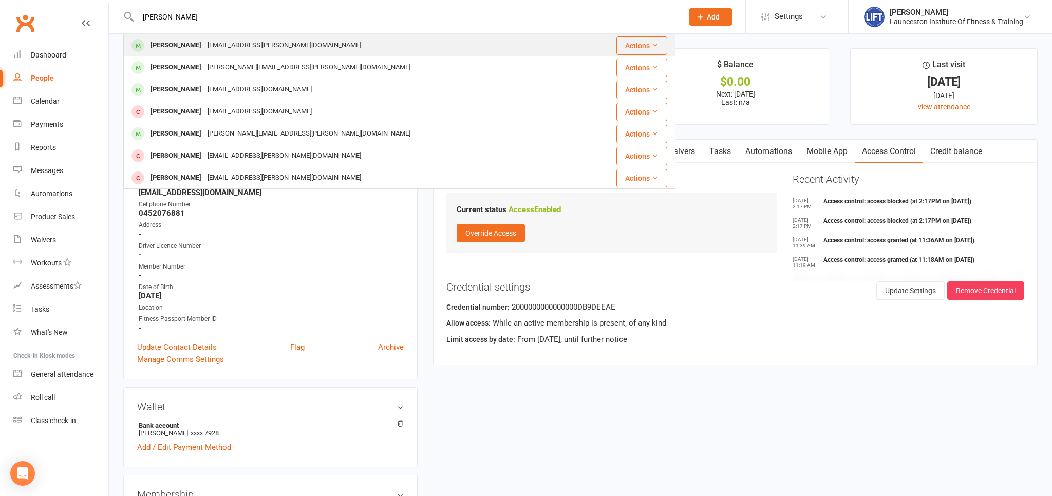
type input "[PERSON_NAME]"
click at [164, 49] on div "[PERSON_NAME]" at bounding box center [175, 45] width 57 height 15
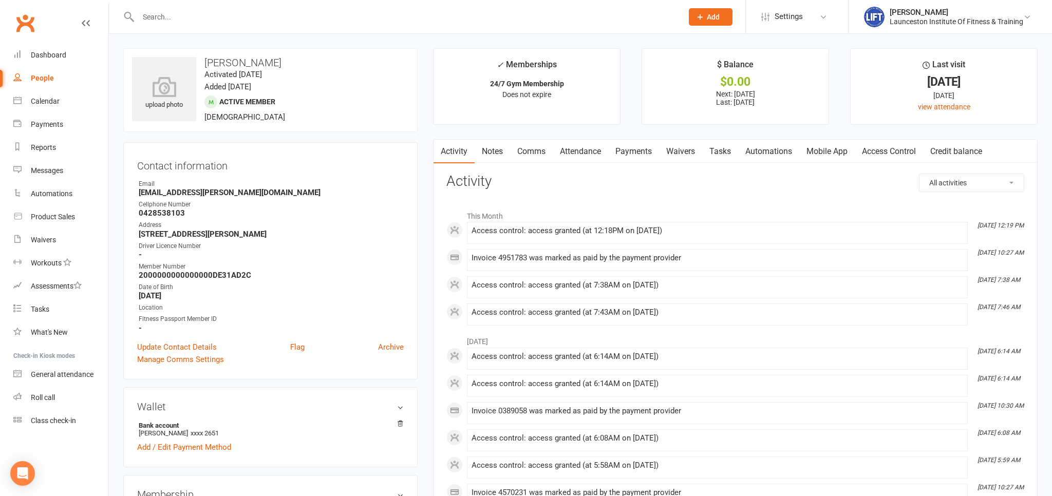
click at [618, 157] on link "Payments" at bounding box center [633, 152] width 51 height 24
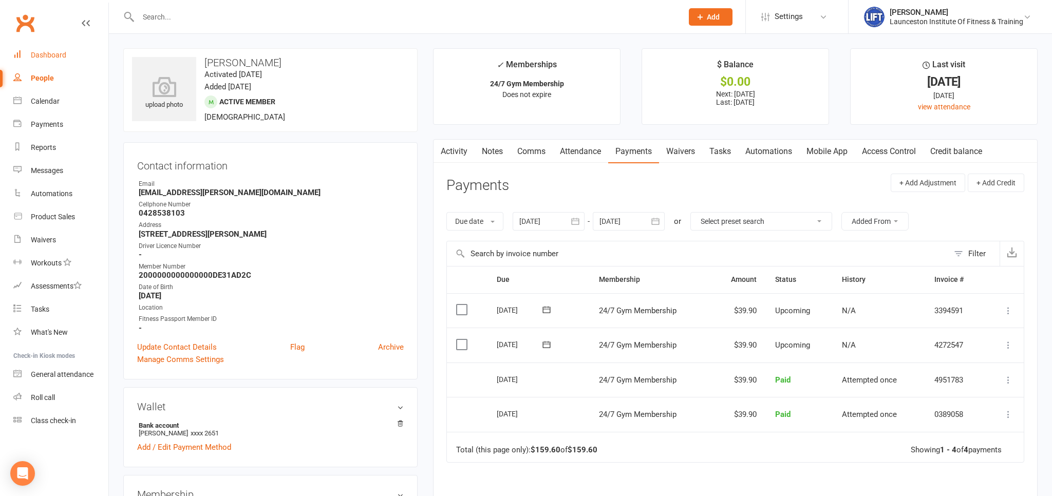
click at [71, 56] on link "Dashboard" at bounding box center [60, 55] width 95 height 23
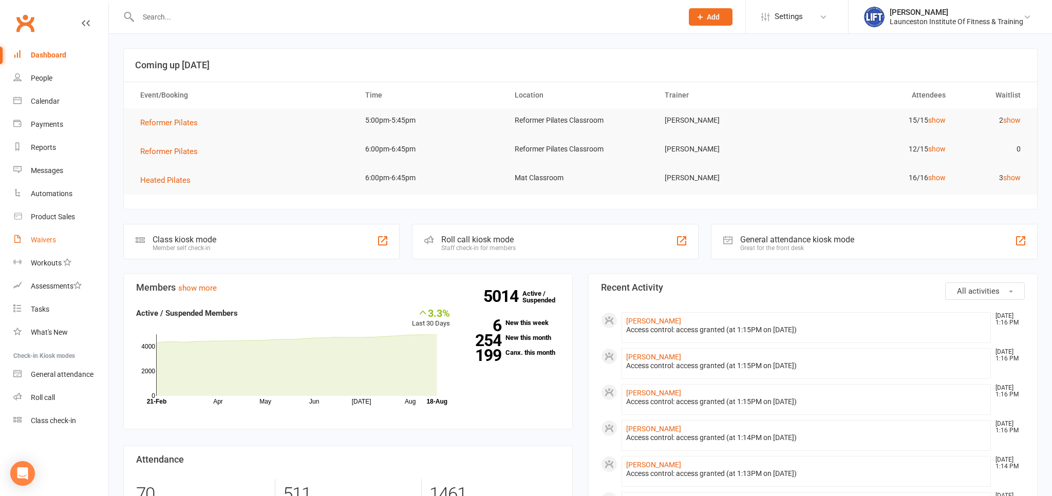
click at [46, 240] on div "Waivers" at bounding box center [43, 240] width 25 height 8
select select "100"
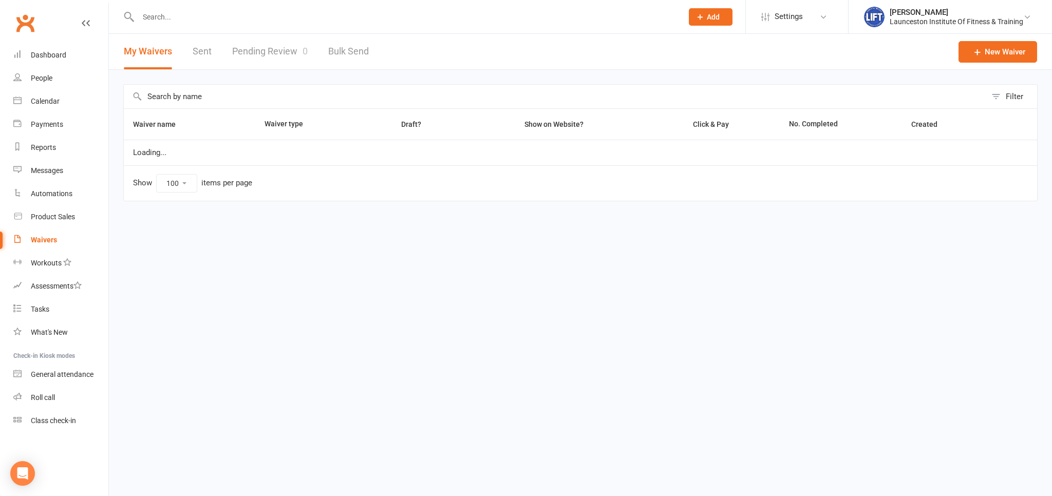
click at [269, 47] on link "Pending Review 0" at bounding box center [270, 51] width 76 height 35
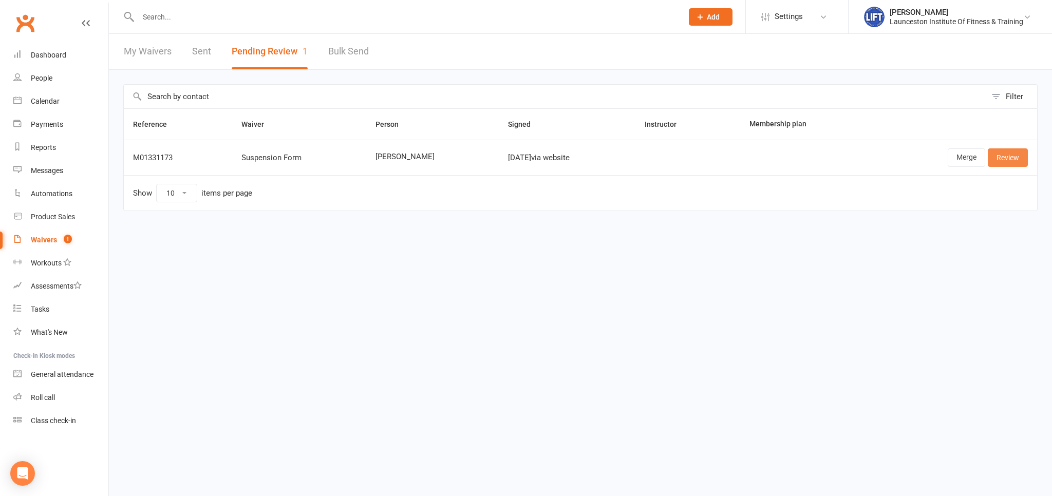
click at [1008, 155] on link "Review" at bounding box center [1008, 157] width 40 height 18
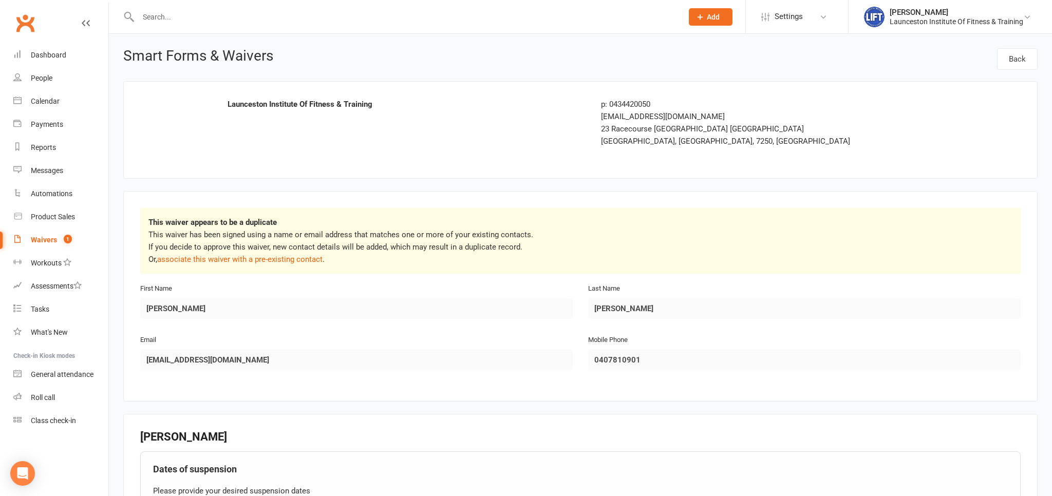
click at [292, 252] on p "This waiver has been signed using a name or email address that matches one or m…" at bounding box center [580, 247] width 864 height 37
click at [293, 261] on link "associate this waiver with a pre-existing contact" at bounding box center [239, 259] width 165 height 9
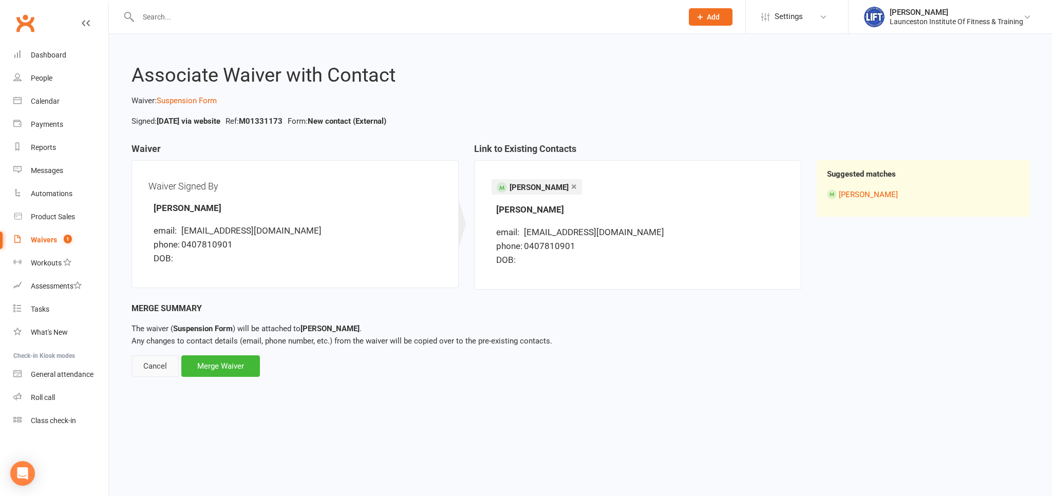
click at [162, 368] on div "Cancel" at bounding box center [155, 366] width 47 height 22
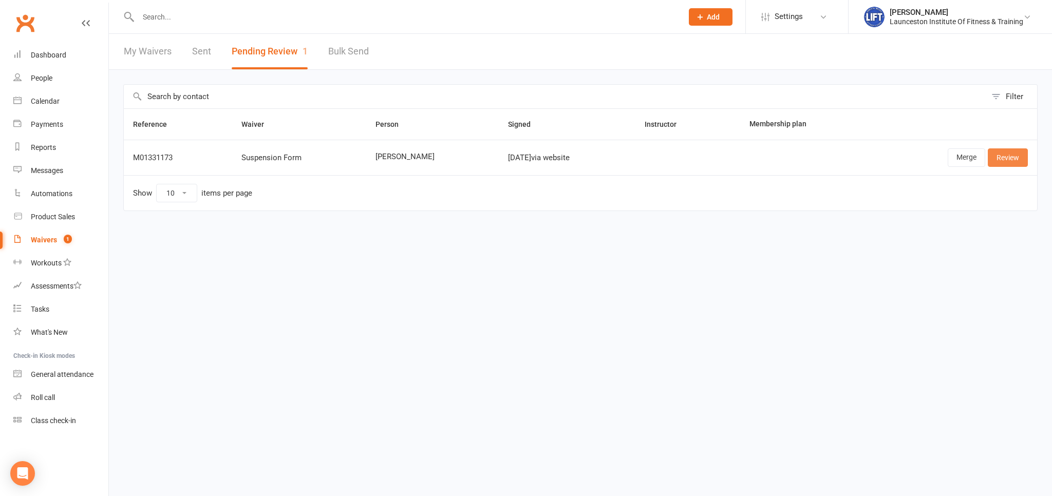
click at [1007, 149] on link "Review" at bounding box center [1008, 157] width 40 height 18
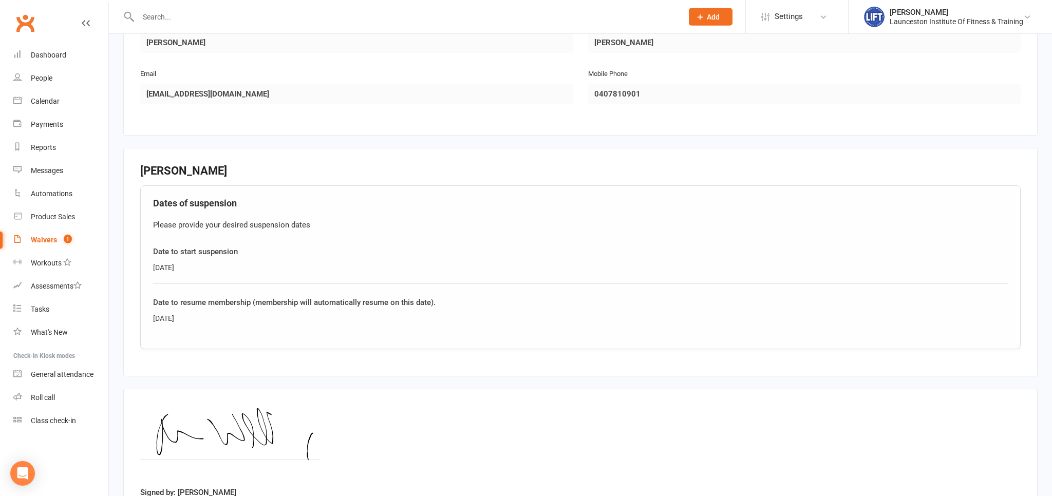
scroll to position [325, 0]
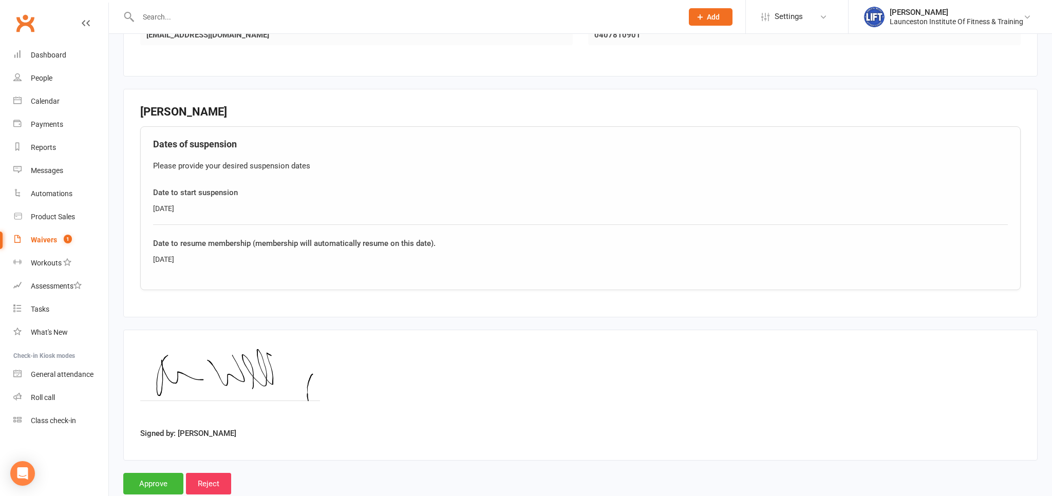
click at [251, 20] on input "text" at bounding box center [405, 17] width 540 height 14
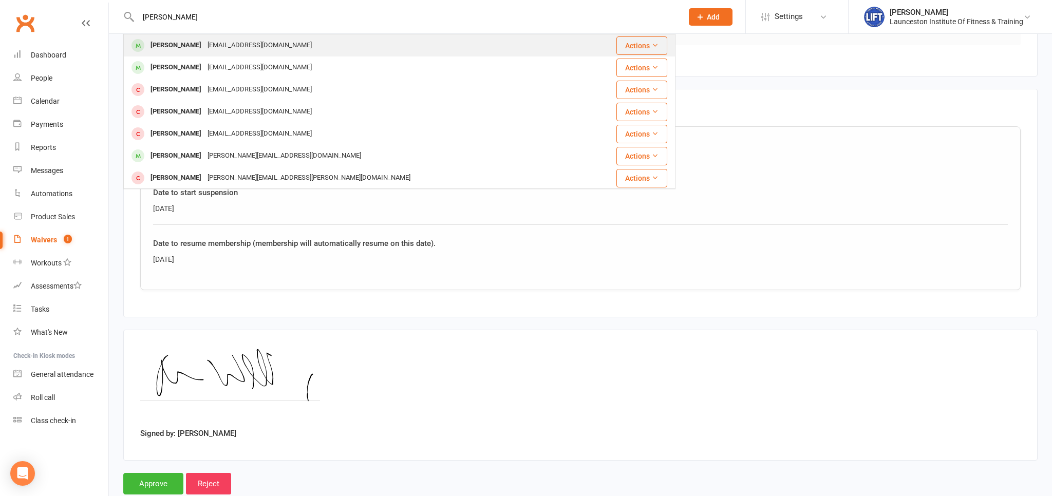
type input "[PERSON_NAME]"
click at [265, 40] on div "[EMAIL_ADDRESS][DOMAIN_NAME]" at bounding box center [259, 45] width 110 height 15
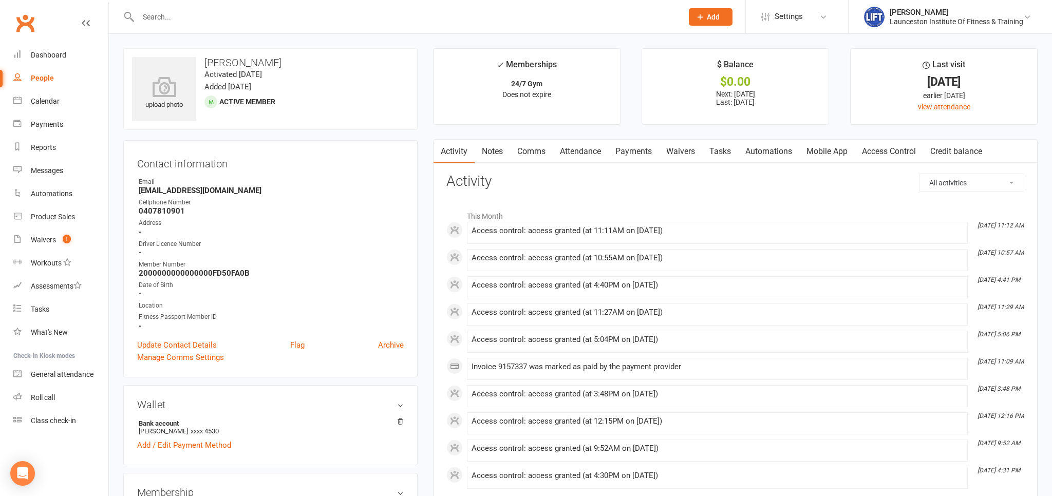
click at [632, 149] on link "Payments" at bounding box center [633, 152] width 51 height 24
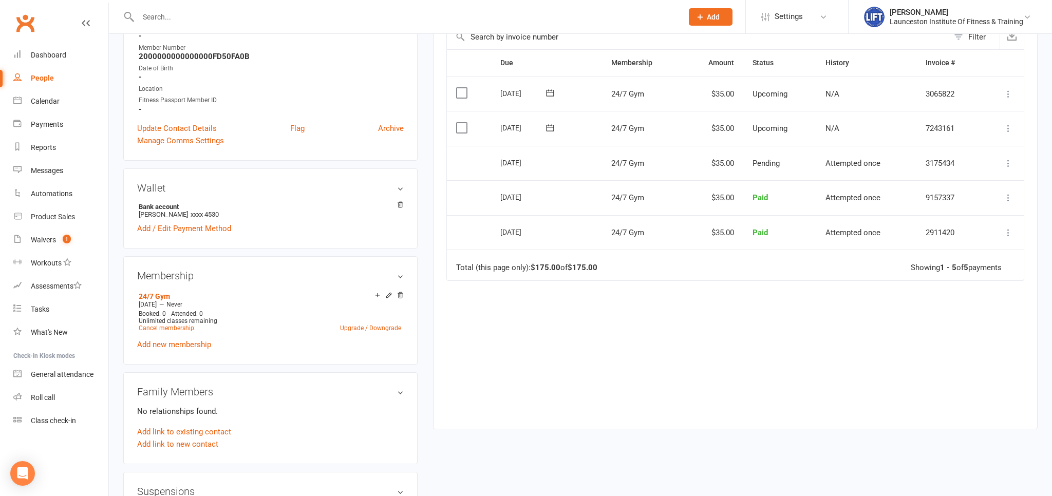
scroll to position [54, 0]
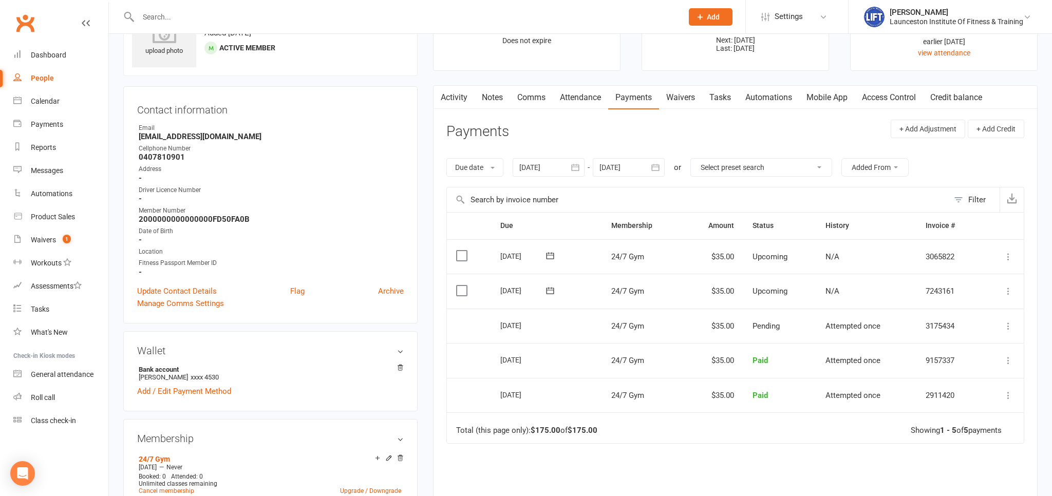
click at [1012, 323] on icon at bounding box center [1008, 326] width 10 height 10
click at [827, 463] on div "Due Contact Membership Amount Status History Invoice # Select this [DATE] [PERS…" at bounding box center [735, 394] width 578 height 364
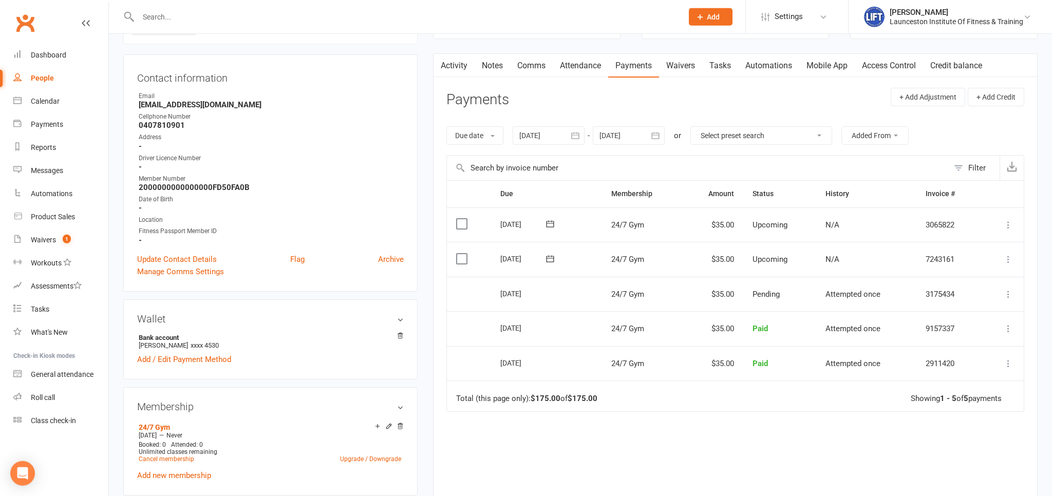
scroll to position [108, 0]
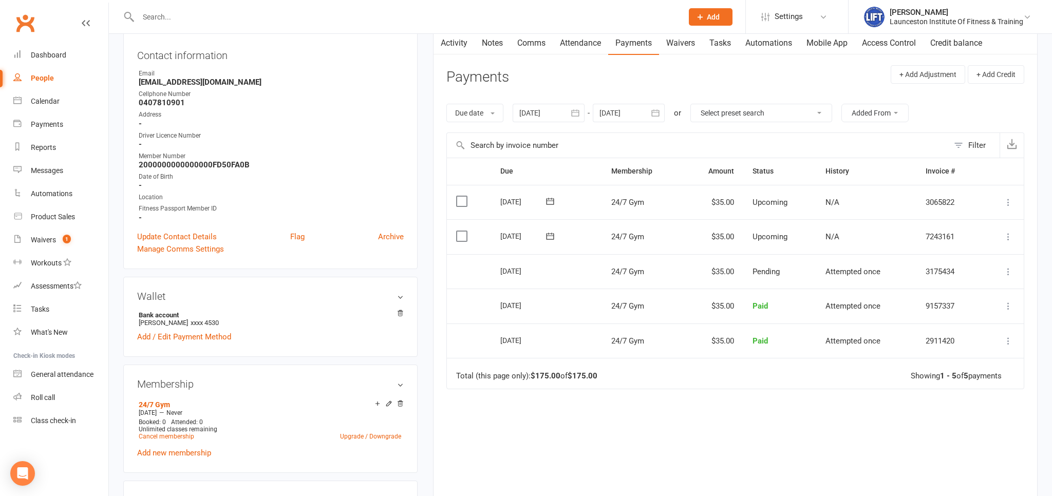
click at [1007, 233] on icon at bounding box center [1008, 237] width 10 height 10
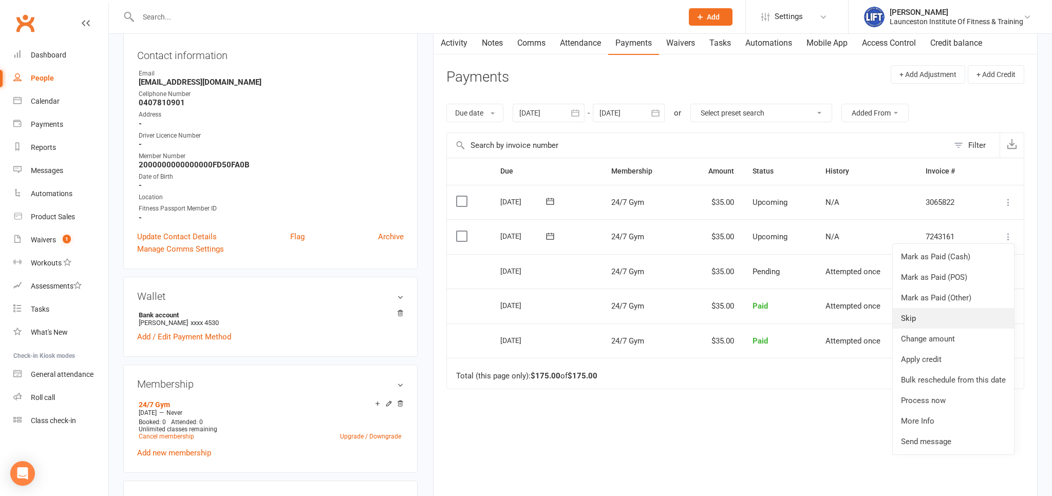
click at [914, 316] on link "Skip" at bounding box center [953, 318] width 121 height 21
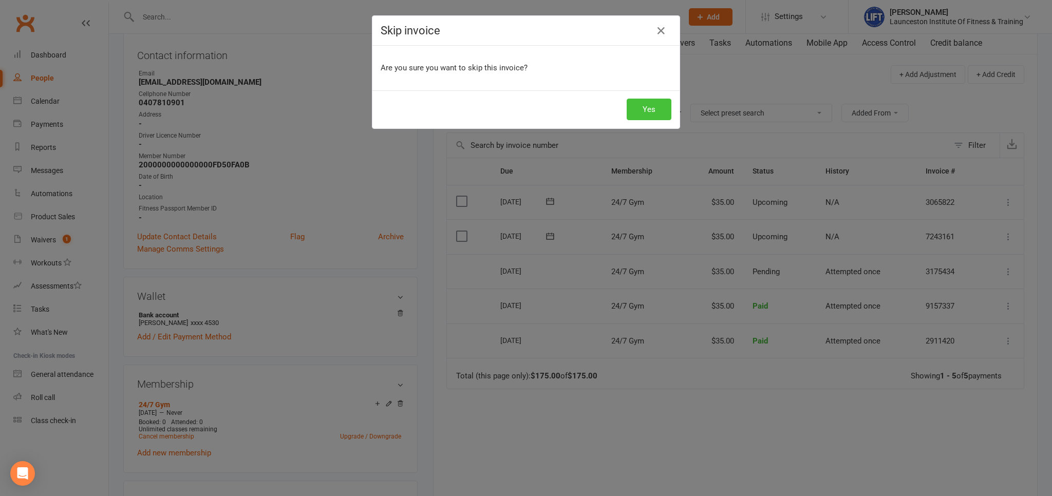
click at [651, 108] on button "Yes" at bounding box center [649, 110] width 45 height 22
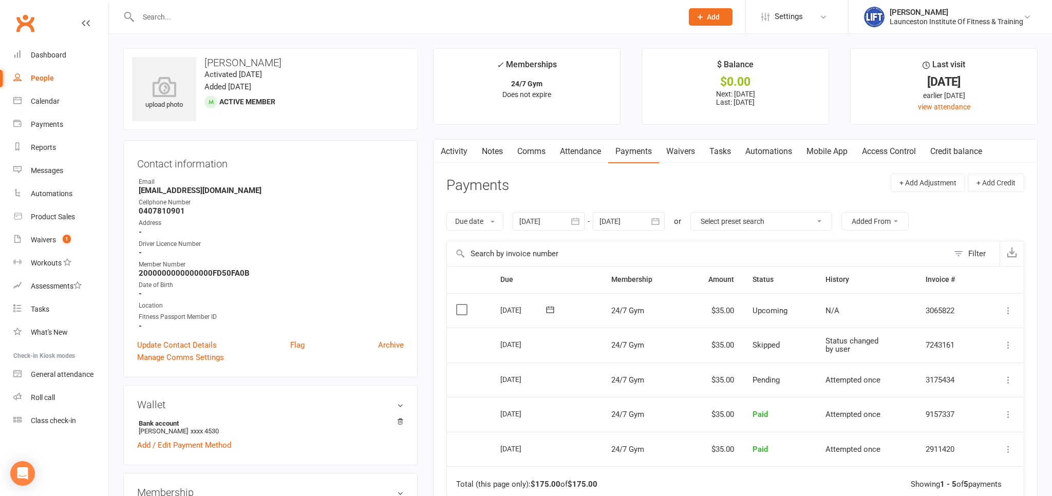
scroll to position [54, 0]
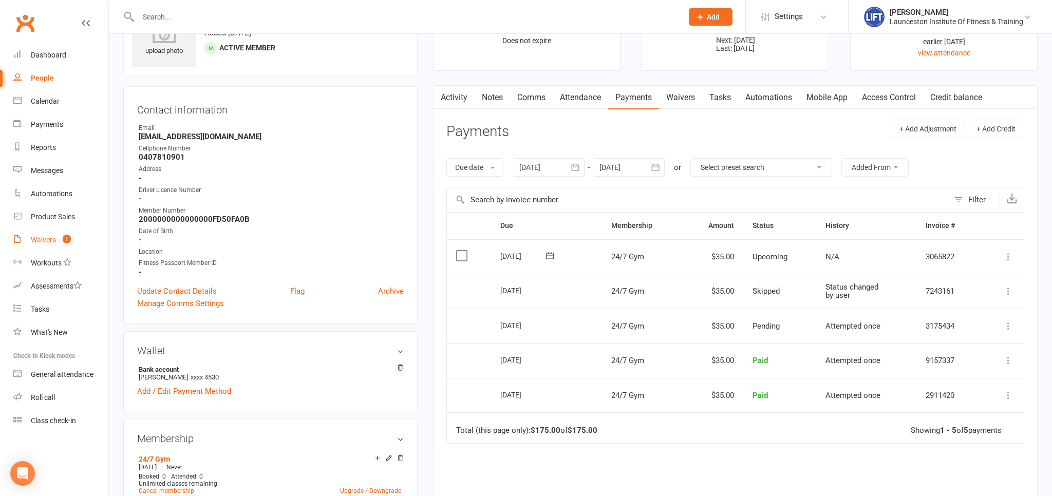
click at [61, 245] on link "Waivers 1" at bounding box center [60, 240] width 95 height 23
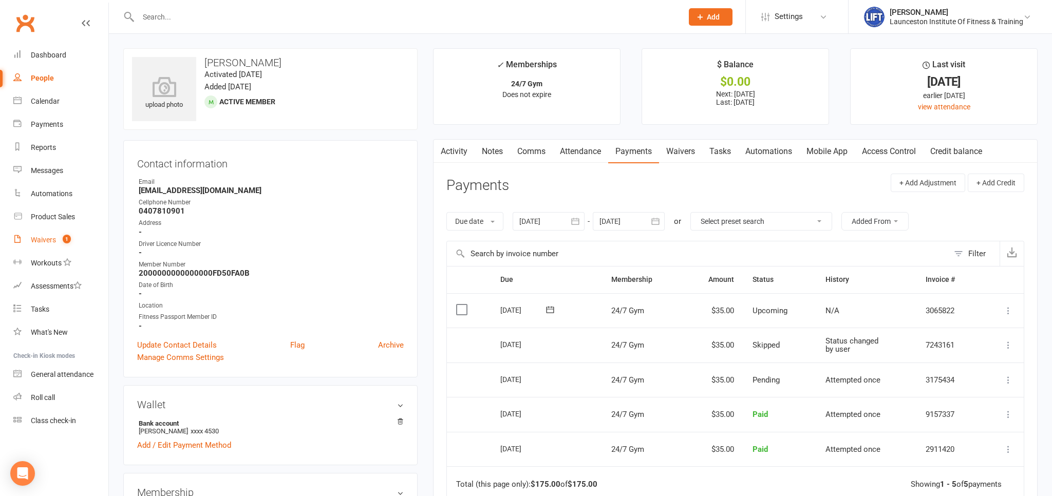
select select "100"
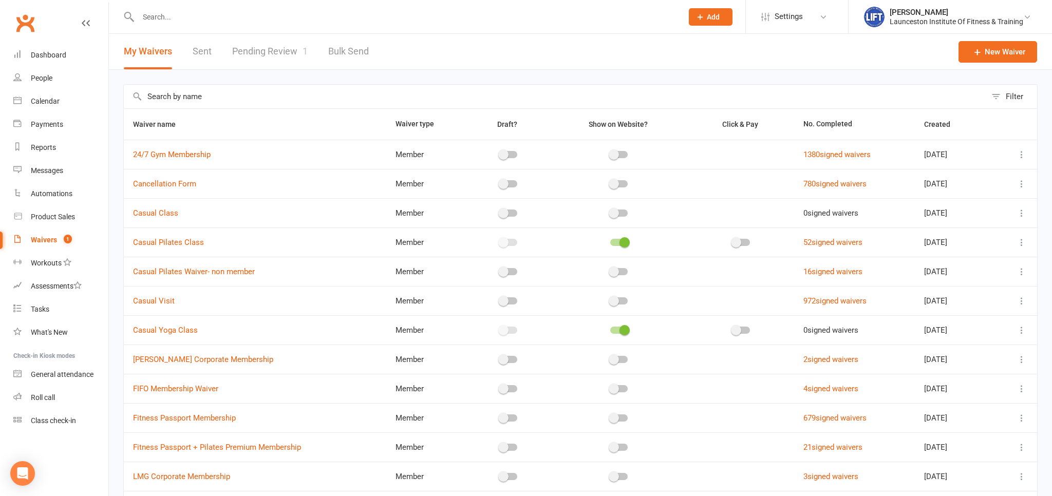
click at [289, 48] on link "Pending Review 1" at bounding box center [270, 51] width 76 height 35
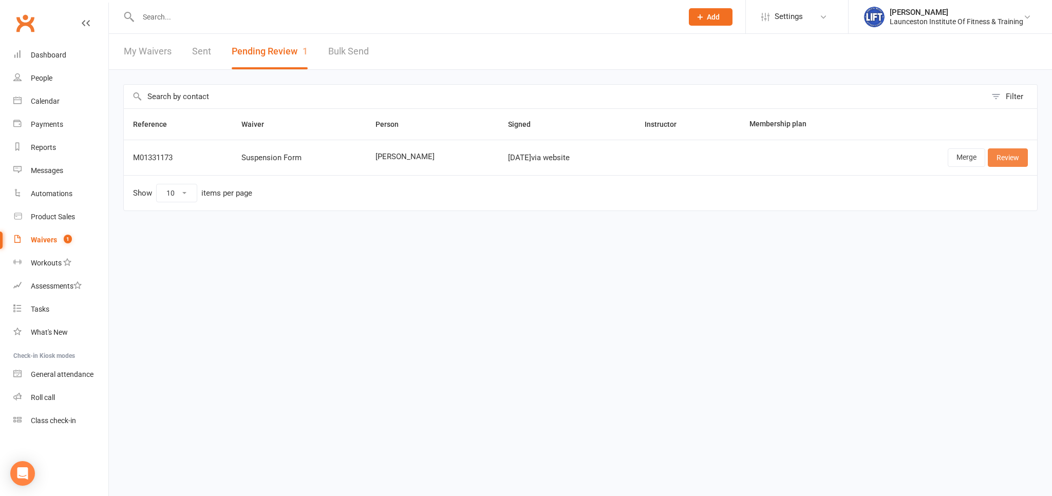
click at [1000, 157] on link "Review" at bounding box center [1008, 157] width 40 height 18
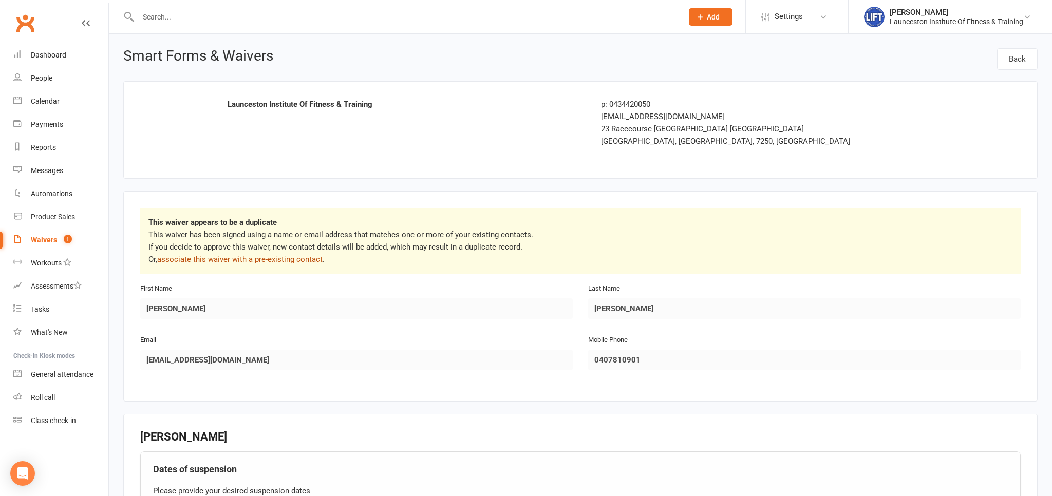
click at [317, 254] on p "This waiver has been signed using a name or email address that matches one or m…" at bounding box center [580, 247] width 864 height 37
click at [315, 258] on link "associate this waiver with a pre-existing contact" at bounding box center [239, 259] width 165 height 9
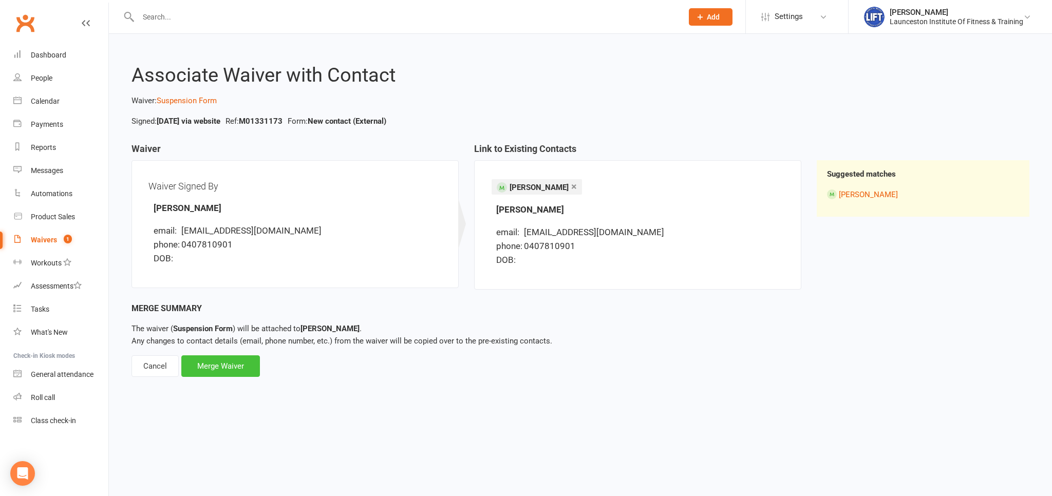
click at [233, 369] on div "Merge Waiver" at bounding box center [220, 366] width 79 height 22
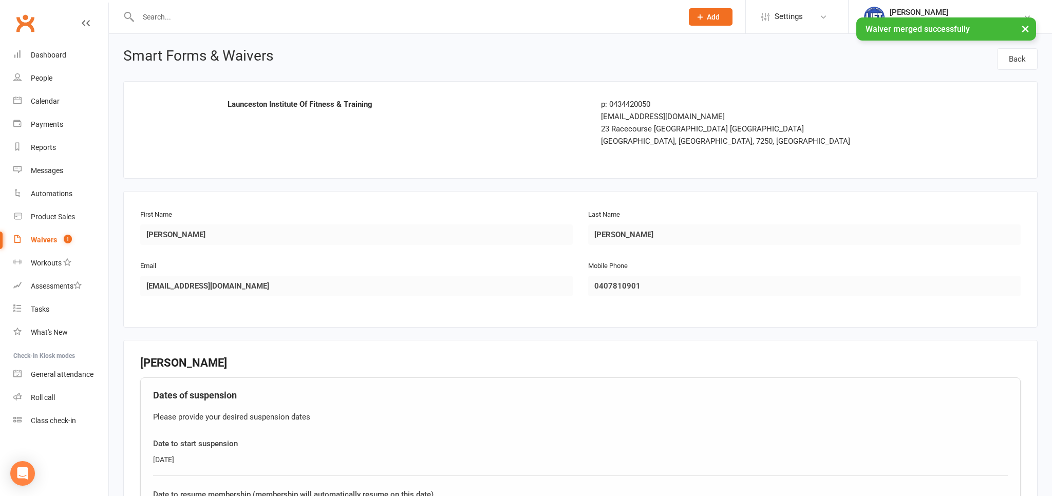
scroll to position [276, 0]
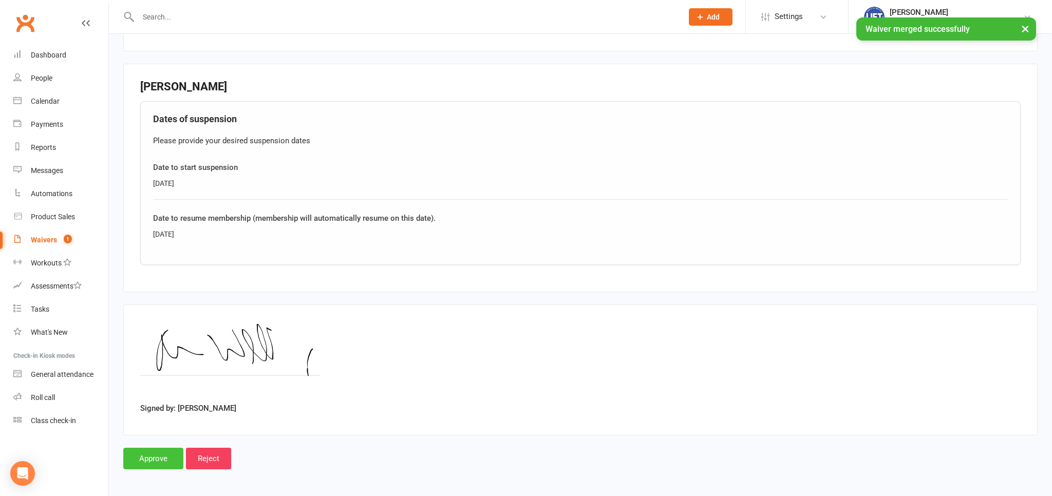
click at [162, 449] on input "Approve" at bounding box center [153, 459] width 60 height 22
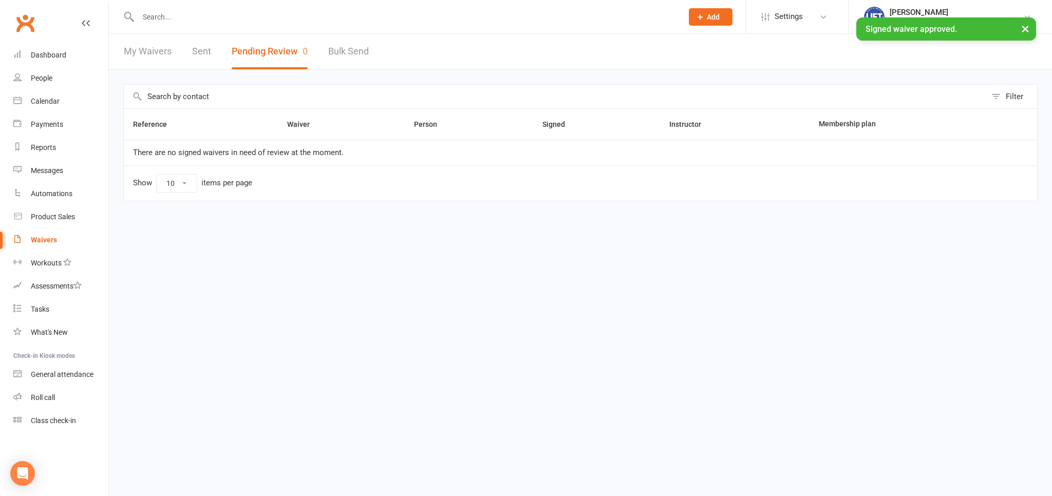
click at [209, 27] on div at bounding box center [399, 16] width 552 height 33
click at [210, 13] on input "text" at bounding box center [405, 17] width 540 height 14
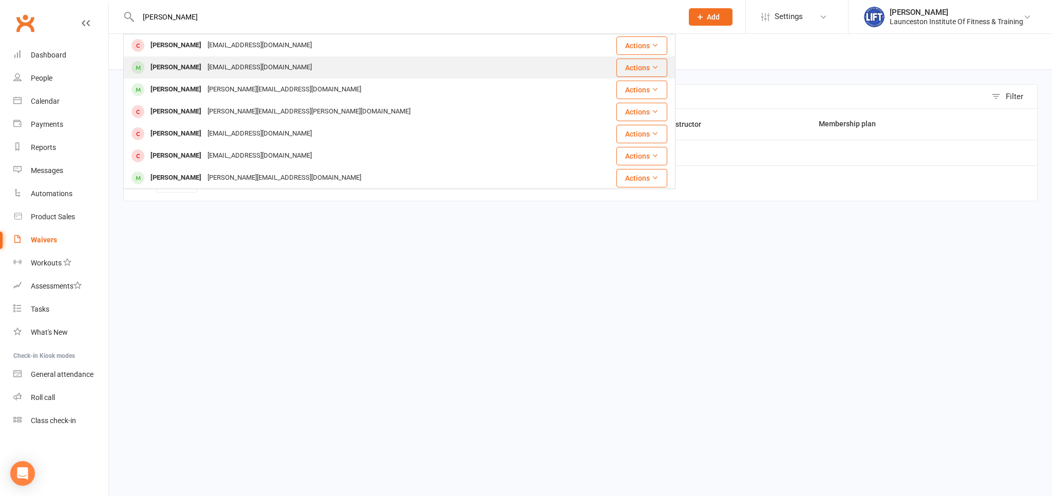
type input "[PERSON_NAME]"
click at [239, 73] on div "[EMAIL_ADDRESS][DOMAIN_NAME]" at bounding box center [259, 67] width 110 height 15
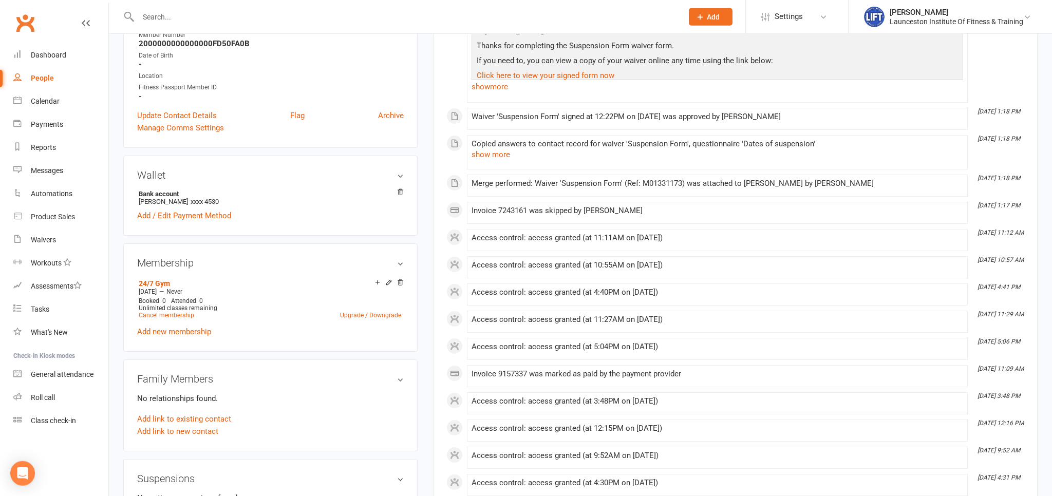
scroll to position [271, 0]
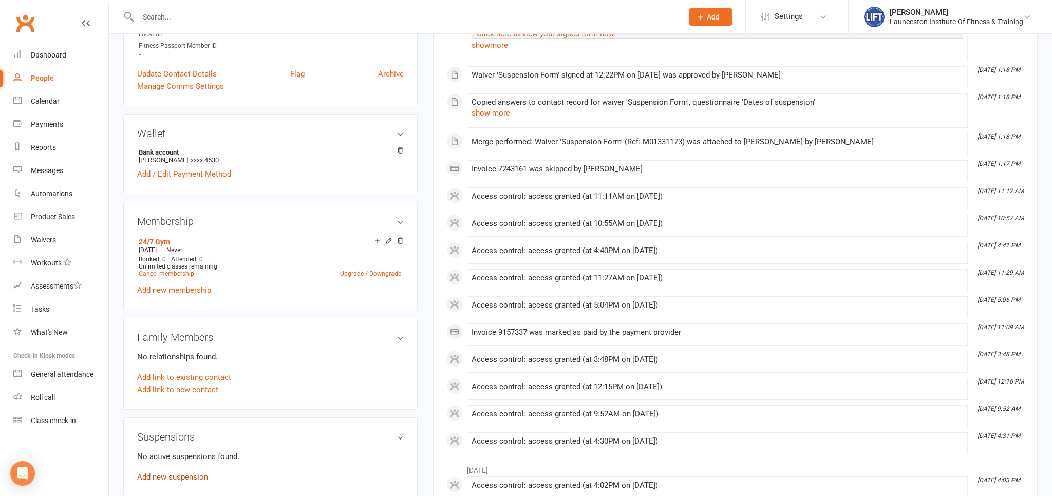
click at [178, 478] on link "Add new suspension" at bounding box center [172, 477] width 71 height 9
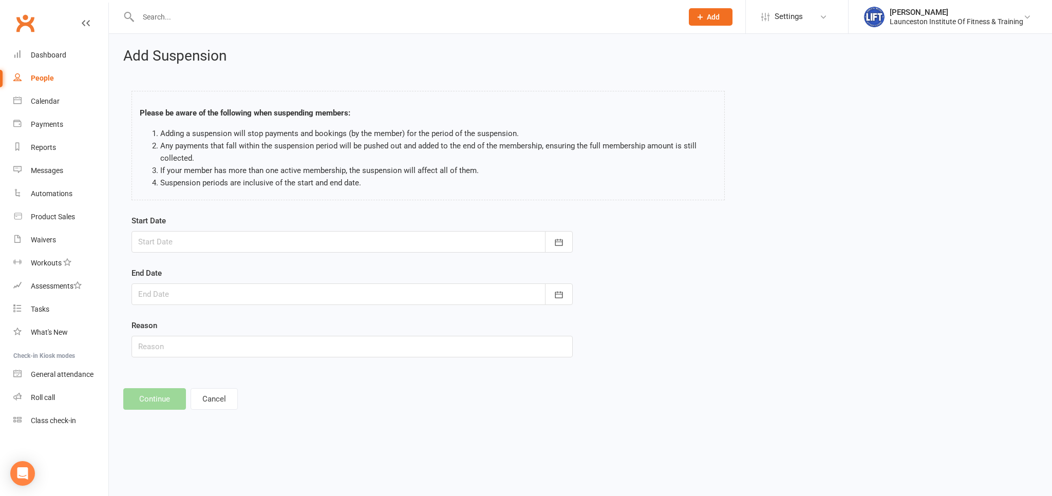
click at [244, 235] on div at bounding box center [352, 242] width 441 height 22
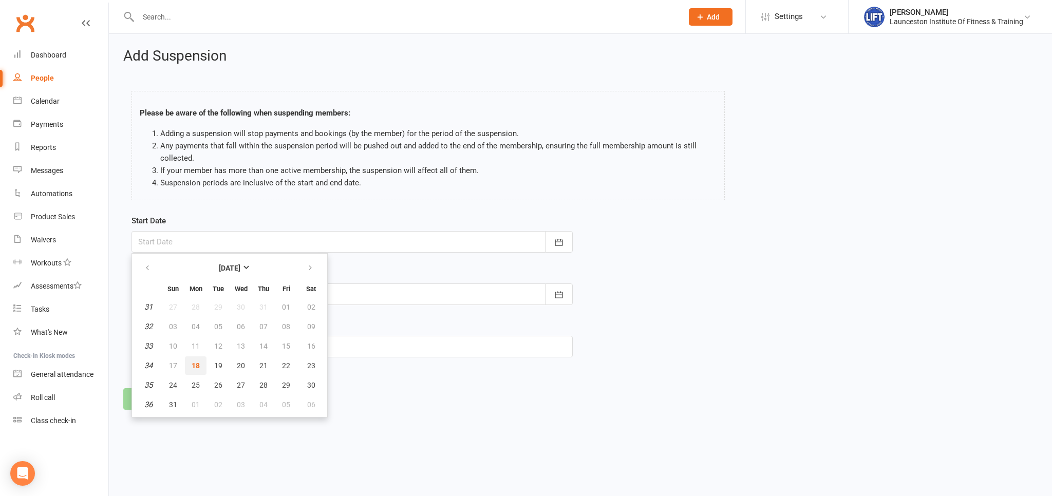
click at [198, 365] on span "18" at bounding box center [196, 366] width 8 height 8
type input "[DATE]"
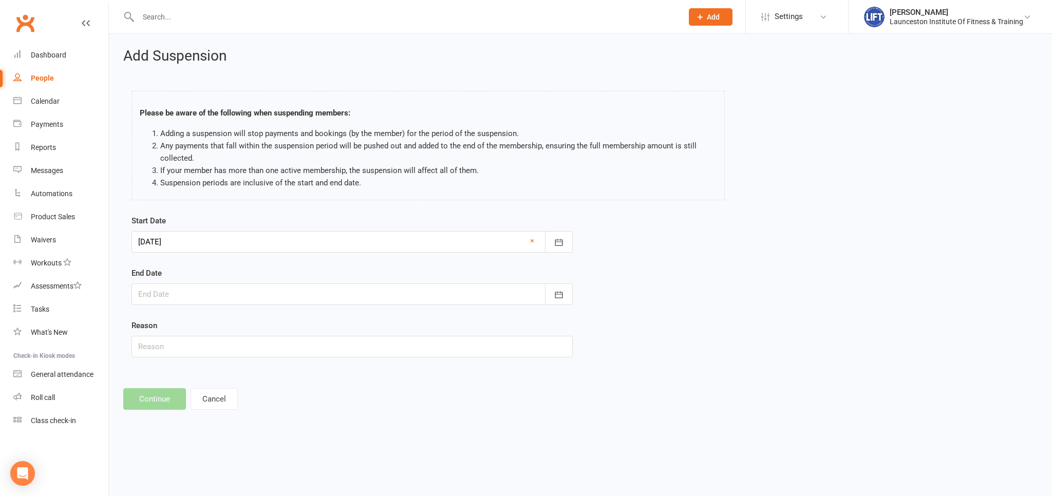
drag, startPoint x: 297, startPoint y: 289, endPoint x: 307, endPoint y: 313, distance: 26.2
click at [295, 289] on div at bounding box center [352, 295] width 441 height 22
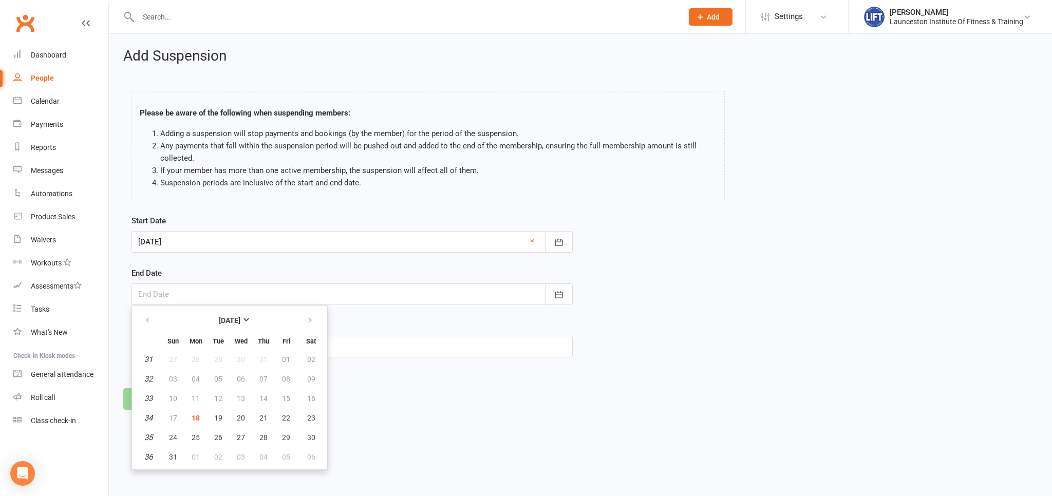
click at [238, 241] on div at bounding box center [352, 242] width 441 height 22
drag, startPoint x: 220, startPoint y: 418, endPoint x: 229, endPoint y: 369, distance: 49.6
click at [219, 418] on span "19" at bounding box center [218, 418] width 8 height 8
type input "[DATE]"
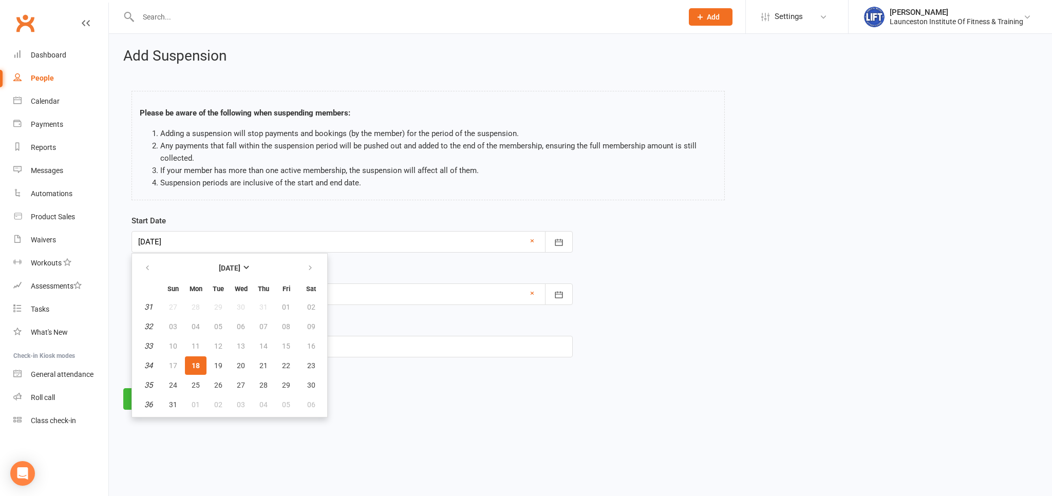
drag, startPoint x: 439, startPoint y: 287, endPoint x: 433, endPoint y: 288, distance: 5.7
click at [438, 288] on div at bounding box center [352, 295] width 441 height 22
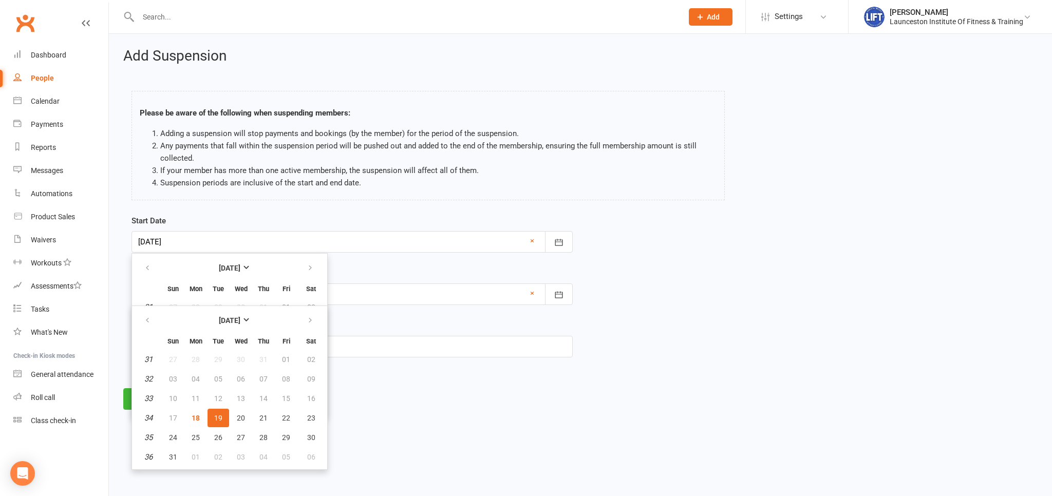
click at [477, 271] on div "End Date [DATE] [DATE] Sun Mon Tue Wed Thu Fri Sat 31 27 28 29 30 31 01 02 32 0…" at bounding box center [352, 286] width 441 height 38
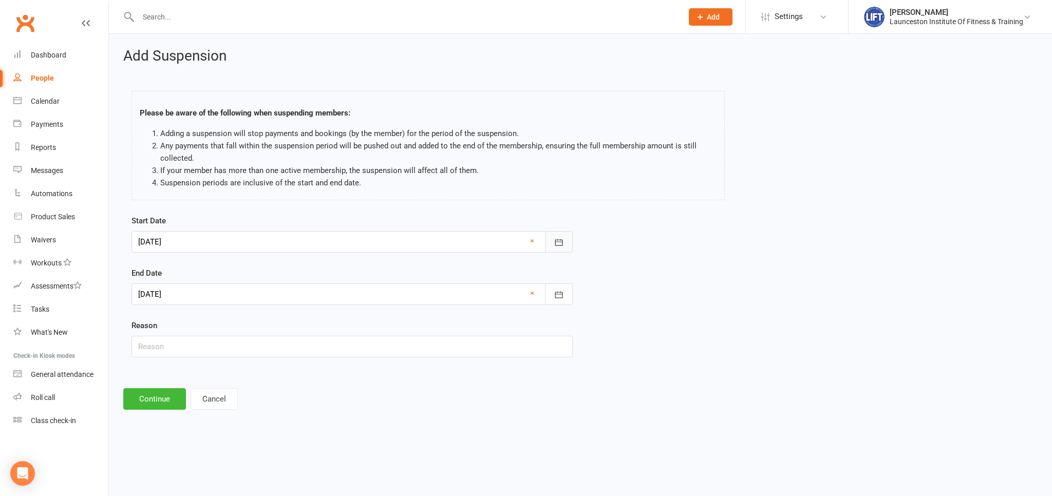
click at [568, 246] on button "button" at bounding box center [559, 242] width 28 height 22
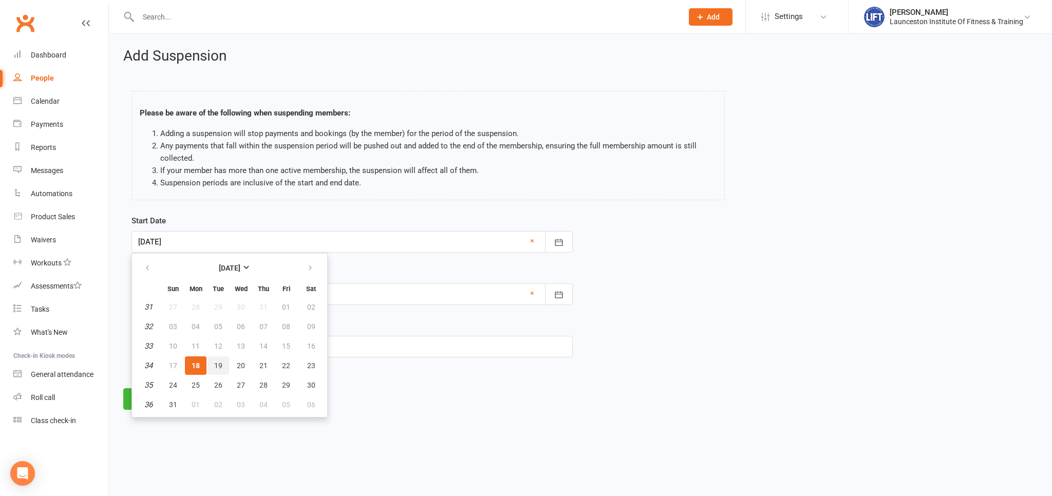
click at [214, 363] on button "19" at bounding box center [219, 365] width 22 height 18
type input "[DATE]"
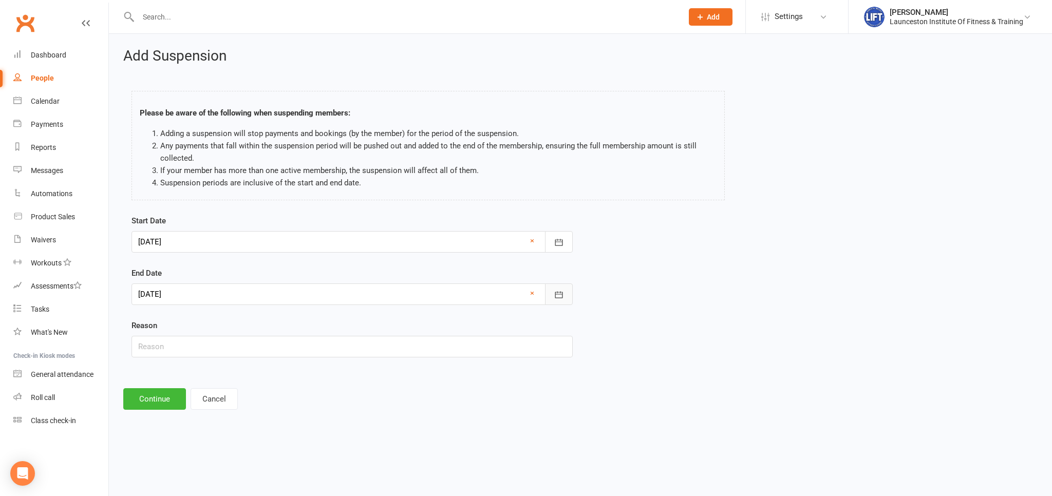
click at [553, 295] on button "button" at bounding box center [559, 295] width 28 height 22
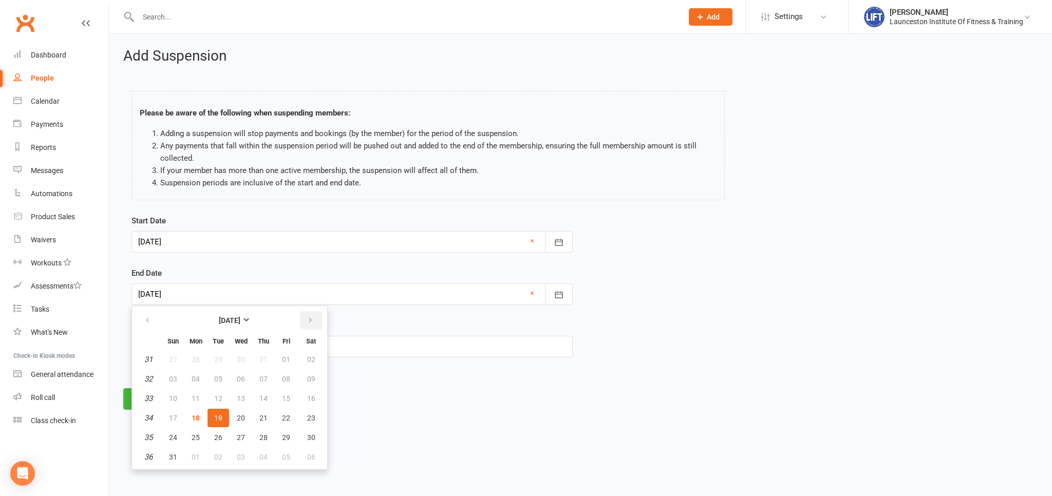
click at [305, 317] on button "button" at bounding box center [311, 320] width 22 height 18
click at [241, 359] on span "03" at bounding box center [241, 359] width 8 height 8
type input "[DATE]"
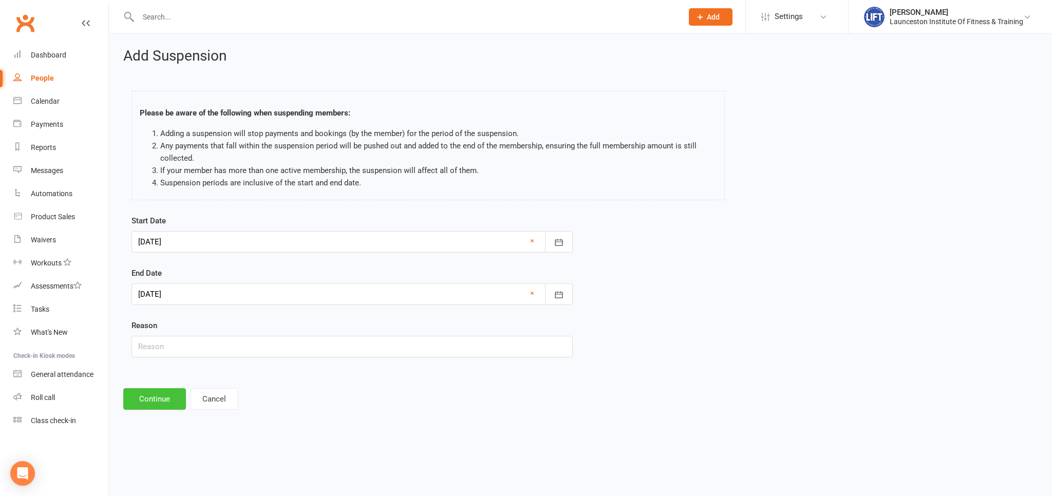
click at [157, 405] on button "Continue" at bounding box center [154, 399] width 63 height 22
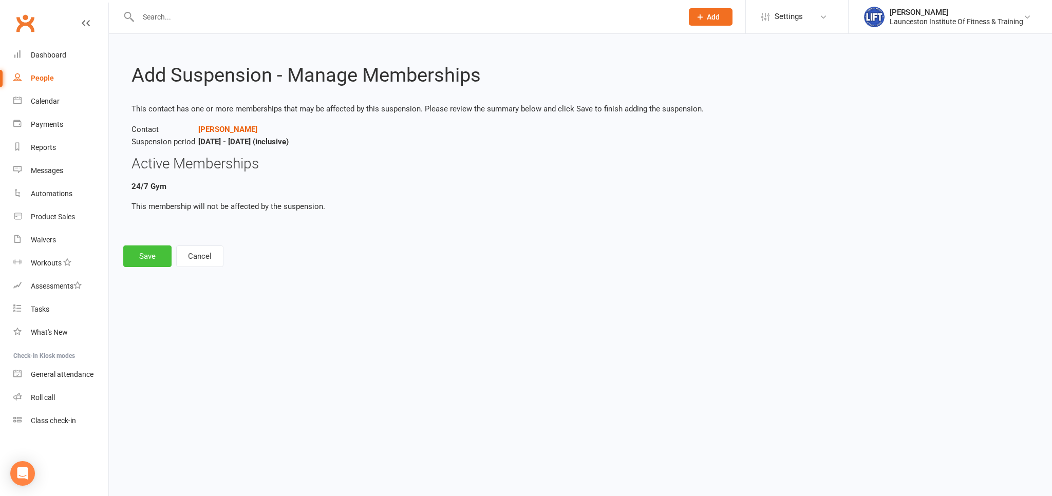
click at [163, 256] on button "Save" at bounding box center [147, 257] width 48 height 22
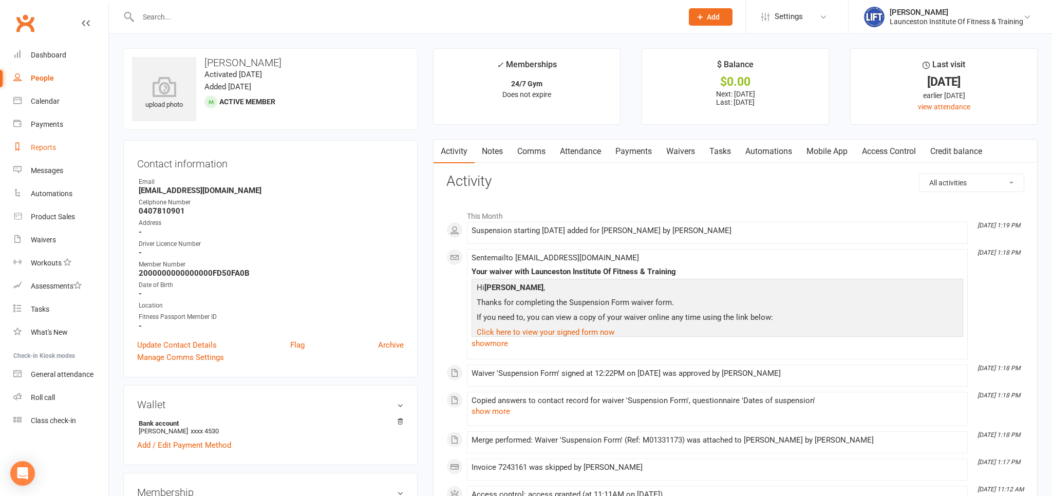
click at [43, 152] on link "Reports" at bounding box center [60, 147] width 95 height 23
select select "100"
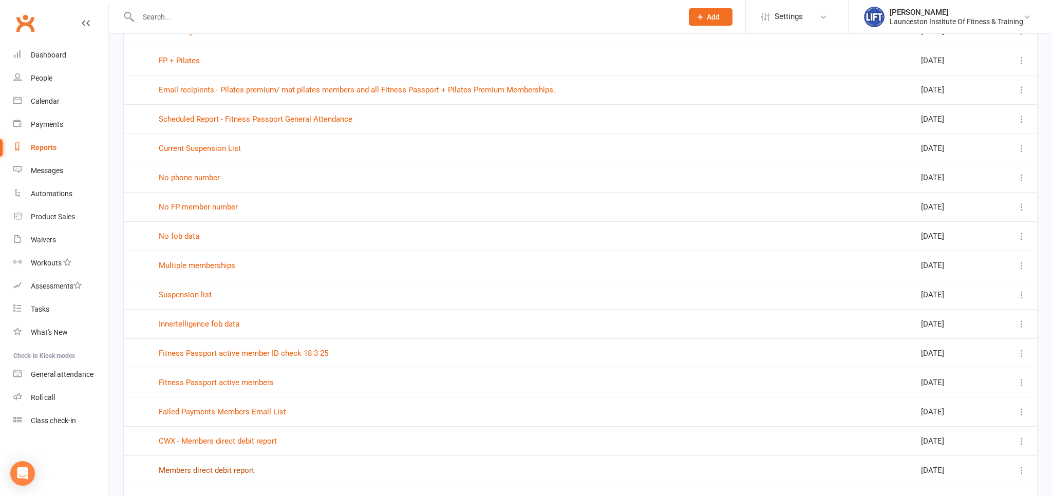
scroll to position [380, 0]
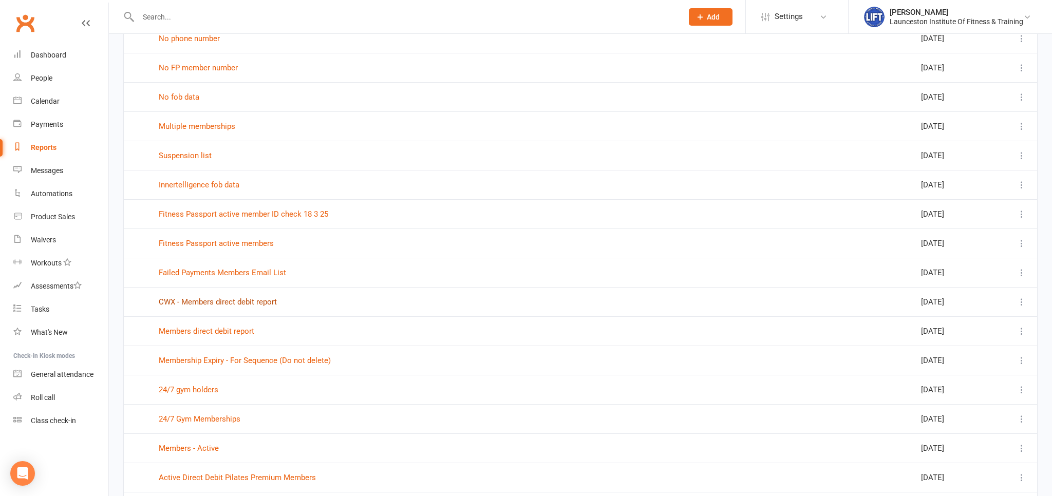
click at [218, 299] on link "CWX - Members direct debit report" at bounding box center [218, 301] width 118 height 9
